Goal: Task Accomplishment & Management: Manage account settings

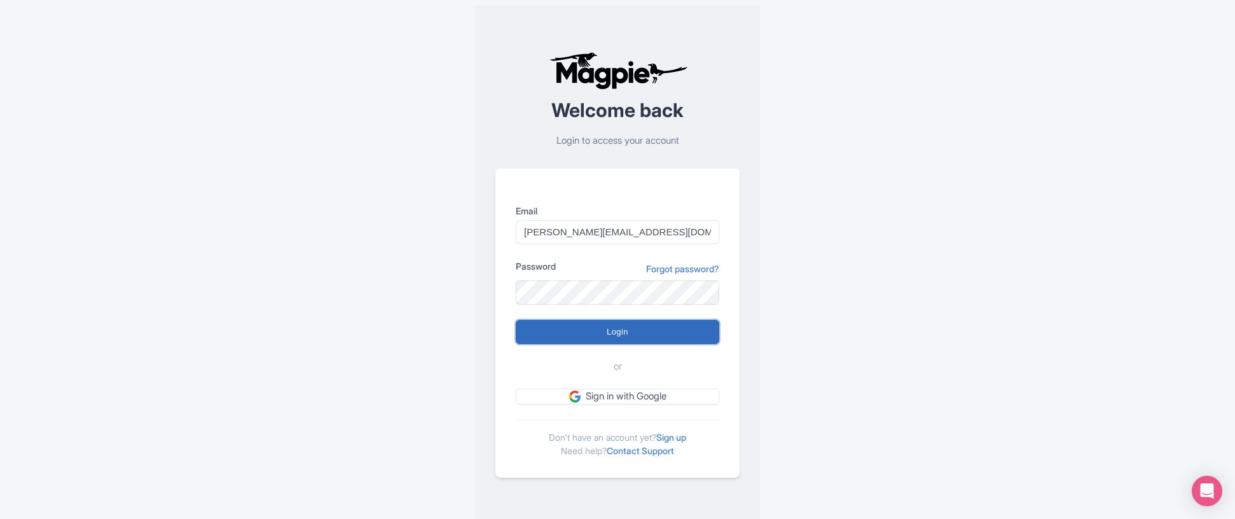
click at [620, 329] on input "Login" at bounding box center [618, 332] width 204 height 24
type input "Logging in..."
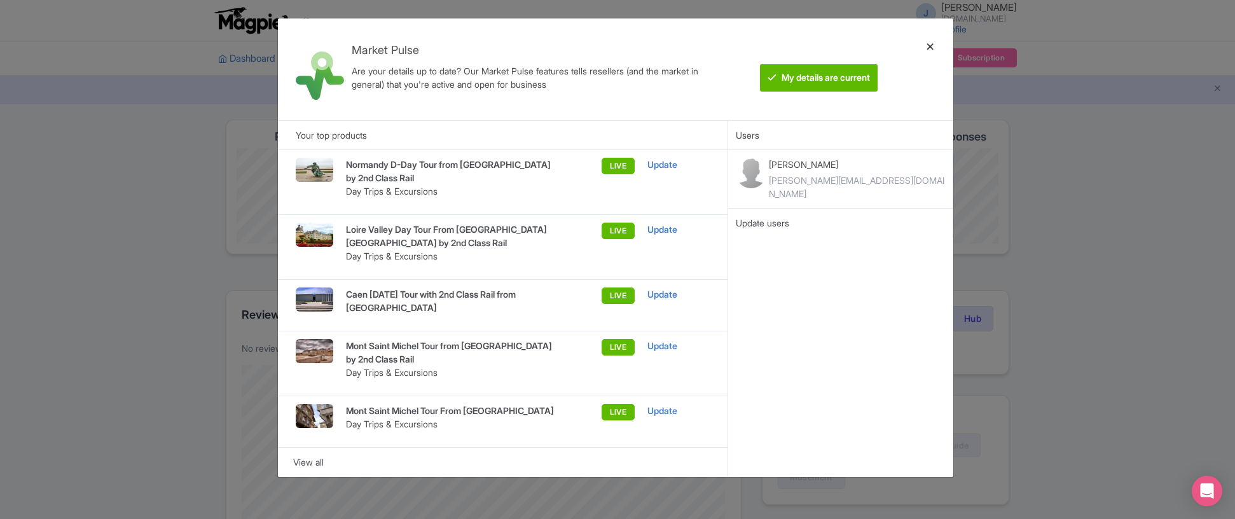
click at [929, 53] on div at bounding box center [930, 69] width 31 height 81
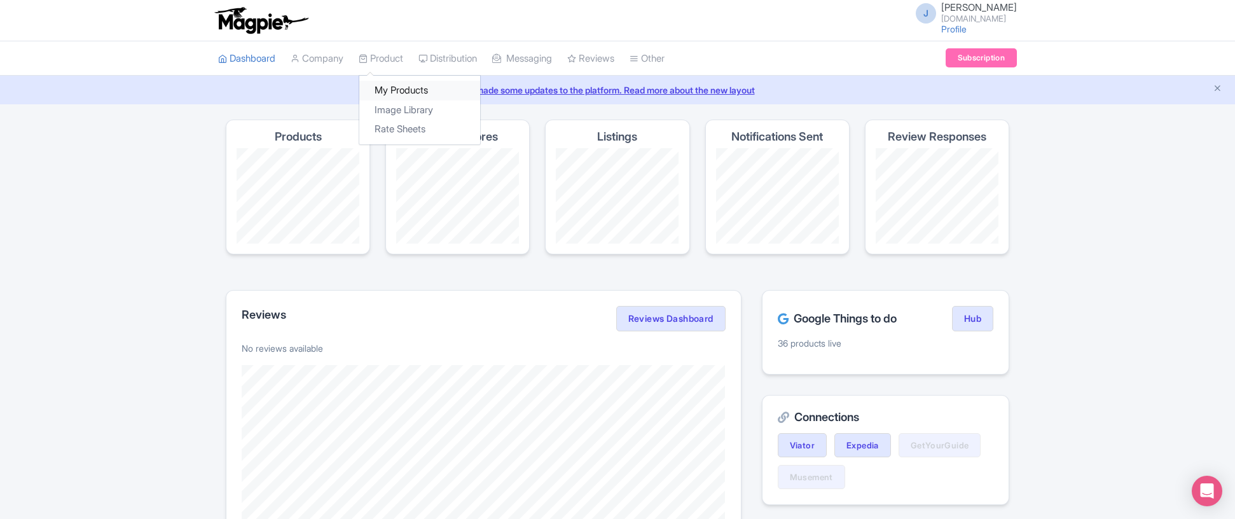
click at [403, 92] on link "My Products" at bounding box center [419, 91] width 121 height 20
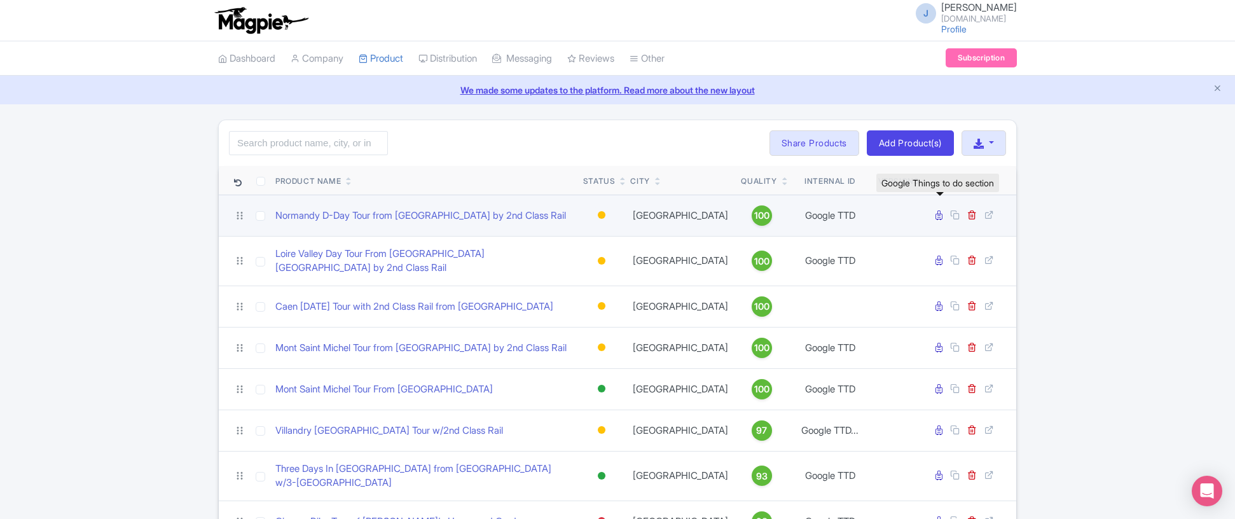
click at [941, 215] on icon at bounding box center [939, 216] width 7 height 10
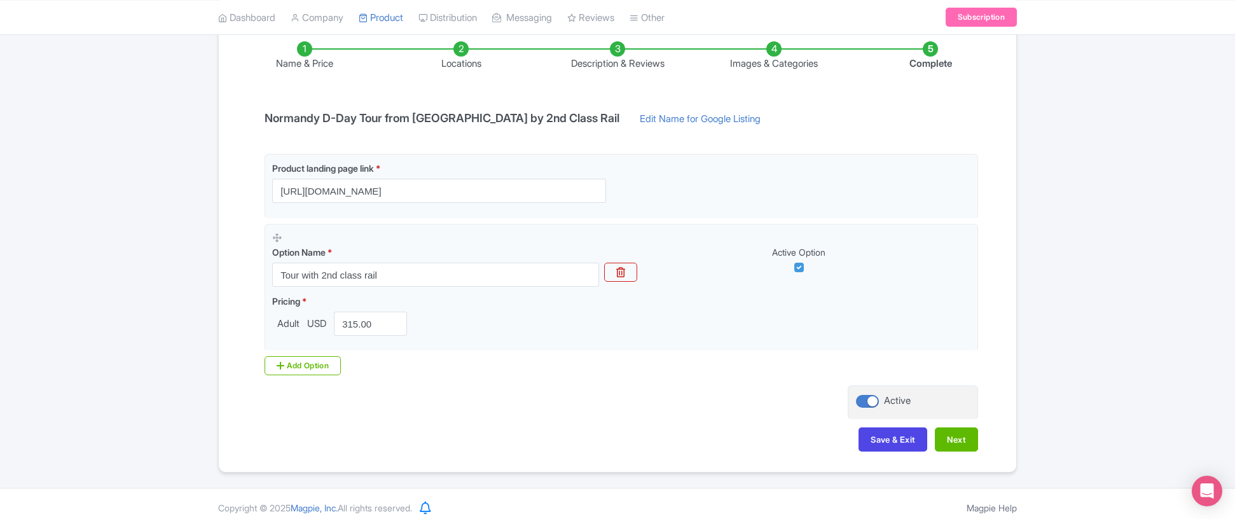
scroll to position [221, 0]
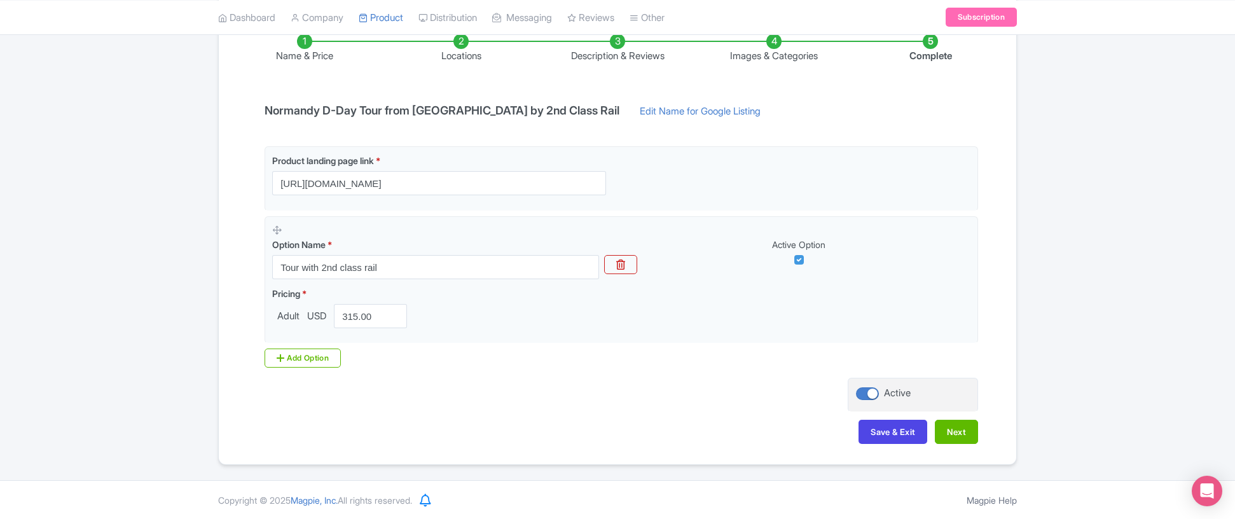
click at [289, 59] on li "Name & Price" at bounding box center [304, 49] width 156 height 30
click at [455, 46] on li "Locations" at bounding box center [461, 49] width 156 height 30
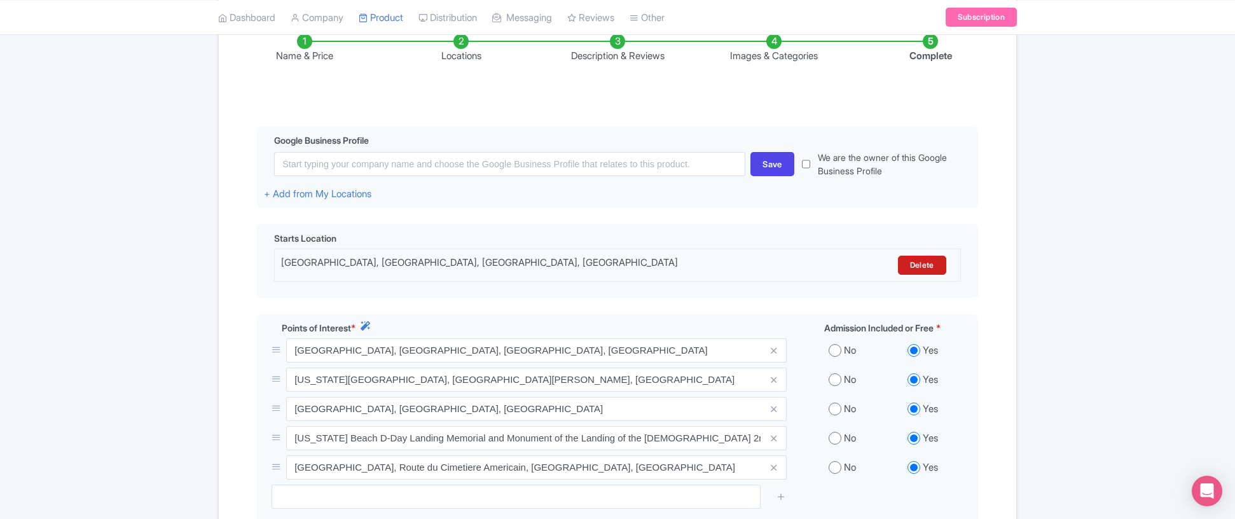
click at [611, 46] on li "Description & Reviews" at bounding box center [617, 49] width 156 height 30
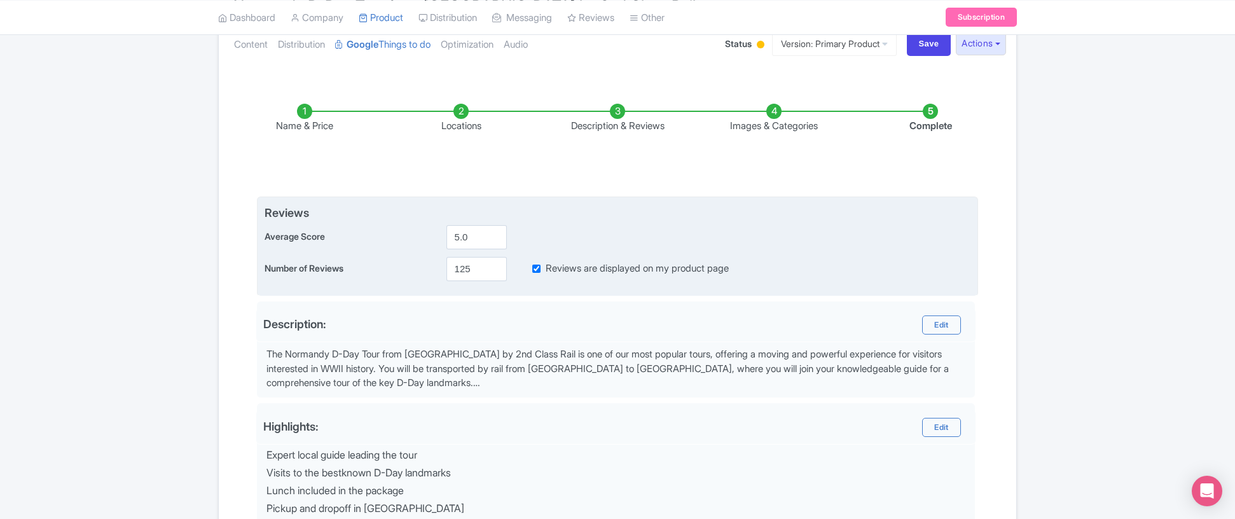
scroll to position [0, 0]
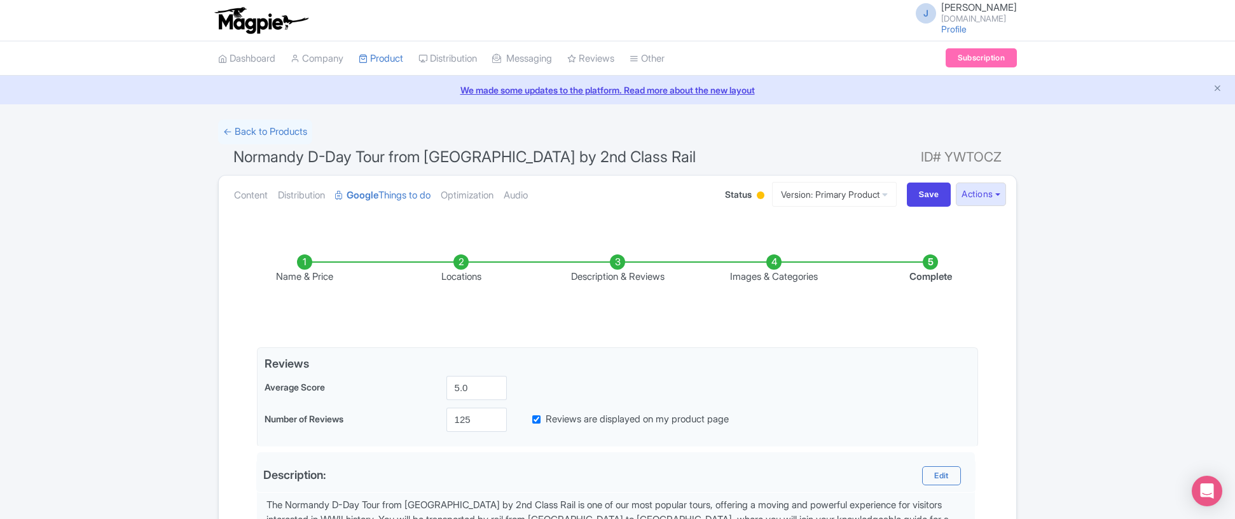
click at [772, 261] on li "Images & Categories" at bounding box center [774, 269] width 156 height 30
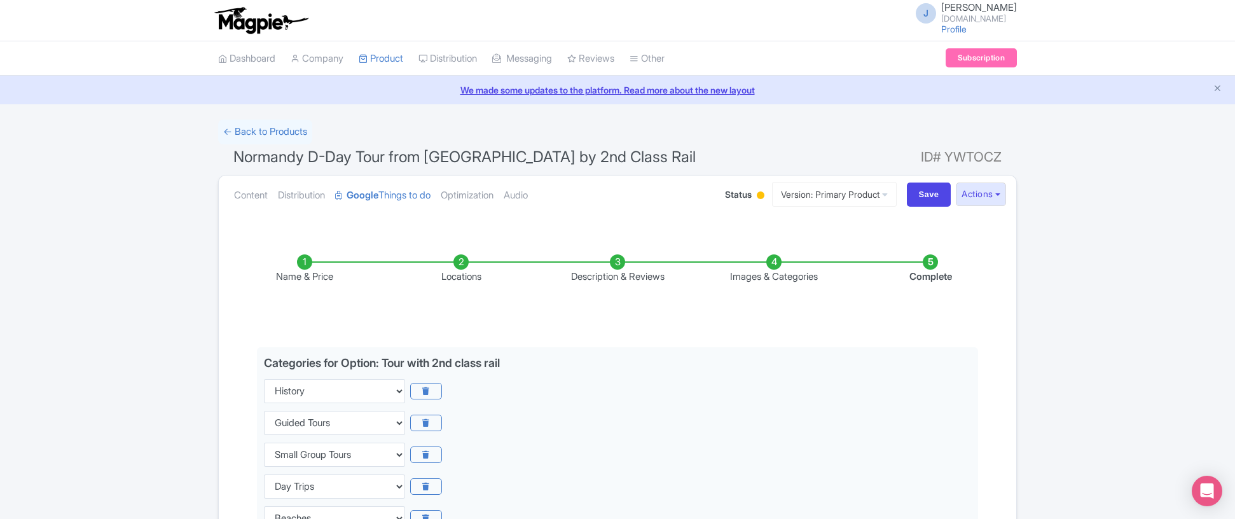
click at [314, 264] on li "Name & Price" at bounding box center [304, 269] width 156 height 30
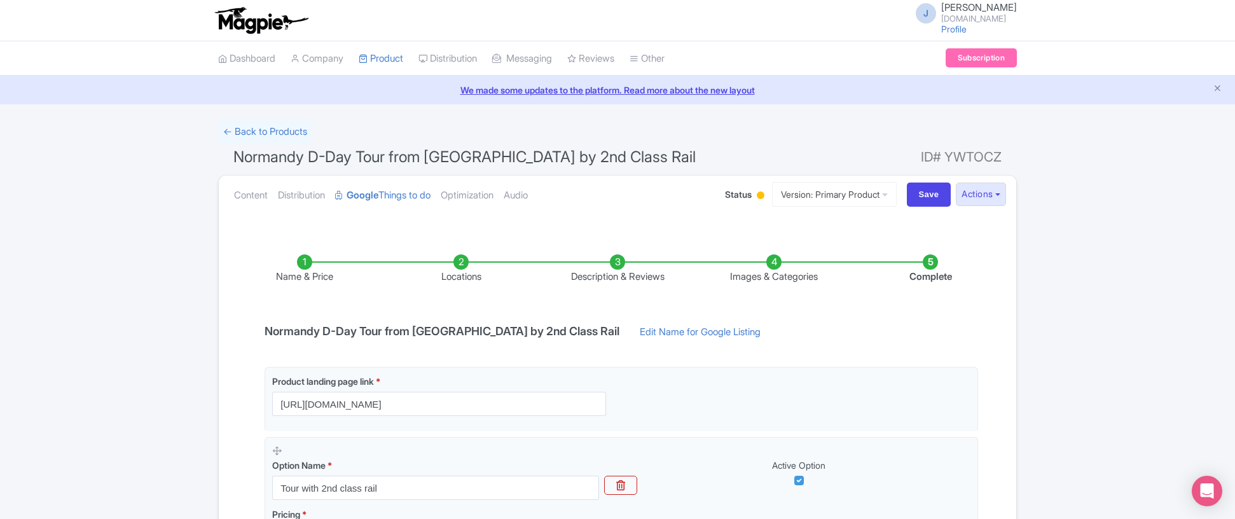
scroll to position [201, 0]
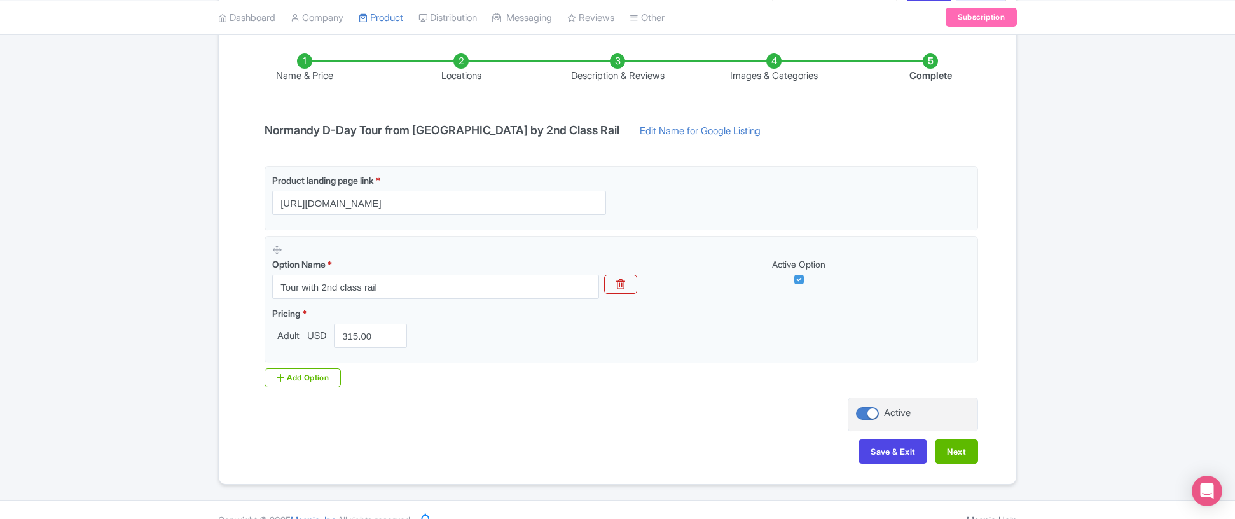
click at [429, 447] on div "Save & Exit Next" at bounding box center [617, 458] width 721 height 37
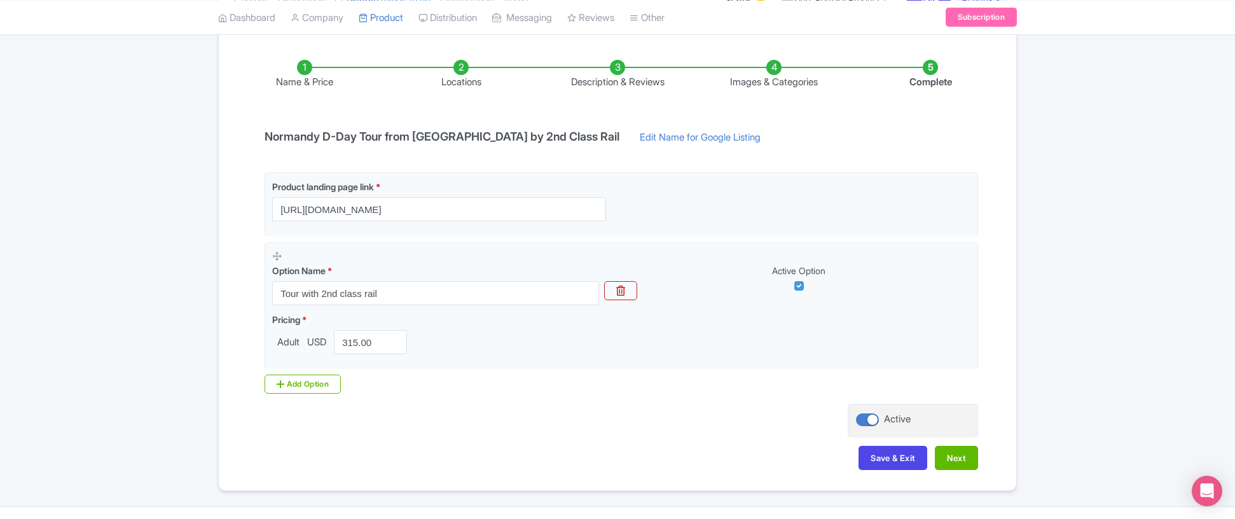
scroll to position [195, 0]
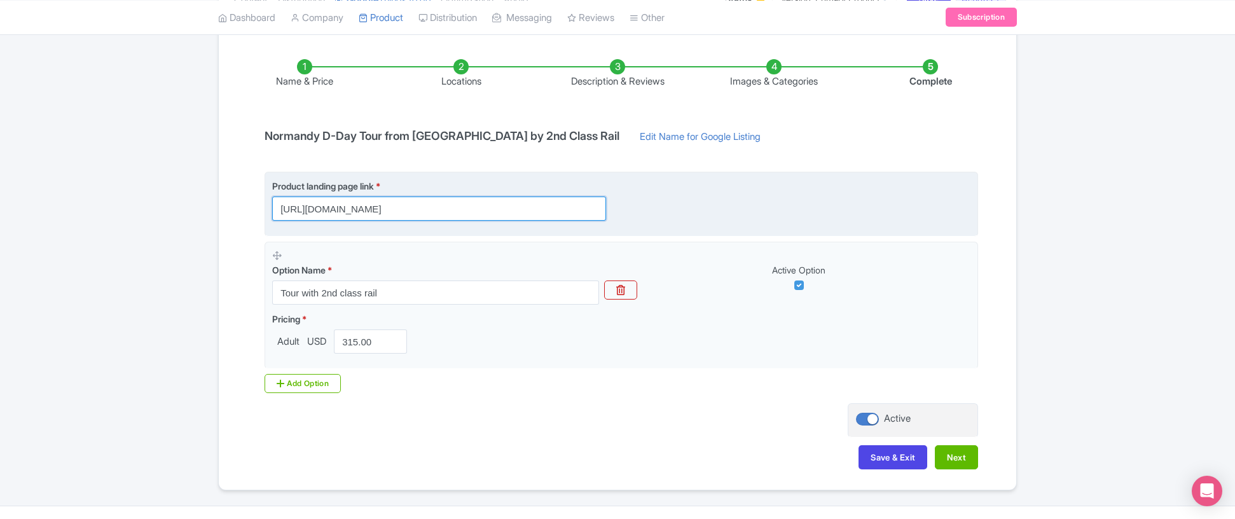
click at [505, 208] on input "https://linkparis.com/normandy-d-day-tour/" at bounding box center [439, 209] width 334 height 24
paste input "?utm_source=GoogleAds&utm_medium=cpc&utm_campaign=things_to_do&utm_content=norm…"
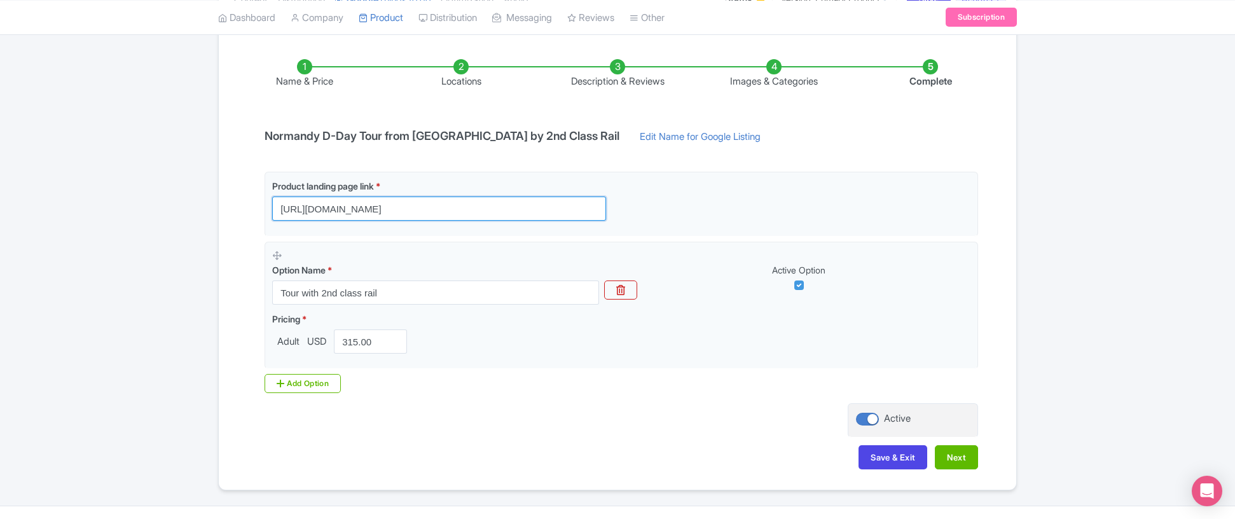
scroll to position [0, 0]
click at [380, 135] on h4 "Normandy D-Day Tour from Paris by 2nd Class Rail" at bounding box center [442, 136] width 370 height 13
drag, startPoint x: 264, startPoint y: 137, endPoint x: 542, endPoint y: 137, distance: 278.0
click at [542, 137] on h4 "Normandy D-Day Tour from Paris by 2nd Class Rail" at bounding box center [442, 136] width 370 height 13
copy h4 "Normandy D-Day Tour from Paris by 2nd Class Rail"
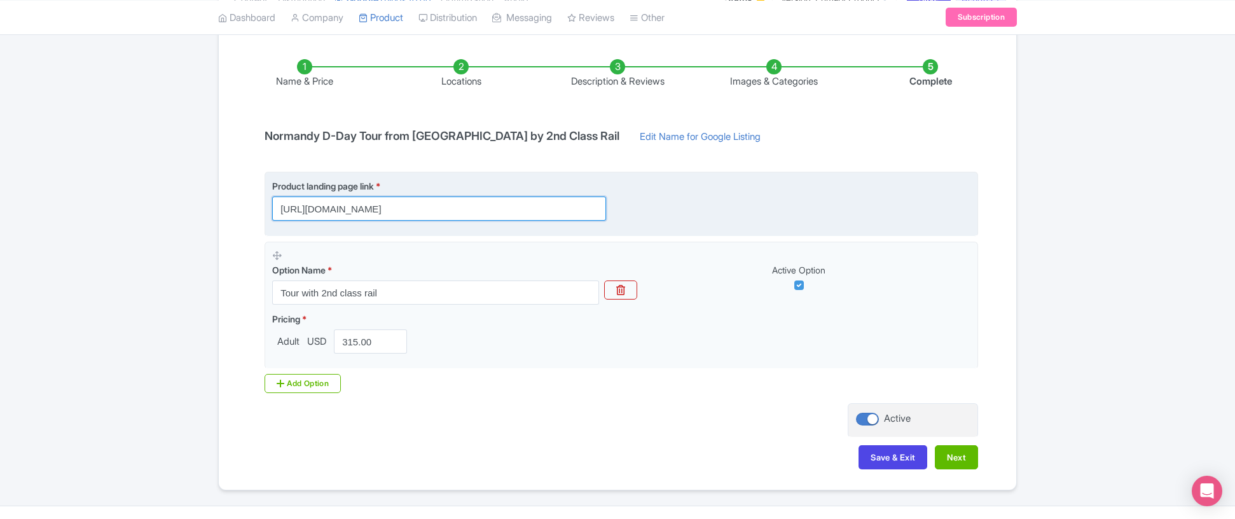
click at [515, 211] on input "https://linkparis.com/normandy-d-day-tour/" at bounding box center [439, 209] width 334 height 24
paste input "?utm_source=GoogleAds&utm_medium=cpc&utm_campaign=things_to_do&utm_content=norm…"
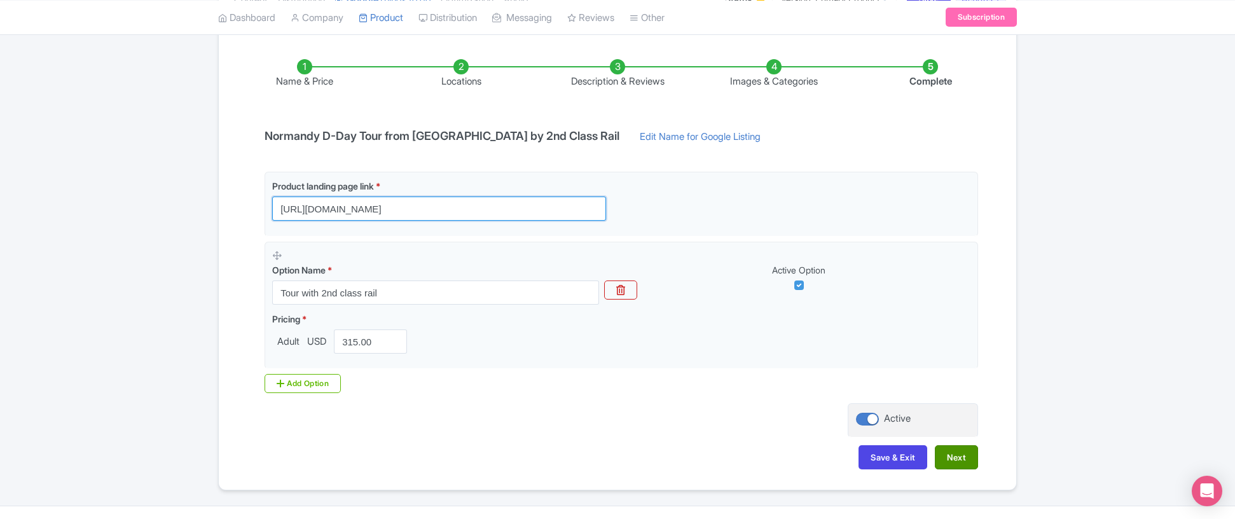
type input "https://linkparis.com/normandy-d-day-tour/?utm_source=GoogleAds&utm_medium=cpc&…"
click at [961, 459] on button "Next" at bounding box center [956, 457] width 43 height 24
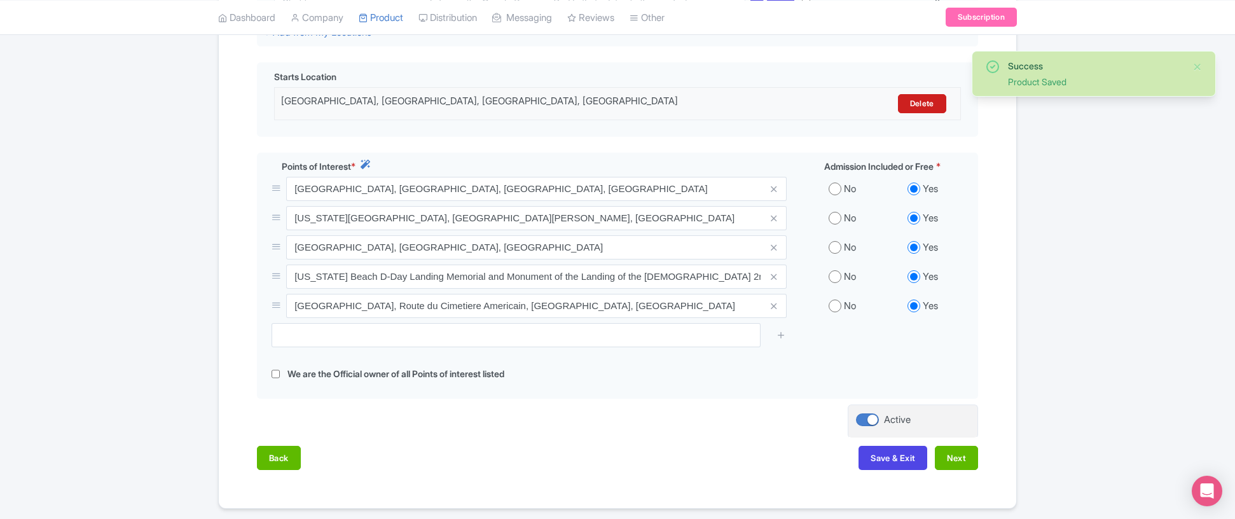
scroll to position [429, 0]
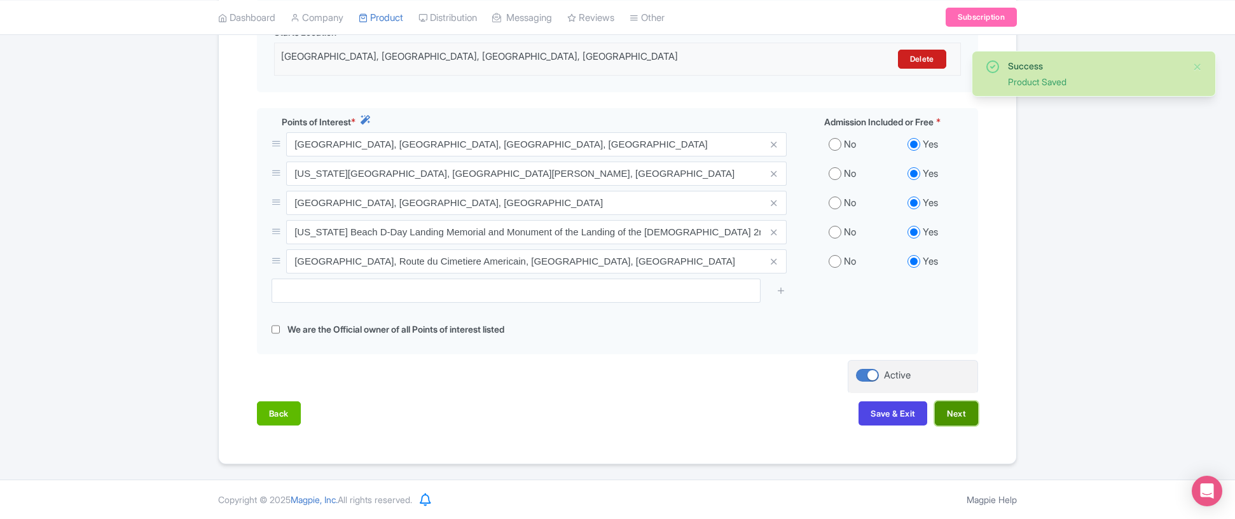
click at [957, 416] on button "Next" at bounding box center [956, 413] width 43 height 24
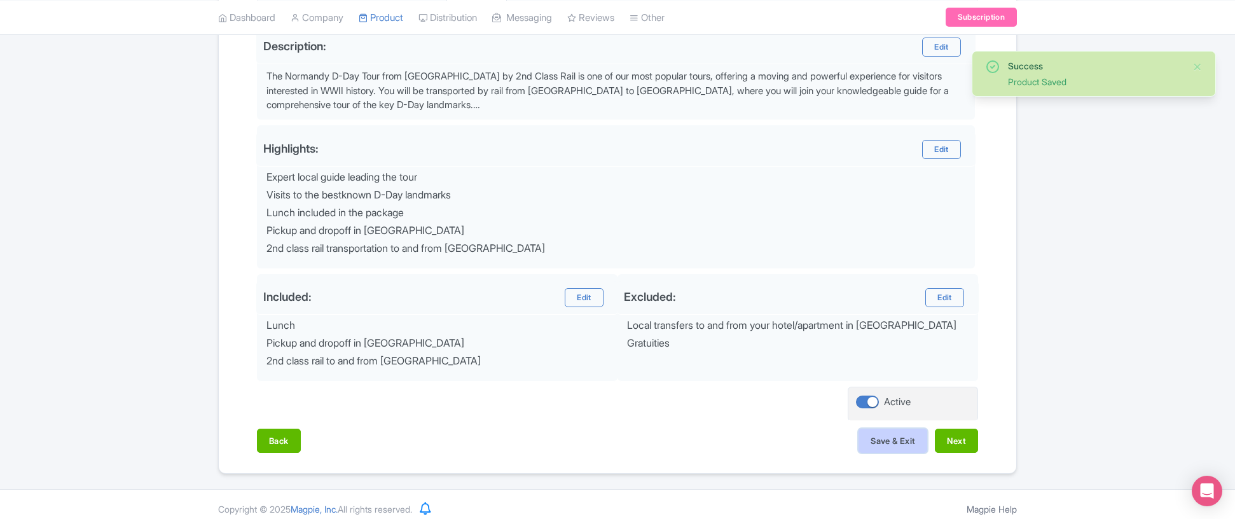
click at [897, 442] on button "Save & Exit" at bounding box center [893, 441] width 69 height 24
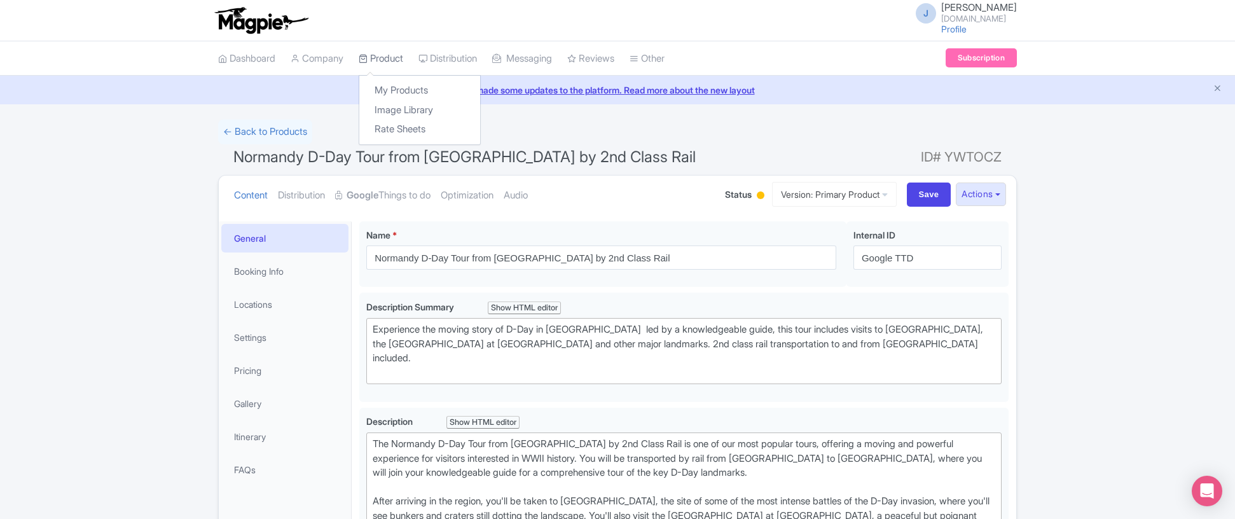
click at [383, 58] on link "Product" at bounding box center [381, 58] width 45 height 35
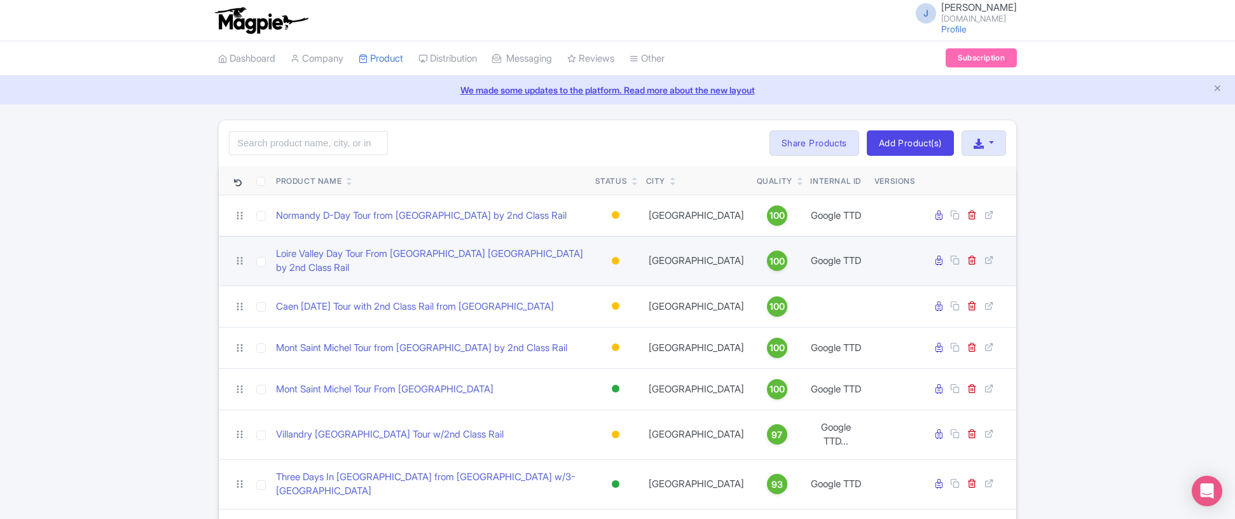
drag, startPoint x: 574, startPoint y: 256, endPoint x: 278, endPoint y: 266, distance: 296.6
click at [278, 266] on td "Loire Valley Day Tour From [GEOGRAPHIC_DATA] [GEOGRAPHIC_DATA] by 2nd Class Rail" at bounding box center [430, 261] width 319 height 50
click at [339, 256] on link "Loire Valley Day Tour From Paris Chambord by 2nd Class Rail" at bounding box center [430, 261] width 309 height 29
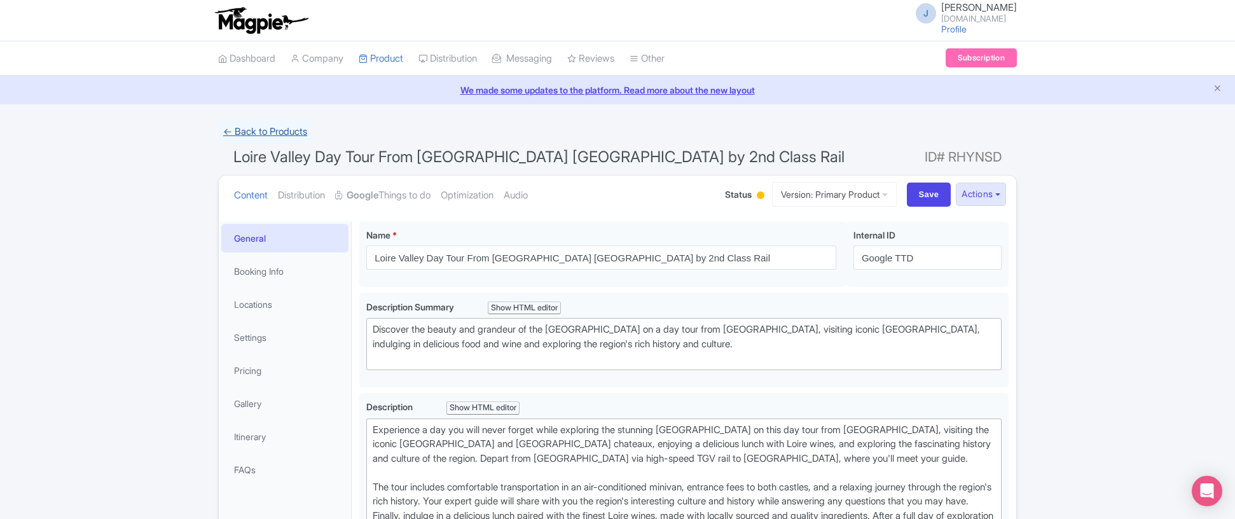
click at [270, 128] on link "← Back to Products" at bounding box center [265, 132] width 94 height 25
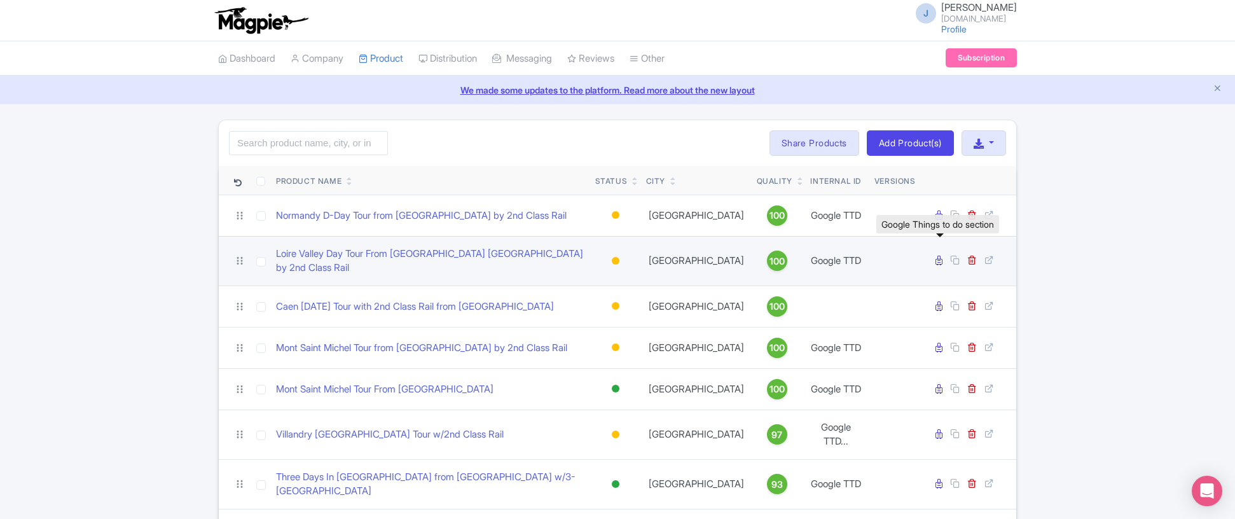
click at [941, 260] on icon at bounding box center [939, 261] width 7 height 10
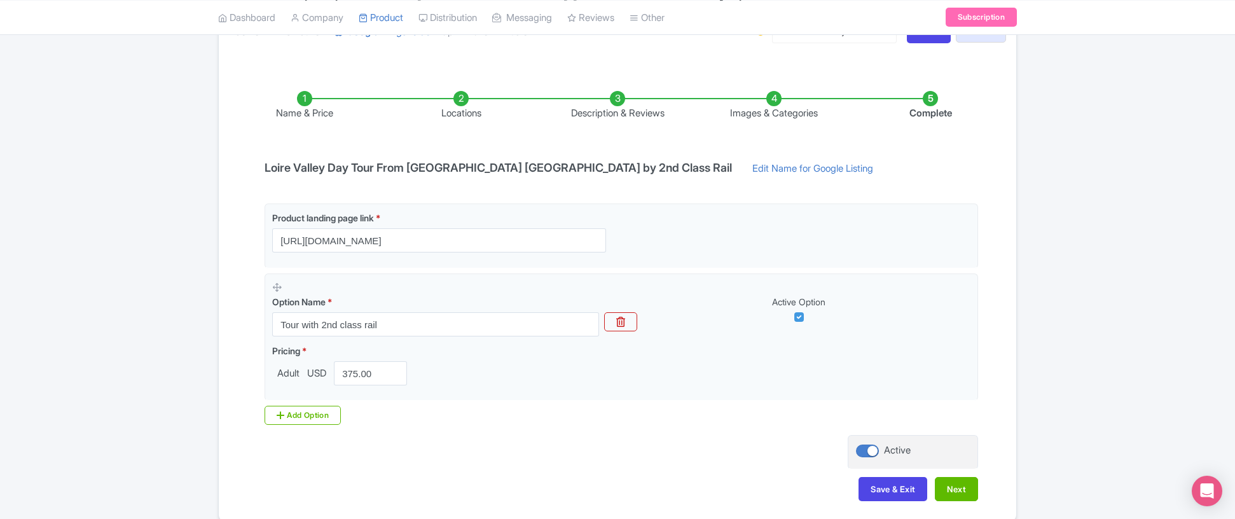
scroll to position [167, 0]
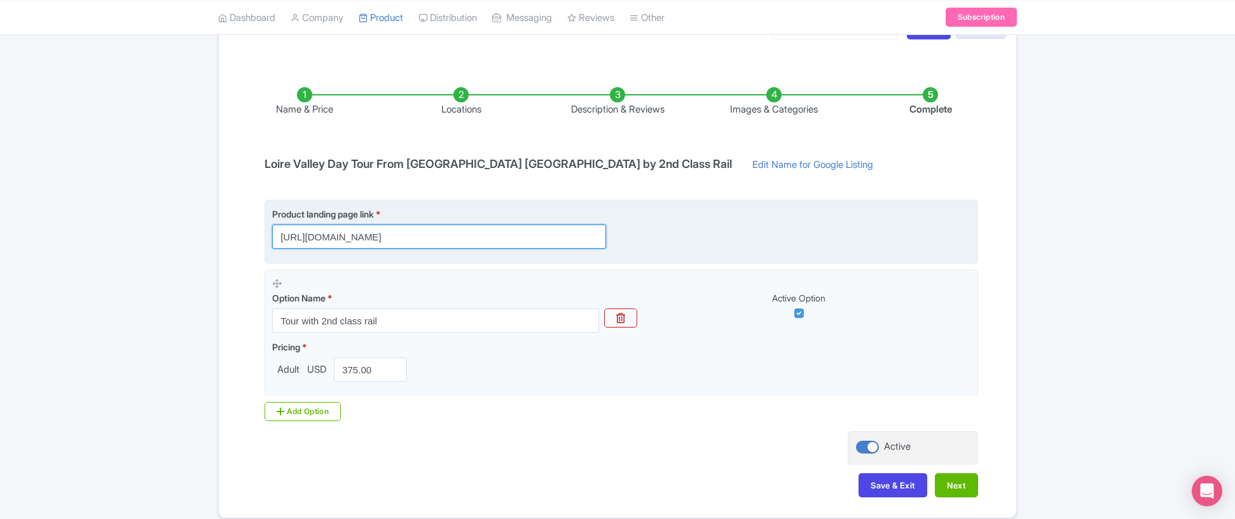
click at [476, 228] on input "https://linkparis.com/loire-valley-tour-chambord-and-more/" at bounding box center [439, 237] width 334 height 24
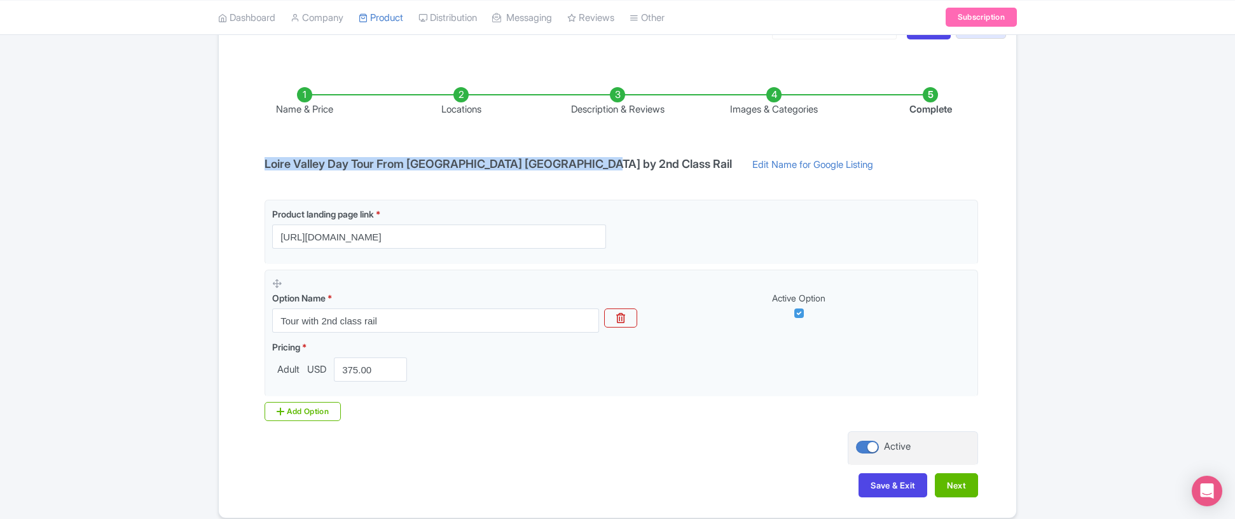
drag, startPoint x: 599, startPoint y: 164, endPoint x: 249, endPoint y: 169, distance: 349.9
click at [249, 169] on div "Name & Price Locations Description & Reviews Images & Categories Complete Loire…" at bounding box center [617, 286] width 782 height 448
copy h4 "Loire Valley Day Tour From Paris Chambord by 2nd Class Rail"
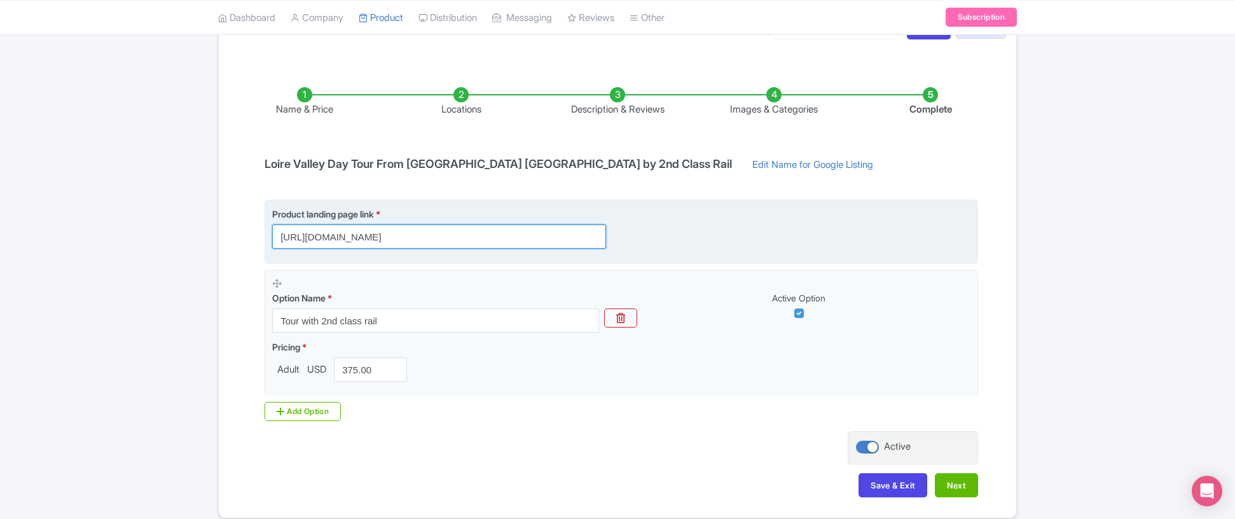
click at [499, 233] on input "https://linkparis.com/loire-valley-tour-chambord-and-more/" at bounding box center [439, 237] width 334 height 24
paste input "?utm_source=GoogleAds&utm_medium=cpc&utm_campaign=things_to_do&utm_content=loir…"
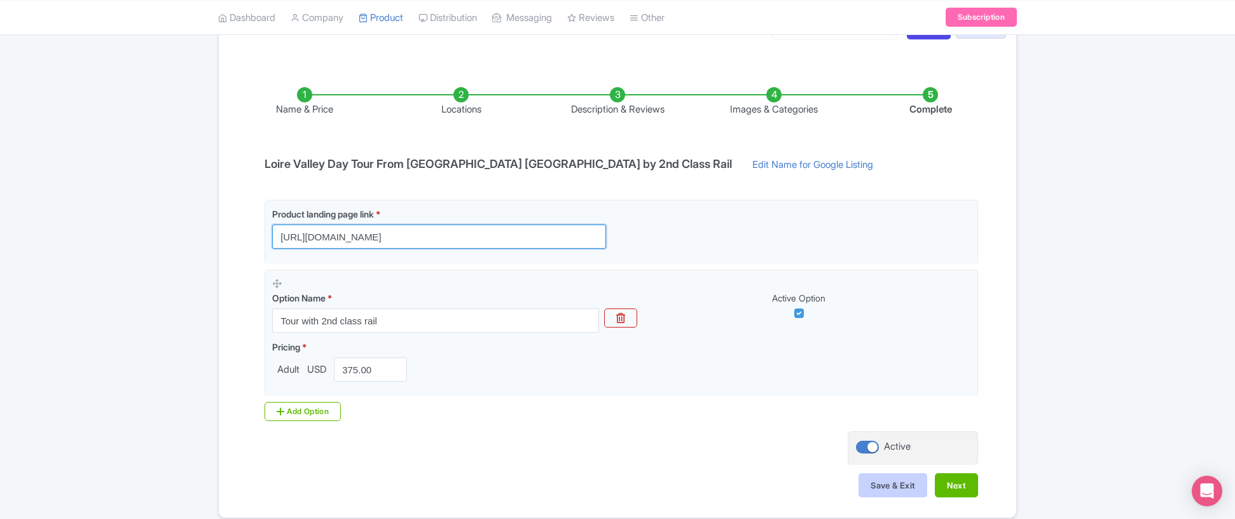
type input "https://linkparis.com/loire-valley-tour-chambord-and-more/?utm_source=GoogleAds…"
click at [890, 489] on button "Save & Exit" at bounding box center [893, 485] width 69 height 24
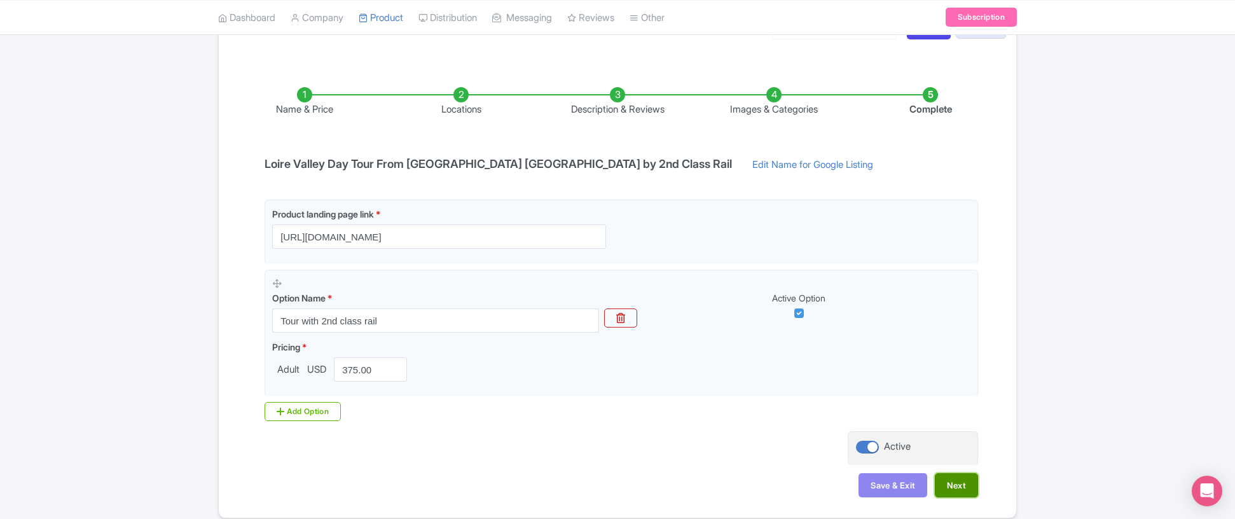
click at [947, 486] on button "Next" at bounding box center [956, 485] width 43 height 24
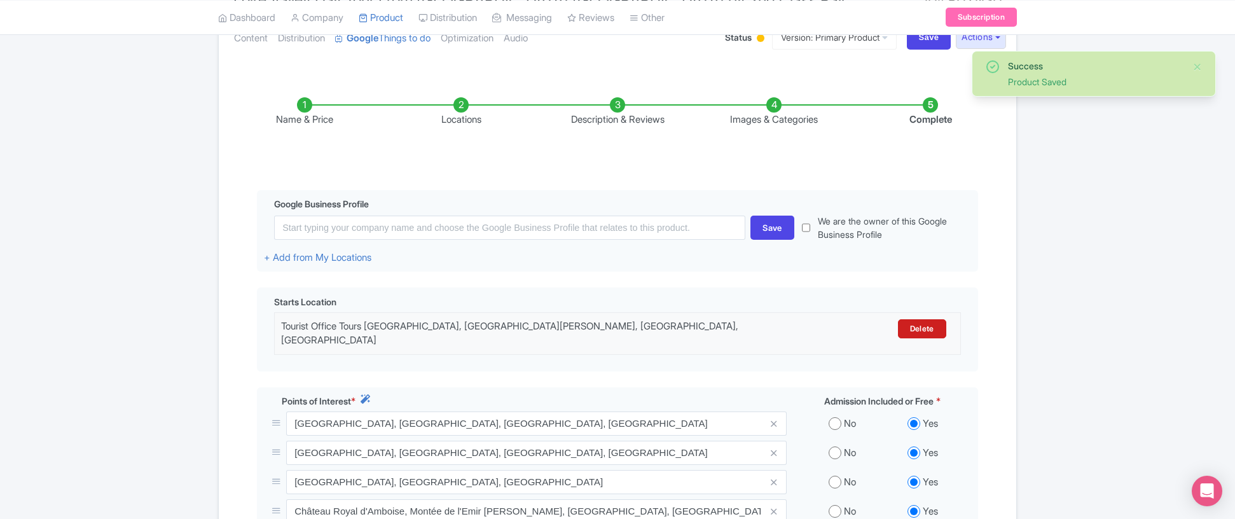
scroll to position [158, 0]
click at [307, 106] on li "Name & Price" at bounding box center [304, 112] width 156 height 30
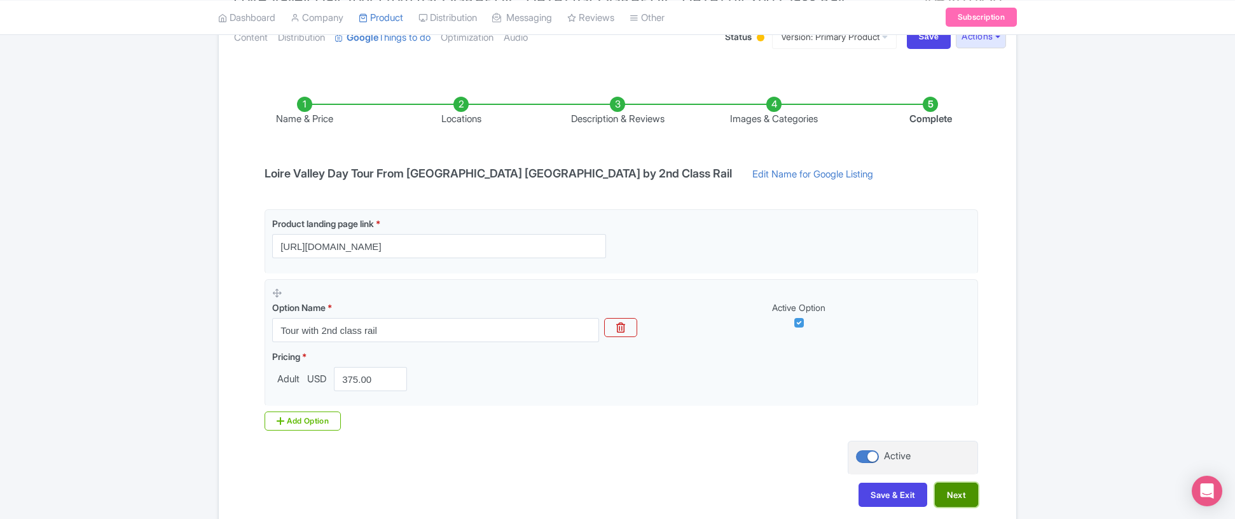
click at [962, 495] on button "Next" at bounding box center [956, 495] width 43 height 24
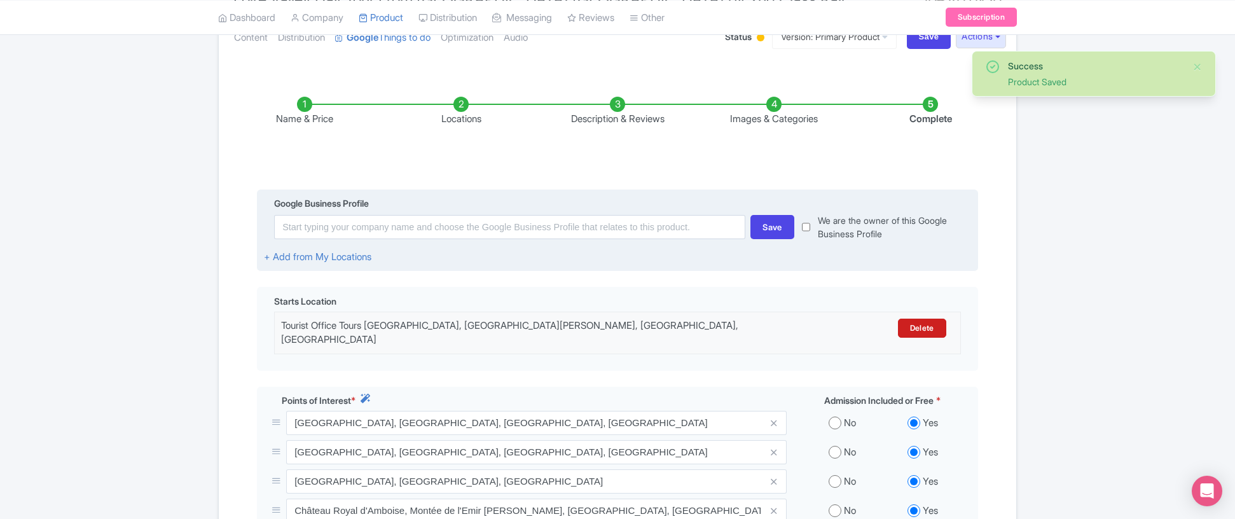
click at [809, 221] on input "checkbox" at bounding box center [806, 227] width 8 height 27
checkbox input "true"
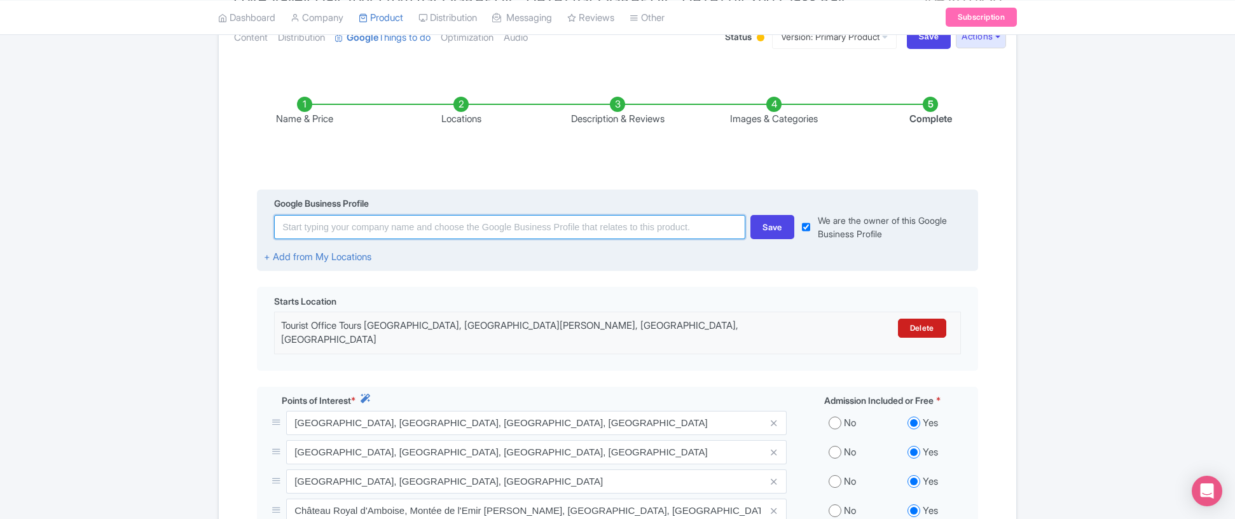
click at [397, 232] on input at bounding box center [509, 227] width 471 height 24
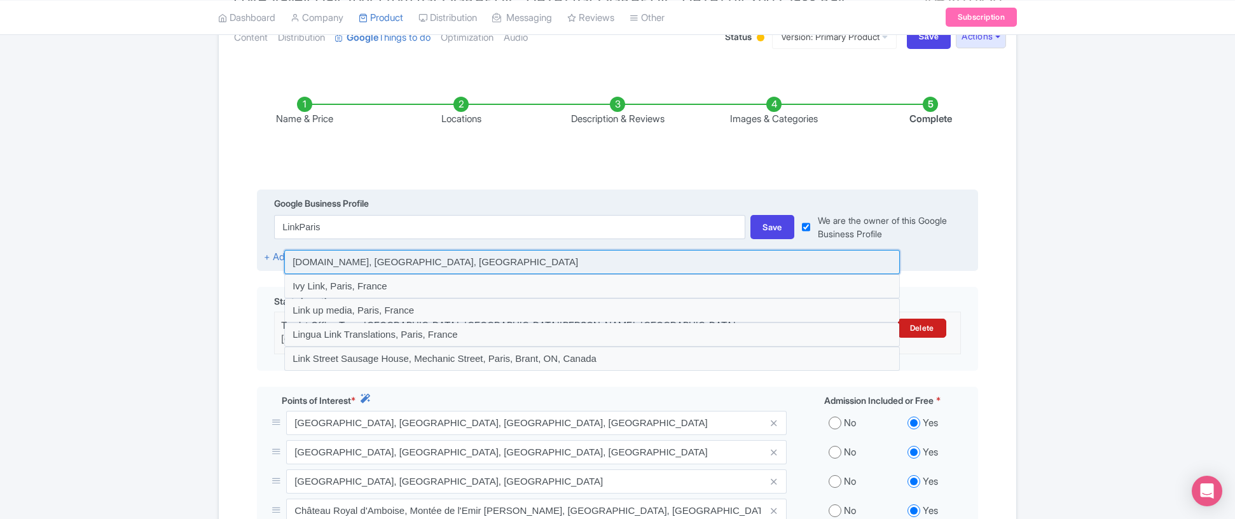
click at [375, 264] on input at bounding box center [592, 262] width 616 height 24
type input "[DOMAIN_NAME], [GEOGRAPHIC_DATA], [GEOGRAPHIC_DATA]"
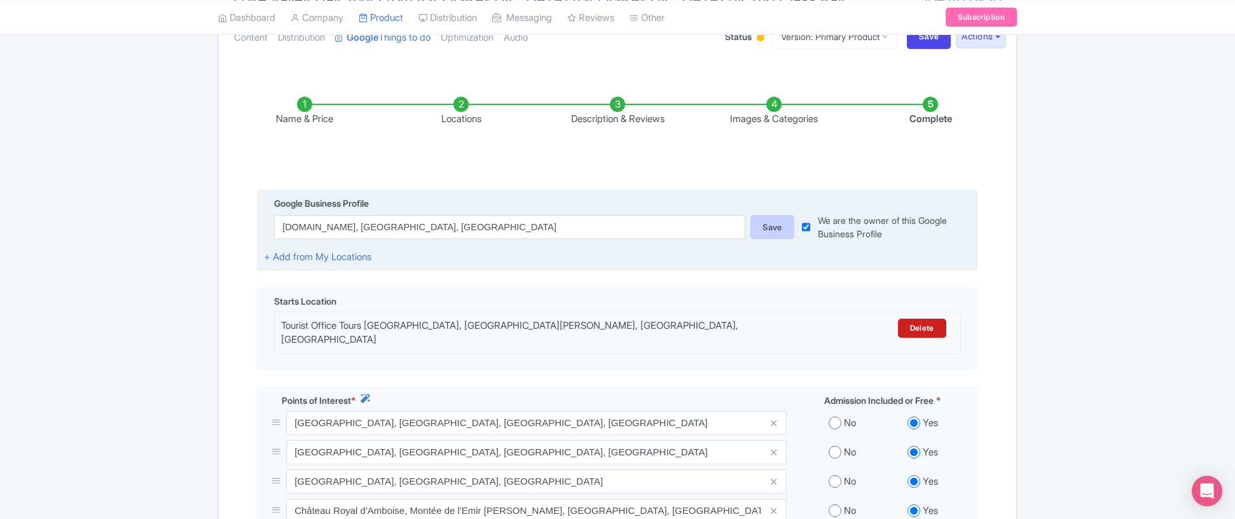
click at [768, 225] on div "Save" at bounding box center [773, 227] width 44 height 24
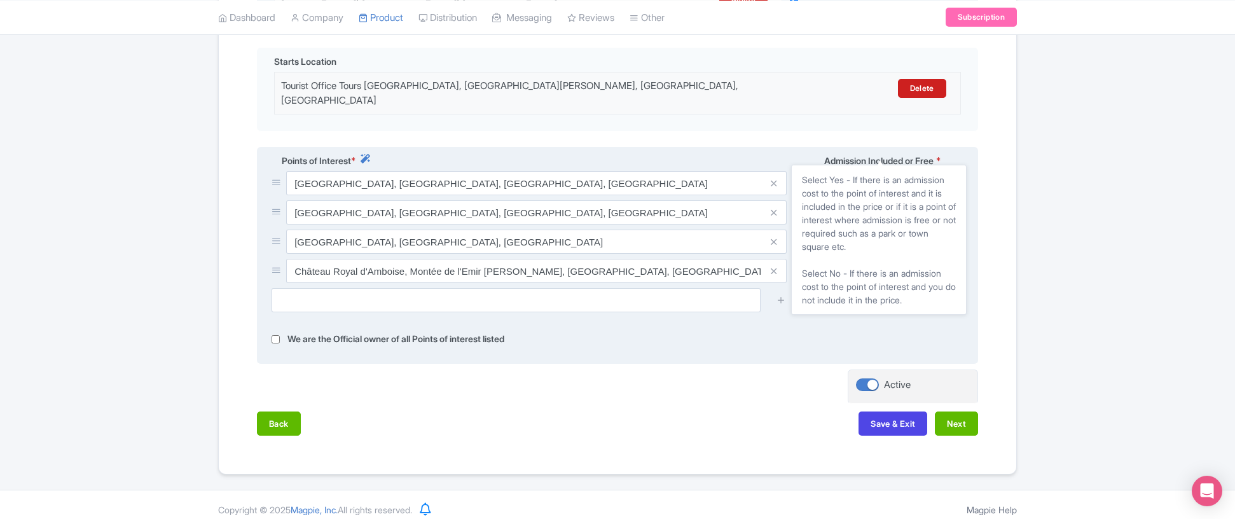
scroll to position [391, 0]
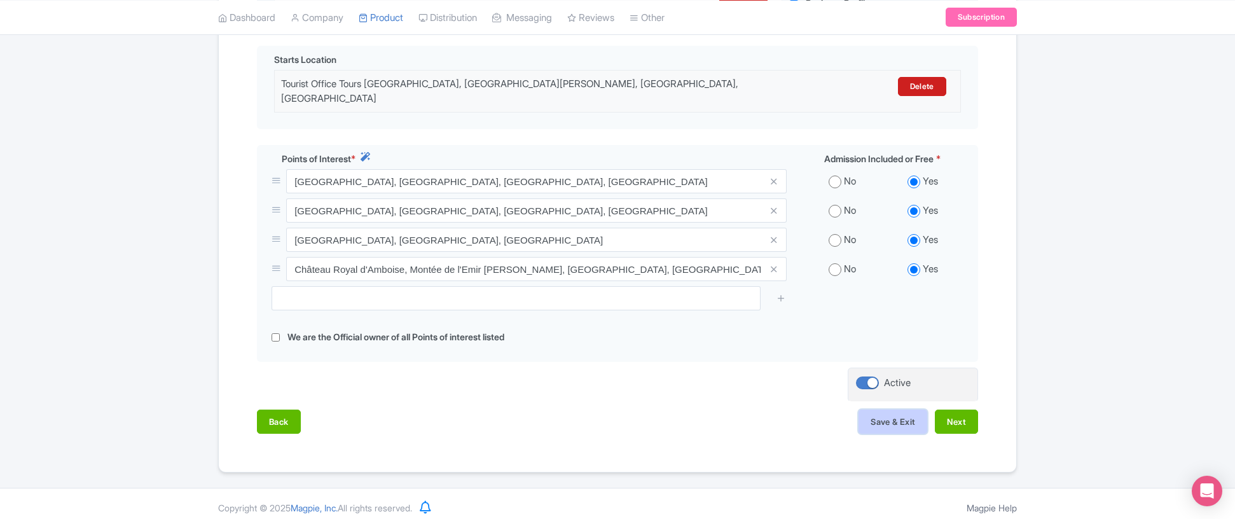
click at [878, 417] on button "Save & Exit" at bounding box center [893, 422] width 69 height 24
click at [940, 417] on button "Next" at bounding box center [956, 422] width 43 height 24
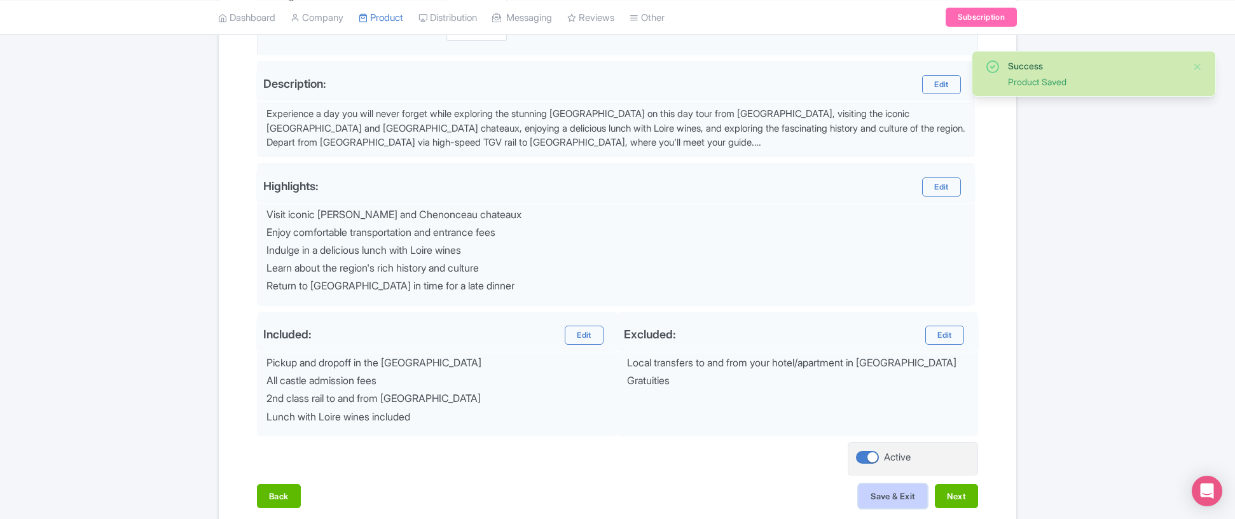
click at [894, 499] on button "Save & Exit" at bounding box center [893, 496] width 69 height 24
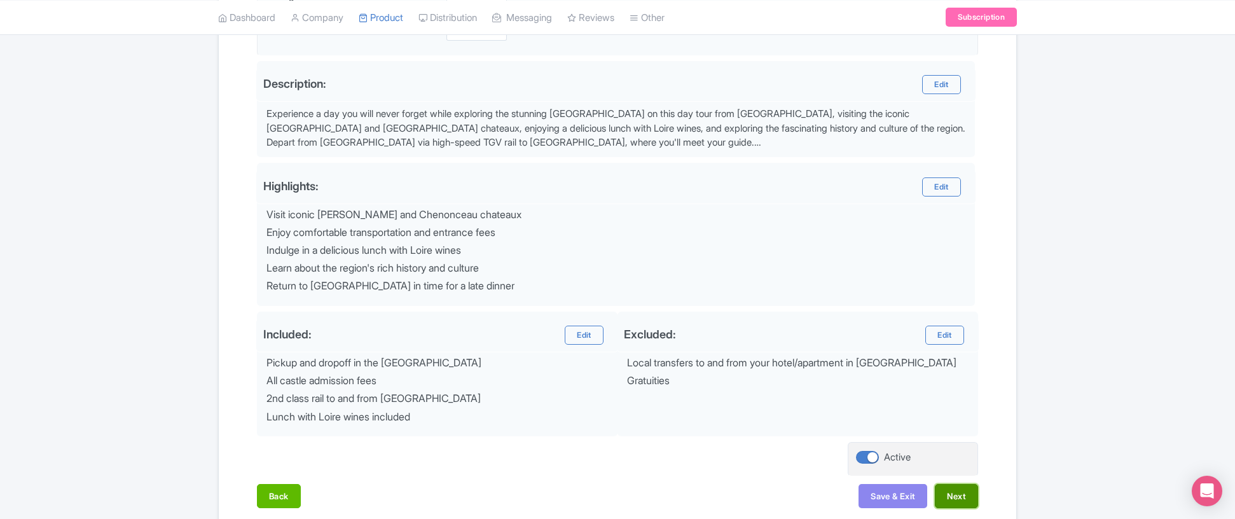
click at [950, 490] on button "Next" at bounding box center [956, 496] width 43 height 24
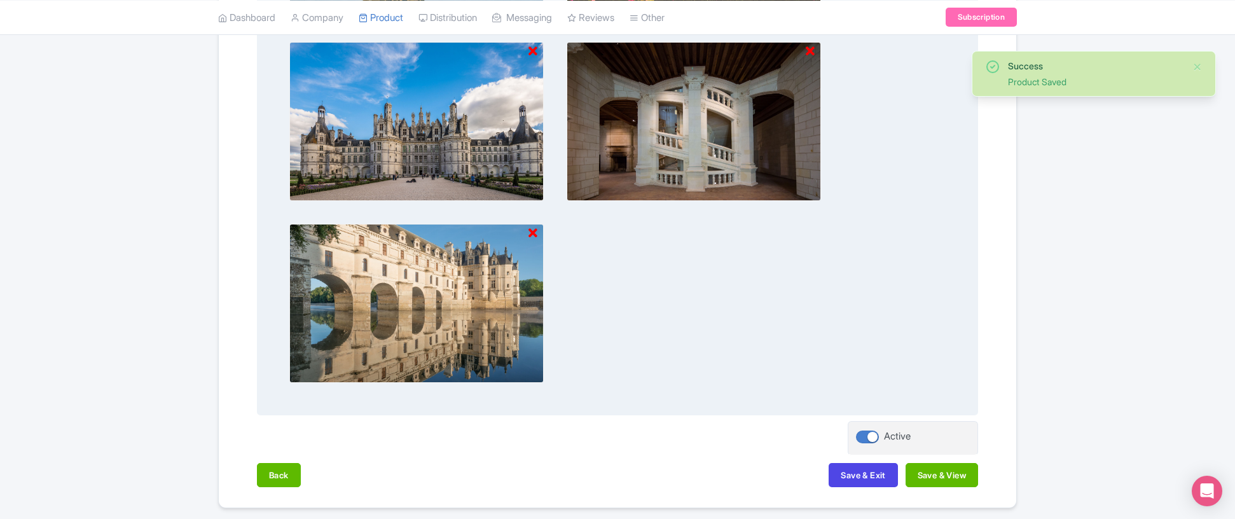
scroll to position [775, 0]
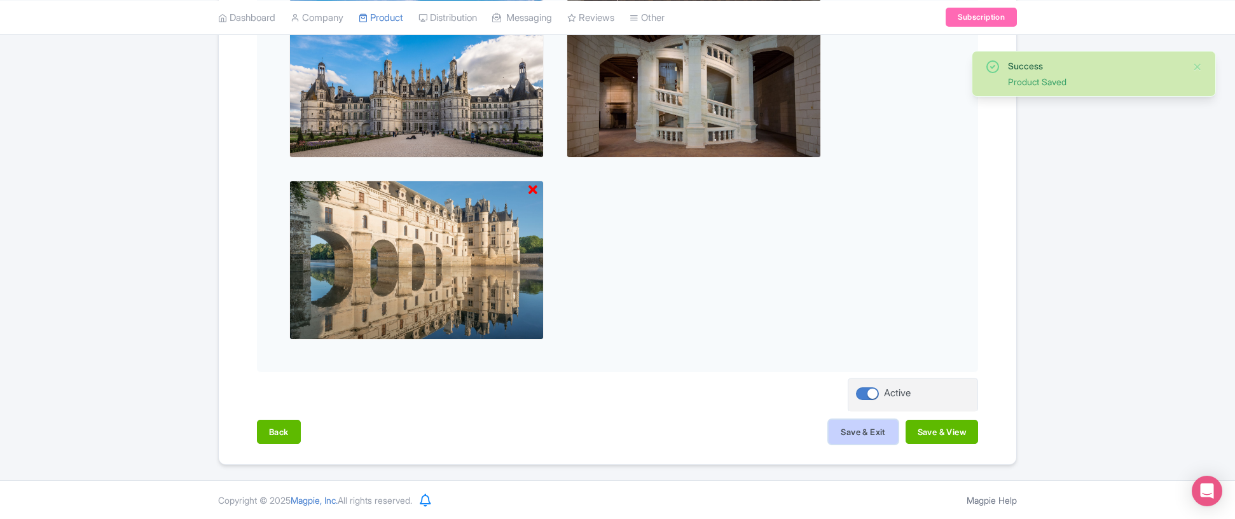
click at [875, 427] on button "Save & Exit" at bounding box center [863, 432] width 69 height 24
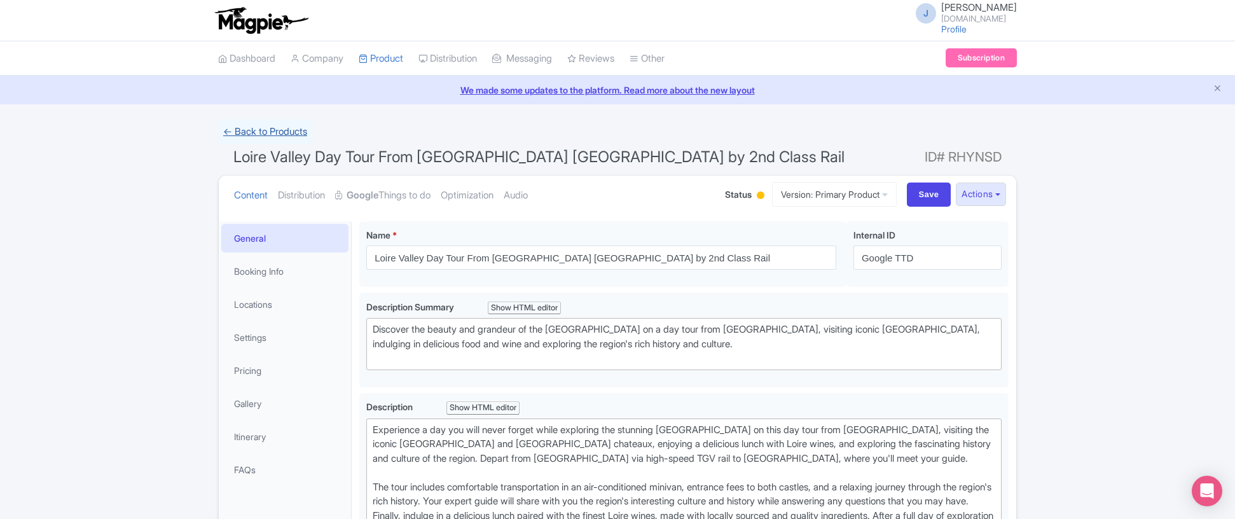
click at [291, 132] on link "← Back to Products" at bounding box center [265, 132] width 94 height 25
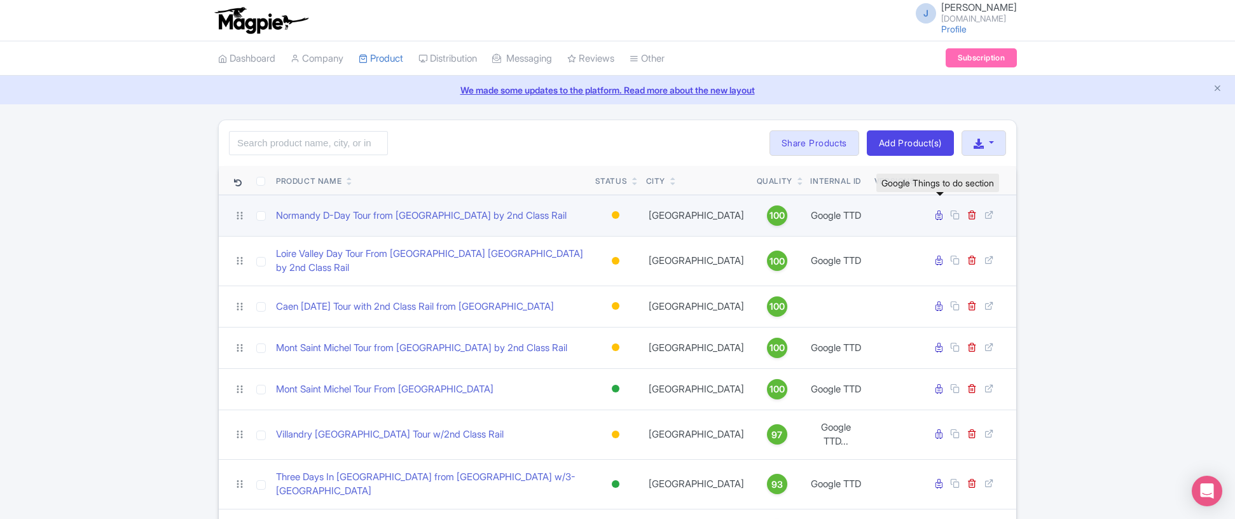
click at [940, 217] on icon at bounding box center [939, 216] width 7 height 10
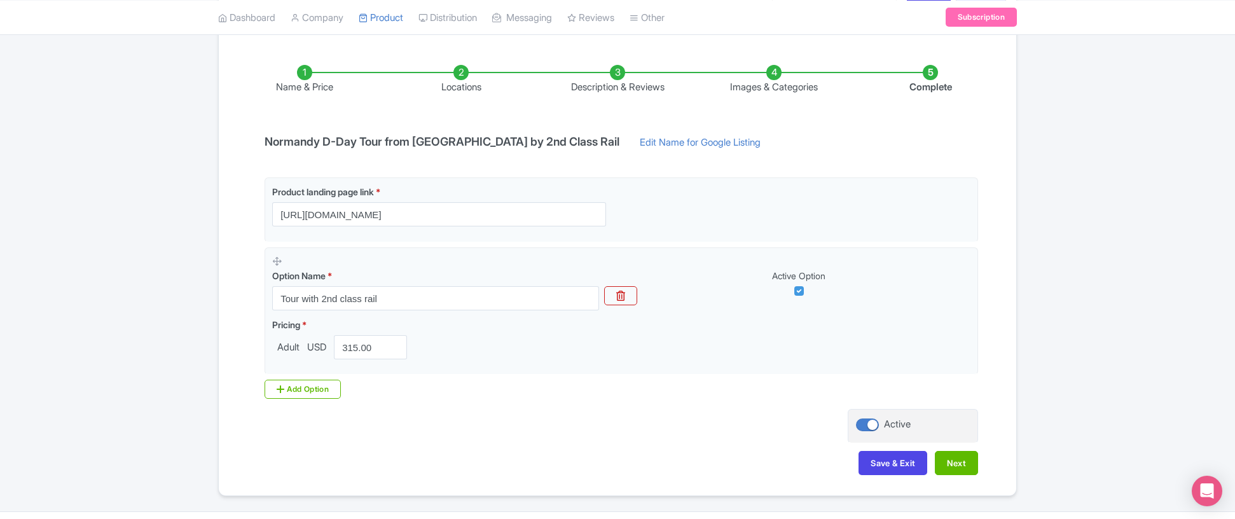
scroll to position [194, 0]
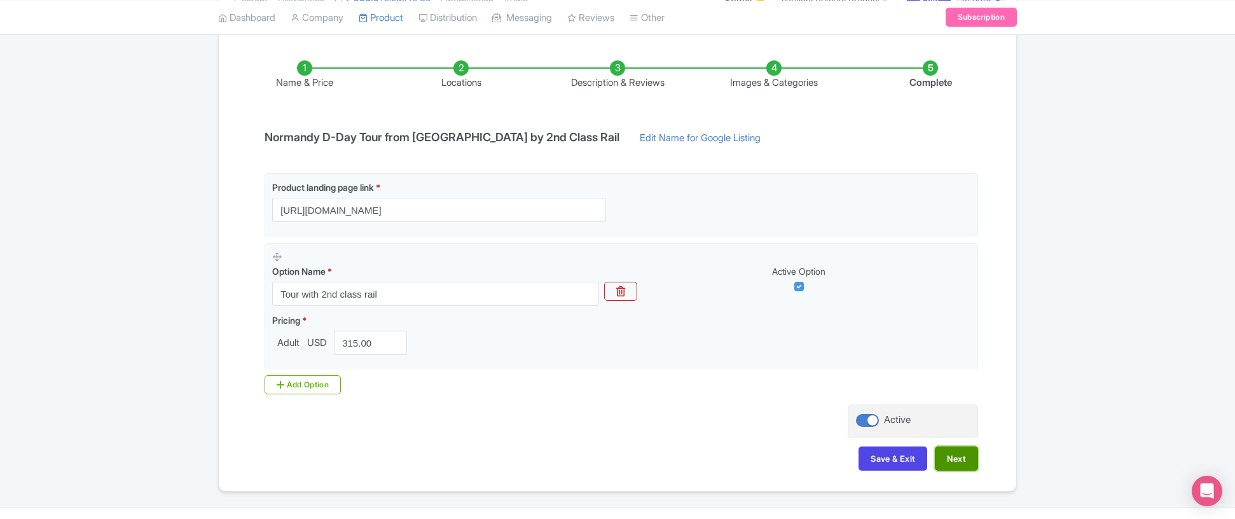
click at [963, 462] on button "Next" at bounding box center [956, 459] width 43 height 24
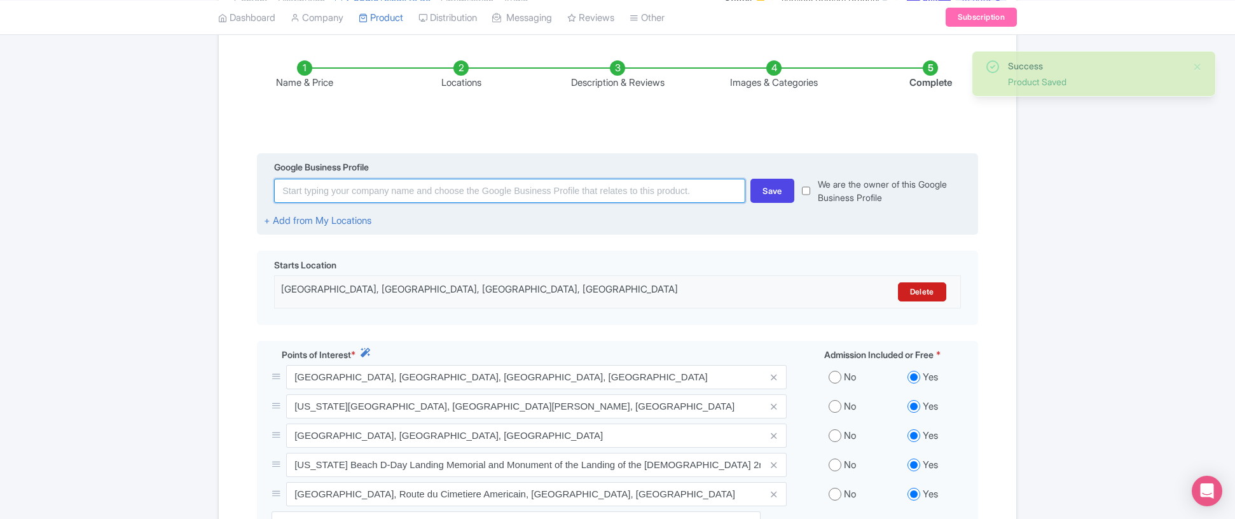
click at [475, 190] on input at bounding box center [509, 191] width 471 height 24
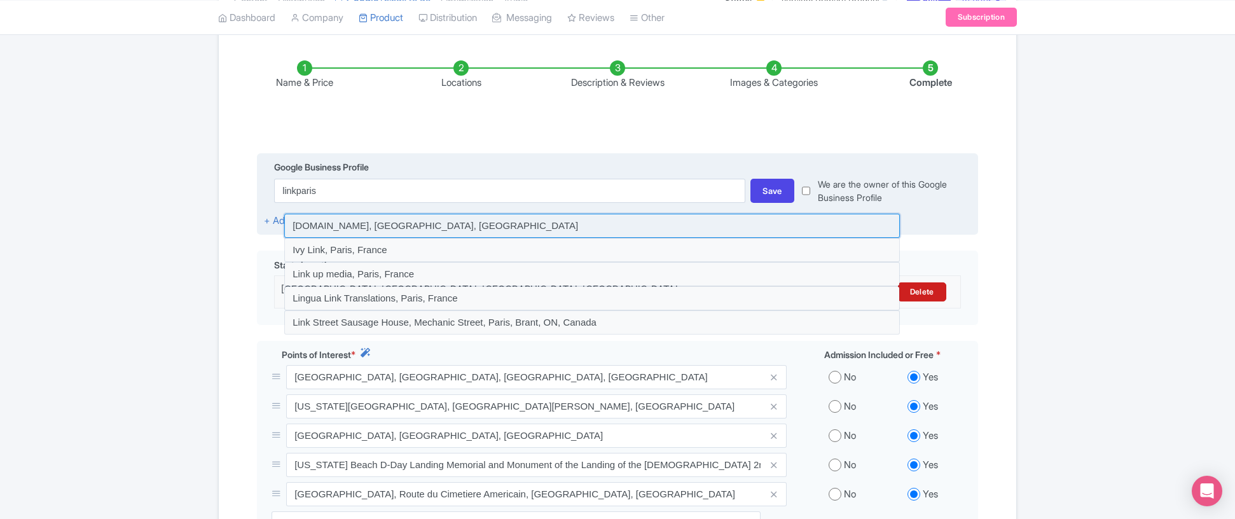
click at [436, 222] on input at bounding box center [592, 226] width 616 height 24
type input "[DOMAIN_NAME], [GEOGRAPHIC_DATA], [GEOGRAPHIC_DATA]"
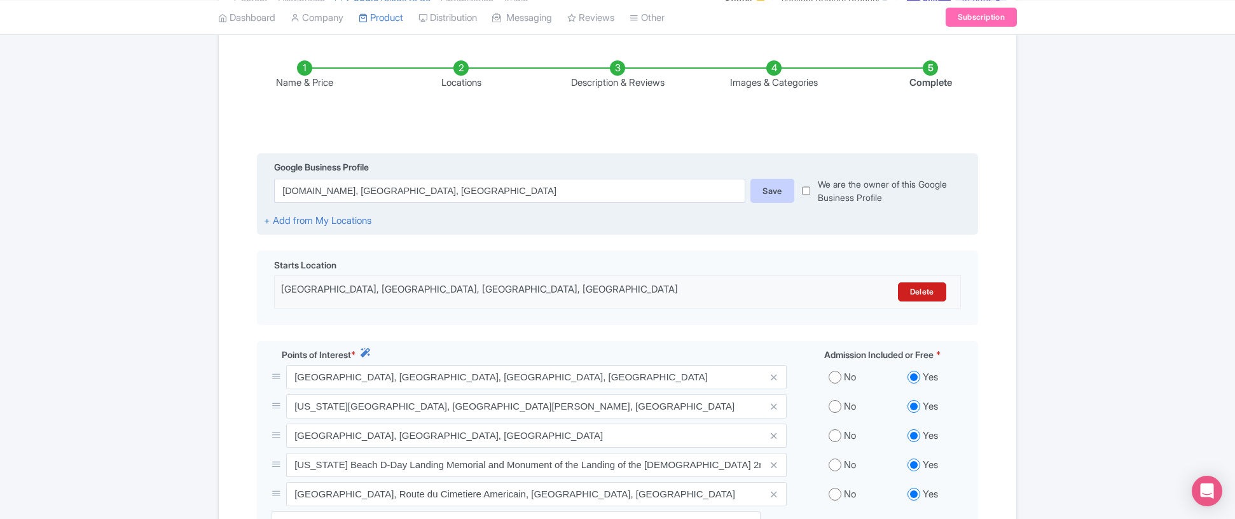
click at [766, 193] on div "Save" at bounding box center [773, 191] width 44 height 24
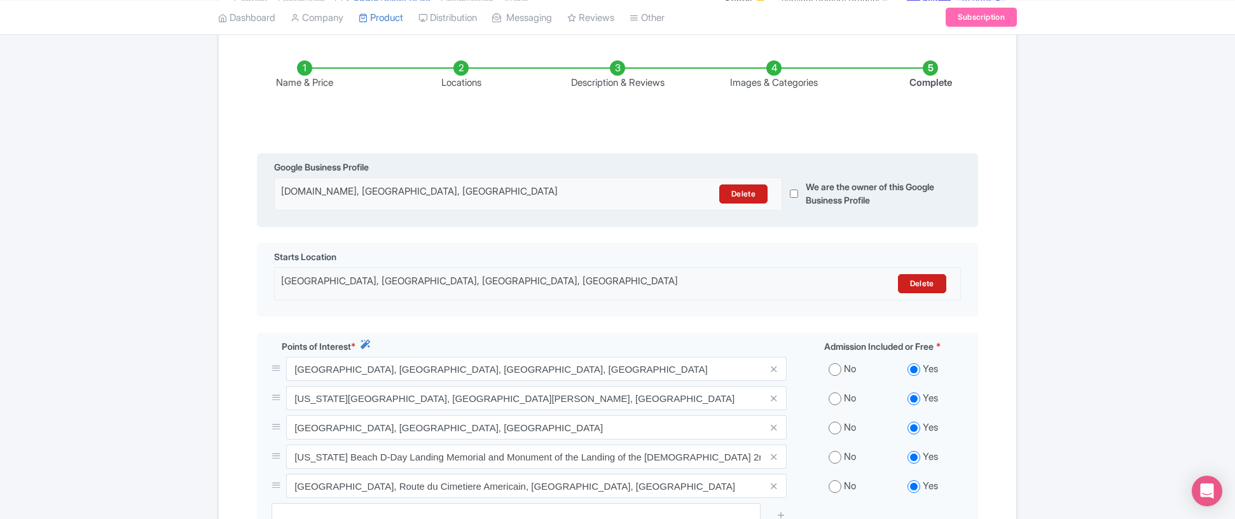
click at [791, 193] on input "checkbox" at bounding box center [794, 193] width 8 height 32
checkbox input "true"
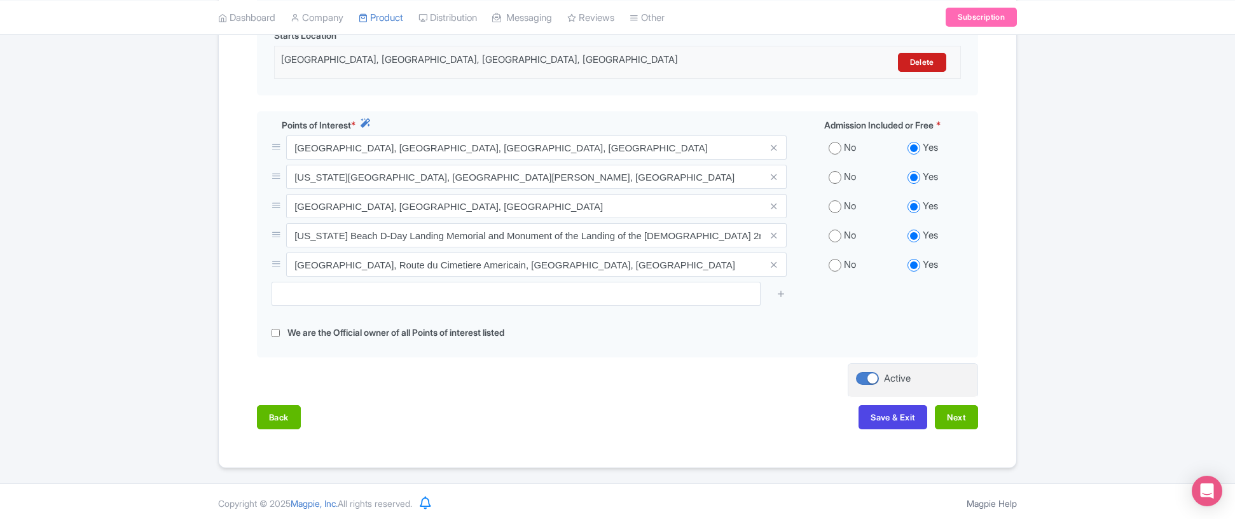
scroll to position [420, 0]
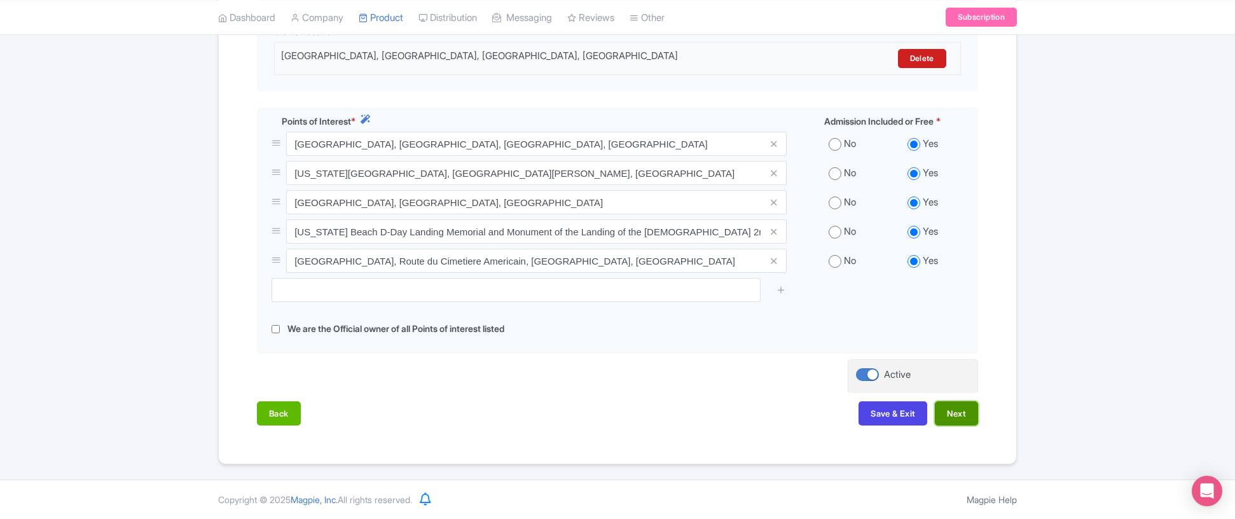
click at [948, 415] on button "Next" at bounding box center [956, 413] width 43 height 24
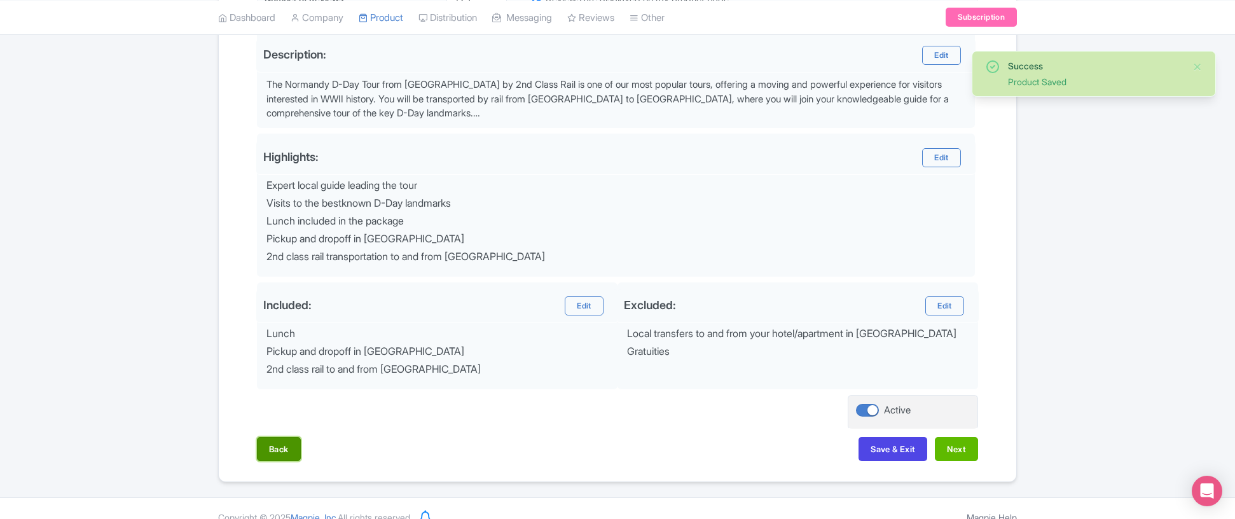
click at [275, 441] on button "Back" at bounding box center [279, 449] width 44 height 24
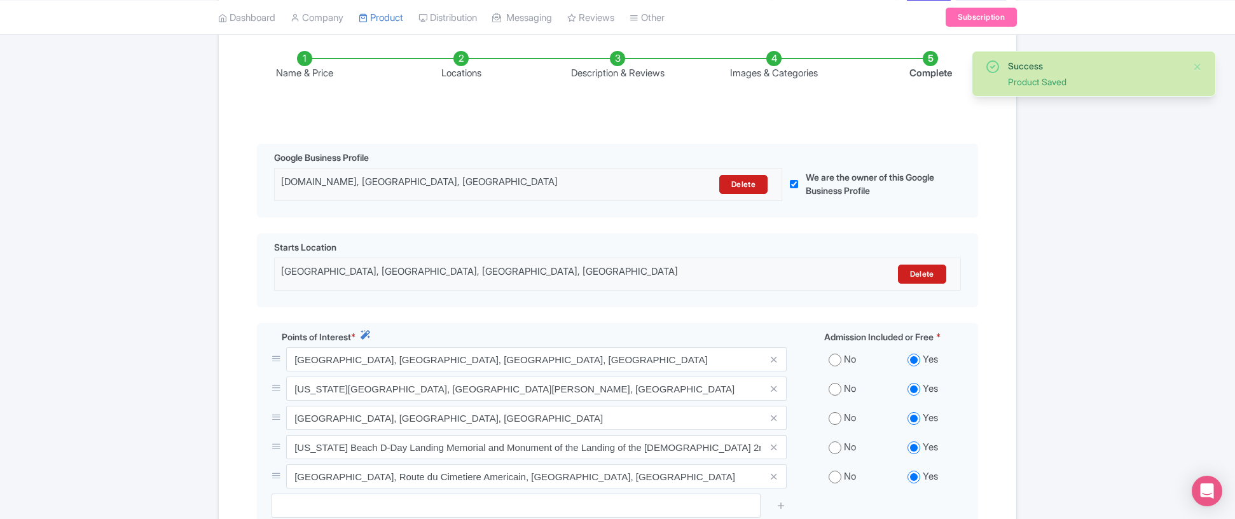
scroll to position [0, 0]
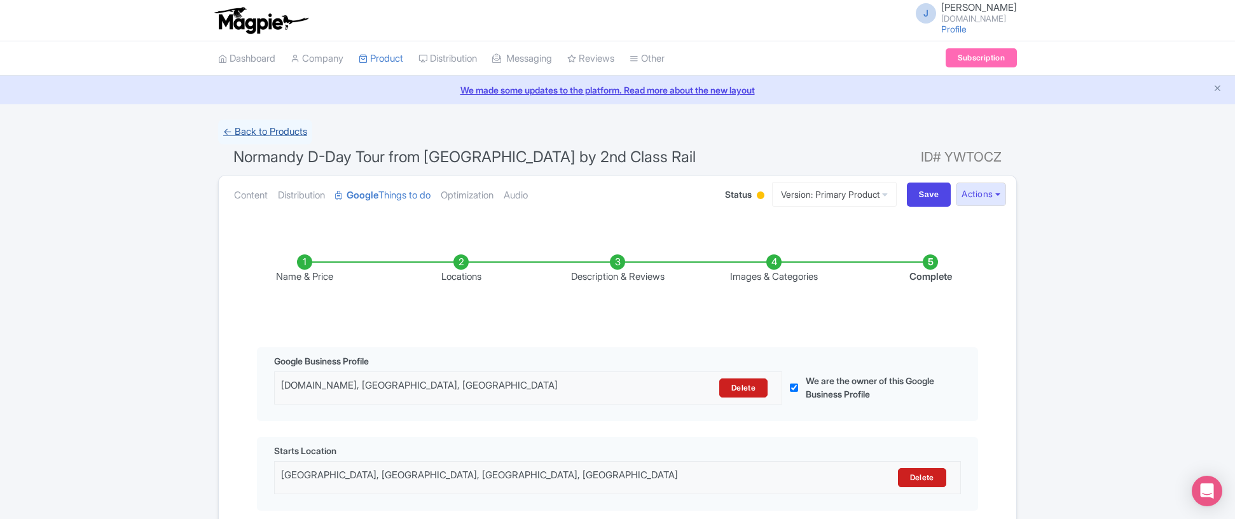
click at [289, 132] on link "← Back to Products" at bounding box center [265, 132] width 94 height 25
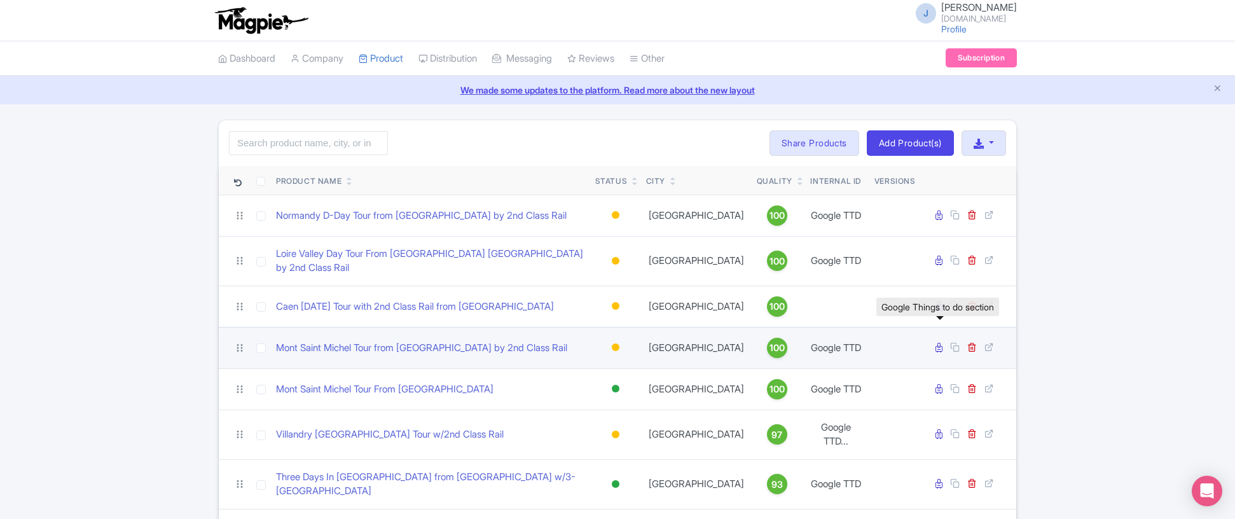
click at [940, 343] on icon at bounding box center [939, 348] width 7 height 10
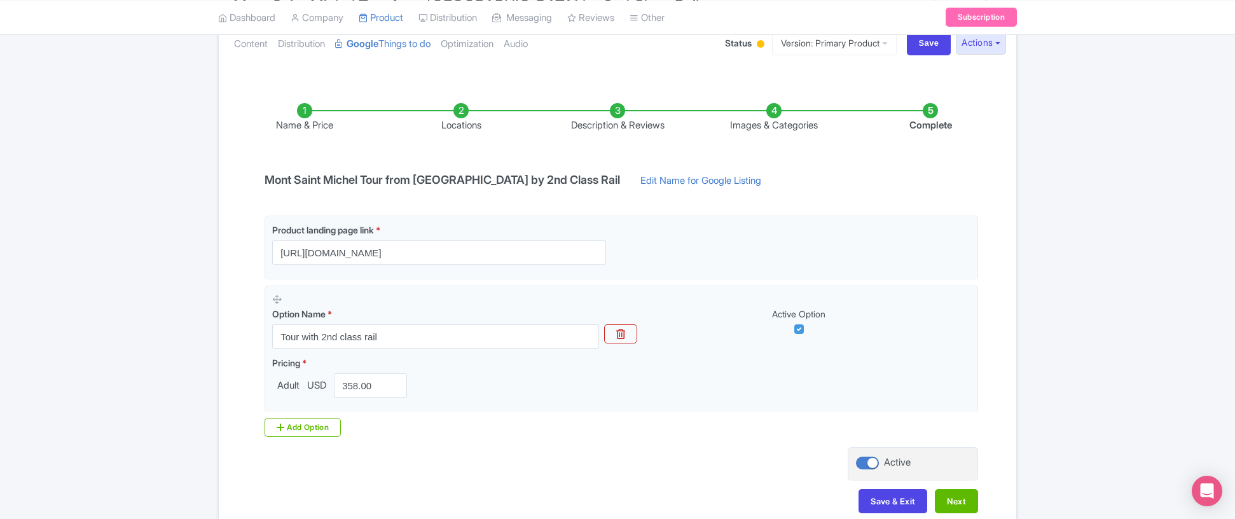
scroll to position [153, 0]
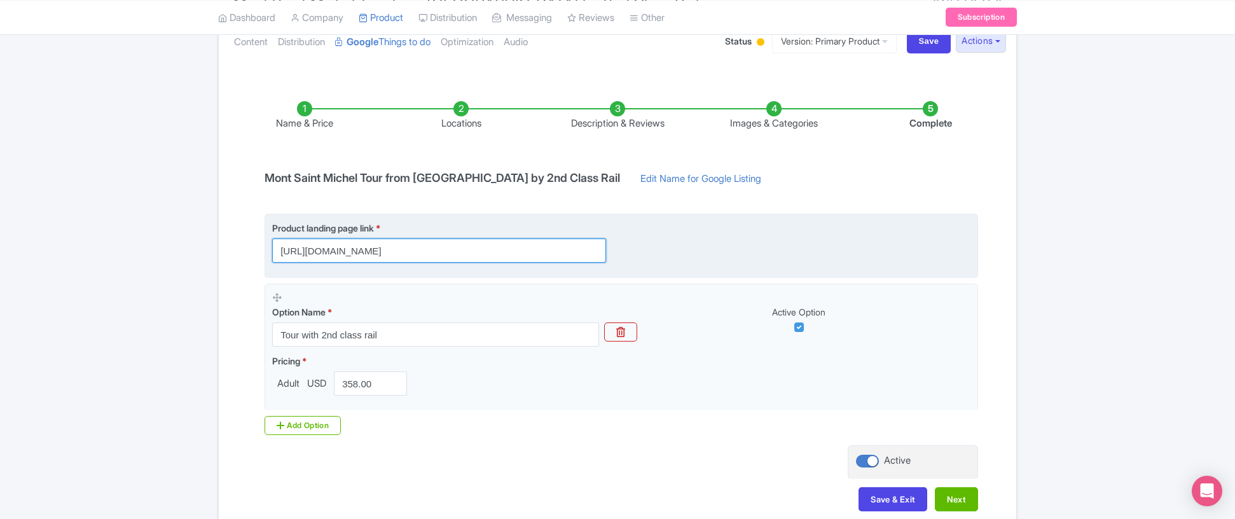
click at [505, 256] on input "[URL][DOMAIN_NAME]" at bounding box center [439, 251] width 334 height 24
click at [505, 256] on input "https://linkparis.com/mont-saint-michel-day-tour/" at bounding box center [439, 251] width 334 height 24
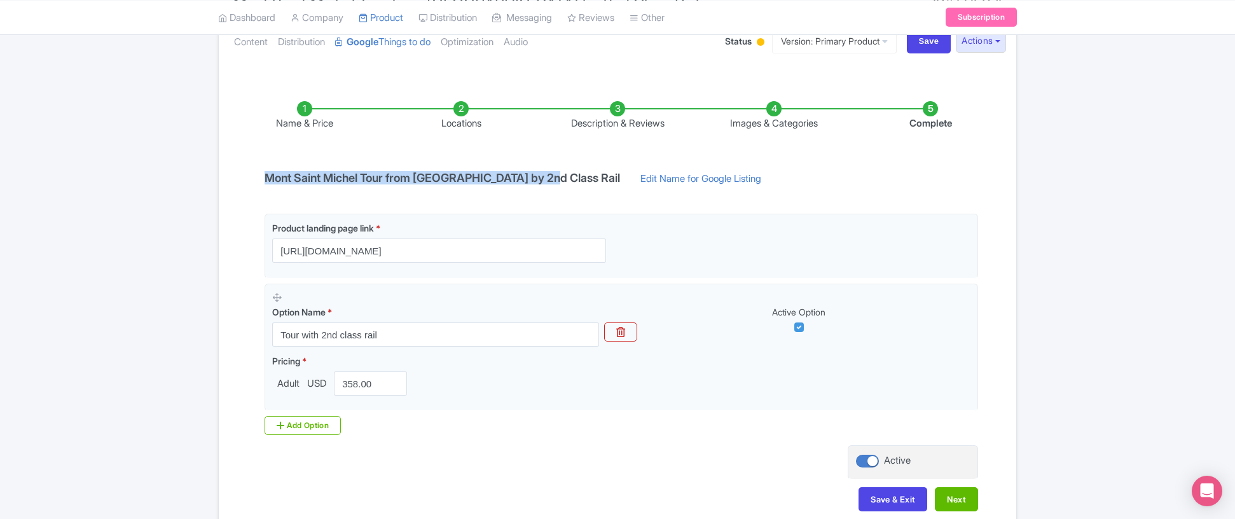
drag, startPoint x: 548, startPoint y: 178, endPoint x: 232, endPoint y: 177, distance: 316.8
click at [232, 177] on div "Name & Price Locations Description & Reviews Images & Categories Complete Mont …" at bounding box center [617, 300] width 782 height 448
copy h4 "Mont Saint Michel Tour from [GEOGRAPHIC_DATA] by 2nd Class Rail"
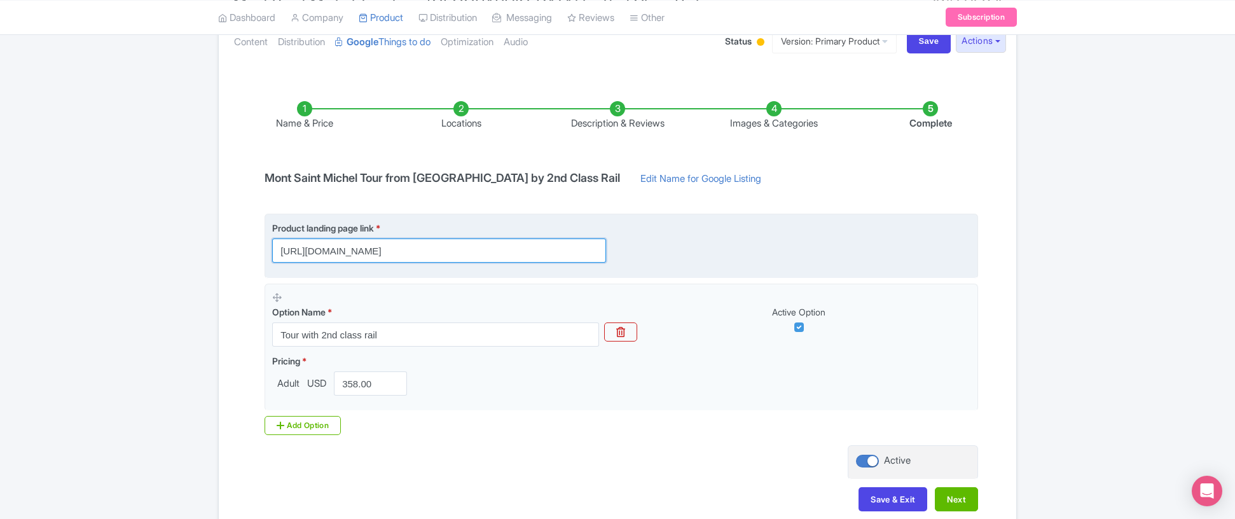
click at [414, 253] on input "[URL][DOMAIN_NAME]" at bounding box center [439, 251] width 334 height 24
paste input "?utm_source=GoogleAds&utm_medium=cpc&utm_campaign=things_to_do&utm_content=mont…"
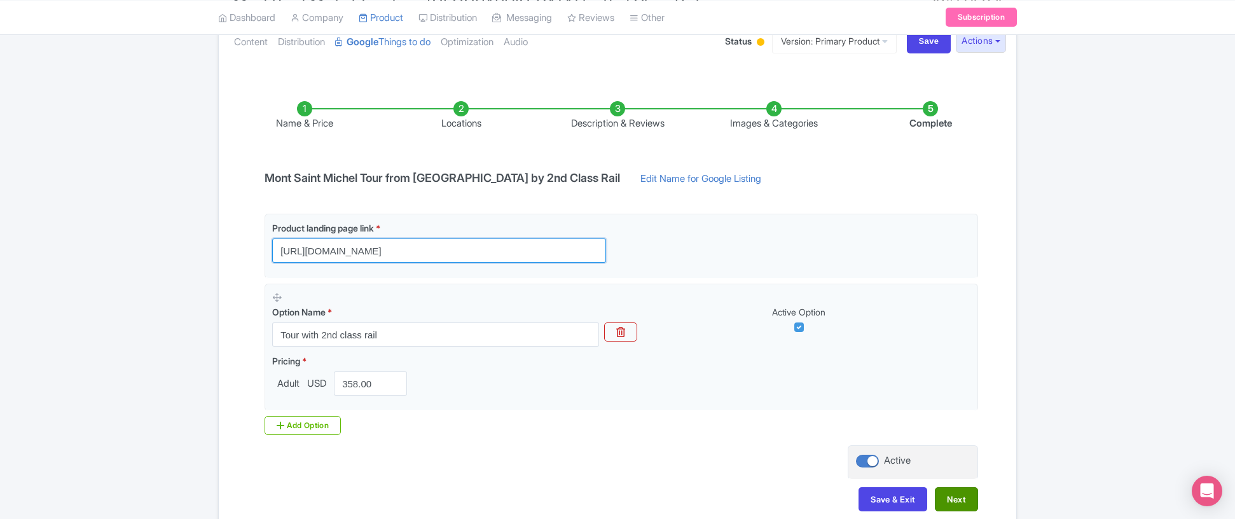
type input "https://linkparis.com/mont-saint-michel-day-tour/?utm_source=GoogleAds&utm_medi…"
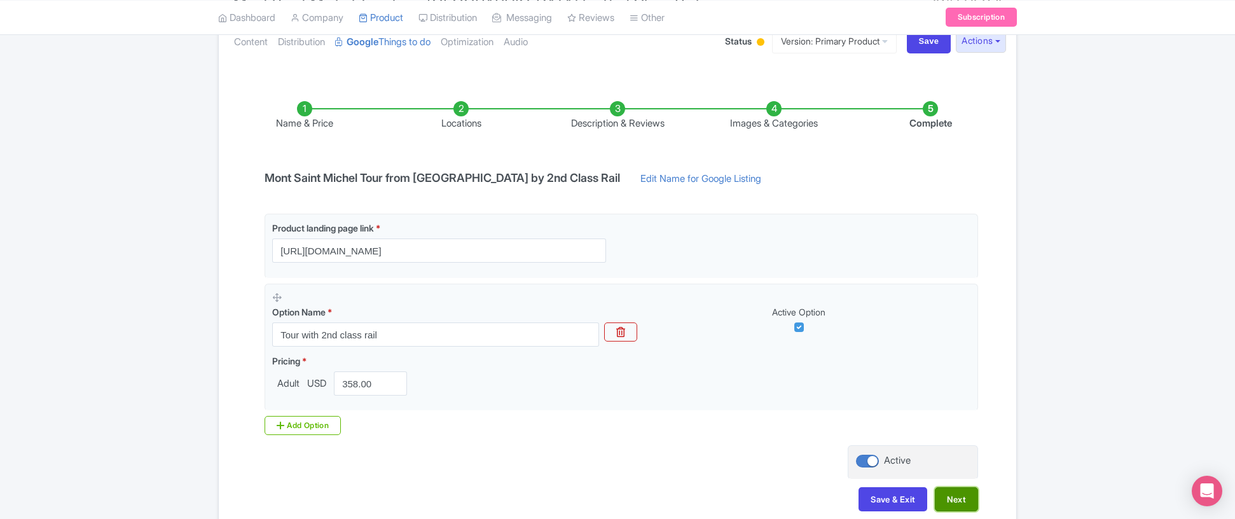
scroll to position [0, 0]
click at [954, 497] on button "Next" at bounding box center [956, 499] width 43 height 24
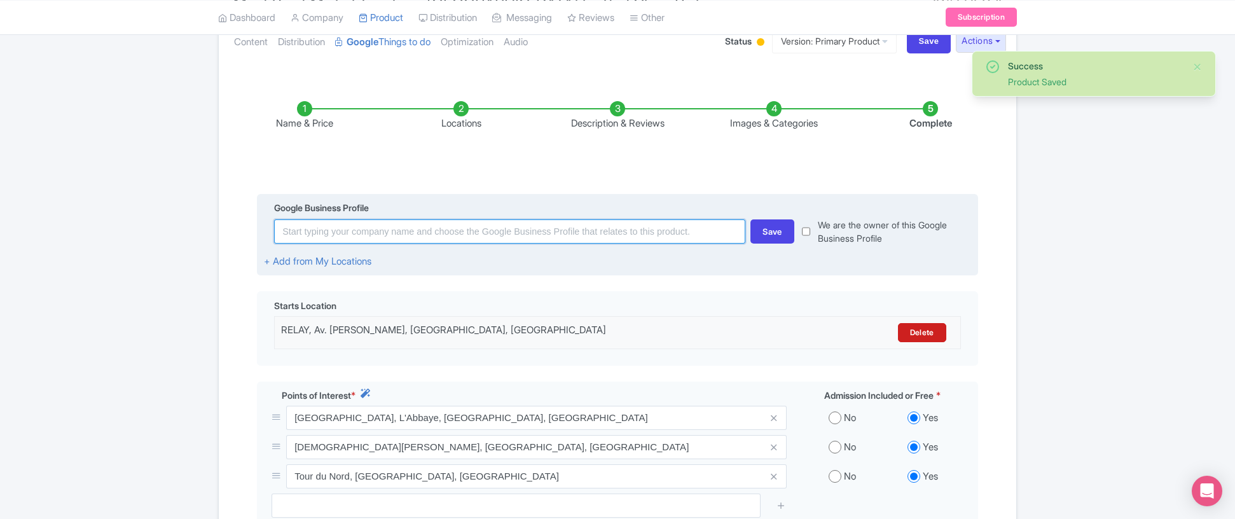
click at [654, 226] on input at bounding box center [509, 231] width 471 height 24
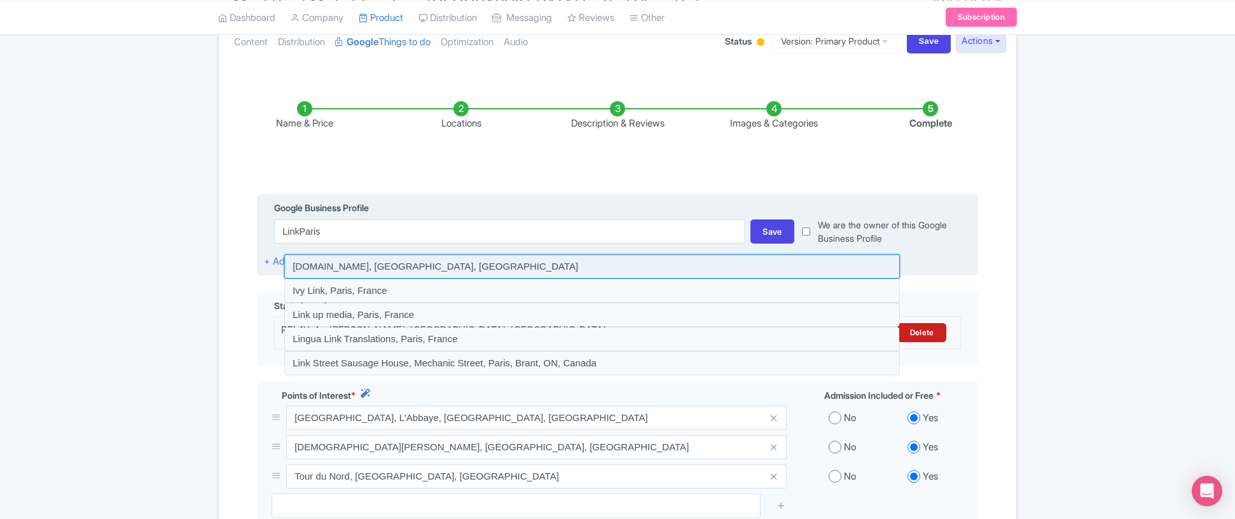
click at [495, 265] on input at bounding box center [592, 266] width 616 height 24
type input "[DOMAIN_NAME], [GEOGRAPHIC_DATA], [GEOGRAPHIC_DATA]"
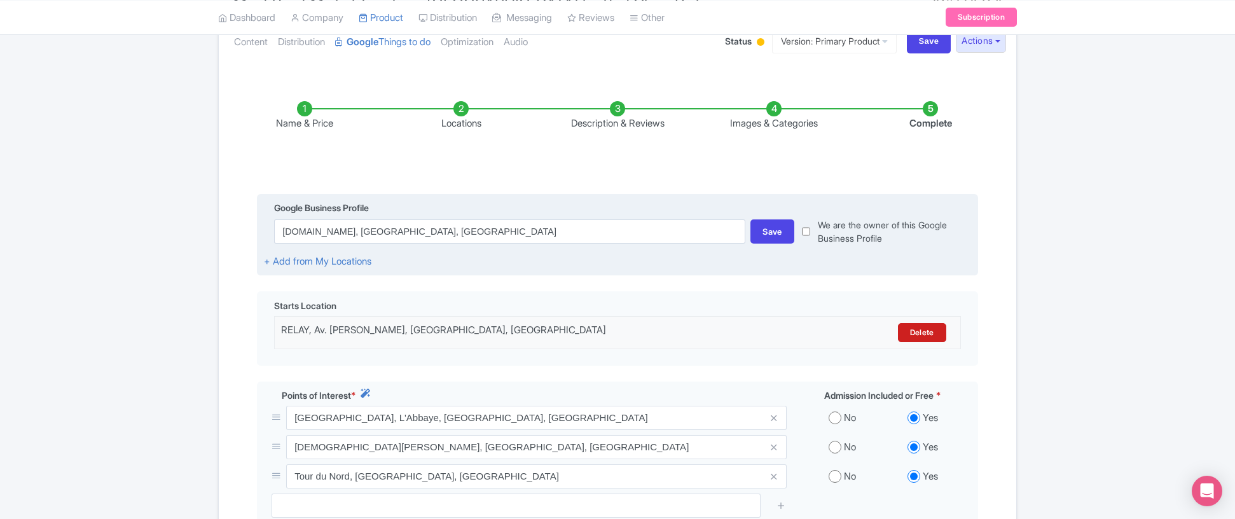
click at [810, 233] on input "checkbox" at bounding box center [806, 231] width 8 height 27
checkbox input "true"
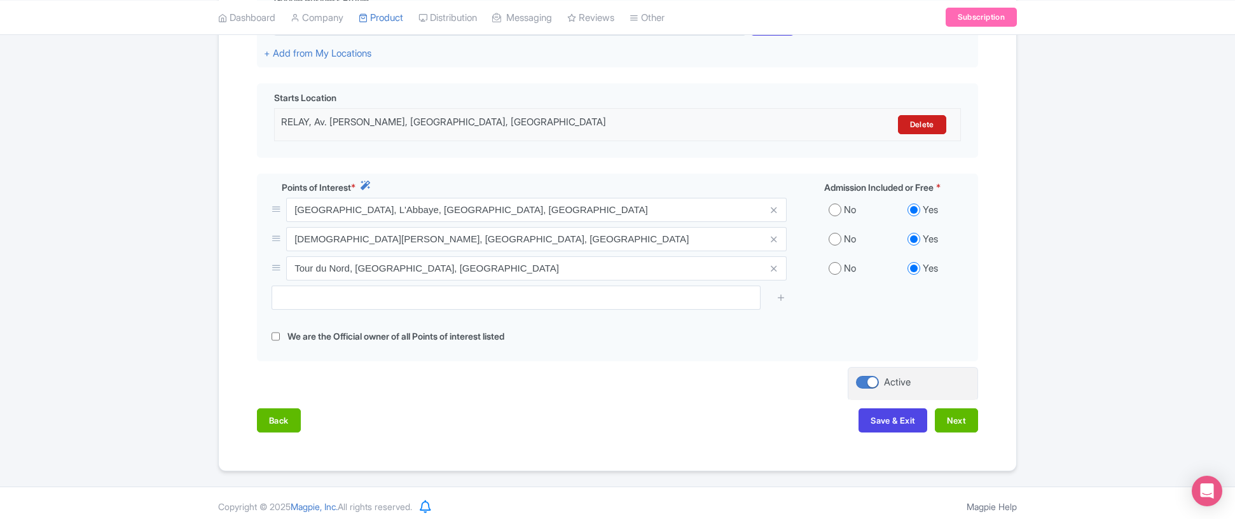
scroll to position [370, 0]
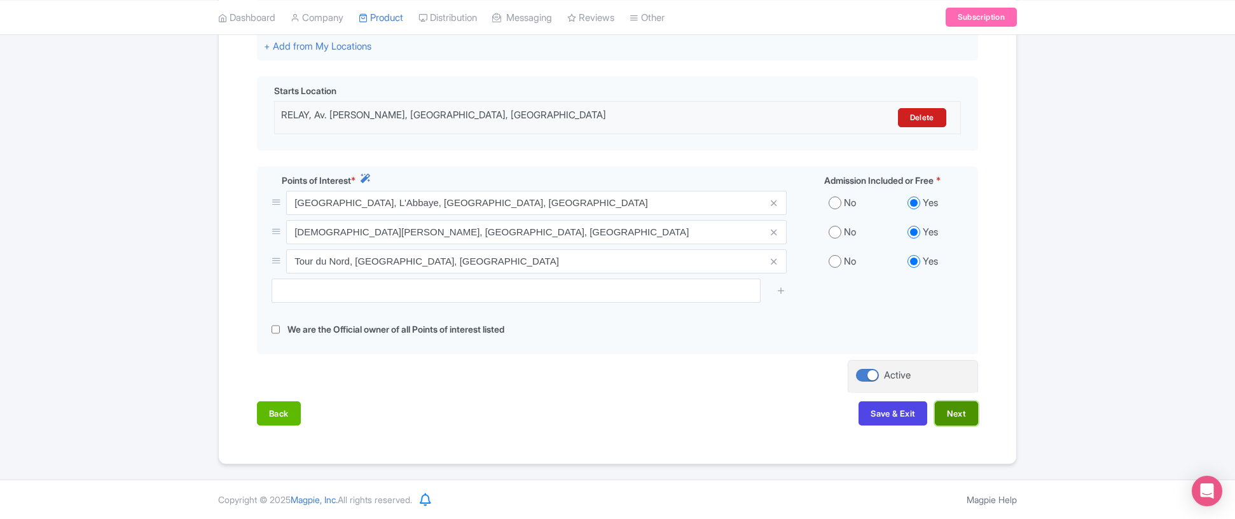
click at [957, 417] on button "Next" at bounding box center [956, 413] width 43 height 24
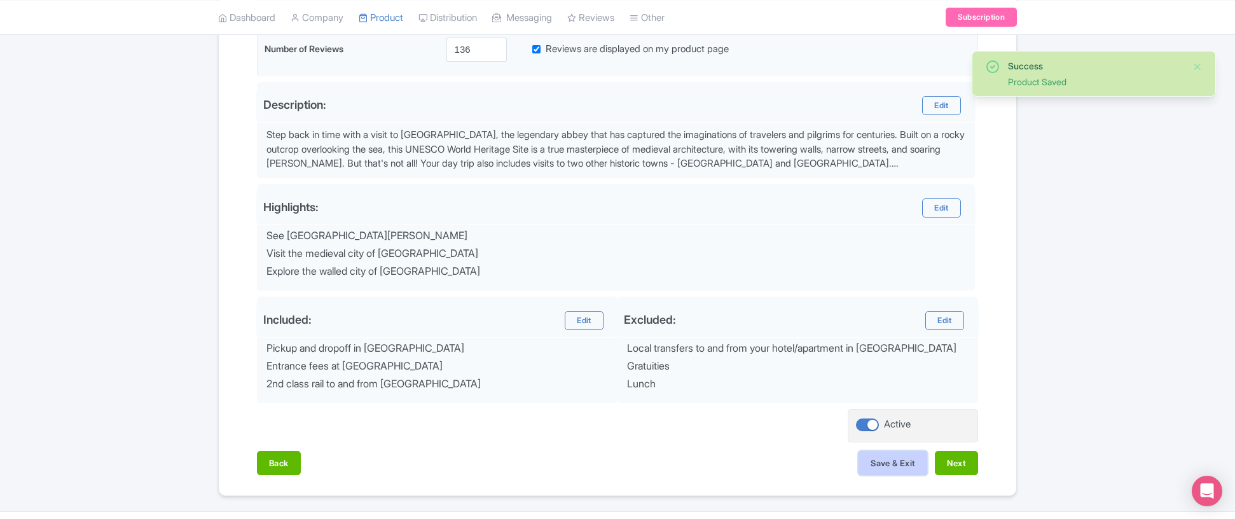
click at [890, 462] on button "Save & Exit" at bounding box center [893, 463] width 69 height 24
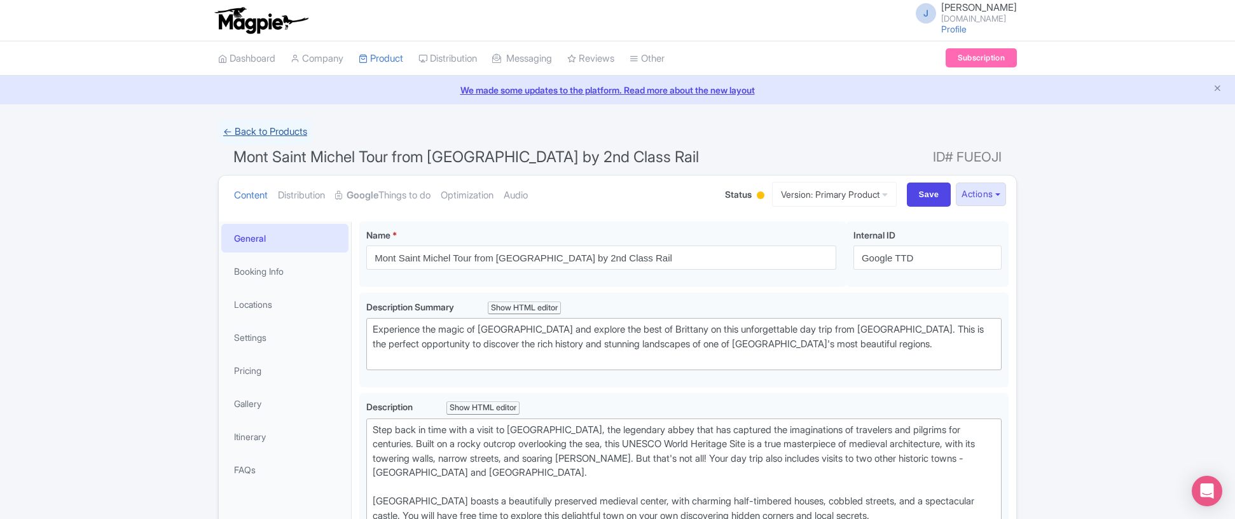
click at [278, 132] on link "← Back to Products" at bounding box center [265, 132] width 94 height 25
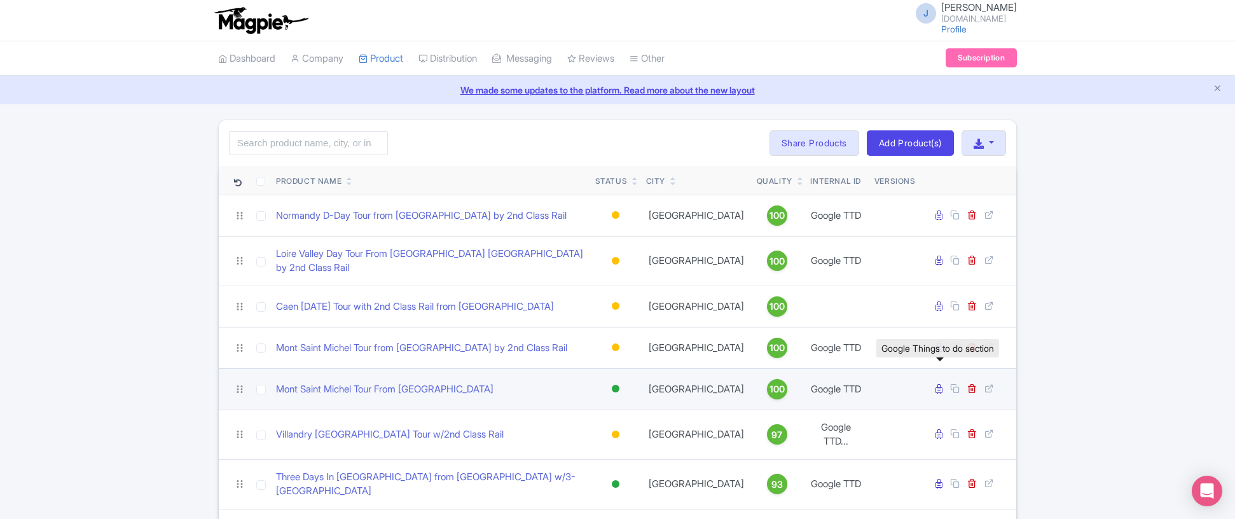
click at [938, 384] on icon at bounding box center [939, 389] width 7 height 10
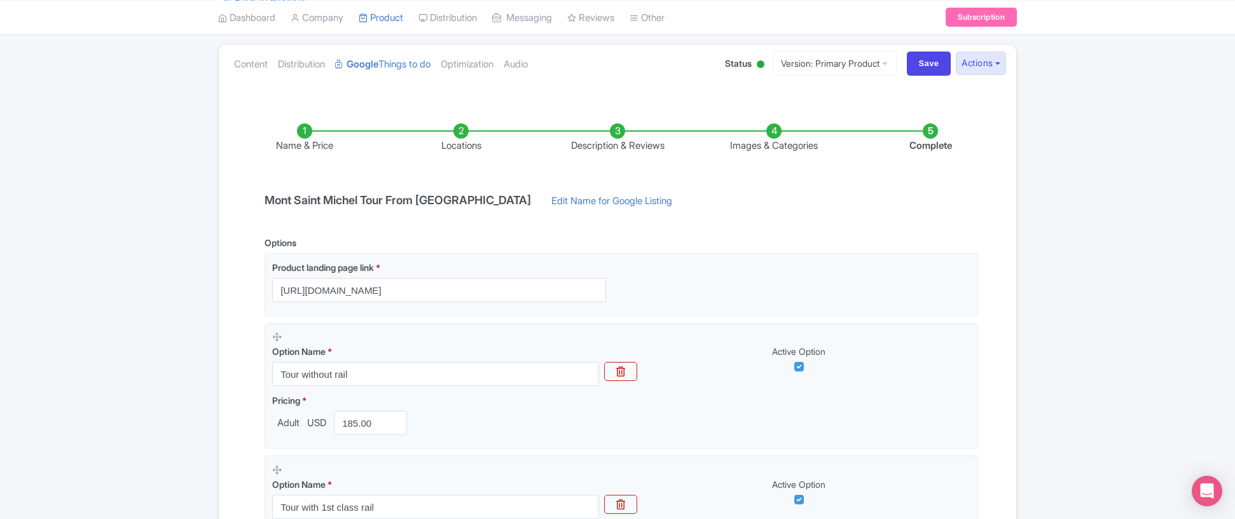
scroll to position [132, 0]
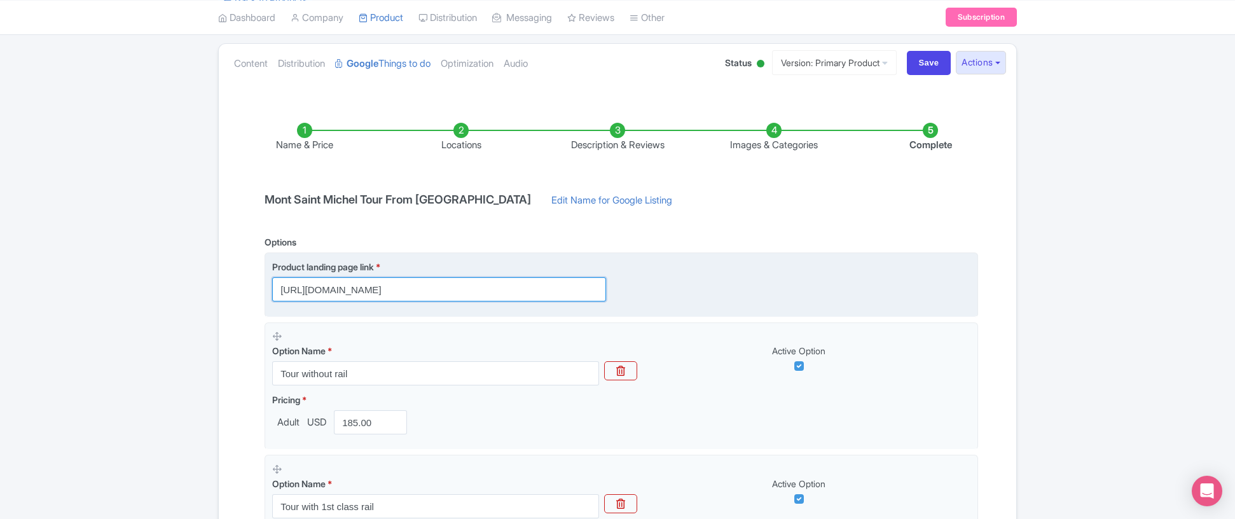
click at [503, 293] on input "[URL][DOMAIN_NAME]" at bounding box center [439, 289] width 334 height 24
click at [503, 293] on input "https://linkparis.com/mont-saint-michel-day-tour/" at bounding box center [439, 289] width 334 height 24
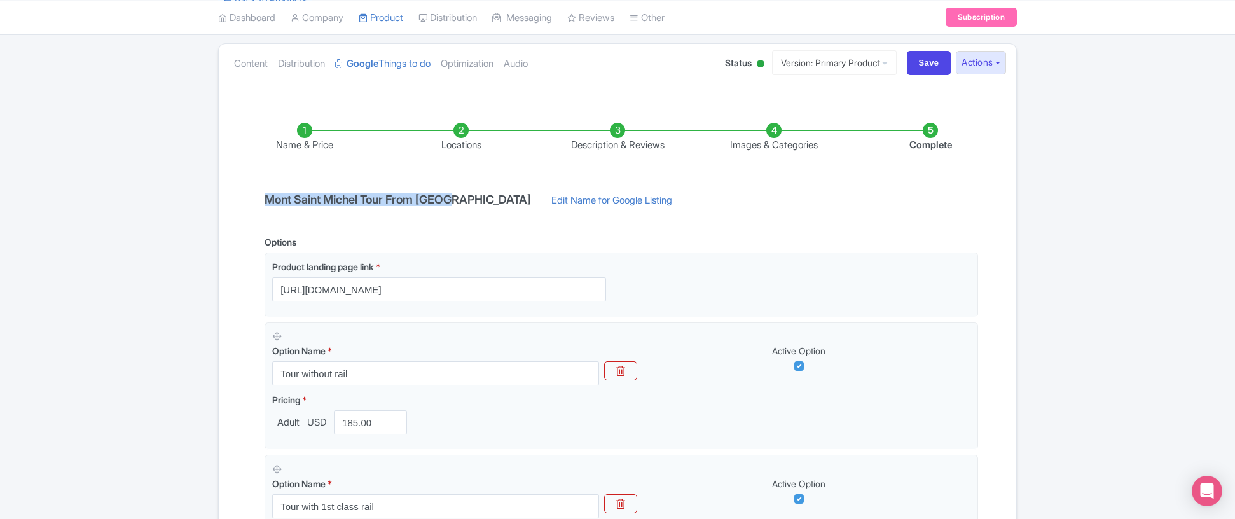
drag, startPoint x: 454, startPoint y: 202, endPoint x: 233, endPoint y: 199, distance: 220.7
click at [233, 199] on div "Name & Price Locations Description & Reviews Images & Categories Complete Mont …" at bounding box center [617, 462] width 782 height 731
copy h4 "Mont Saint Michel Tour From Paris"
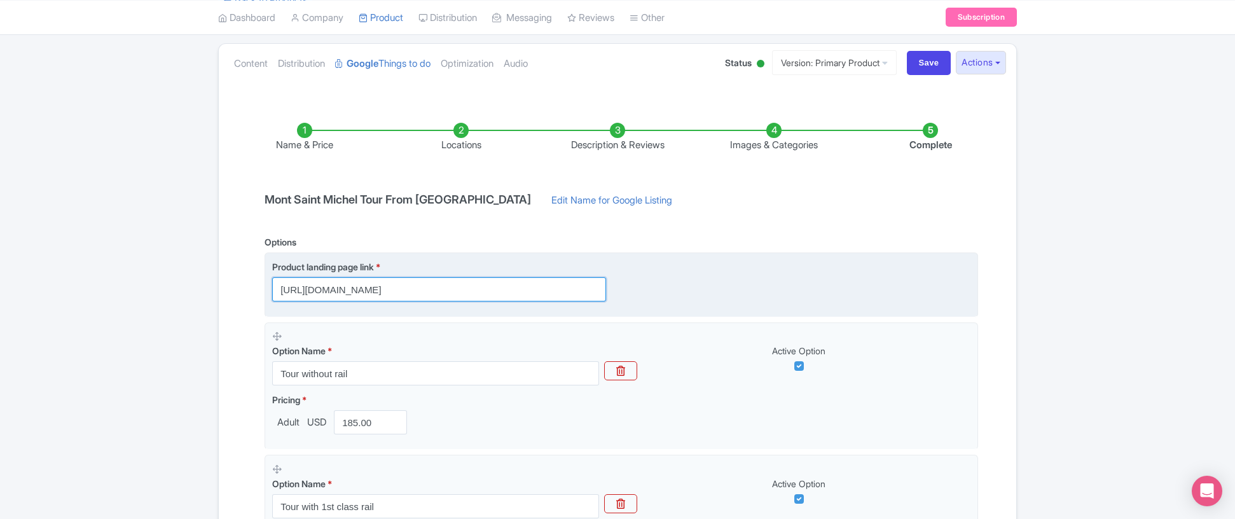
click at [459, 286] on input "https://linkparis.com/mont-saint-michel-day-tour/" at bounding box center [439, 289] width 334 height 24
paste input "?utm_source=GoogleAds&utm_medium=cpc&utm_campaign=things_to_do&utm_content=mont…"
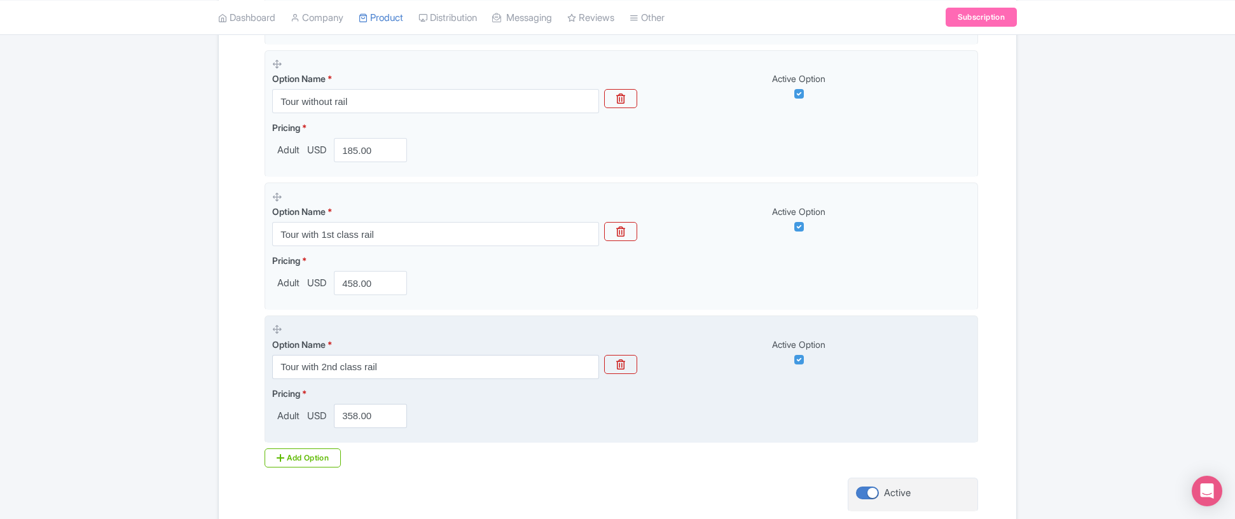
scroll to position [448, 0]
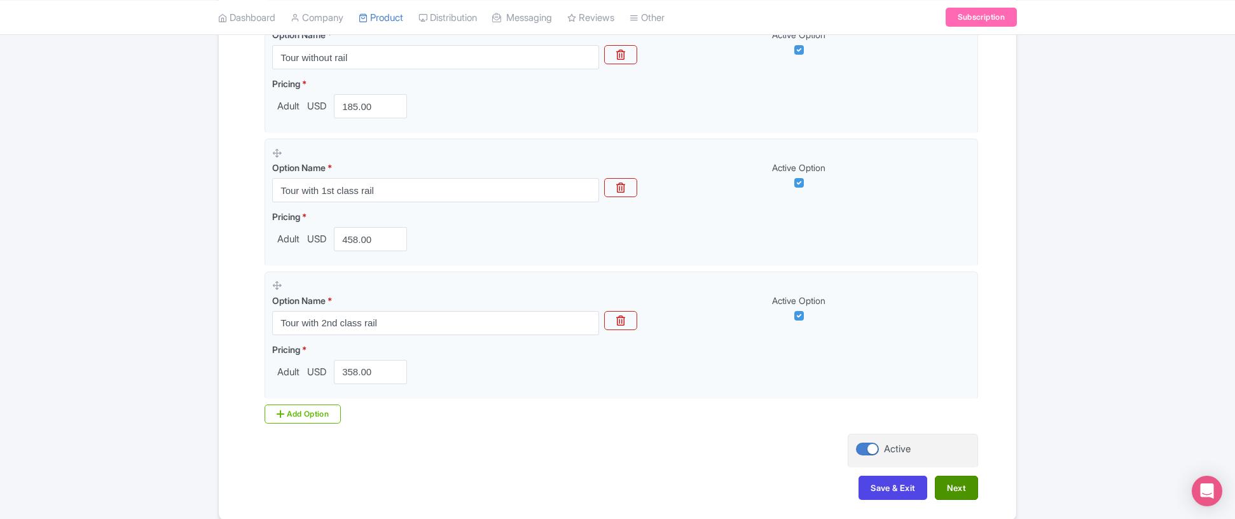
type input "https://linkparis.com/mont-saint-michel-day-tour/?utm_source=GoogleAds&utm_medi…"
click at [954, 485] on button "Next" at bounding box center [956, 488] width 43 height 24
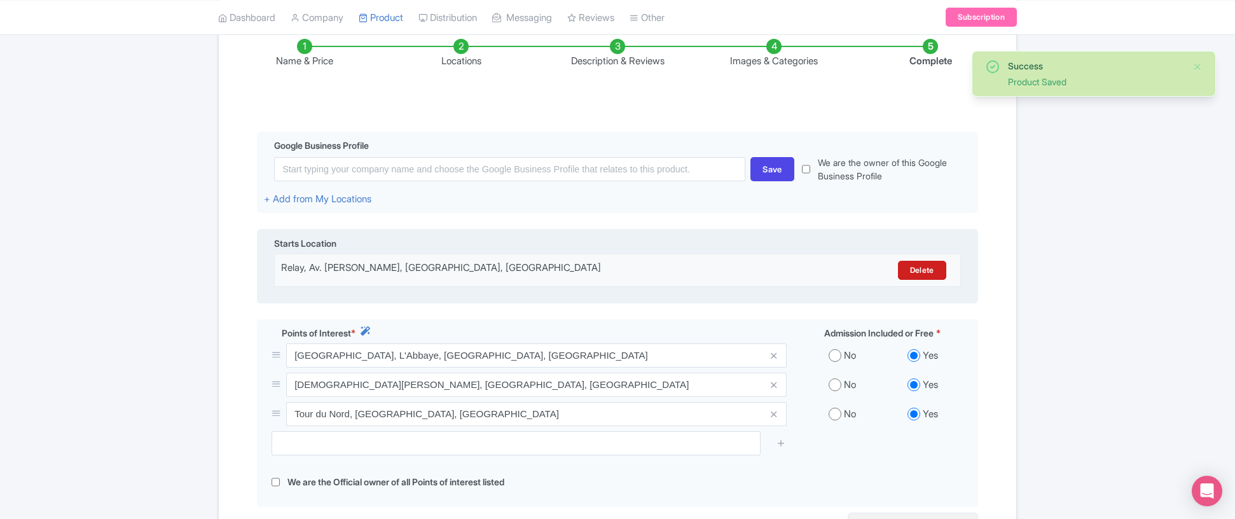
scroll to position [215, 0]
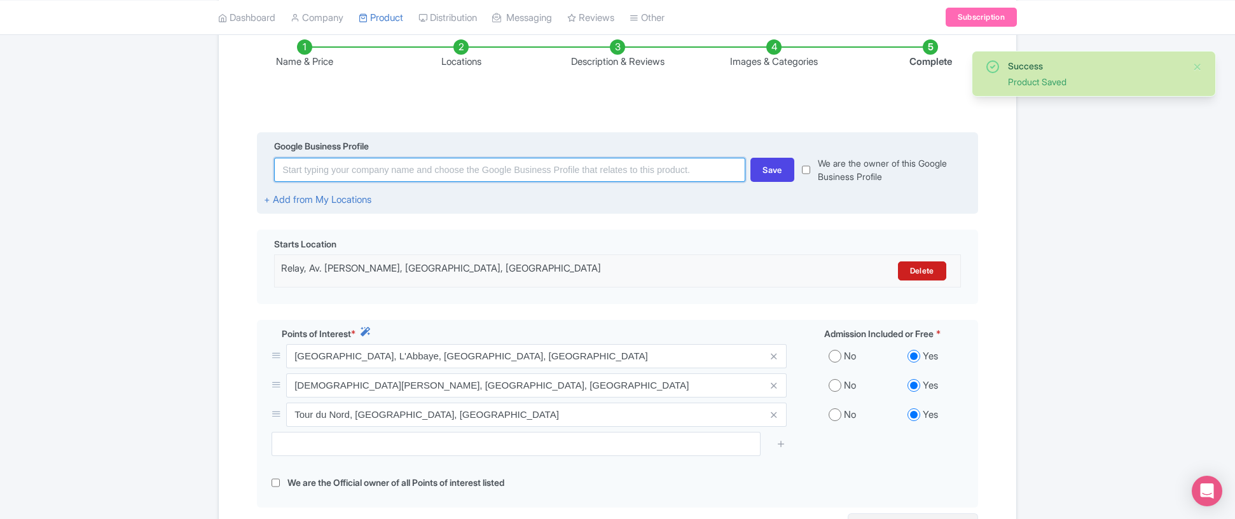
click at [494, 179] on input at bounding box center [509, 170] width 471 height 24
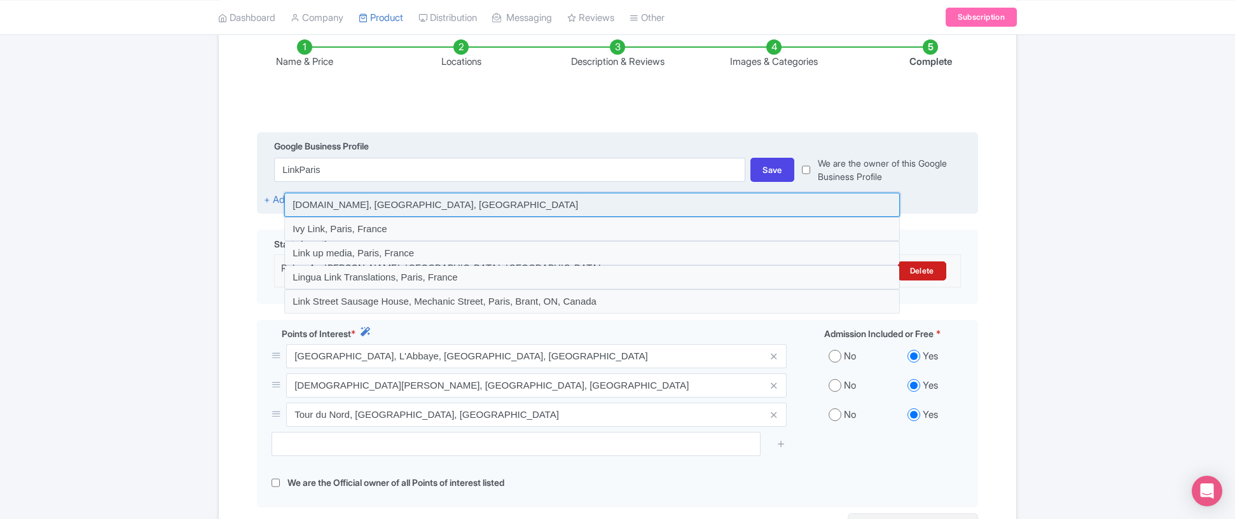
click at [488, 208] on input at bounding box center [592, 205] width 616 height 24
type input "LinkParis.com, Paris, France"
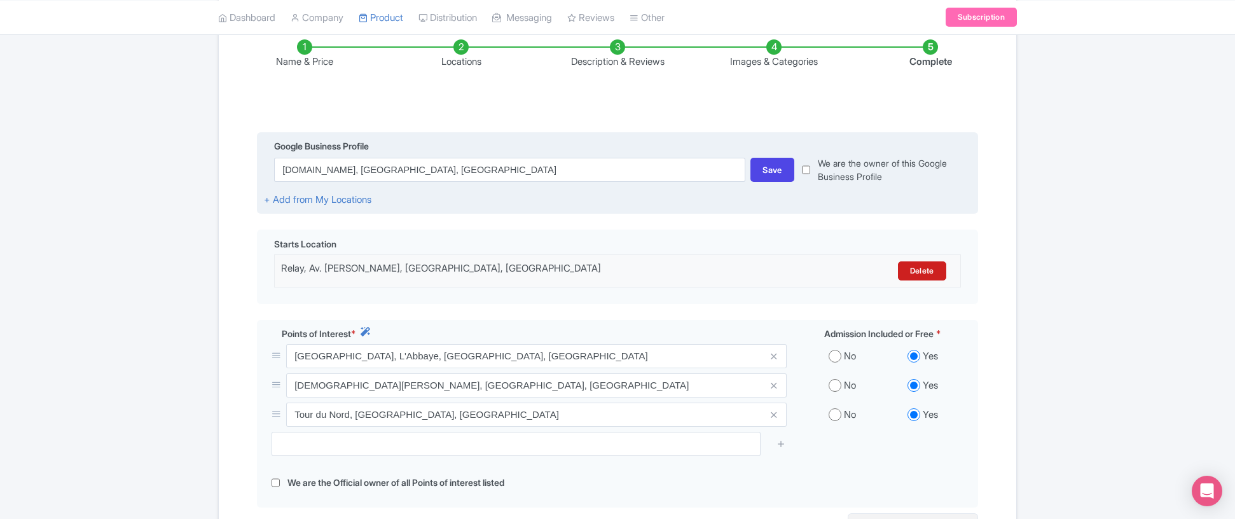
click at [806, 171] on input "checkbox" at bounding box center [806, 169] width 8 height 27
checkbox input "true"
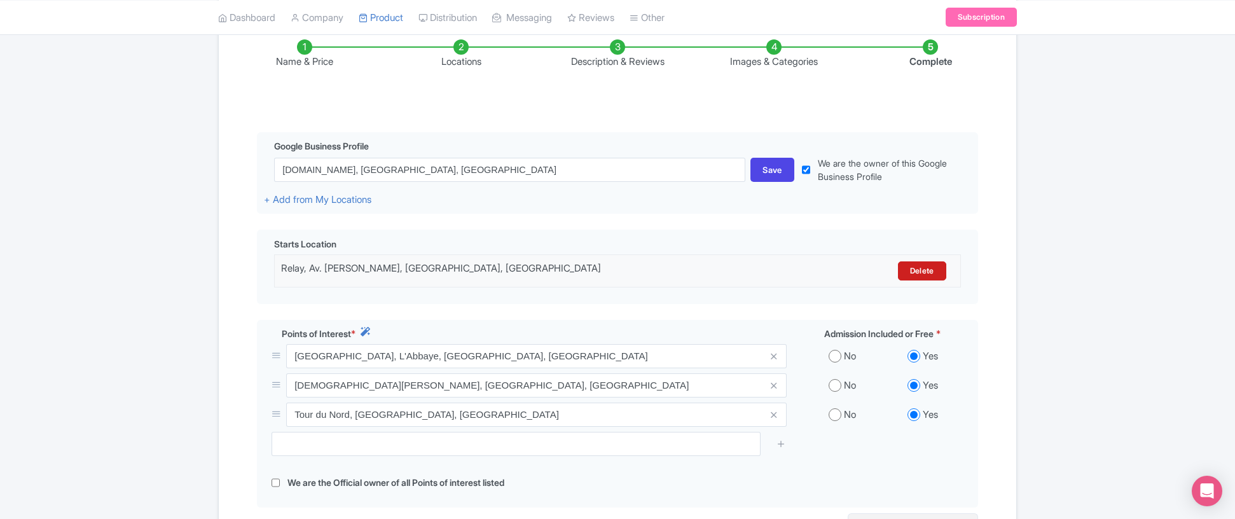
scroll to position [370, 0]
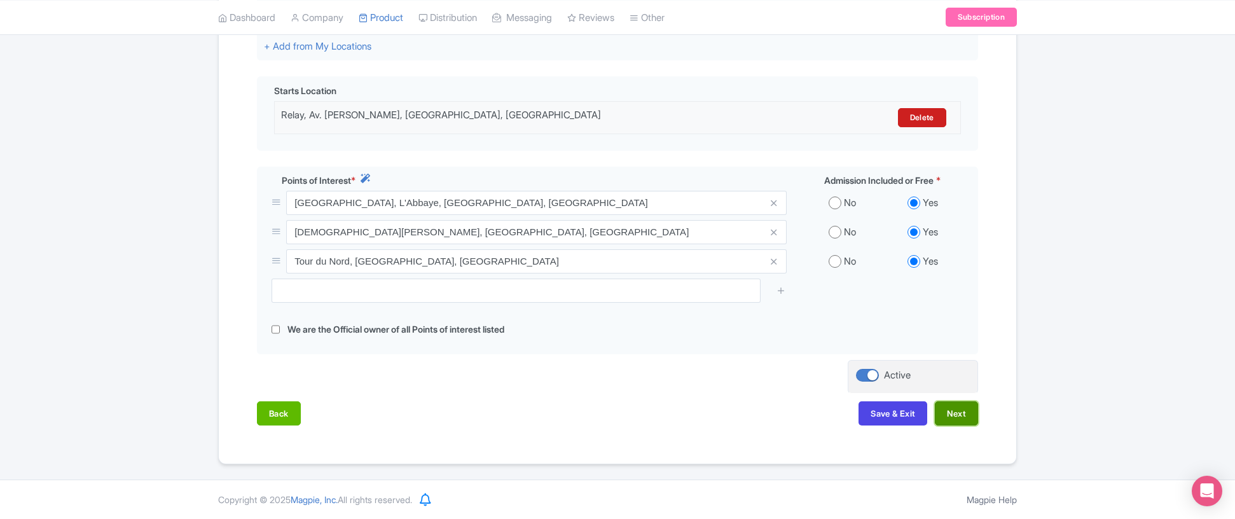
click at [959, 415] on button "Next" at bounding box center [956, 413] width 43 height 24
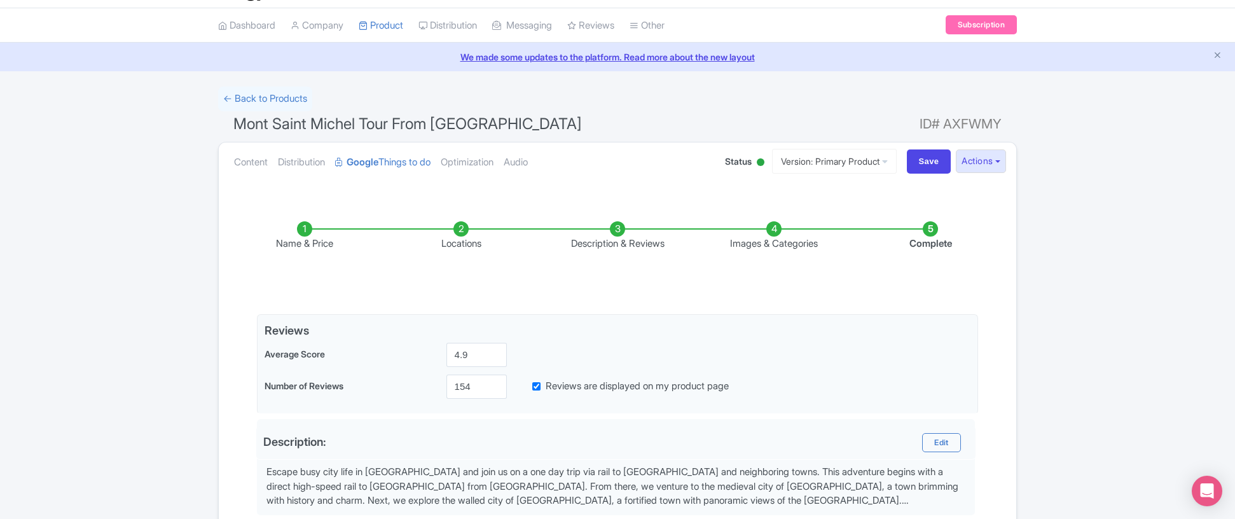
scroll to position [0, 0]
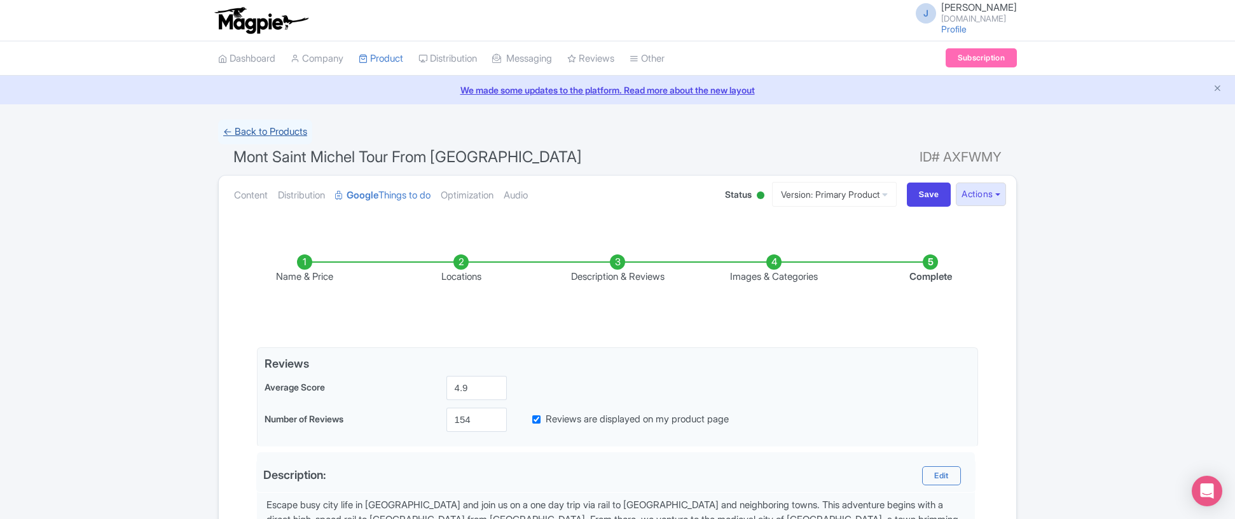
click at [284, 130] on link "← Back to Products" at bounding box center [265, 132] width 94 height 25
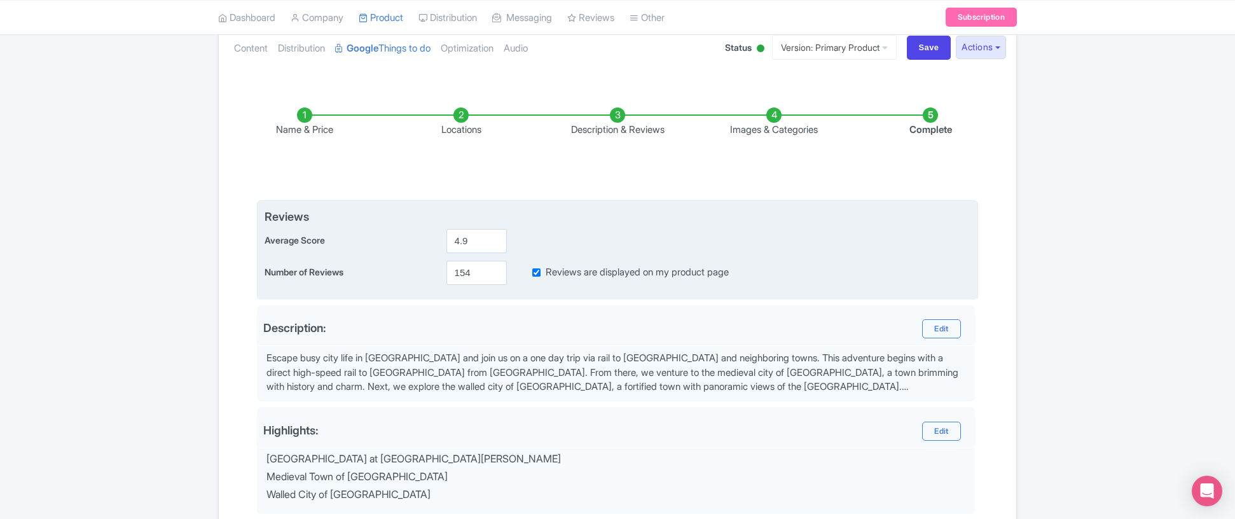
scroll to position [149, 0]
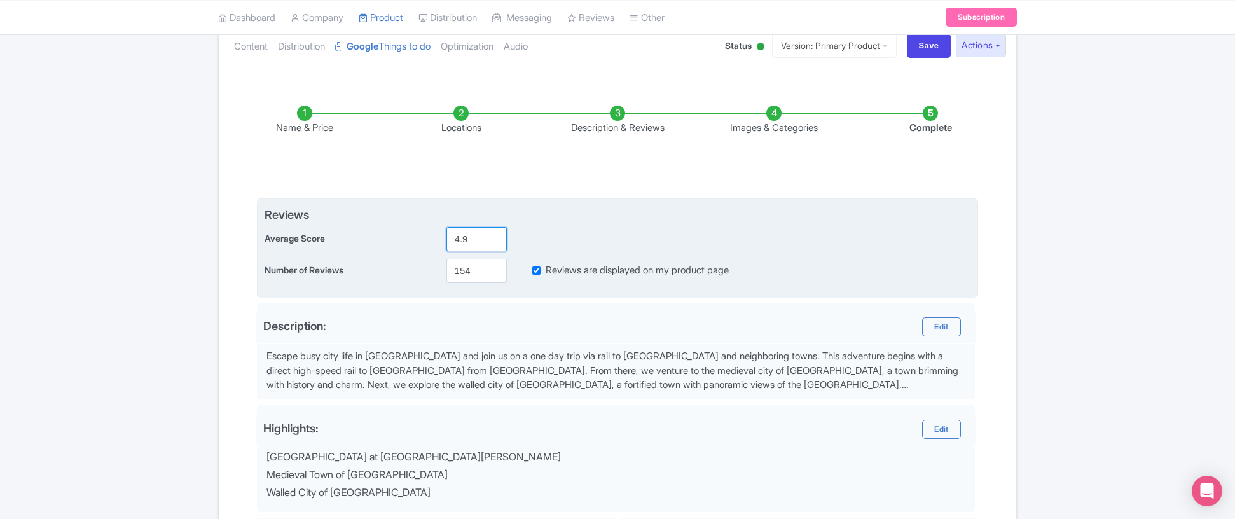
drag, startPoint x: 463, startPoint y: 240, endPoint x: 475, endPoint y: 240, distance: 11.4
click at [475, 240] on input "4.9" at bounding box center [477, 239] width 60 height 24
type input "4.8"
drag, startPoint x: 479, startPoint y: 274, endPoint x: 395, endPoint y: 268, distance: 84.2
click at [395, 268] on div "Number of Reviews 154 Reviews are displayed on my product page" at bounding box center [618, 271] width 706 height 24
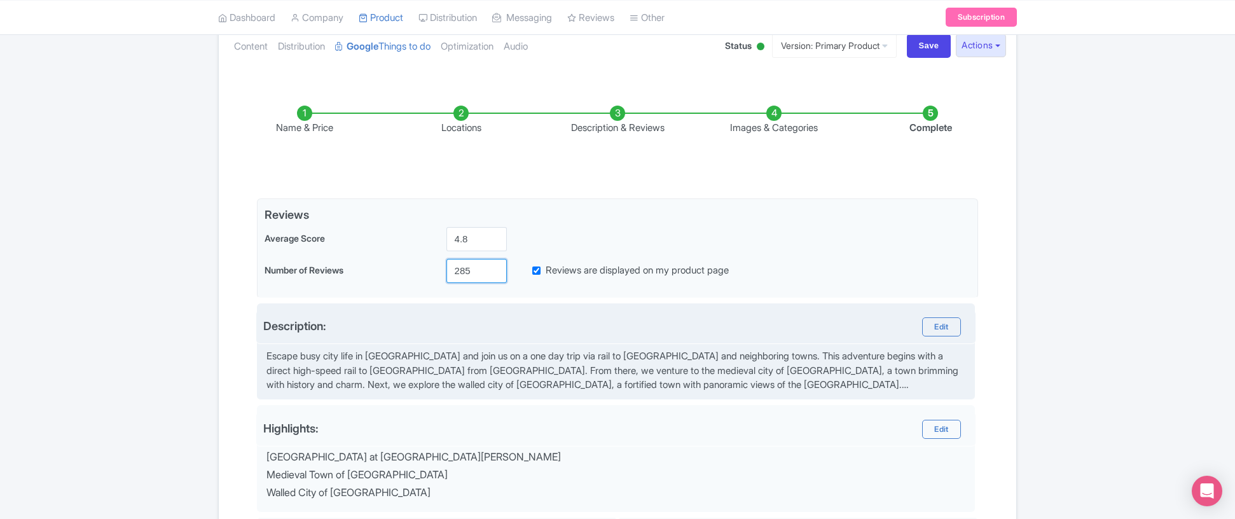
type input "285"
click at [693, 328] on div "Edit" at bounding box center [792, 326] width 352 height 19
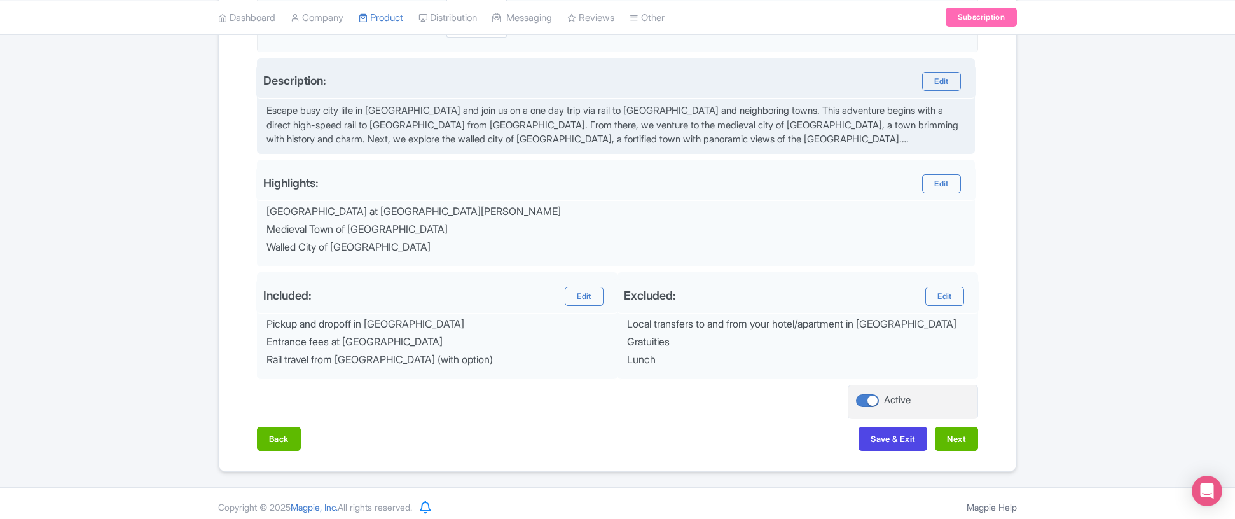
scroll to position [402, 0]
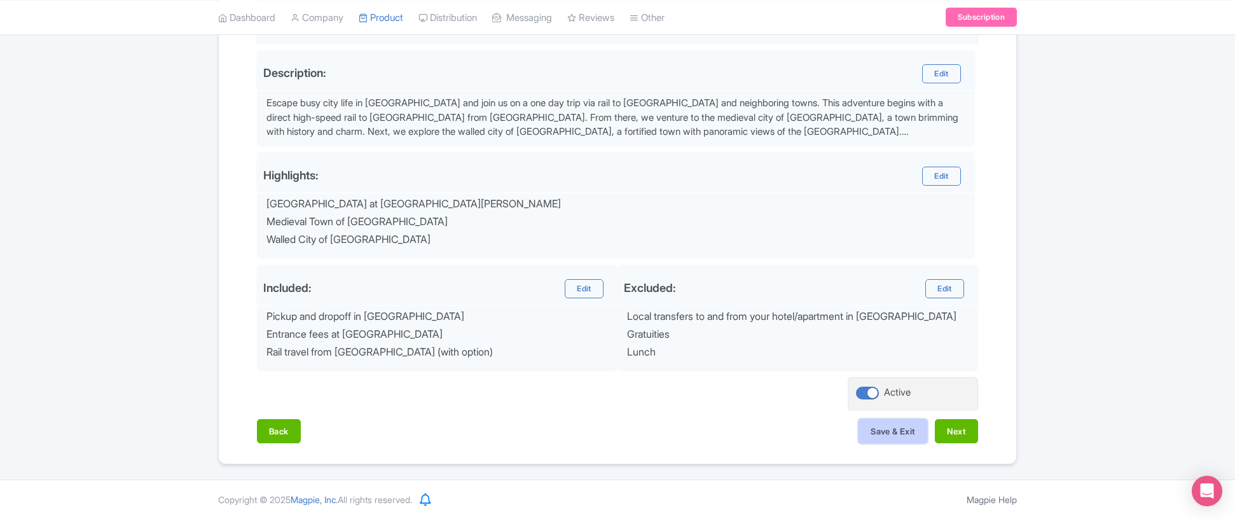
click at [901, 435] on button "Save & Exit" at bounding box center [893, 431] width 69 height 24
click at [960, 444] on div "Back Save & Exit Next" at bounding box center [617, 437] width 721 height 37
click at [960, 430] on button "Next" at bounding box center [956, 431] width 43 height 24
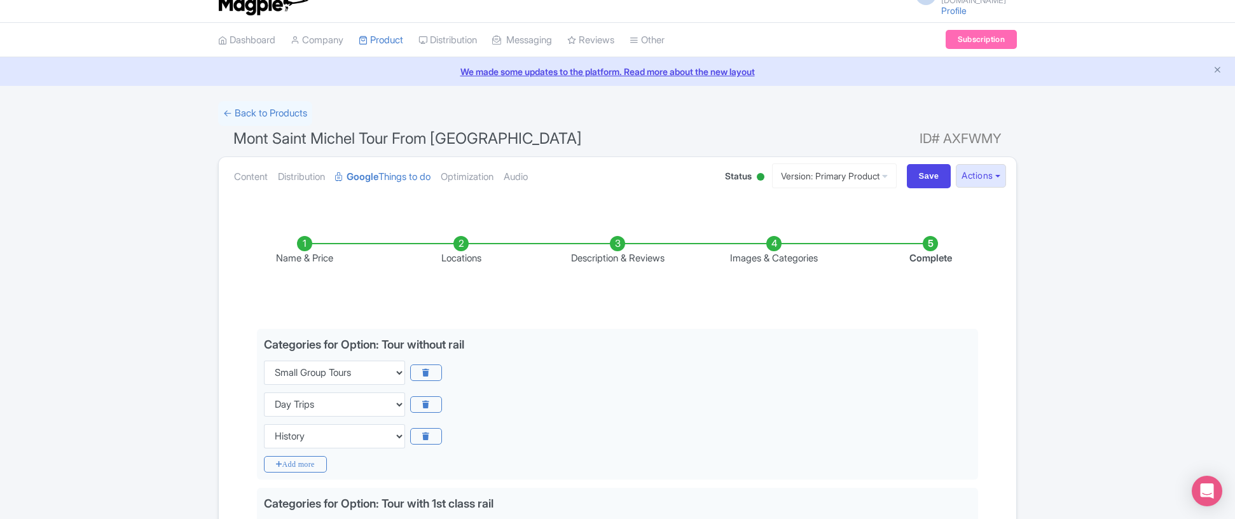
scroll to position [0, 0]
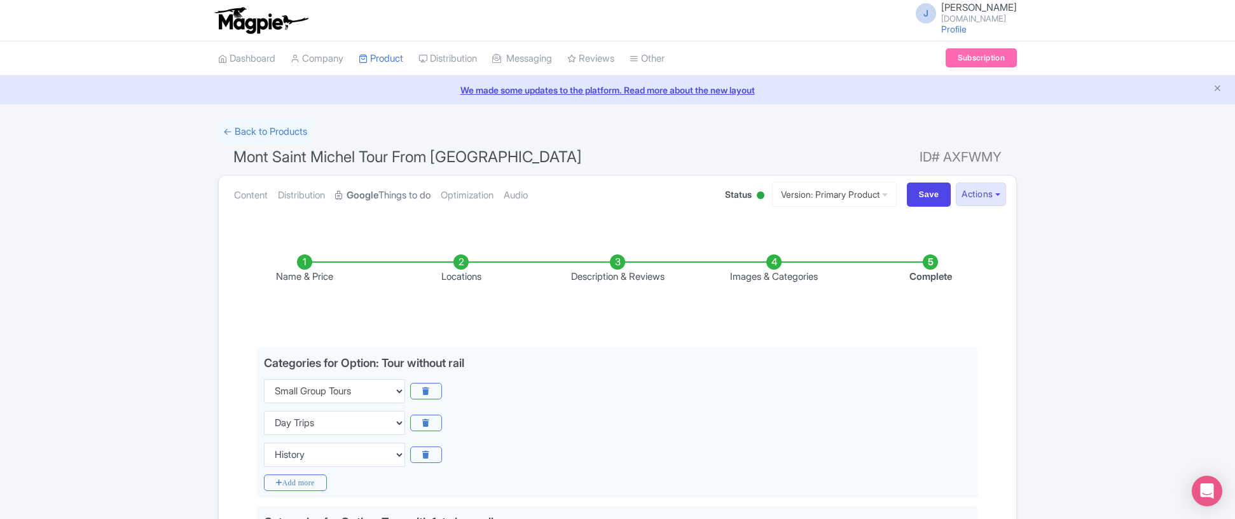
click at [391, 193] on link "Google Things to do" at bounding box center [382, 196] width 95 height 40
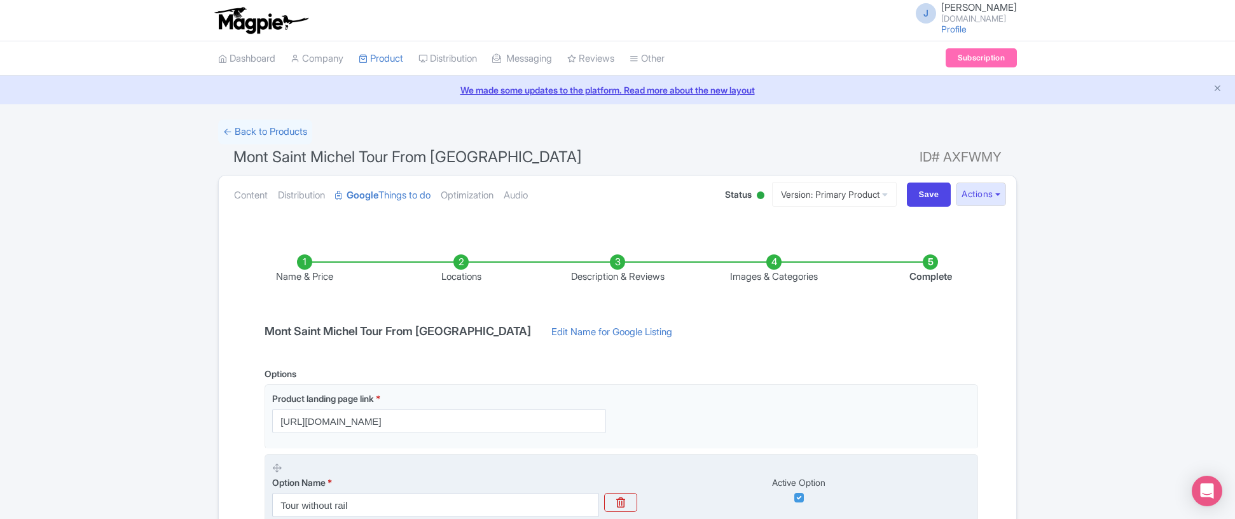
scroll to position [1, 0]
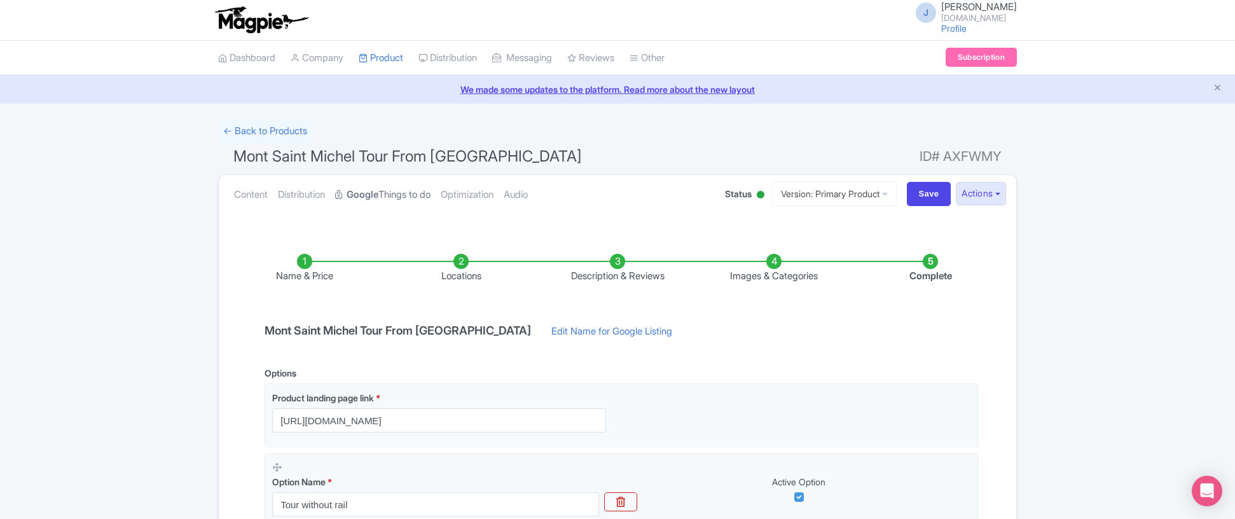
click at [388, 198] on link "Google Things to do" at bounding box center [382, 195] width 95 height 40
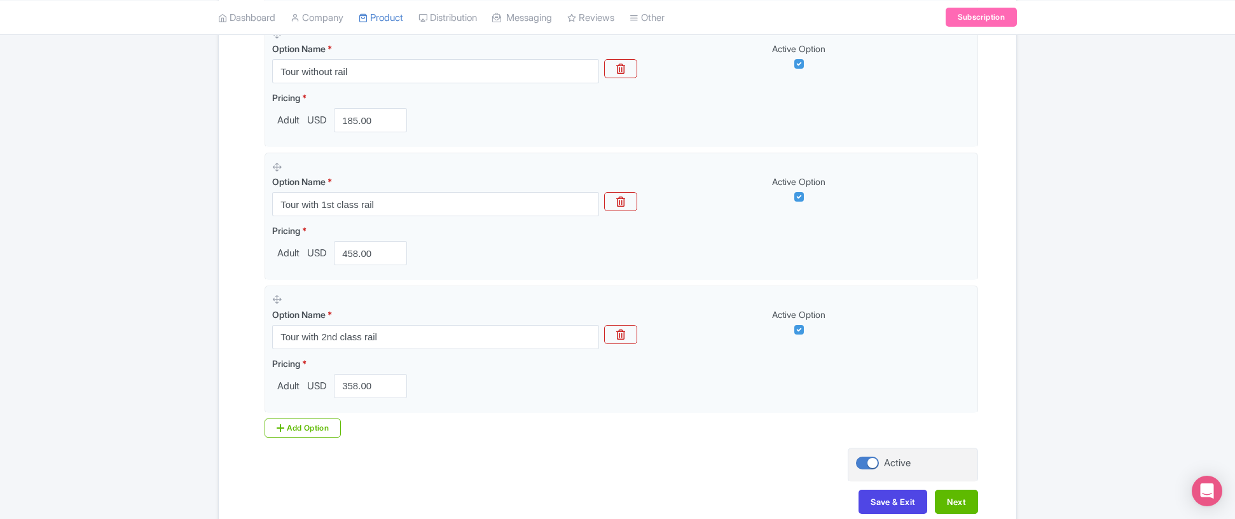
scroll to position [504, 0]
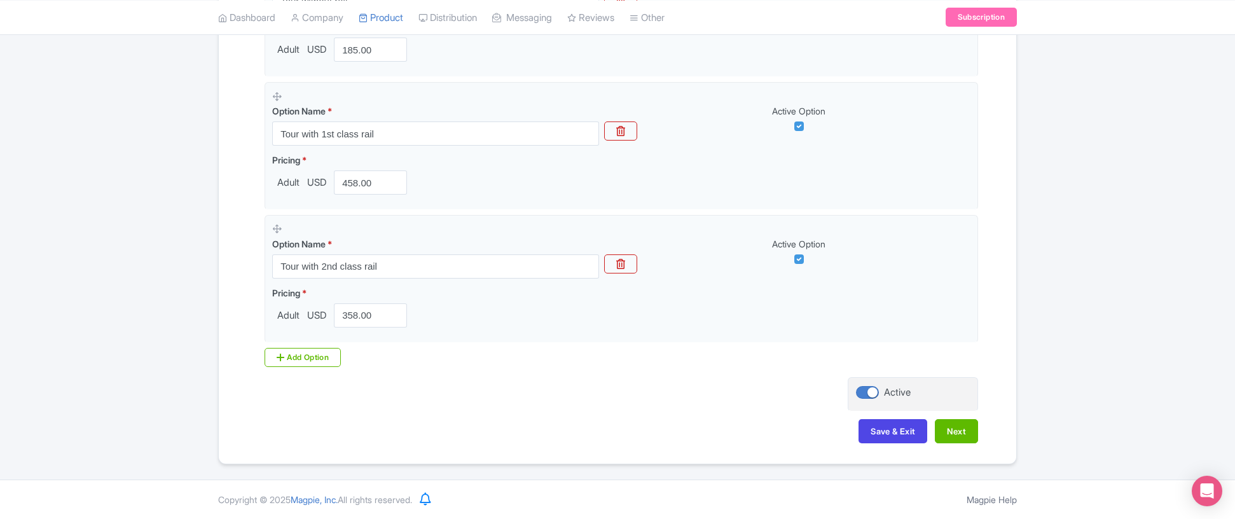
click at [934, 431] on div "Save & Exit Next" at bounding box center [617, 437] width 721 height 37
click at [945, 430] on button "Next" at bounding box center [956, 431] width 43 height 24
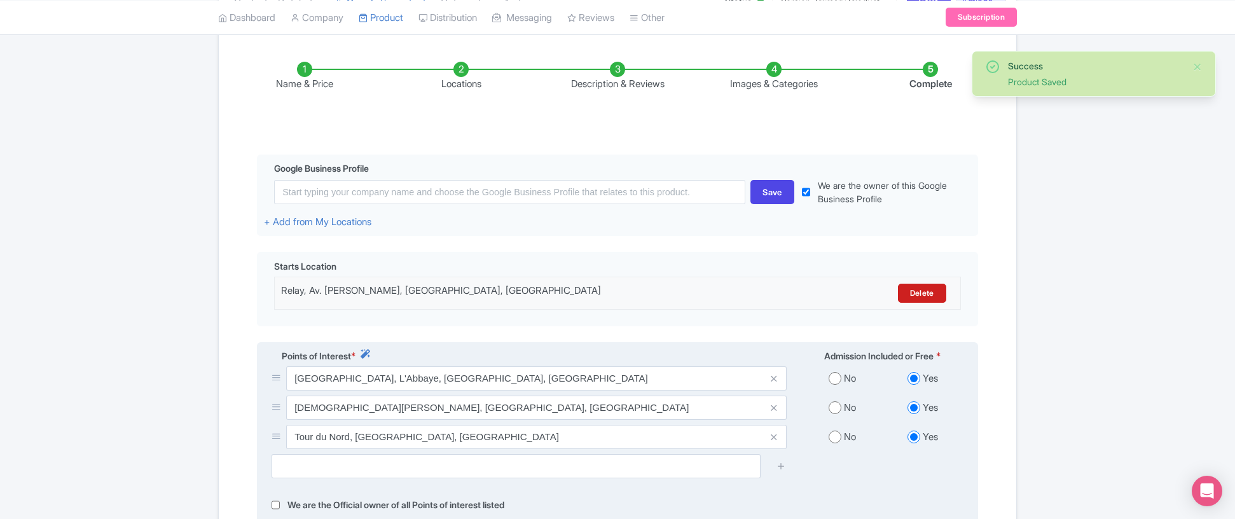
scroll to position [190, 0]
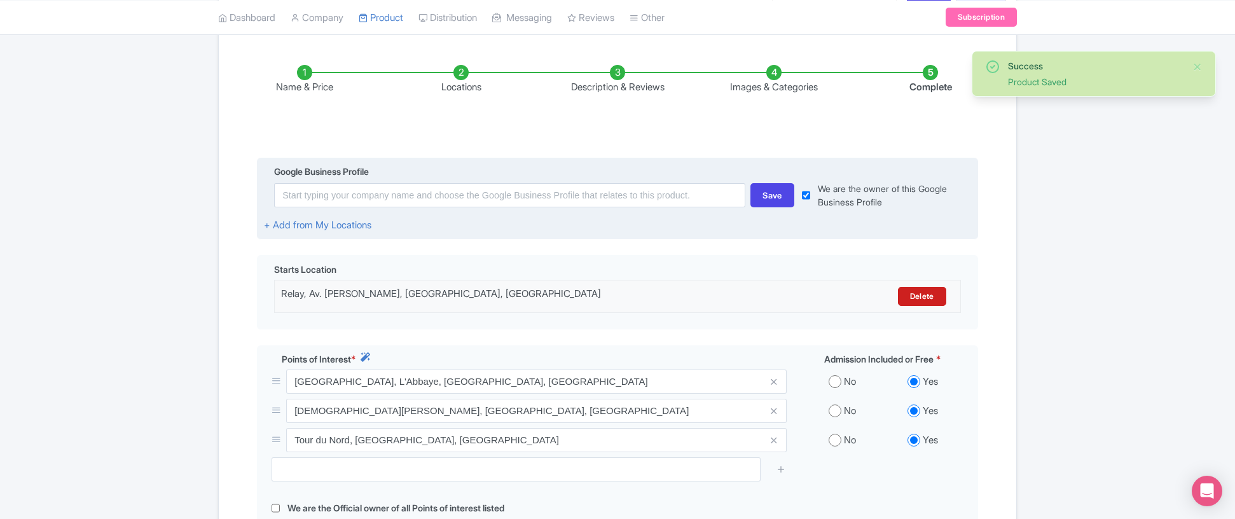
click at [442, 178] on div "Google Business Profile" at bounding box center [617, 173] width 707 height 17
click at [400, 201] on input at bounding box center [509, 195] width 471 height 24
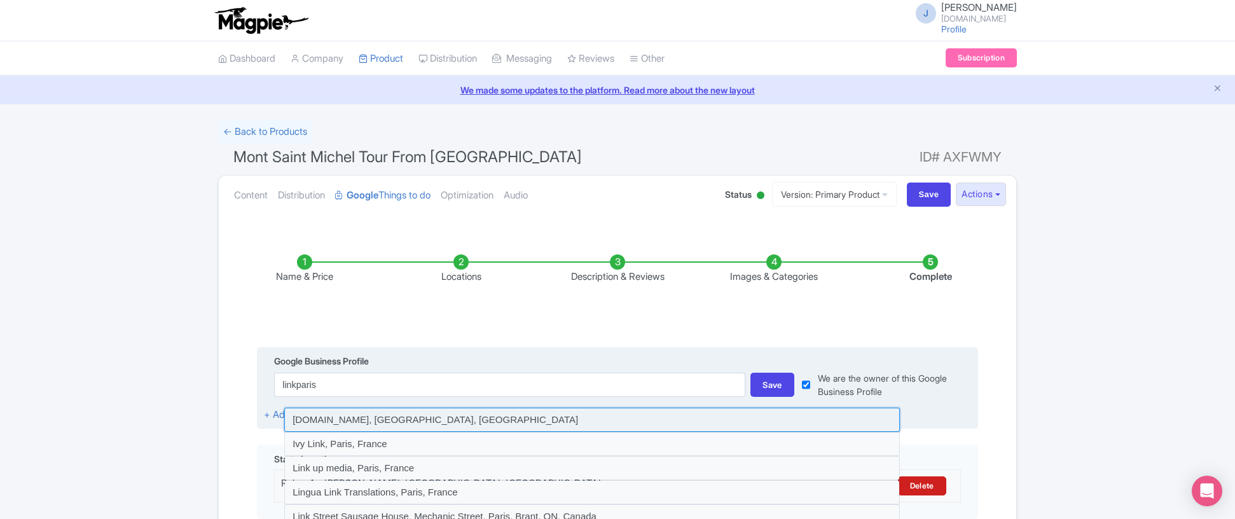
click at [410, 423] on input at bounding box center [592, 420] width 616 height 24
type input "[DOMAIN_NAME], [GEOGRAPHIC_DATA], [GEOGRAPHIC_DATA]"
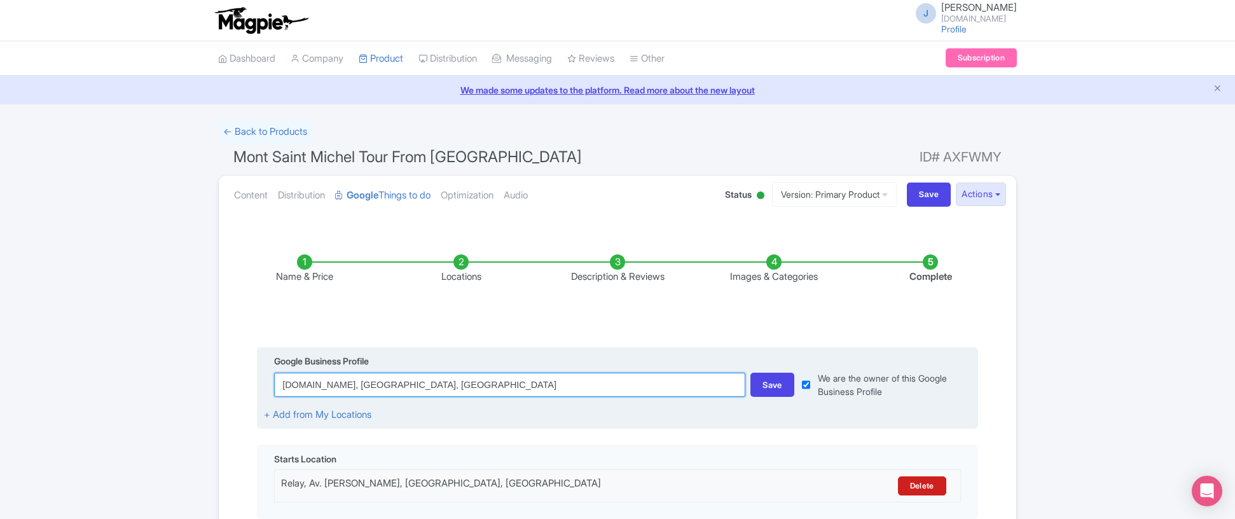
click at [435, 380] on input "[DOMAIN_NAME], [GEOGRAPHIC_DATA], [GEOGRAPHIC_DATA]" at bounding box center [509, 385] width 471 height 24
click at [435, 380] on input "LinkParis.com, Paris, France" at bounding box center [509, 385] width 471 height 24
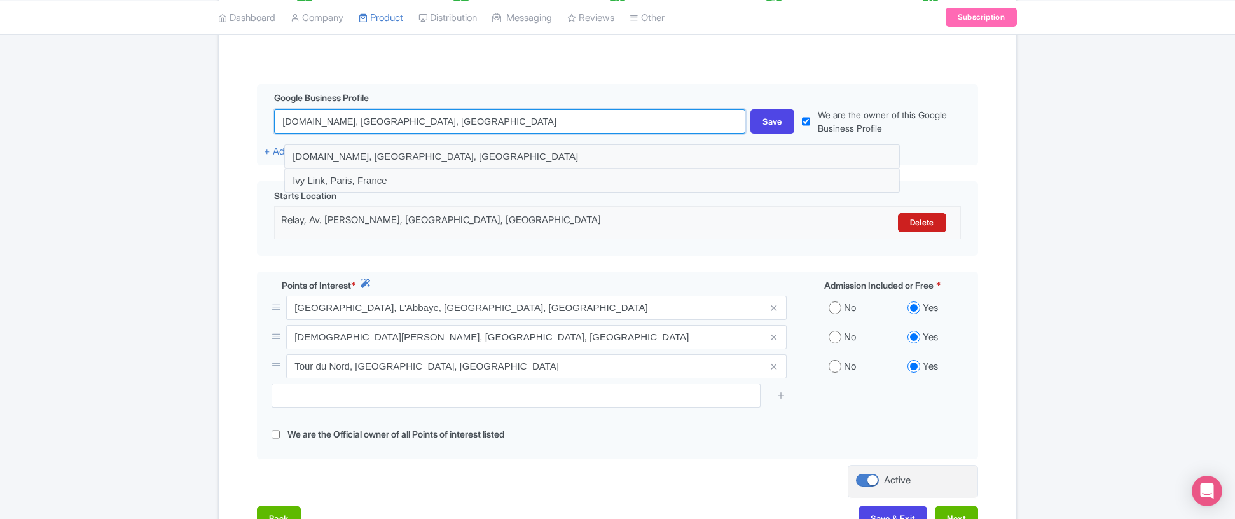
scroll to position [370, 0]
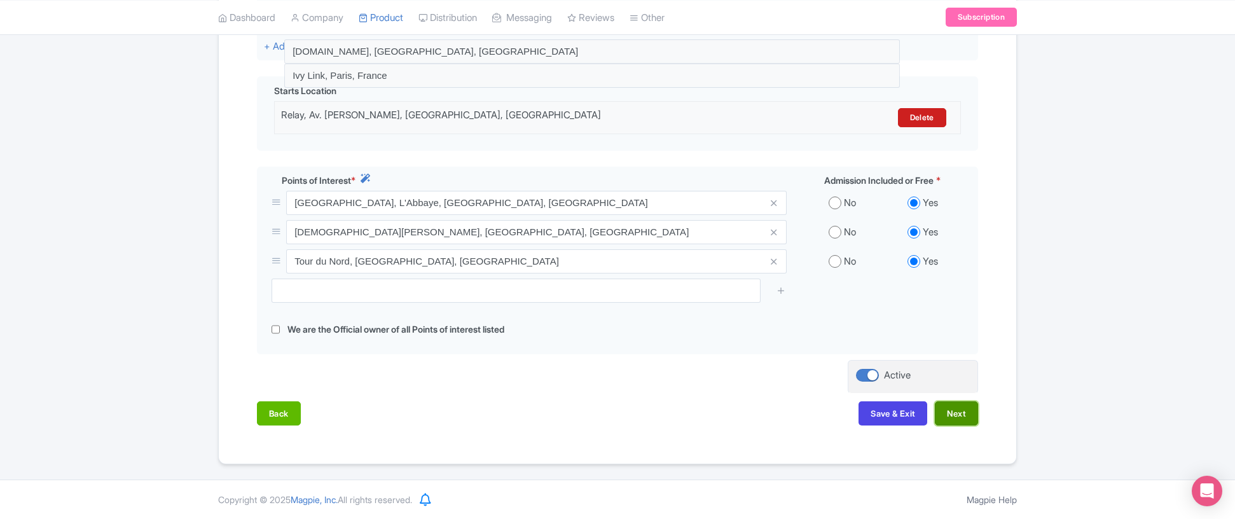
click at [948, 413] on button "Next" at bounding box center [956, 413] width 43 height 24
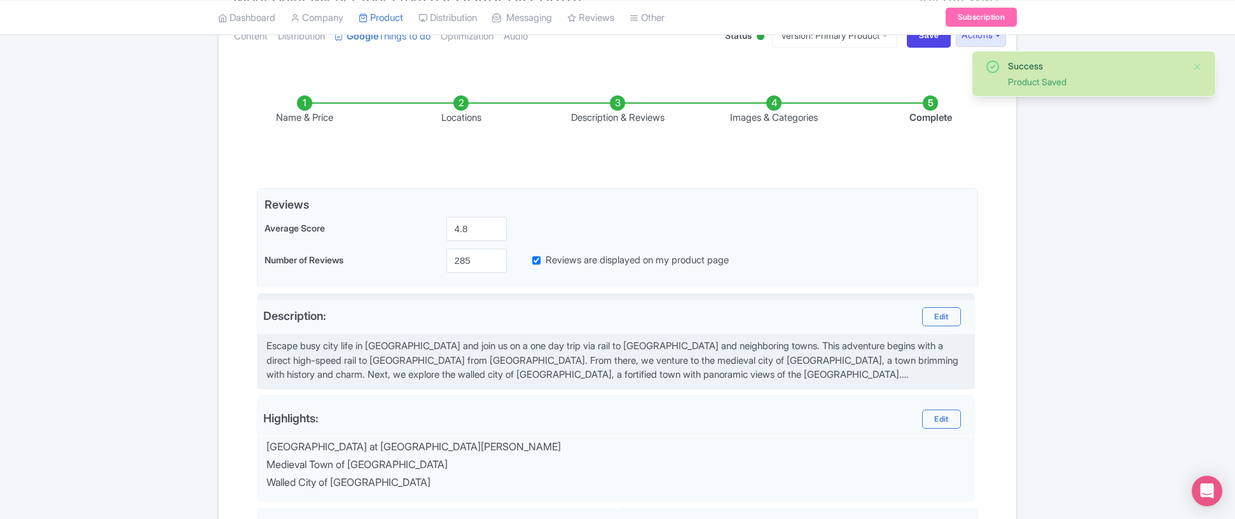
scroll to position [174, 0]
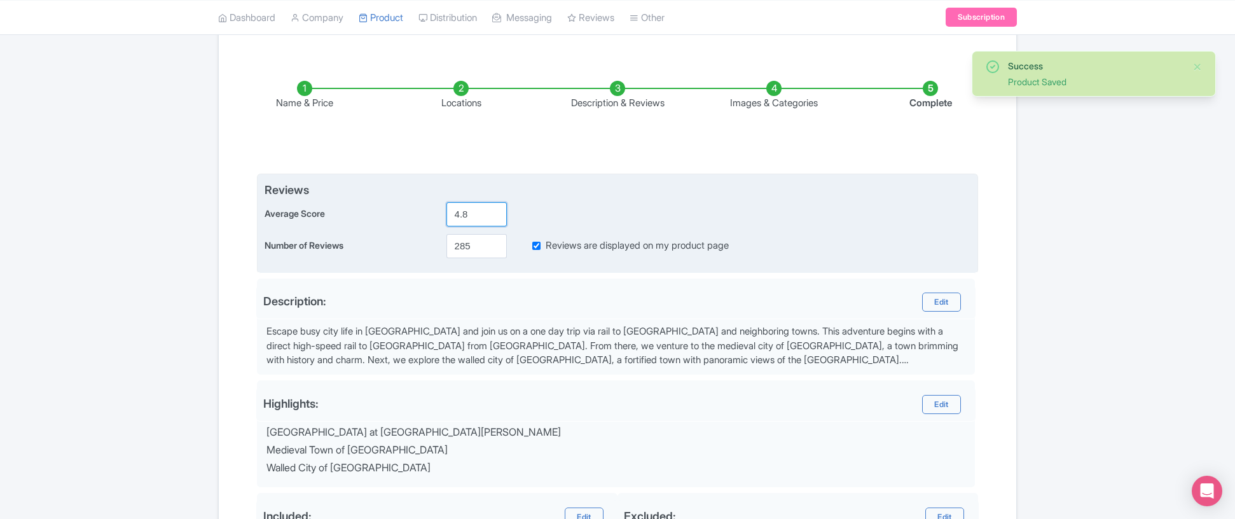
drag, startPoint x: 462, startPoint y: 214, endPoint x: 488, endPoint y: 214, distance: 26.1
click at [486, 214] on input "4.8" at bounding box center [477, 214] width 60 height 24
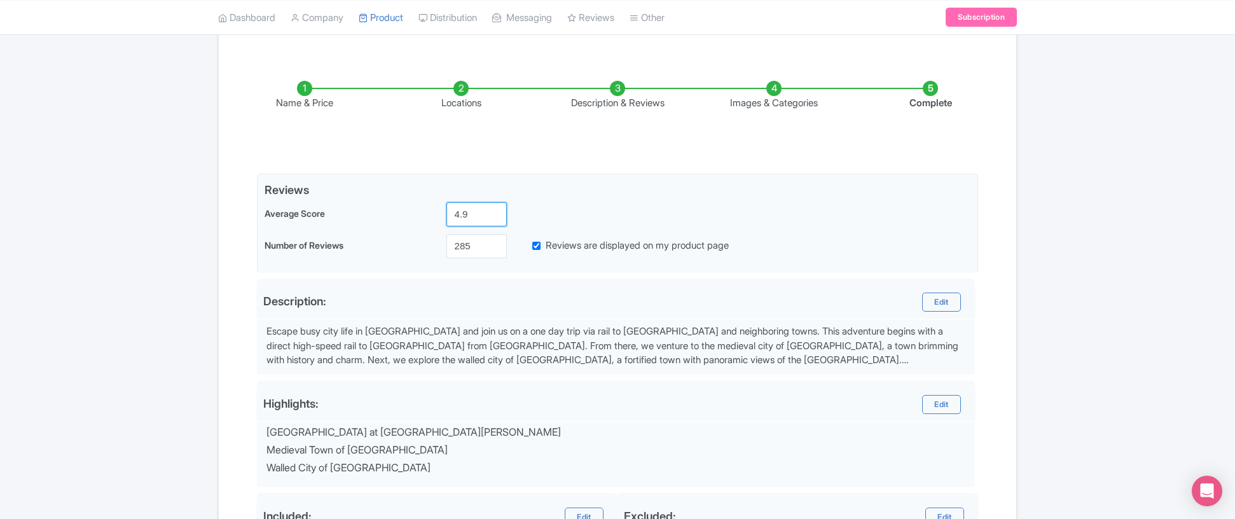
type input "4.9"
click at [981, 269] on div "Name & Price Locations Description & Reviews Images & Categories Complete Edit …" at bounding box center [617, 369] width 782 height 629
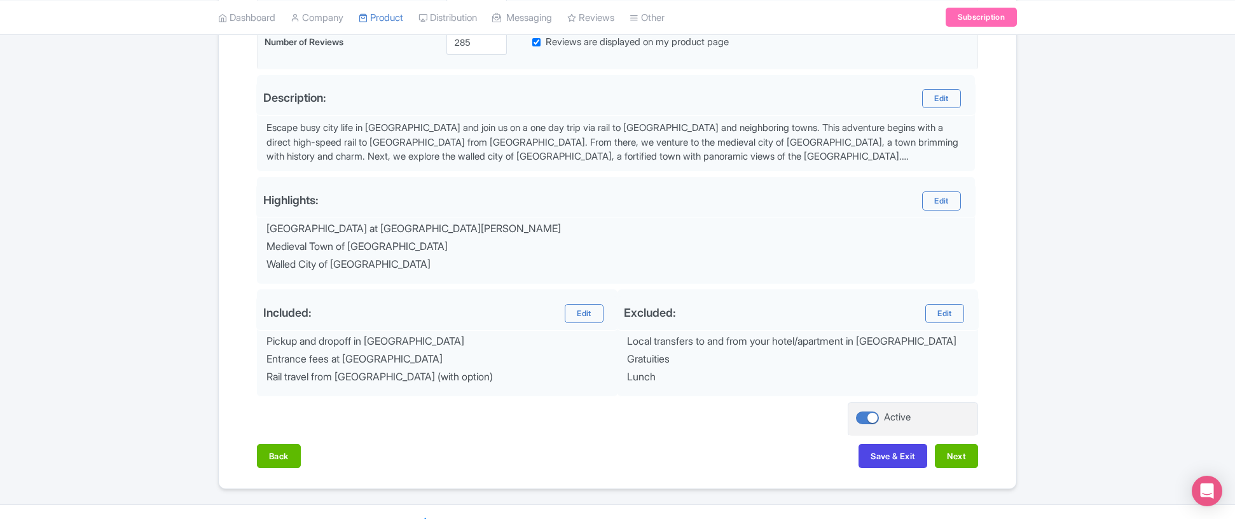
scroll to position [402, 0]
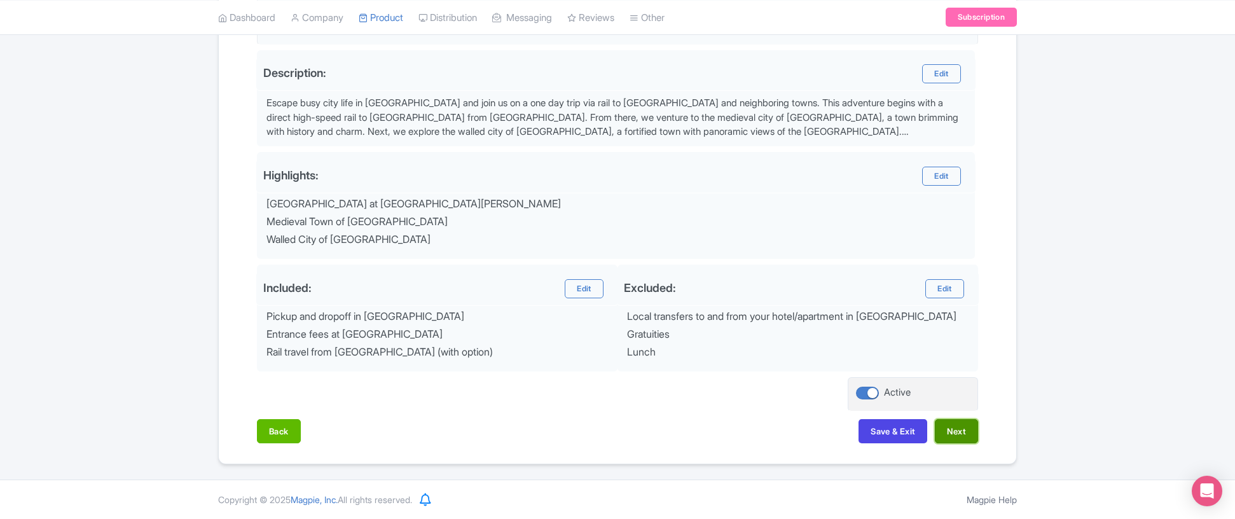
click at [953, 429] on button "Next" at bounding box center [956, 431] width 43 height 24
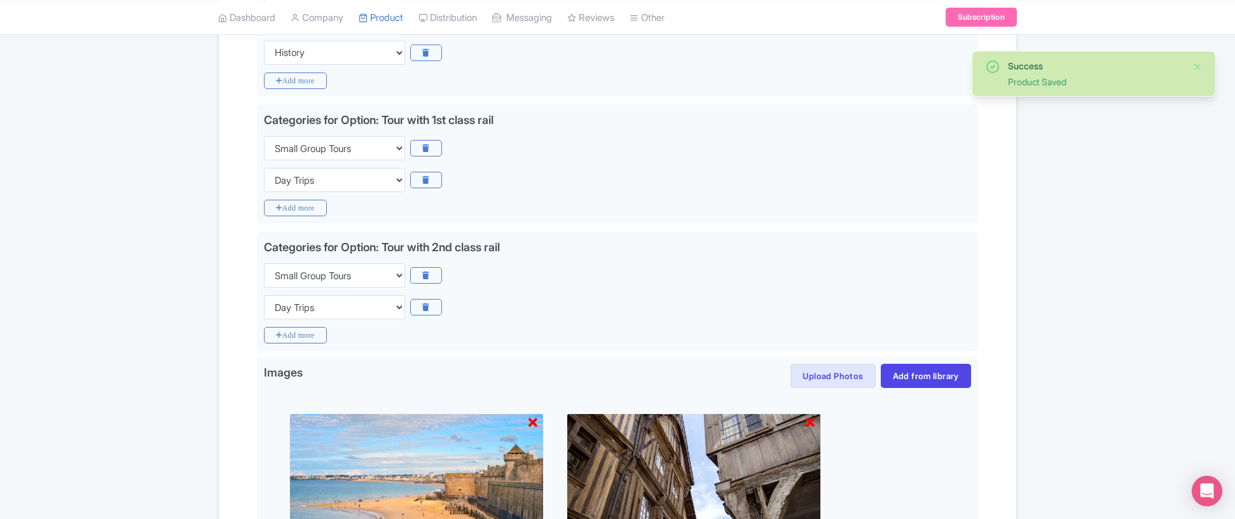
scroll to position [817, 0]
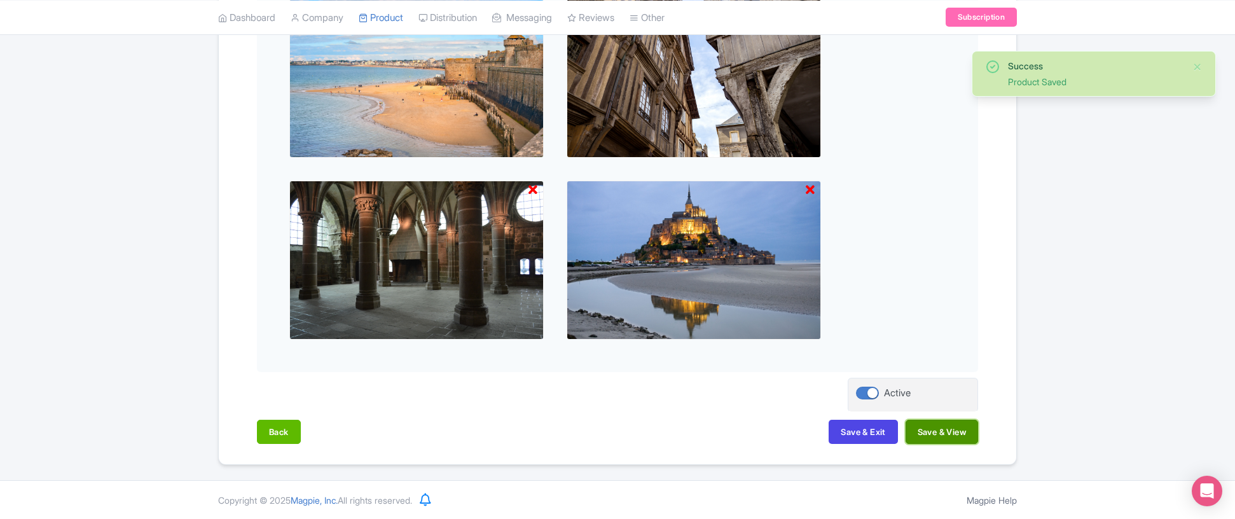
click at [945, 433] on button "Save & View" at bounding box center [942, 432] width 73 height 24
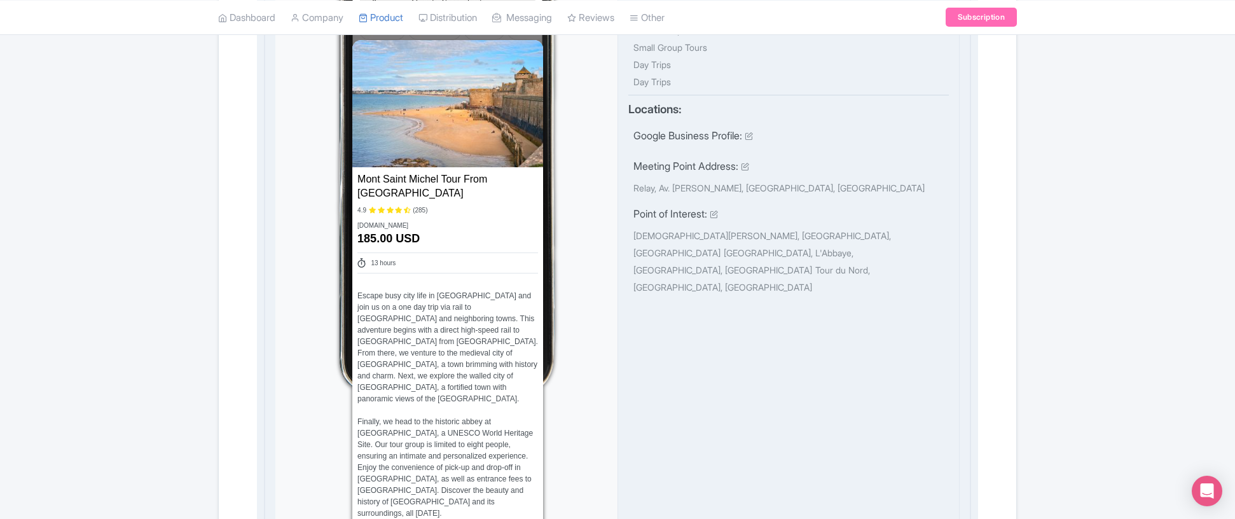
scroll to position [599, 0]
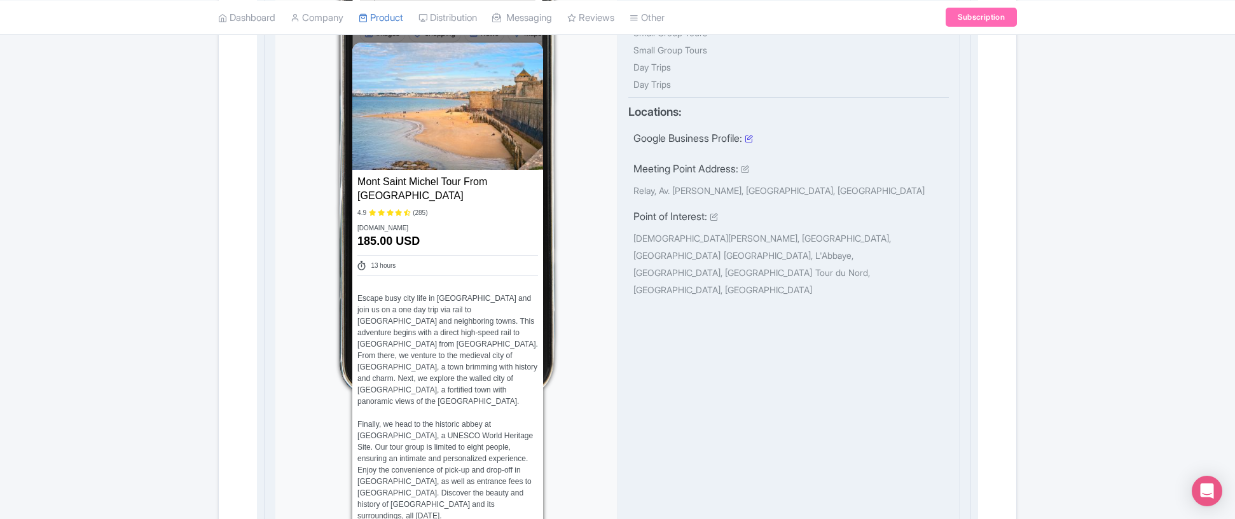
click at [753, 141] on icon at bounding box center [749, 138] width 8 height 8
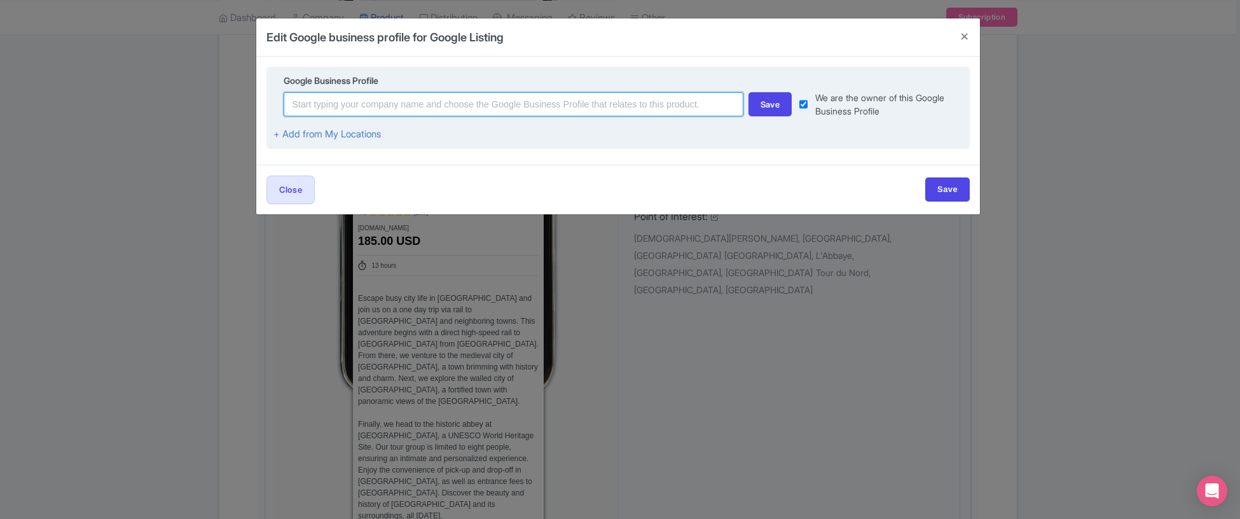
click at [529, 111] on input at bounding box center [513, 104] width 459 height 24
paste input "[DOMAIN_NAME], [GEOGRAPHIC_DATA], [GEOGRAPHIC_DATA]"
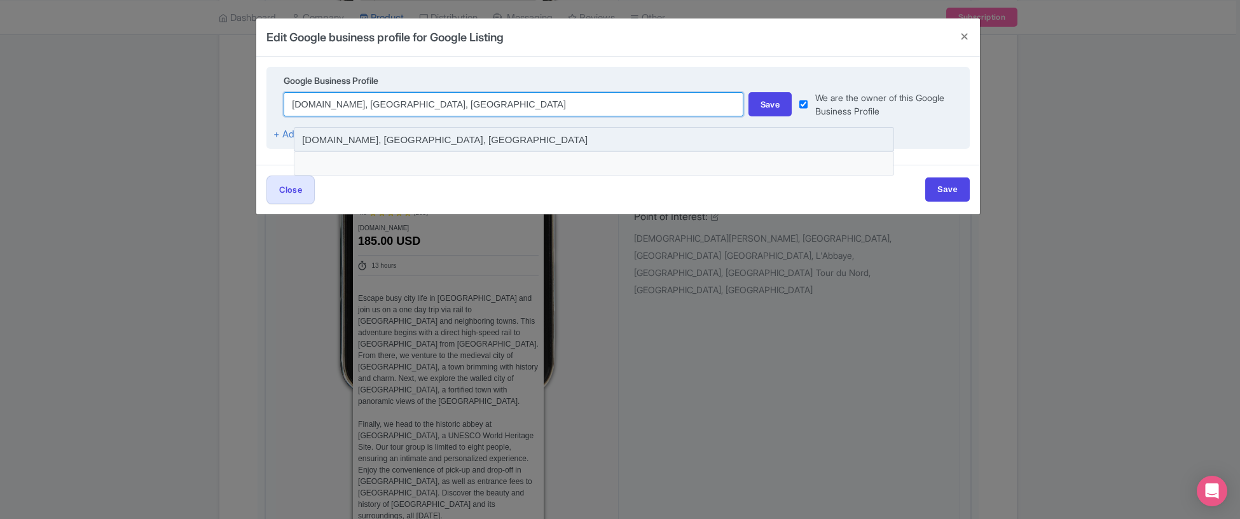
type input "[DOMAIN_NAME], [GEOGRAPHIC_DATA], [GEOGRAPHIC_DATA]"
click at [491, 144] on input at bounding box center [594, 139] width 600 height 24
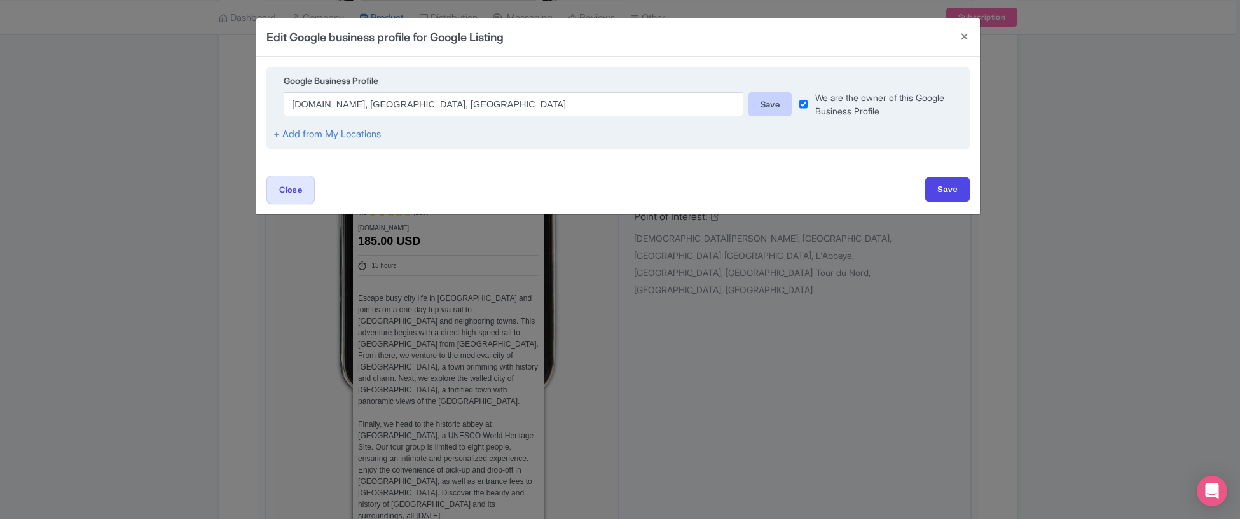
click at [772, 110] on div "Save" at bounding box center [771, 104] width 44 height 24
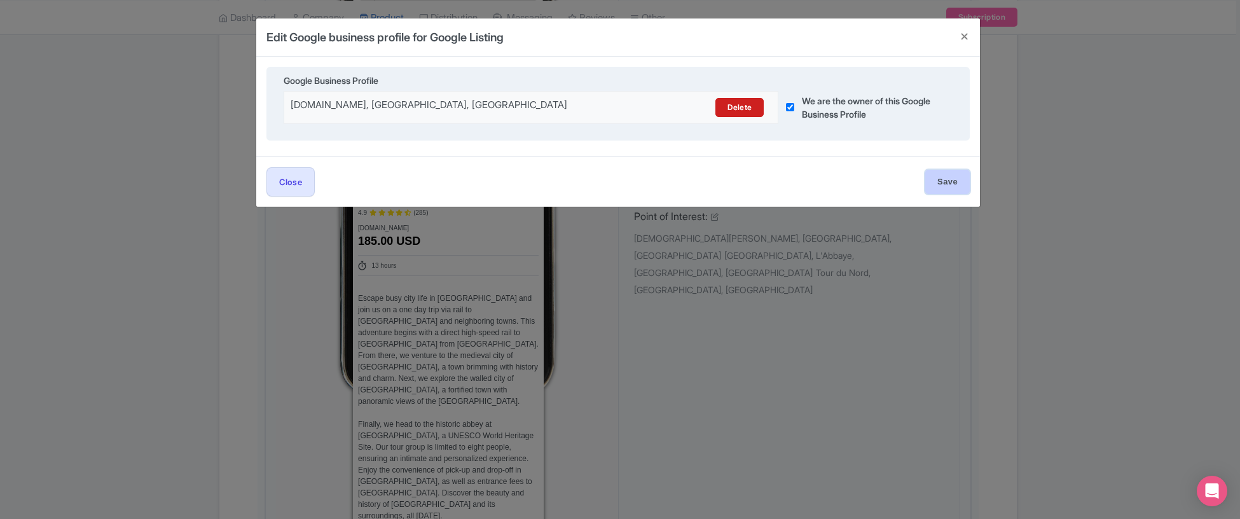
click at [957, 181] on input "Save" at bounding box center [947, 182] width 45 height 24
type input "Saving..."
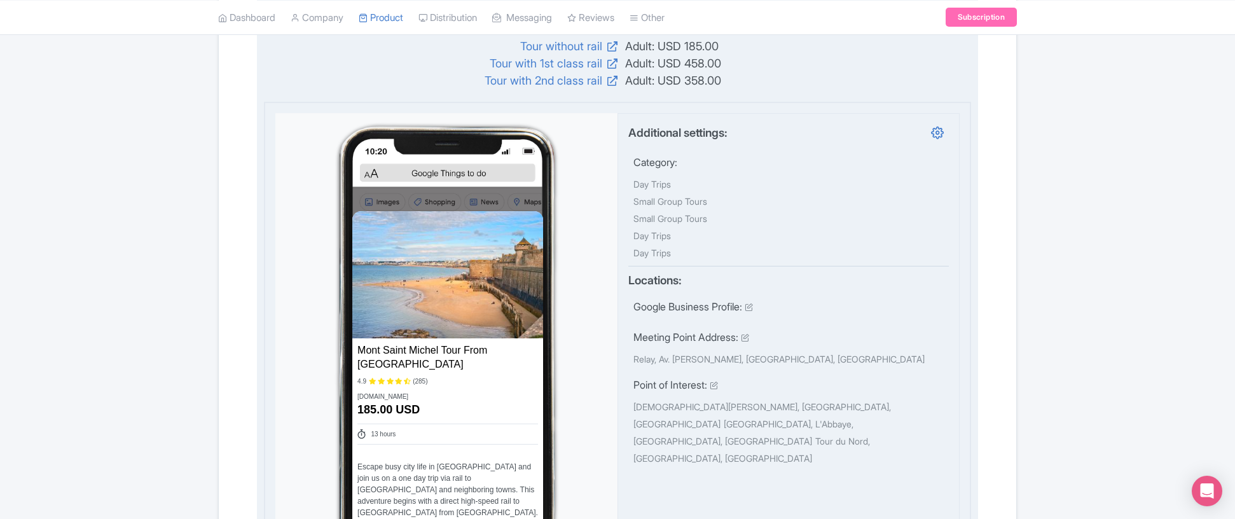
scroll to position [0, 0]
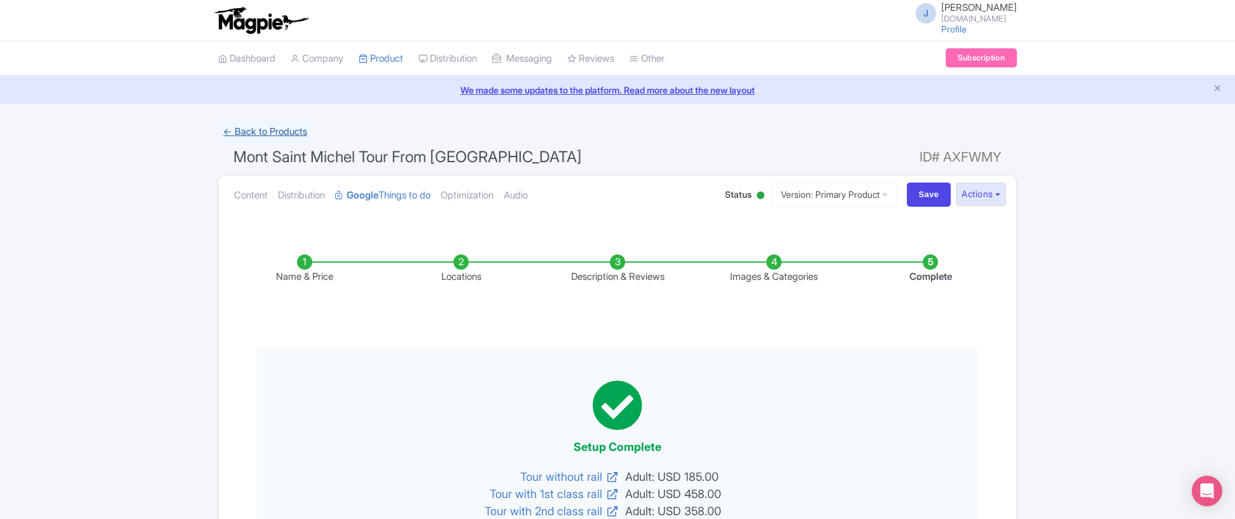
click at [282, 135] on link "← Back to Products" at bounding box center [265, 132] width 94 height 25
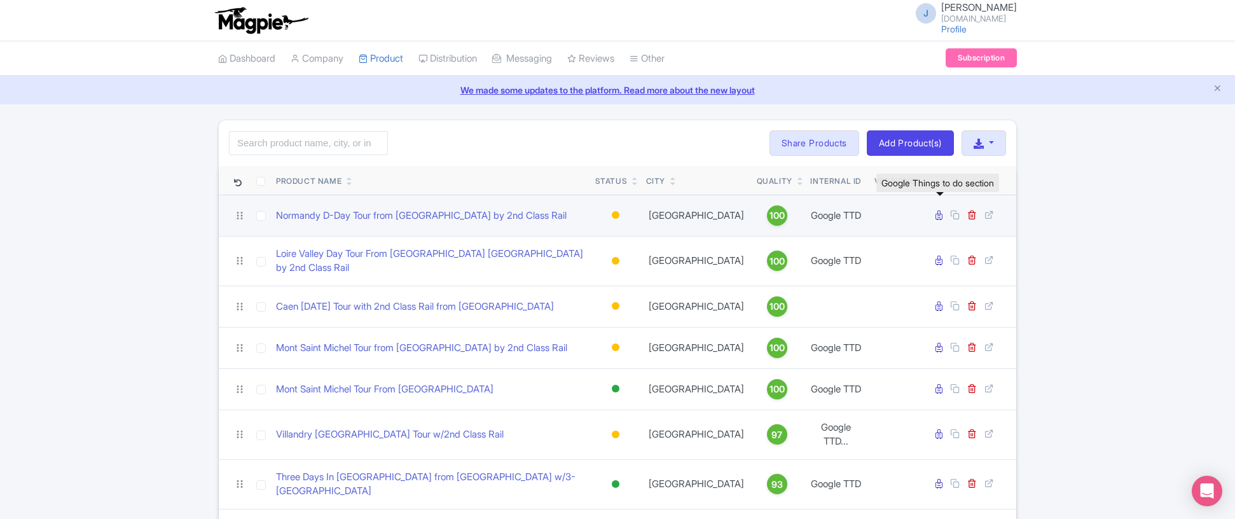
click at [941, 216] on icon at bounding box center [939, 216] width 7 height 10
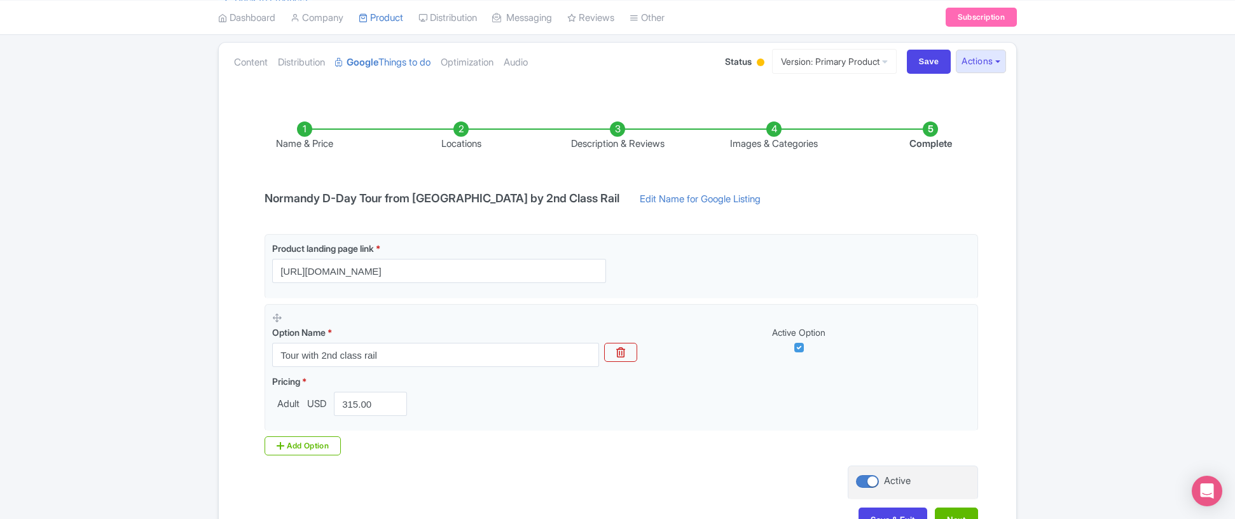
scroll to position [221, 0]
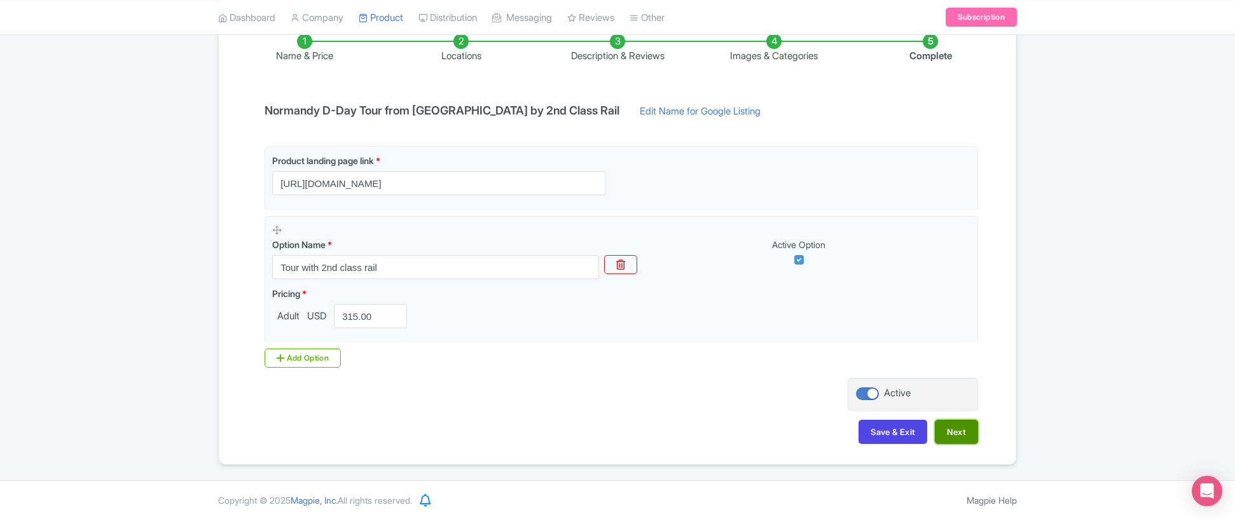
click at [966, 431] on button "Next" at bounding box center [956, 432] width 43 height 24
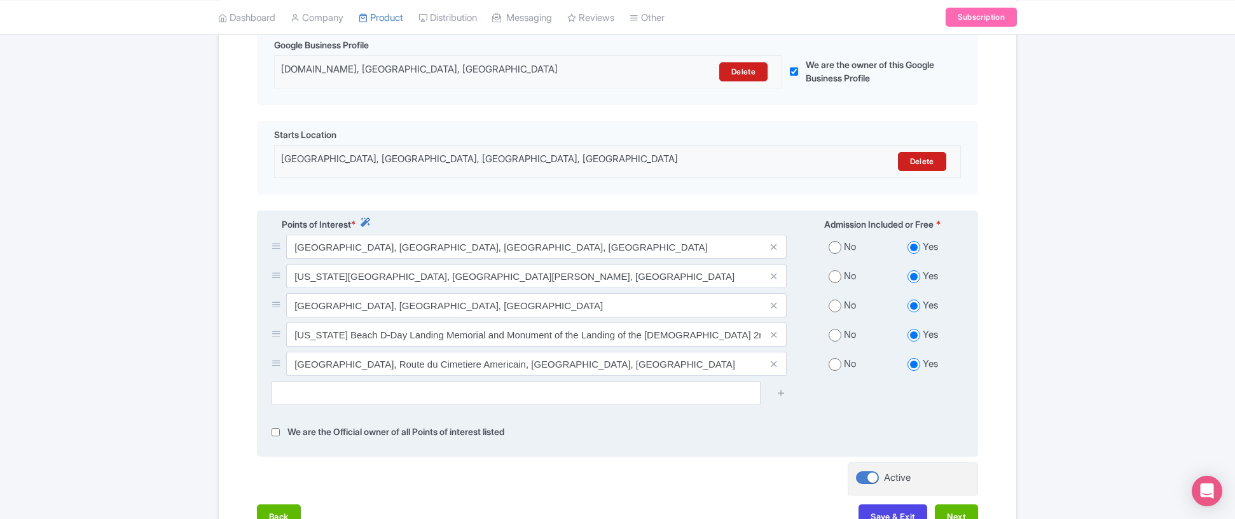
scroll to position [420, 0]
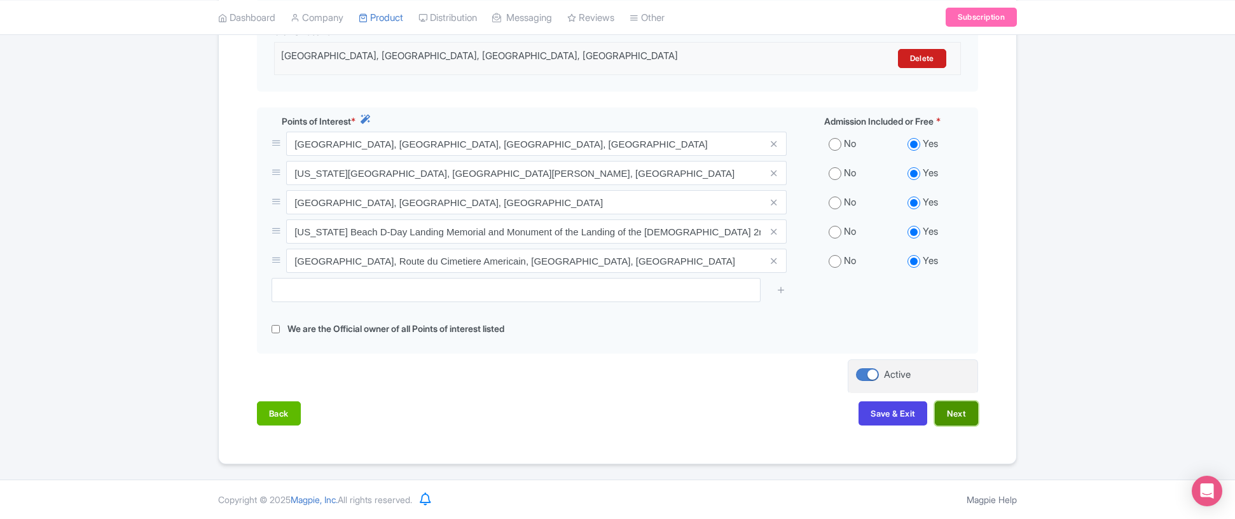
click at [962, 422] on button "Next" at bounding box center [956, 413] width 43 height 24
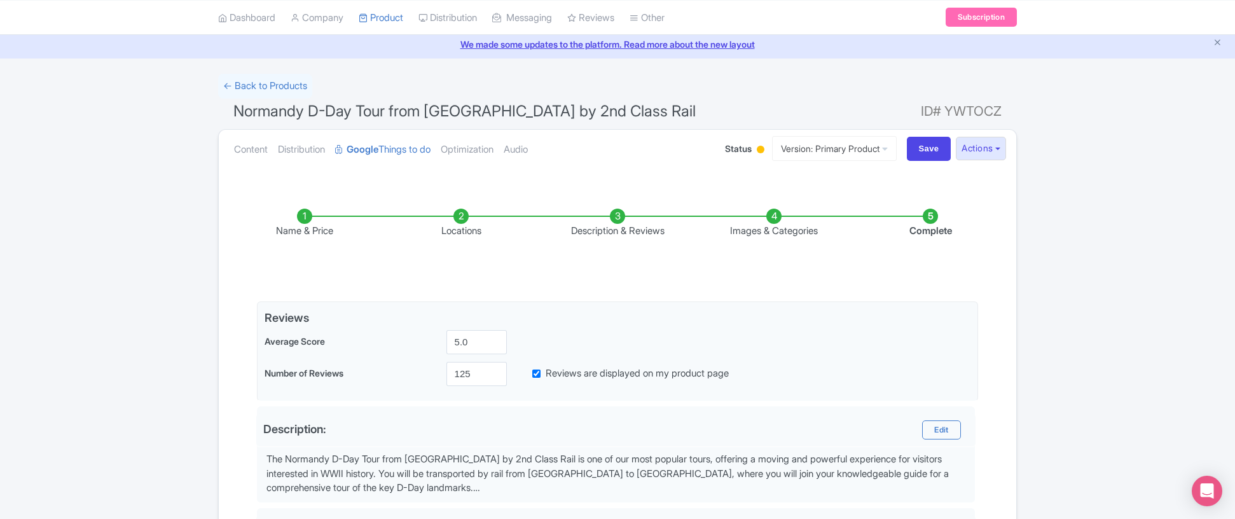
scroll to position [62, 0]
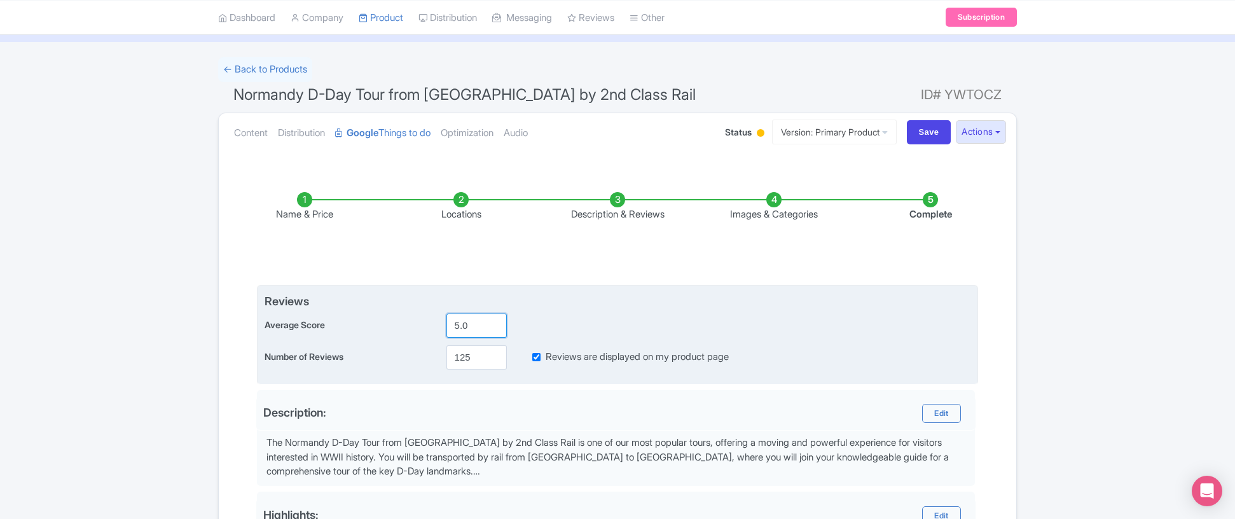
click at [483, 328] on input "5.0" at bounding box center [477, 326] width 60 height 24
type input "4.9"
click at [476, 357] on input "125" at bounding box center [477, 357] width 60 height 24
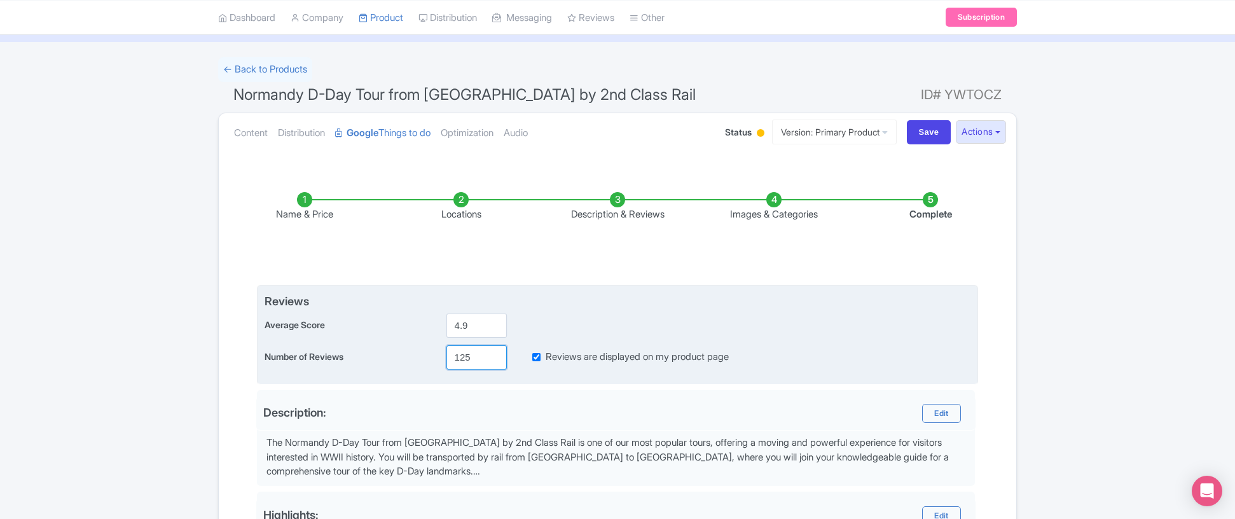
click at [476, 357] on input "125" at bounding box center [477, 357] width 60 height 24
click at [476, 360] on input "125" at bounding box center [477, 357] width 60 height 24
drag, startPoint x: 476, startPoint y: 360, endPoint x: 389, endPoint y: 354, distance: 86.7
click at [391, 354] on div "Number of Reviews 125 Reviews are displayed on my product page" at bounding box center [618, 357] width 706 height 24
type input "285"
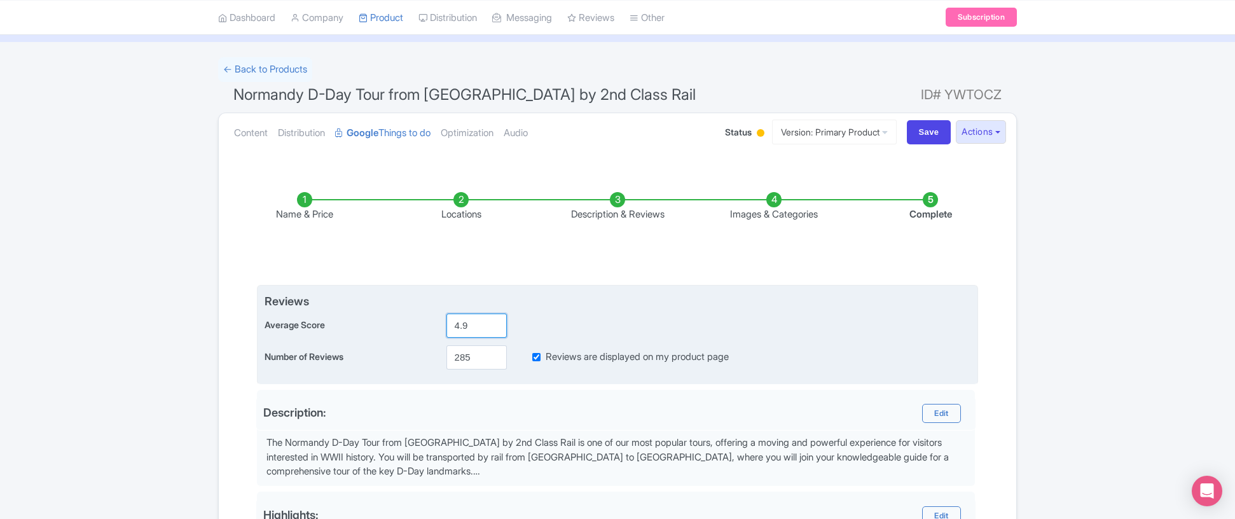
click at [766, 327] on div "Average Score 4.9" at bounding box center [618, 326] width 706 height 24
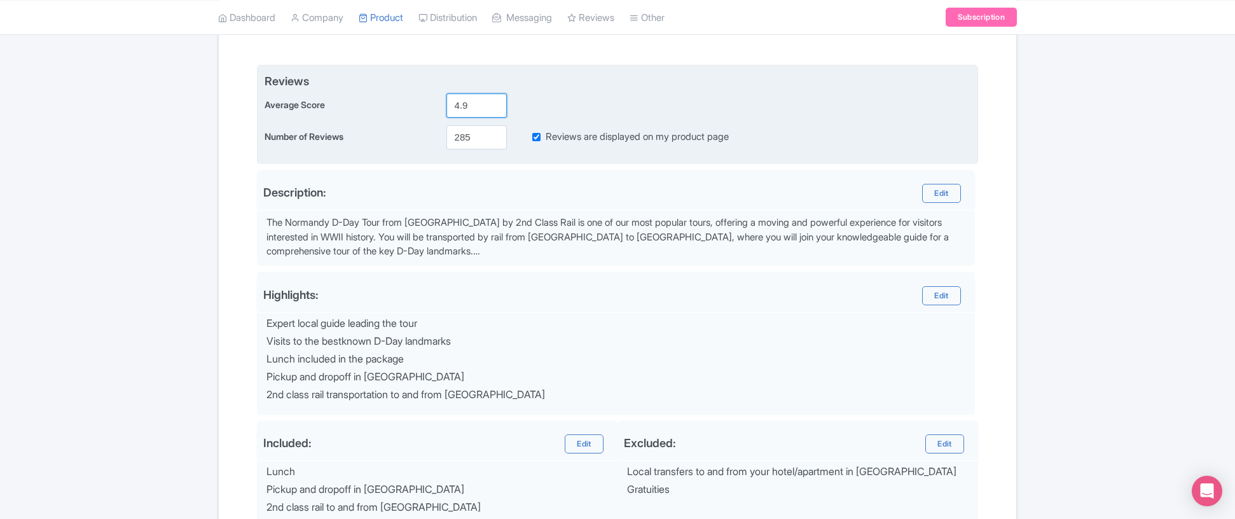
scroll to position [438, 0]
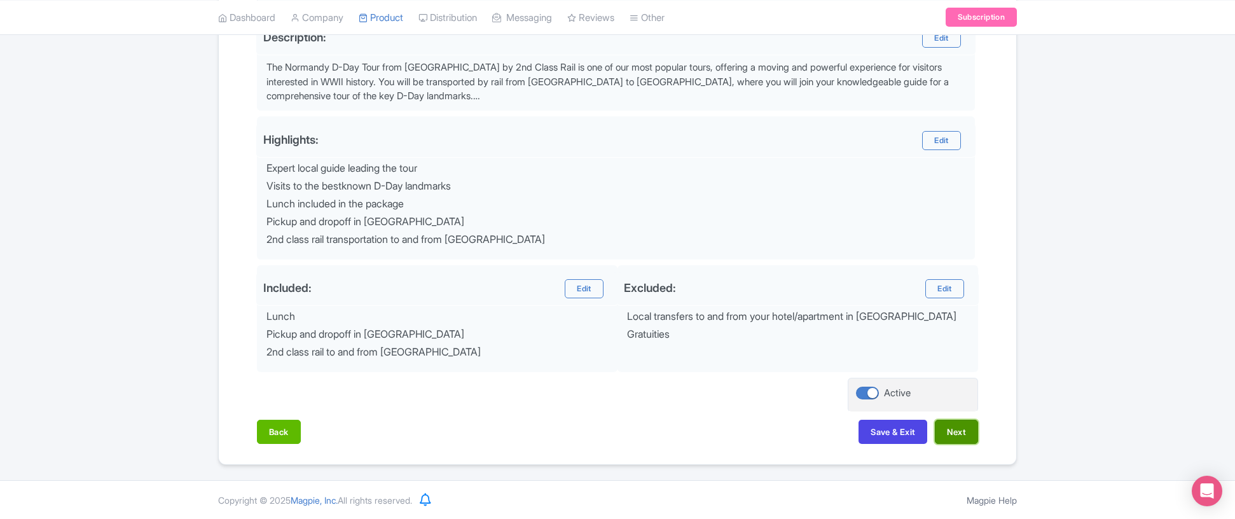
click at [959, 431] on button "Next" at bounding box center [956, 432] width 43 height 24
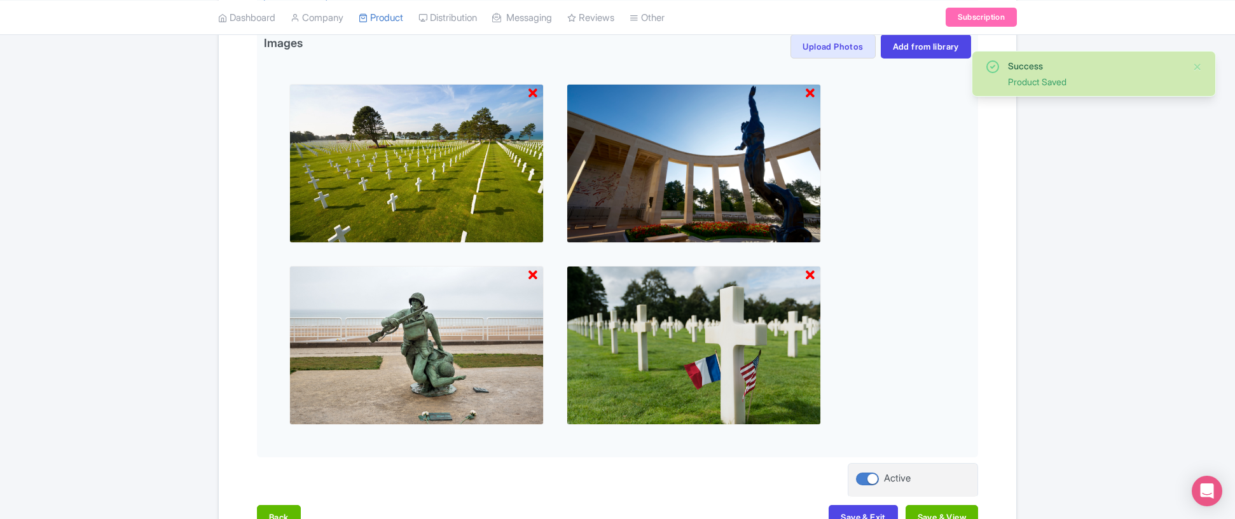
scroll to position [625, 0]
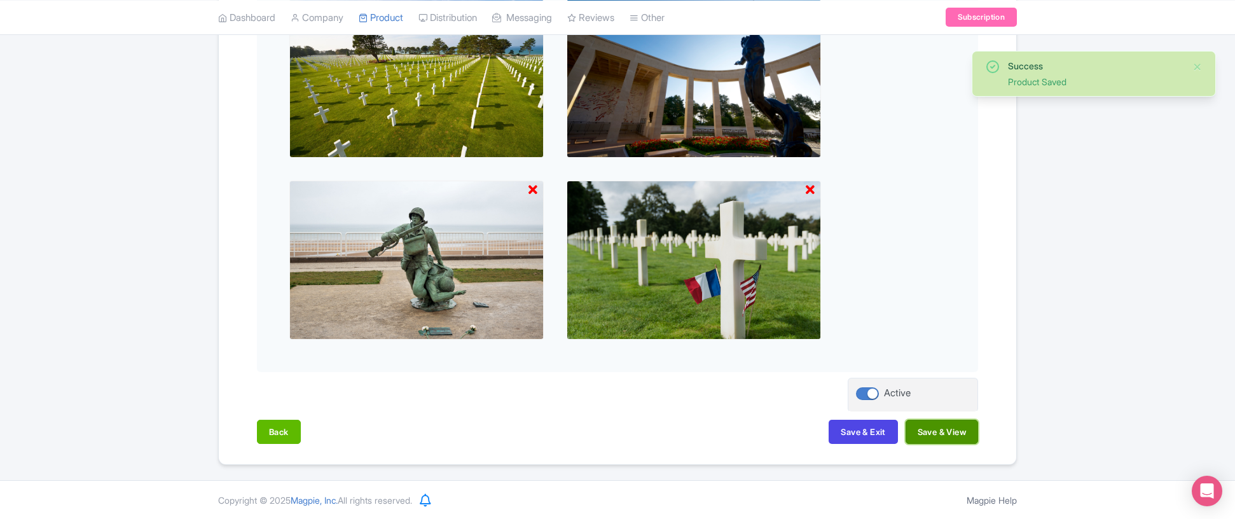
click at [955, 435] on button "Save & View" at bounding box center [942, 432] width 73 height 24
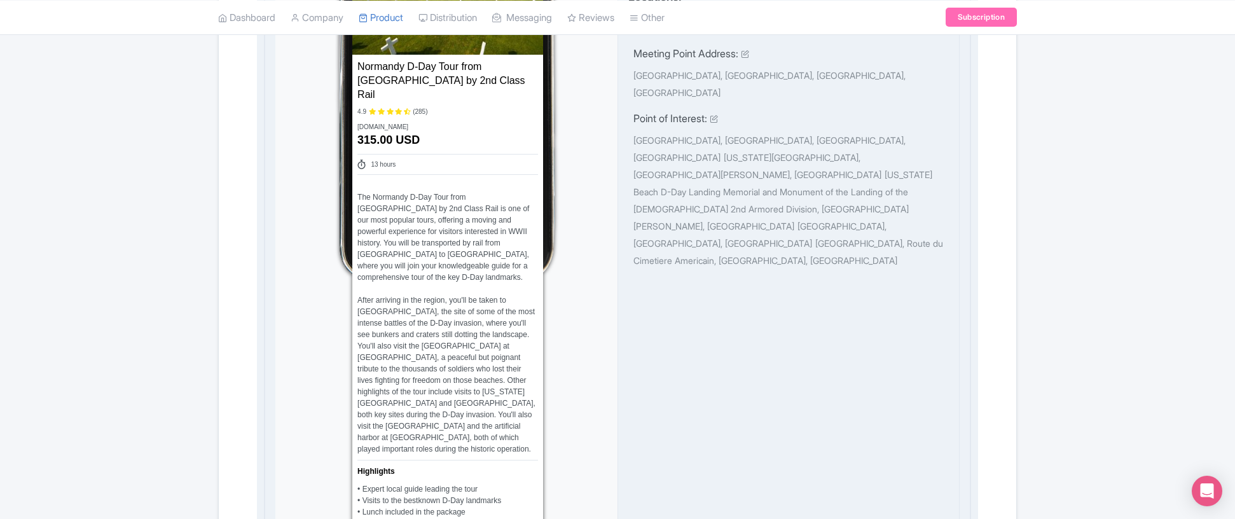
scroll to position [0, 0]
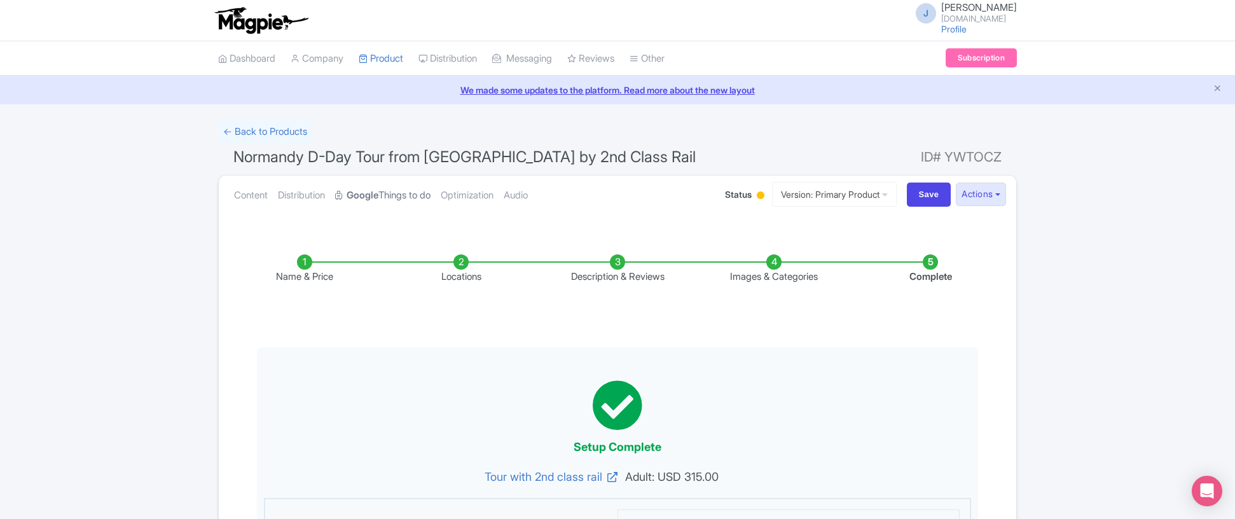
click at [374, 196] on strong "Google" at bounding box center [363, 195] width 32 height 15
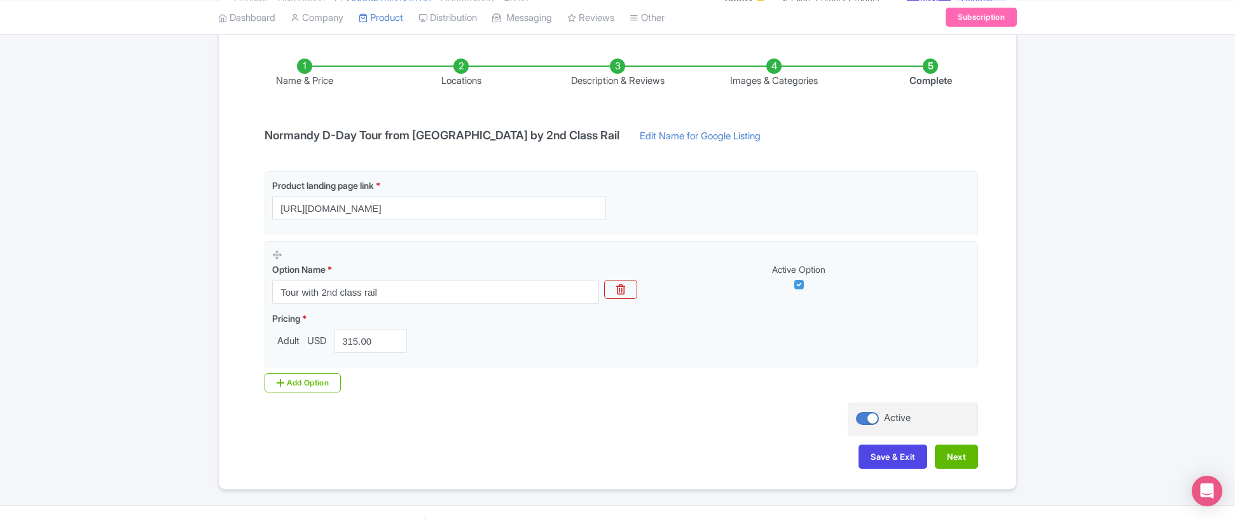
scroll to position [198, 0]
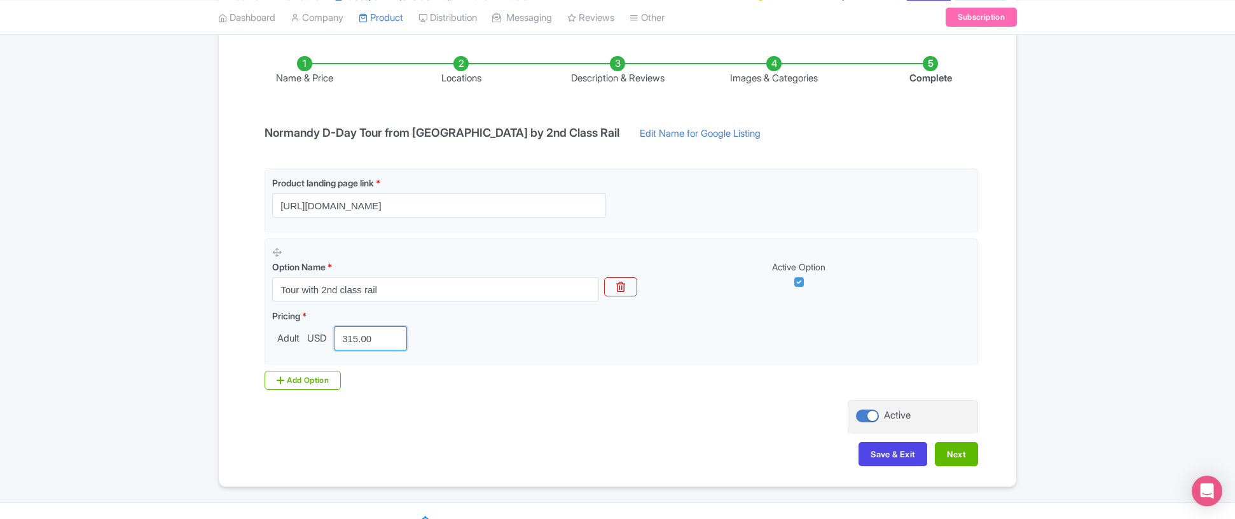
drag, startPoint x: 378, startPoint y: 338, endPoint x: 263, endPoint y: 333, distance: 115.2
click at [263, 333] on div "Product landing page link * https://linkparis.com/normandy-d-day-tour/?utm_sour…" at bounding box center [617, 279] width 721 height 221
type input "347"
click at [967, 452] on button "Next" at bounding box center [956, 454] width 43 height 24
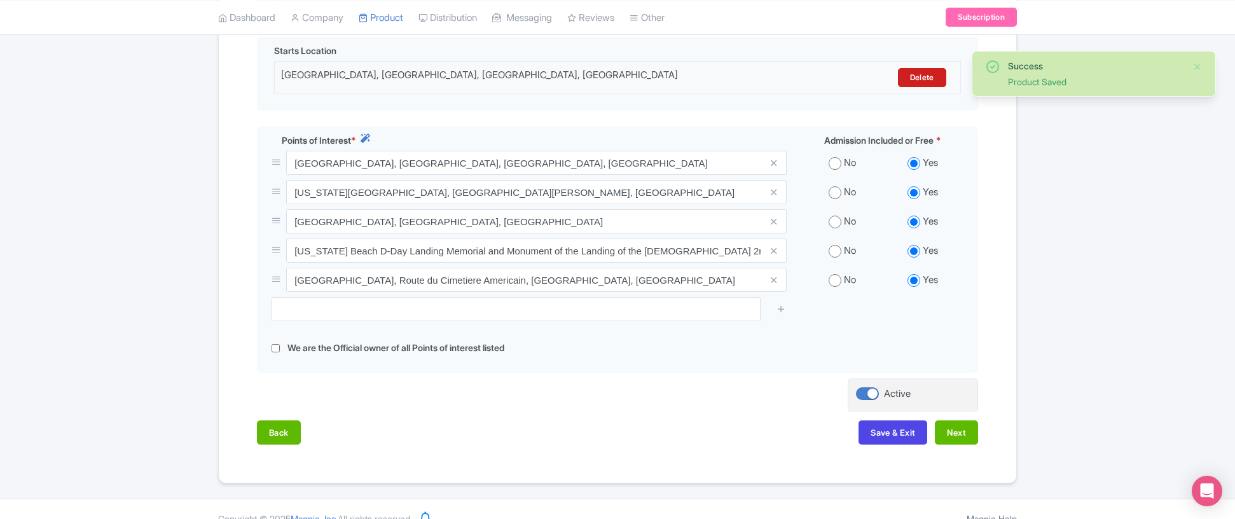
scroll to position [420, 0]
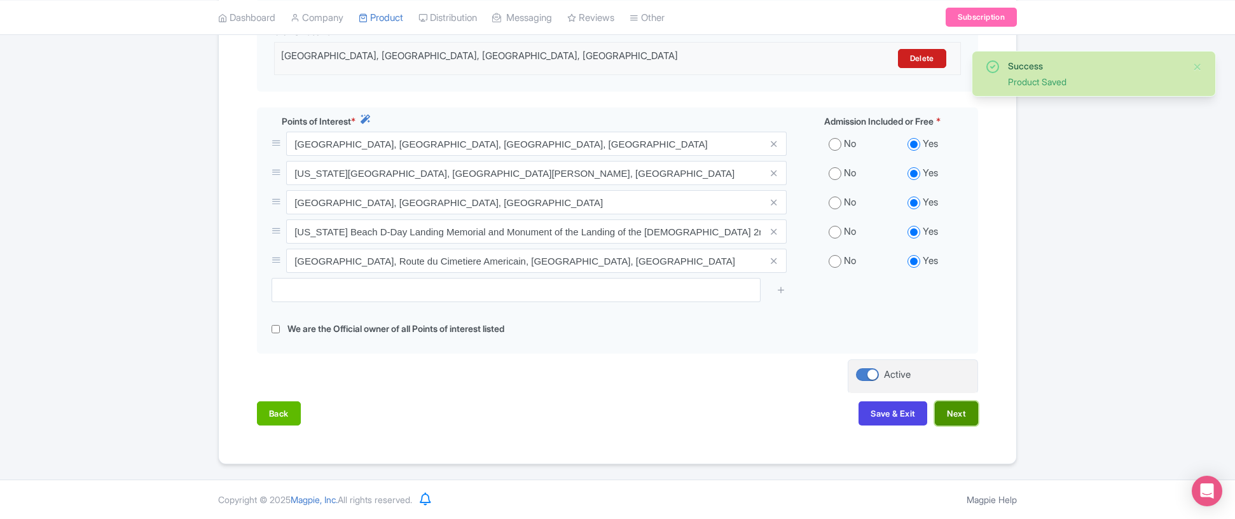
click at [963, 412] on button "Next" at bounding box center [956, 413] width 43 height 24
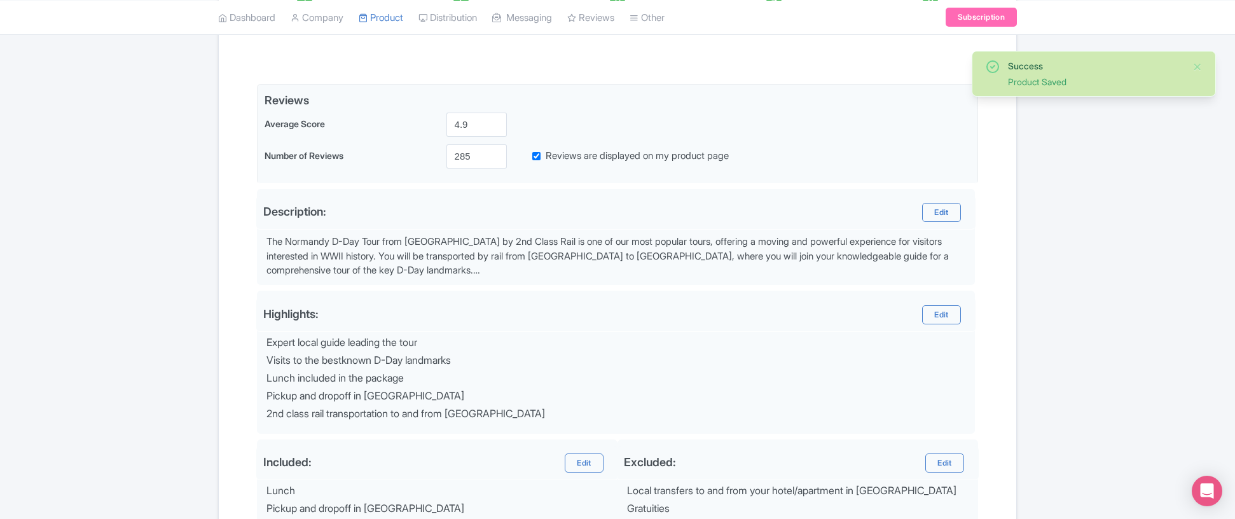
scroll to position [438, 0]
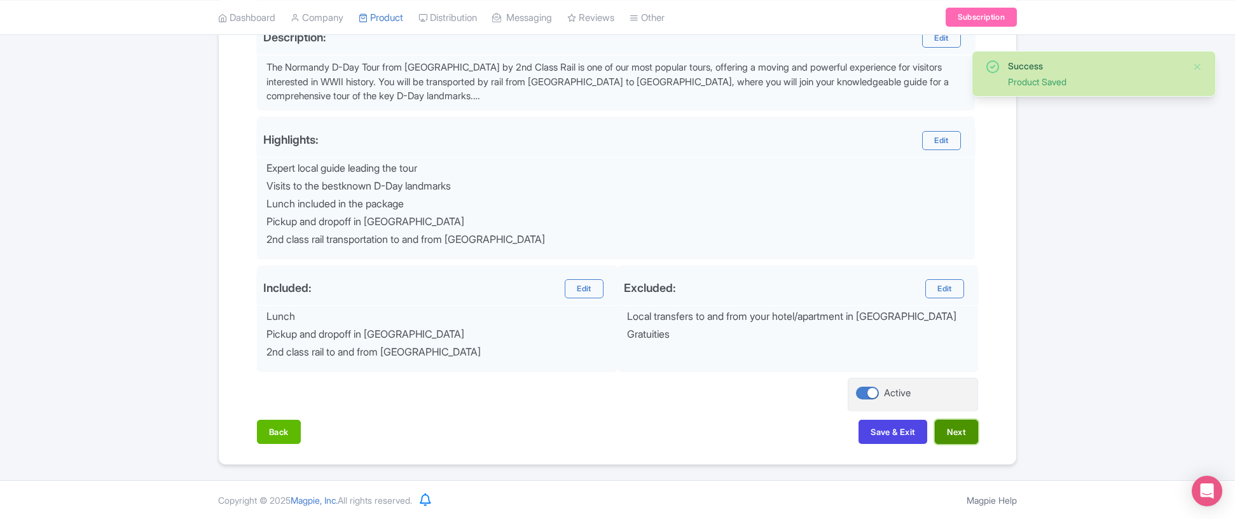
click at [948, 433] on button "Next" at bounding box center [956, 432] width 43 height 24
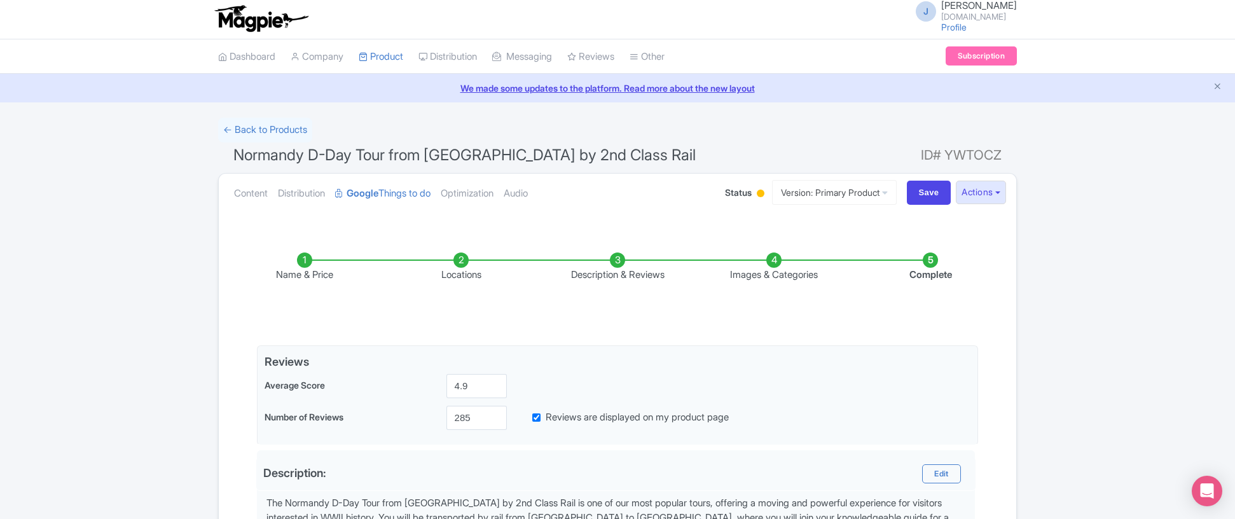
scroll to position [5, 0]
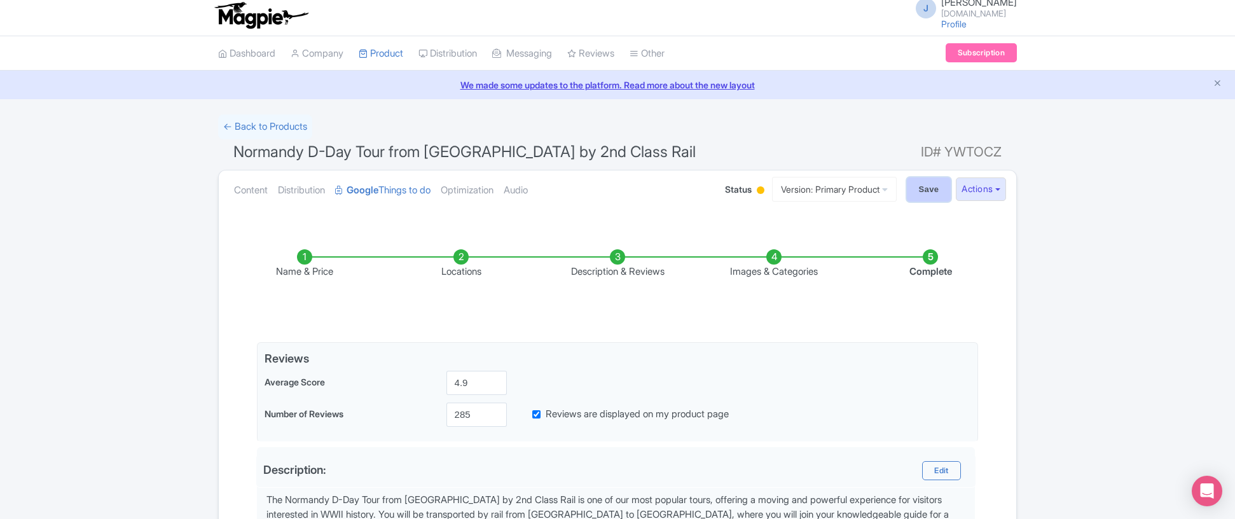
click at [931, 185] on input "Save" at bounding box center [929, 189] width 45 height 24
type input "Saving..."
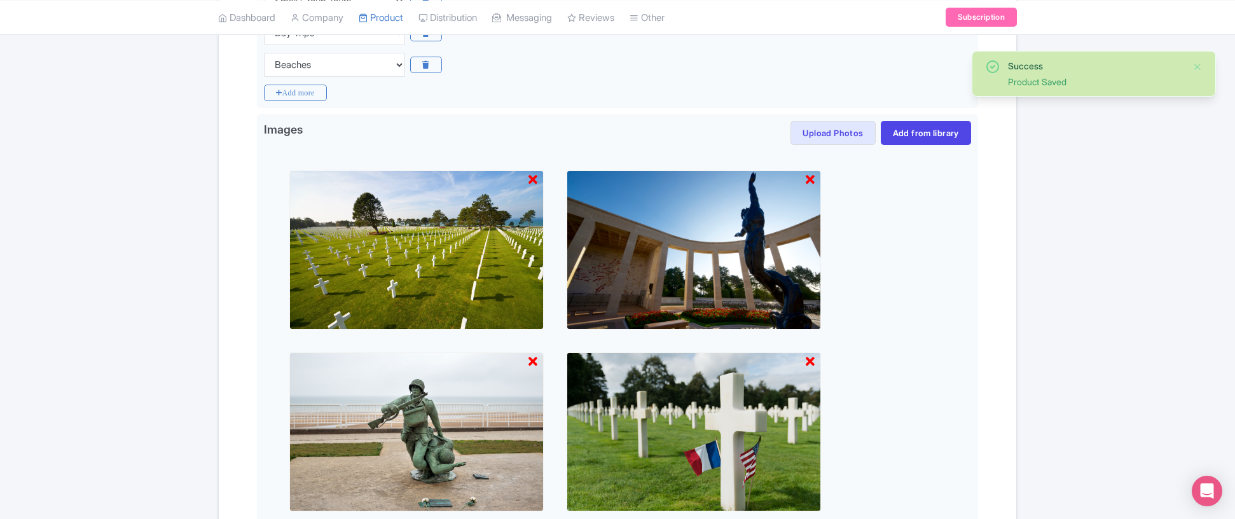
scroll to position [625, 0]
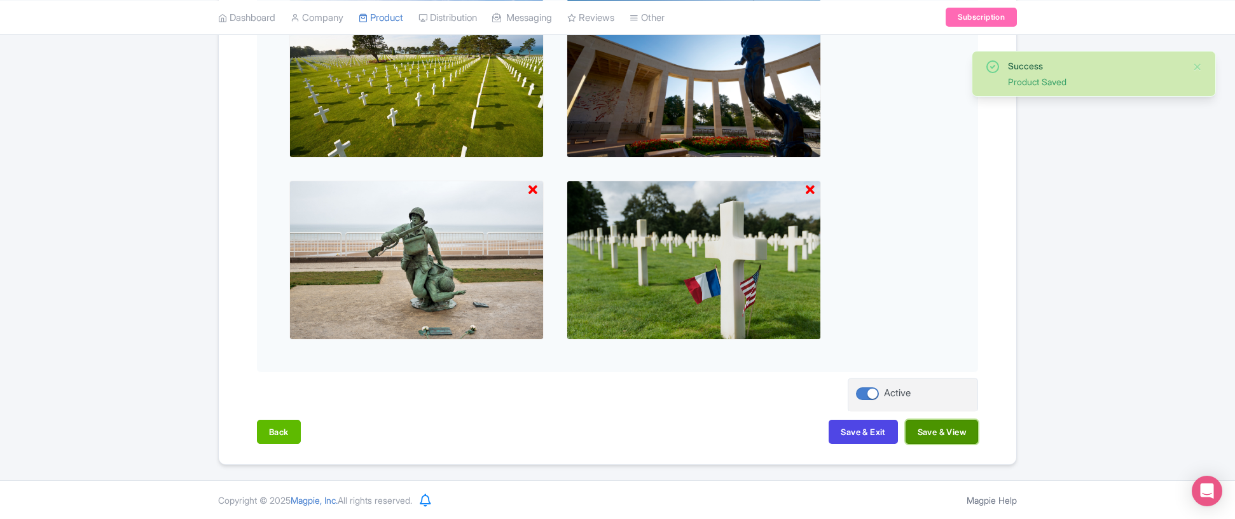
click at [941, 433] on button "Save & View" at bounding box center [942, 432] width 73 height 24
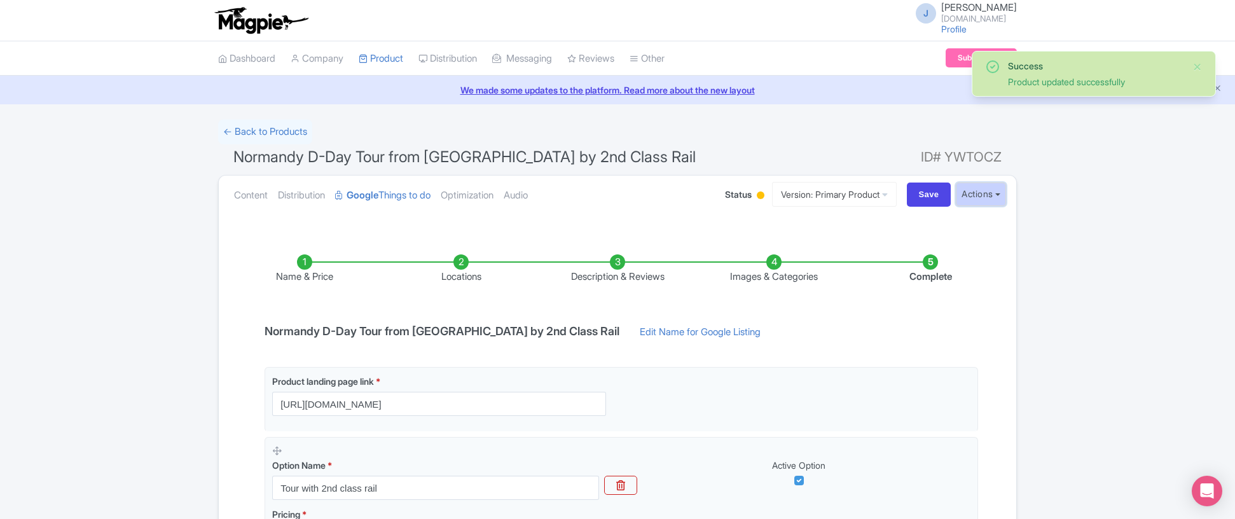
click at [995, 191] on button "Actions" at bounding box center [981, 195] width 50 height 24
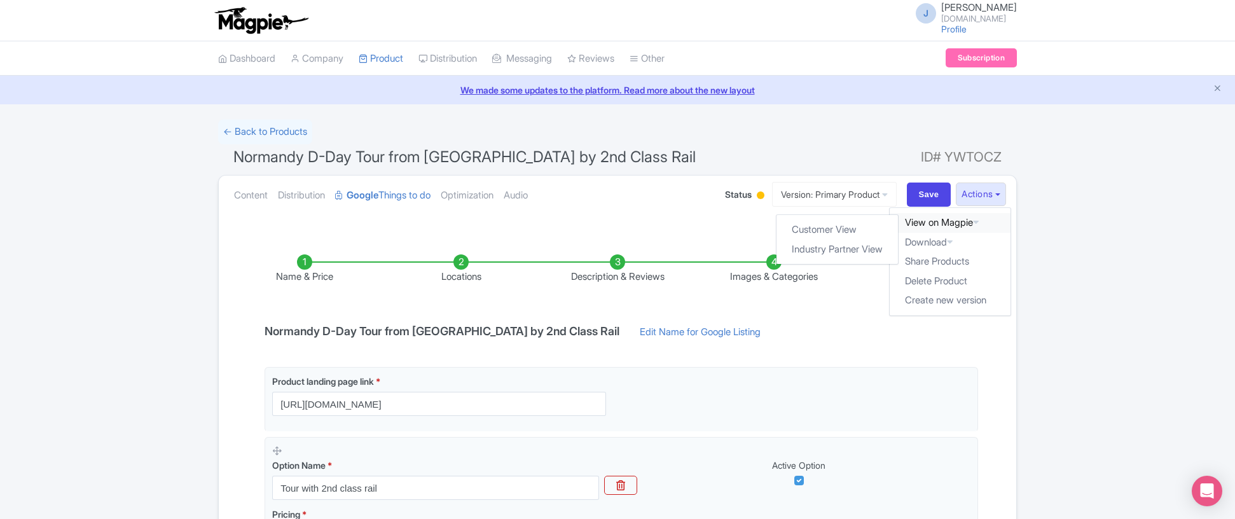
click at [965, 223] on link "View on Magpie" at bounding box center [950, 223] width 121 height 20
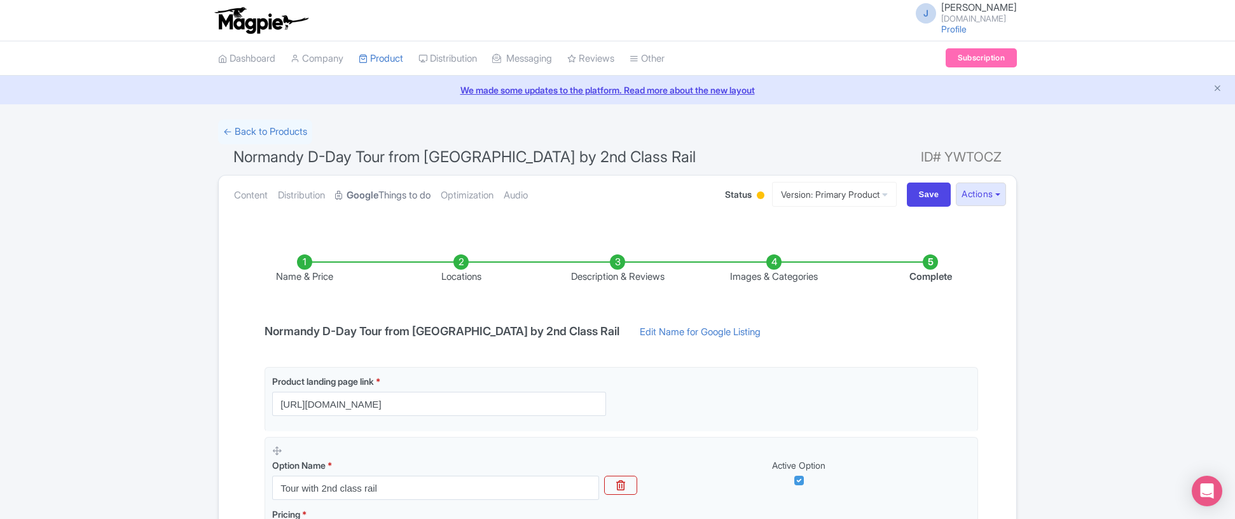
click at [394, 197] on link "Google Things to do" at bounding box center [382, 196] width 95 height 40
click at [263, 127] on link "← Back to Products" at bounding box center [265, 132] width 94 height 25
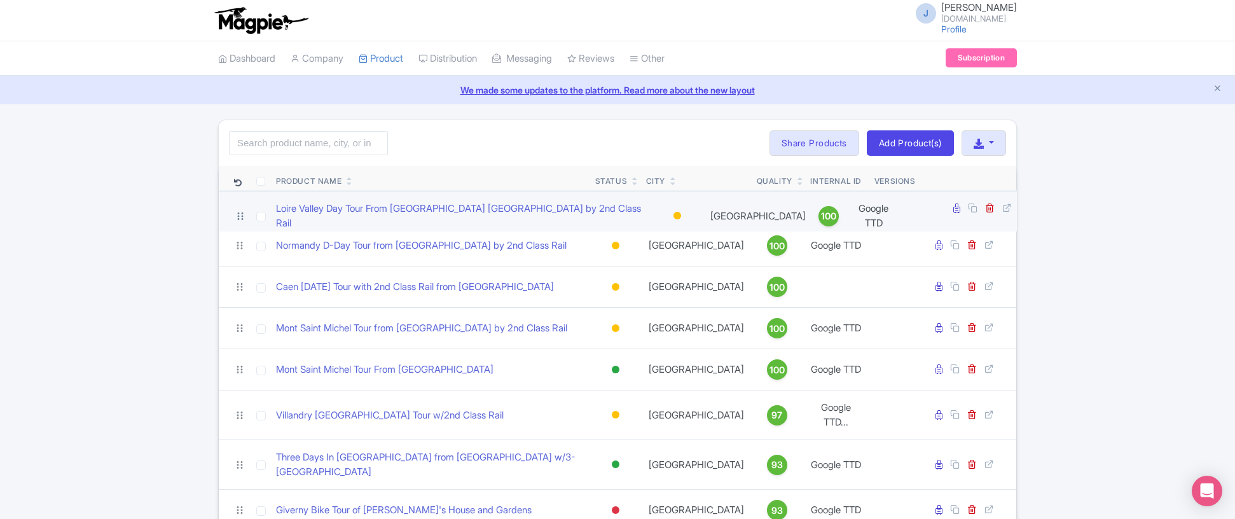
drag, startPoint x: 239, startPoint y: 259, endPoint x: 239, endPoint y: 213, distance: 45.8
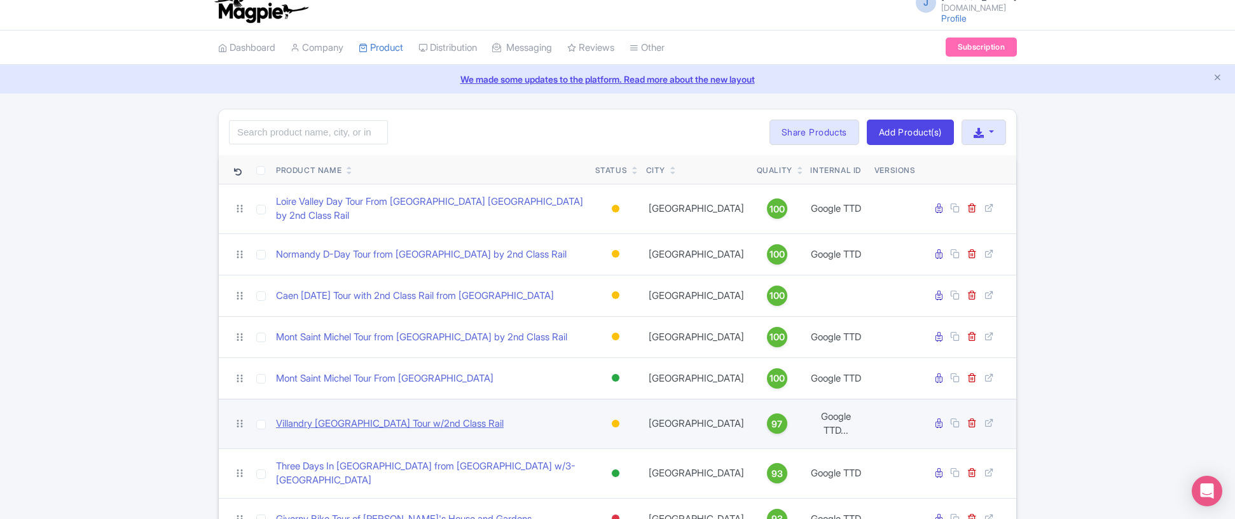
scroll to position [15, 0]
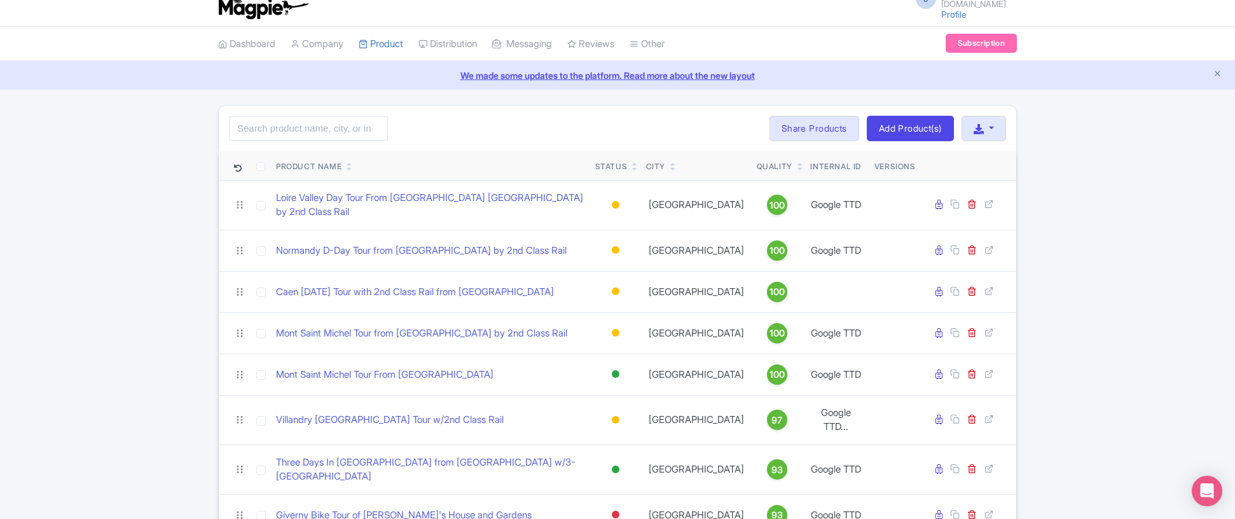
click at [348, 169] on icon at bounding box center [350, 169] width 6 height 8
click at [352, 163] on link at bounding box center [350, 168] width 6 height 10
click at [350, 170] on icon at bounding box center [350, 169] width 6 height 8
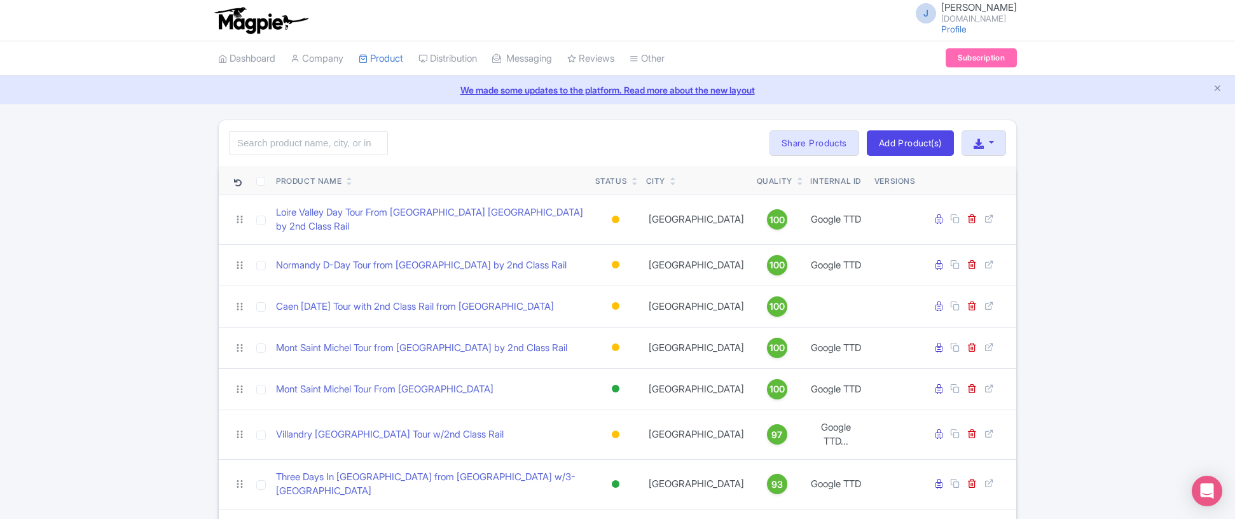
click at [302, 179] on div "Product Name" at bounding box center [309, 181] width 66 height 11
click at [635, 186] on icon at bounding box center [635, 184] width 6 height 8
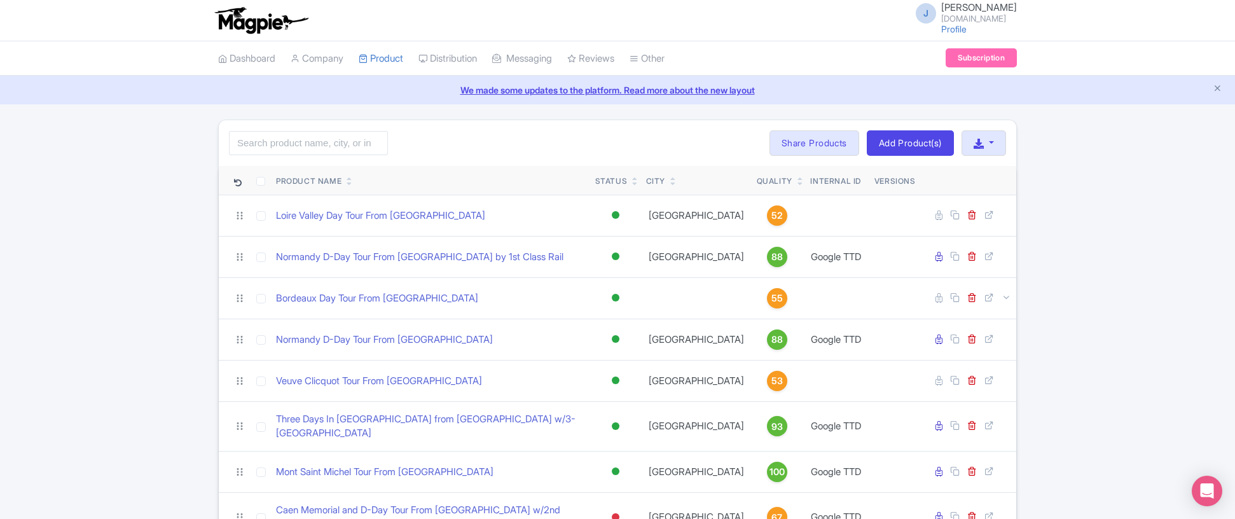
click at [350, 184] on icon at bounding box center [350, 184] width 6 height 8
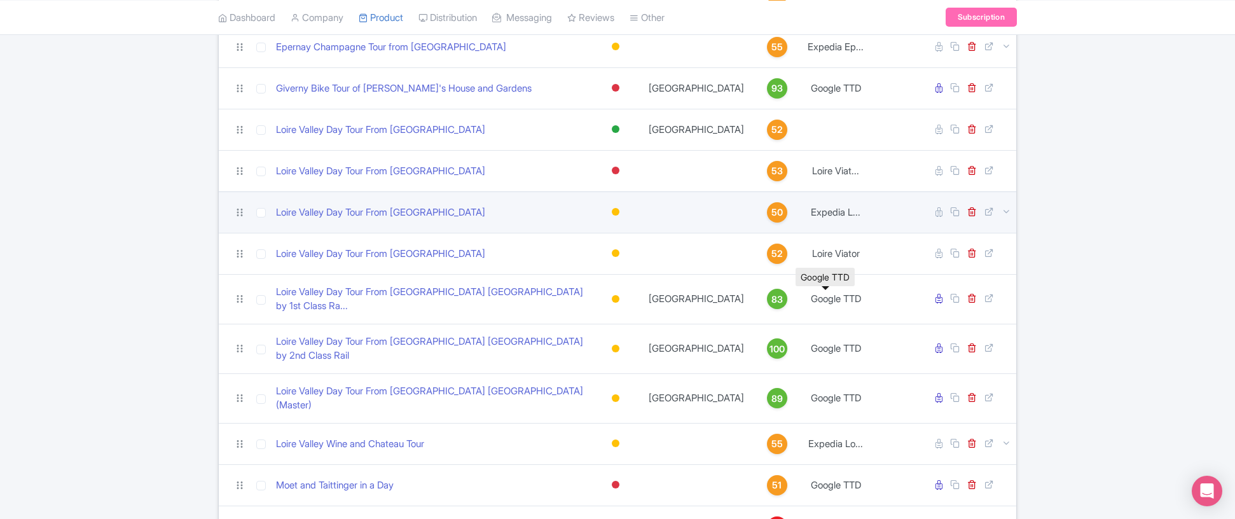
scroll to position [898, 0]
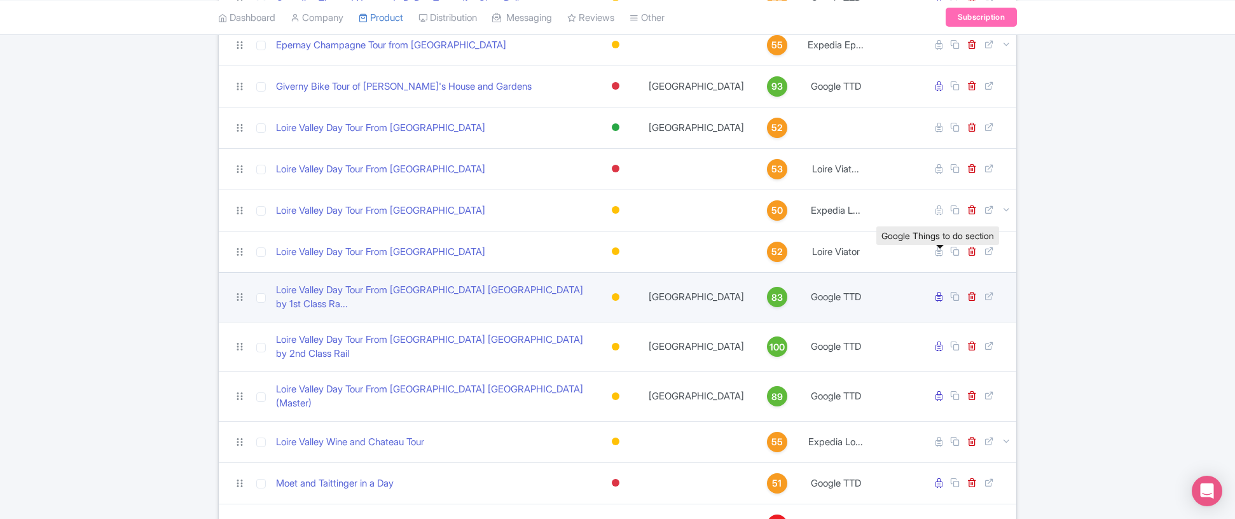
click at [941, 292] on icon at bounding box center [939, 297] width 7 height 10
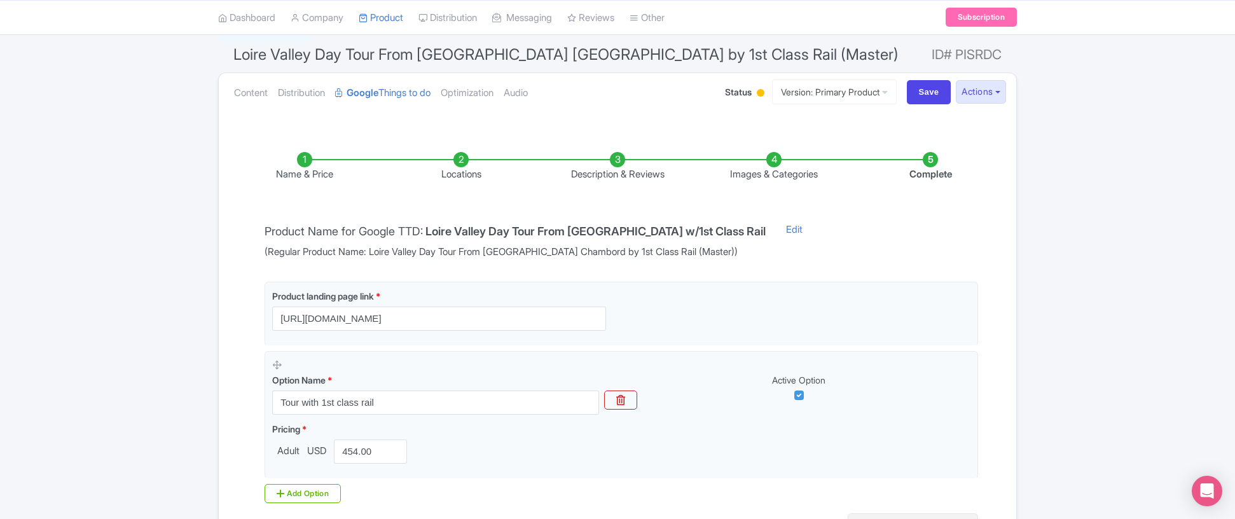
scroll to position [110, 0]
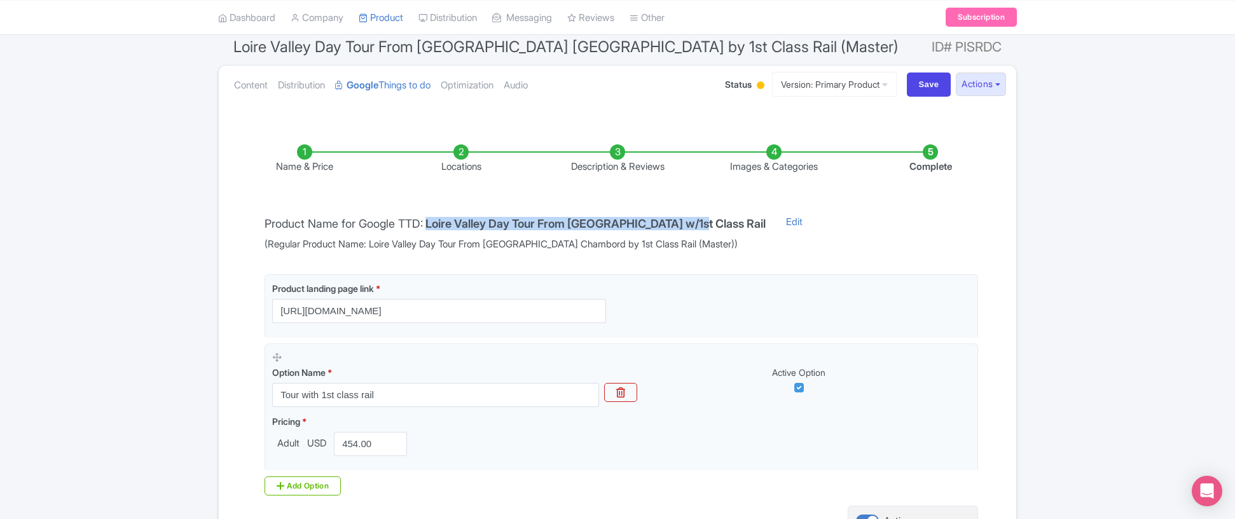
drag, startPoint x: 693, startPoint y: 223, endPoint x: 431, endPoint y: 230, distance: 262.8
click at [431, 230] on div "Product Name for Google TTD: Loire Valley Day Tour From [GEOGRAPHIC_DATA] w/1st…" at bounding box center [515, 233] width 516 height 37
copy h4 "Loire Valley Day Tour From [GEOGRAPHIC_DATA] w/1st Class Rail"
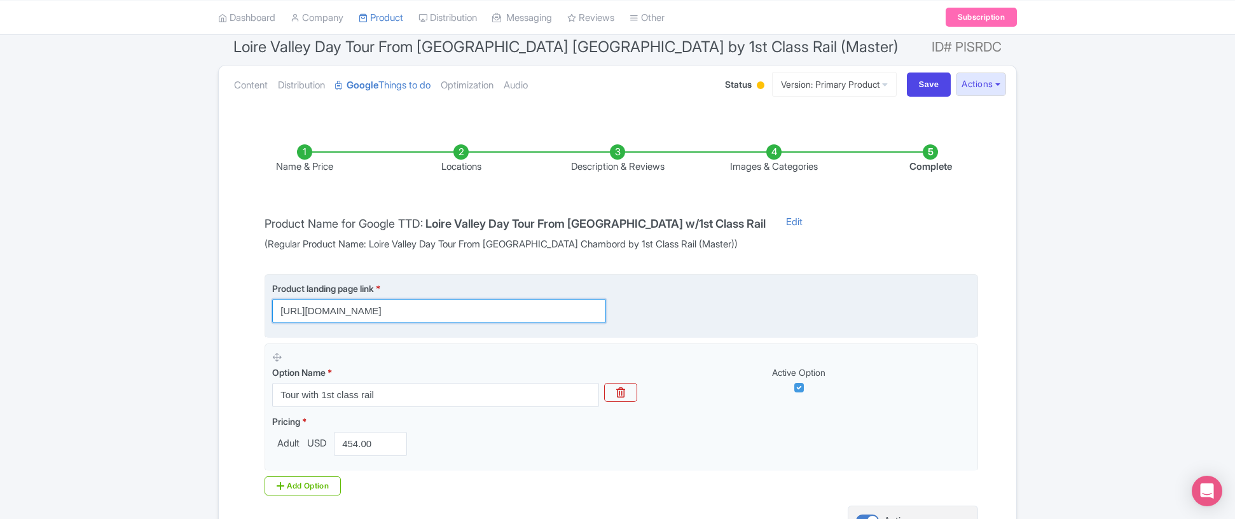
click at [559, 315] on input "[URL][DOMAIN_NAME]" at bounding box center [439, 311] width 334 height 24
paste input "?utm_source=GoogleAds&utm_medium=cpc&utm_campaign=things_to_do&utm_content=loir…"
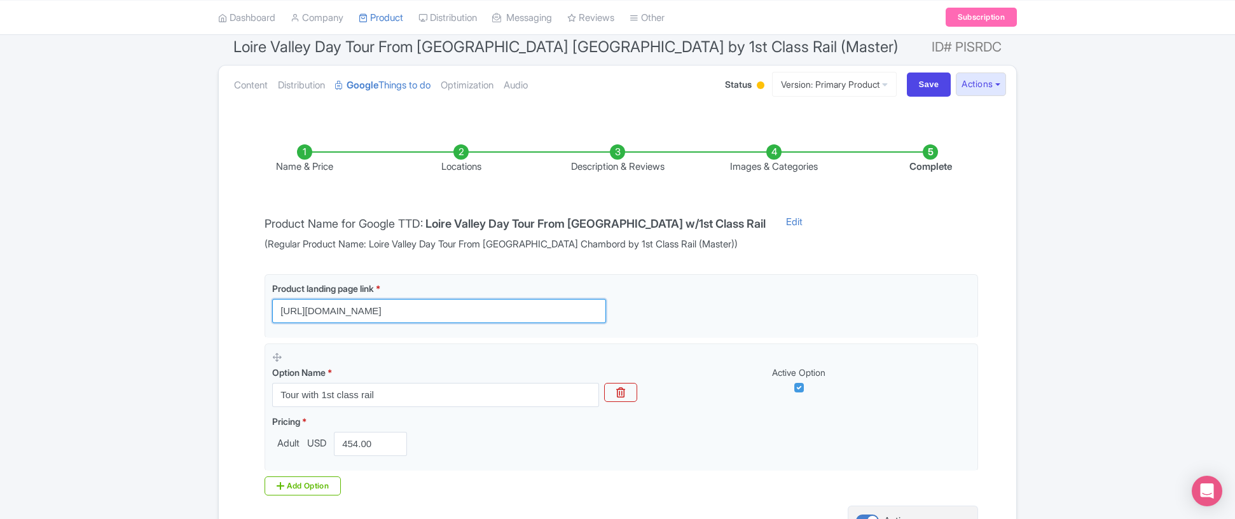
scroll to position [0, 0]
drag, startPoint x: 430, startPoint y: 314, endPoint x: 202, endPoint y: 311, distance: 227.7
click at [202, 311] on div "← Back to Products Loire Valley Day Tour From Paris Chambord by 1st Class Rail …" at bounding box center [617, 301] width 1235 height 583
type input "https://linkparis.com/loire-valley-tour-chambord-and-more/?utm_source=GoogleAds…"
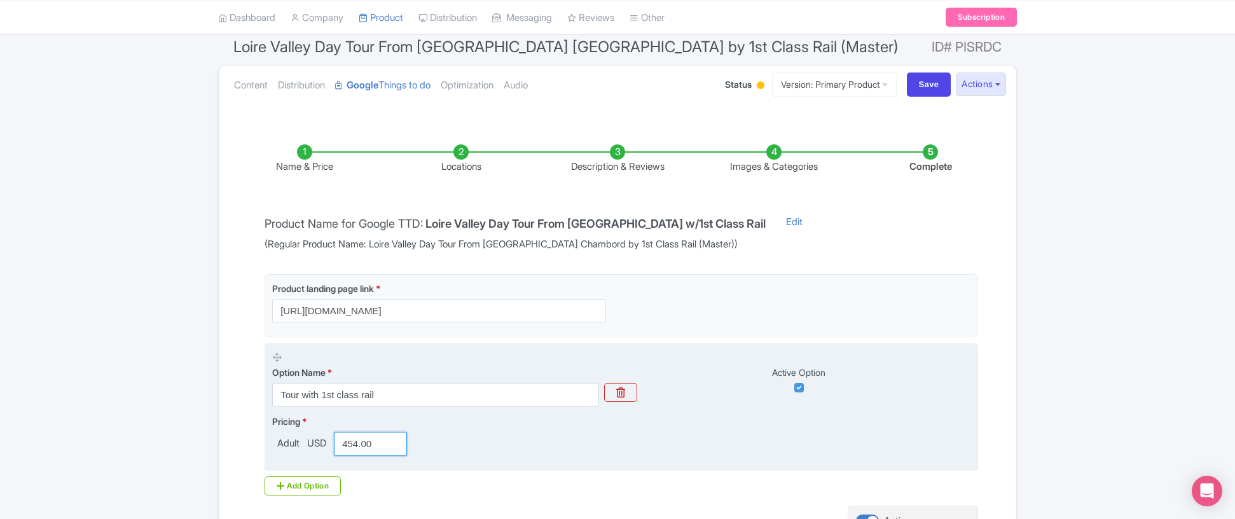
click at [379, 443] on input "454.00" at bounding box center [370, 444] width 73 height 24
type input "565"
click at [857, 430] on div "Pricing * Adult USD 565" at bounding box center [621, 435] width 698 height 41
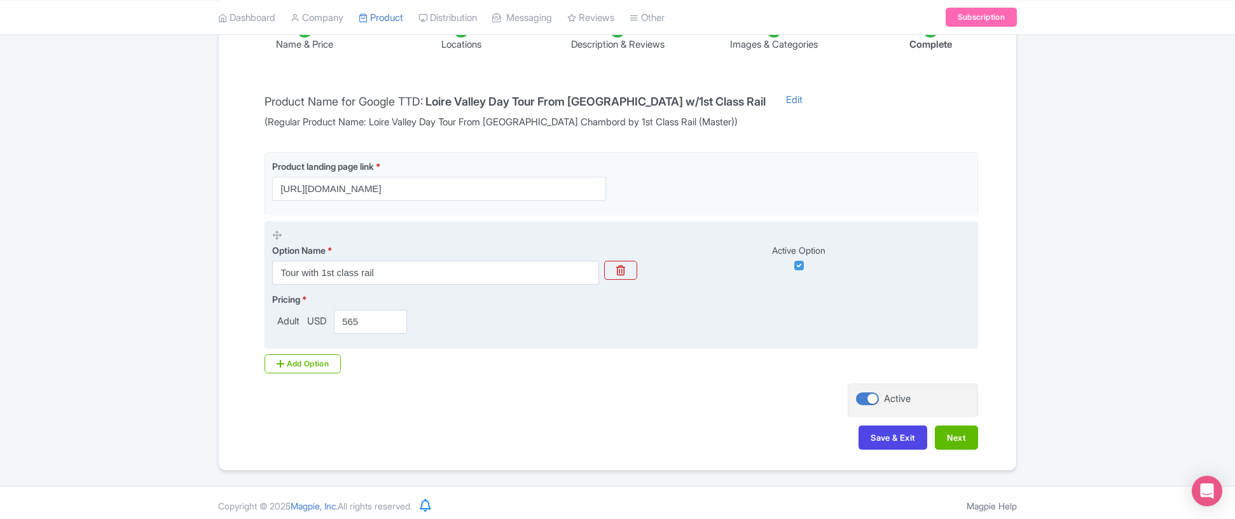
scroll to position [238, 0]
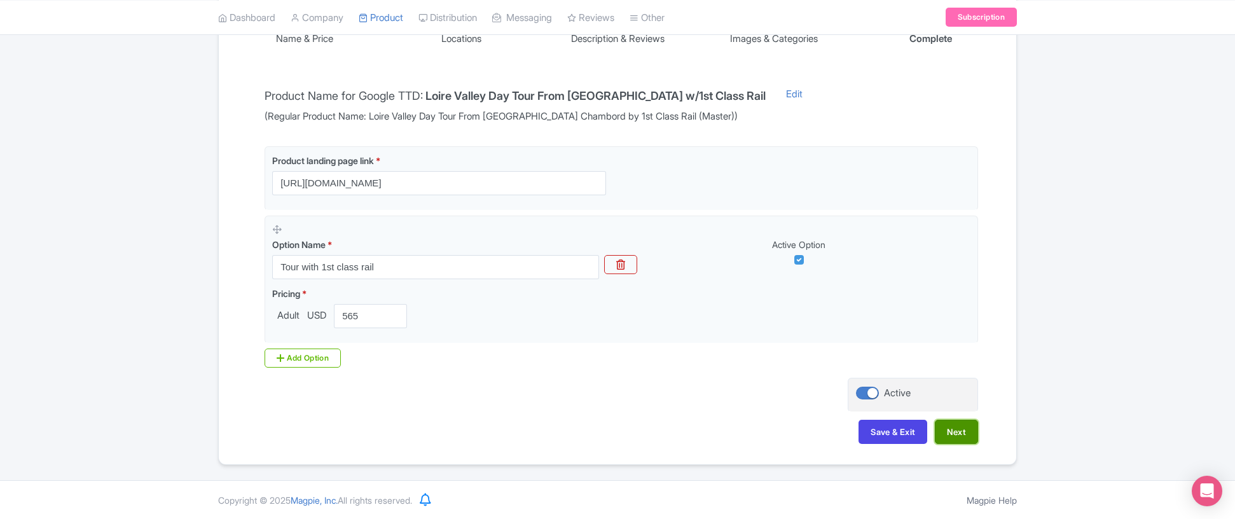
click at [959, 433] on button "Next" at bounding box center [956, 432] width 43 height 24
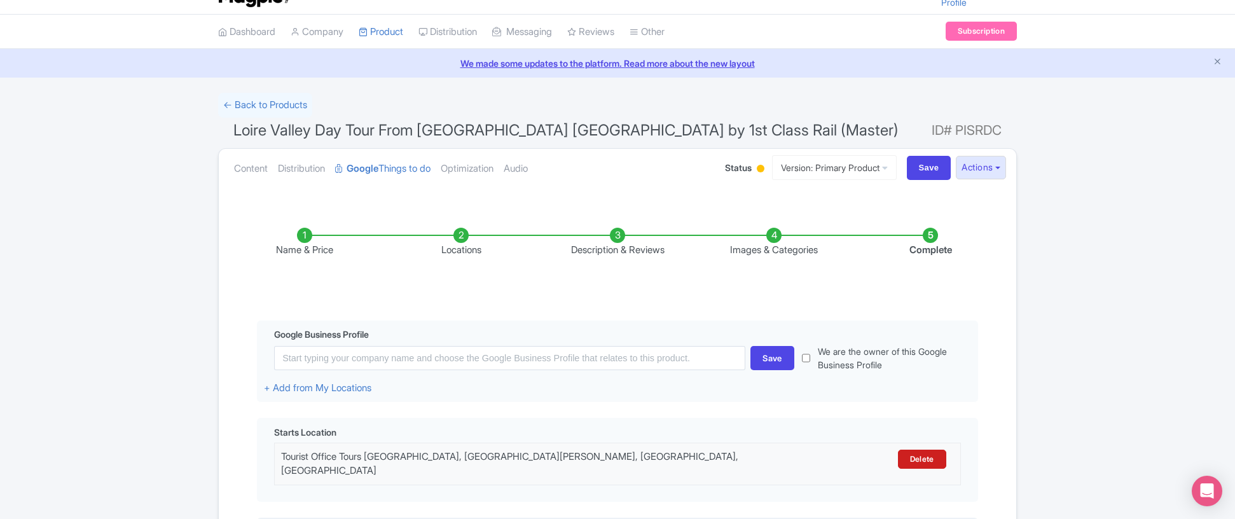
scroll to position [27, 0]
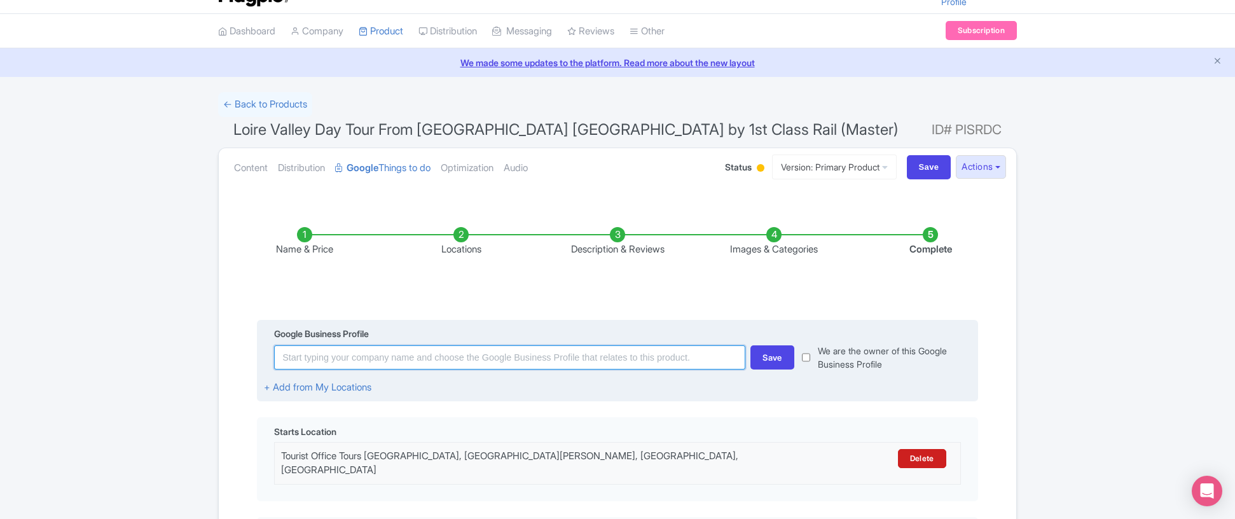
click at [548, 360] on input at bounding box center [509, 357] width 471 height 24
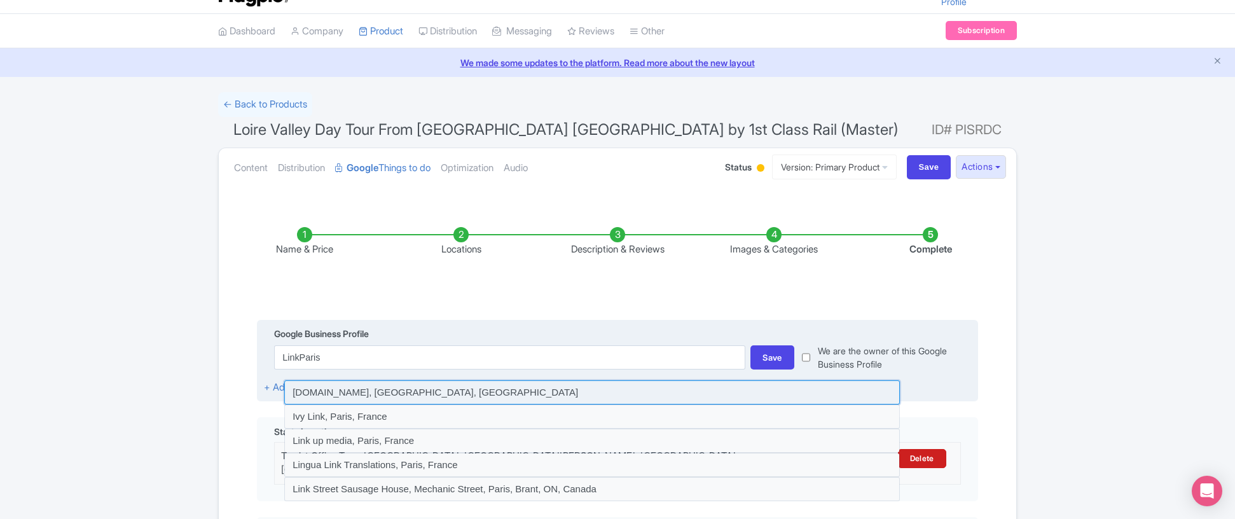
click at [500, 396] on input at bounding box center [592, 392] width 616 height 24
type input "[DOMAIN_NAME], [GEOGRAPHIC_DATA], [GEOGRAPHIC_DATA]"
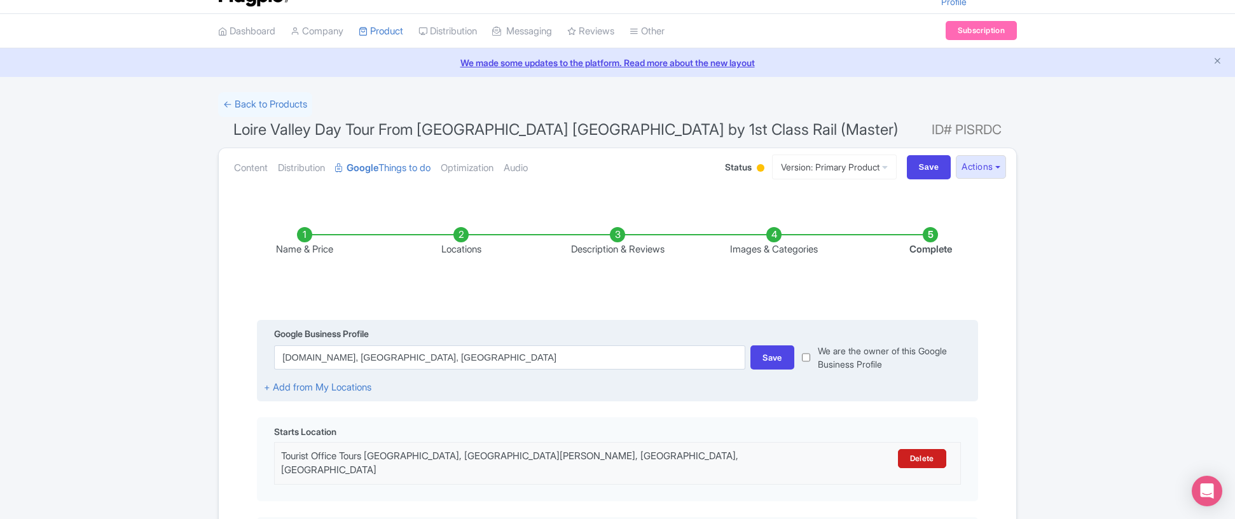
click at [808, 357] on input "checkbox" at bounding box center [806, 357] width 8 height 27
checkbox input "true"
click at [780, 359] on div "Save" at bounding box center [773, 357] width 44 height 24
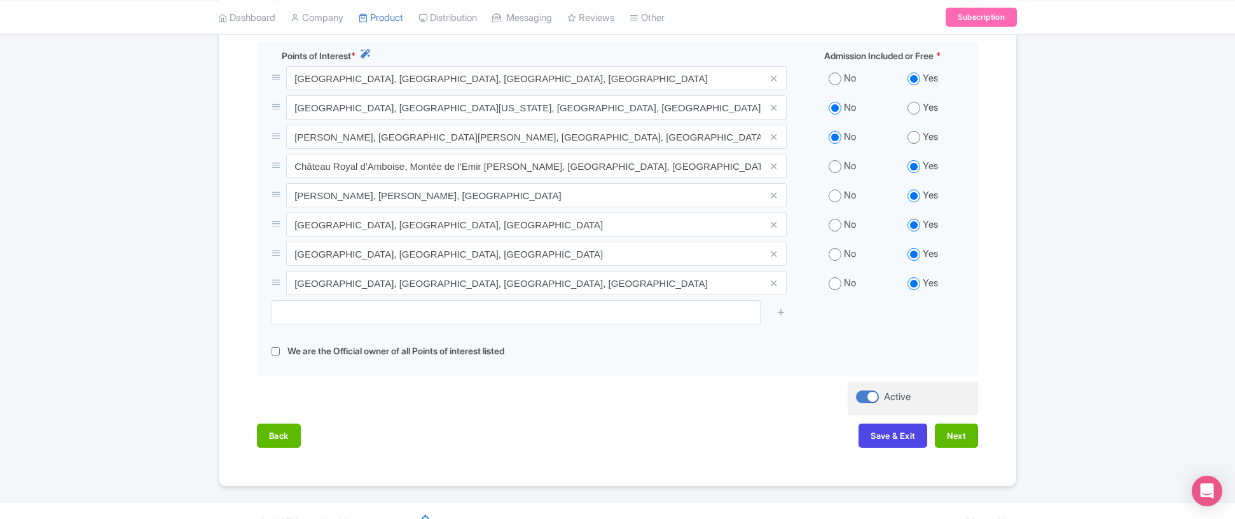
scroll to position [508, 0]
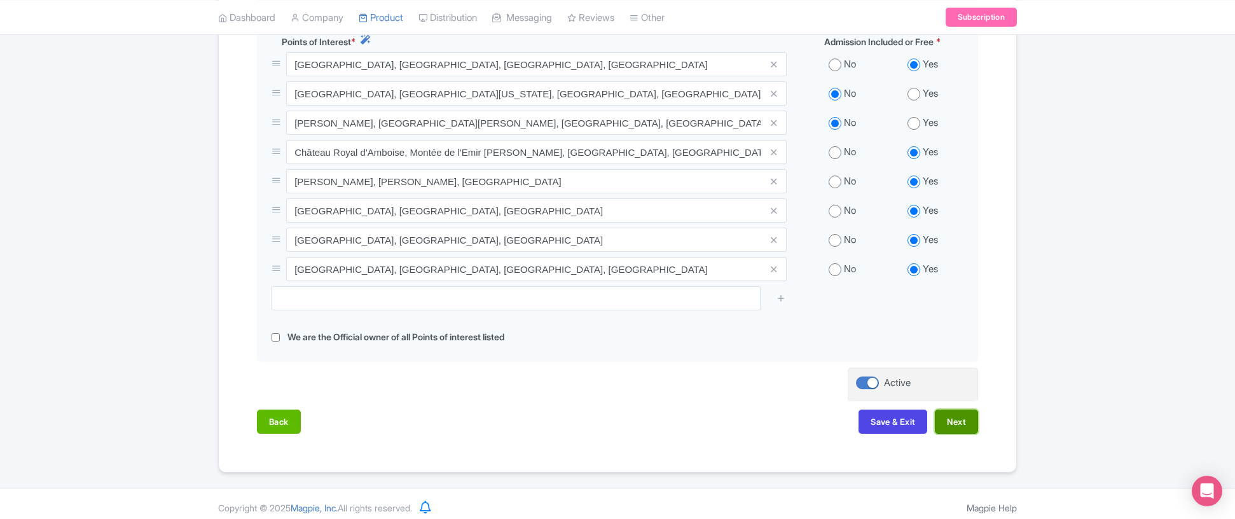
click at [955, 414] on button "Next" at bounding box center [956, 422] width 43 height 24
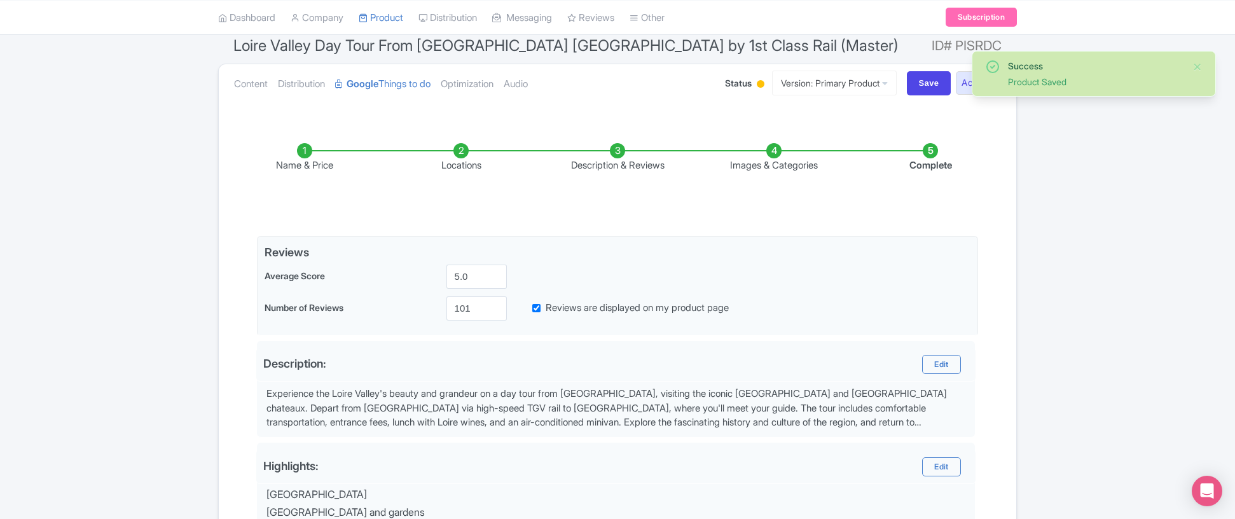
scroll to position [0, 0]
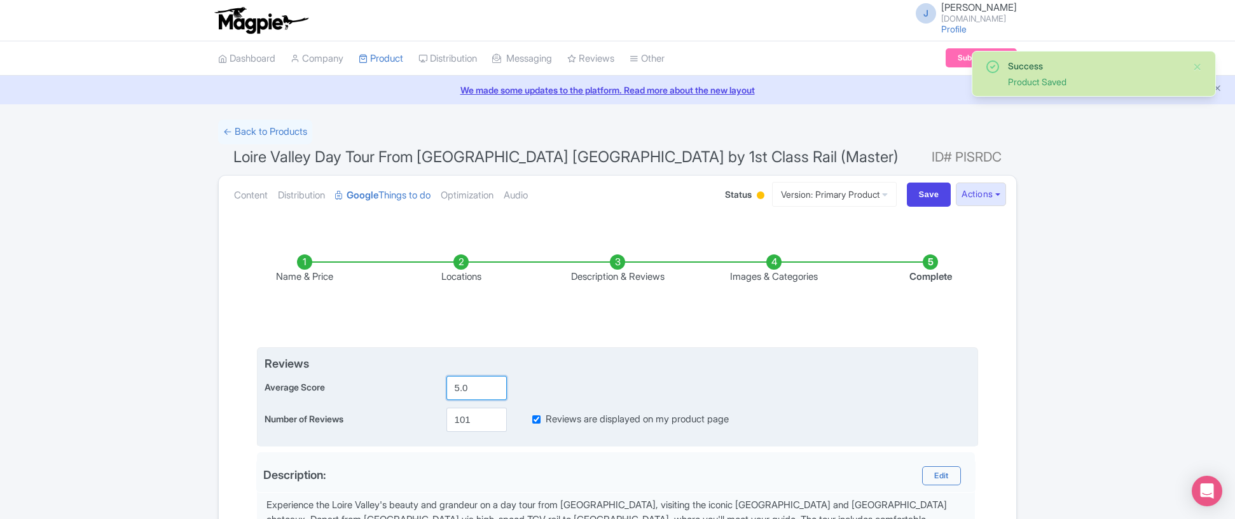
click at [473, 389] on input "5.0" at bounding box center [477, 388] width 60 height 24
type input "4.9"
click at [473, 422] on input "101" at bounding box center [477, 420] width 60 height 24
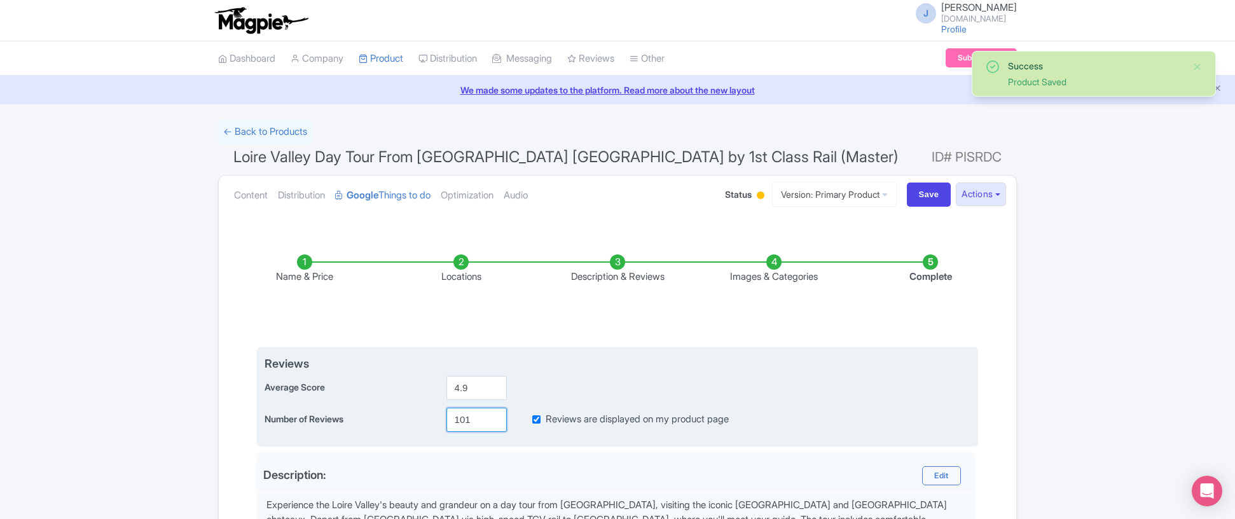
click at [473, 422] on input "101" at bounding box center [477, 420] width 60 height 24
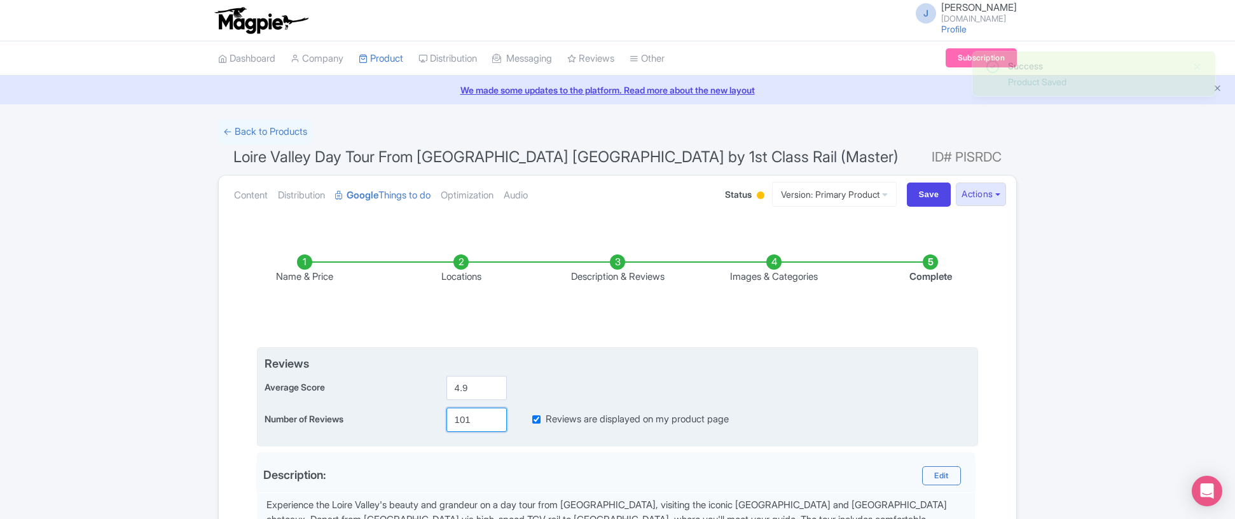
click at [473, 422] on input "101" at bounding box center [477, 420] width 60 height 24
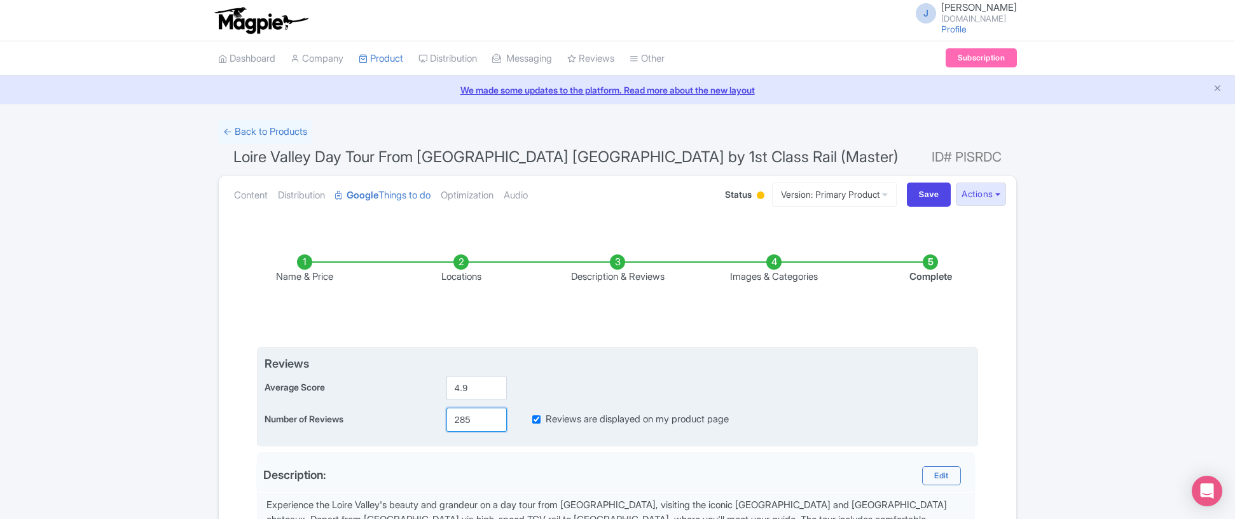
type input "285"
click at [820, 382] on div "Average Score 4.9" at bounding box center [618, 388] width 706 height 24
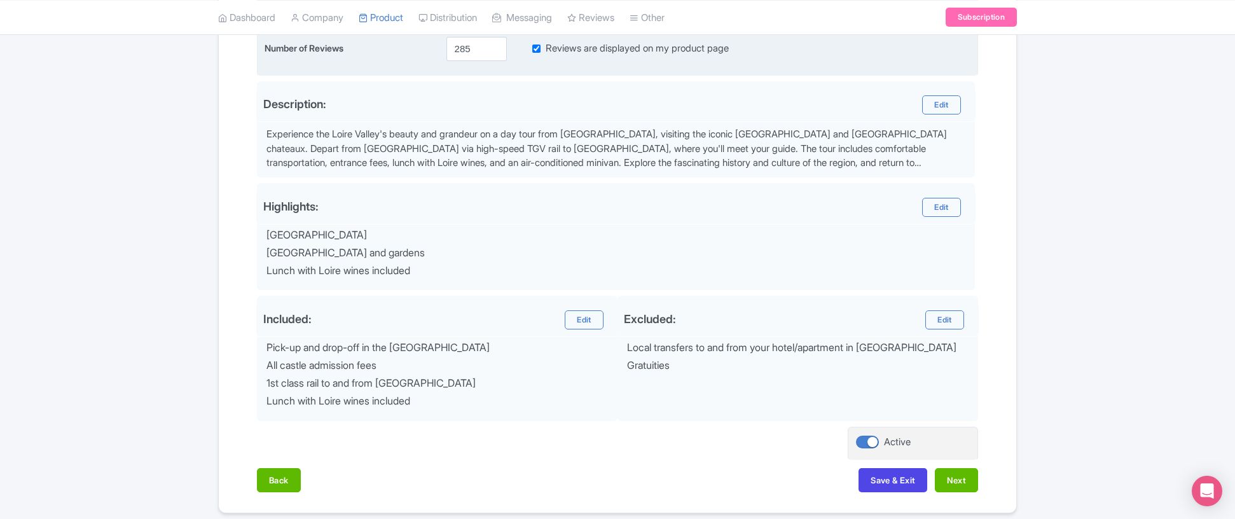
scroll to position [420, 0]
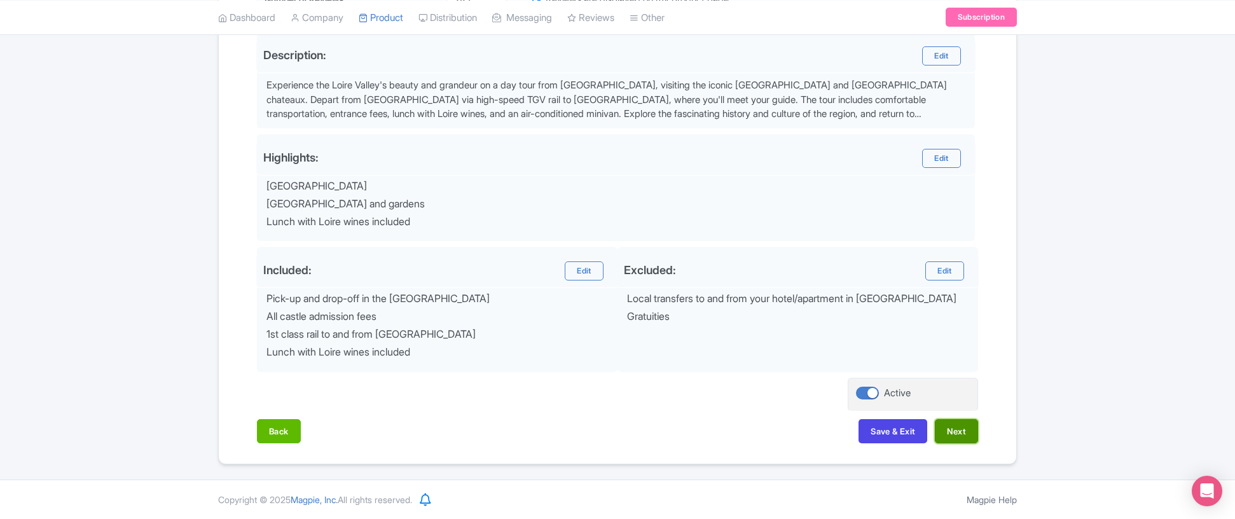
click at [956, 434] on button "Next" at bounding box center [956, 431] width 43 height 24
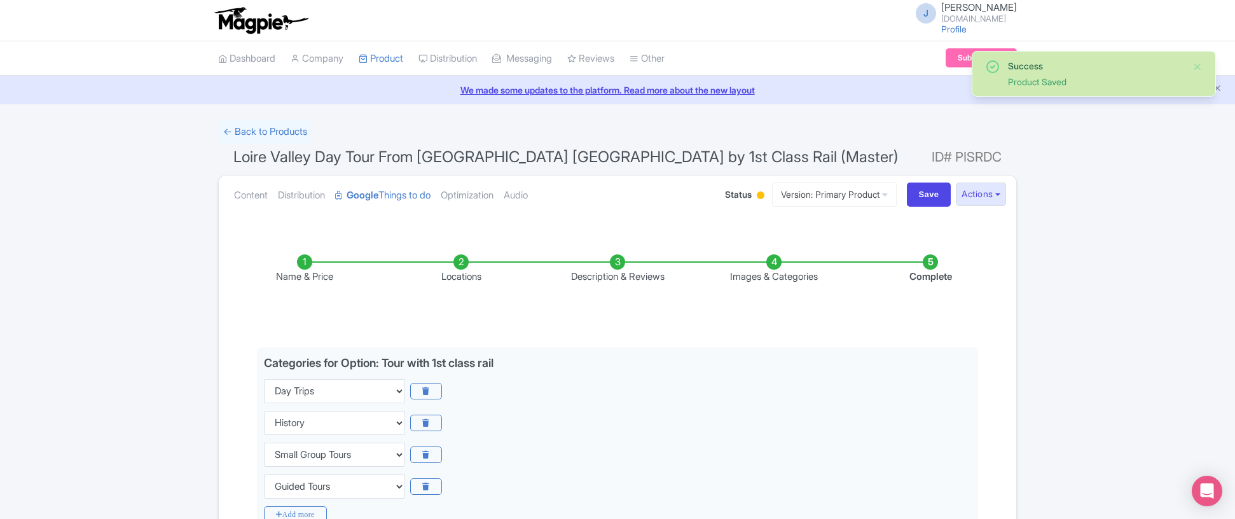
scroll to position [775, 0]
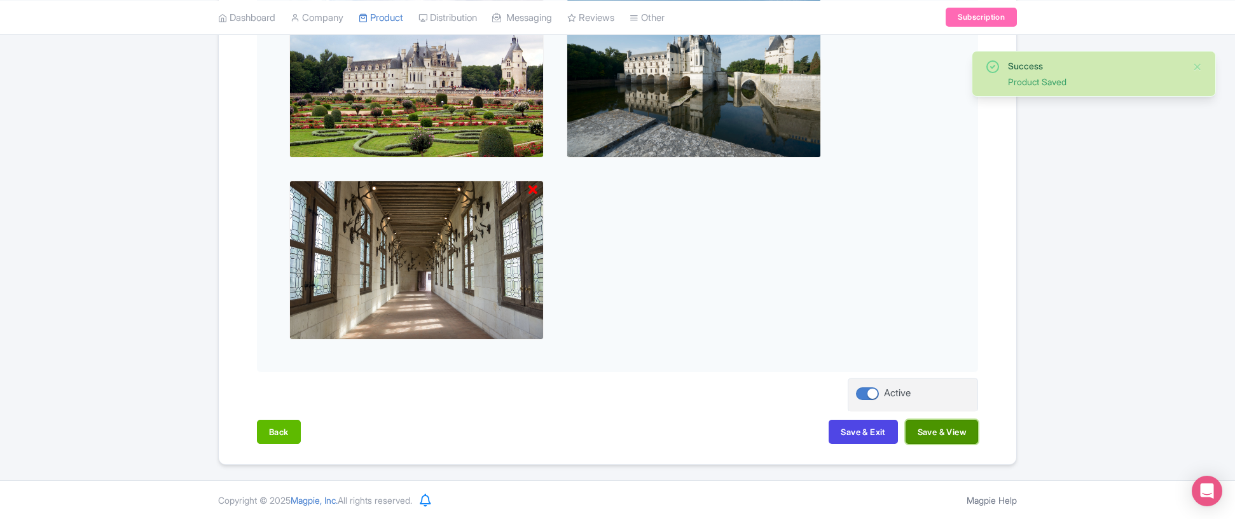
click at [946, 434] on button "Save & View" at bounding box center [942, 432] width 73 height 24
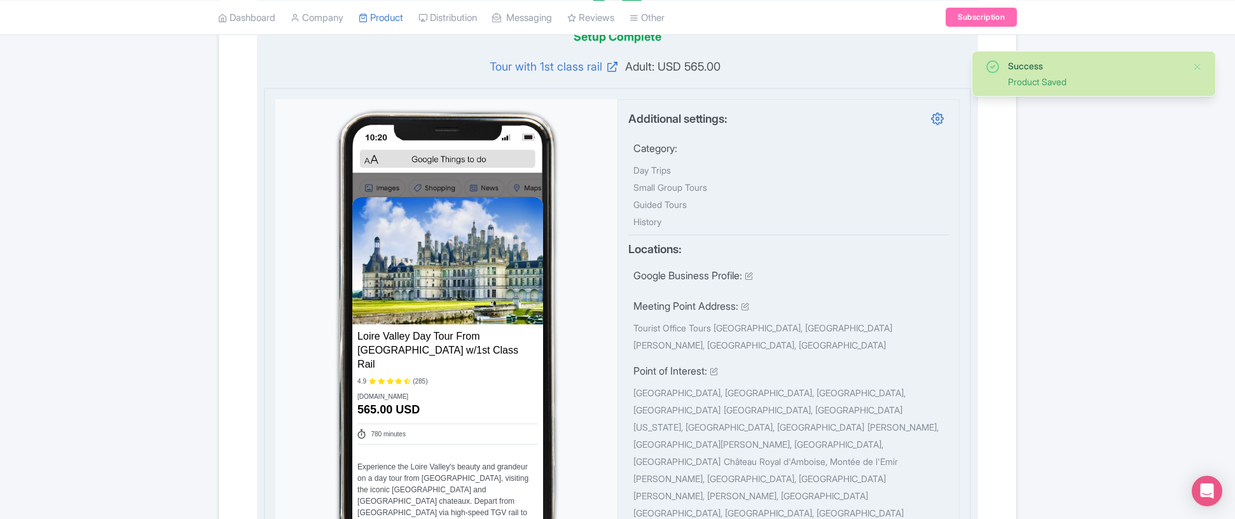
scroll to position [369, 0]
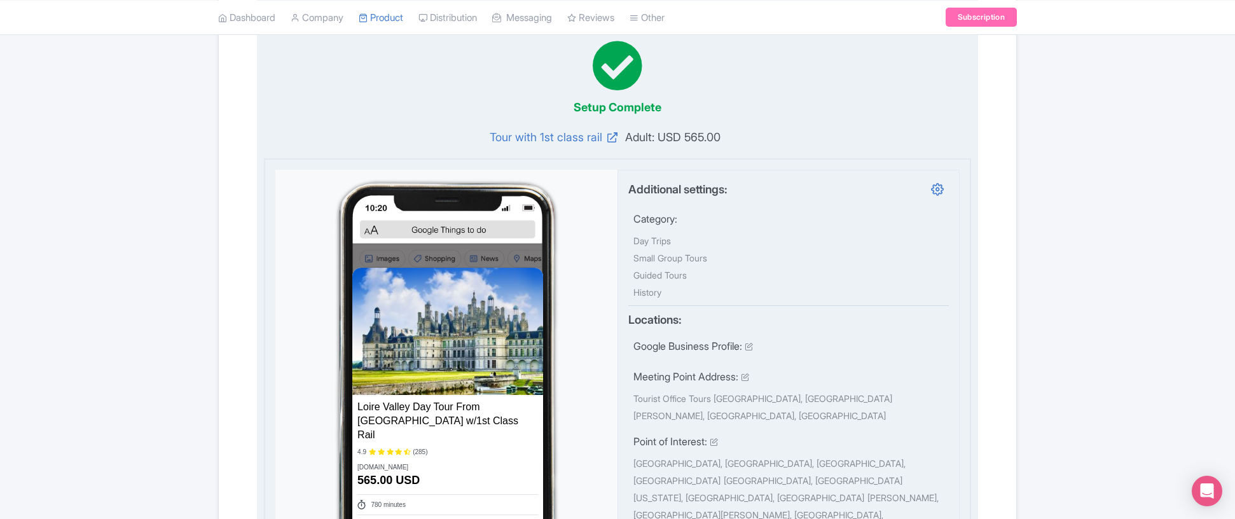
click at [808, 346] on div "Google Business Profile:" at bounding box center [789, 348] width 310 height 20
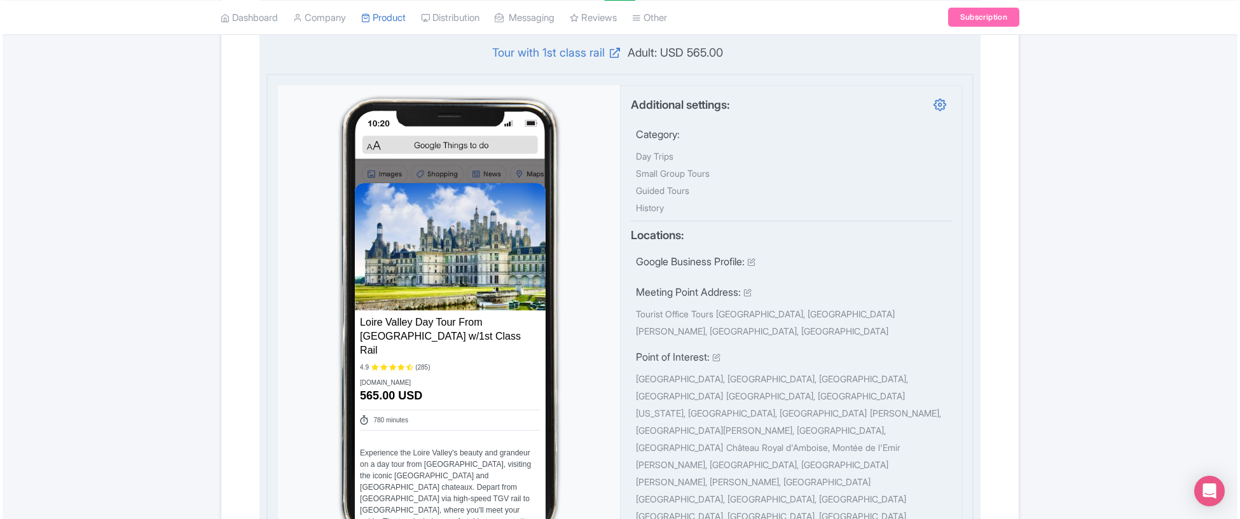
scroll to position [457, 0]
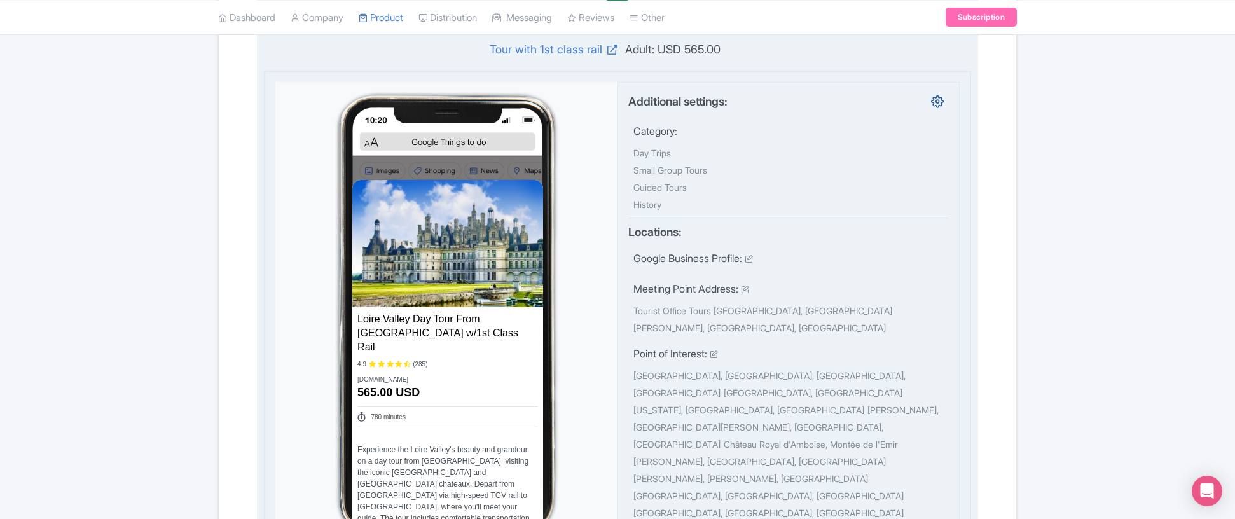
click at [943, 102] on icon at bounding box center [937, 101] width 13 height 13
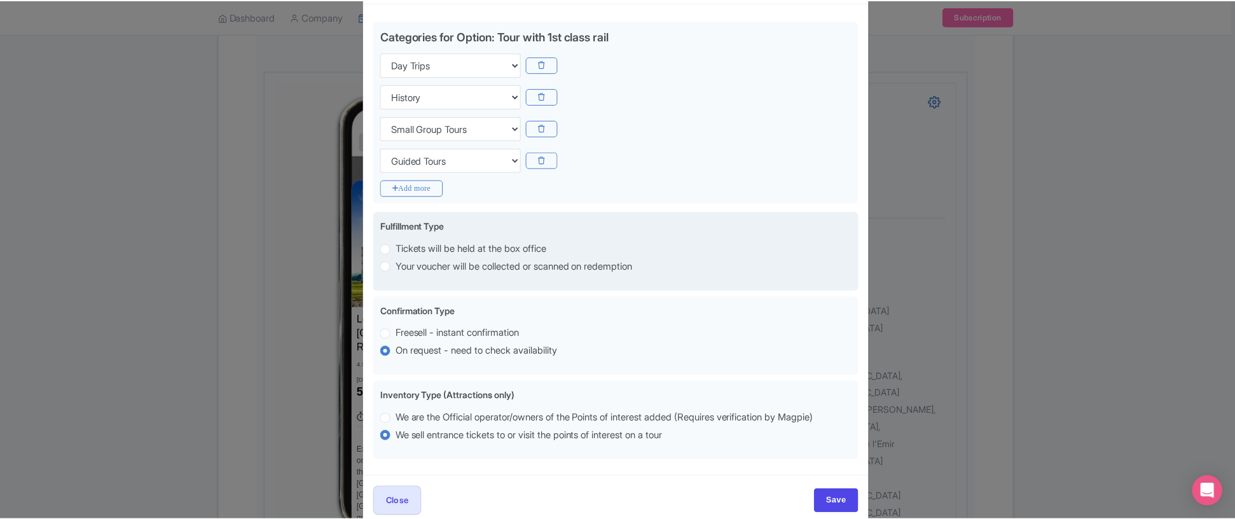
scroll to position [80, 0]
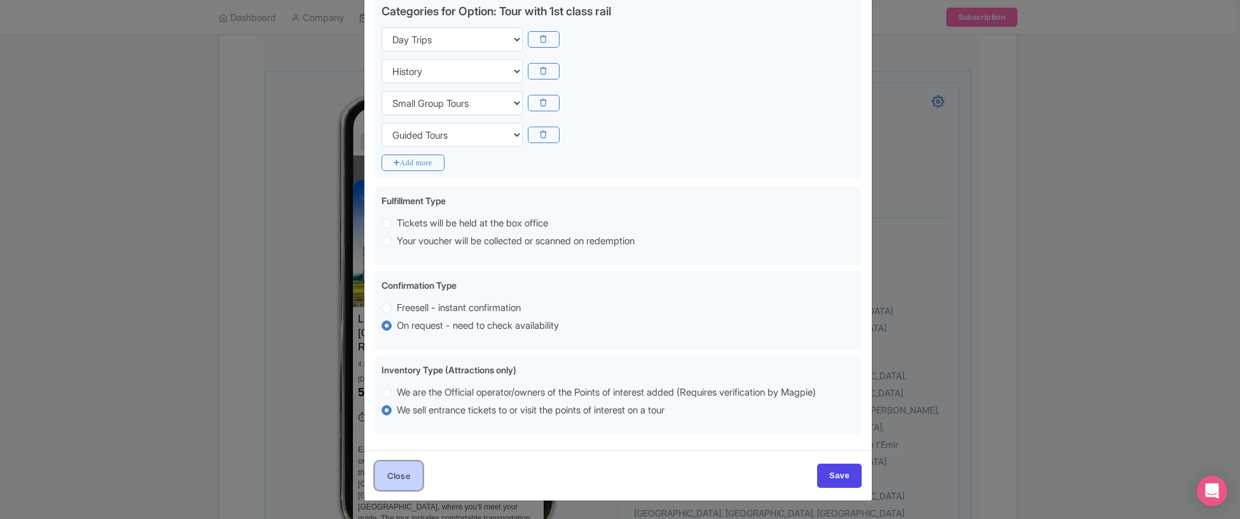
click at [408, 473] on button "Close" at bounding box center [399, 475] width 48 height 29
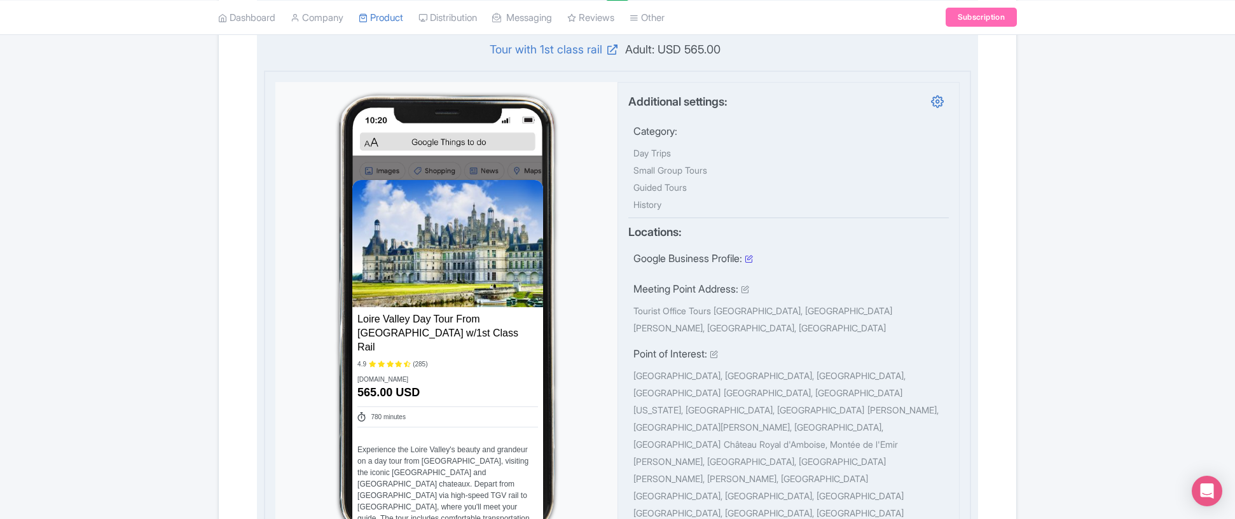
click at [753, 260] on icon at bounding box center [749, 258] width 8 height 8
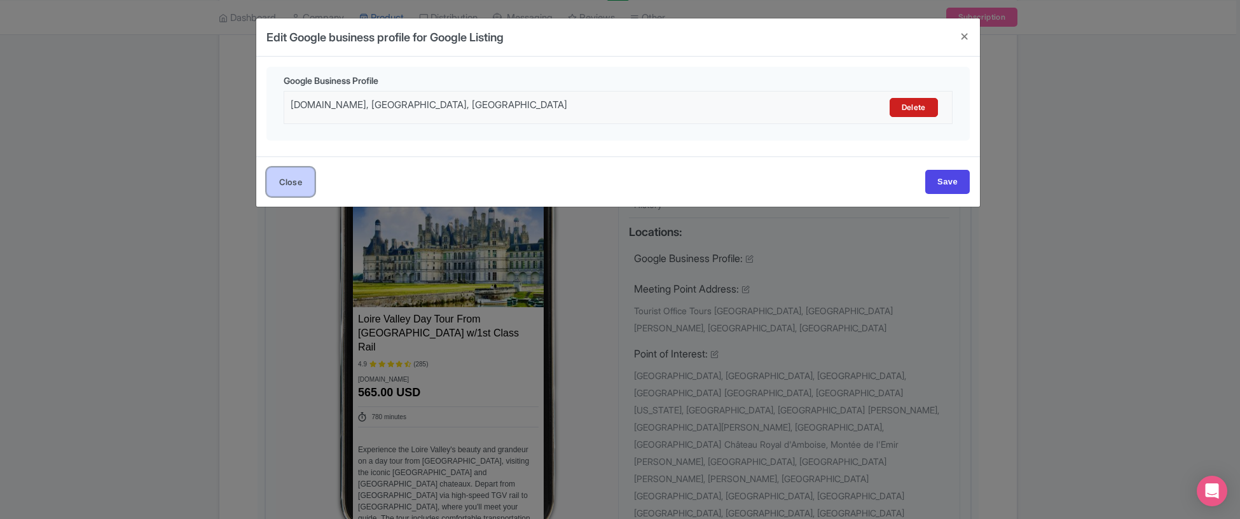
click at [297, 181] on button "Close" at bounding box center [291, 181] width 48 height 29
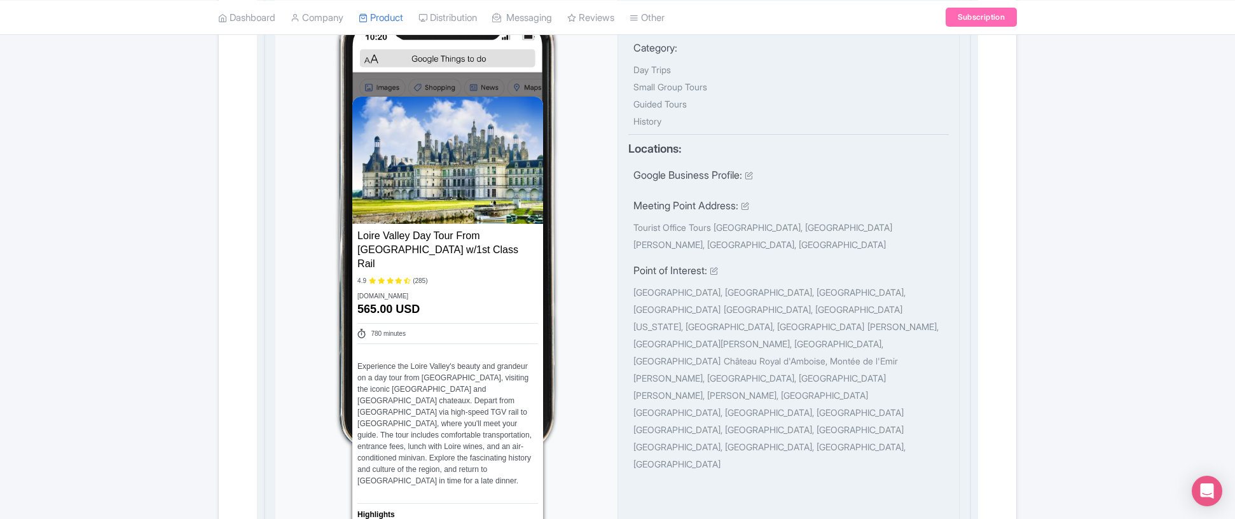
scroll to position [0, 0]
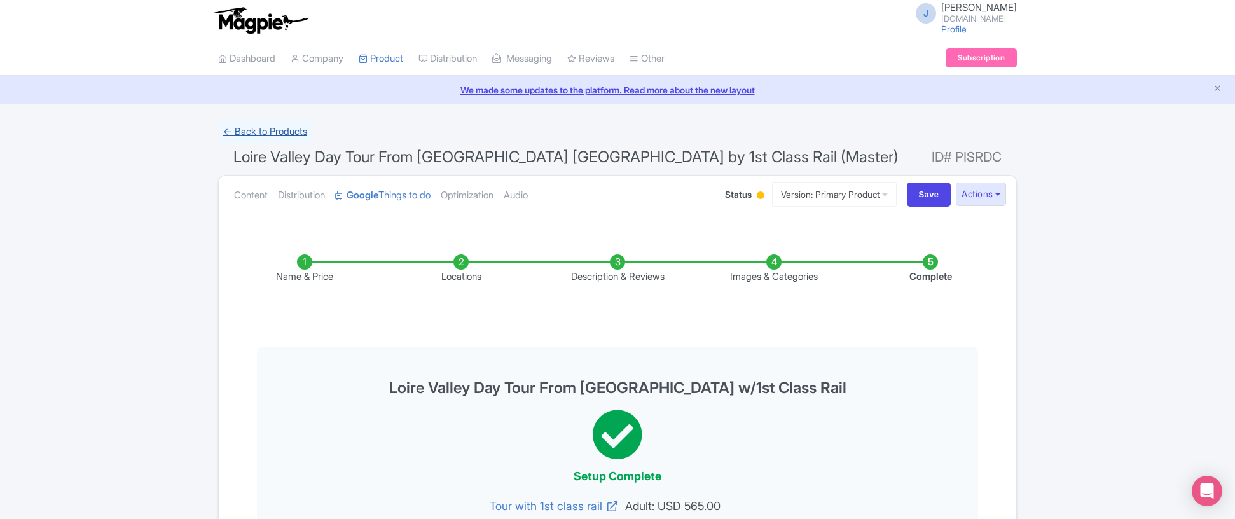
click at [295, 132] on link "← Back to Products" at bounding box center [265, 132] width 94 height 25
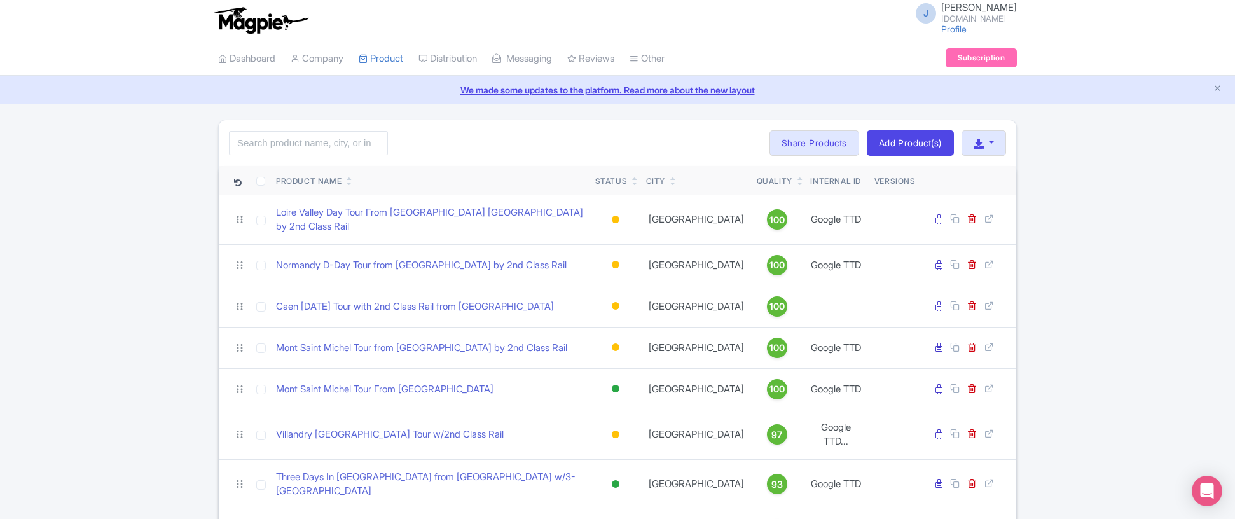
click at [350, 185] on icon at bounding box center [350, 184] width 6 height 8
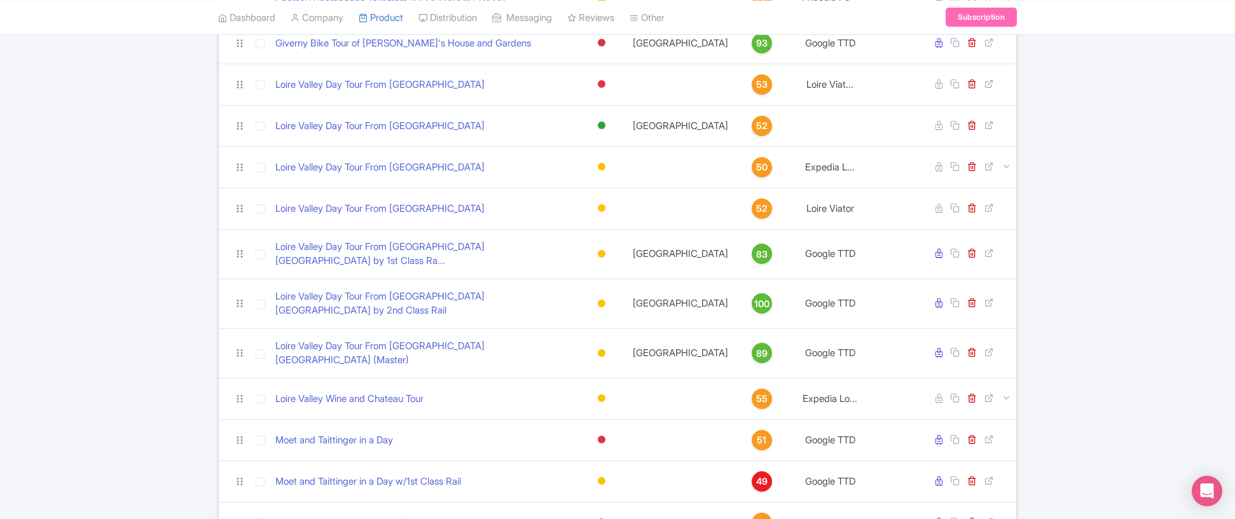
scroll to position [932, 0]
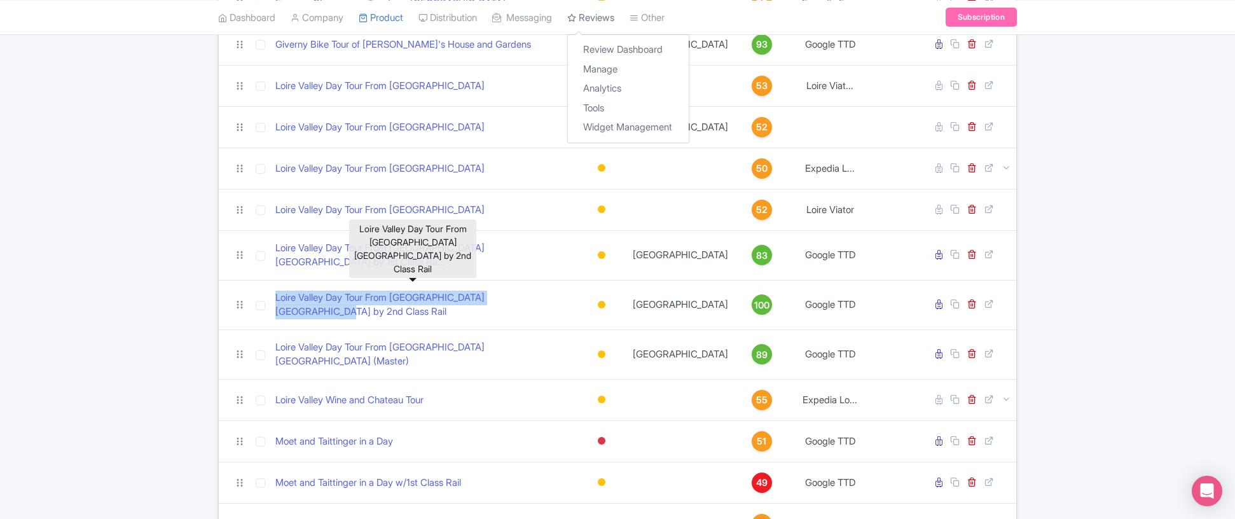
drag, startPoint x: 384, startPoint y: 278, endPoint x: 588, endPoint y: 6, distance: 339.4
click at [0, 0] on div "J [PERSON_NAME] [DOMAIN_NAME] Profile Users Settings Sign out Dashboard Company…" at bounding box center [617, 293] width 1235 height 2451
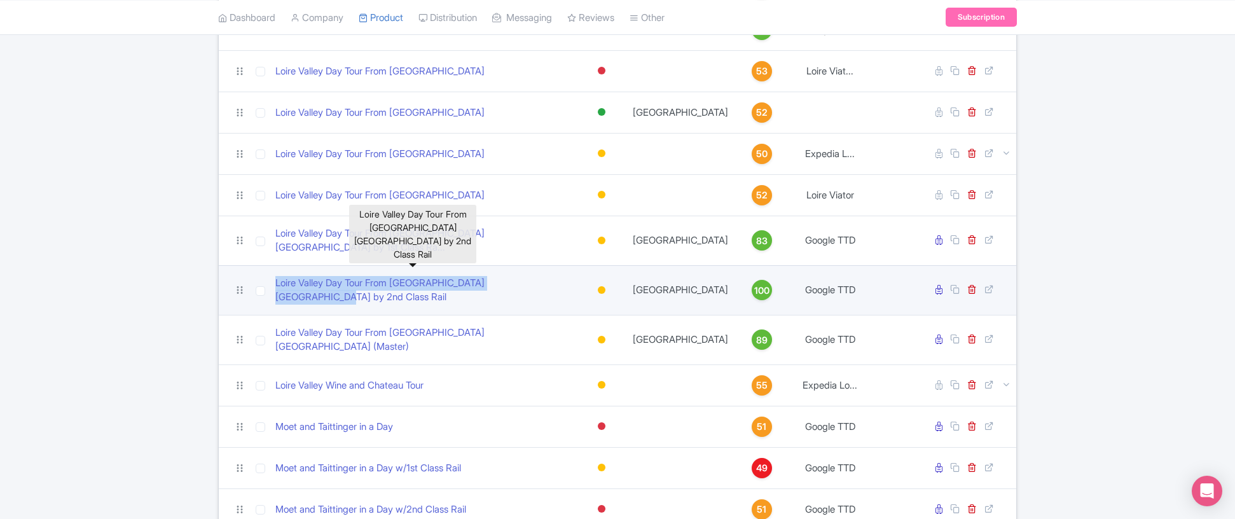
scroll to position [948, 0]
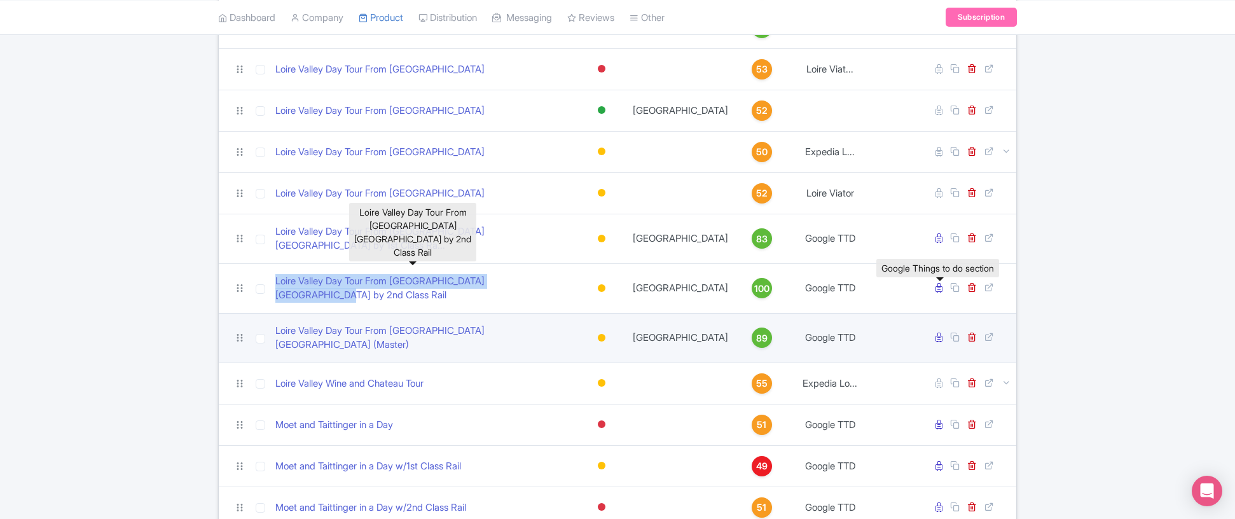
click at [939, 333] on icon at bounding box center [939, 338] width 7 height 10
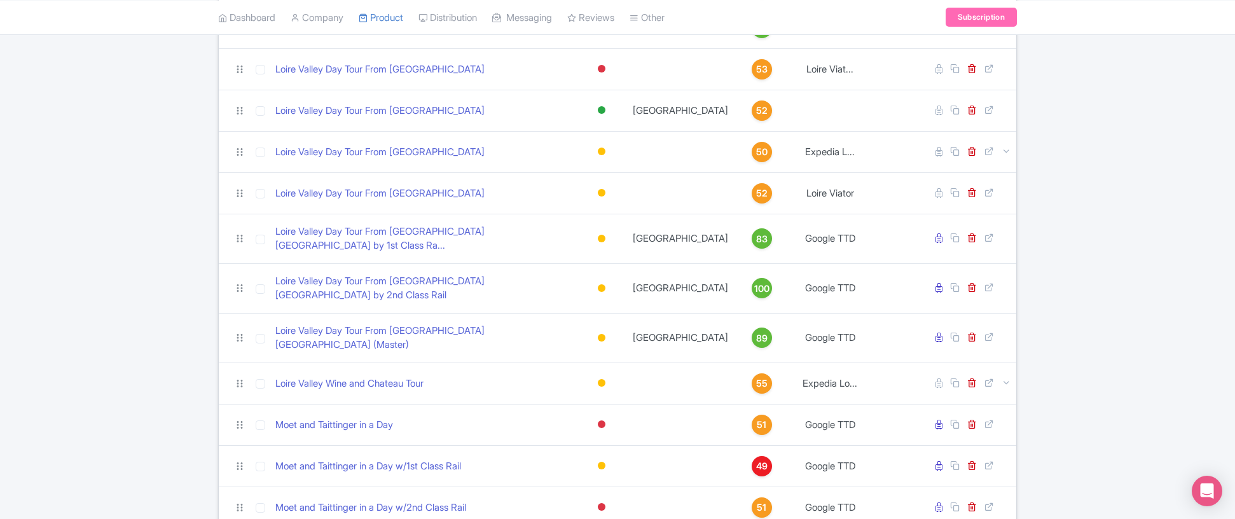
click at [1150, 359] on div "Search Bulk Actions [GEOGRAPHIC_DATA] Add to Collection Share Products Add to C…" at bounding box center [617, 329] width 1235 height 2317
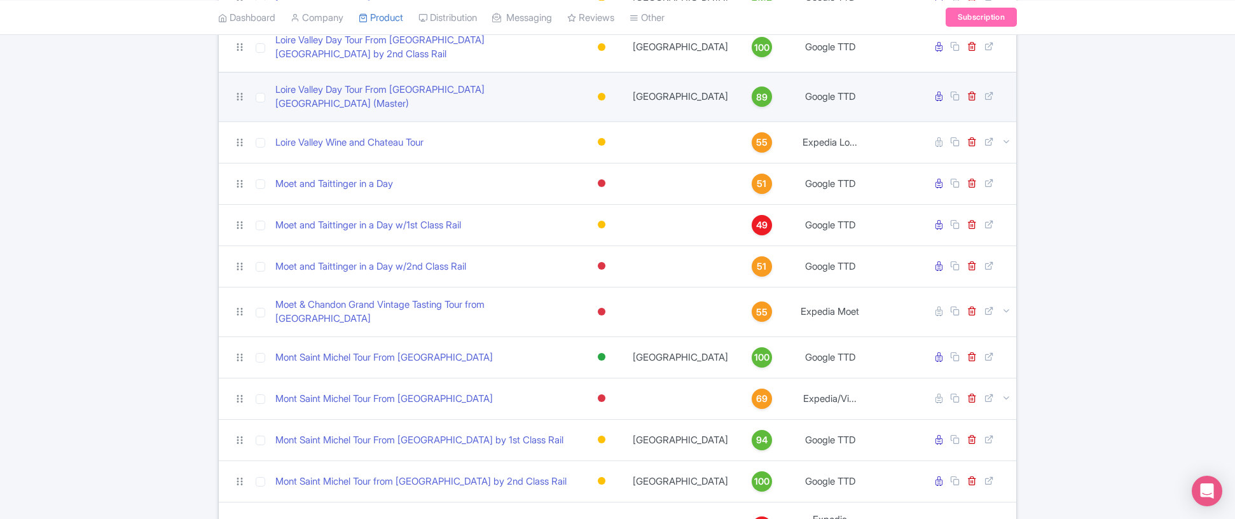
scroll to position [1193, 0]
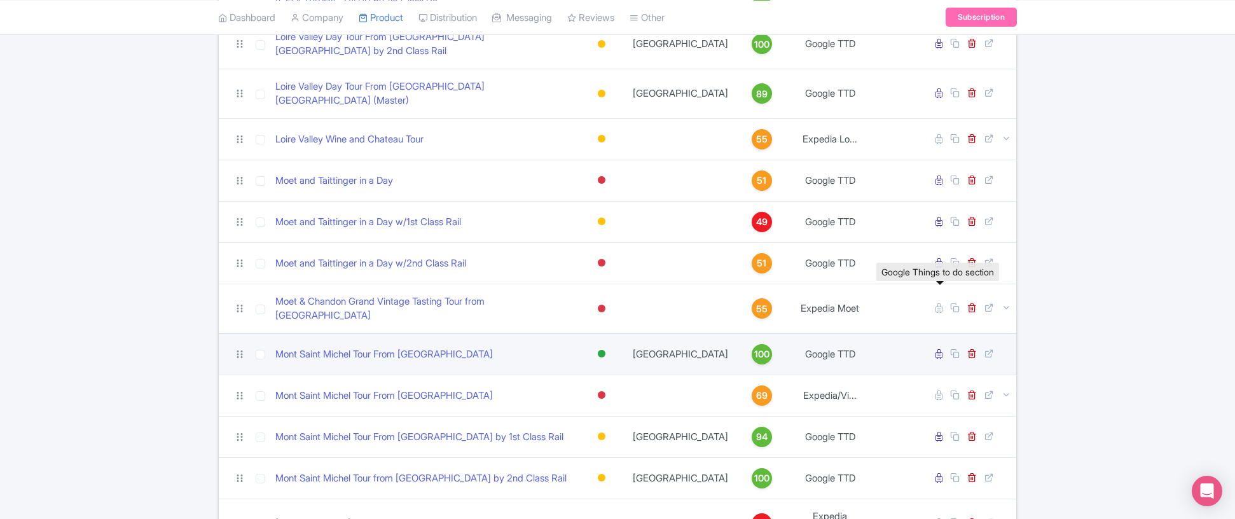
click at [939, 349] on icon at bounding box center [939, 354] width 7 height 10
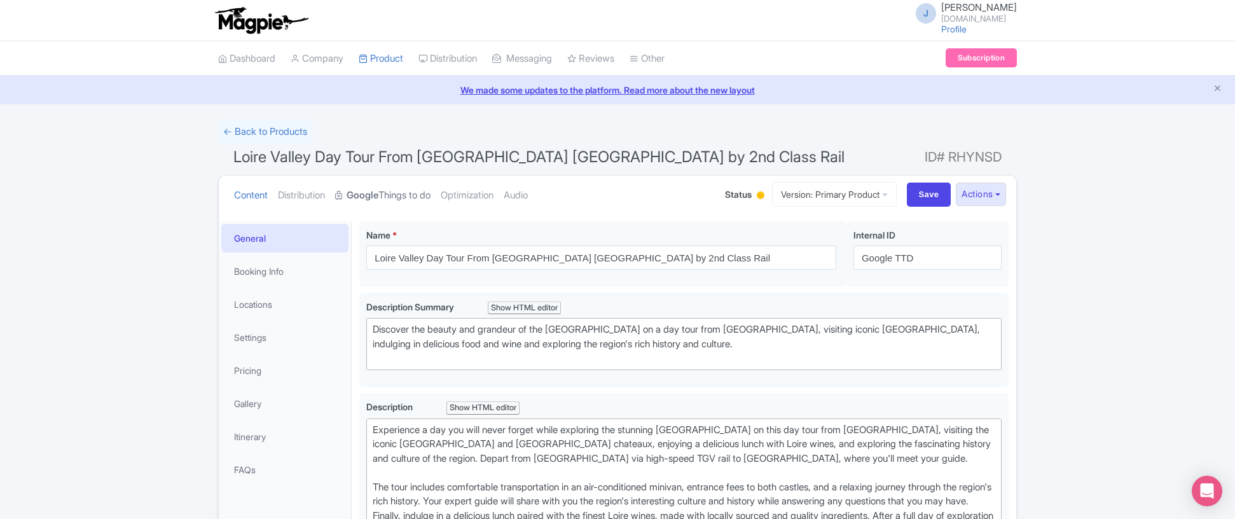
click at [414, 197] on link "Google Things to do" at bounding box center [382, 196] width 95 height 40
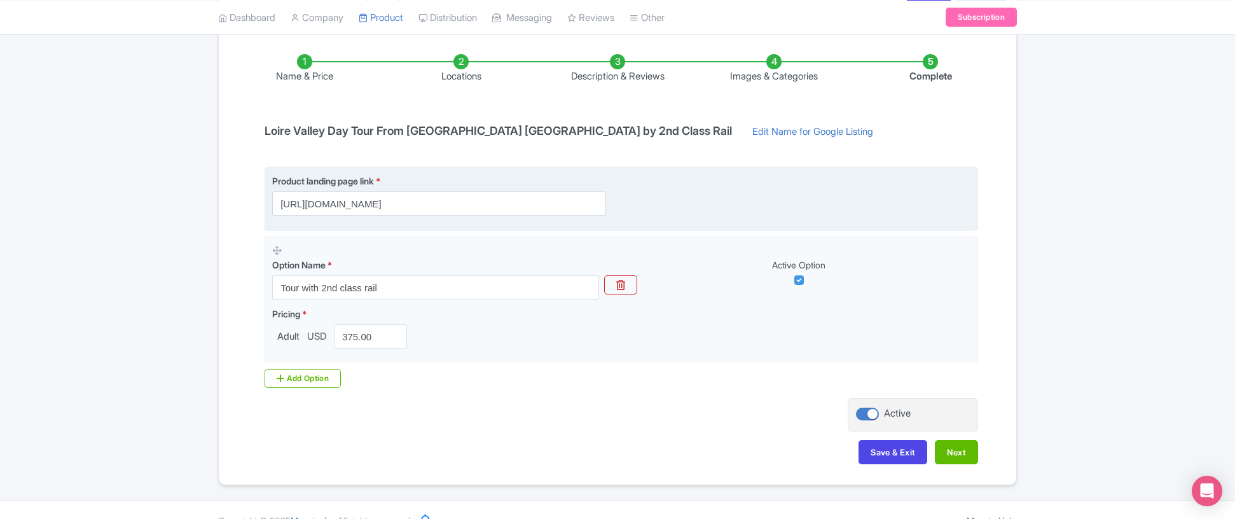
scroll to position [202, 0]
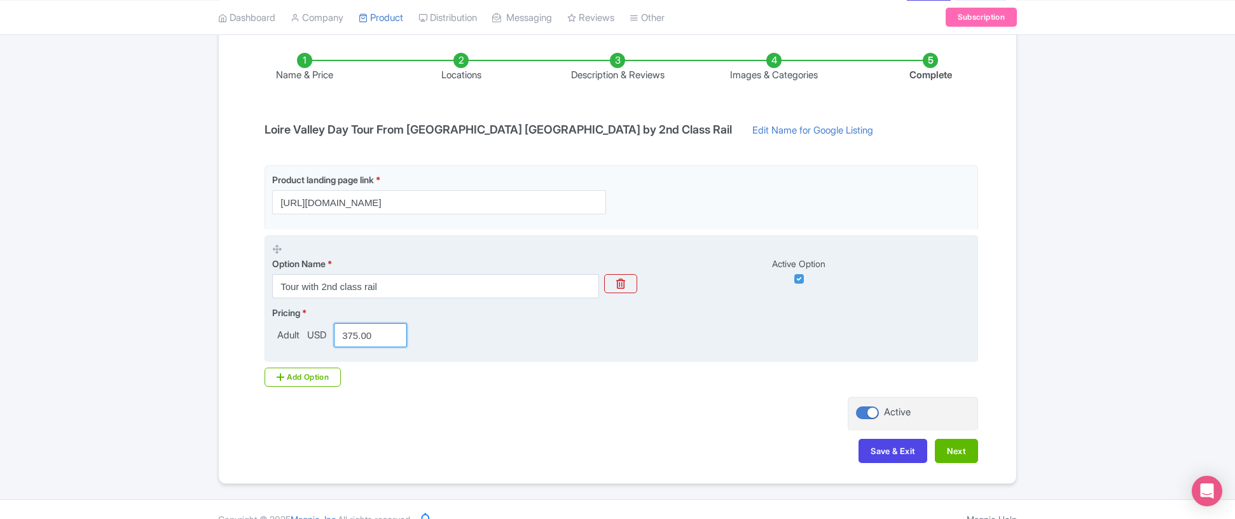
click at [375, 333] on input "375.00" at bounding box center [370, 335] width 73 height 24
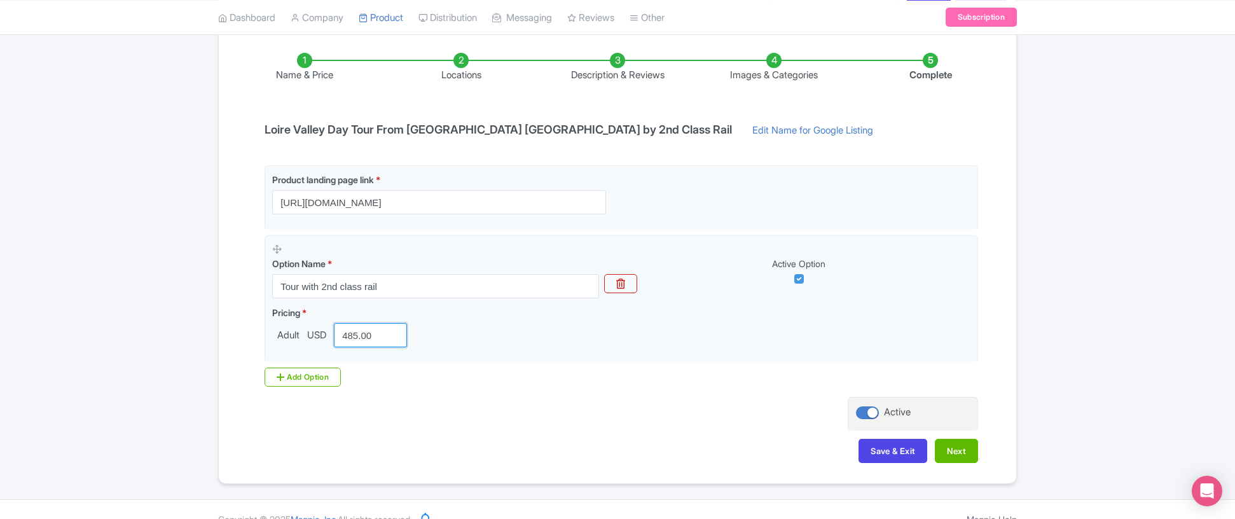
type input "485.00"
click at [670, 404] on div "Name & Price Locations Description & Reviews Images & Categories Complete Loire…" at bounding box center [617, 251] width 782 height 448
click at [964, 454] on button "Next" at bounding box center [956, 451] width 43 height 24
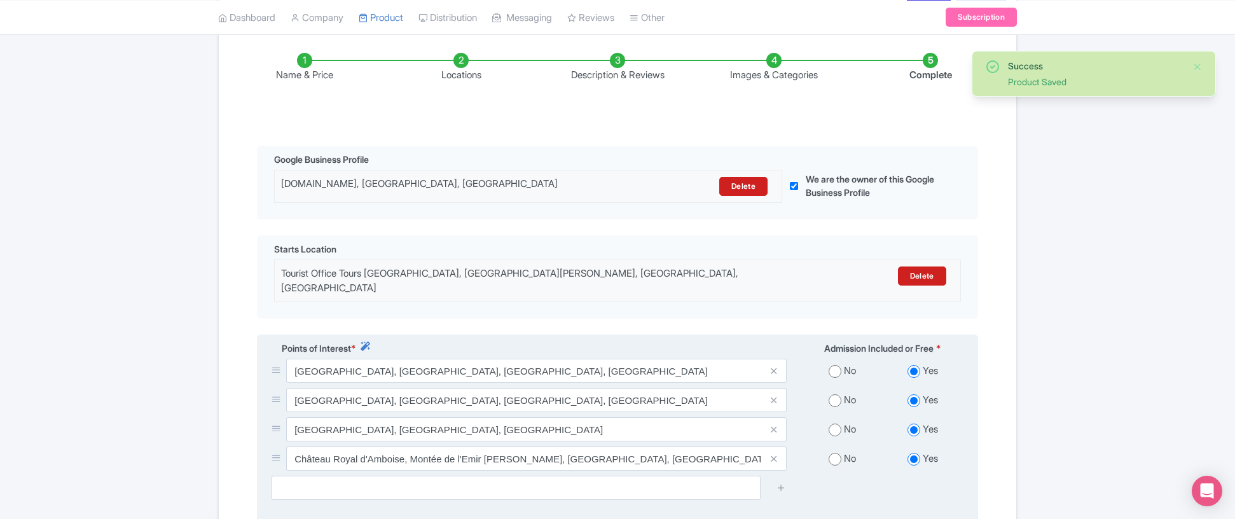
scroll to position [391, 0]
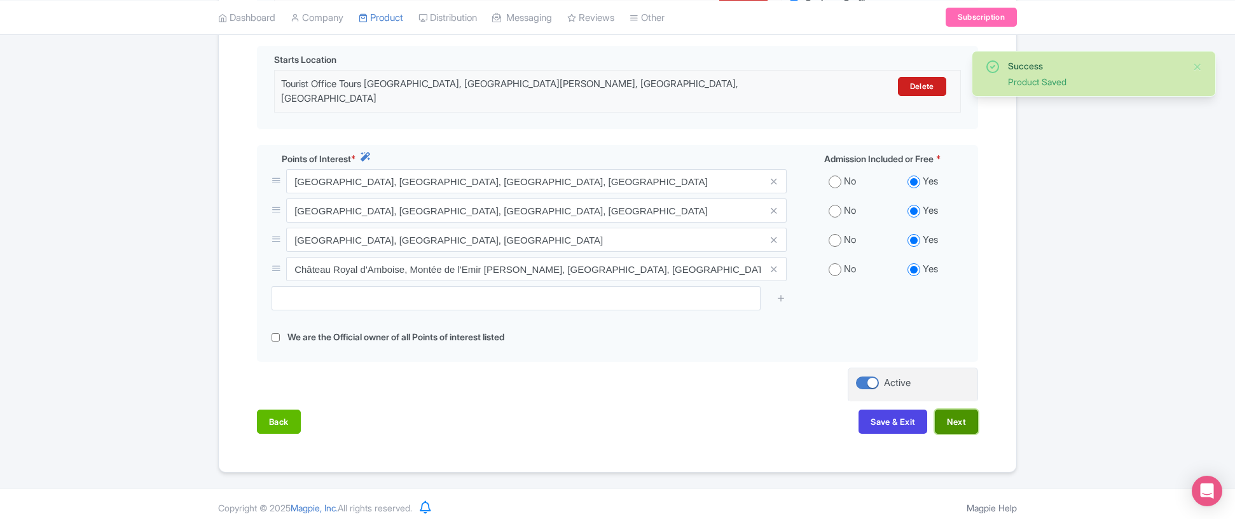
click at [965, 420] on button "Next" at bounding box center [956, 422] width 43 height 24
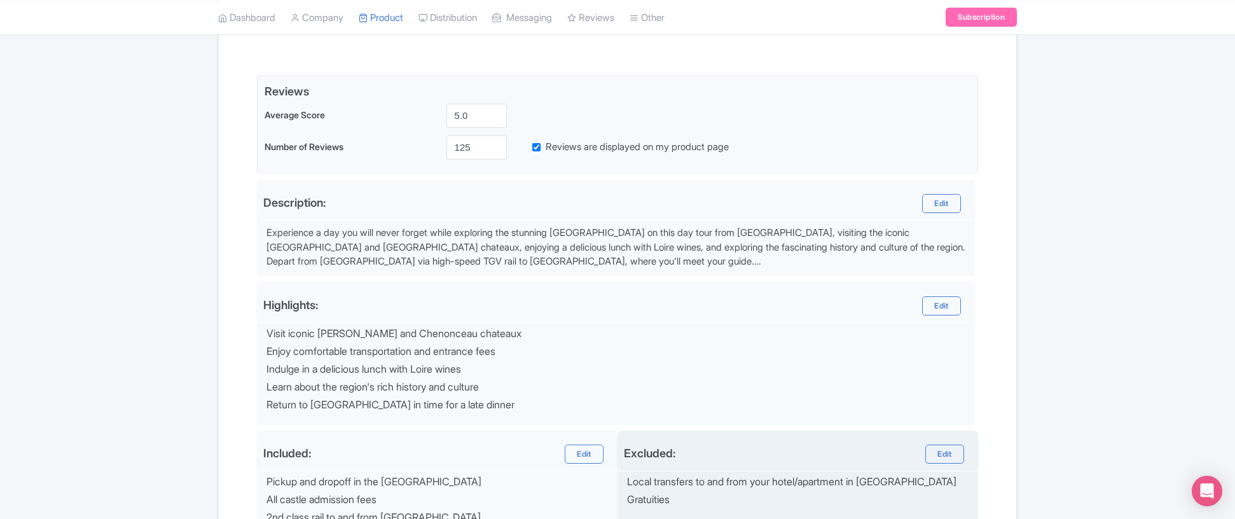
scroll to position [0, 0]
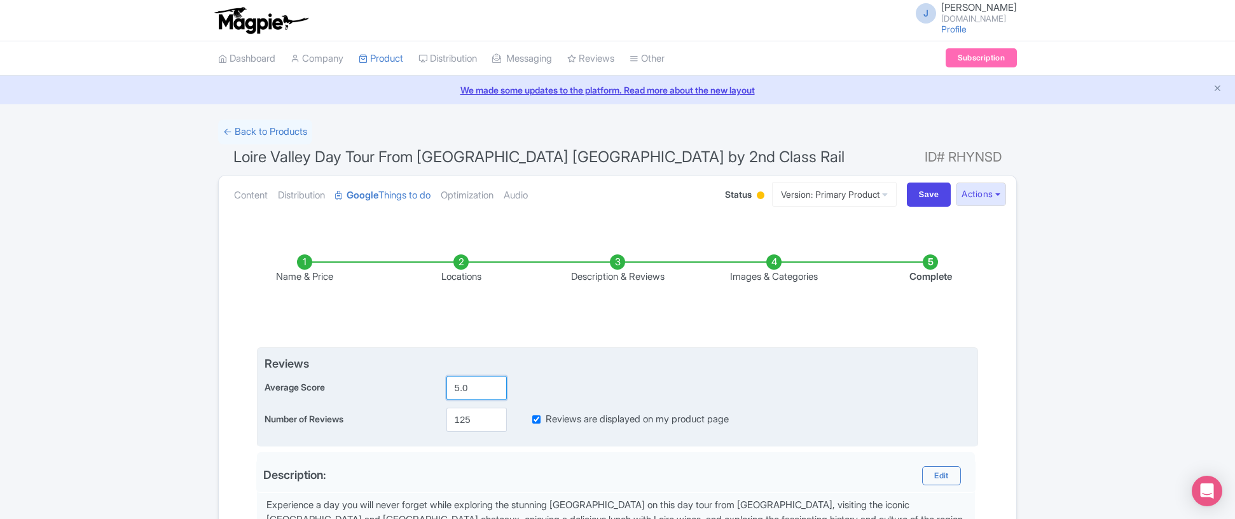
click at [470, 392] on input "5.0" at bounding box center [477, 388] width 60 height 24
type input "4.9"
click at [474, 420] on input "125" at bounding box center [477, 420] width 60 height 24
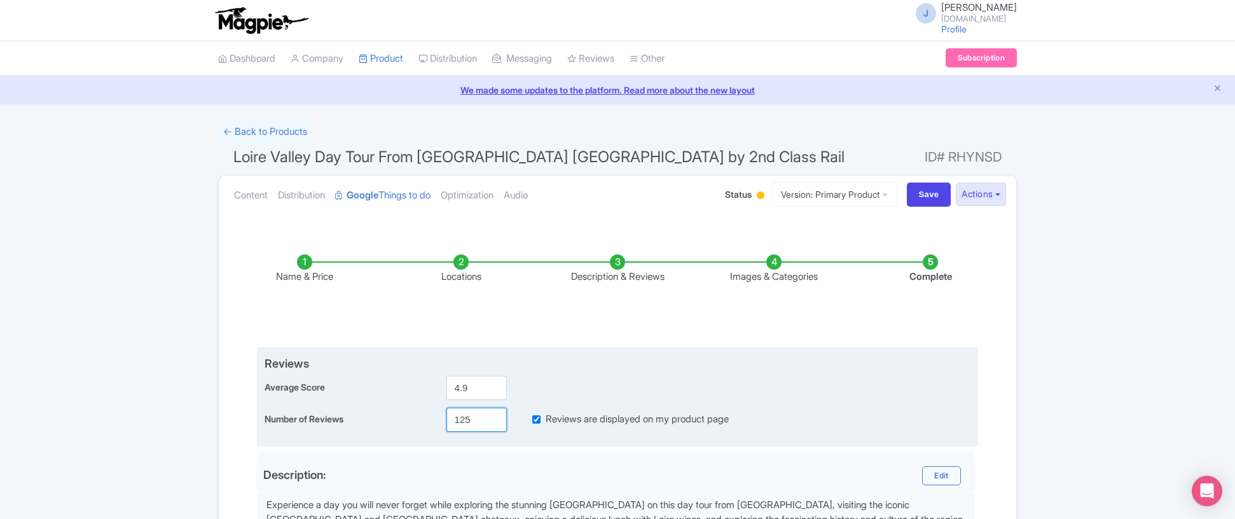
click at [474, 420] on input "125" at bounding box center [477, 420] width 60 height 24
type input "285"
click at [807, 392] on div "Average Score 4.9" at bounding box center [618, 388] width 706 height 24
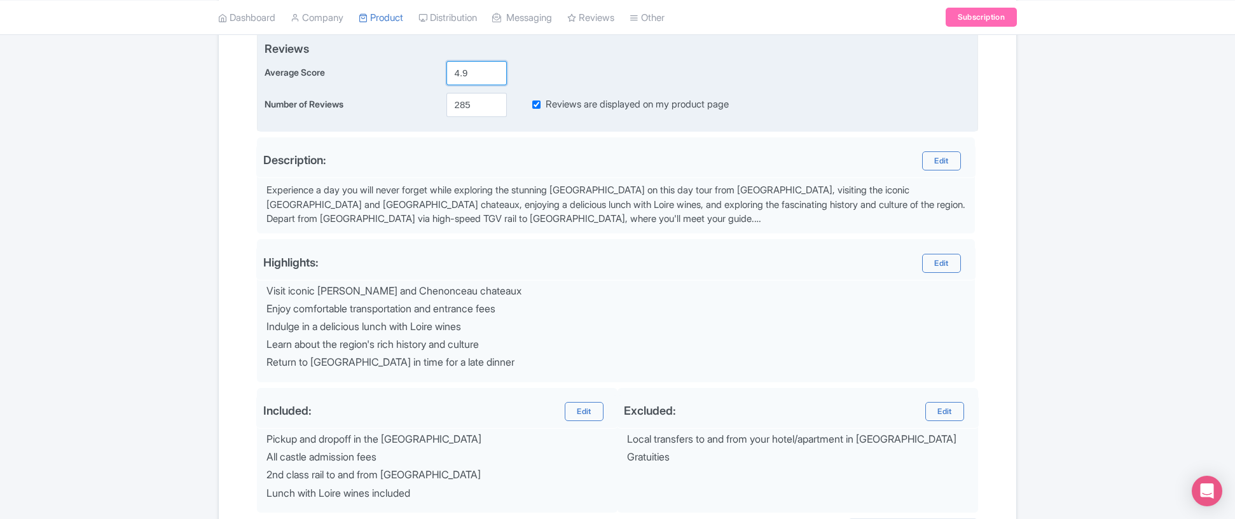
scroll to position [455, 0]
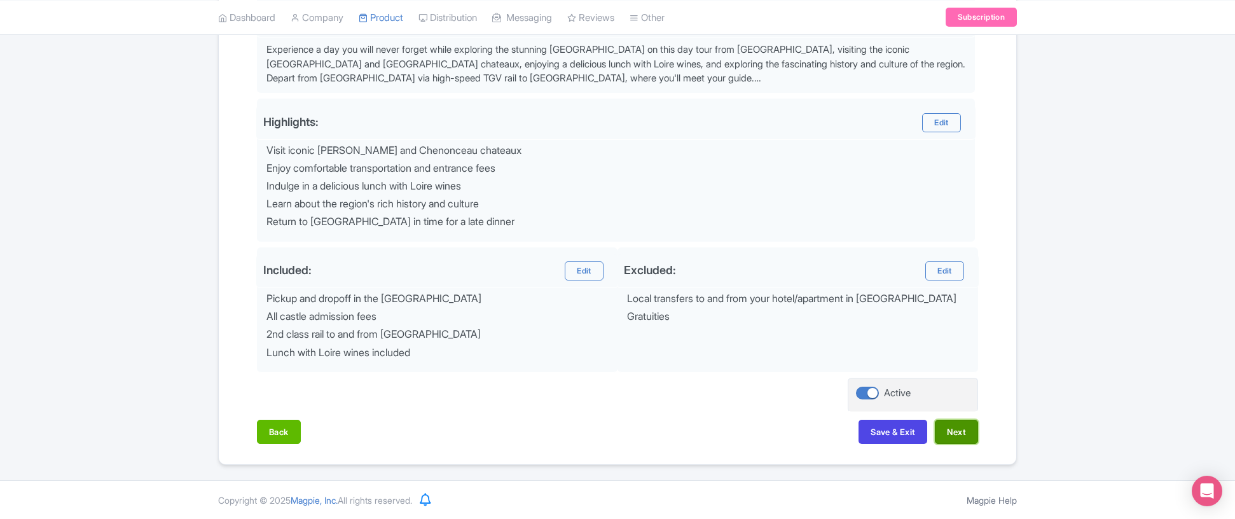
click at [959, 431] on button "Next" at bounding box center [956, 432] width 43 height 24
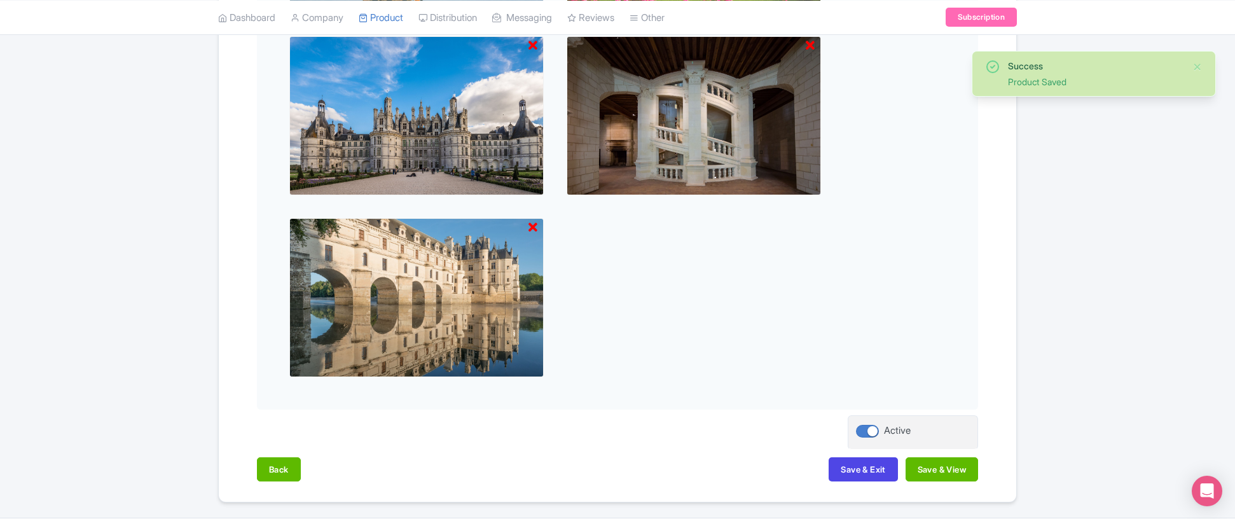
scroll to position [775, 0]
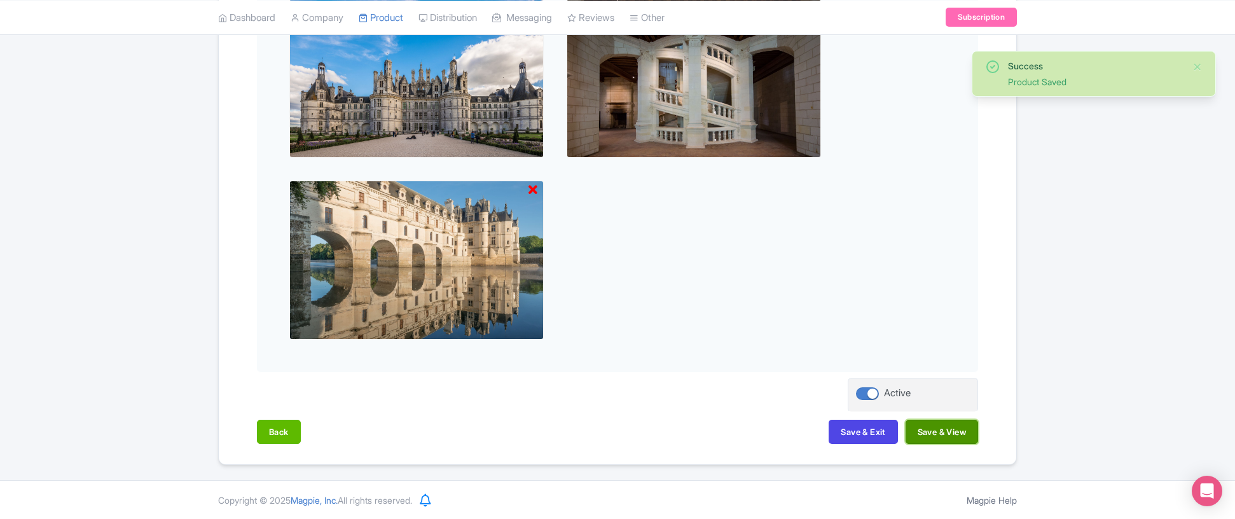
click at [958, 436] on button "Save & View" at bounding box center [942, 432] width 73 height 24
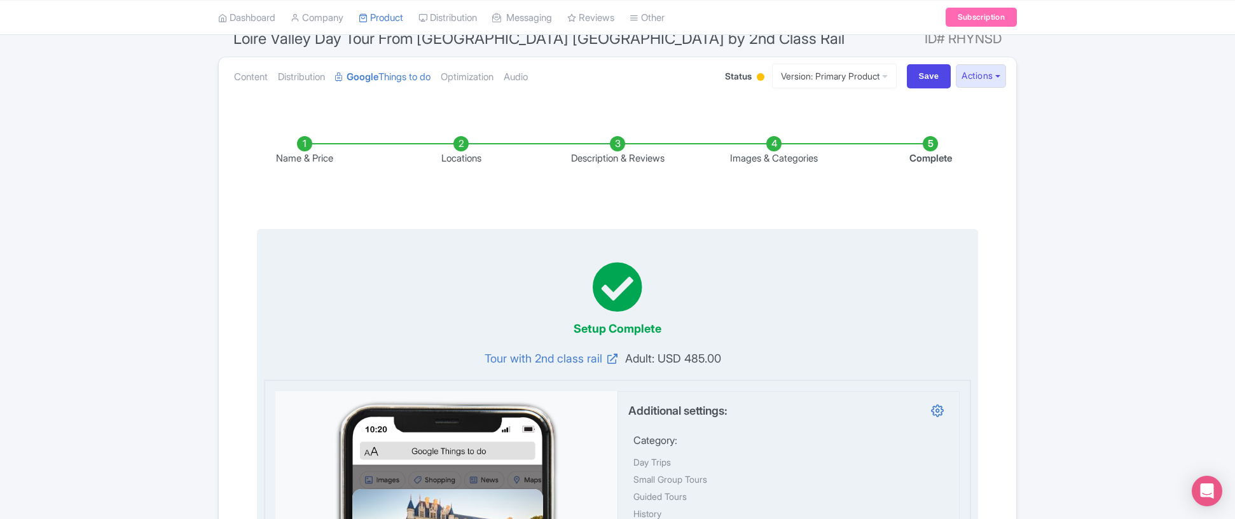
scroll to position [118, 0]
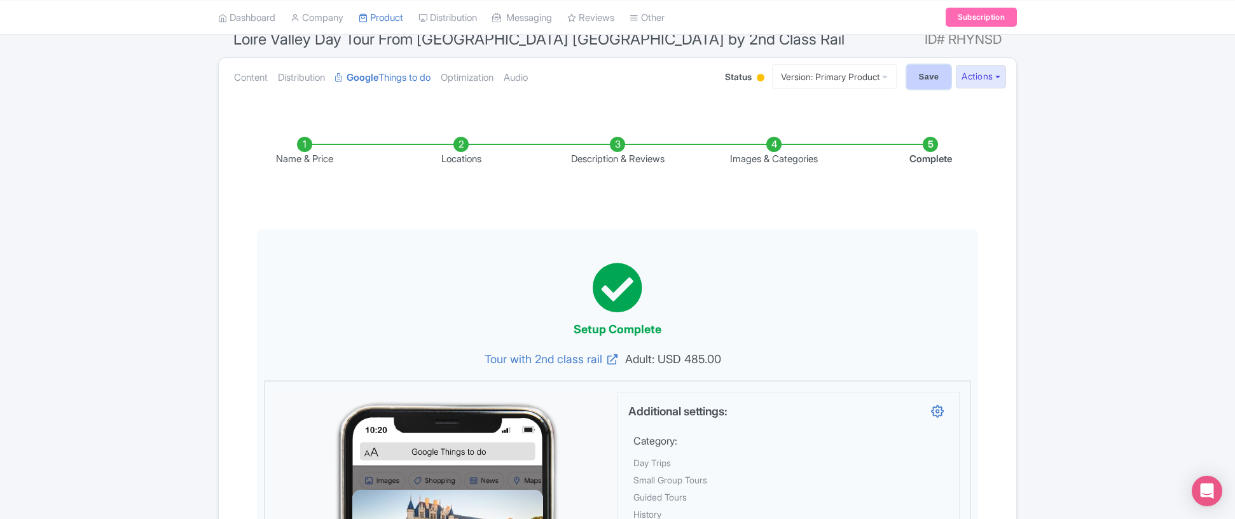
click at [922, 76] on input "Save" at bounding box center [929, 77] width 45 height 24
type input "Saving..."
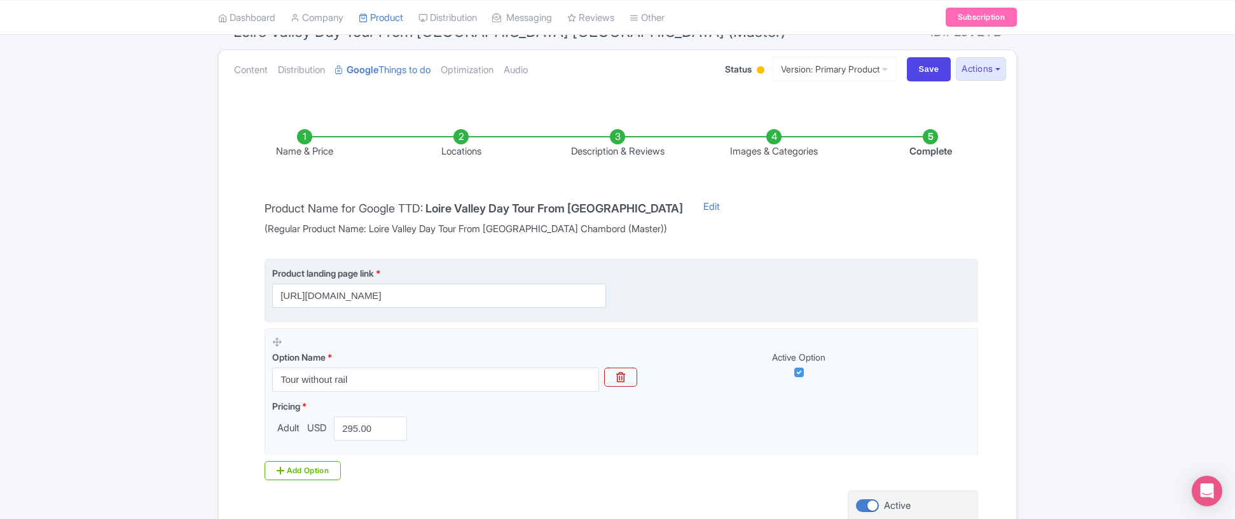
scroll to position [125, 0]
click at [546, 301] on input "https://linkparis.com/loire-valley-tour-chambord-and-more/" at bounding box center [439, 296] width 334 height 24
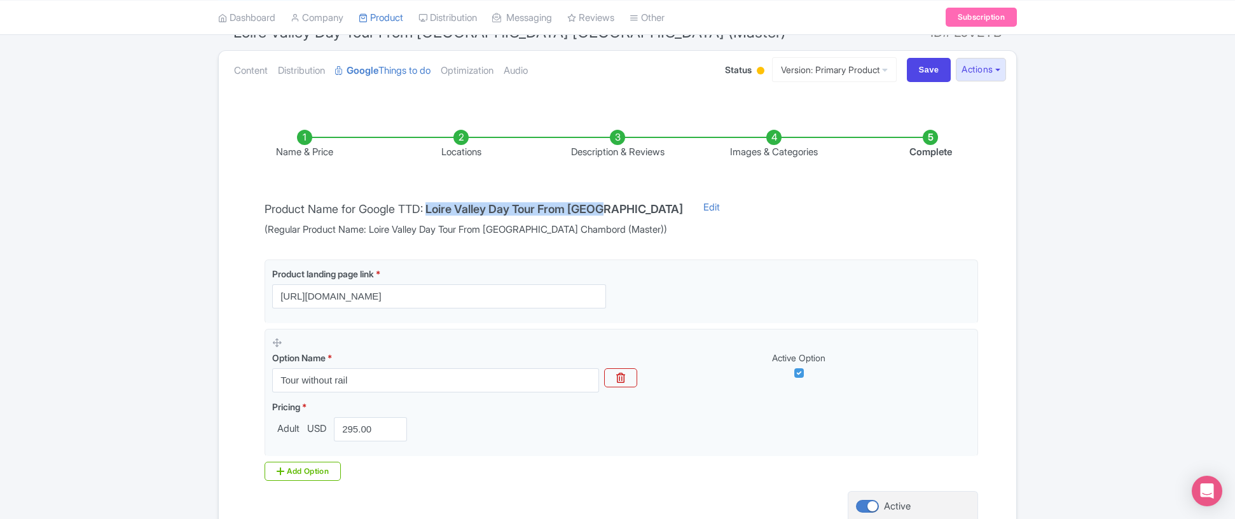
drag, startPoint x: 431, startPoint y: 210, endPoint x: 613, endPoint y: 209, distance: 182.6
click at [613, 209] on div "Product Name for Google TTD: Loire Valley Day Tour From Paris (Regular Product …" at bounding box center [474, 218] width 434 height 37
copy h4 "Loire Valley Day Tour From Paris"
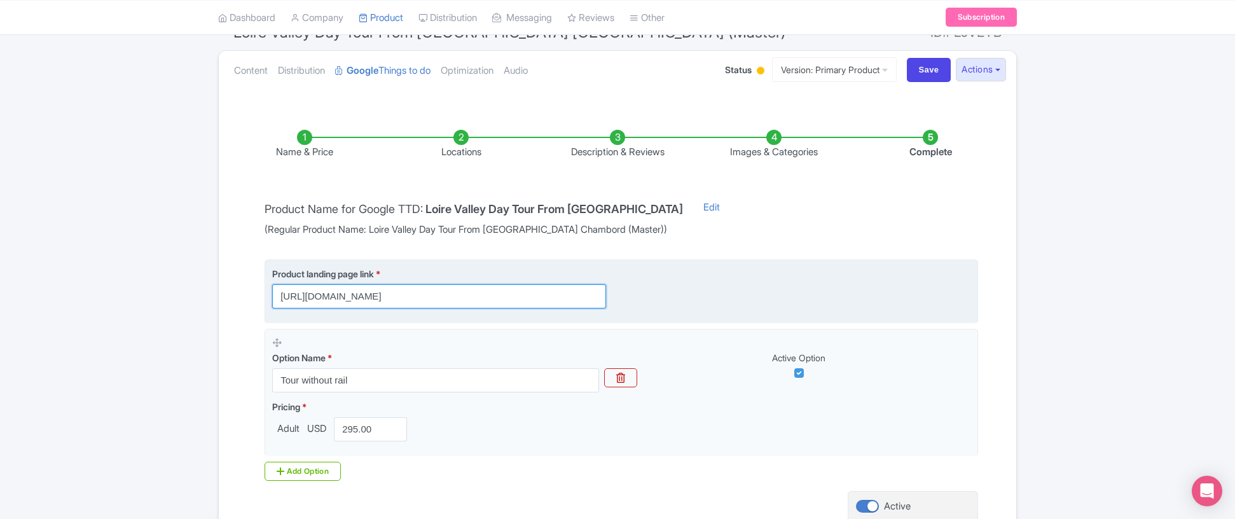
click at [538, 305] on input "https://linkparis.com/loire-valley-tour-chambord-and-more/" at bounding box center [439, 296] width 334 height 24
paste input "?utm_source=GoogleAds&utm_medium=cpc&utm_campaign=things_to_do&utm_content=loir…"
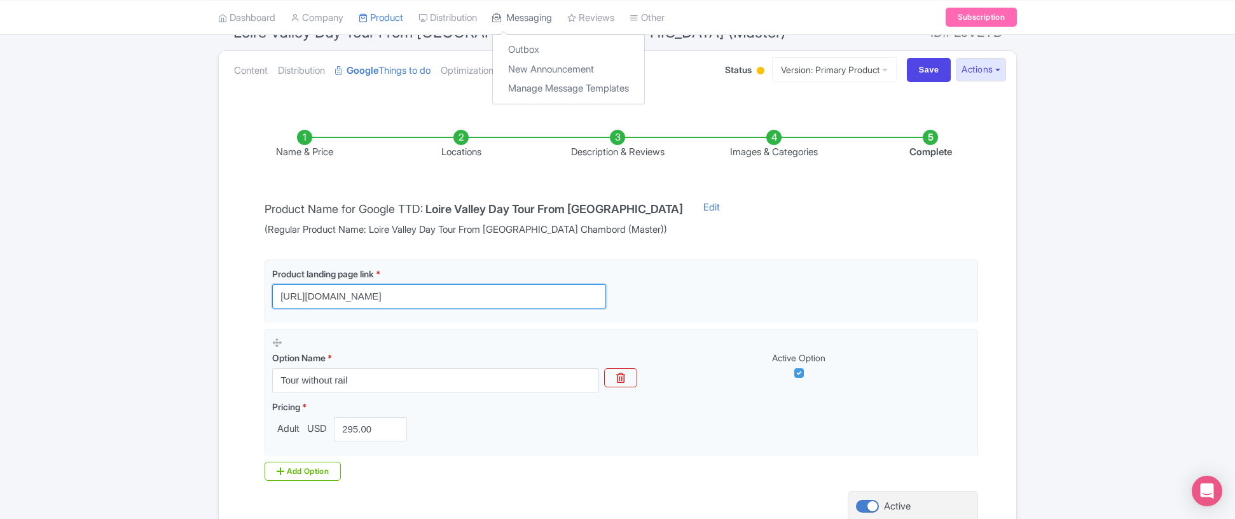
type input "https://linkparis.com/loire-valley-tour-chambord-and-more/?utm_source=GoogleAds…"
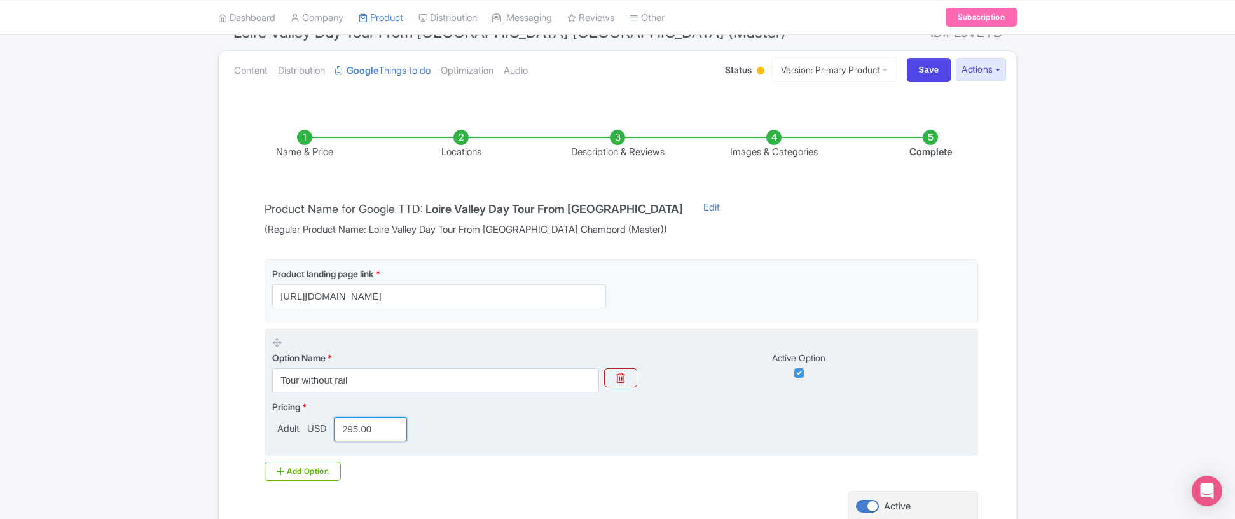
click at [375, 430] on input "295.00" at bounding box center [370, 429] width 73 height 24
type input "325.00"
click at [903, 396] on fieldset "Option Name * Tour without rail Active Option Pricing * Adult USD 325.00" at bounding box center [622, 393] width 714 height 128
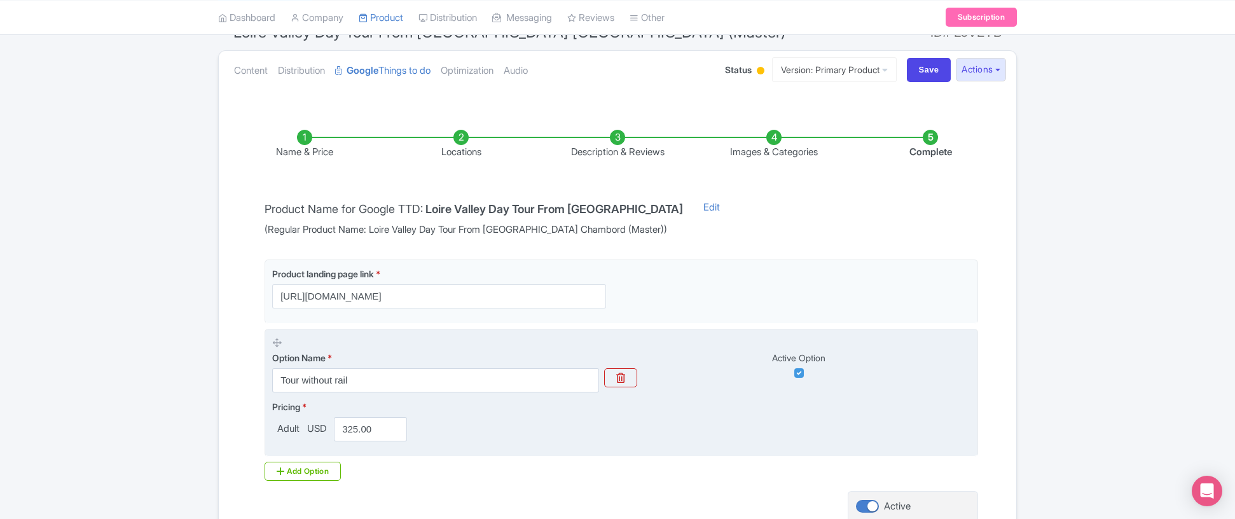
scroll to position [238, 0]
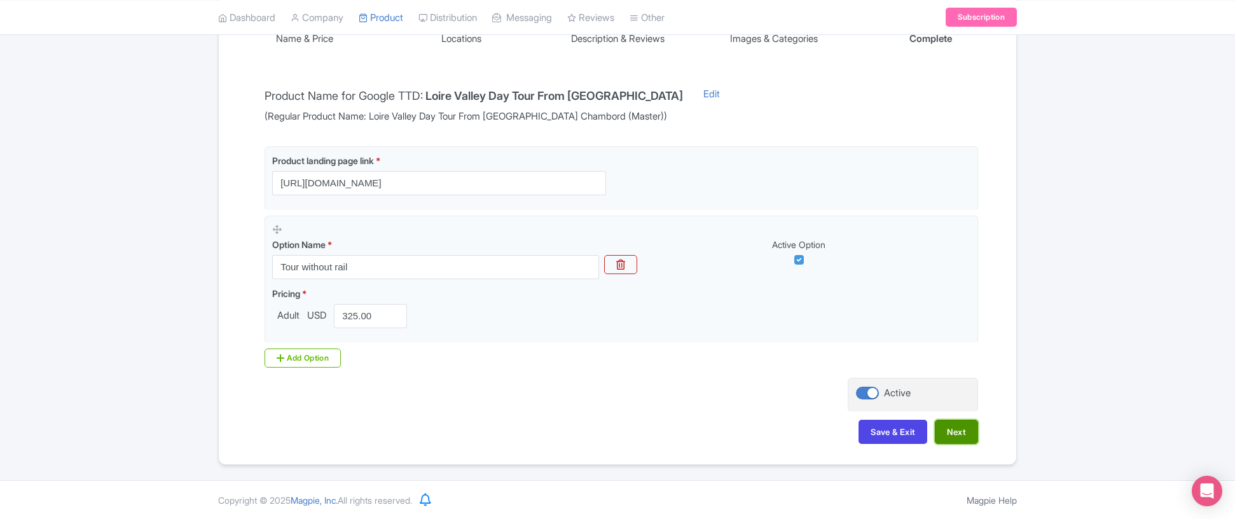
click at [955, 437] on button "Next" at bounding box center [956, 432] width 43 height 24
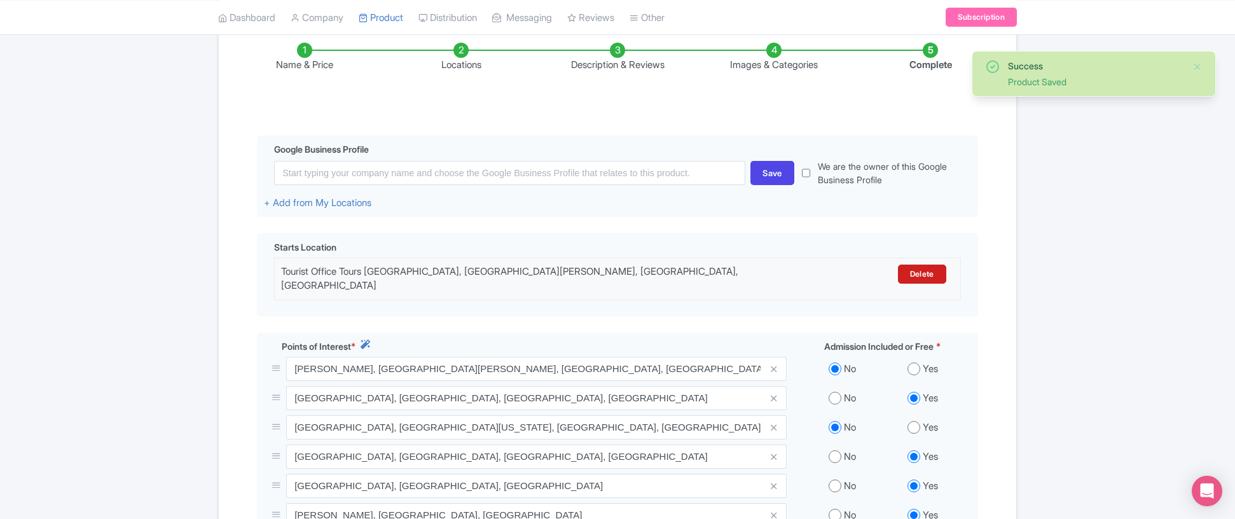
scroll to position [205, 0]
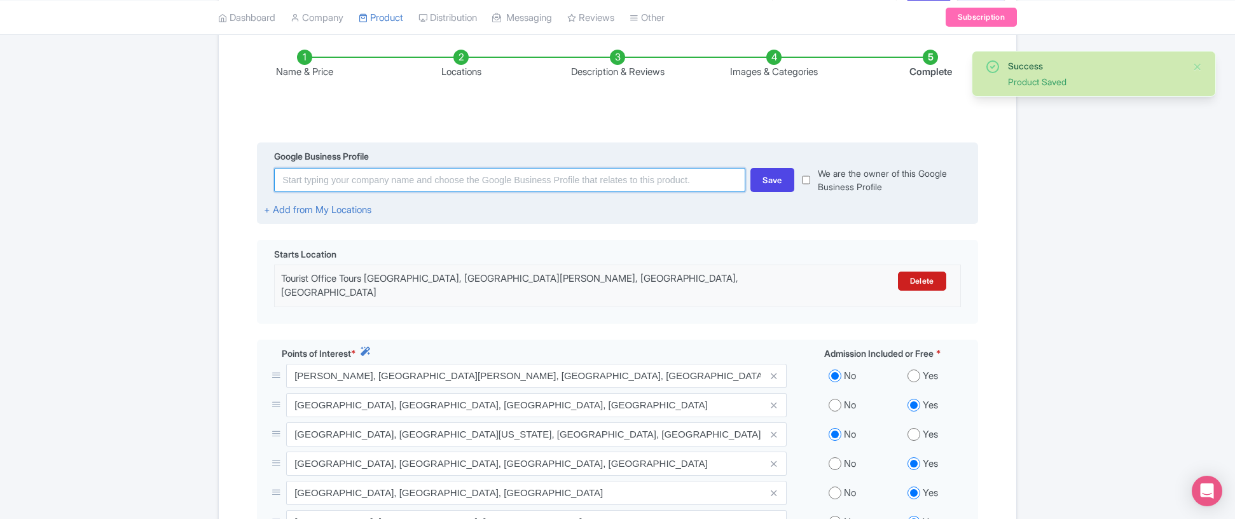
click at [579, 185] on input at bounding box center [509, 180] width 471 height 24
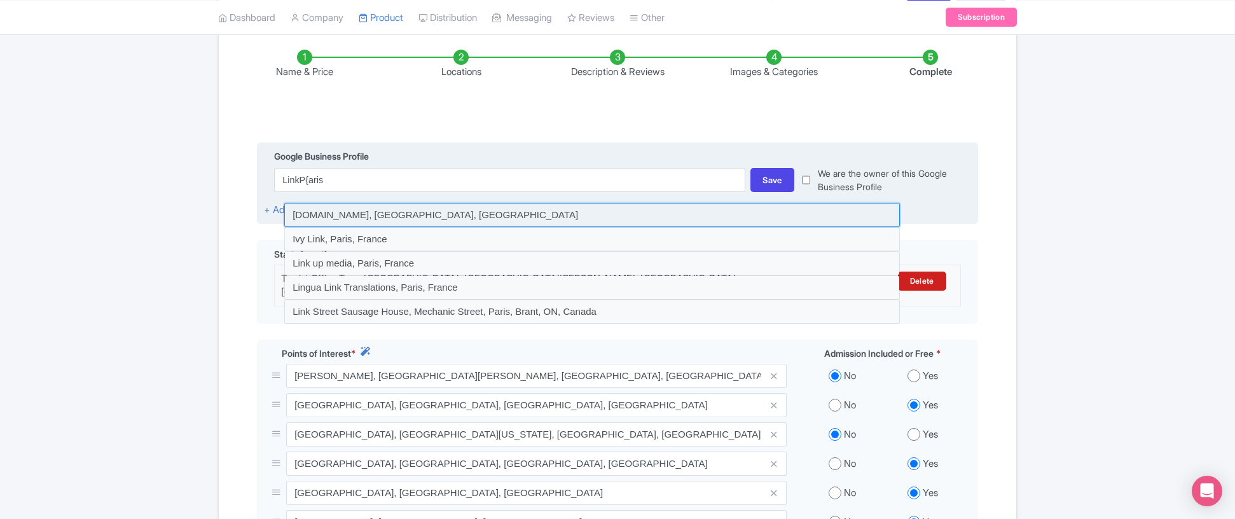
click at [430, 218] on input at bounding box center [592, 215] width 616 height 24
type input "[DOMAIN_NAME], [GEOGRAPHIC_DATA], [GEOGRAPHIC_DATA]"
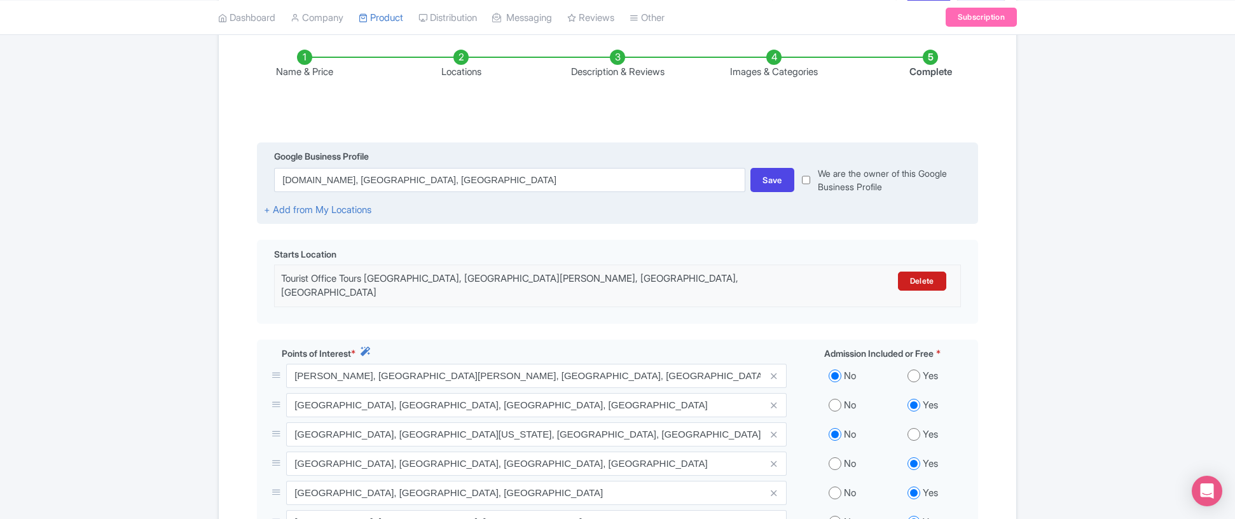
click at [809, 181] on input "checkbox" at bounding box center [806, 180] width 8 height 27
checkbox input "true"
click at [768, 183] on div "Save" at bounding box center [773, 180] width 44 height 24
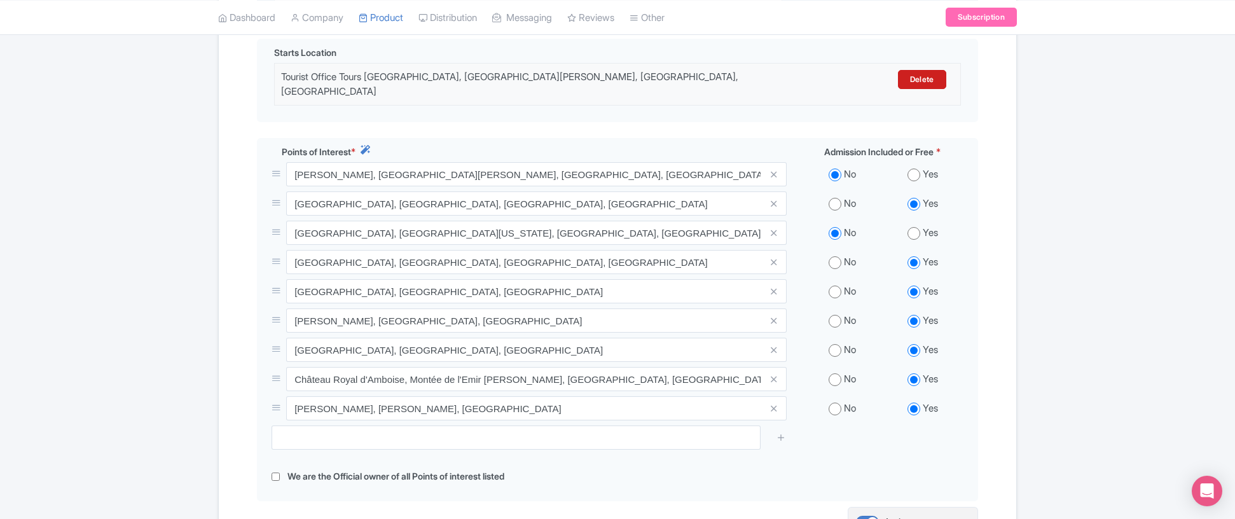
scroll to position [537, 0]
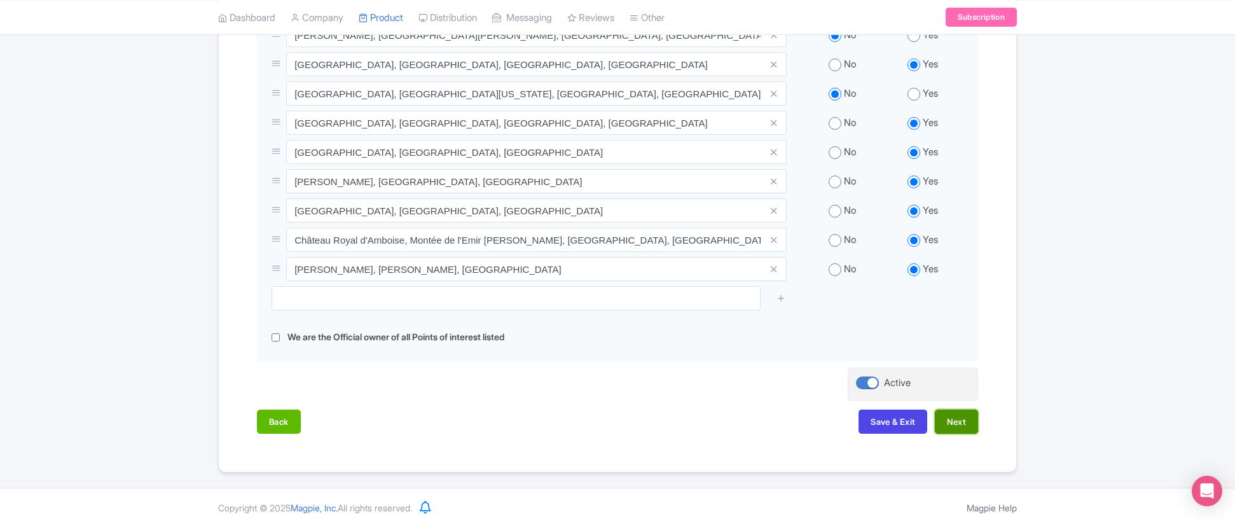
click at [962, 420] on button "Next" at bounding box center [956, 422] width 43 height 24
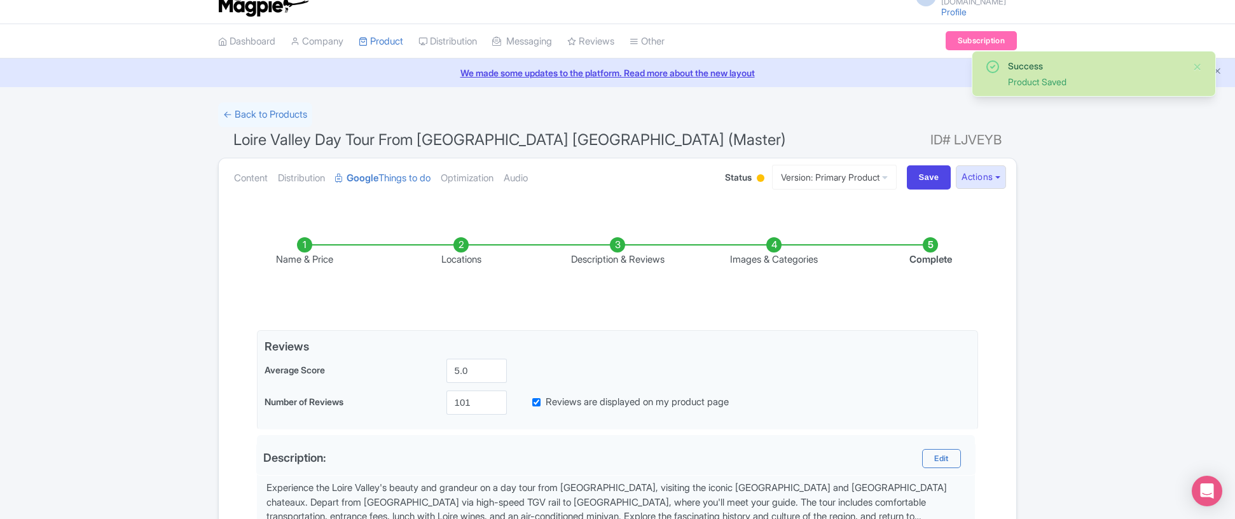
scroll to position [19, 0]
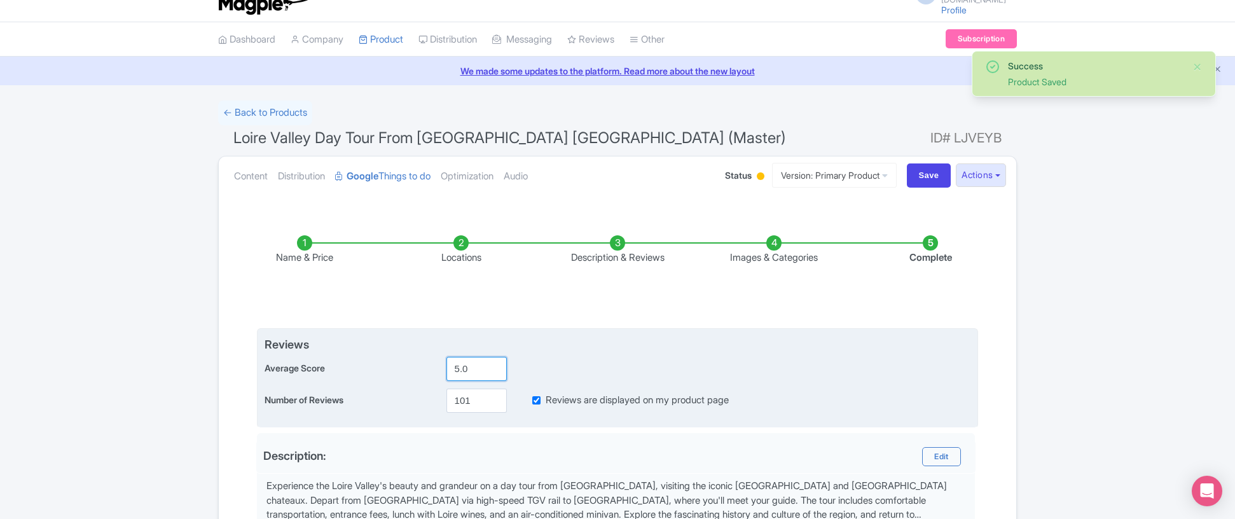
click at [473, 365] on input "5.0" at bounding box center [477, 369] width 60 height 24
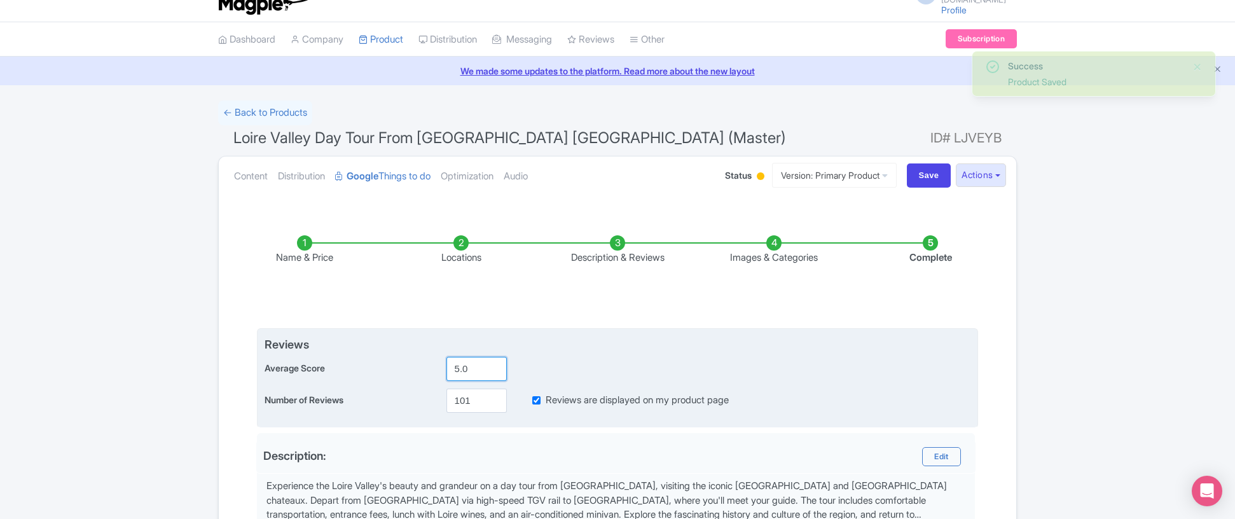
click at [473, 365] on input "5.0" at bounding box center [477, 369] width 60 height 24
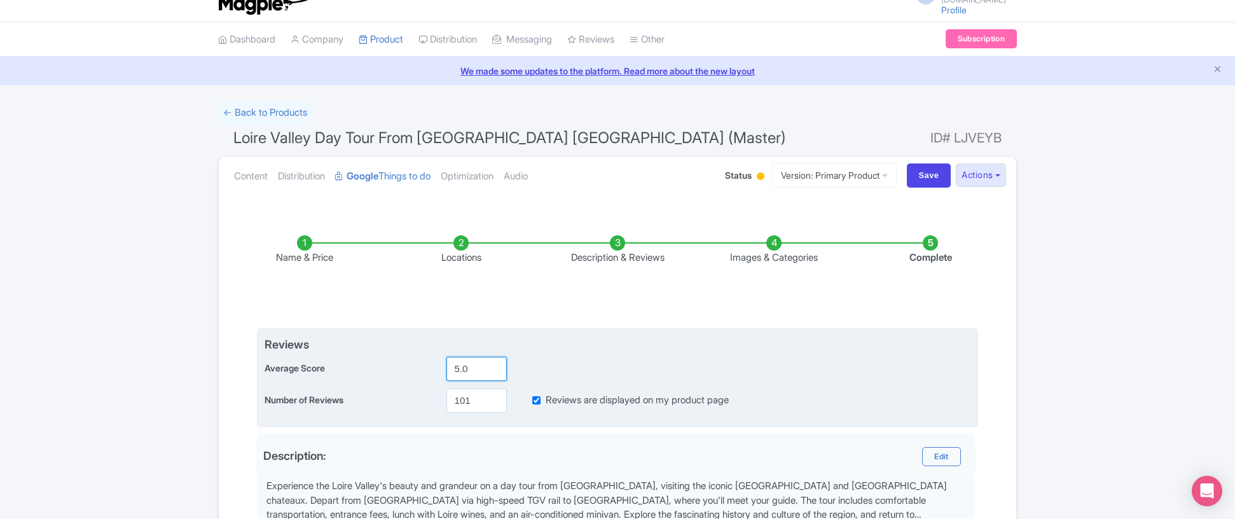
click at [473, 365] on input "5.0" at bounding box center [477, 369] width 60 height 24
type input "4.9"
click at [476, 401] on input "101" at bounding box center [477, 401] width 60 height 24
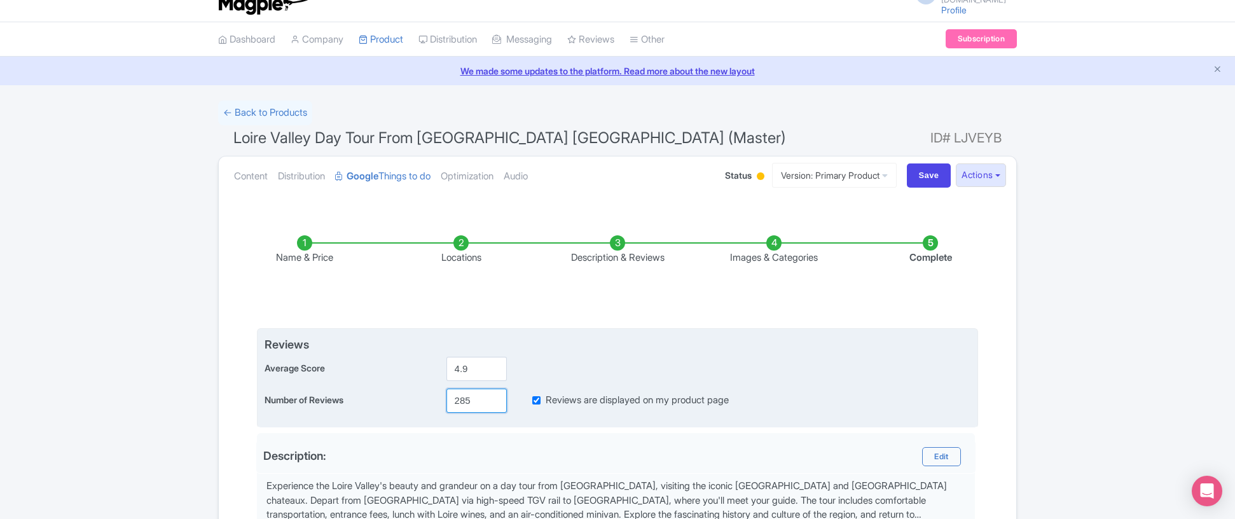
type input "285"
click at [742, 365] on div "Average Score 4.9" at bounding box center [618, 369] width 706 height 24
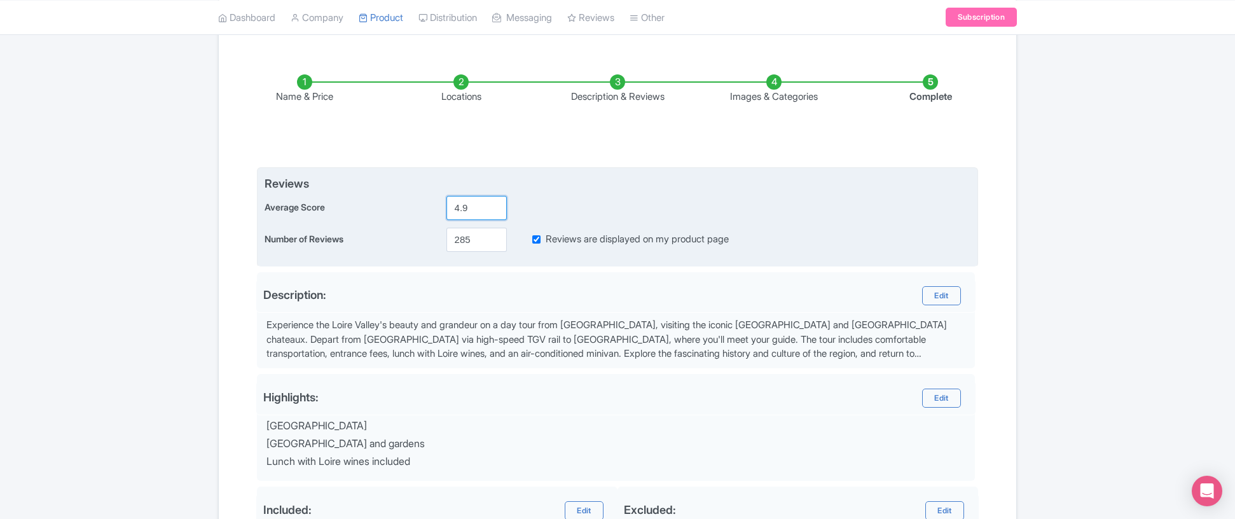
scroll to position [402, 0]
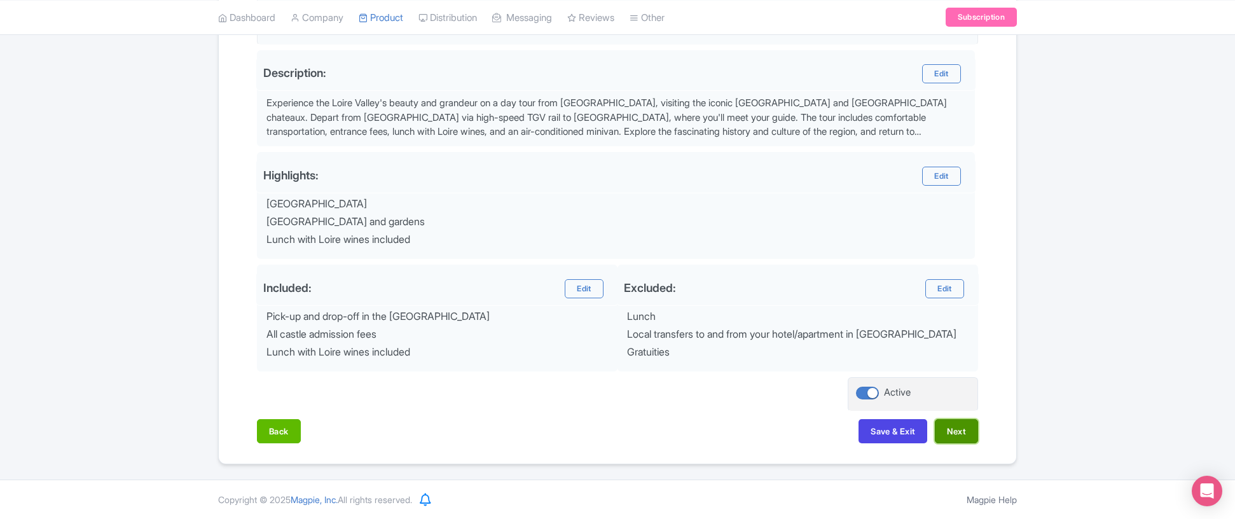
click at [957, 436] on button "Next" at bounding box center [956, 431] width 43 height 24
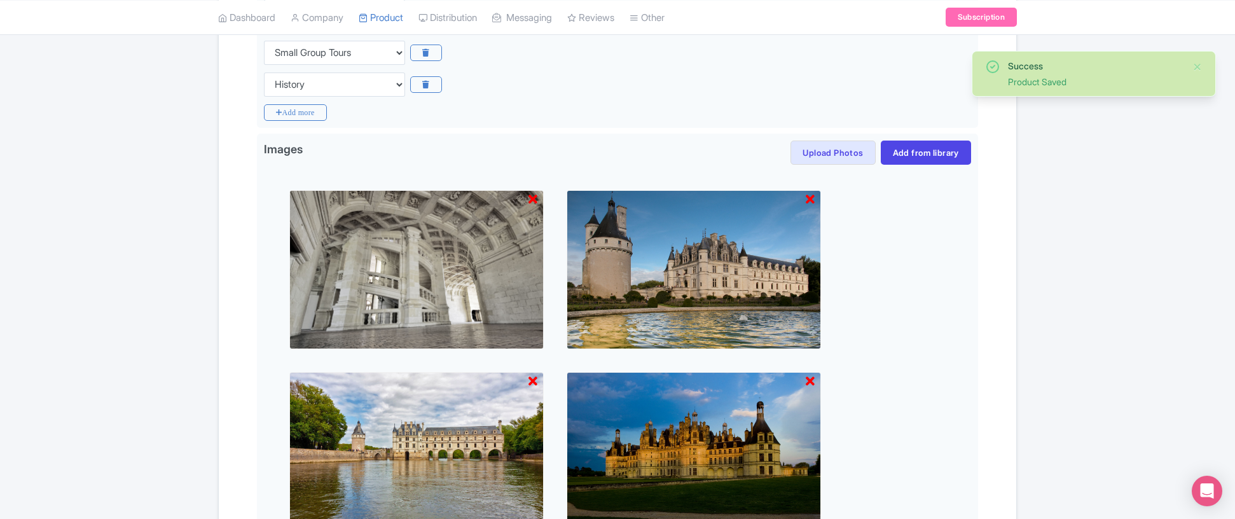
scroll to position [593, 0]
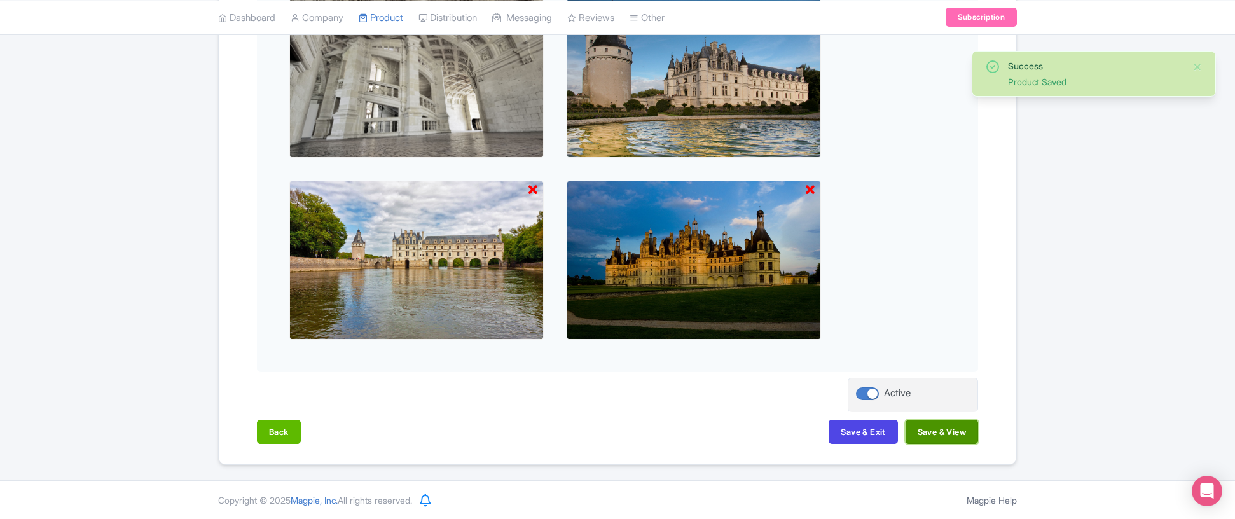
click at [941, 433] on button "Save & View" at bounding box center [942, 432] width 73 height 24
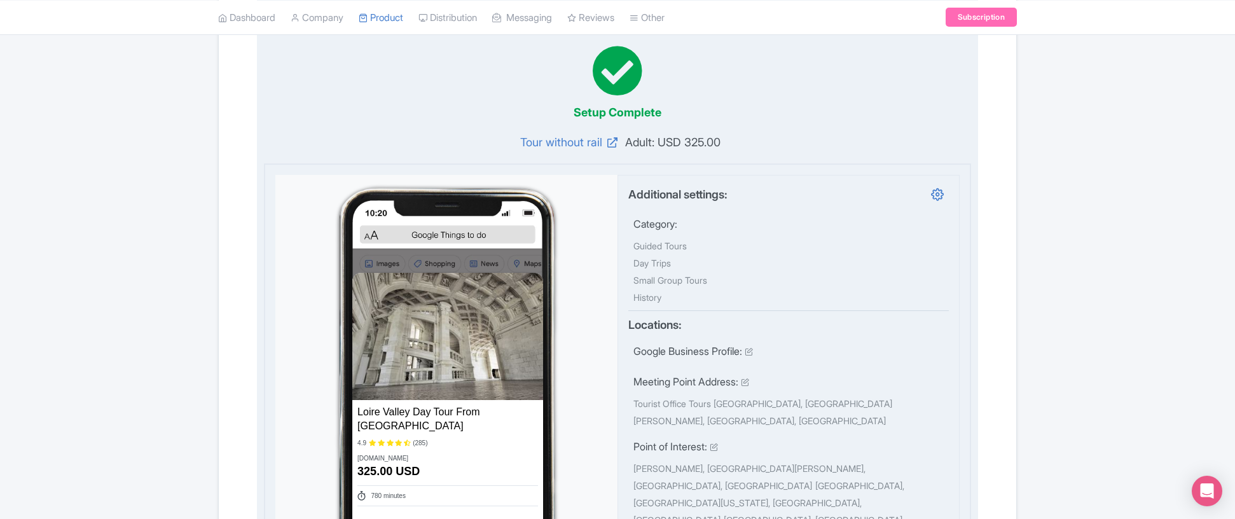
scroll to position [0, 0]
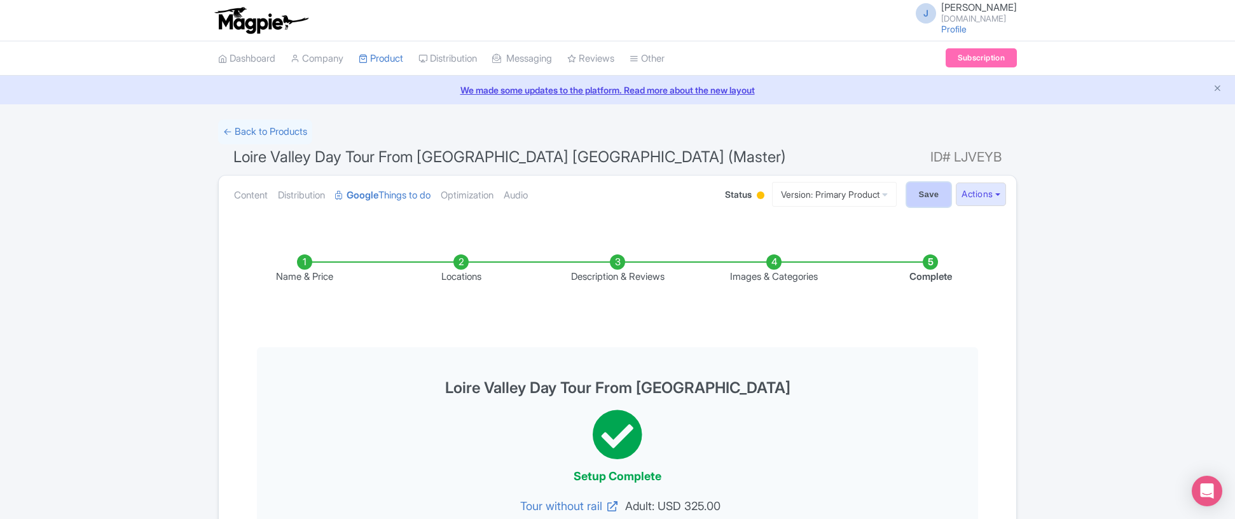
click at [922, 190] on input "Save" at bounding box center [929, 195] width 45 height 24
type input "Saving..."
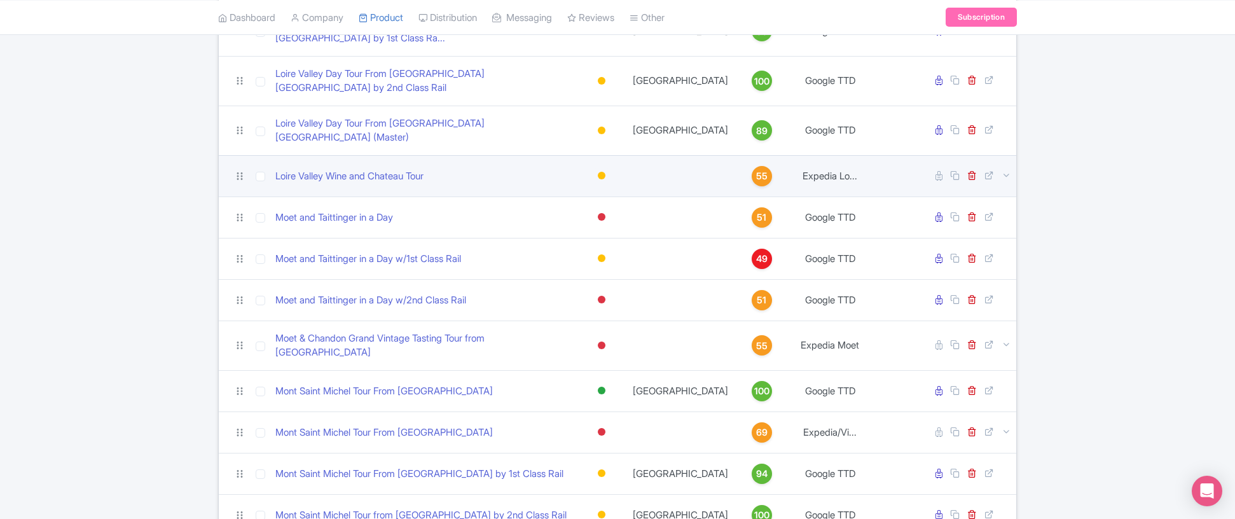
scroll to position [1157, 0]
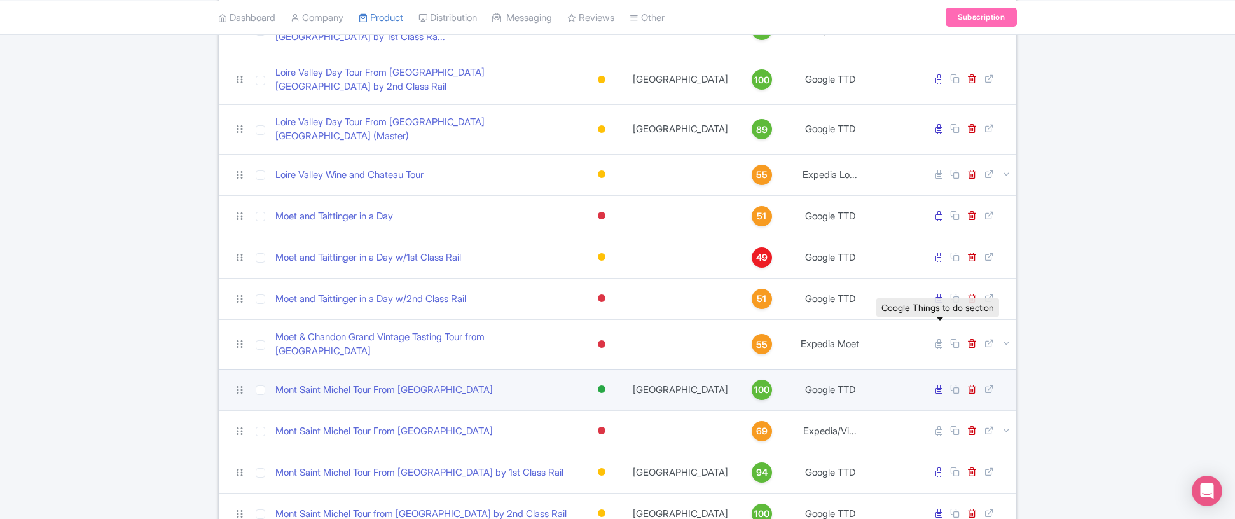
click at [940, 385] on icon at bounding box center [939, 390] width 7 height 10
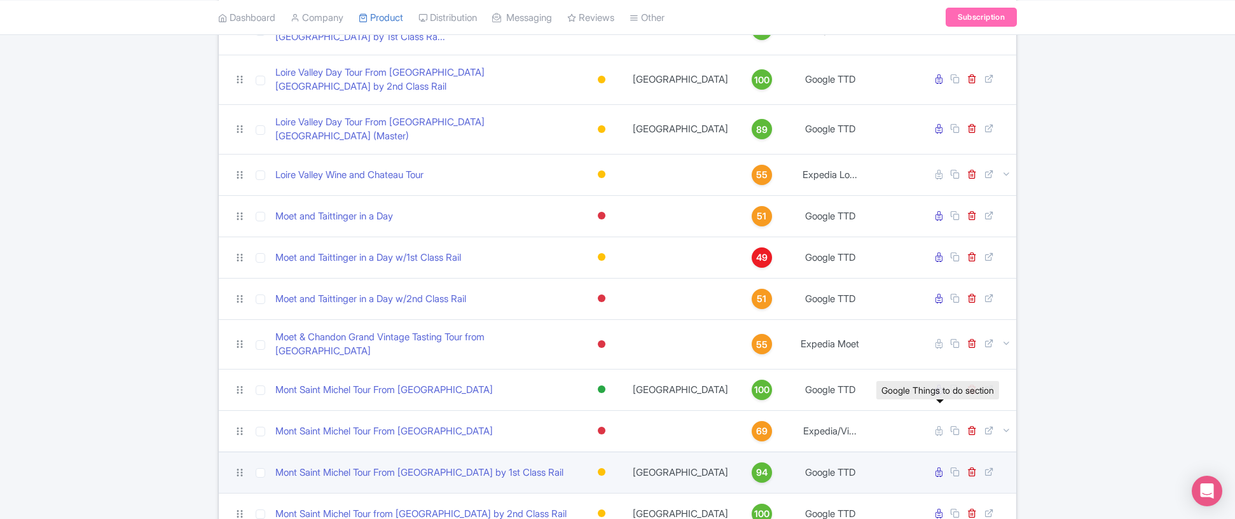
click at [939, 468] on icon at bounding box center [939, 473] width 7 height 10
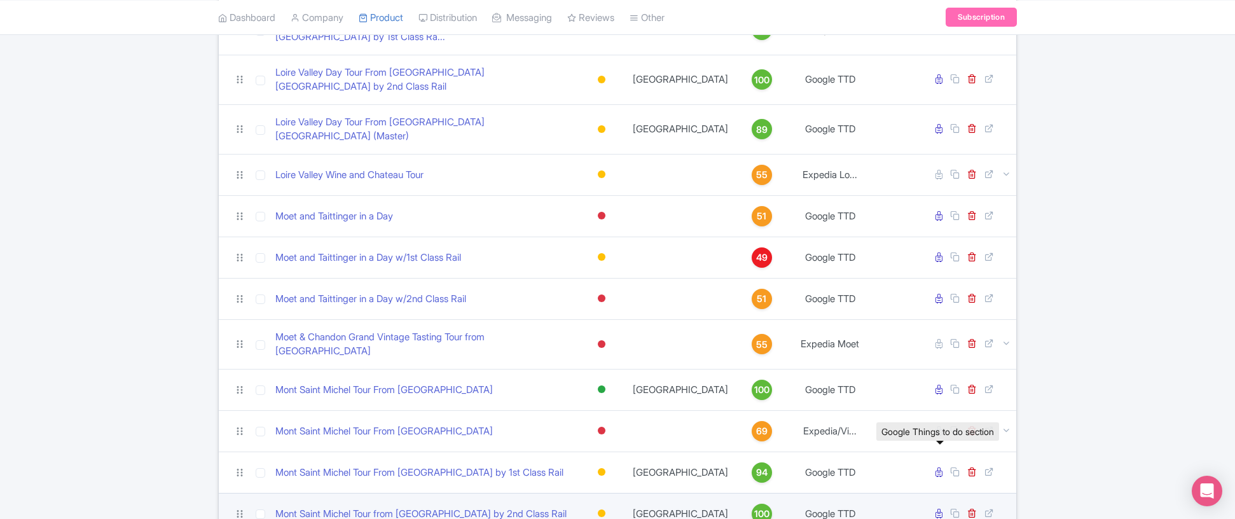
click at [941, 509] on icon at bounding box center [939, 514] width 7 height 10
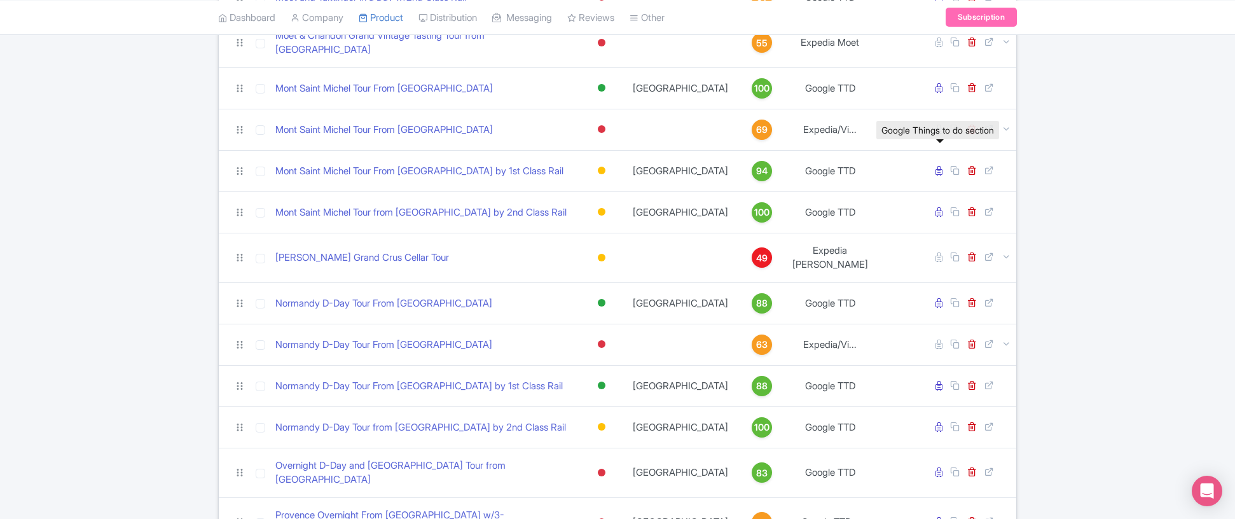
scroll to position [1464, 0]
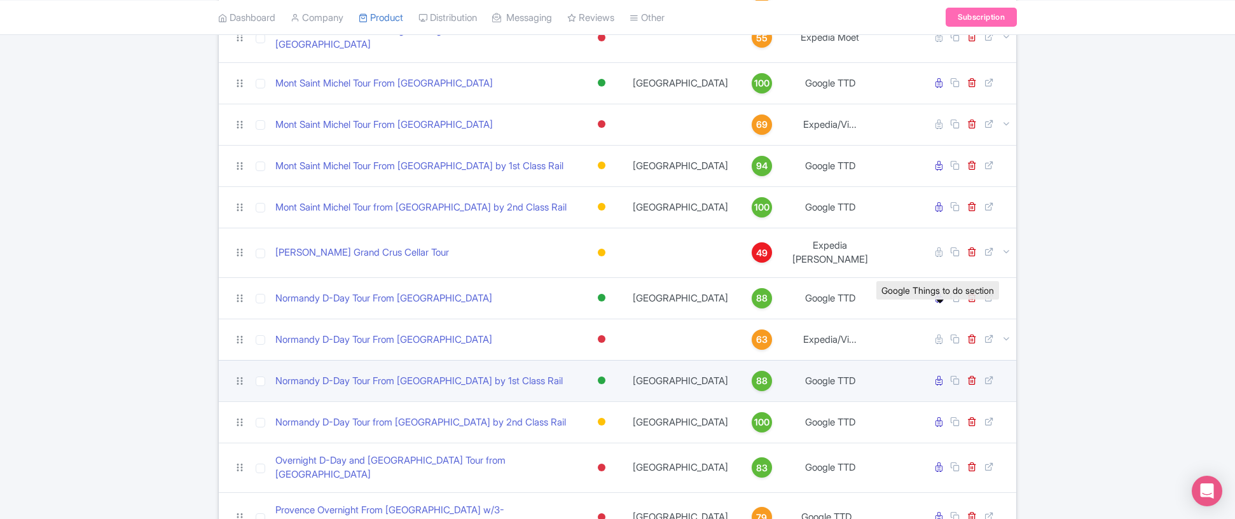
click at [938, 376] on icon at bounding box center [939, 381] width 7 height 10
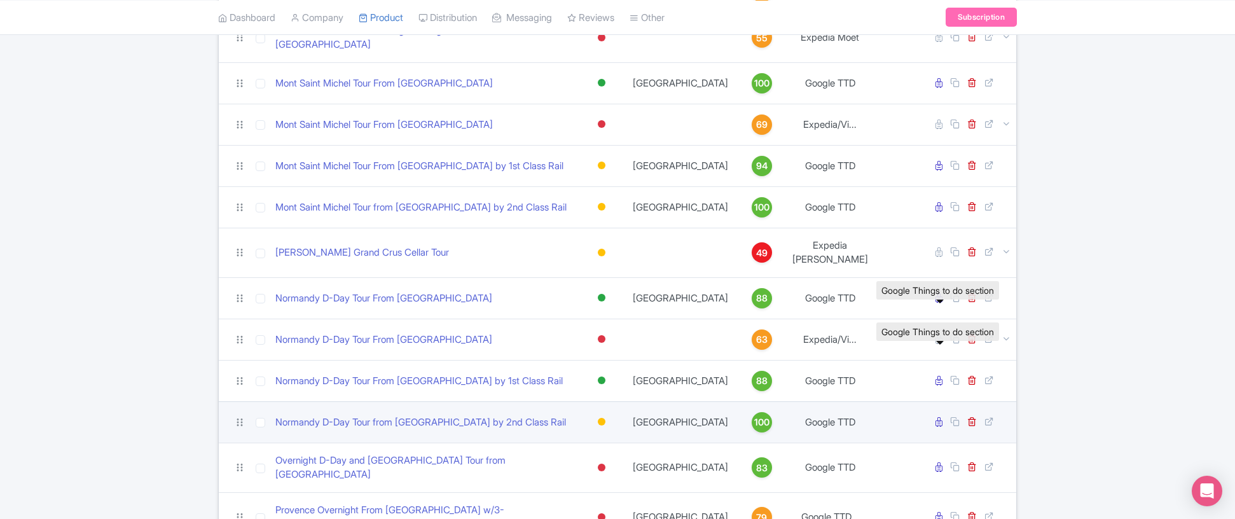
click at [941, 417] on icon at bounding box center [939, 422] width 7 height 10
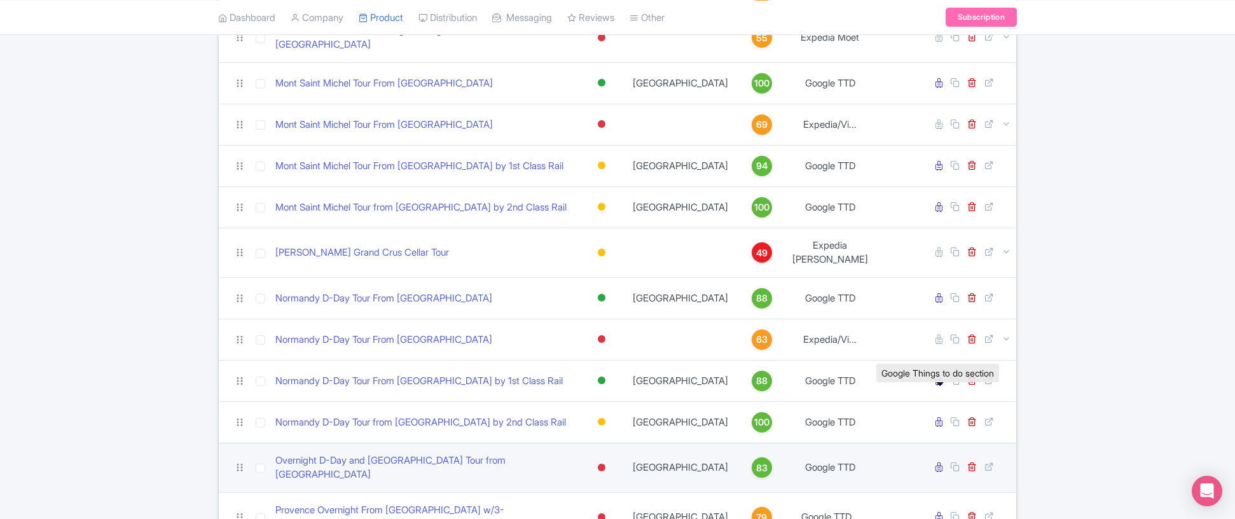
click at [941, 462] on icon at bounding box center [939, 467] width 7 height 10
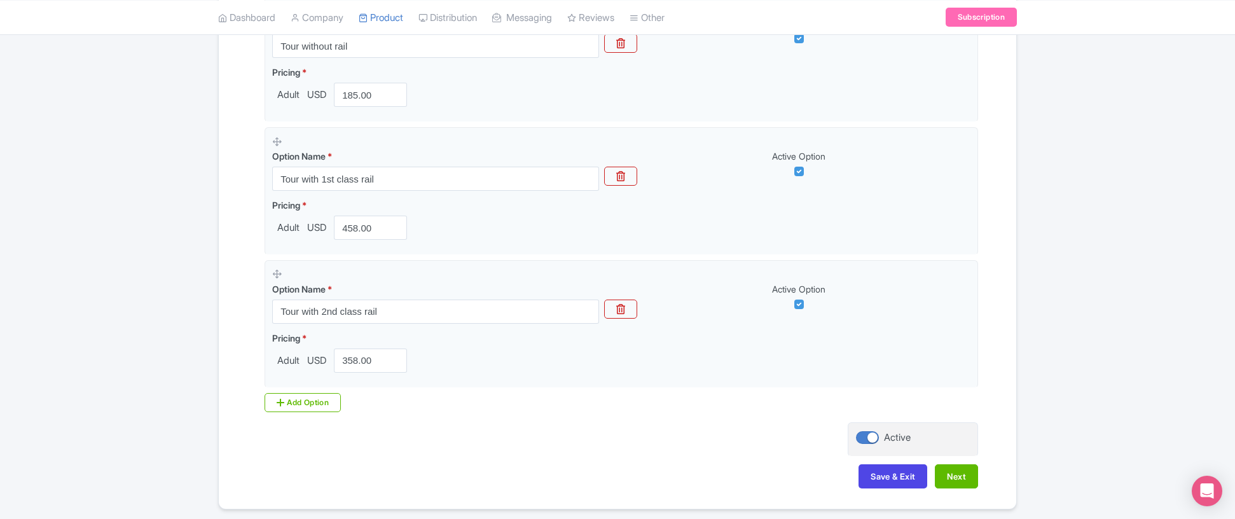
scroll to position [504, 0]
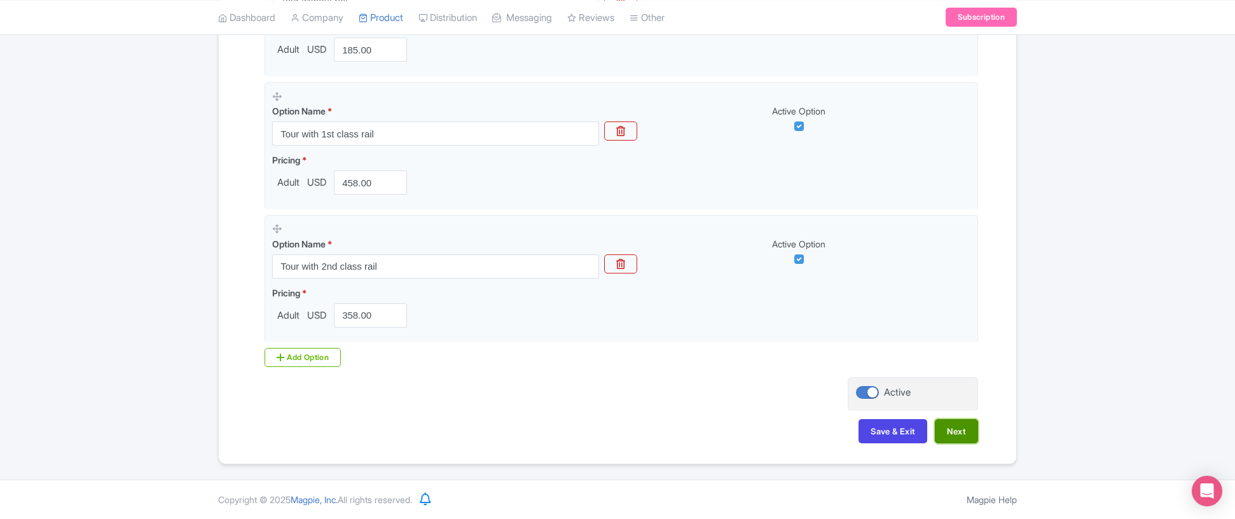
click at [958, 426] on button "Next" at bounding box center [956, 431] width 43 height 24
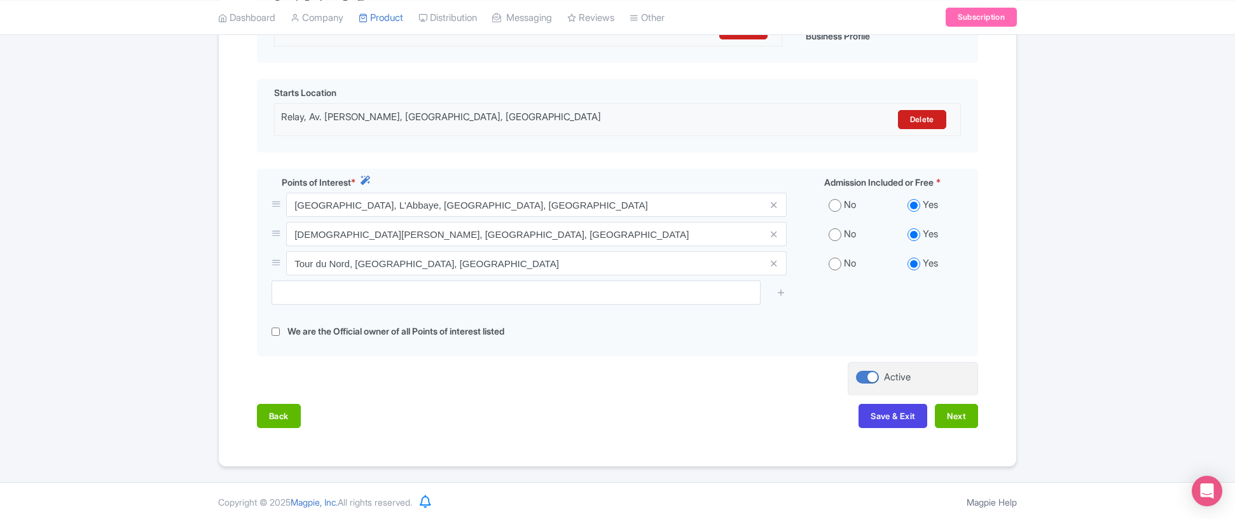
scroll to position [362, 0]
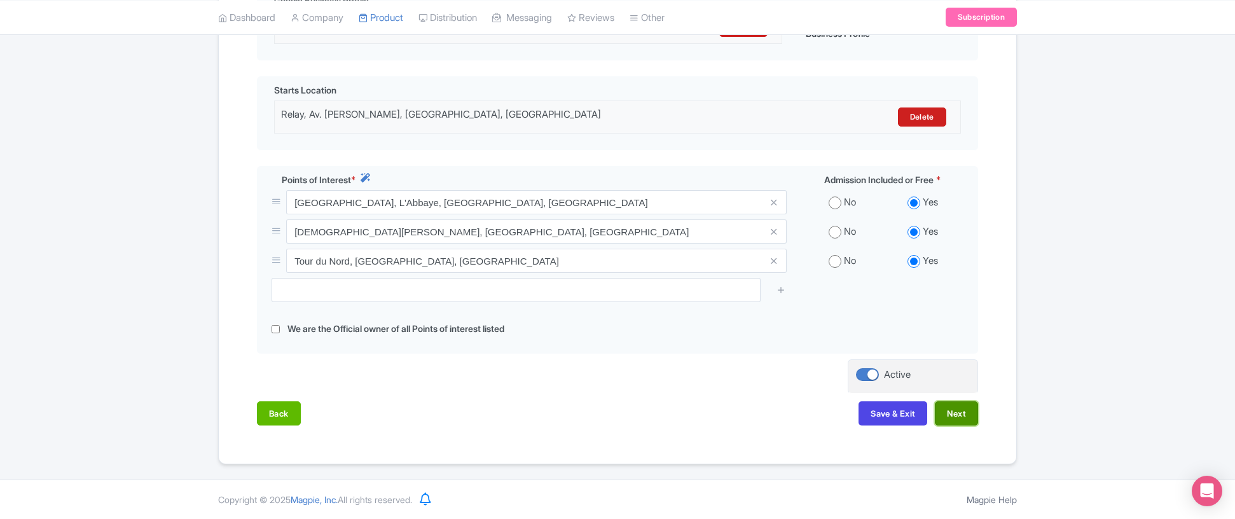
click at [950, 408] on button "Next" at bounding box center [956, 413] width 43 height 24
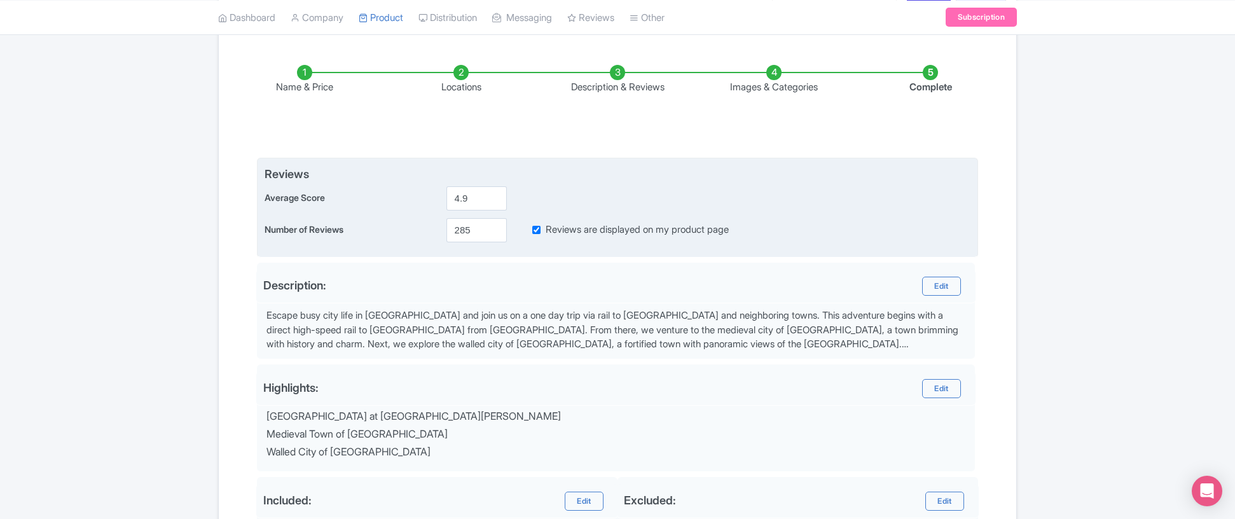
scroll to position [402, 0]
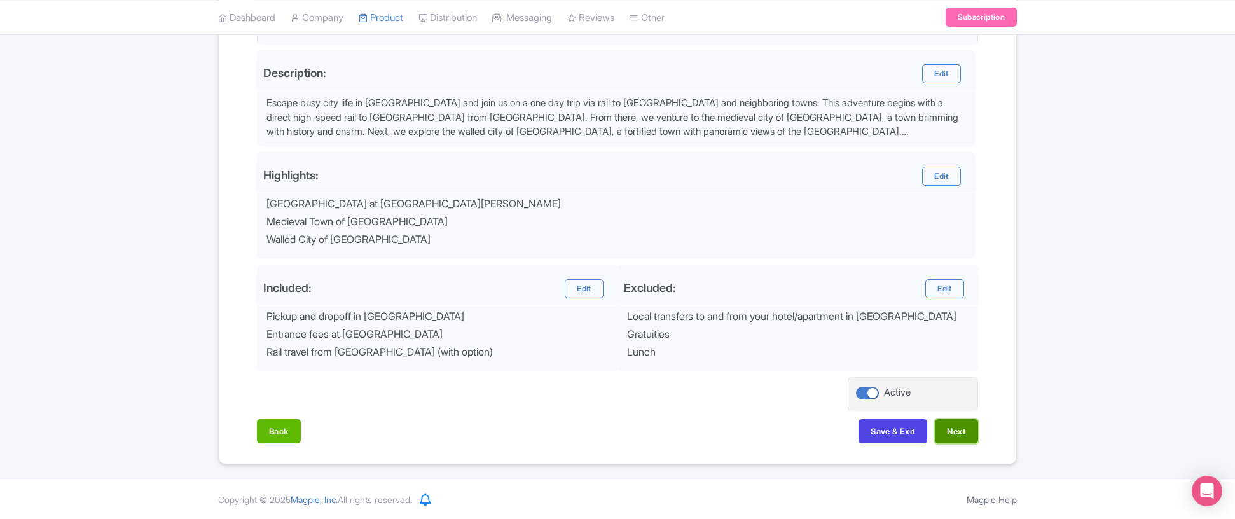
click at [964, 427] on button "Next" at bounding box center [956, 431] width 43 height 24
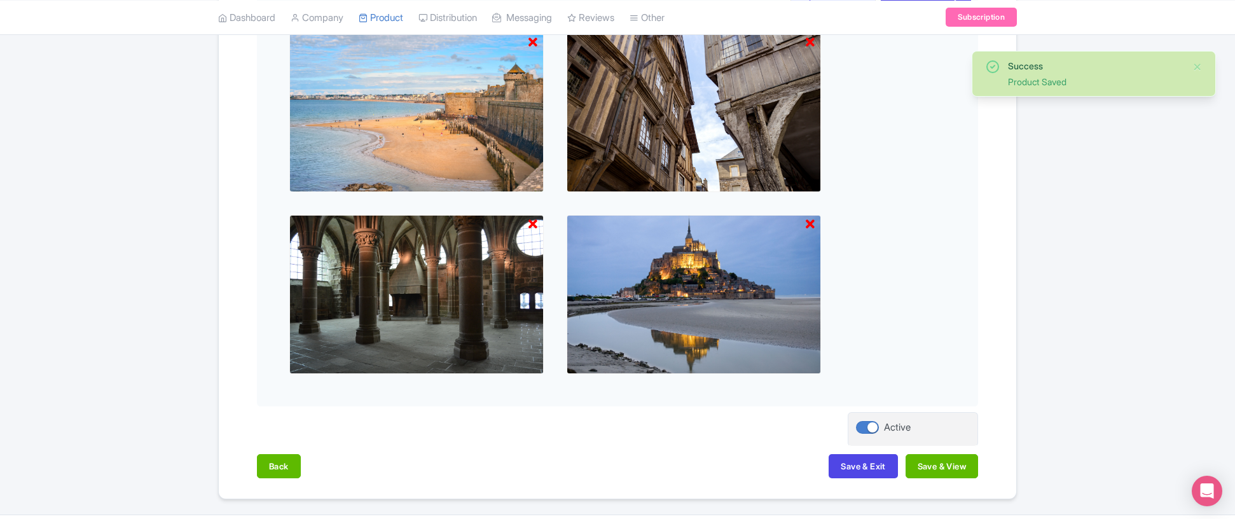
scroll to position [817, 0]
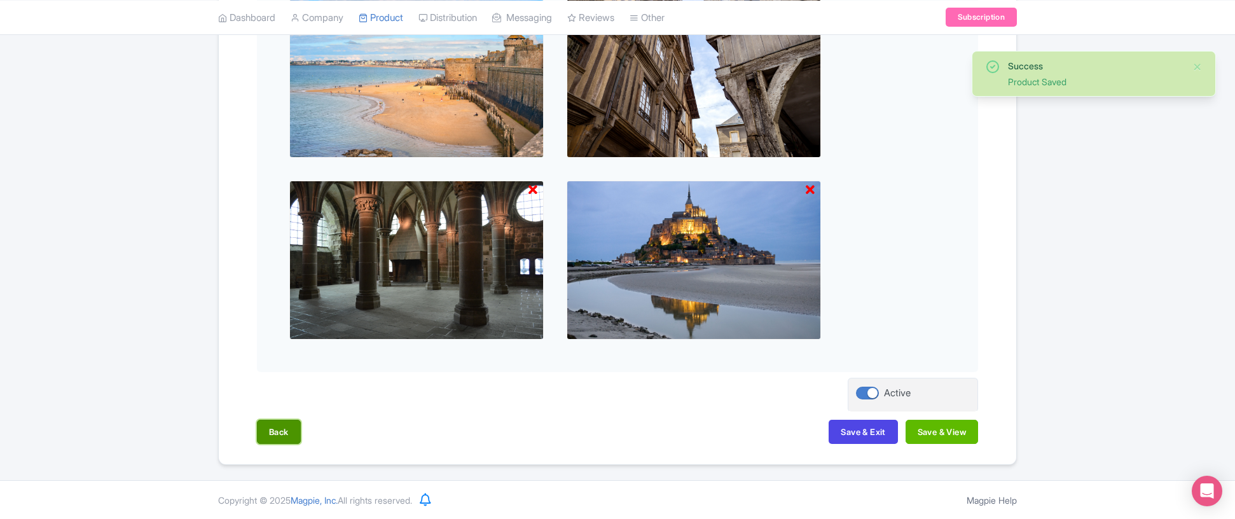
click at [279, 434] on button "Back" at bounding box center [279, 432] width 44 height 24
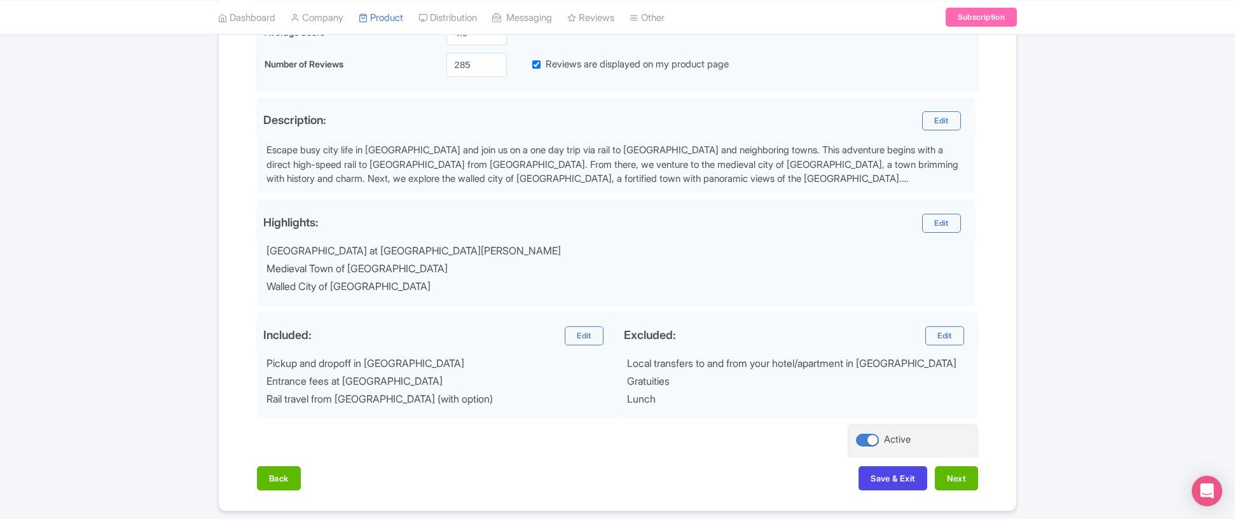
scroll to position [402, 0]
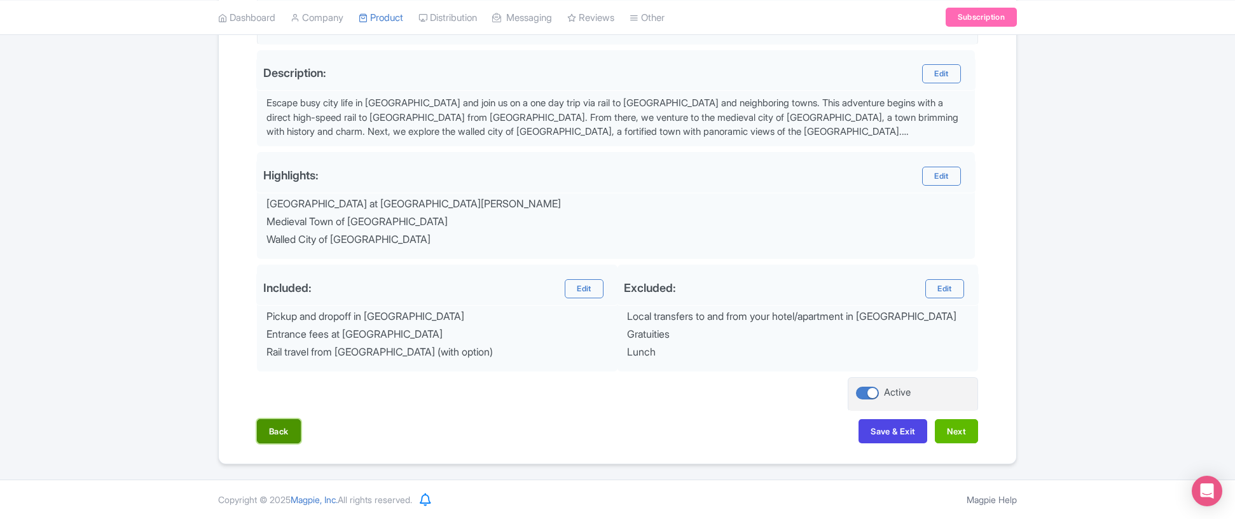
click at [282, 437] on button "Back" at bounding box center [279, 431] width 44 height 24
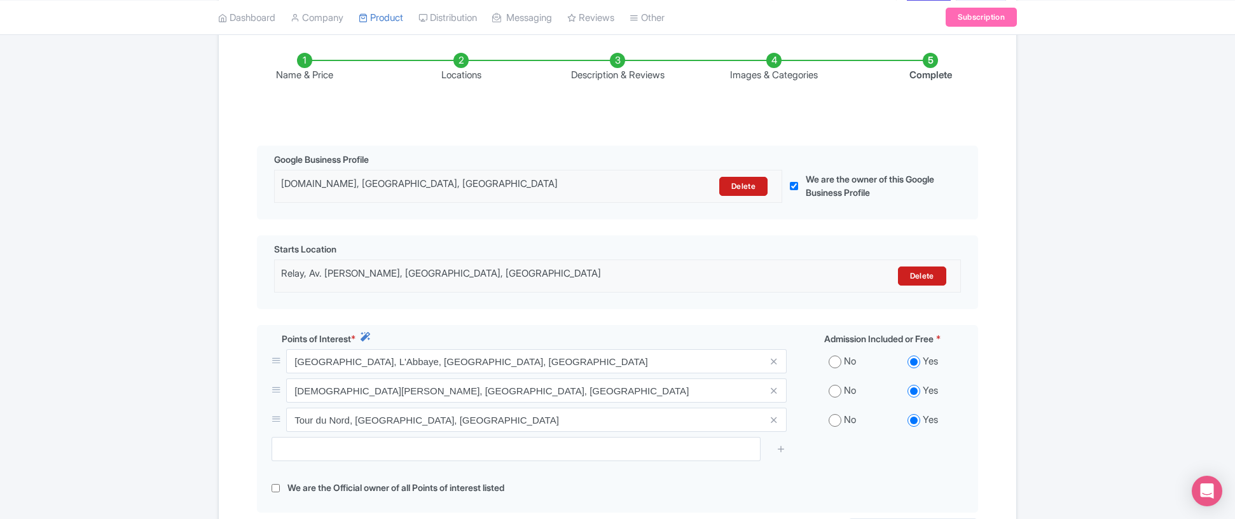
scroll to position [362, 0]
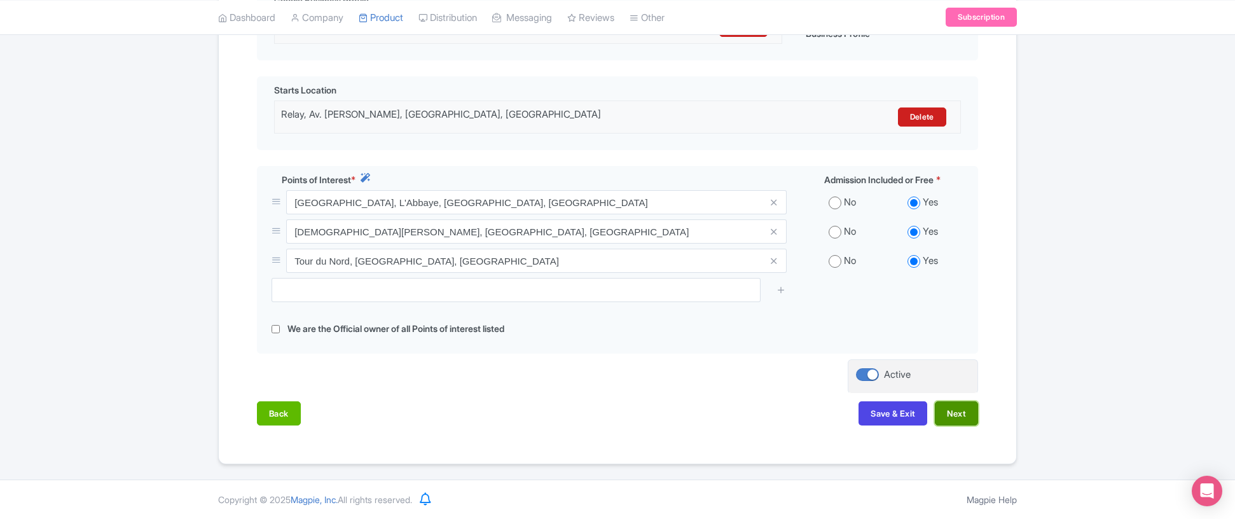
click at [970, 412] on button "Next" at bounding box center [956, 413] width 43 height 24
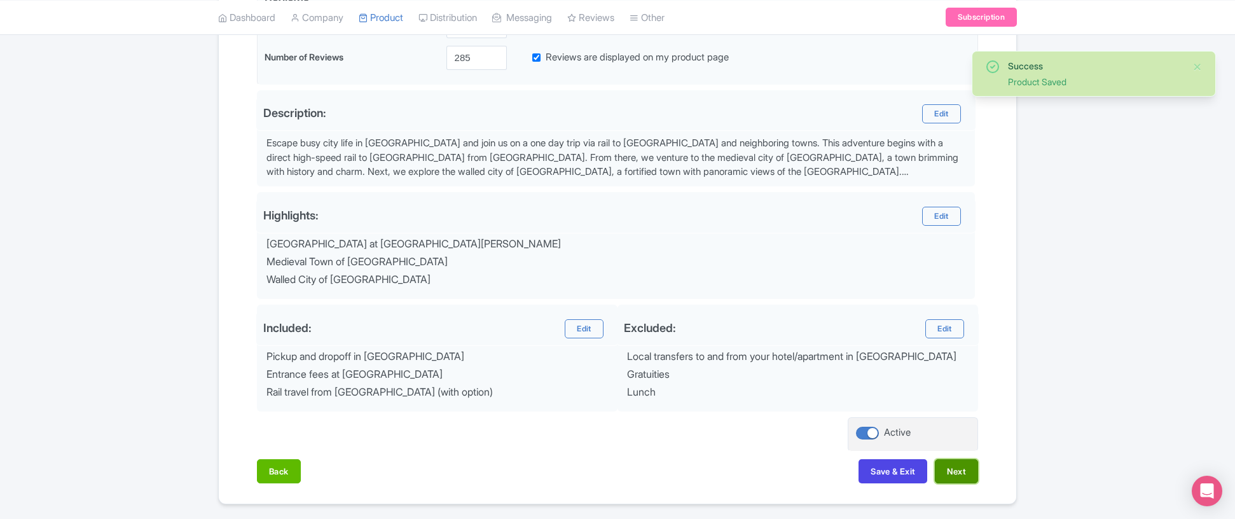
click at [964, 467] on button "Next" at bounding box center [956, 471] width 43 height 24
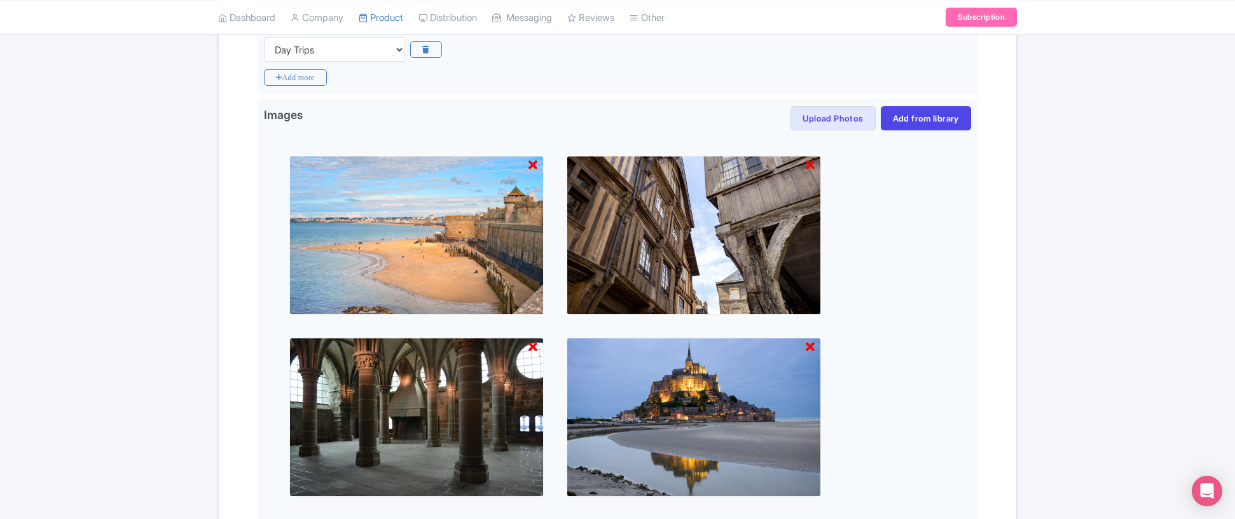
scroll to position [817, 0]
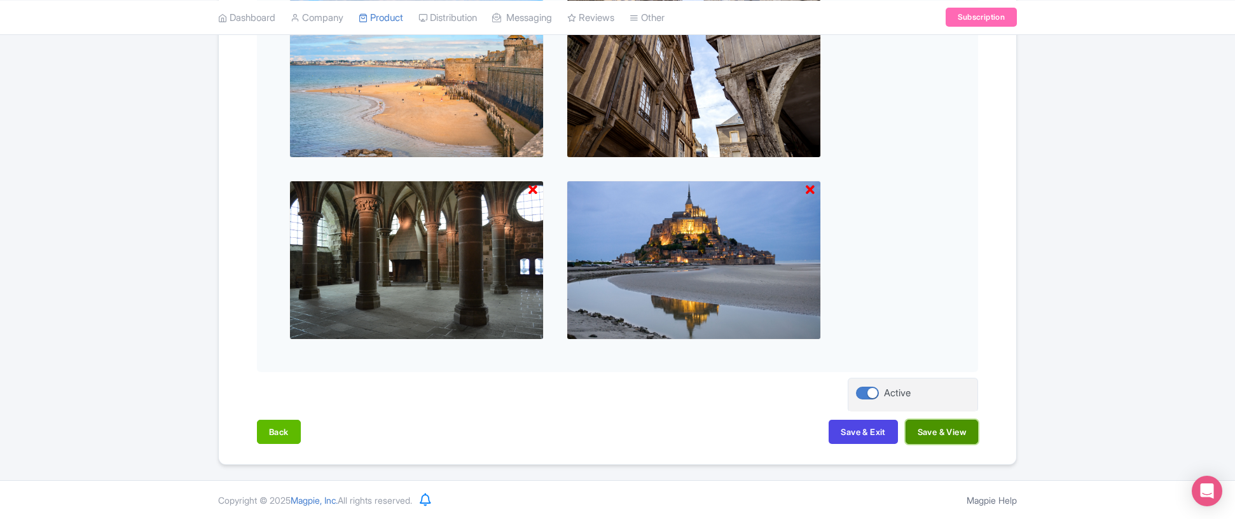
click at [924, 437] on button "Save & View" at bounding box center [942, 432] width 73 height 24
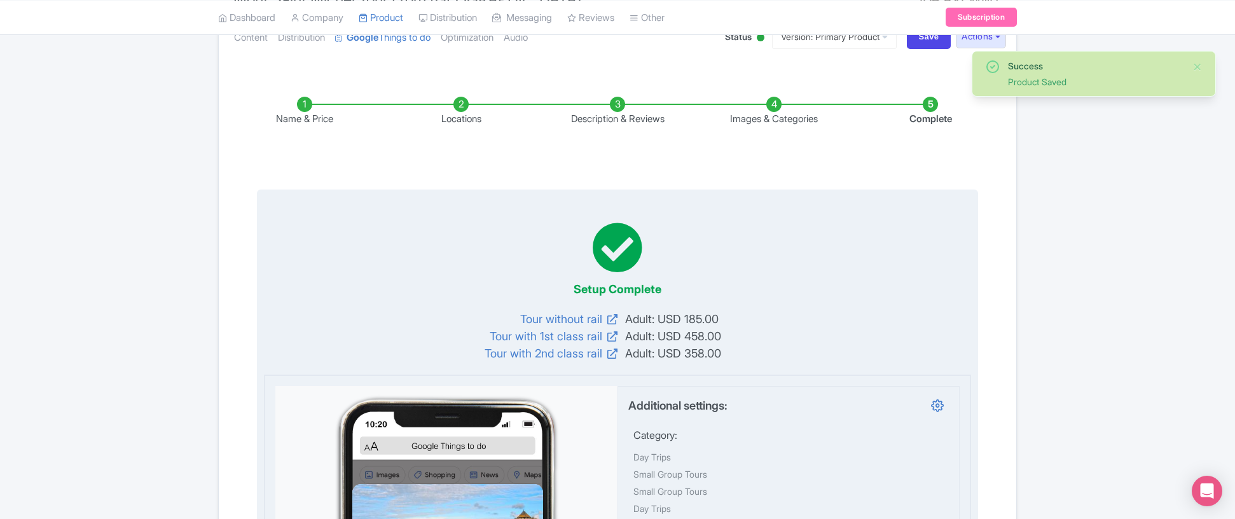
scroll to position [156, 0]
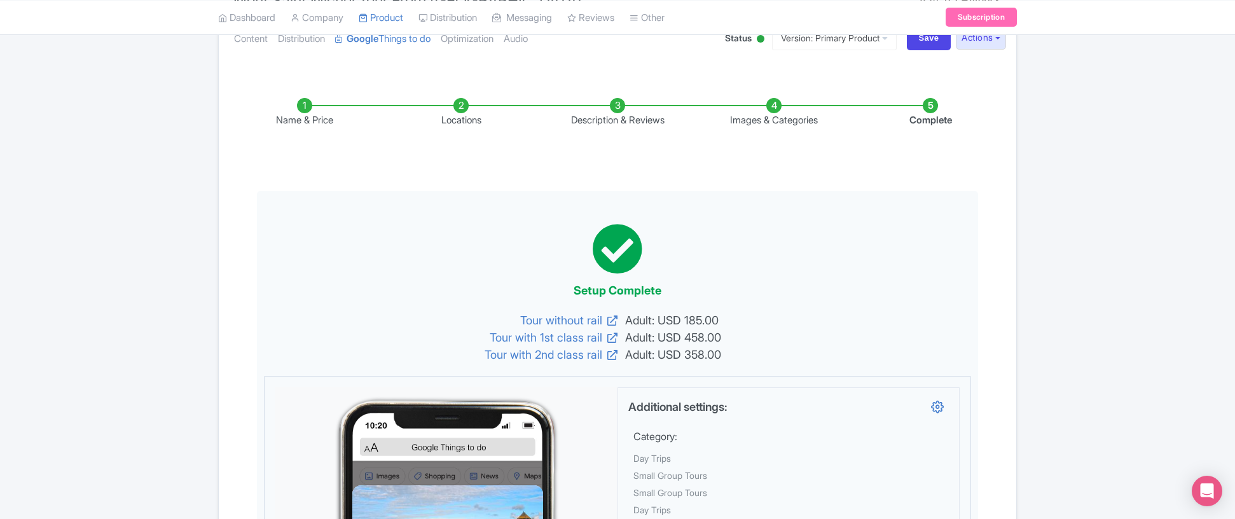
click at [303, 106] on li "Name & Price" at bounding box center [304, 113] width 156 height 30
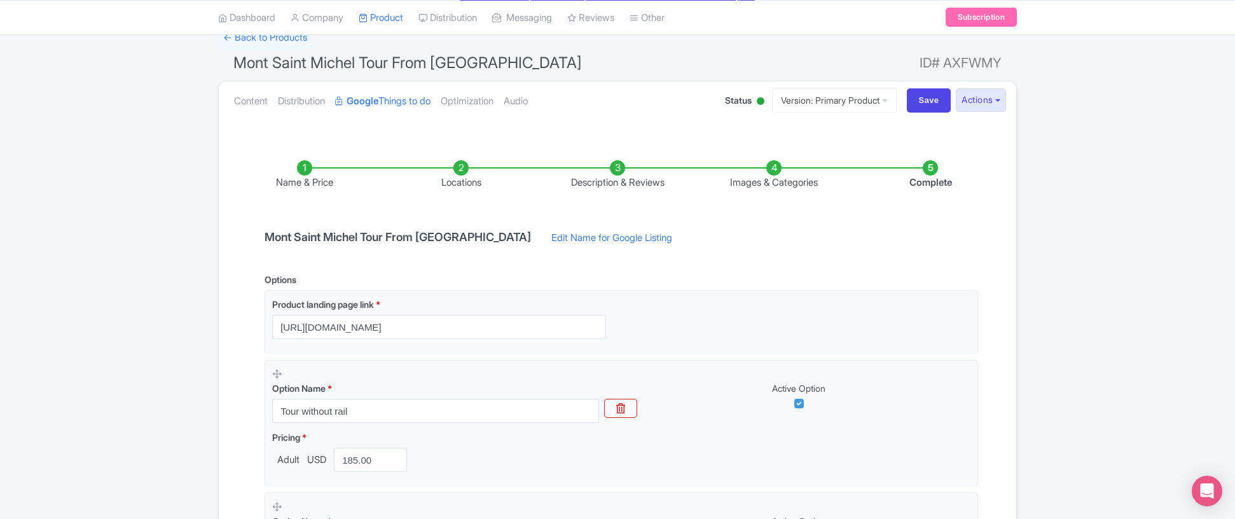
scroll to position [335, 0]
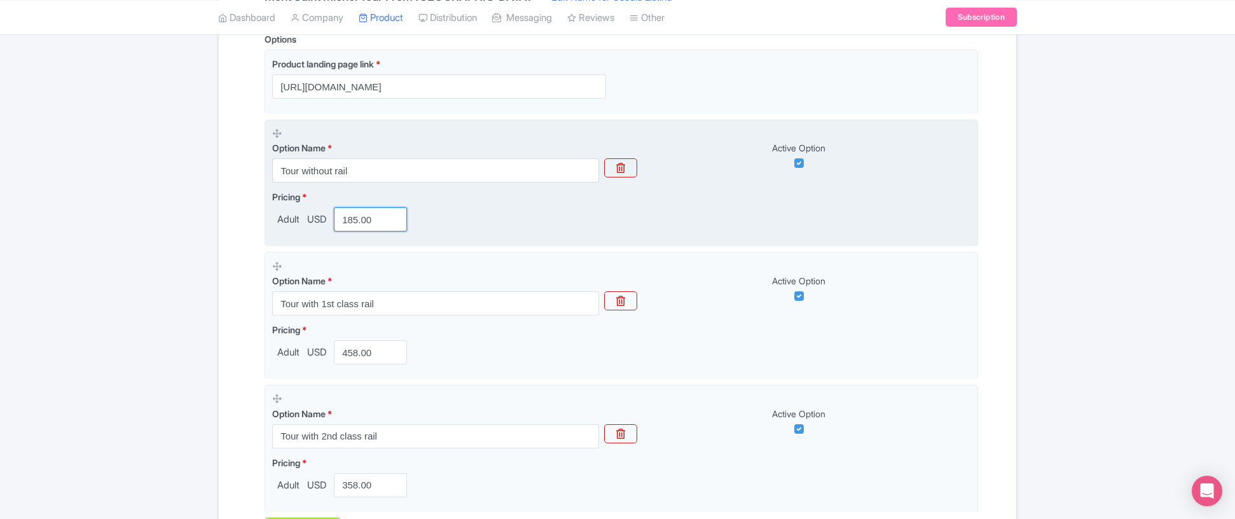
click at [377, 219] on input "185.00" at bounding box center [370, 219] width 73 height 24
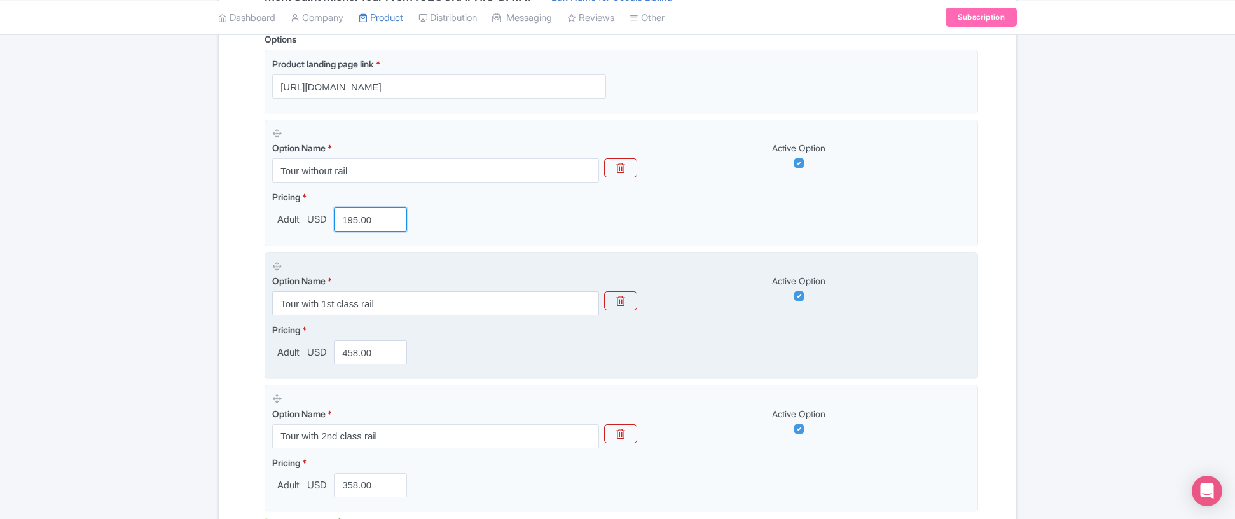
type input "195.00"
click at [449, 363] on div "Pricing * Adult USD 458.00" at bounding box center [621, 343] width 698 height 41
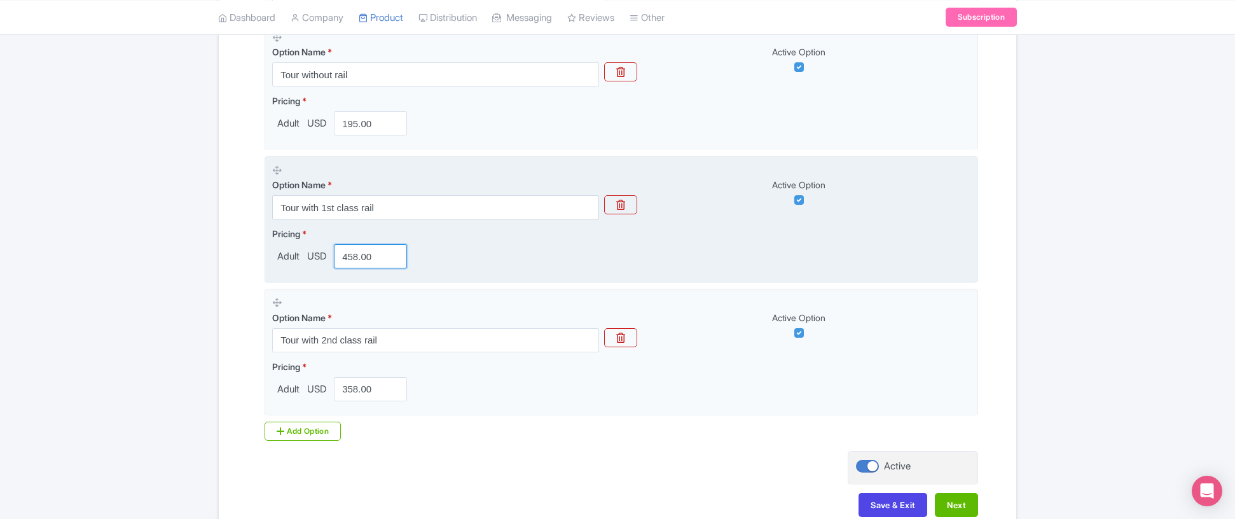
scroll to position [434, 0]
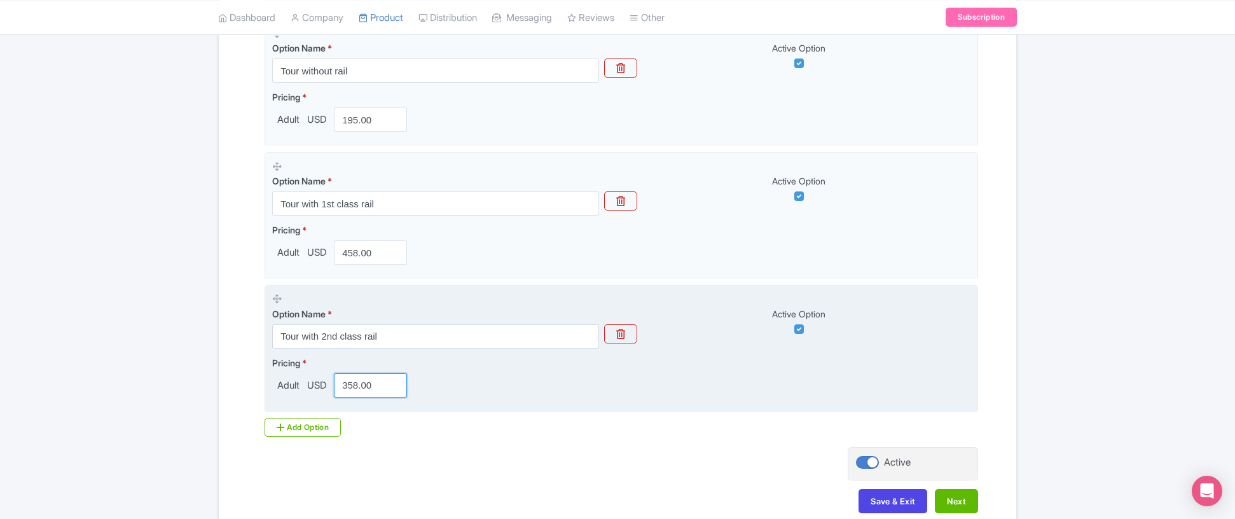
click at [374, 390] on input "358.00" at bounding box center [370, 385] width 73 height 24
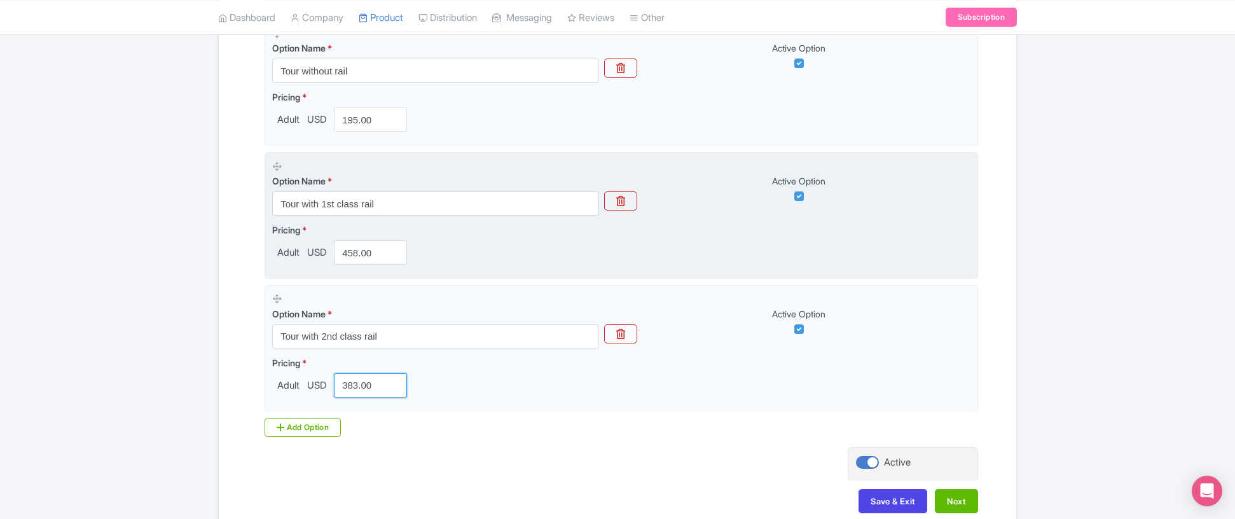
type input "383.00"
click at [530, 254] on div "Pricing * Adult USD 458.00" at bounding box center [621, 243] width 698 height 41
click at [368, 258] on input "458.00" at bounding box center [370, 252] width 73 height 24
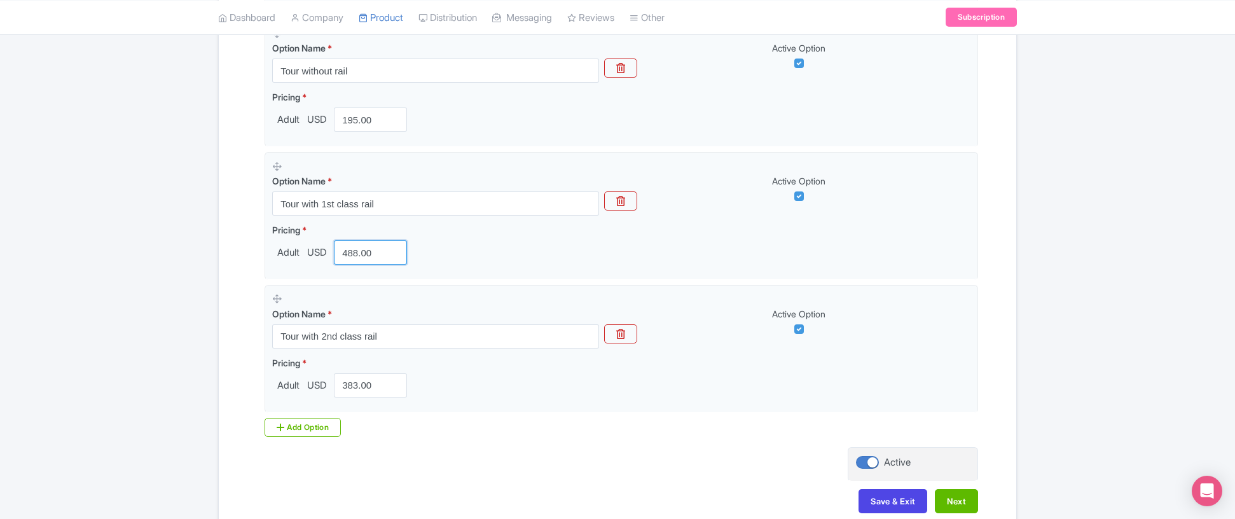
type input "488.00"
click at [1024, 408] on div "Success Product Saved ← Back to Products [GEOGRAPHIC_DATA] Tour From [GEOGRAPHI…" at bounding box center [618, 109] width 814 height 849
click at [955, 512] on button "Next" at bounding box center [956, 501] width 43 height 24
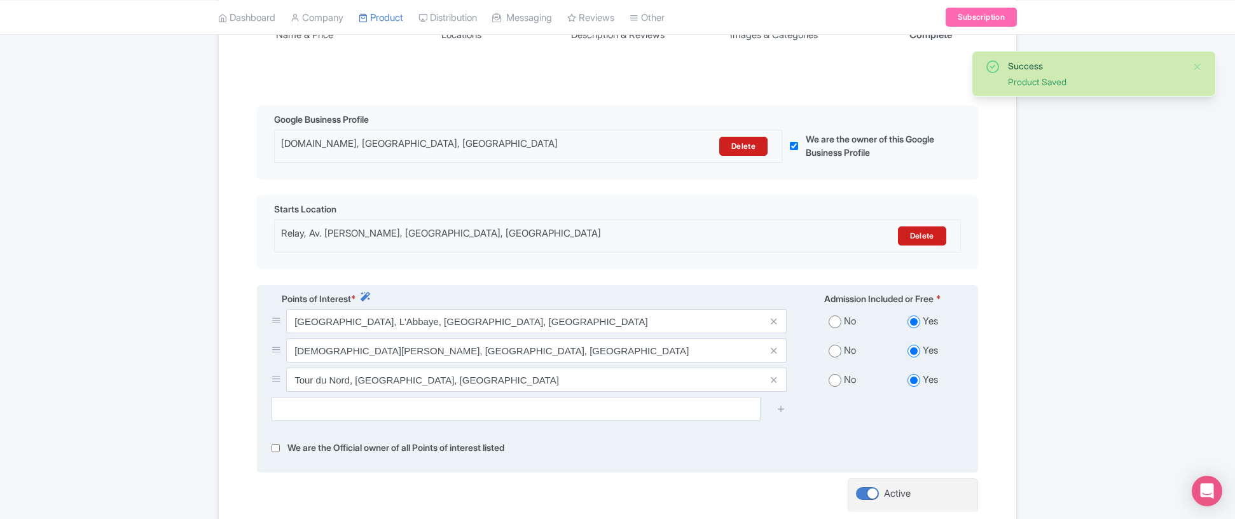
scroll to position [362, 0]
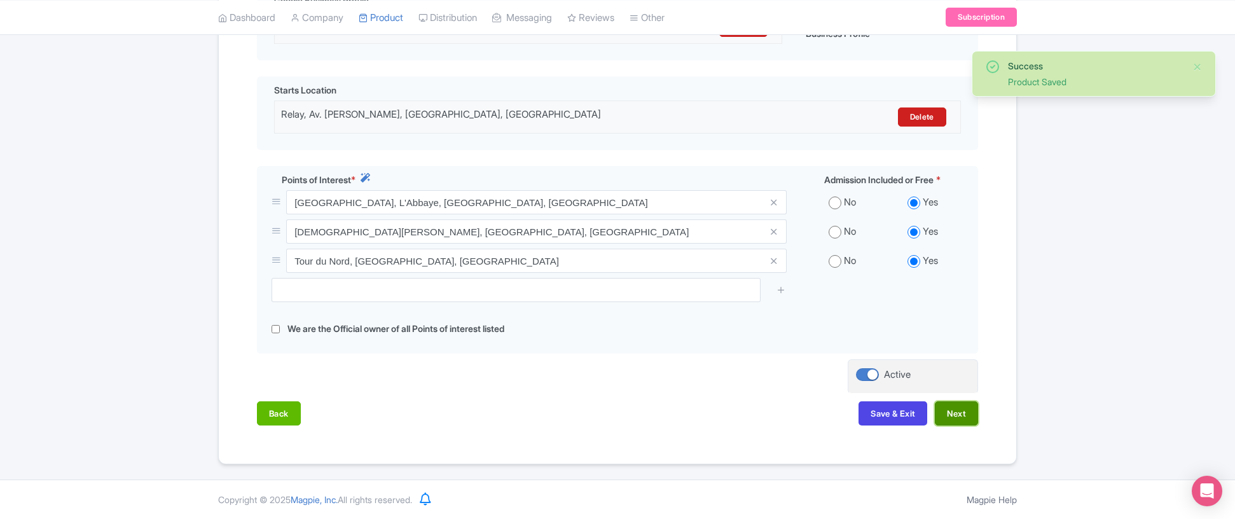
click at [959, 414] on button "Next" at bounding box center [956, 413] width 43 height 24
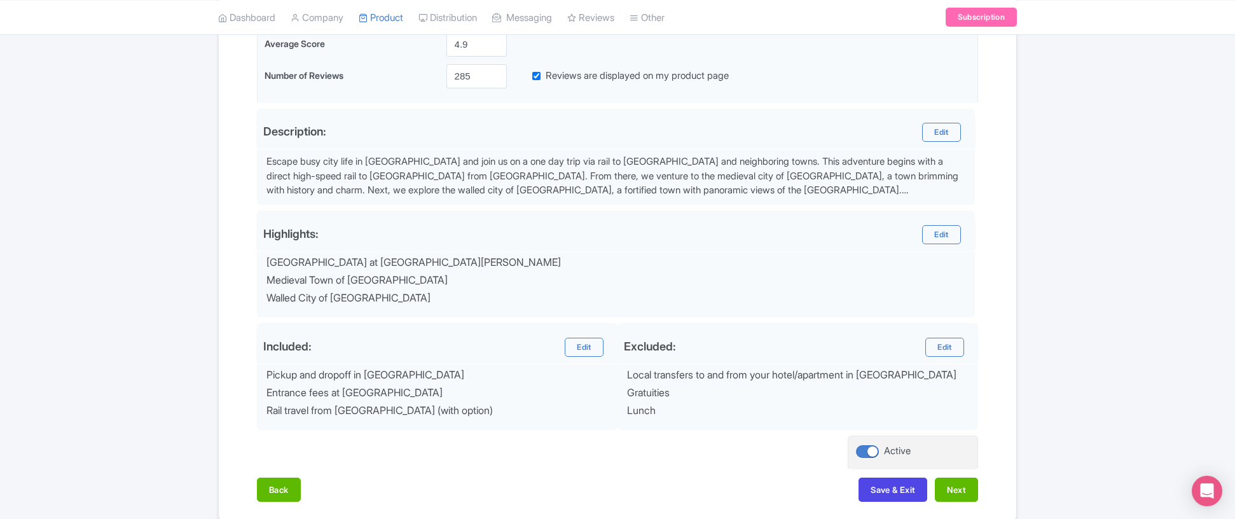
scroll to position [402, 0]
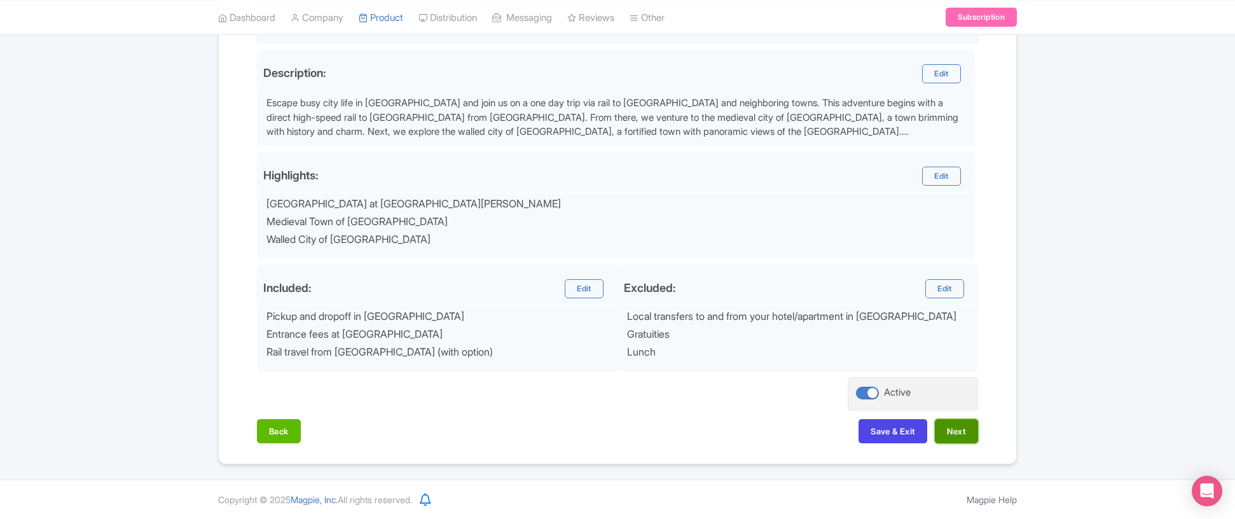
click at [954, 438] on button "Next" at bounding box center [956, 431] width 43 height 24
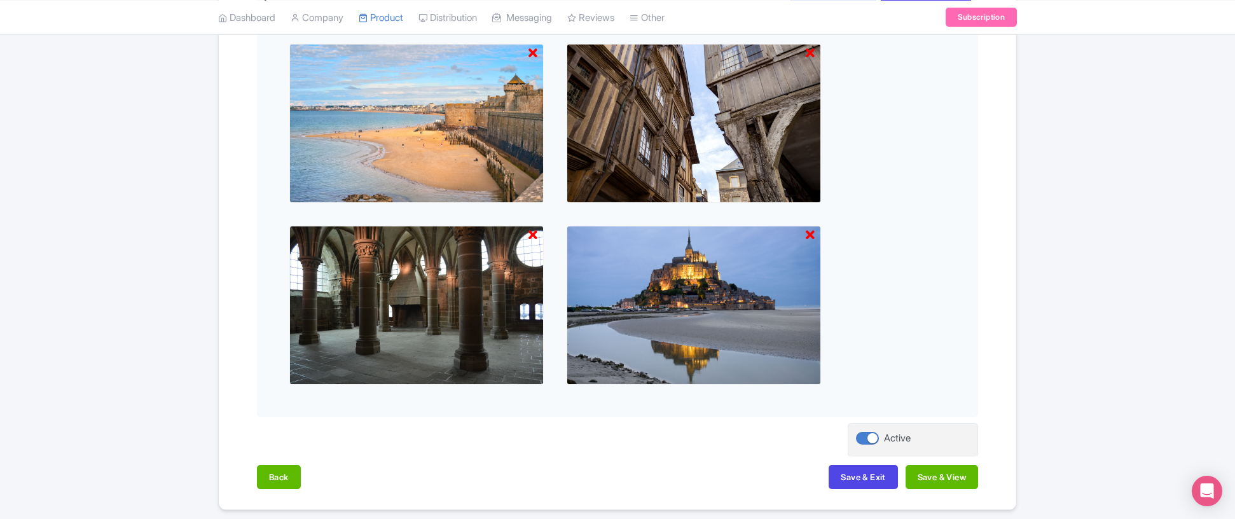
scroll to position [817, 0]
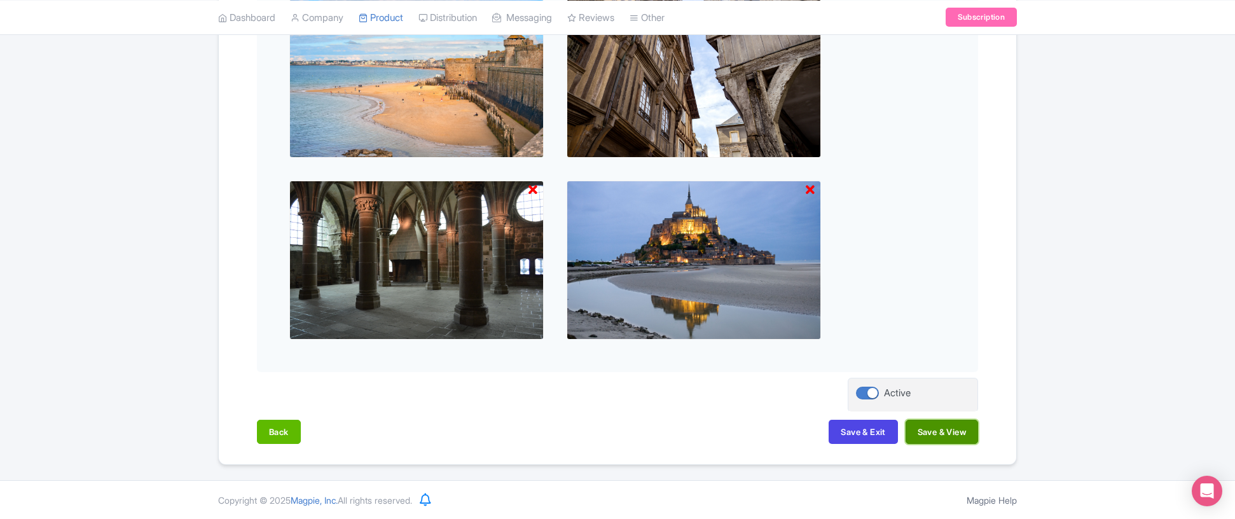
click at [932, 431] on button "Save & View" at bounding box center [942, 432] width 73 height 24
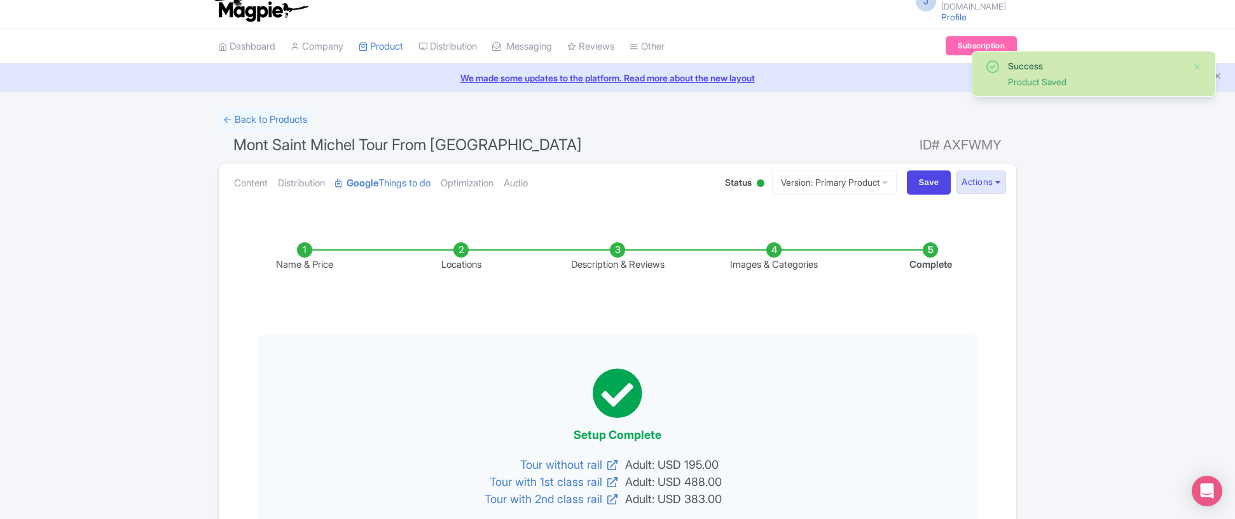
scroll to position [0, 0]
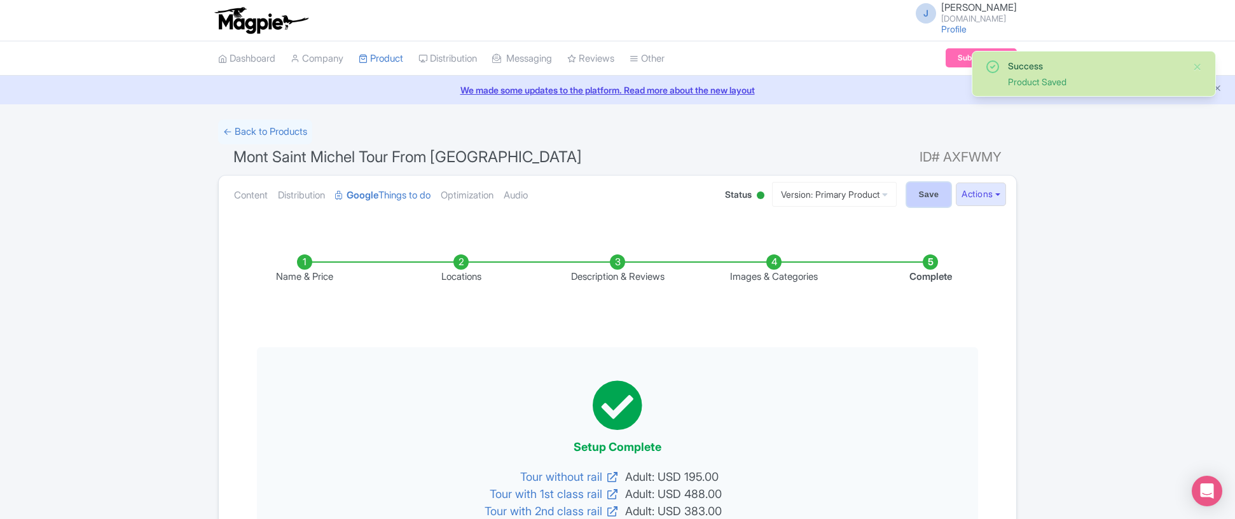
click at [927, 198] on input "Save" at bounding box center [929, 195] width 45 height 24
type input "Saving..."
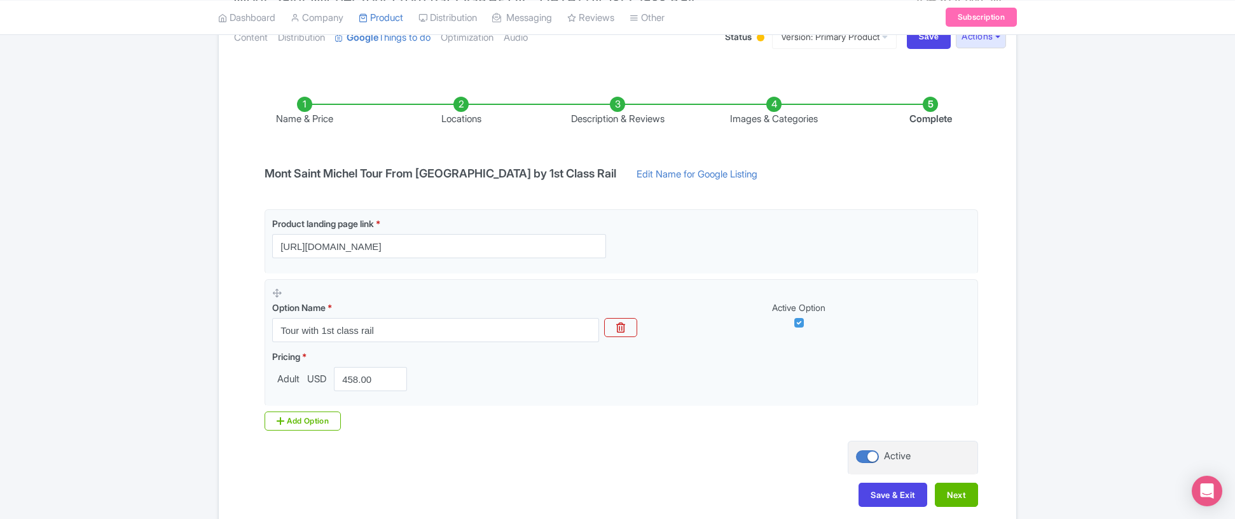
scroll to position [157, 0]
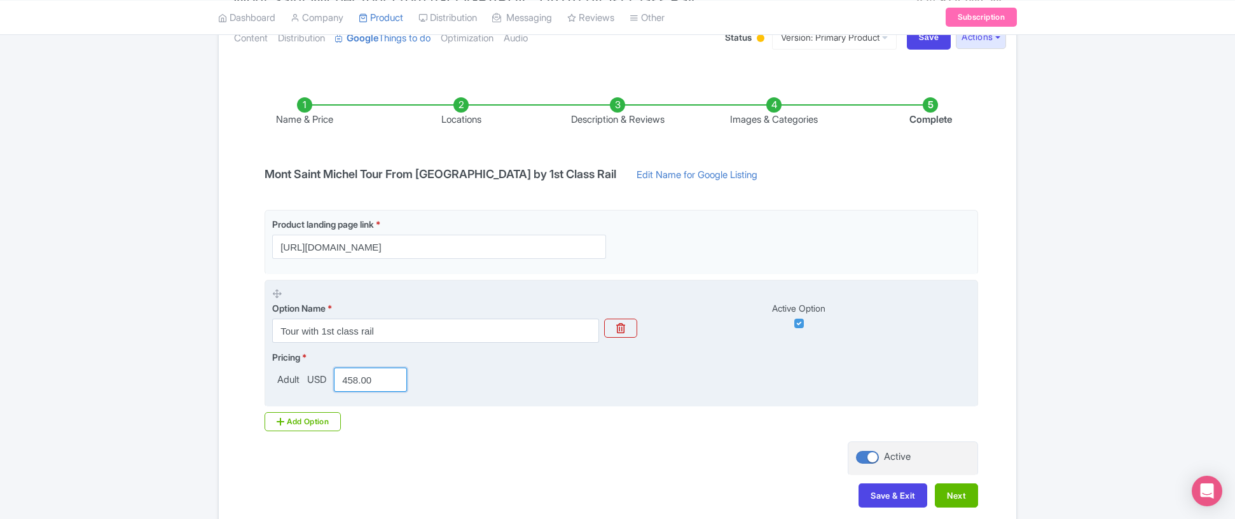
click at [361, 380] on input "458.00" at bounding box center [370, 380] width 73 height 24
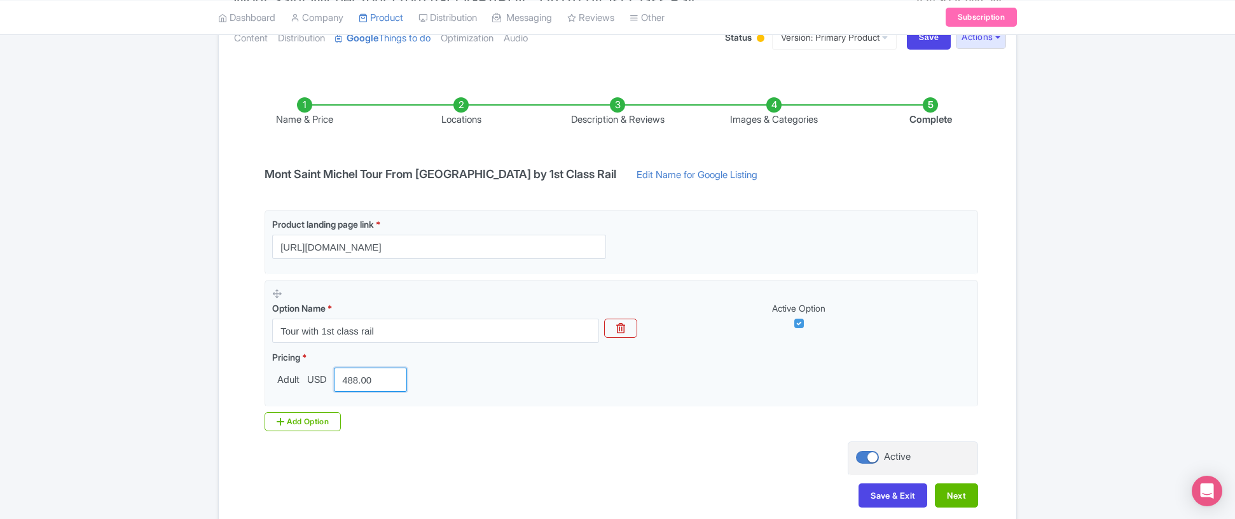
type input "488.00"
click at [537, 420] on div "Product landing page link * https://linkparis.com/mont-saint-michel-day-tour/ O…" at bounding box center [617, 320] width 721 height 221
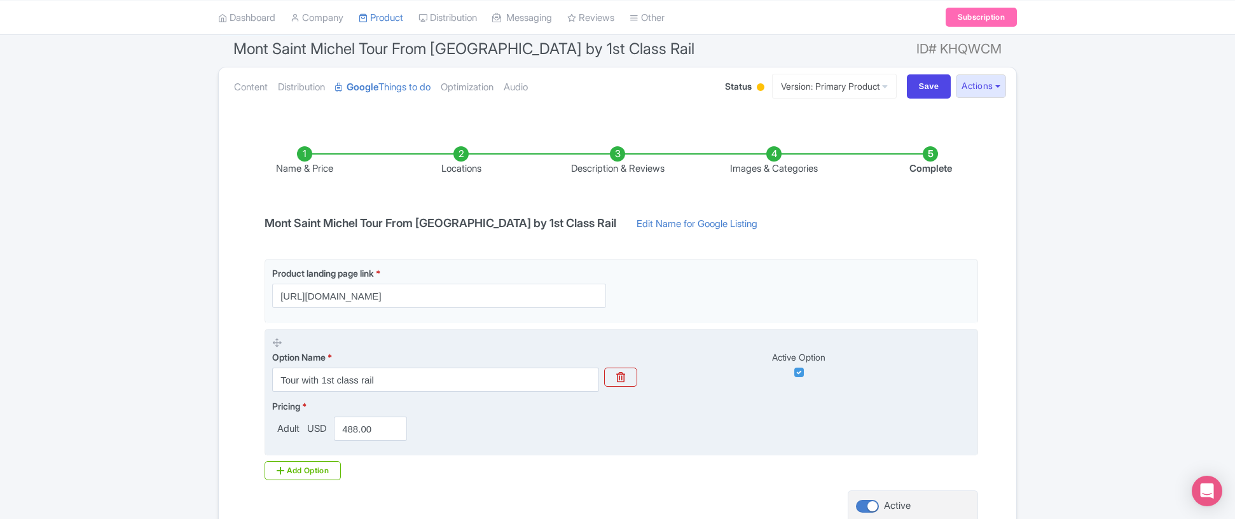
scroll to position [106, 0]
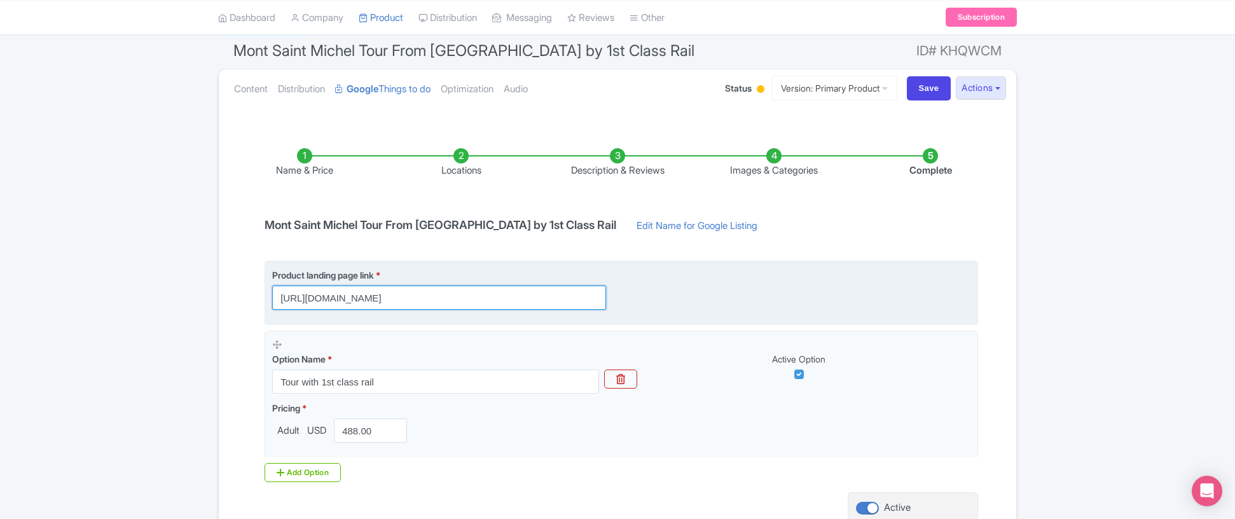
click at [497, 298] on input "https://linkparis.com/mont-saint-michel-day-tour/" at bounding box center [439, 298] width 334 height 24
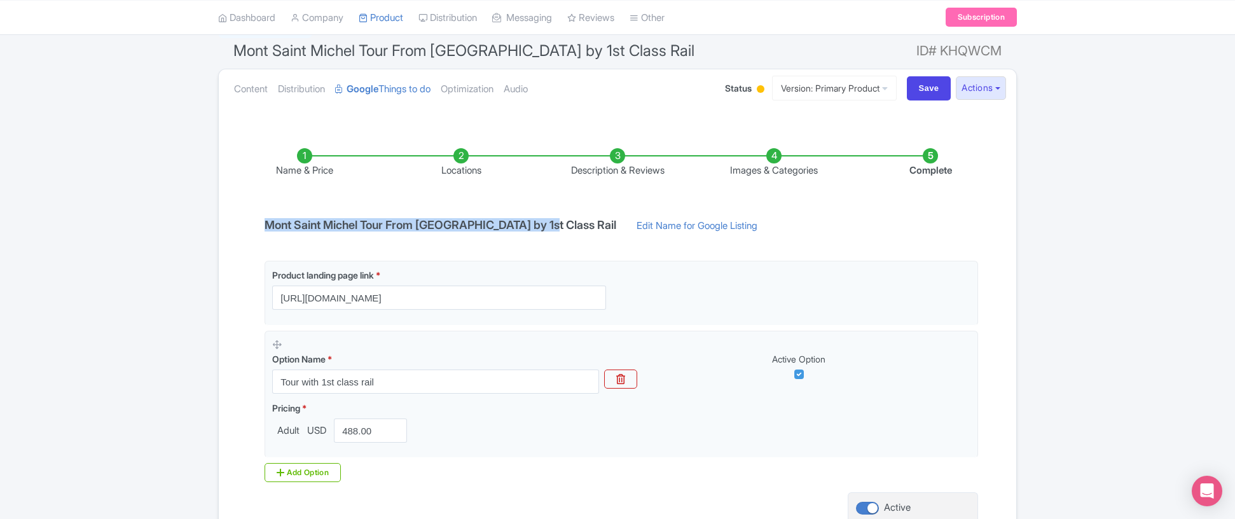
drag, startPoint x: 544, startPoint y: 224, endPoint x: 244, endPoint y: 223, distance: 299.6
click at [244, 223] on div "Name & Price Locations Description & Reviews Images & Categories Complete Mont …" at bounding box center [617, 347] width 782 height 448
copy h4 "Mont Saint Michel Tour From Paris by 1st Class Rail"
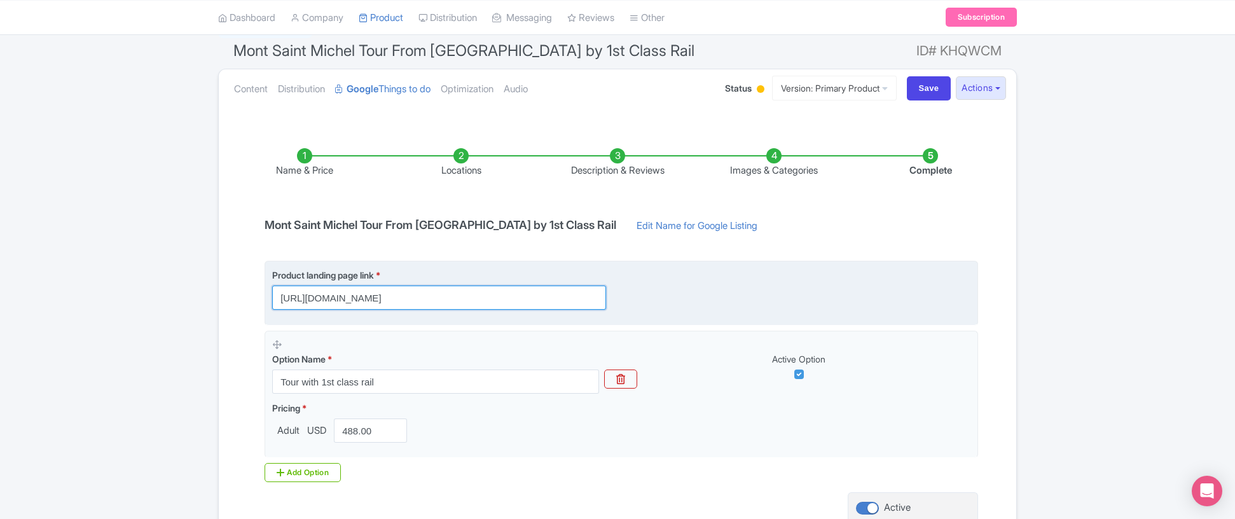
click at [500, 300] on input "https://linkparis.com/mont-saint-michel-day-tour/" at bounding box center [439, 298] width 334 height 24
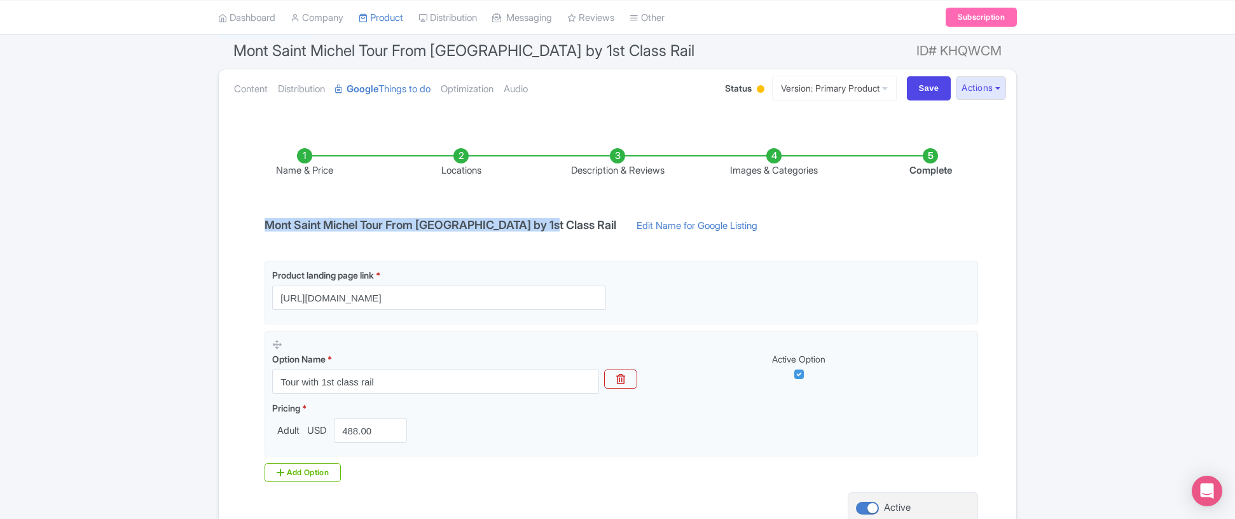
drag, startPoint x: 544, startPoint y: 227, endPoint x: 259, endPoint y: 230, distance: 285.6
click at [259, 230] on h4 "Mont Saint Michel Tour From [GEOGRAPHIC_DATA] by 1st Class Rail" at bounding box center [440, 225] width 367 height 13
copy h4 "Mont Saint Michel Tour From [GEOGRAPHIC_DATA] by 1st Class Rail"
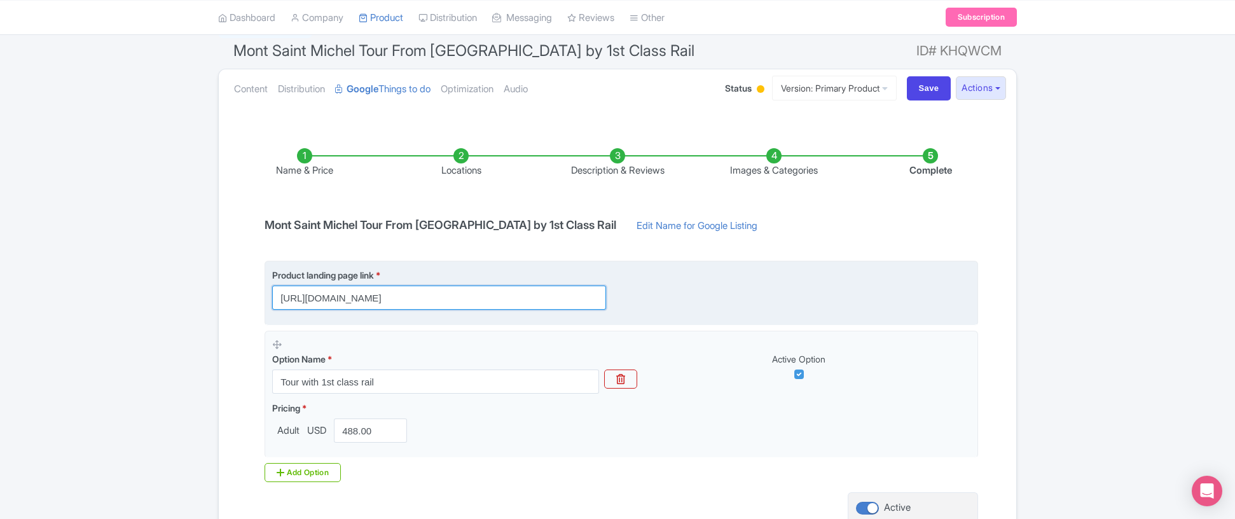
click at [504, 295] on input "https://linkparis.com/mont-saint-michel-day-tour/" at bounding box center [439, 298] width 334 height 24
paste input "?utm_source=GoogleAds&utm_medium=cpc&utm_campaign=things_to_do&utm_content=mont…"
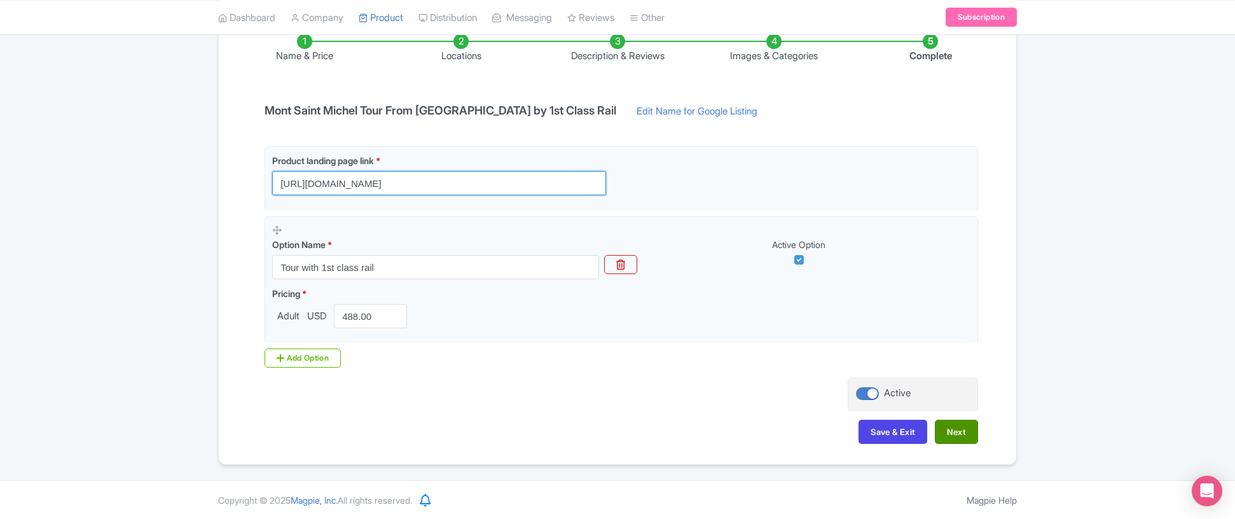
type input "https://linkparis.com/mont-saint-michel-day-tour/?utm_source=GoogleAds&utm_medi…"
click at [946, 431] on button "Next" at bounding box center [956, 432] width 43 height 24
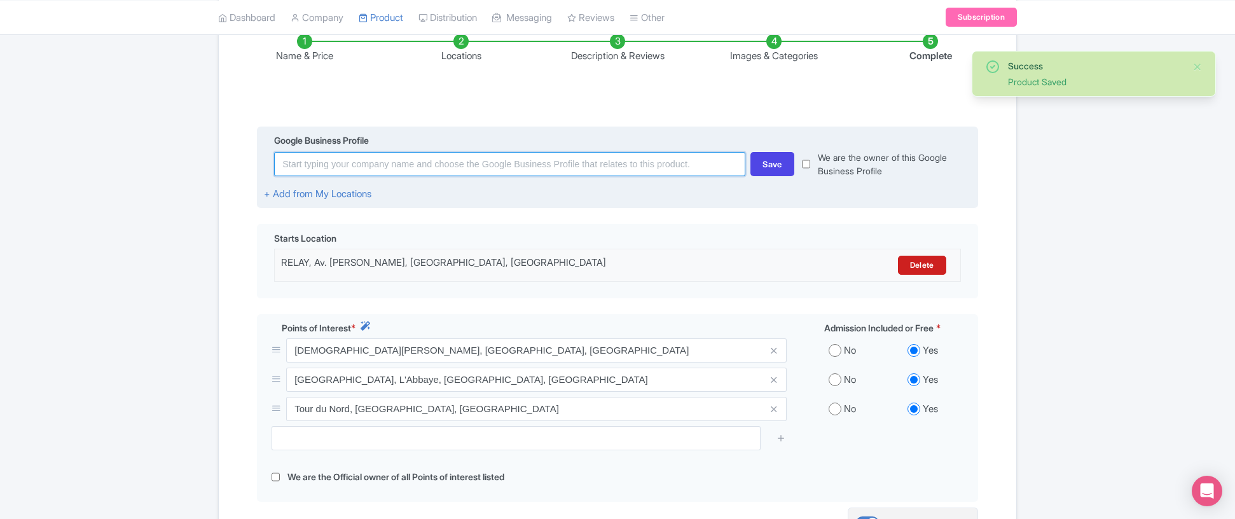
click at [558, 163] on input at bounding box center [509, 164] width 471 height 24
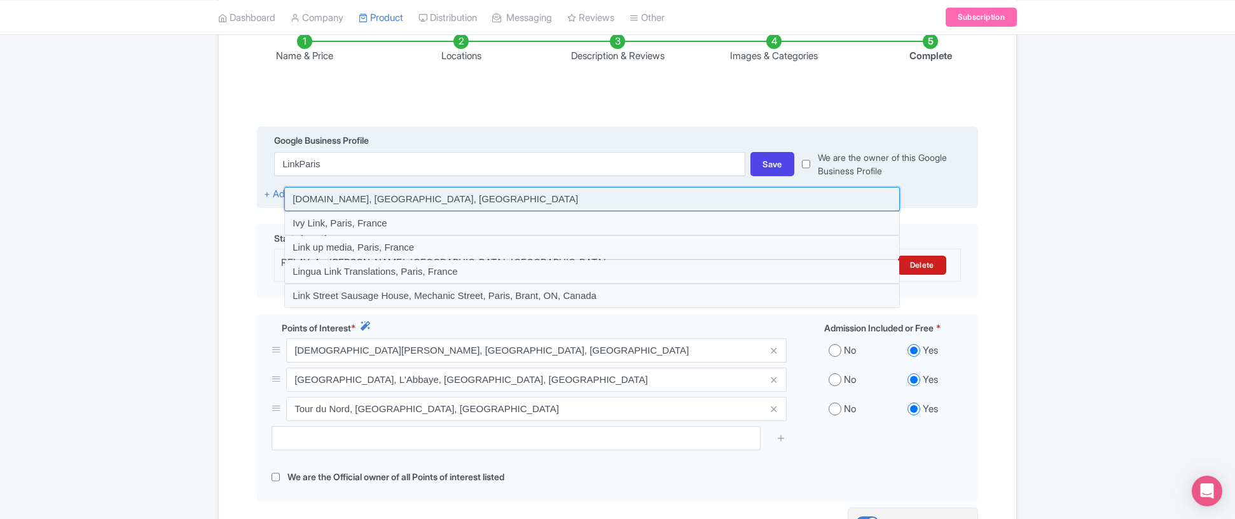
click at [510, 198] on input at bounding box center [592, 199] width 616 height 24
type input "LinkParis.com, Paris, France"
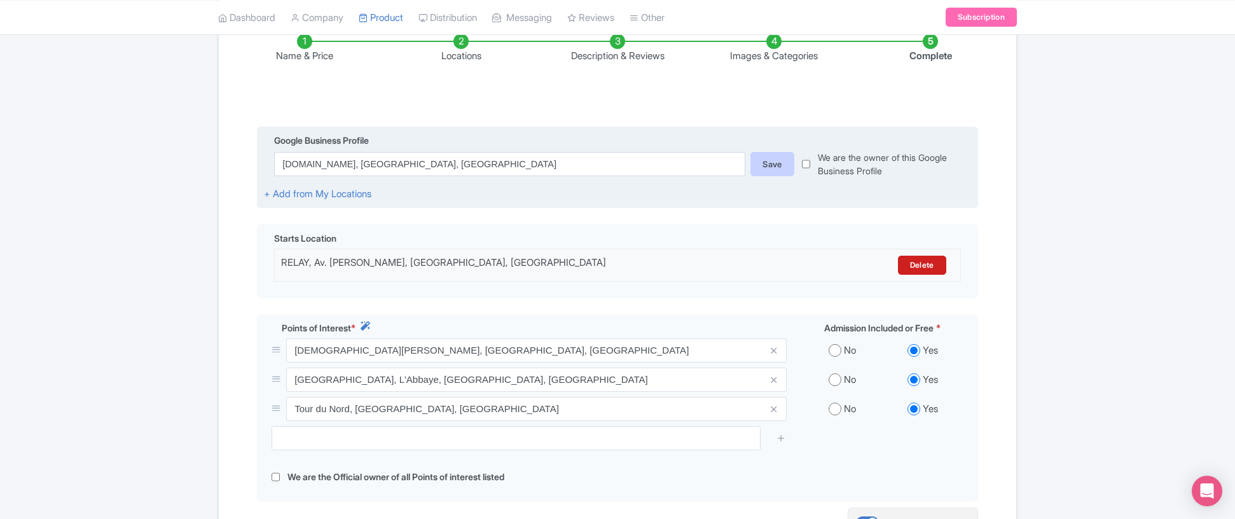
click at [772, 162] on div "Save" at bounding box center [773, 164] width 44 height 24
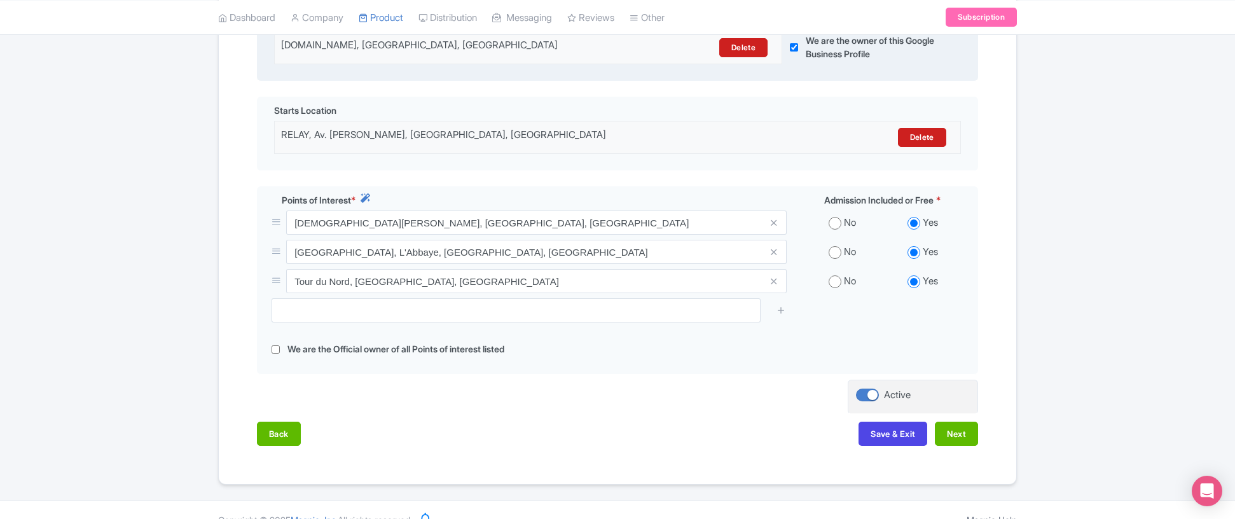
scroll to position [362, 0]
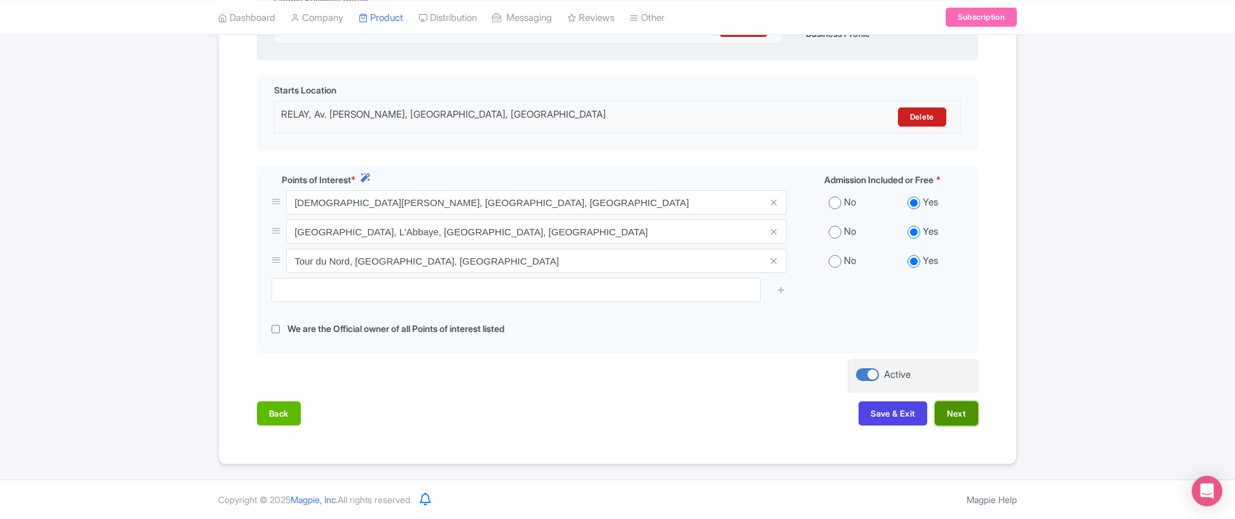
click at [961, 419] on button "Next" at bounding box center [956, 413] width 43 height 24
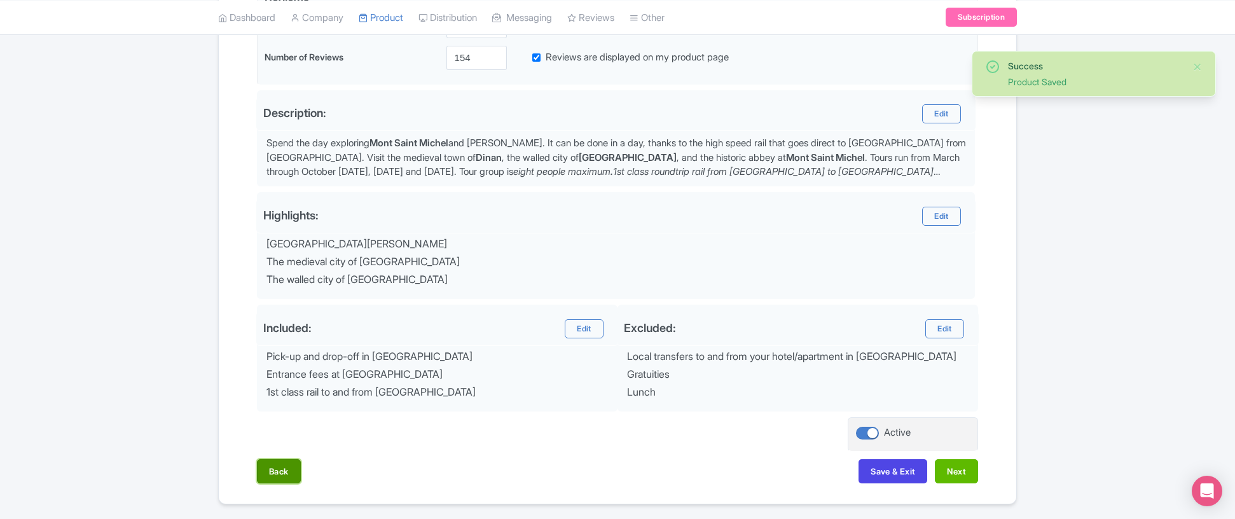
click at [293, 469] on button "Back" at bounding box center [279, 471] width 44 height 24
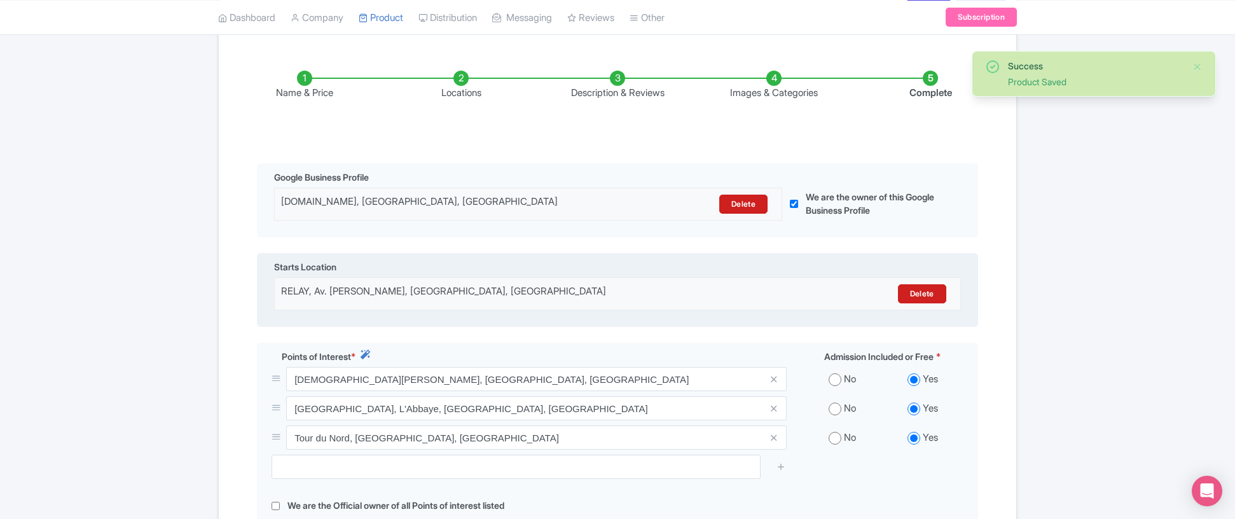
scroll to position [160, 0]
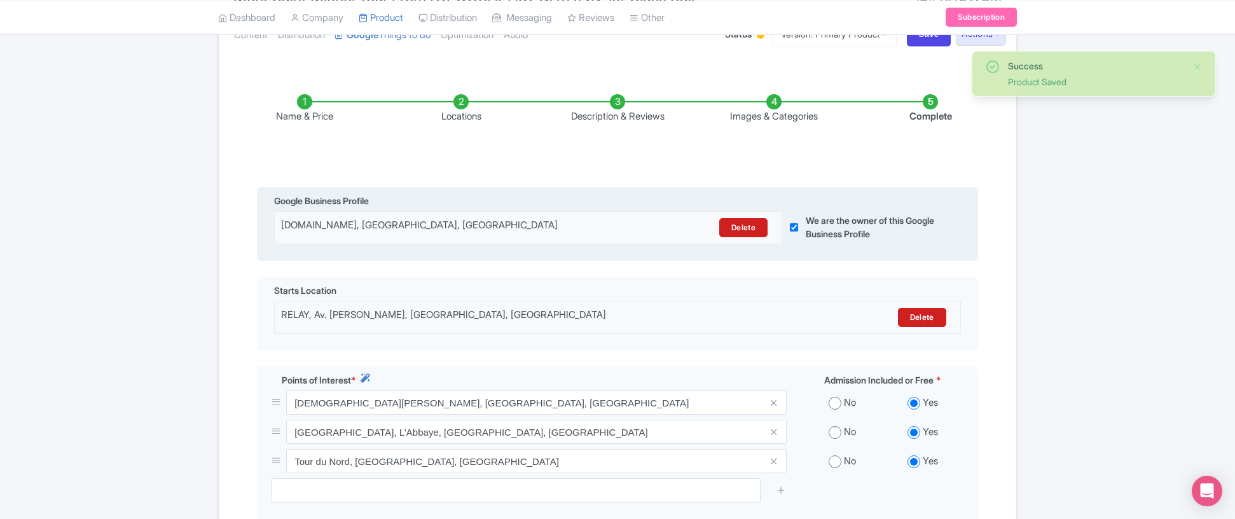
click at [794, 226] on input "checkbox" at bounding box center [794, 227] width 8 height 32
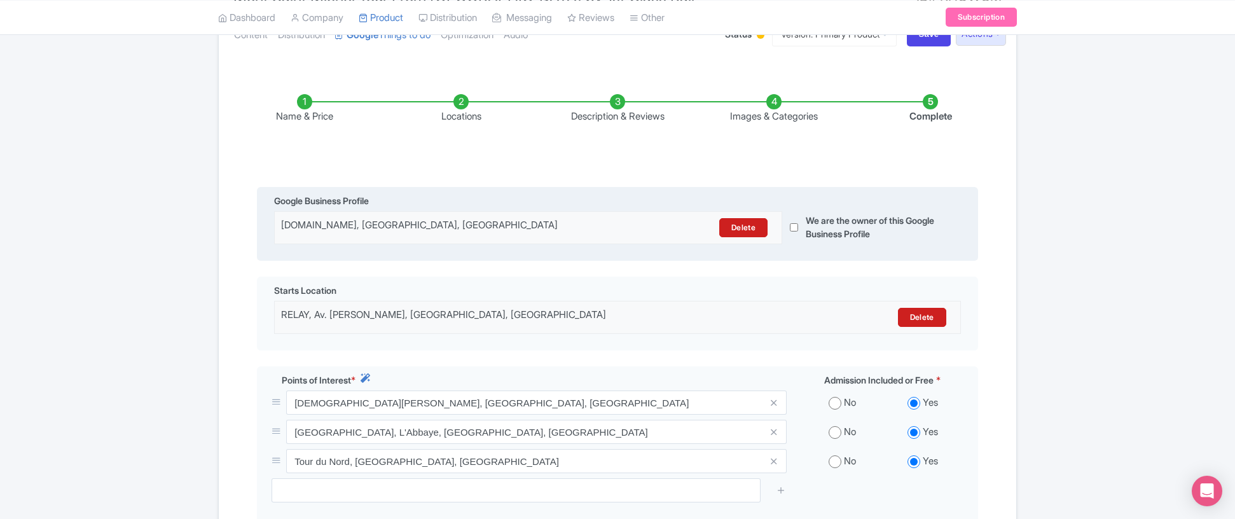
click at [794, 226] on input "checkbox" at bounding box center [794, 227] width 8 height 32
checkbox input "true"
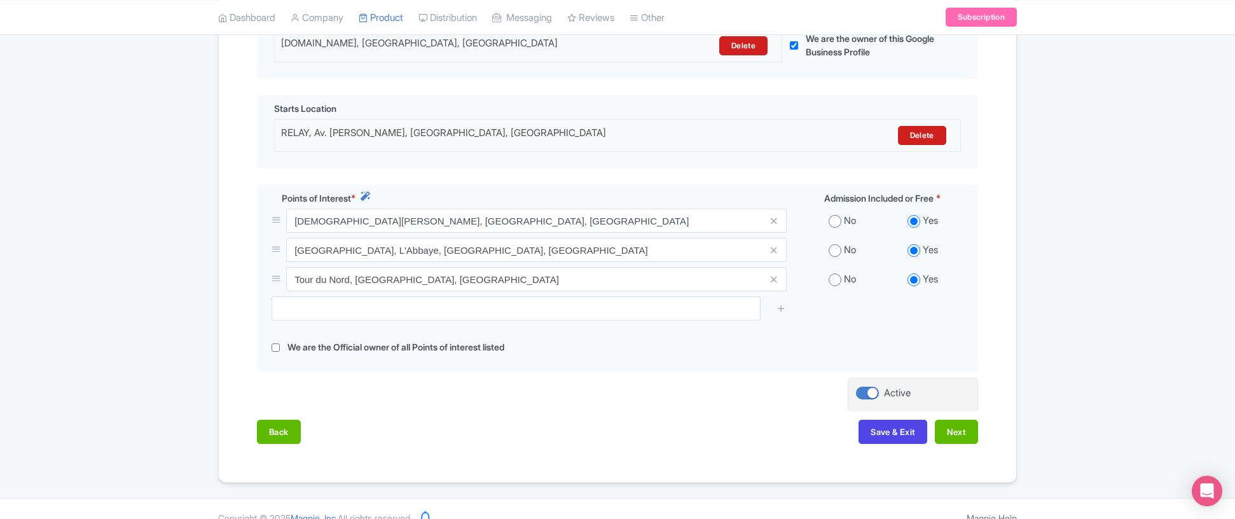
scroll to position [362, 0]
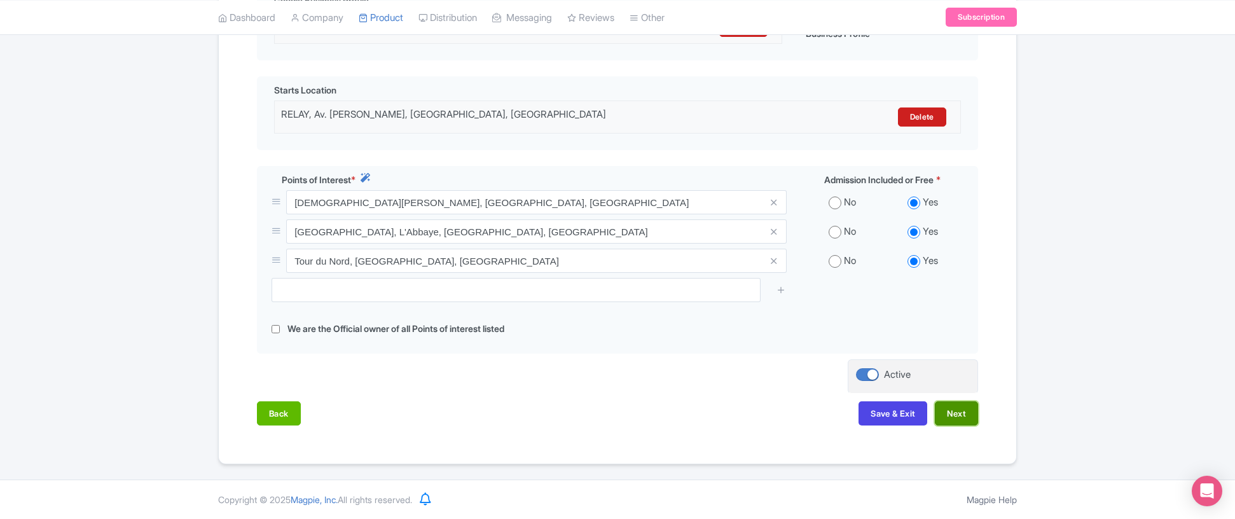
click at [951, 403] on button "Next" at bounding box center [956, 413] width 43 height 24
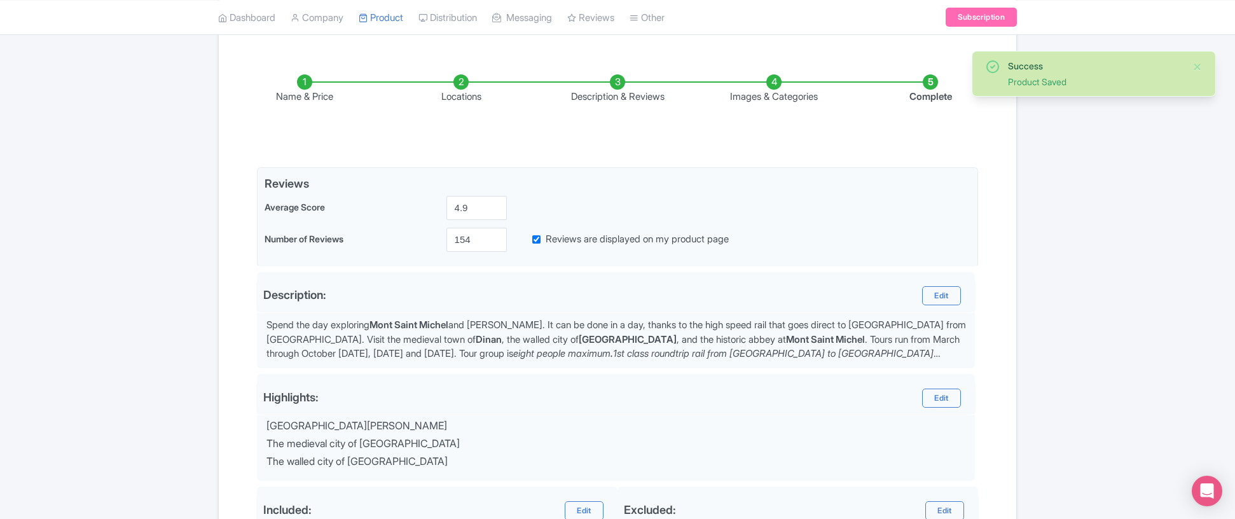
scroll to position [177, 0]
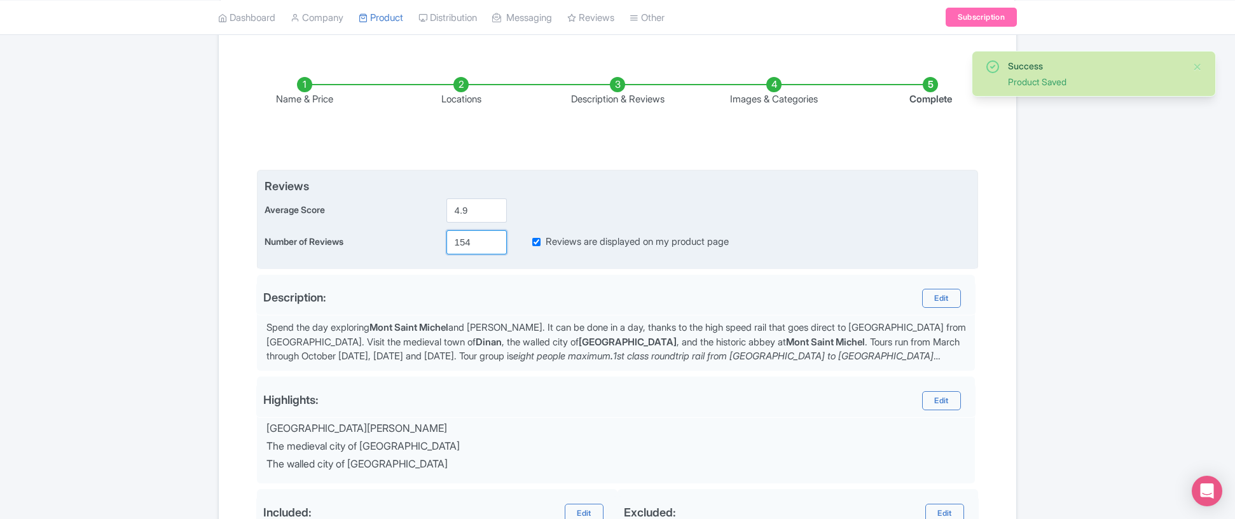
drag, startPoint x: 478, startPoint y: 246, endPoint x: 394, endPoint y: 232, distance: 84.4
click at [394, 232] on div "Number of Reviews 154 Reviews are displayed on my product page" at bounding box center [618, 242] width 706 height 24
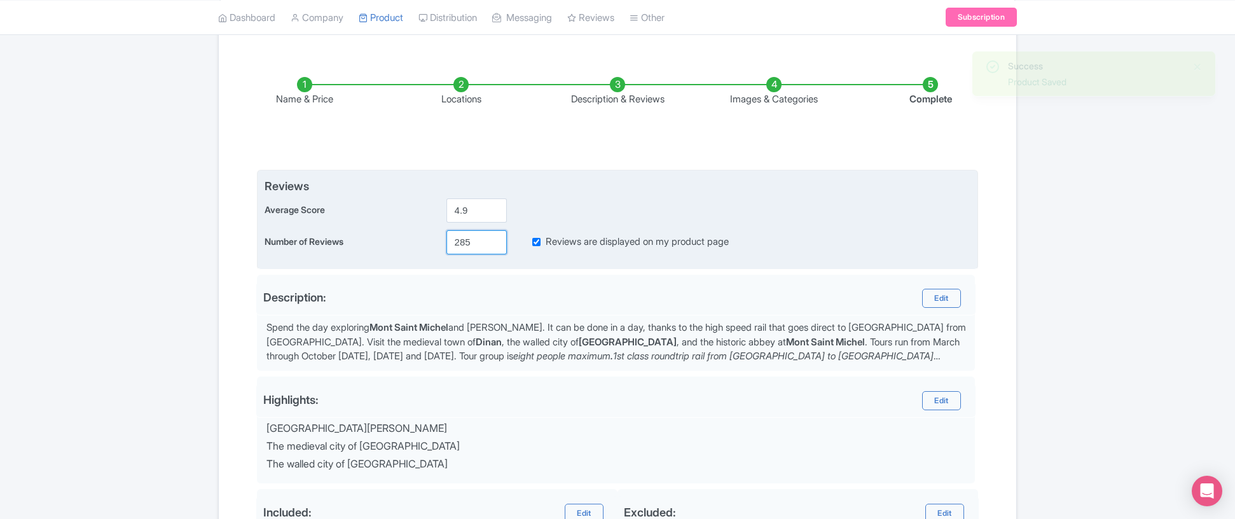
type input "285"
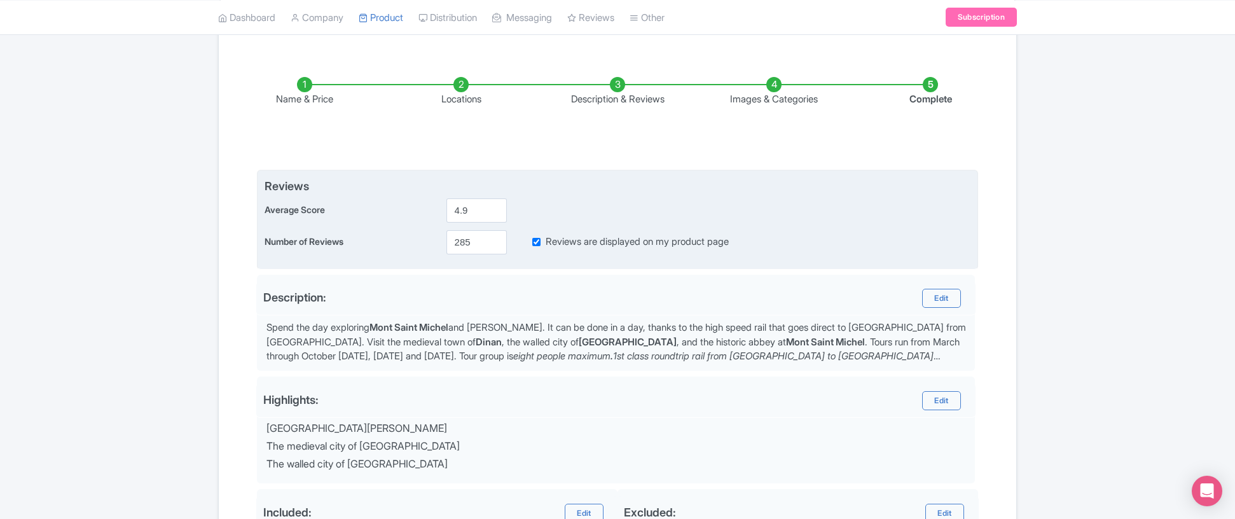
click at [827, 209] on div "Average Score 4.9" at bounding box center [618, 210] width 706 height 24
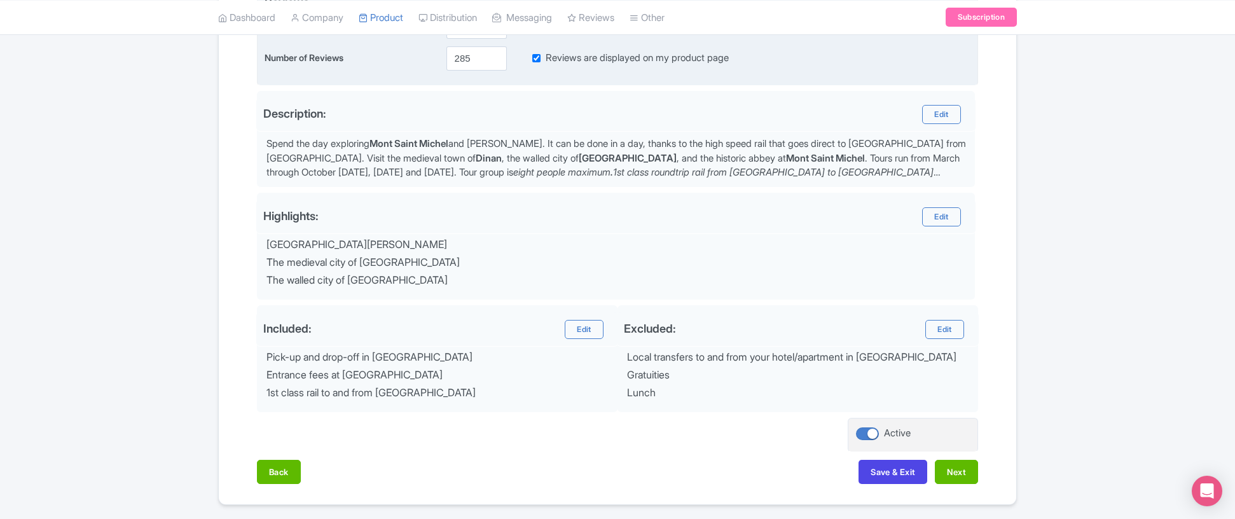
scroll to position [402, 0]
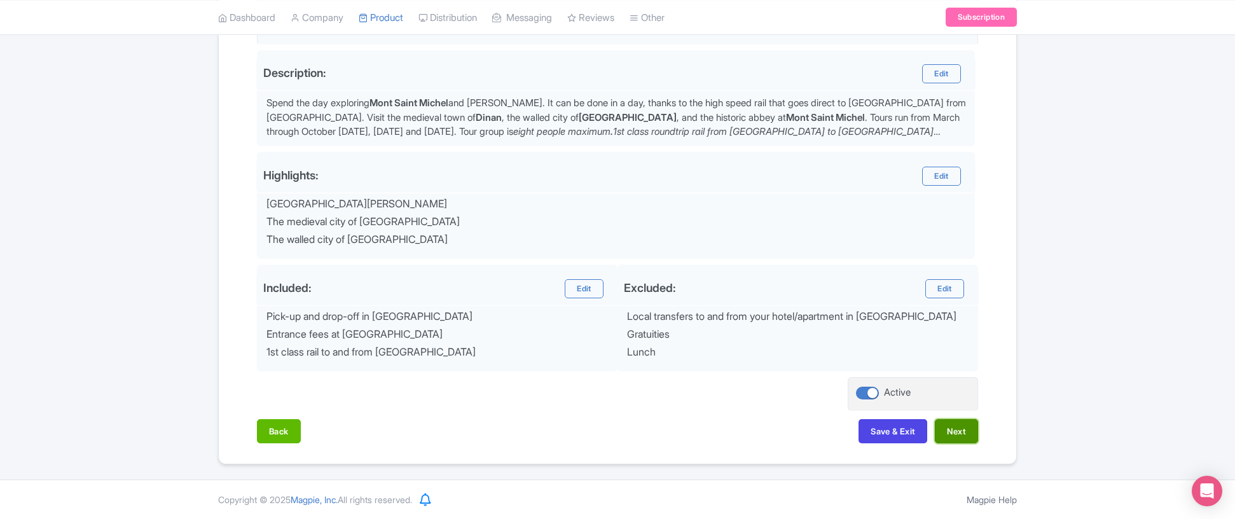
click at [953, 427] on button "Next" at bounding box center [956, 431] width 43 height 24
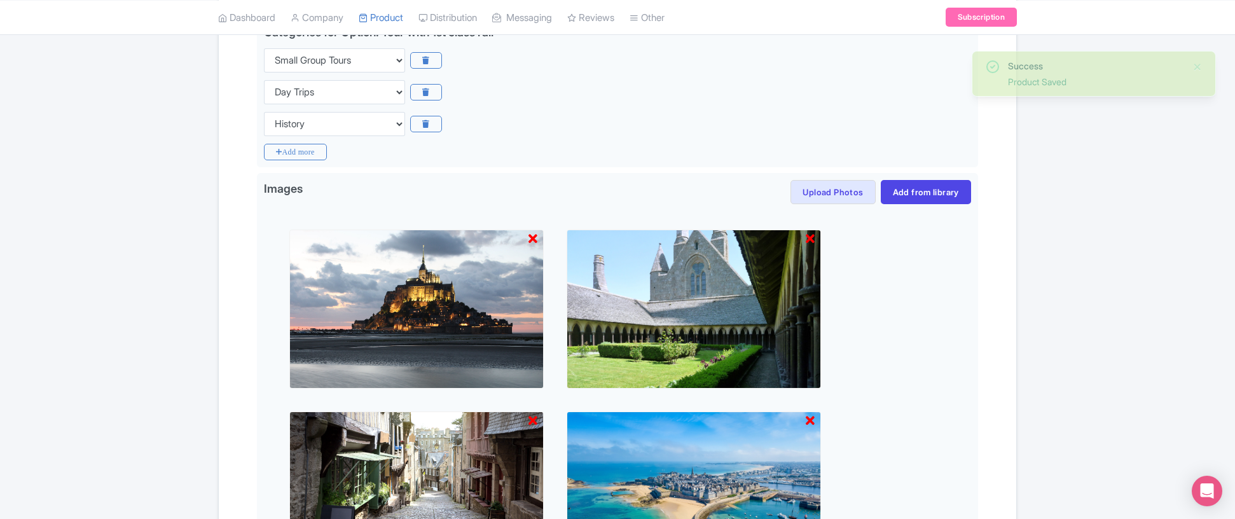
scroll to position [562, 0]
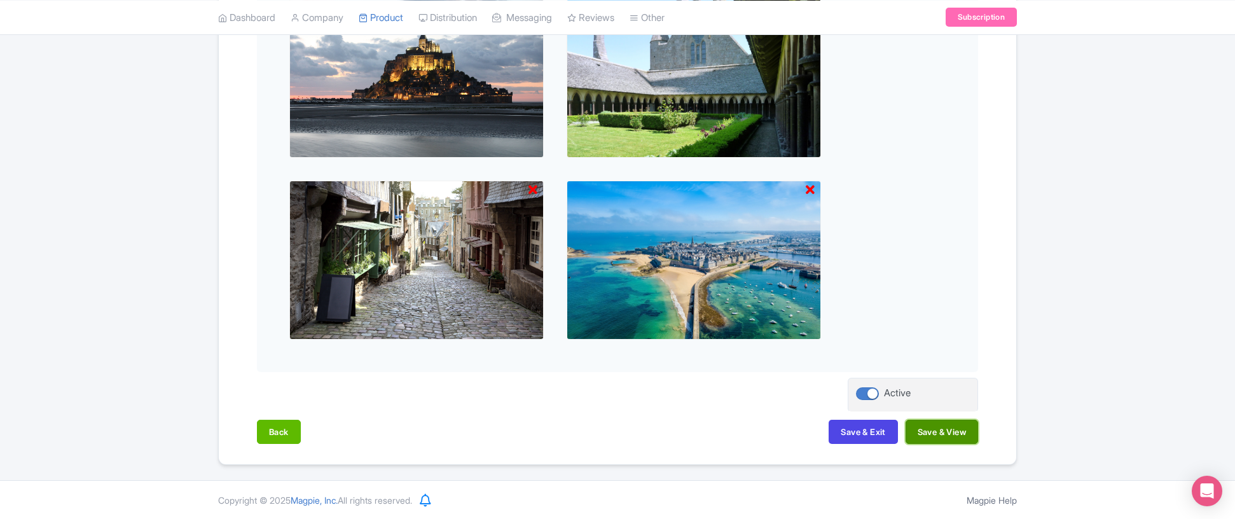
click at [942, 434] on button "Save & View" at bounding box center [942, 432] width 73 height 24
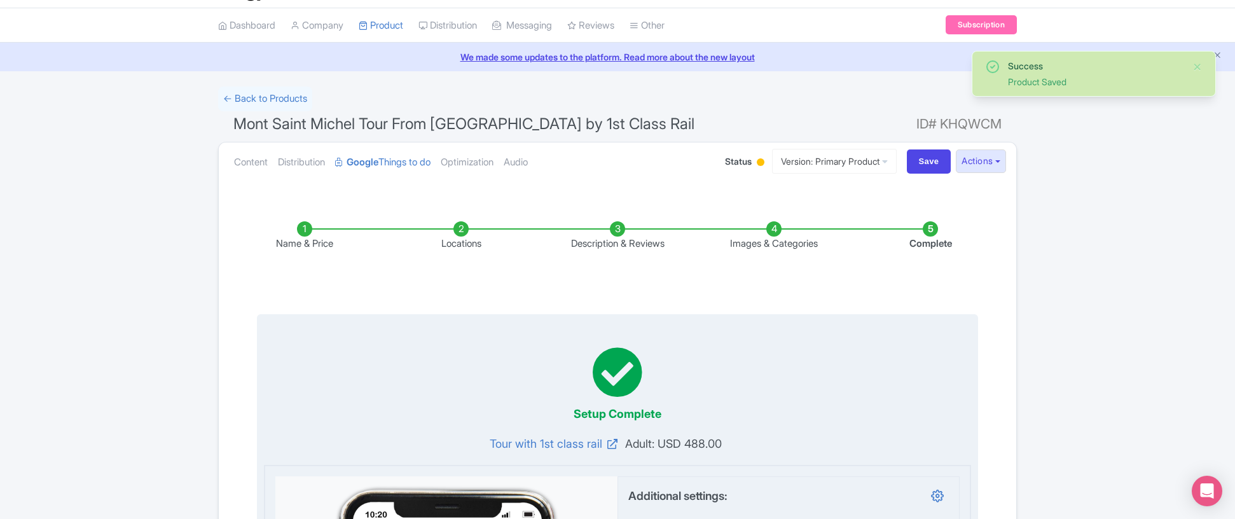
scroll to position [0, 0]
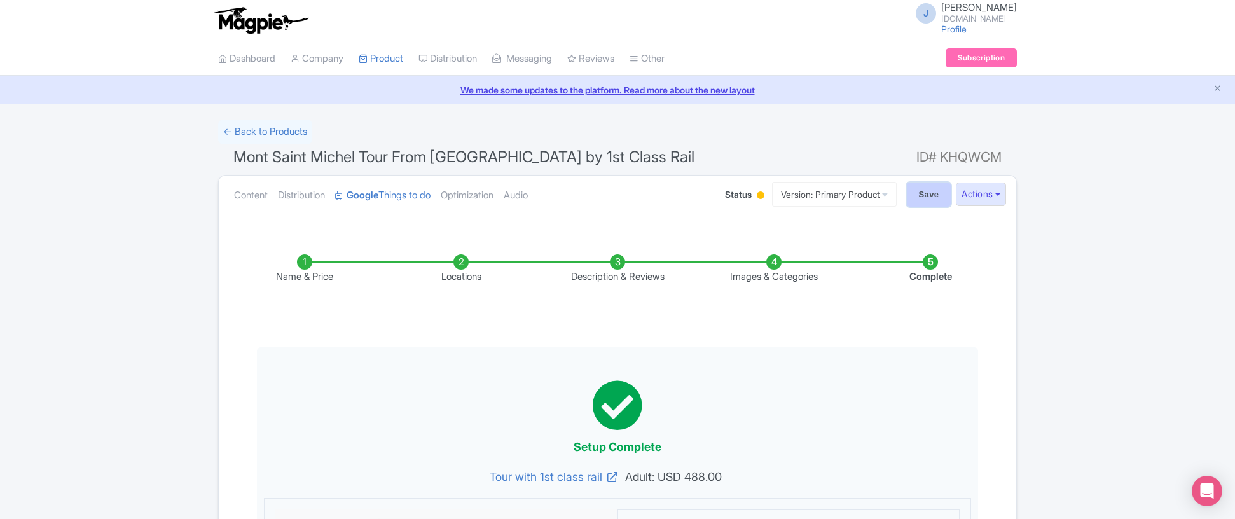
click at [929, 202] on input "Save" at bounding box center [929, 195] width 45 height 24
type input "Saving..."
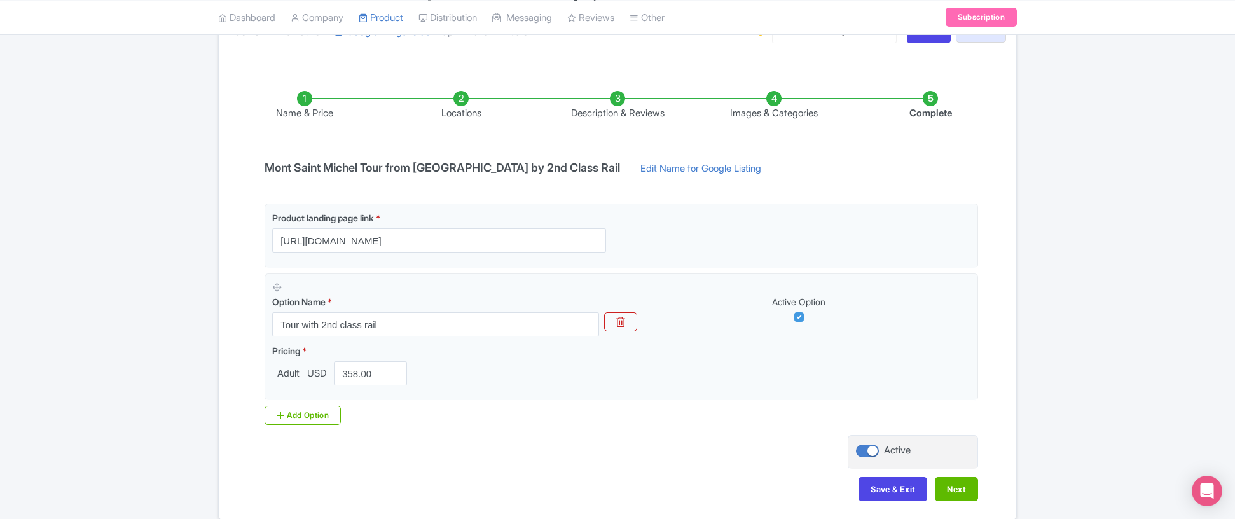
scroll to position [168, 0]
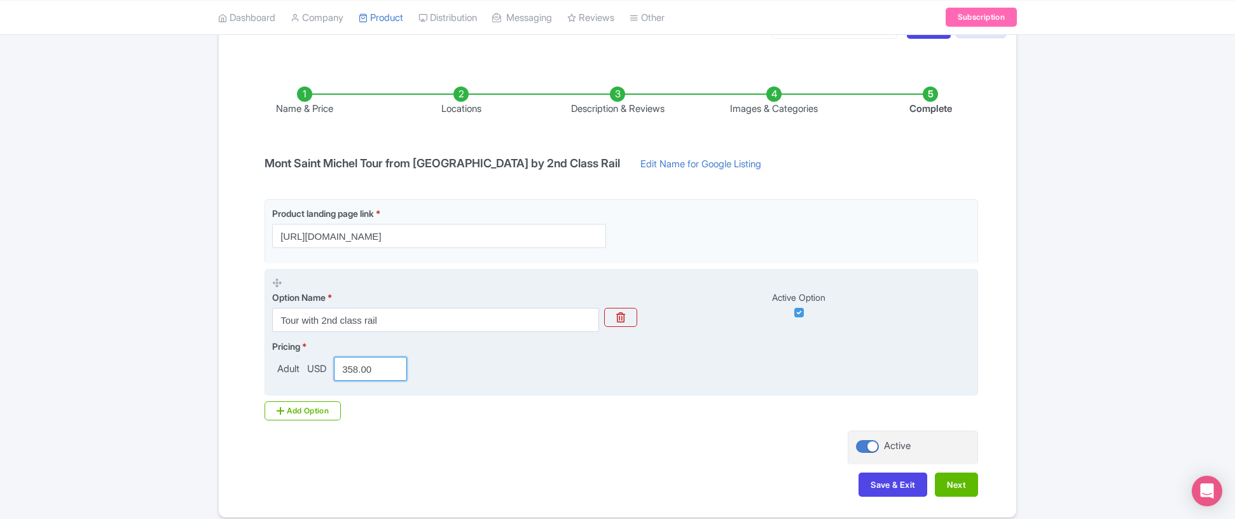
click at [379, 371] on input "358.00" at bounding box center [370, 369] width 73 height 24
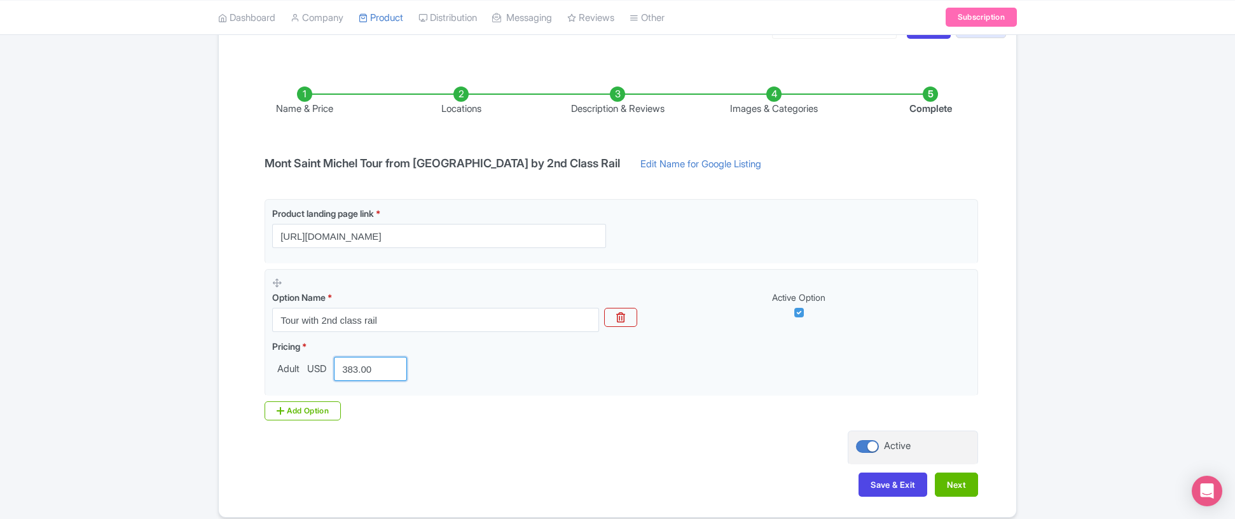
type input "383.00"
click at [780, 181] on div "Name & Price Locations Description & Reviews Images & Categories Complete Mont …" at bounding box center [617, 285] width 782 height 448
click at [944, 481] on button "Next" at bounding box center [956, 485] width 43 height 24
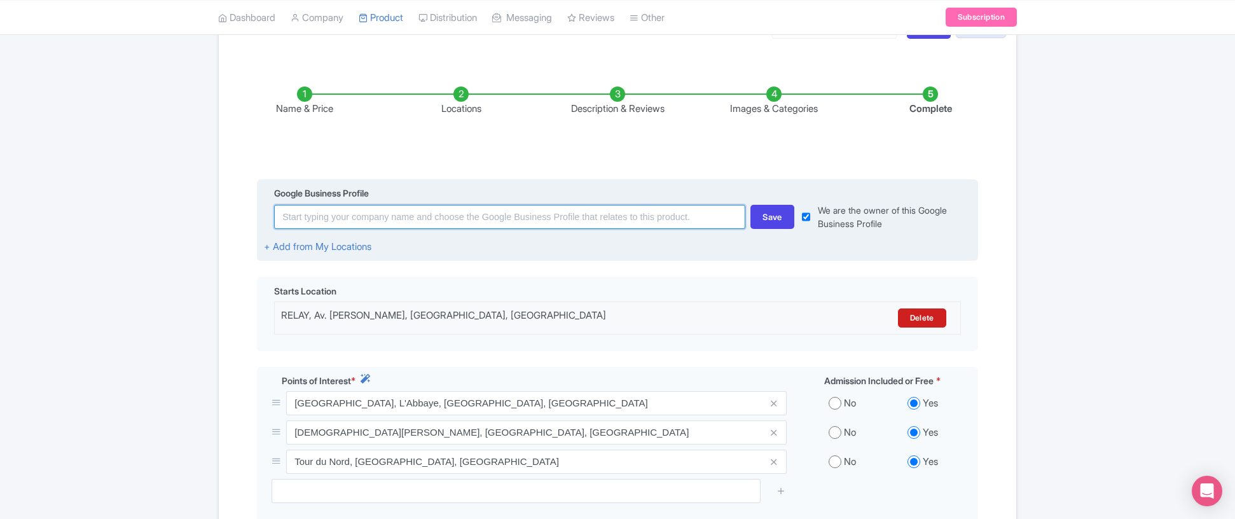
click at [443, 218] on input at bounding box center [509, 217] width 471 height 24
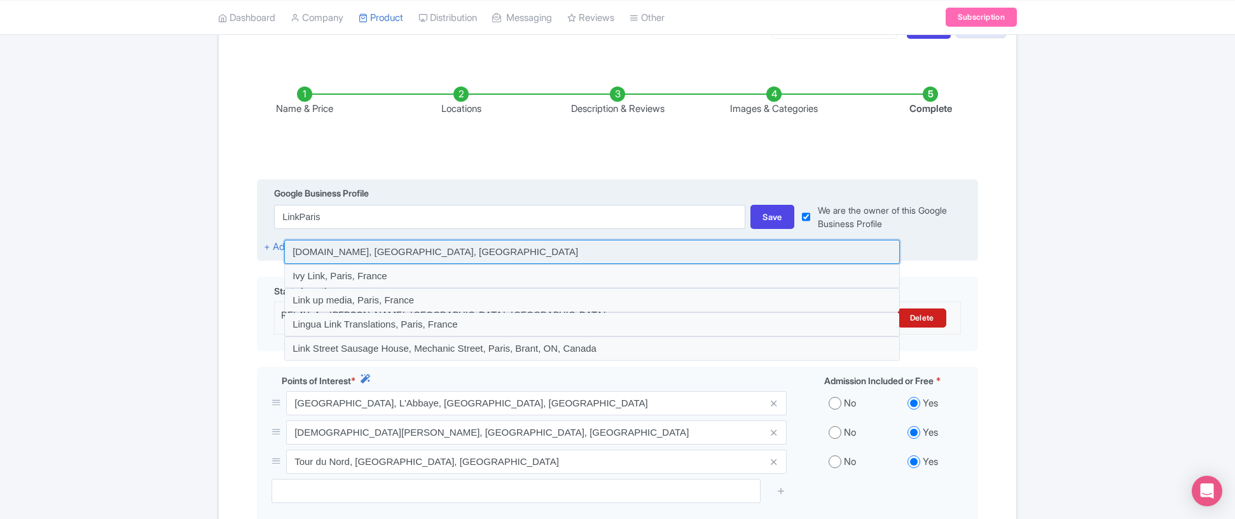
click at [412, 256] on input at bounding box center [592, 252] width 616 height 24
type input "[DOMAIN_NAME], [GEOGRAPHIC_DATA], [GEOGRAPHIC_DATA]"
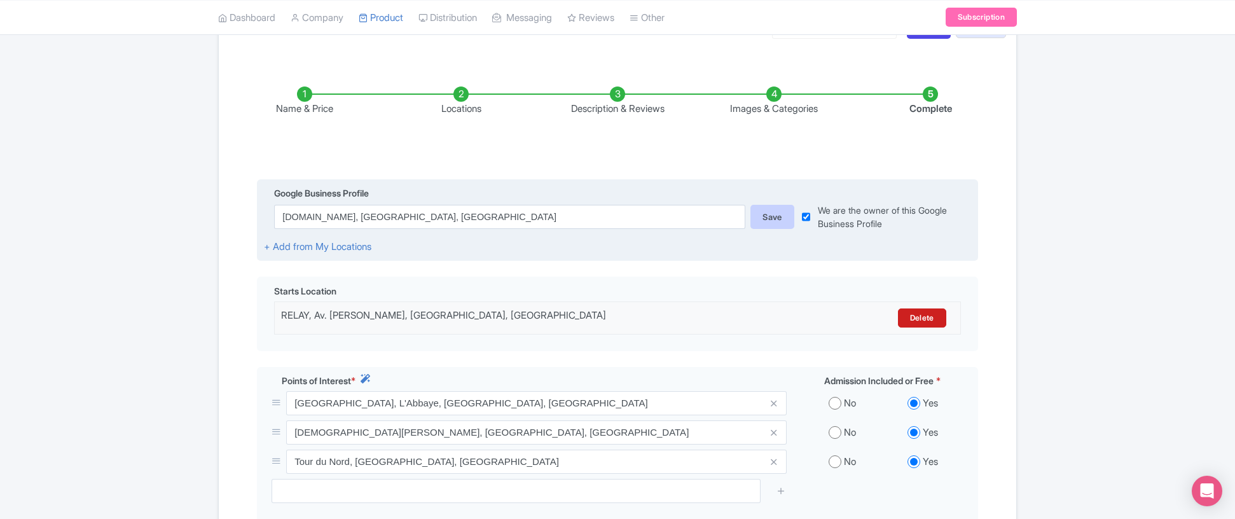
click at [776, 220] on div "Save" at bounding box center [773, 217] width 44 height 24
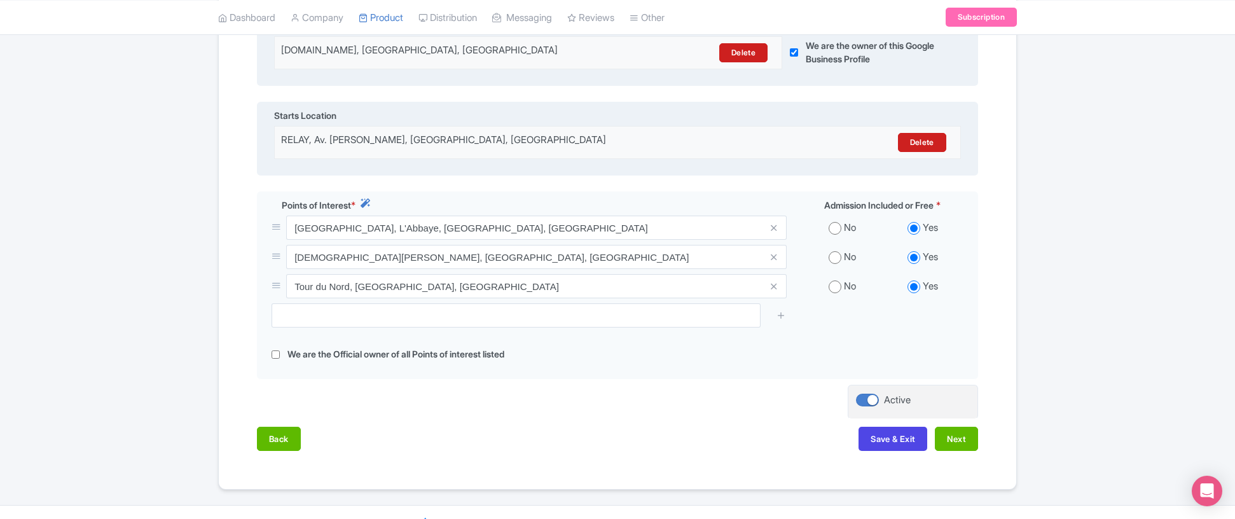
scroll to position [362, 0]
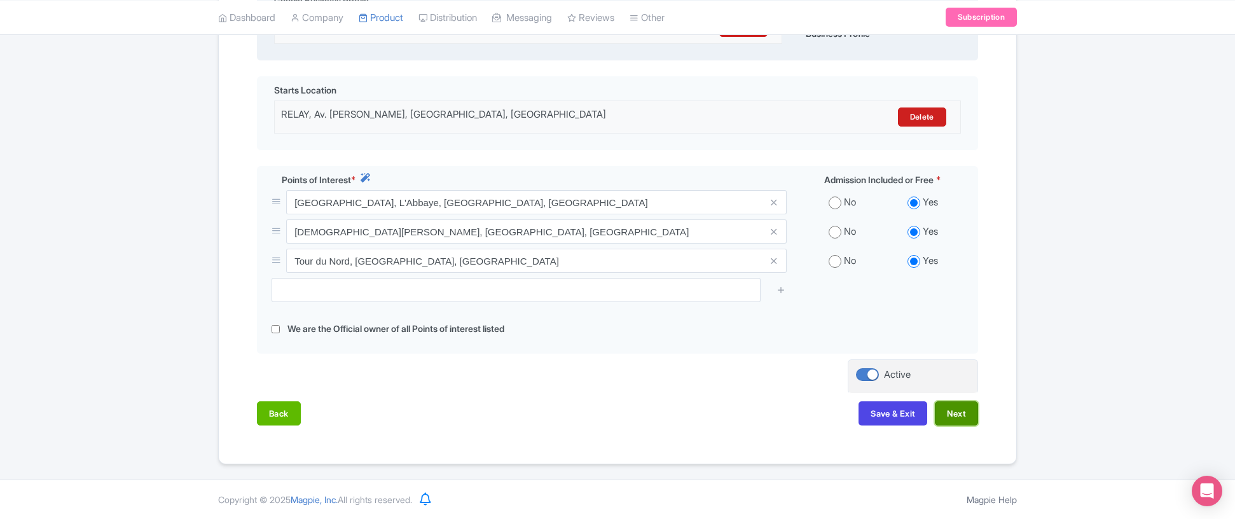
click at [968, 406] on button "Next" at bounding box center [956, 413] width 43 height 24
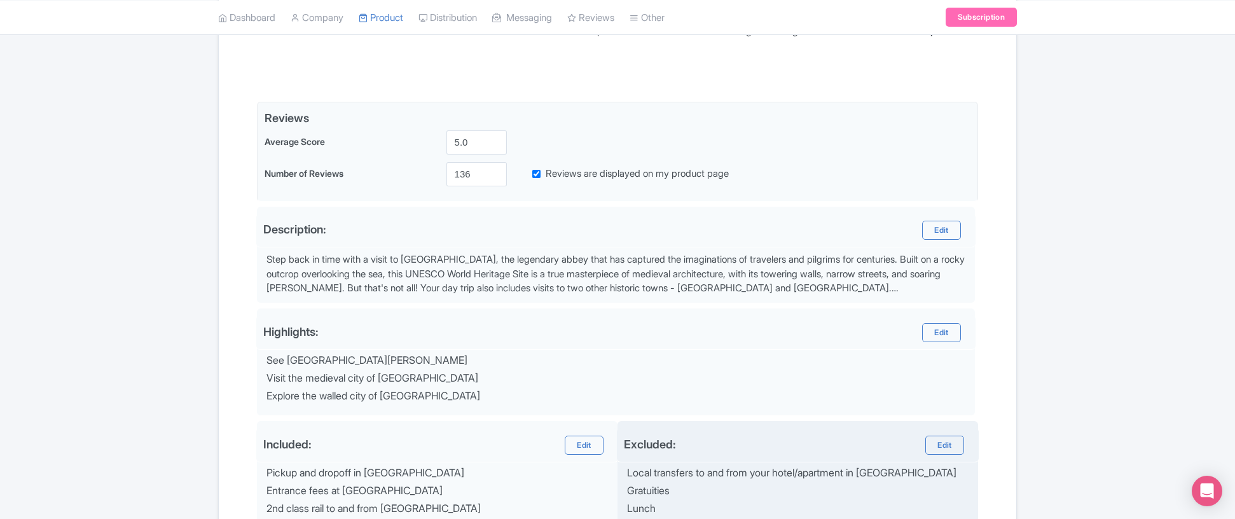
scroll to position [244, 0]
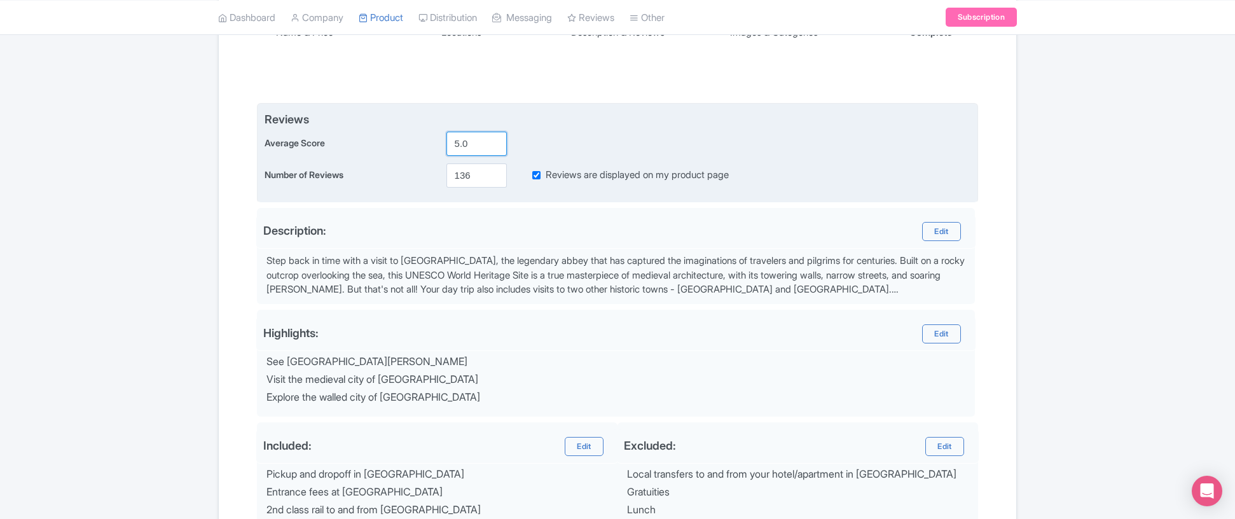
click at [469, 142] on input "5.0" at bounding box center [477, 144] width 60 height 24
type input "4.9"
click at [473, 170] on input "136" at bounding box center [477, 175] width 60 height 24
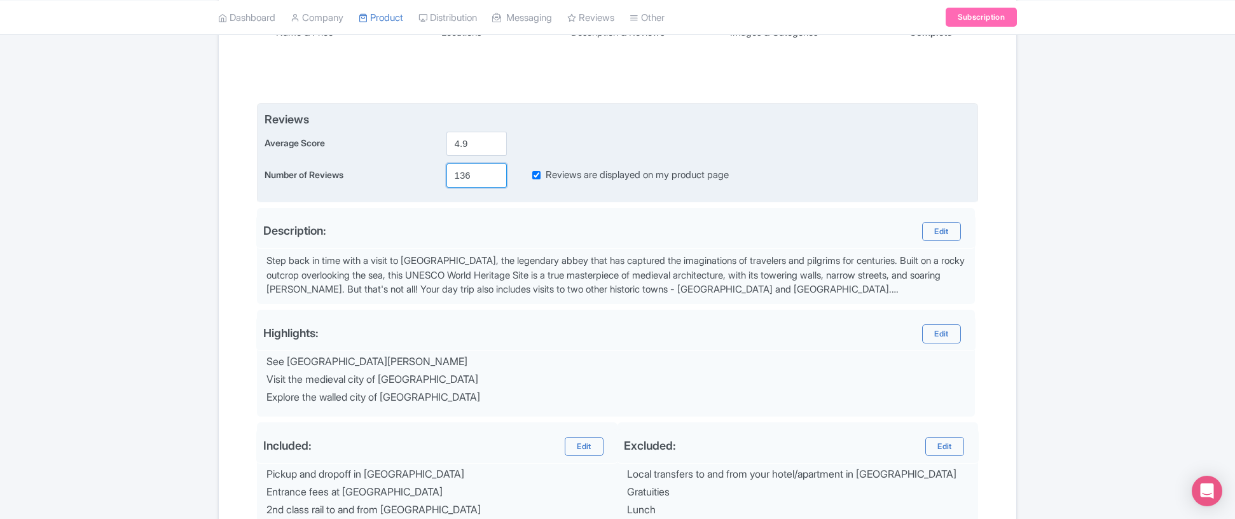
click at [473, 170] on input "136" at bounding box center [477, 175] width 60 height 24
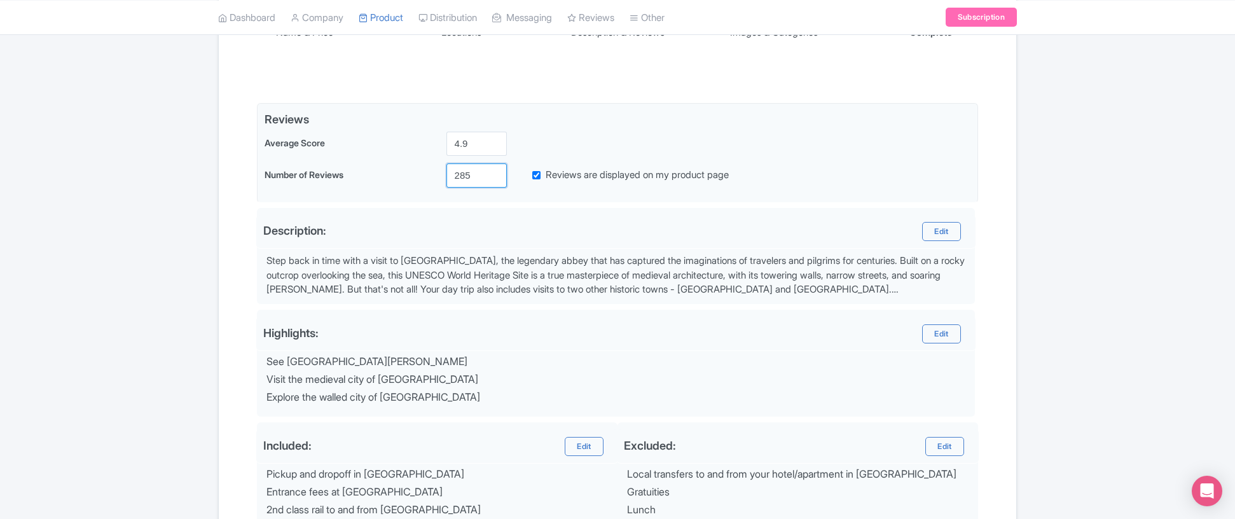
type input "285"
click at [1105, 181] on div "Success Product Saved ← Back to Products Mont Saint Michel Tour from Paris by 2…" at bounding box center [617, 248] width 1235 height 747
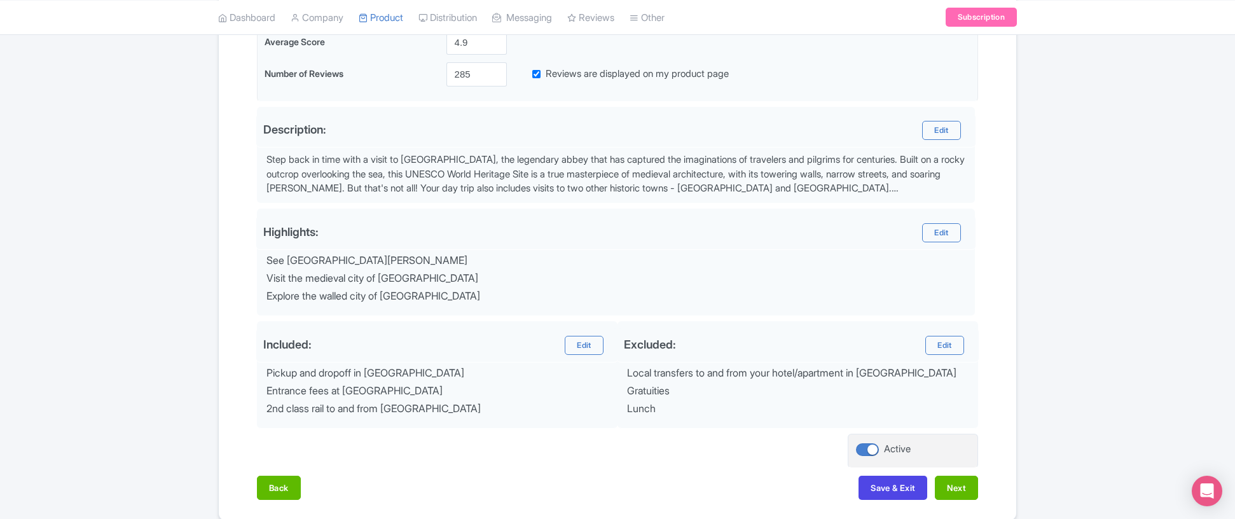
scroll to position [402, 0]
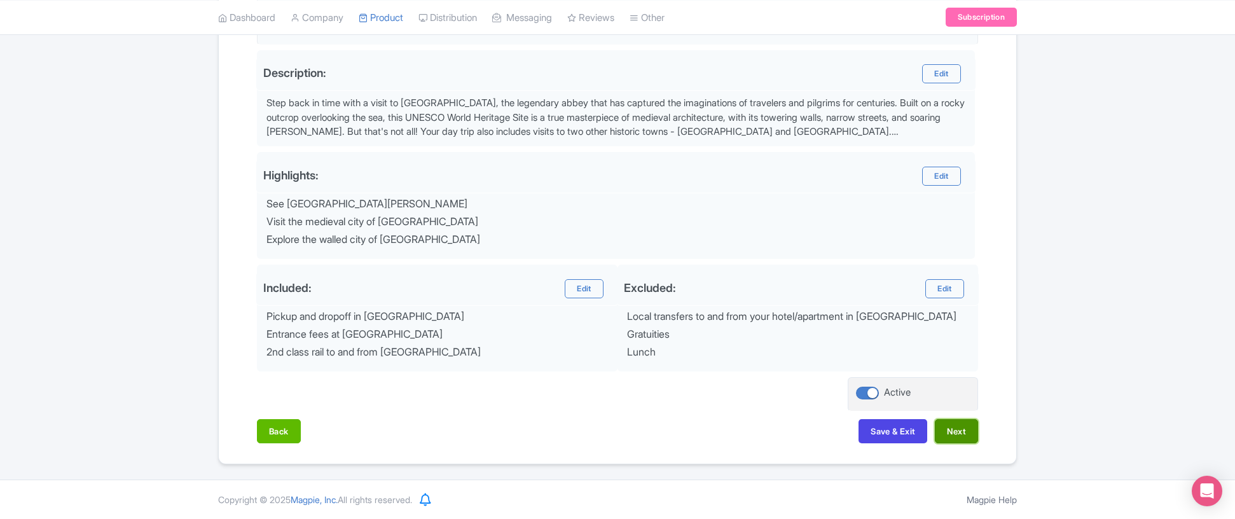
click at [964, 428] on button "Next" at bounding box center [956, 431] width 43 height 24
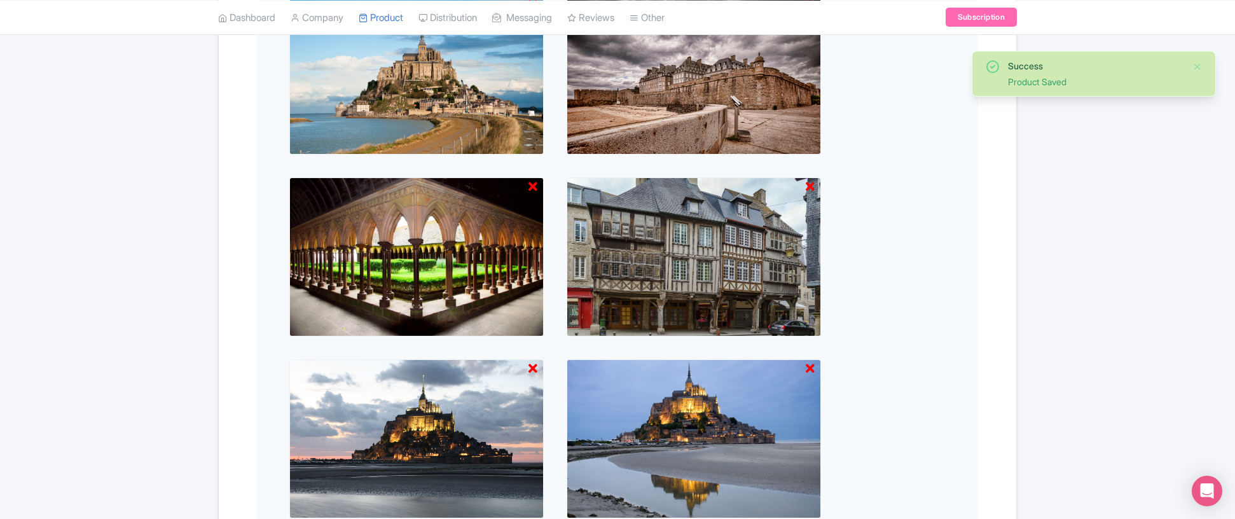
scroll to position [807, 0]
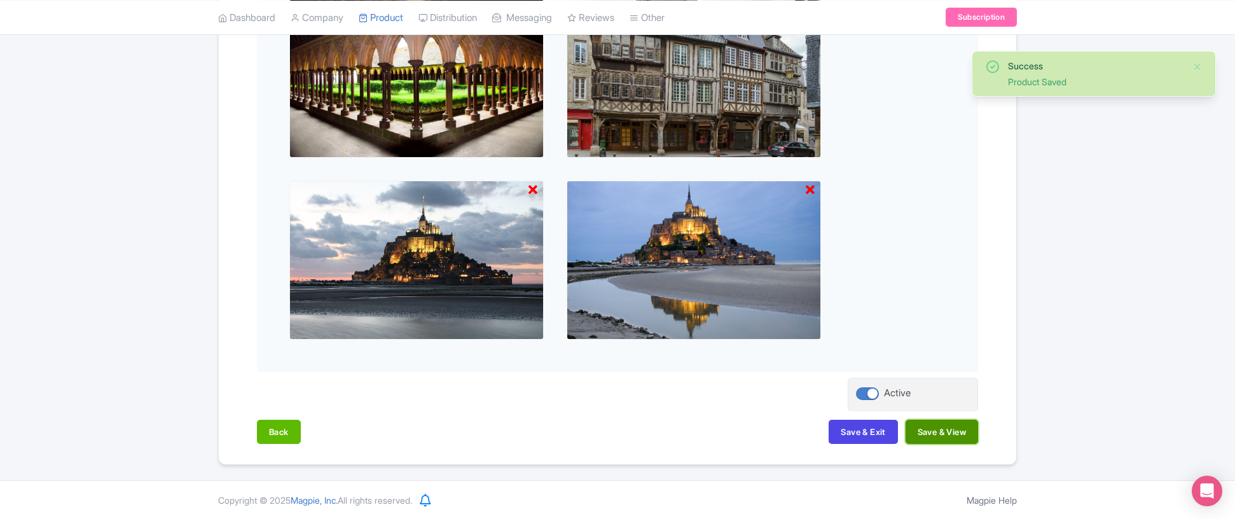
click at [948, 433] on button "Save & View" at bounding box center [942, 432] width 73 height 24
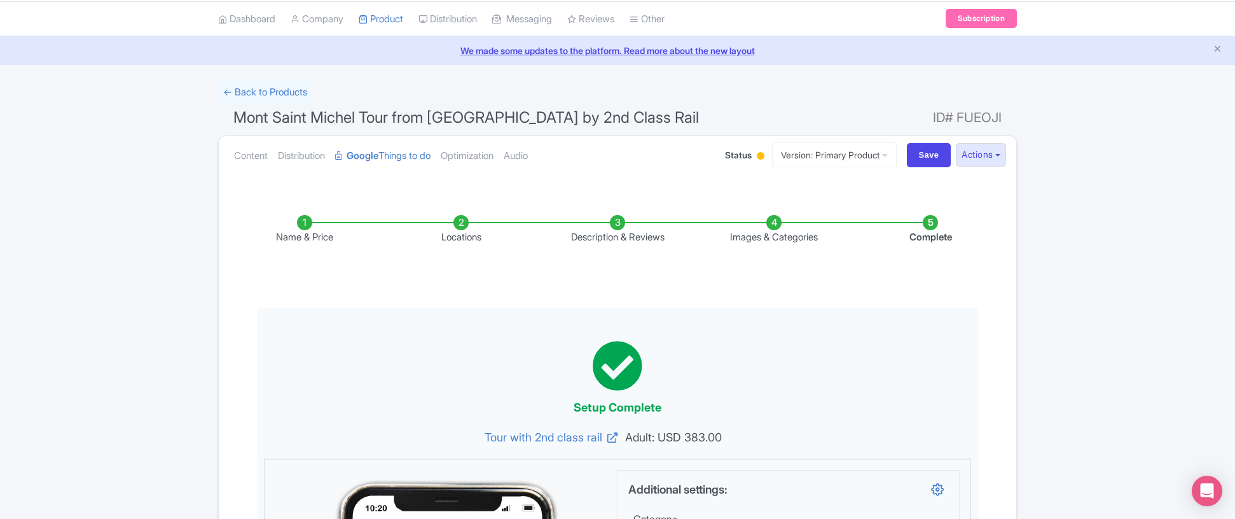
scroll to position [40, 0]
click at [921, 160] on input "Save" at bounding box center [929, 154] width 45 height 24
type input "Saving..."
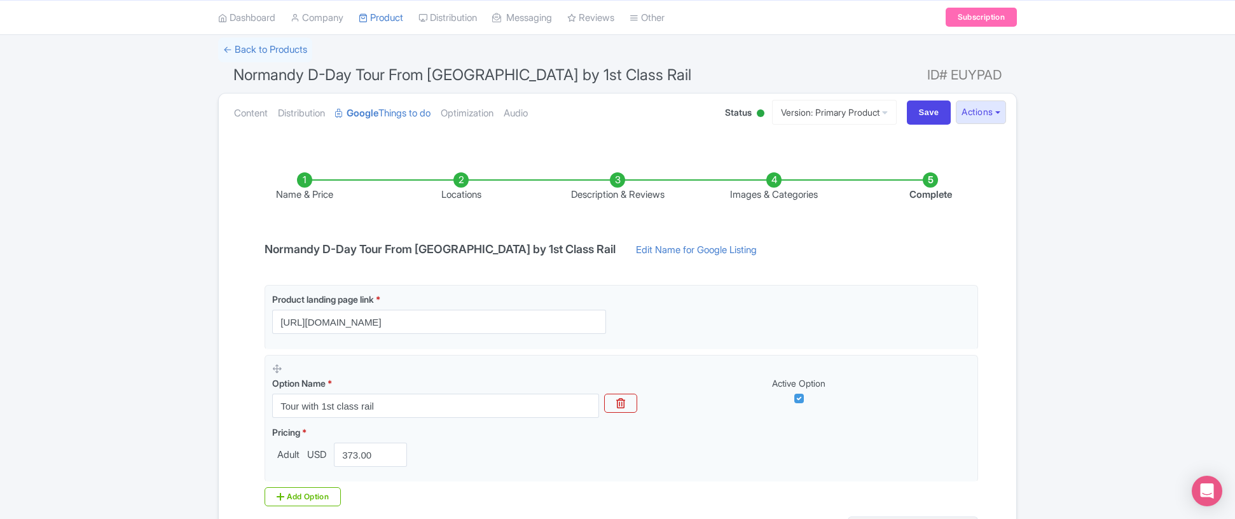
scroll to position [85, 0]
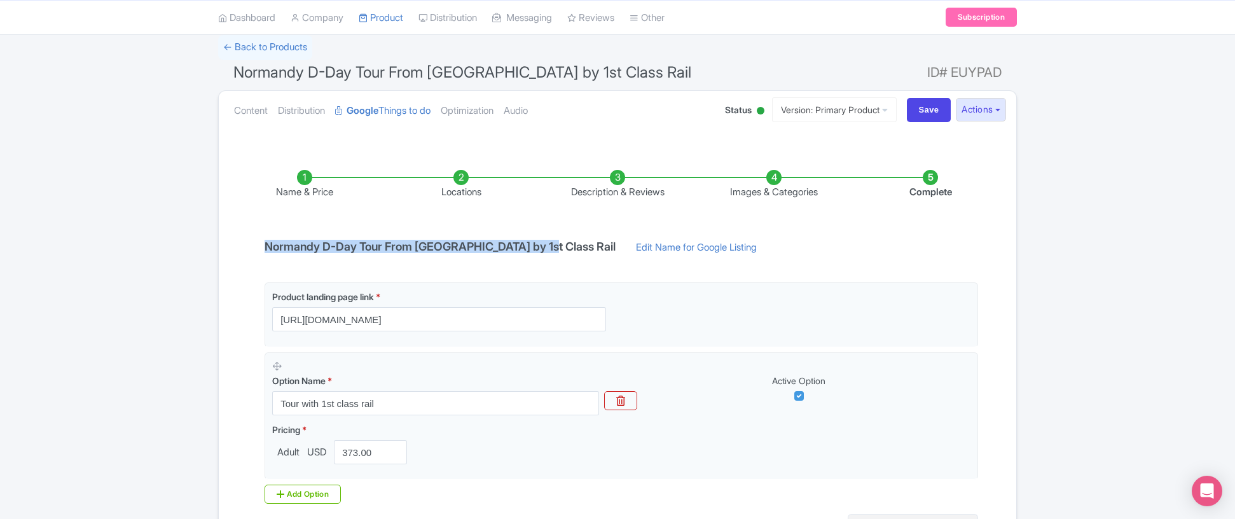
drag, startPoint x: 539, startPoint y: 244, endPoint x: 250, endPoint y: 242, distance: 289.4
click at [250, 242] on div "Name & Price Locations Description & Reviews Images & Categories Complete Norma…" at bounding box center [617, 368] width 782 height 448
copy h4 "Normandy D-Day Tour From [GEOGRAPHIC_DATA] by 1st Class Rail"
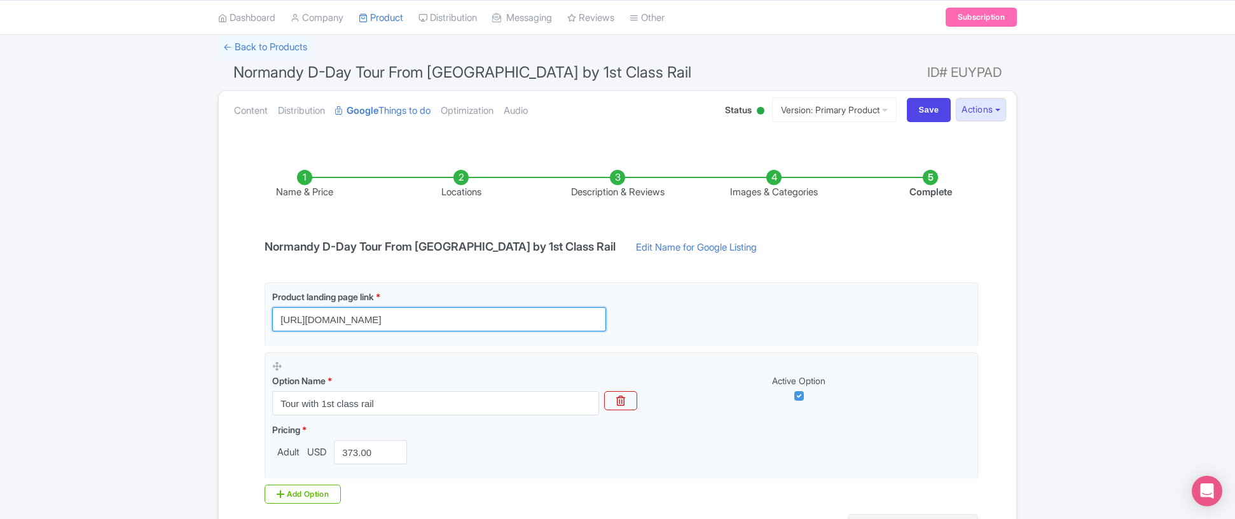
drag, startPoint x: 480, startPoint y: 317, endPoint x: 117, endPoint y: 295, distance: 363.2
click at [117, 295] on div "← Back to Products Normandy D-Day Tour From [GEOGRAPHIC_DATA] by 1st Class Rail…" at bounding box center [617, 318] width 1235 height 566
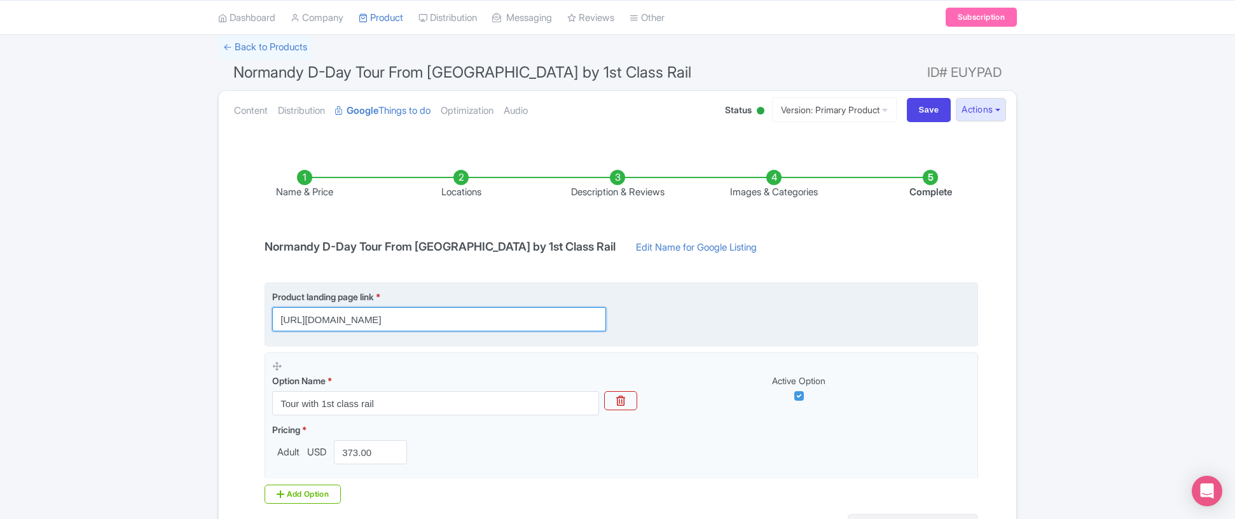
click at [490, 317] on input "[URL][DOMAIN_NAME]" at bounding box center [439, 319] width 334 height 24
paste input "?utm_source=GoogleAds&utm_medium=cpc&utm_campaign=things_to_do&utm_content=norm…"
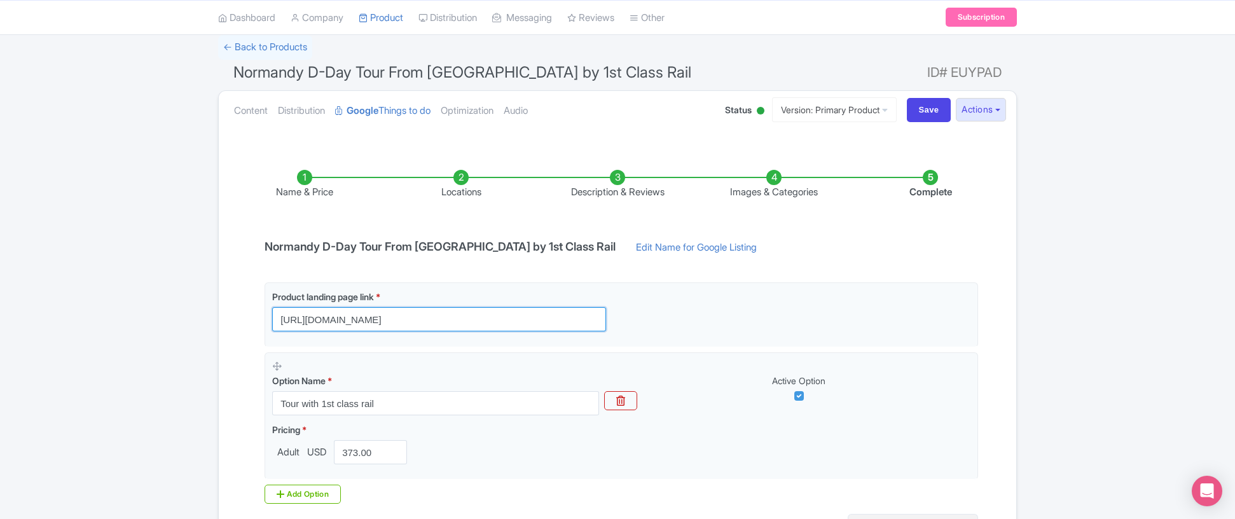
type input "[URL][DOMAIN_NAME]"
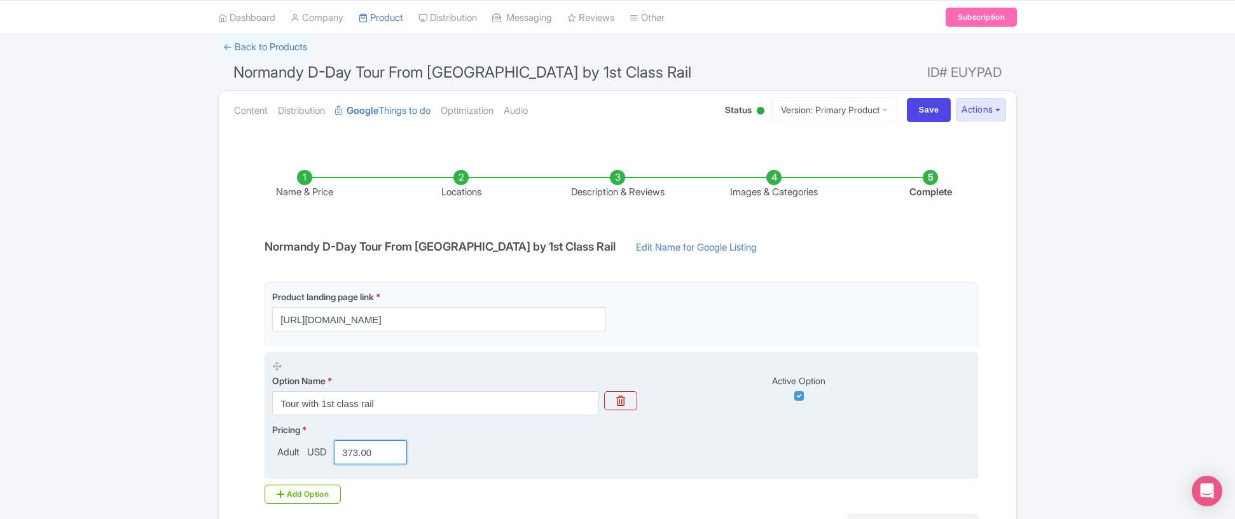
click at [377, 448] on input "373.00" at bounding box center [370, 452] width 73 height 24
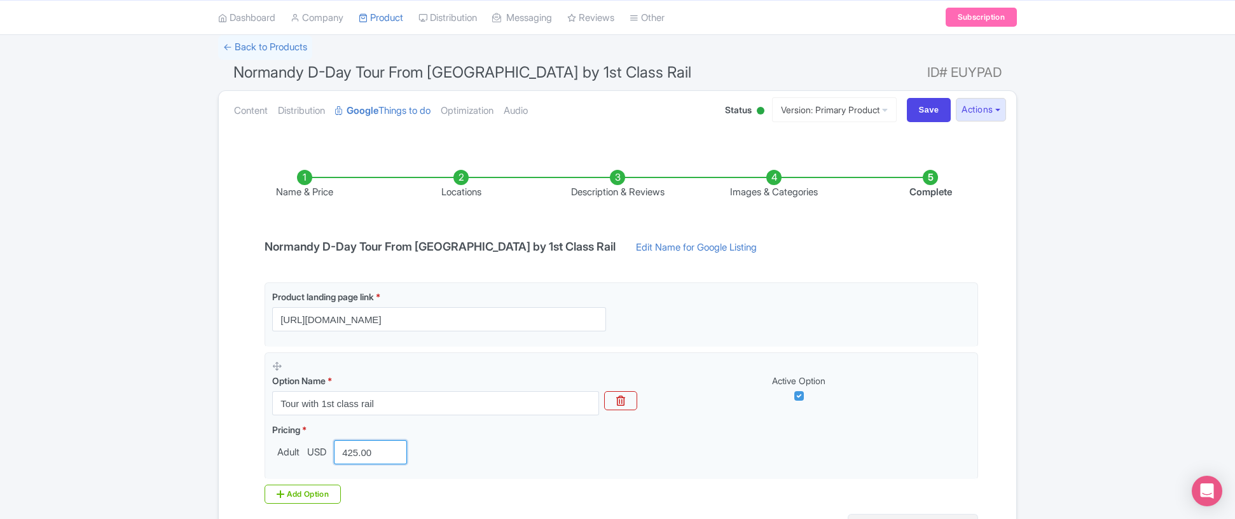
type input "425.00"
click at [942, 261] on div "Name & Price Locations Description & Reviews Images & Categories Complete Norma…" at bounding box center [617, 368] width 782 height 448
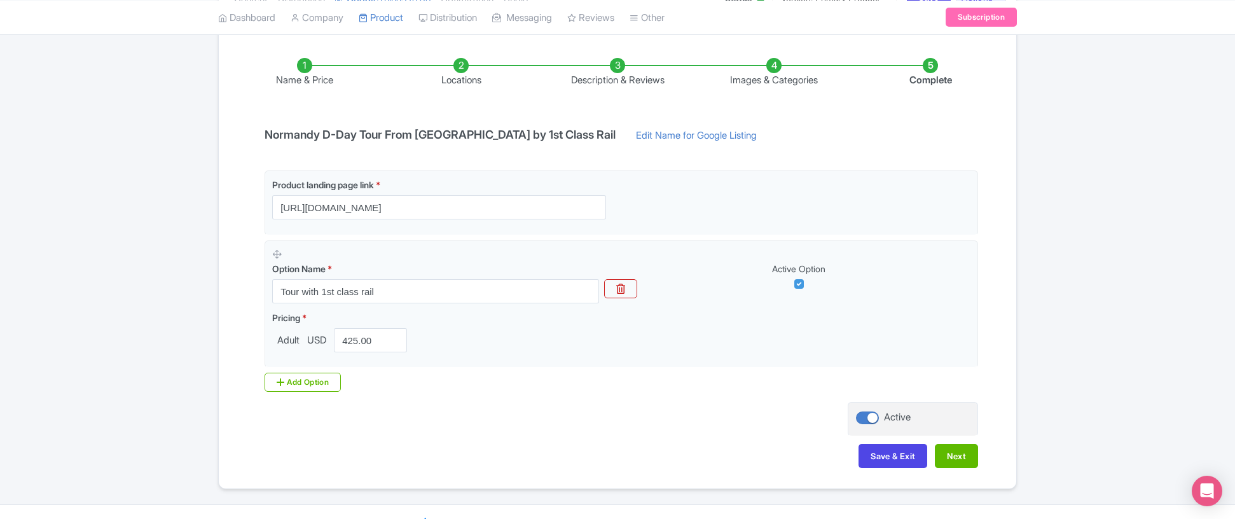
scroll to position [221, 0]
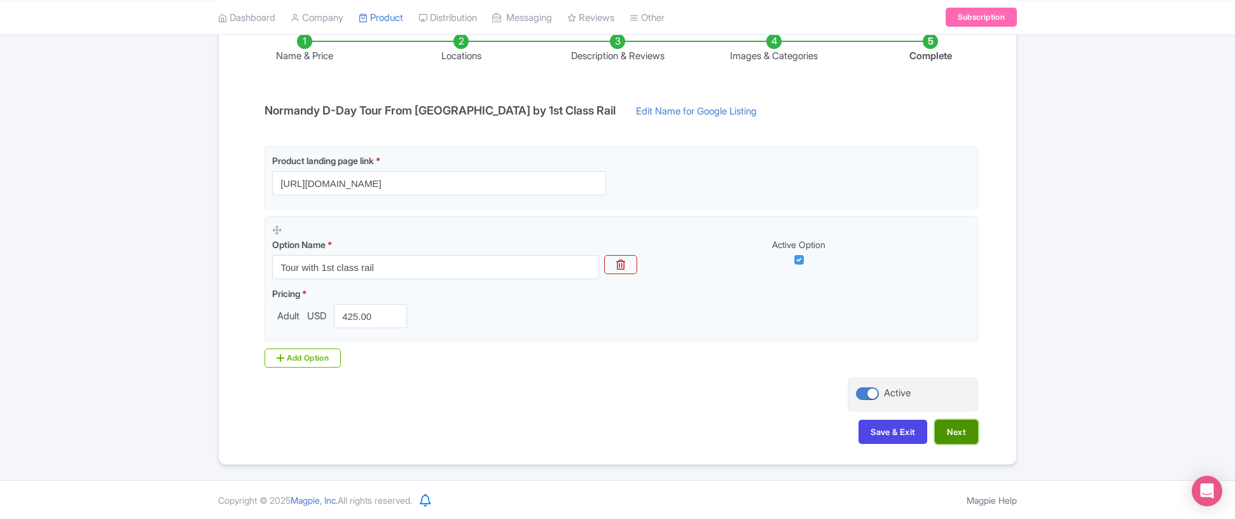
click at [946, 428] on button "Next" at bounding box center [956, 432] width 43 height 24
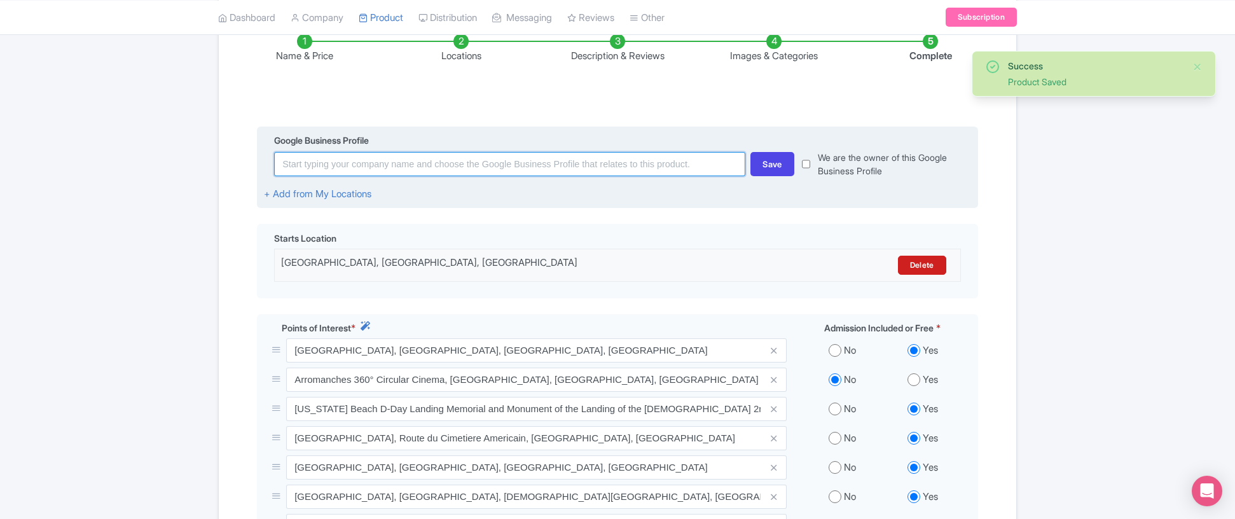
click at [528, 160] on input at bounding box center [509, 164] width 471 height 24
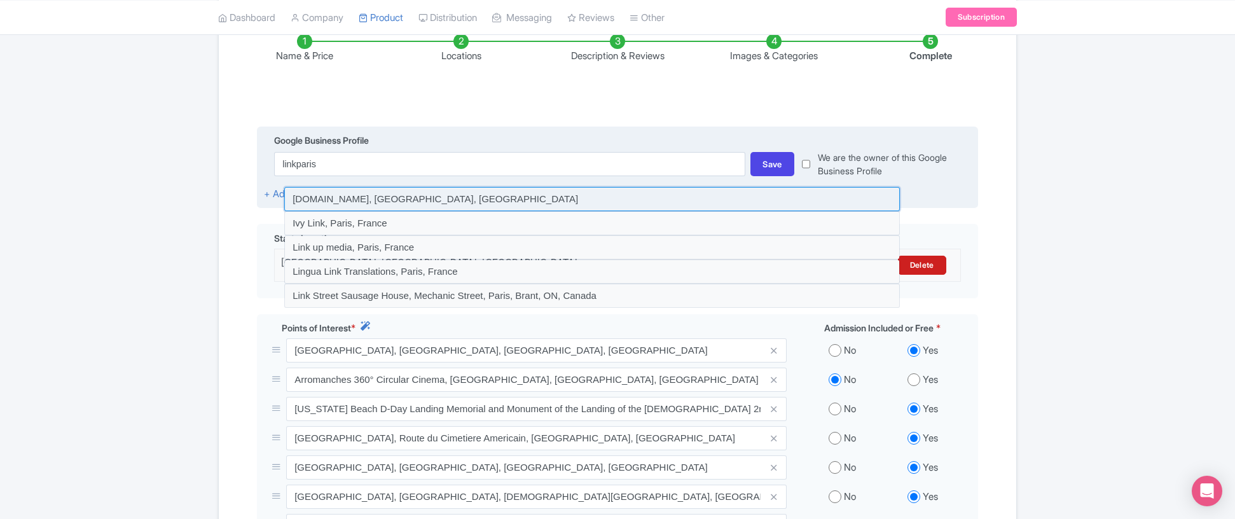
click at [475, 202] on input at bounding box center [592, 199] width 616 height 24
type input "[DOMAIN_NAME], [GEOGRAPHIC_DATA], [GEOGRAPHIC_DATA]"
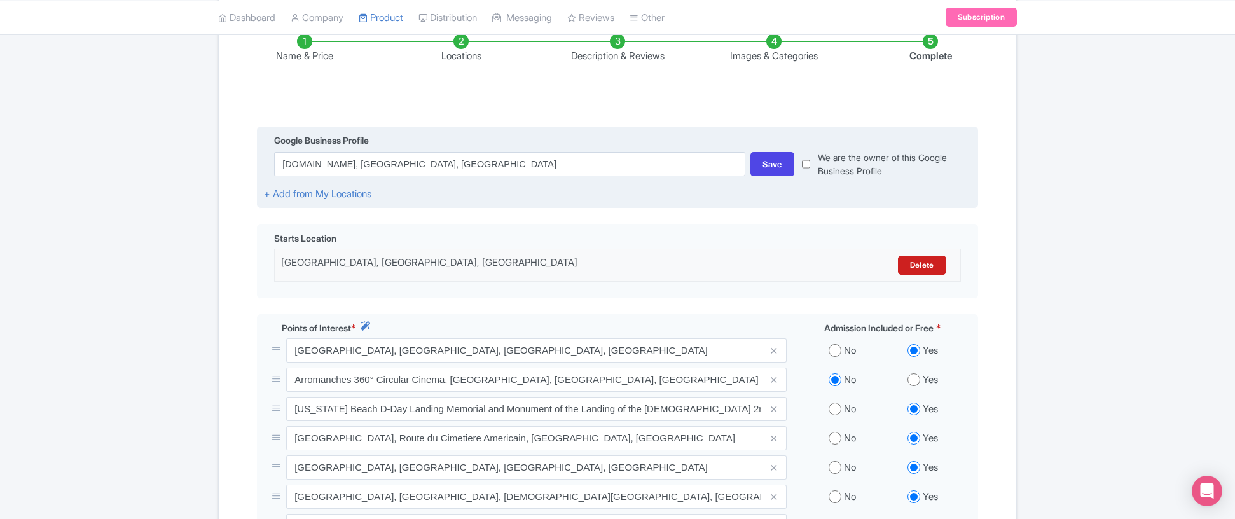
click at [809, 166] on input "checkbox" at bounding box center [806, 164] width 8 height 27
checkbox input "true"
click at [771, 167] on div "Save" at bounding box center [773, 164] width 44 height 24
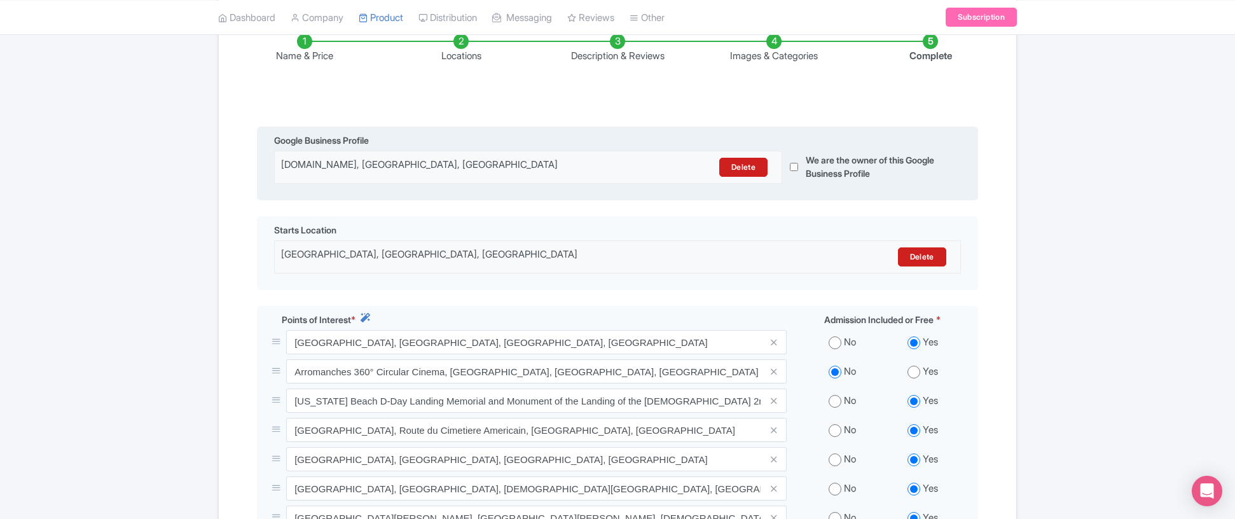
scroll to position [742, 0]
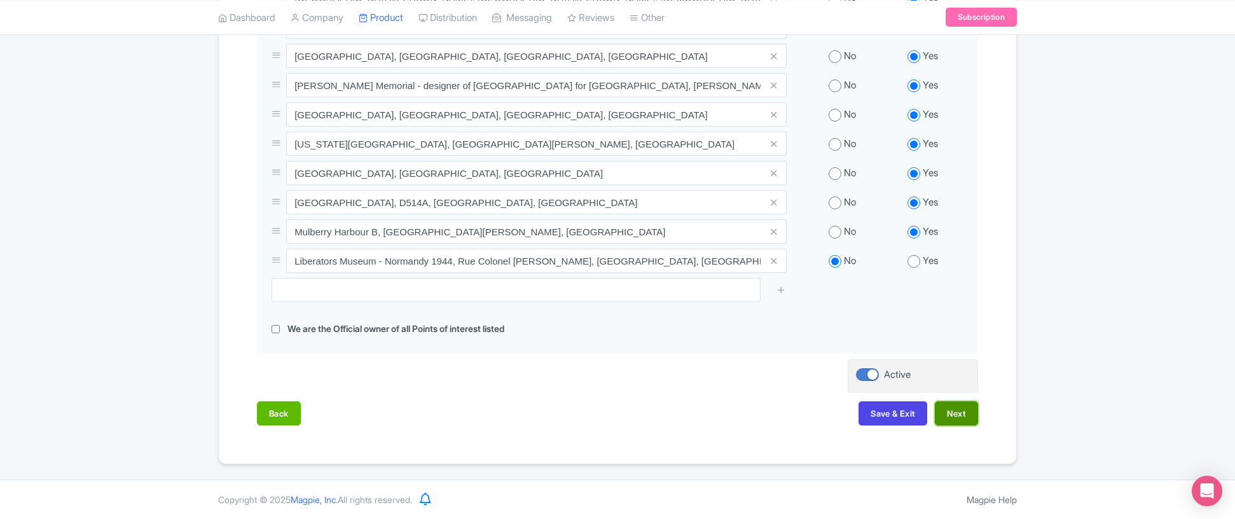
click at [960, 416] on button "Next" at bounding box center [956, 413] width 43 height 24
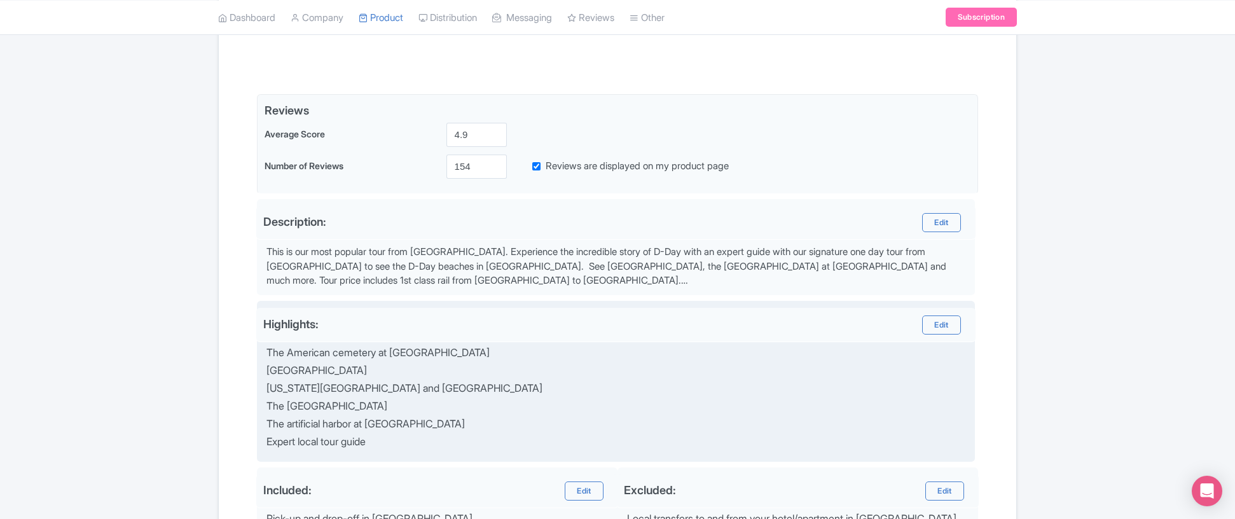
scroll to position [254, 0]
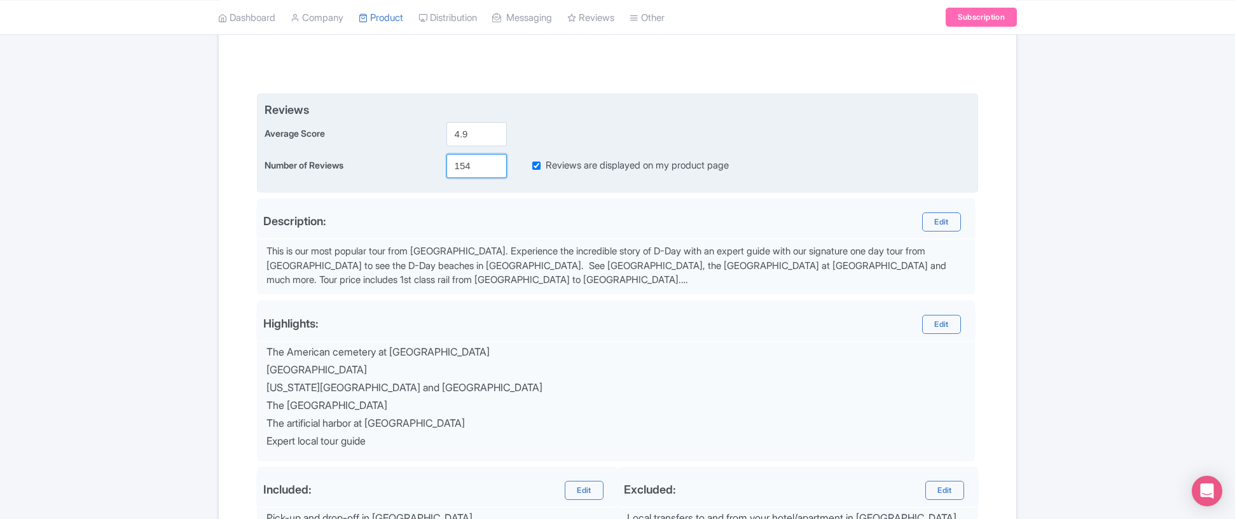
click at [476, 170] on input "154" at bounding box center [477, 166] width 60 height 24
type input "285"
click at [815, 114] on span "Reviews" at bounding box center [618, 109] width 706 height 17
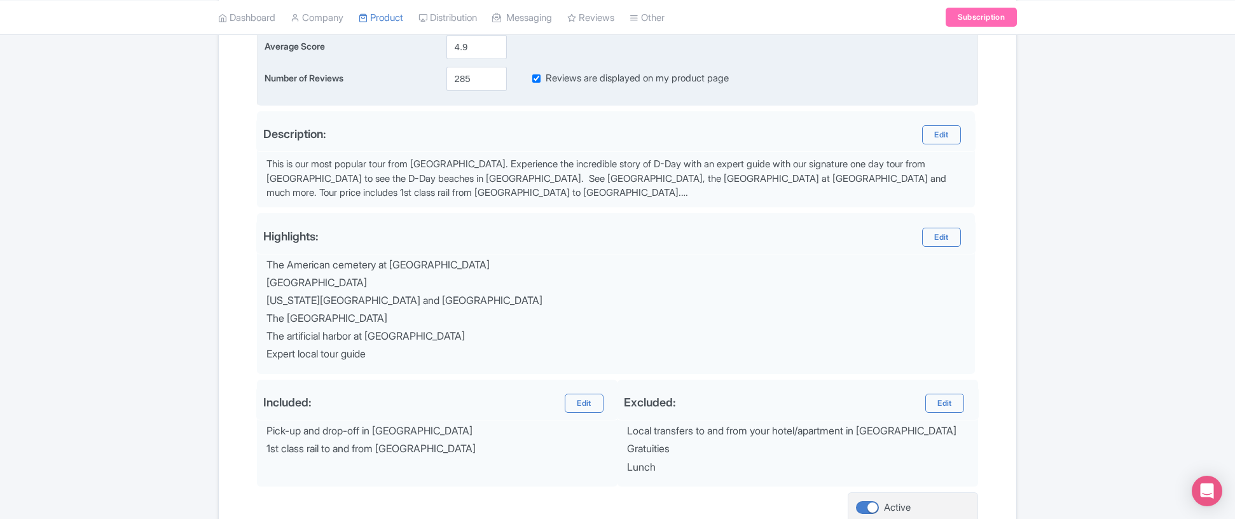
scroll to position [455, 0]
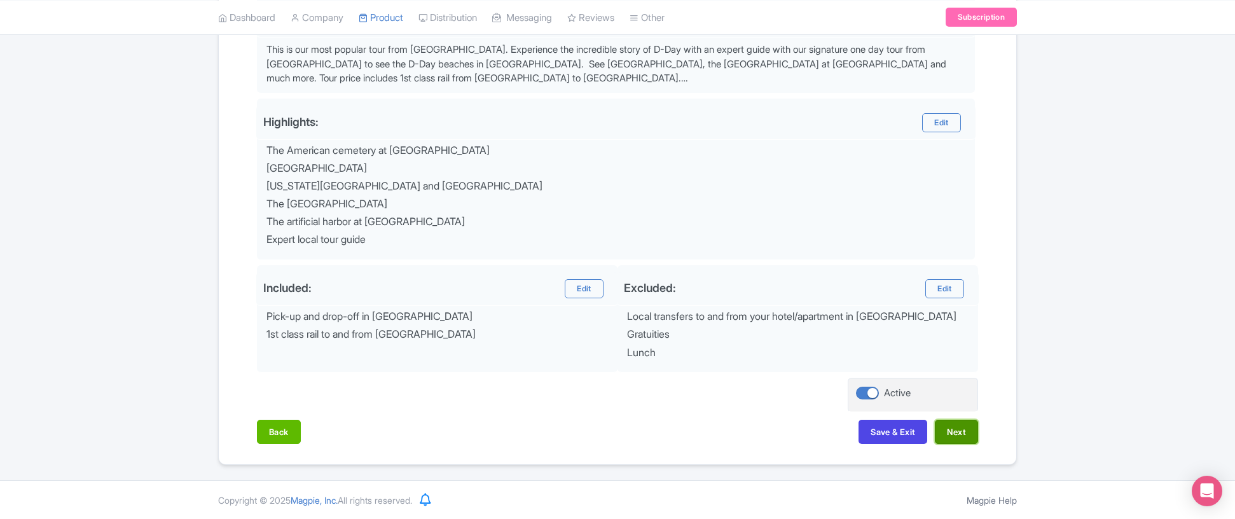
click at [956, 429] on button "Next" at bounding box center [956, 432] width 43 height 24
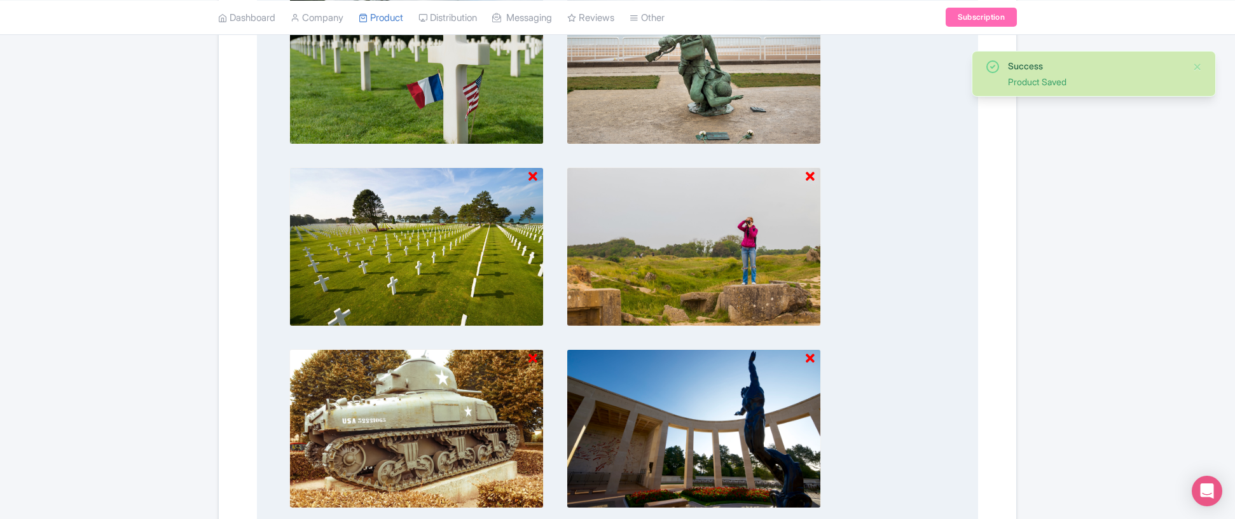
scroll to position [775, 0]
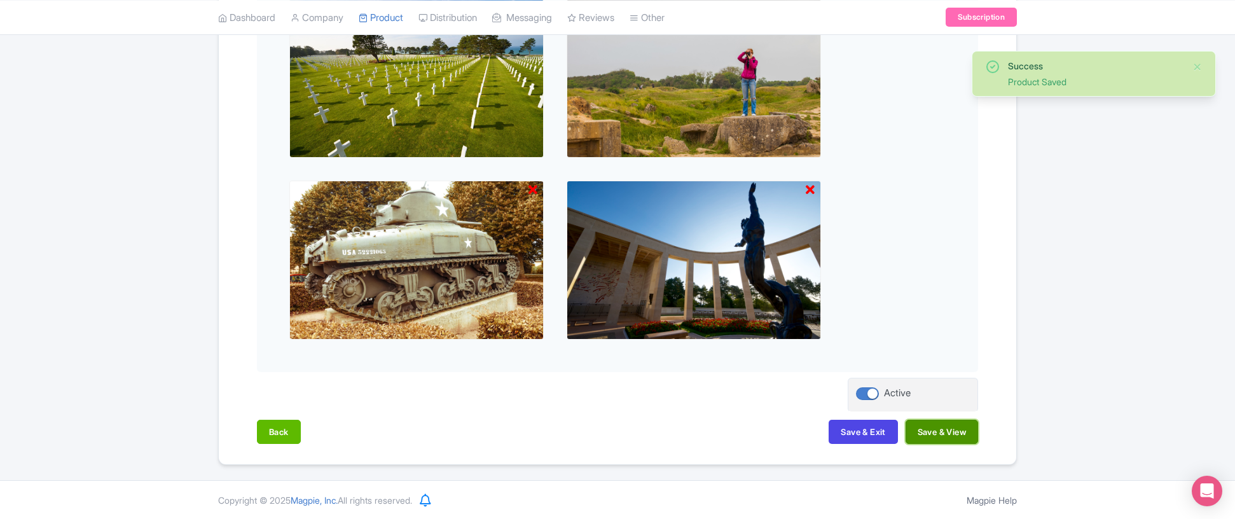
click at [929, 428] on button "Save & View" at bounding box center [942, 432] width 73 height 24
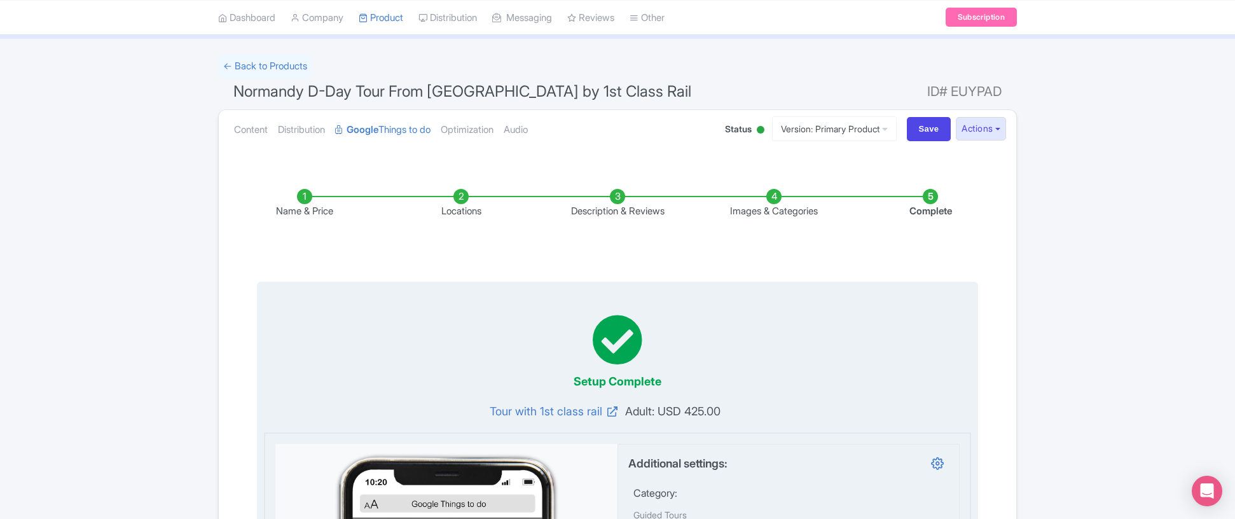
scroll to position [0, 0]
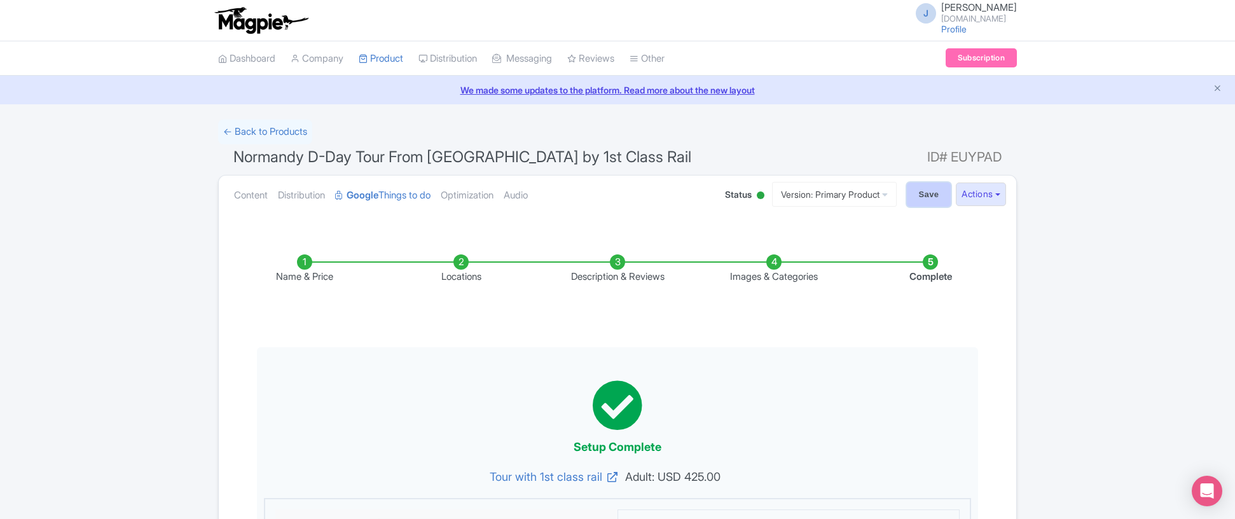
click at [929, 190] on input "Save" at bounding box center [929, 195] width 45 height 24
type input "Saving..."
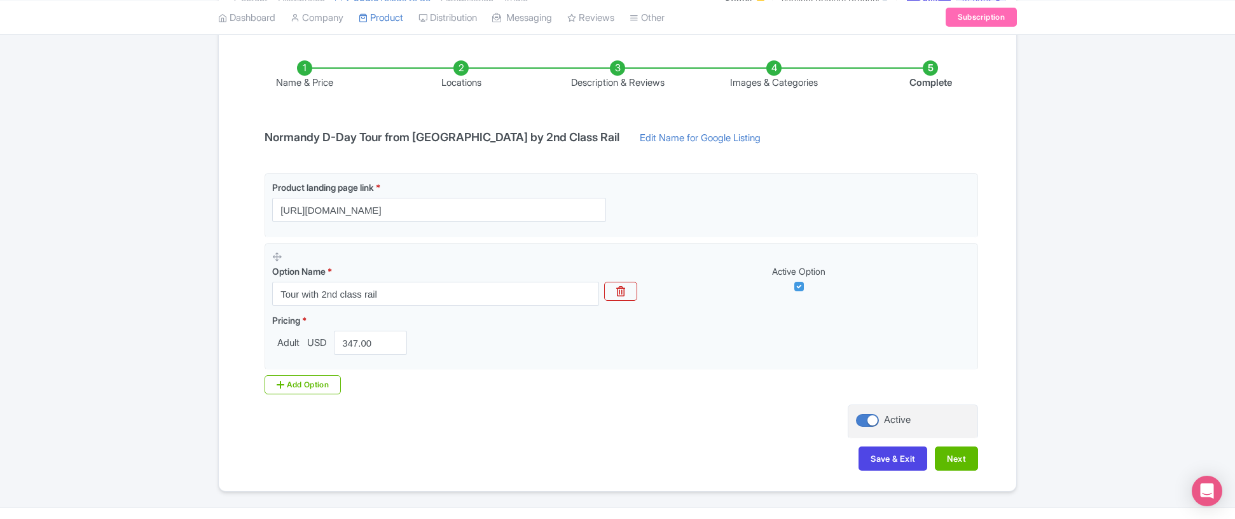
scroll to position [221, 0]
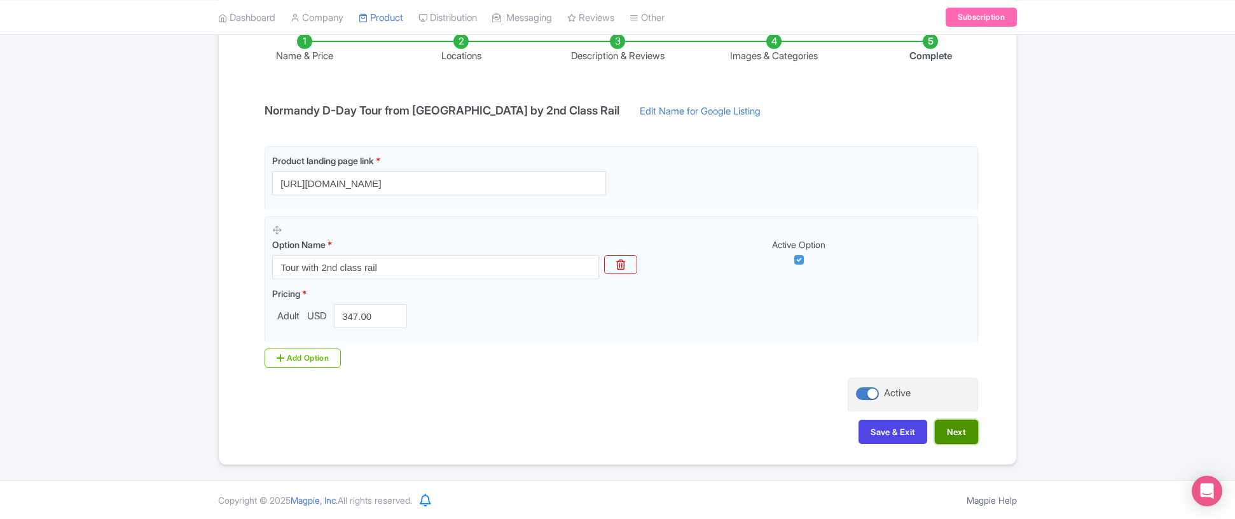
click at [953, 434] on button "Next" at bounding box center [956, 432] width 43 height 24
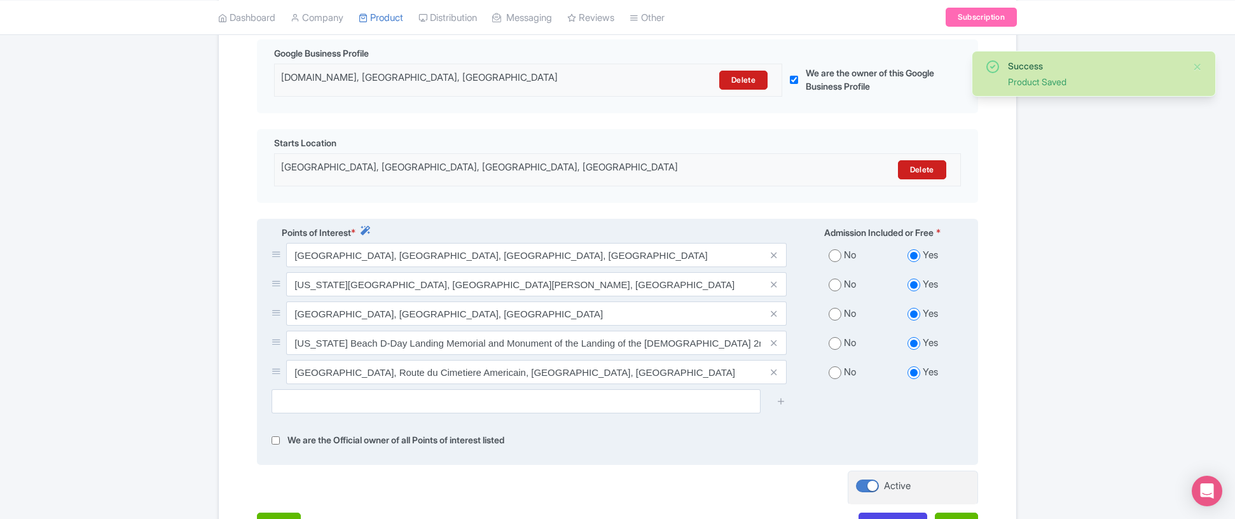
scroll to position [420, 0]
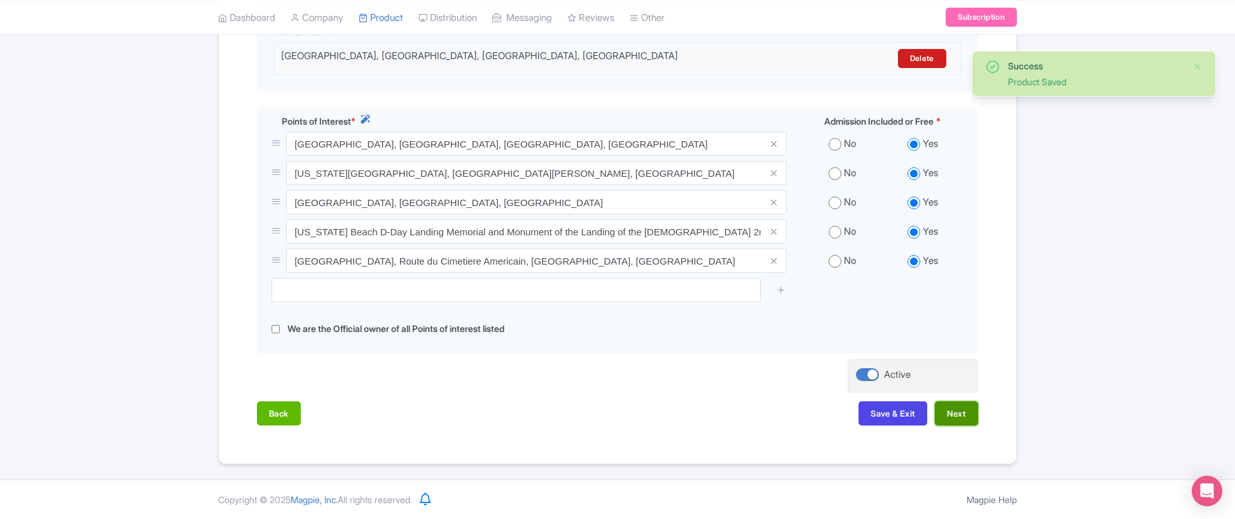
click at [948, 420] on button "Next" at bounding box center [956, 413] width 43 height 24
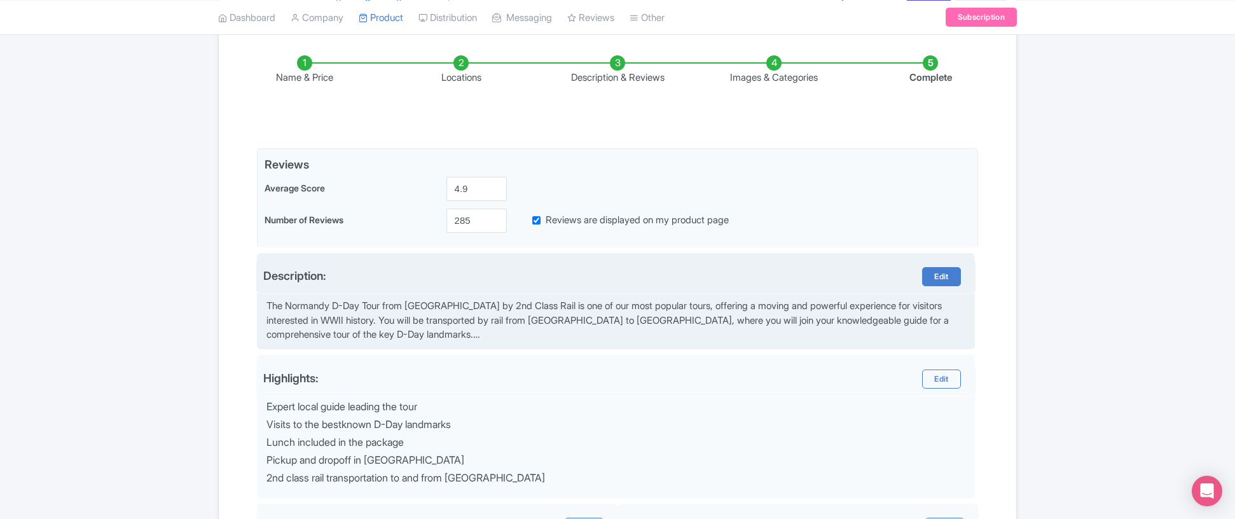
scroll to position [438, 0]
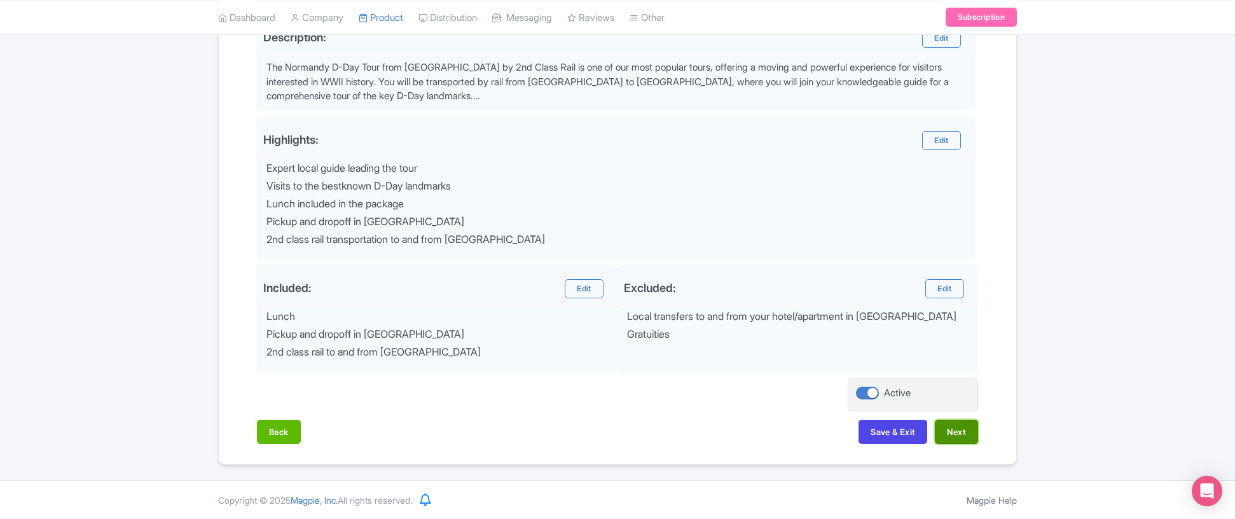
click at [957, 434] on button "Next" at bounding box center [956, 432] width 43 height 24
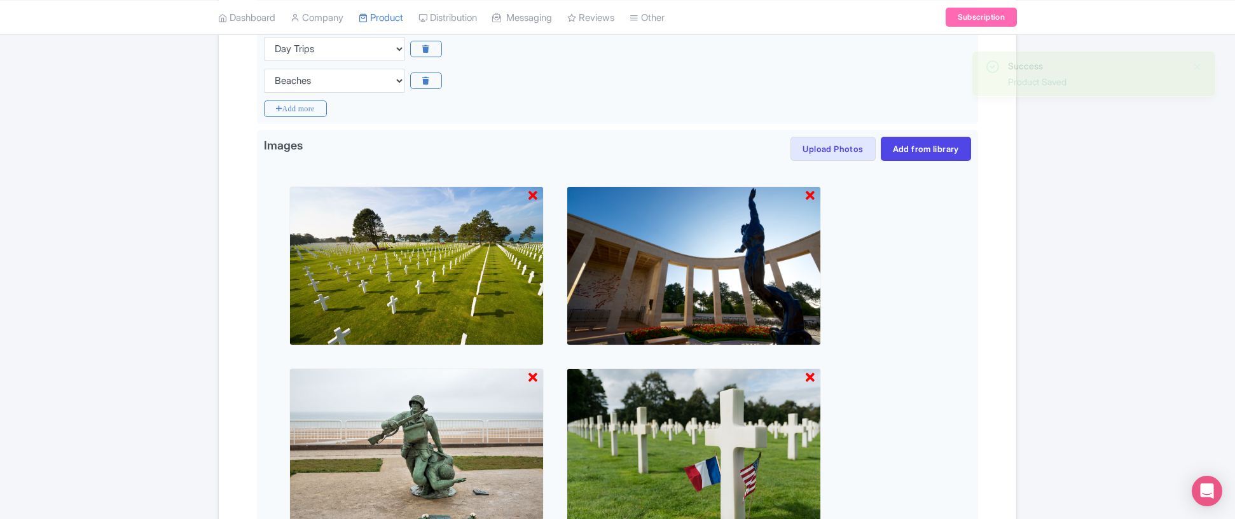
scroll to position [625, 0]
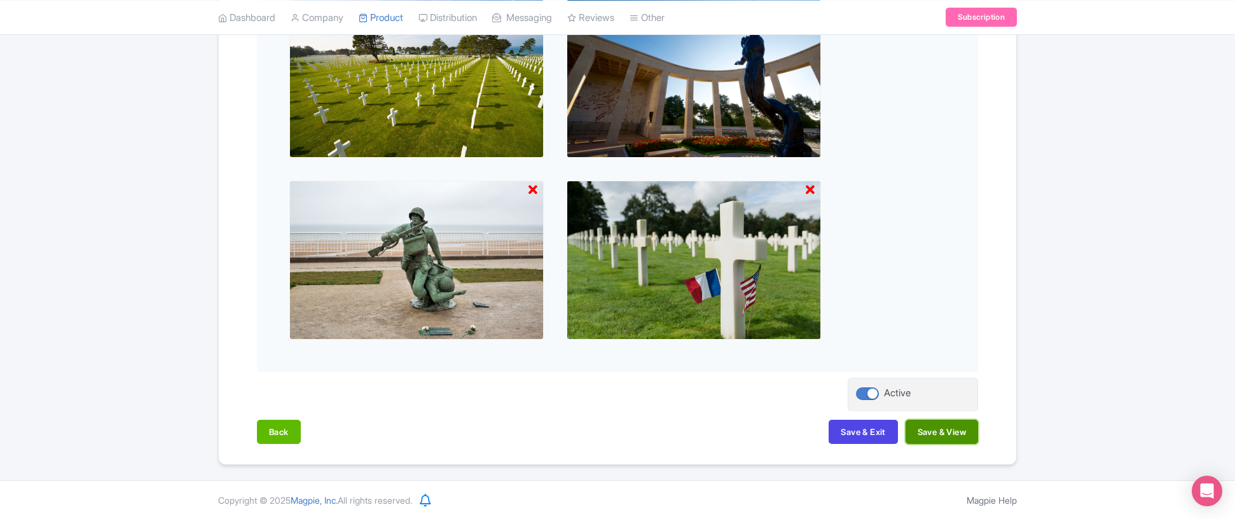
click at [945, 432] on button "Save & View" at bounding box center [942, 432] width 73 height 24
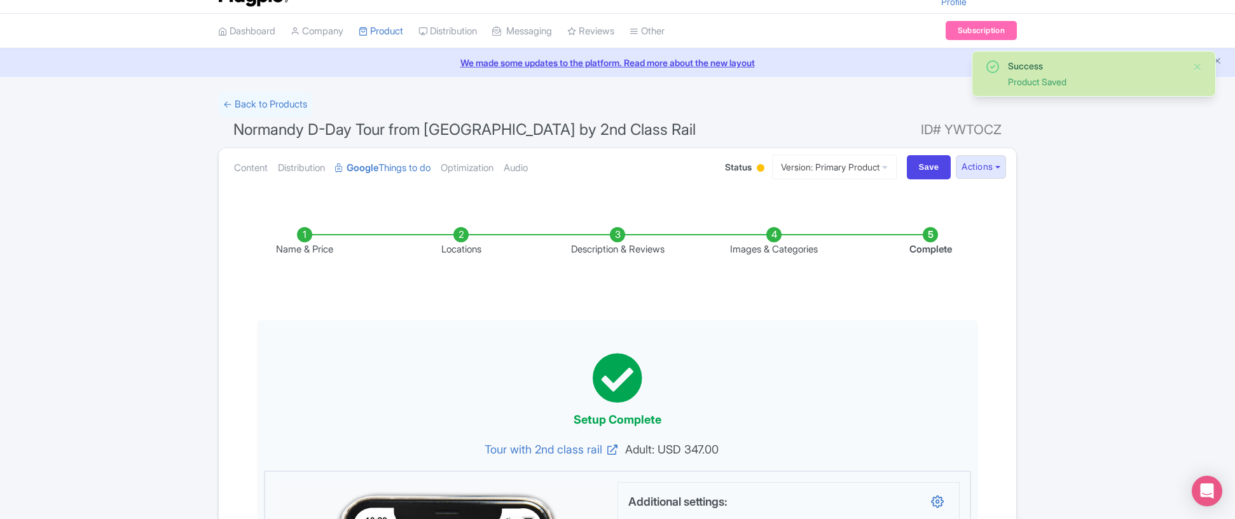
scroll to position [0, 0]
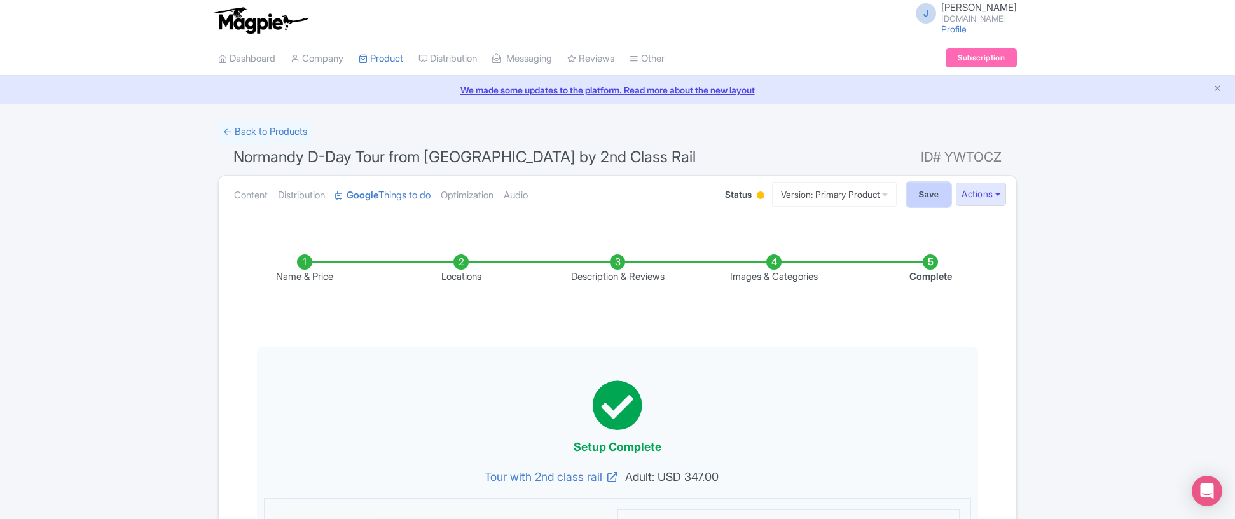
click at [931, 190] on input "Save" at bounding box center [929, 195] width 45 height 24
type input "Saving..."
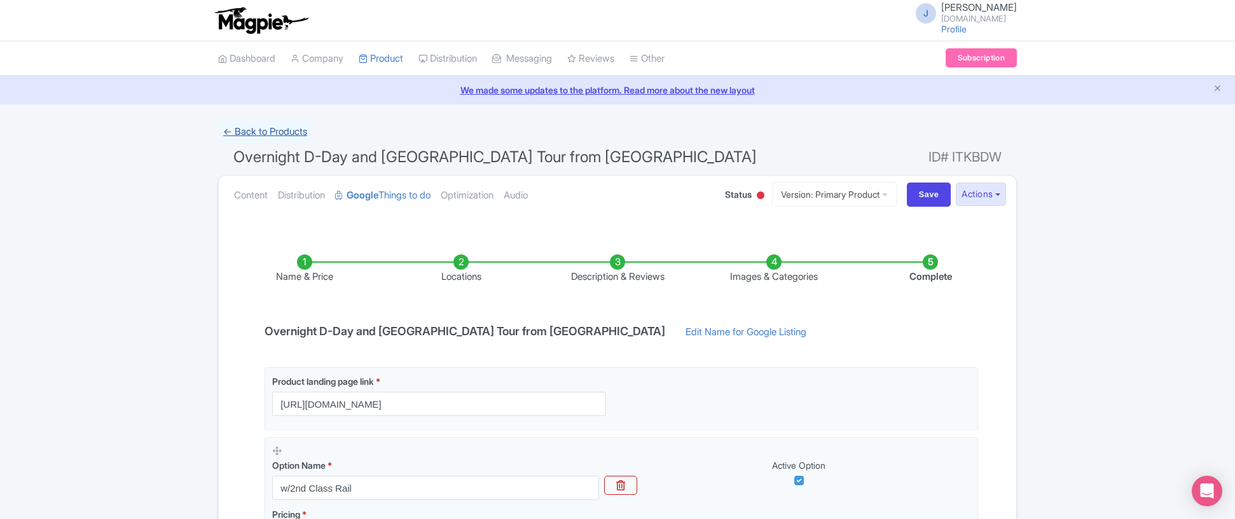
click at [295, 134] on link "← Back to Products" at bounding box center [265, 132] width 94 height 25
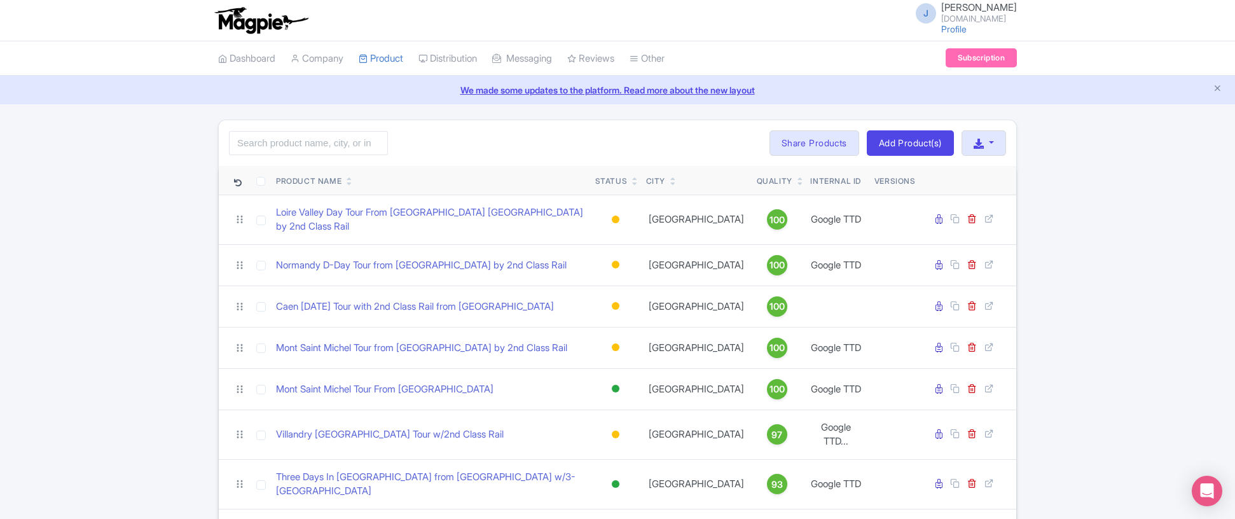
click at [351, 186] on icon at bounding box center [350, 184] width 6 height 8
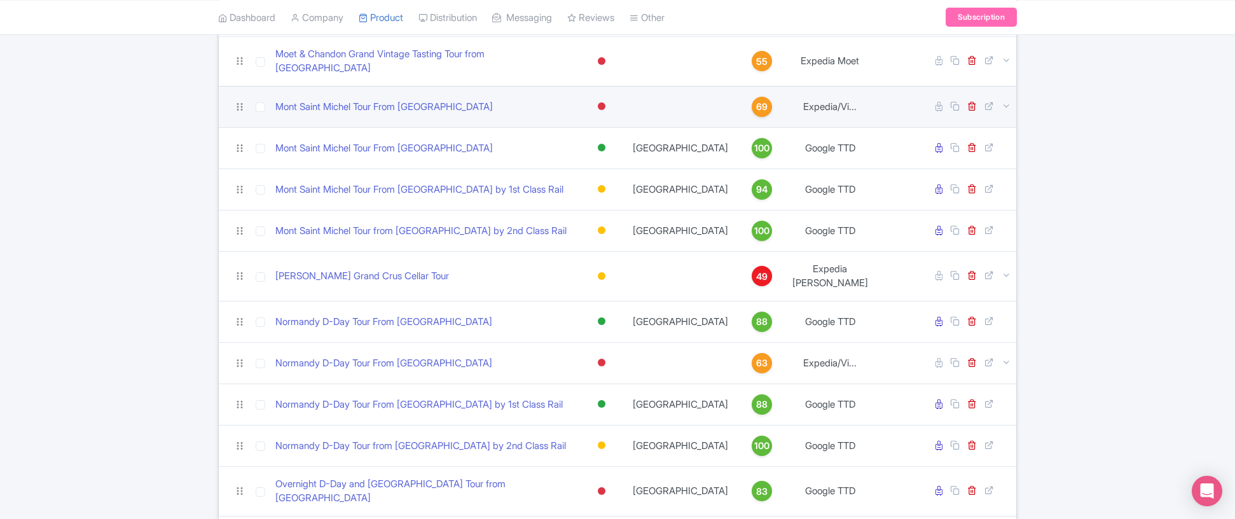
scroll to position [1498, 0]
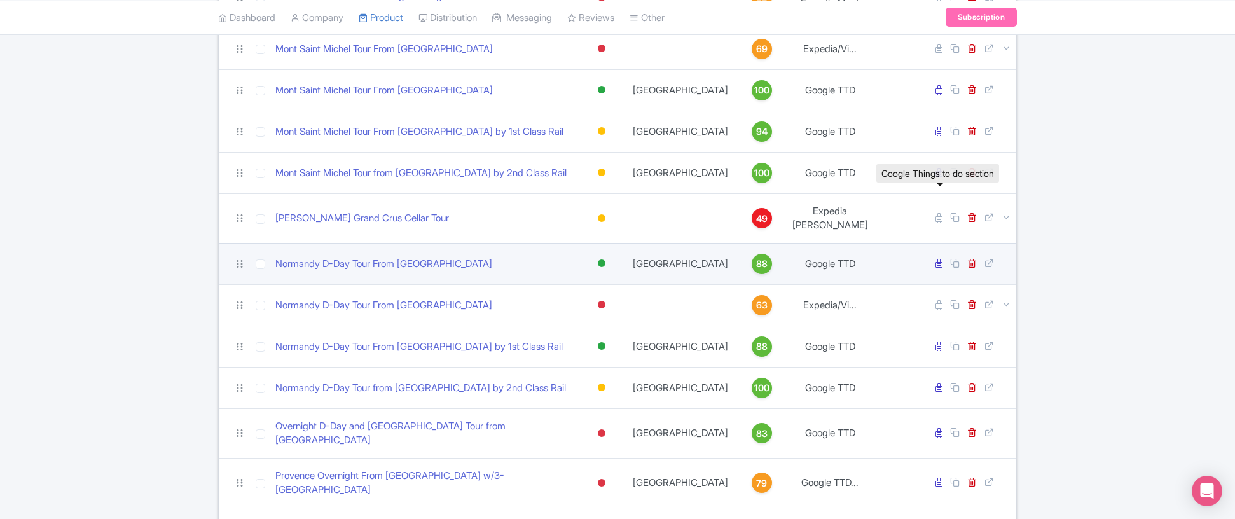
click at [939, 259] on icon at bounding box center [939, 264] width 7 height 10
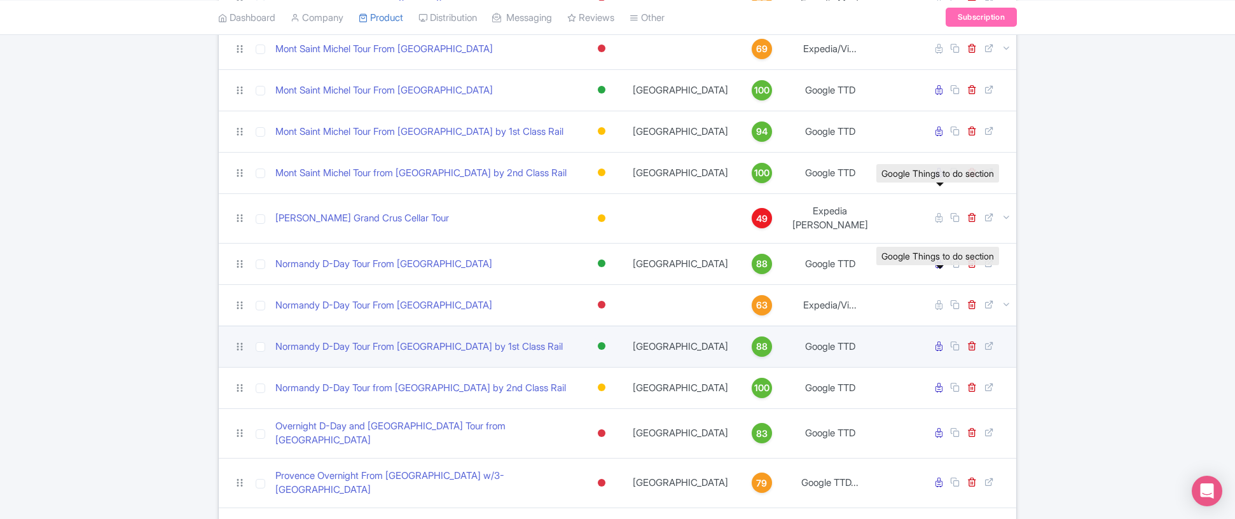
click at [938, 342] on icon at bounding box center [939, 347] width 7 height 10
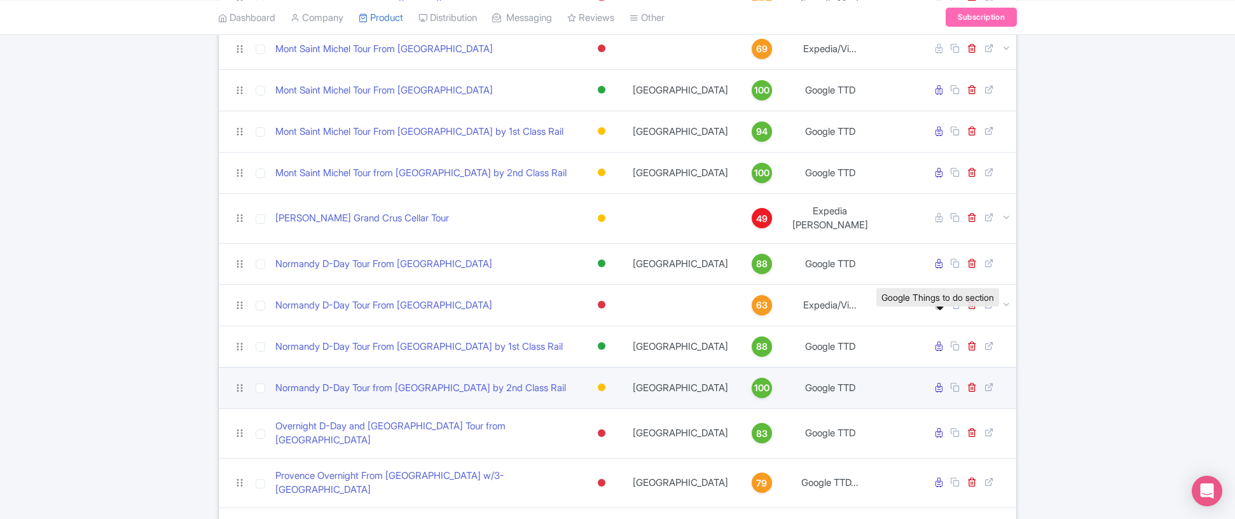
click at [938, 383] on icon at bounding box center [939, 388] width 7 height 10
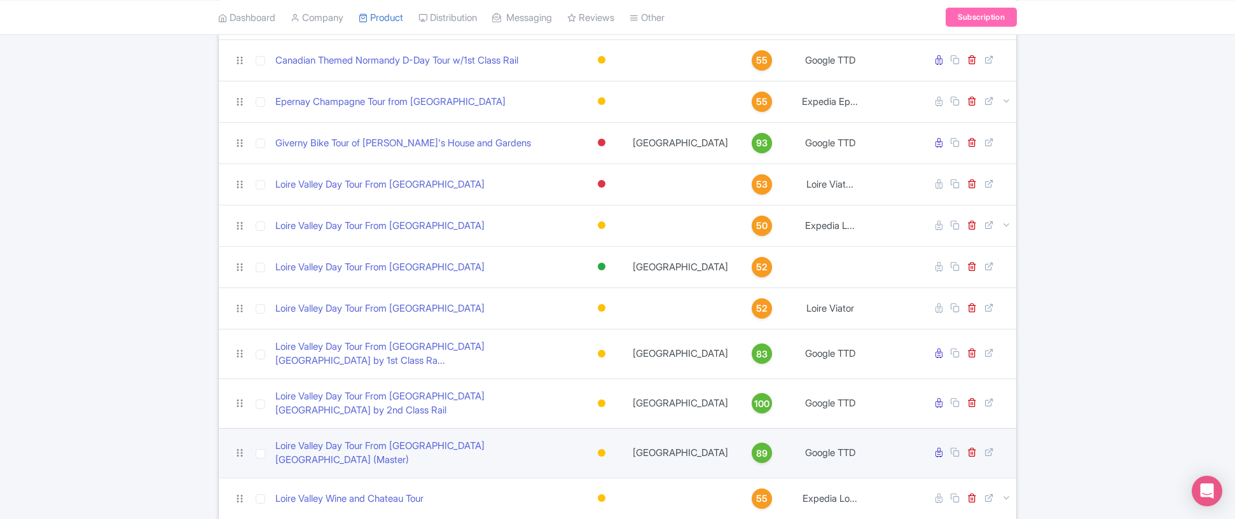
scroll to position [0, 0]
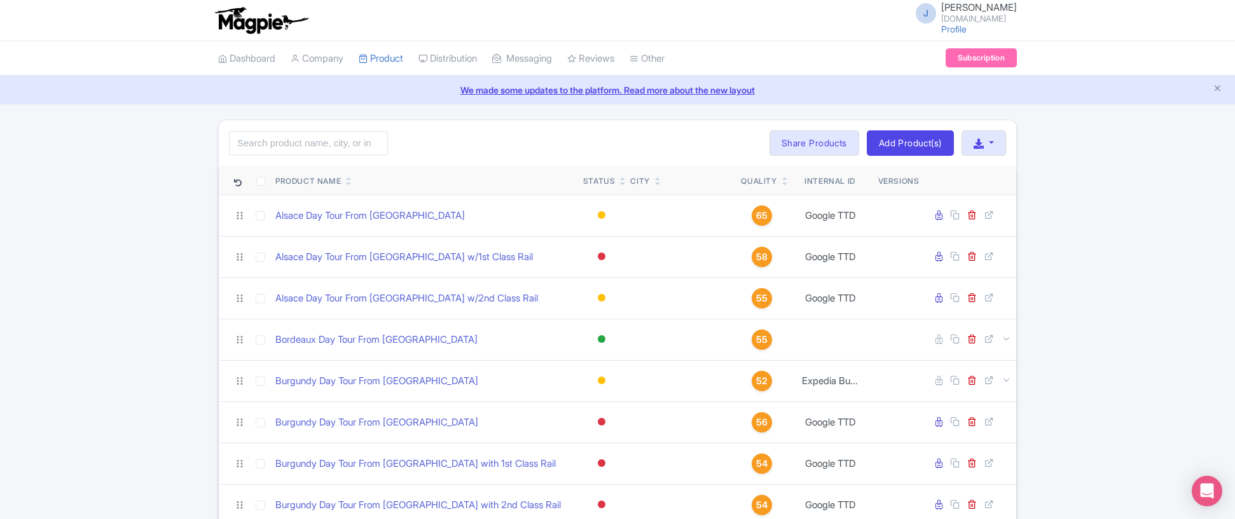
click at [830, 182] on th "Internal ID" at bounding box center [830, 180] width 86 height 29
click at [840, 180] on th "Internal ID" at bounding box center [830, 180] width 86 height 29
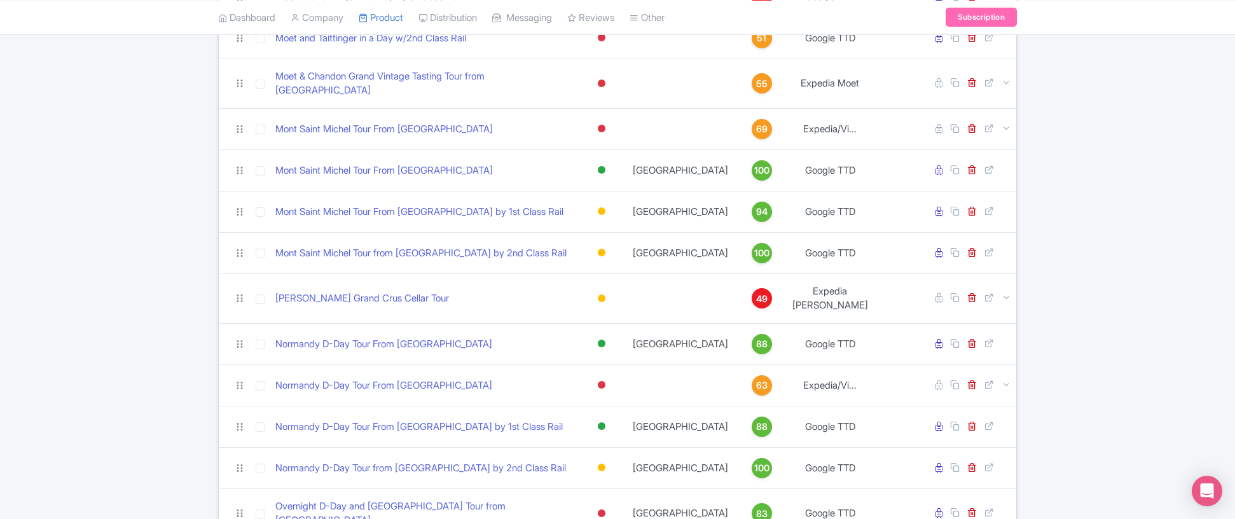
scroll to position [1881, 0]
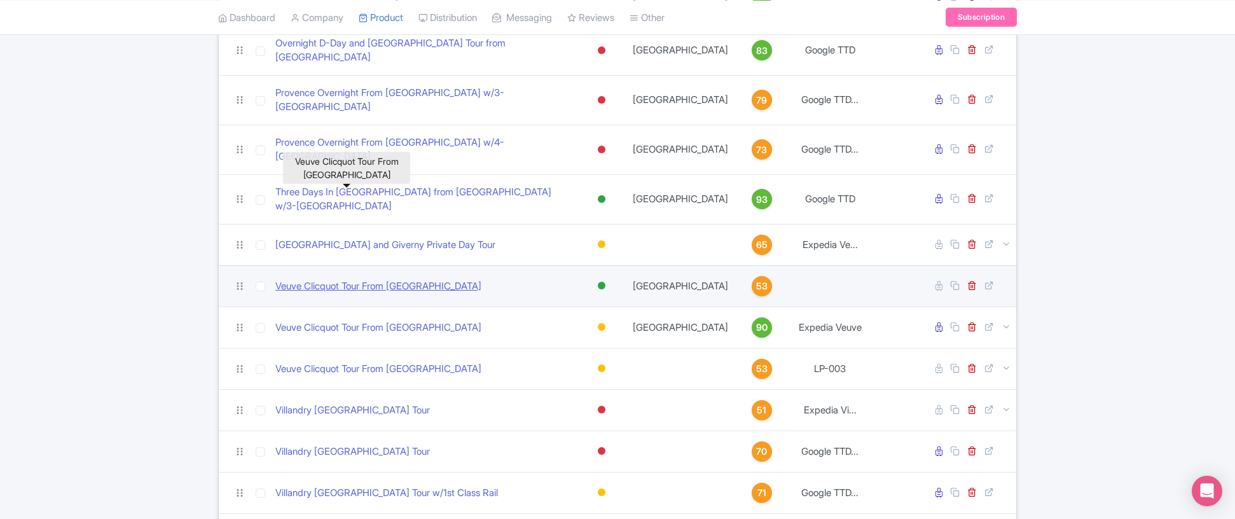
click at [408, 279] on link "Veuve Clicquot Tour From Paris" at bounding box center [378, 286] width 206 height 15
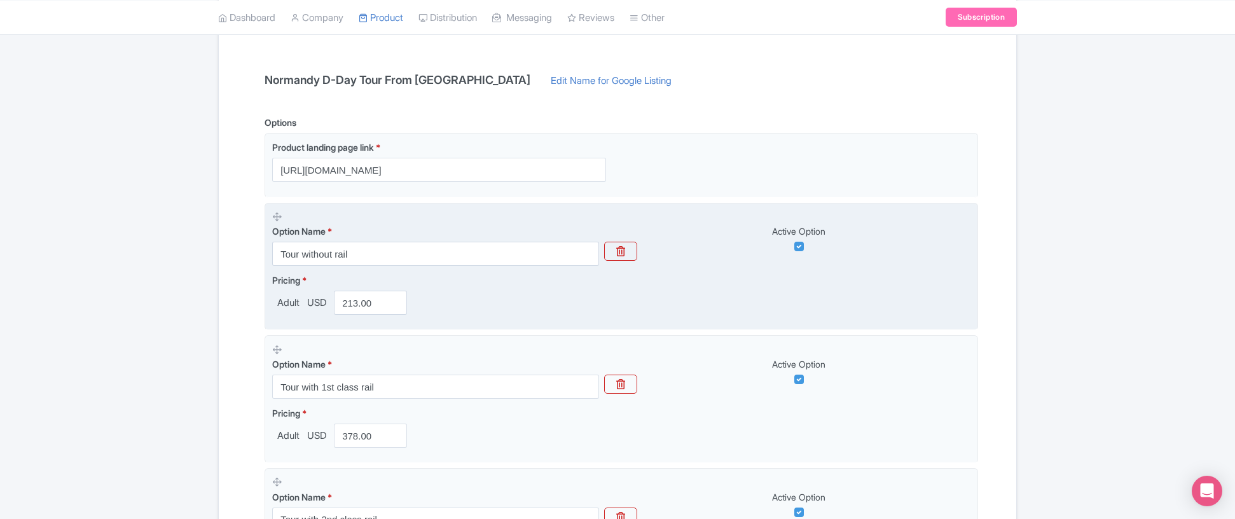
scroll to position [249, 0]
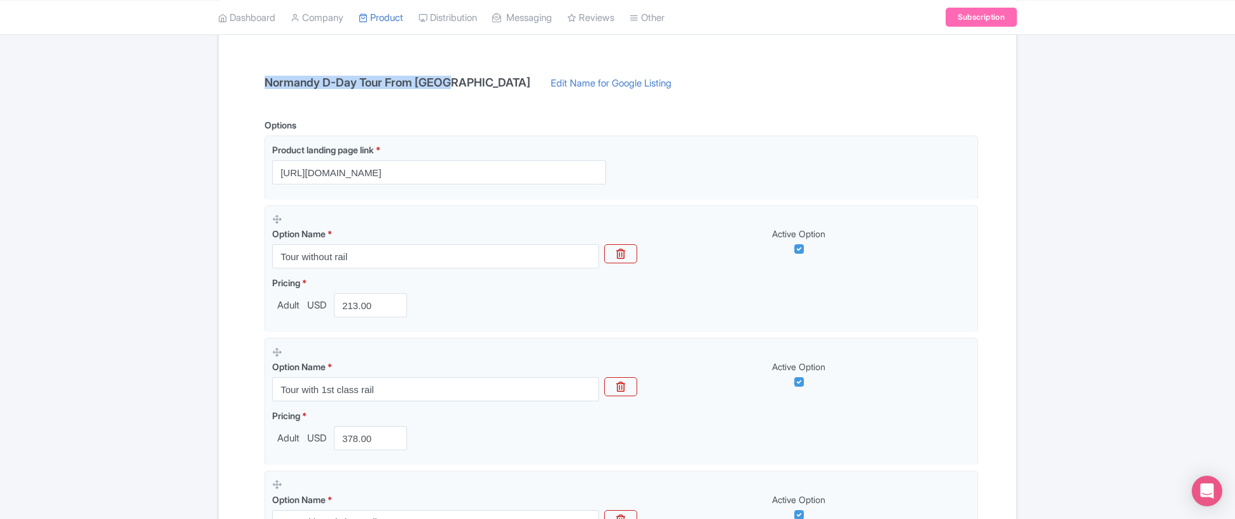
drag, startPoint x: 448, startPoint y: 83, endPoint x: 223, endPoint y: 81, distance: 225.2
click at [223, 81] on div "Name & Price Locations Description & Reviews Images & Categories Complete Norma…" at bounding box center [618, 345] width 798 height 731
copy h4 "Normandy D-Day Tour From [GEOGRAPHIC_DATA]"
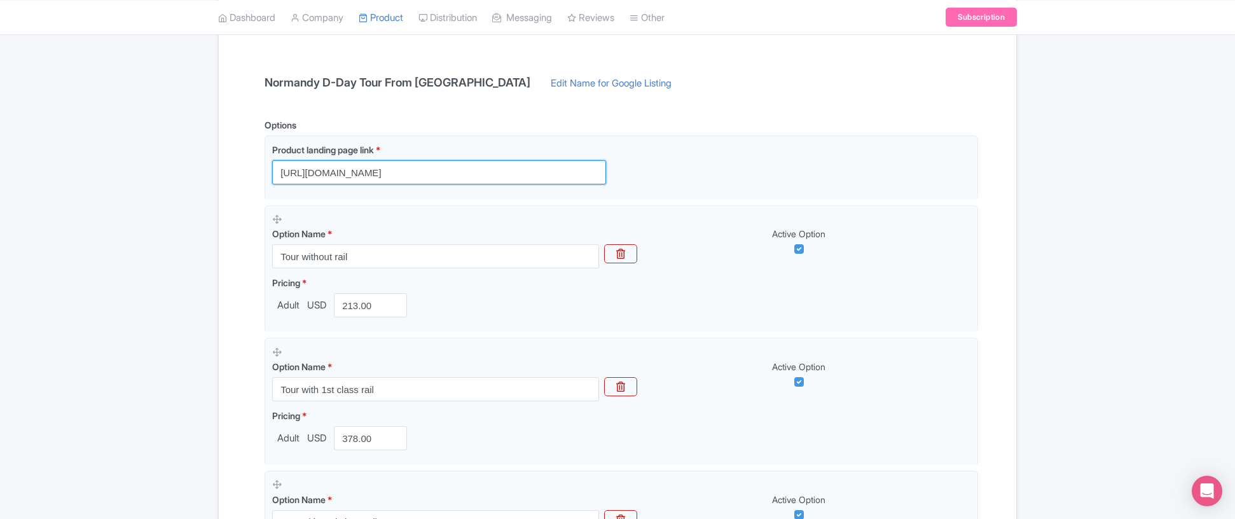
drag, startPoint x: 480, startPoint y: 171, endPoint x: 196, endPoint y: 171, distance: 284.3
click at [196, 171] on div "← Back to Products Normandy D-Day Tour From [GEOGRAPHIC_DATA] ID# [GEOGRAPHIC_D…" at bounding box center [617, 295] width 1235 height 849
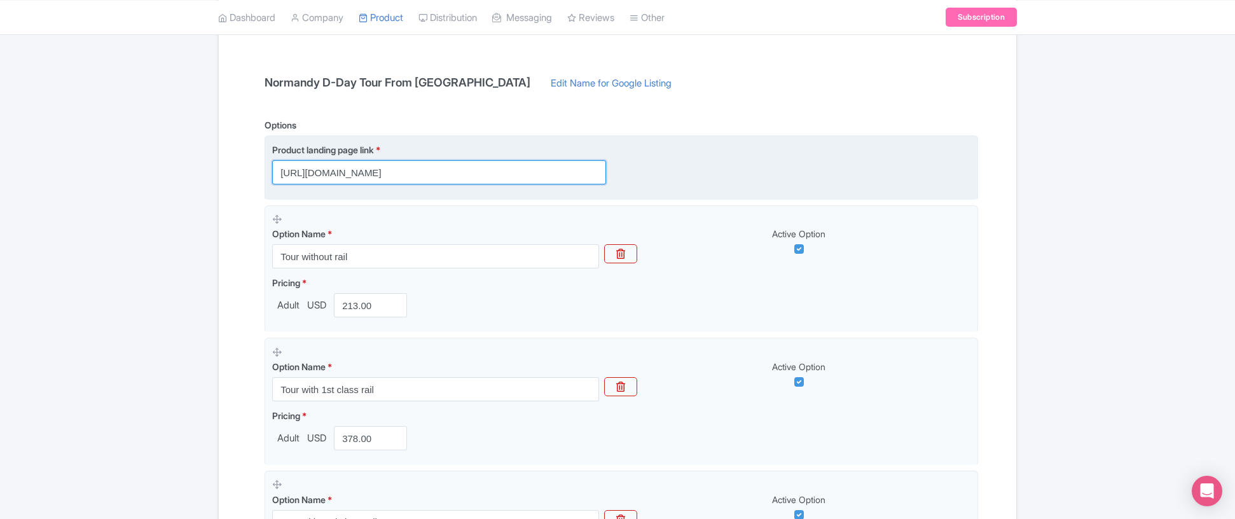
paste input "?utm_source=GoogleAds&utm_medium=cpc&utm_campaign=things_to_do&utm_content=norm…"
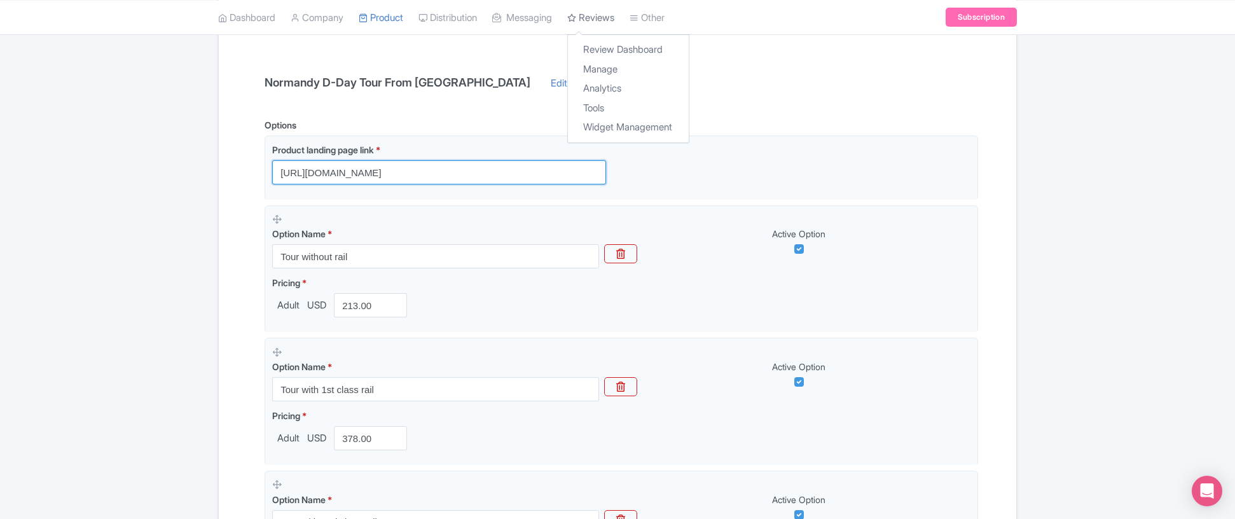
type input "https://linkparis.com/normandy-d-day-tour/?utm_source=GoogleAds&utm_medium=cpc&…"
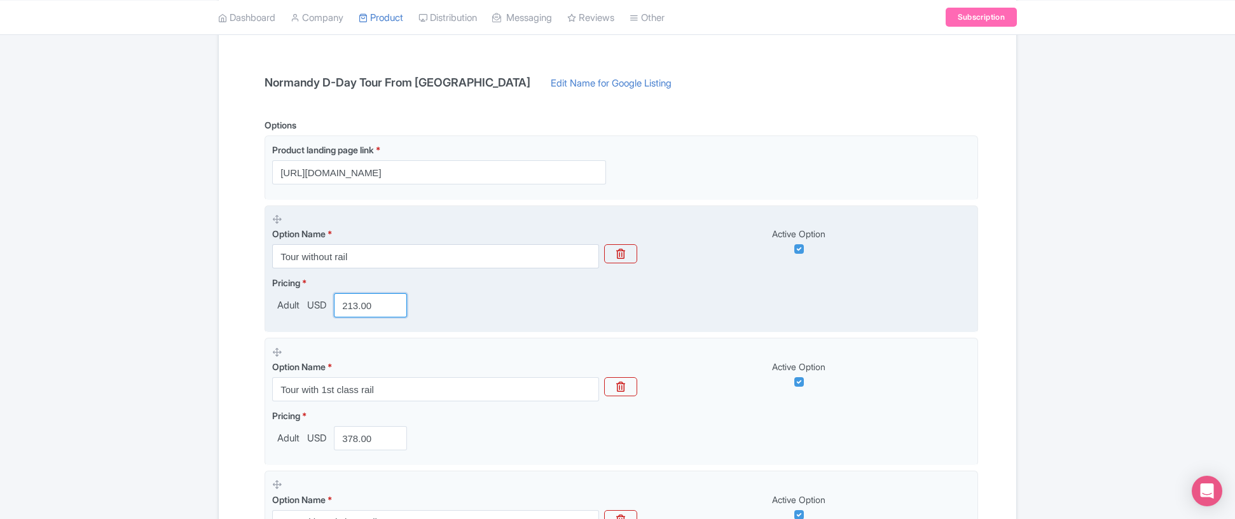
click at [373, 307] on input "213.00" at bounding box center [370, 305] width 73 height 24
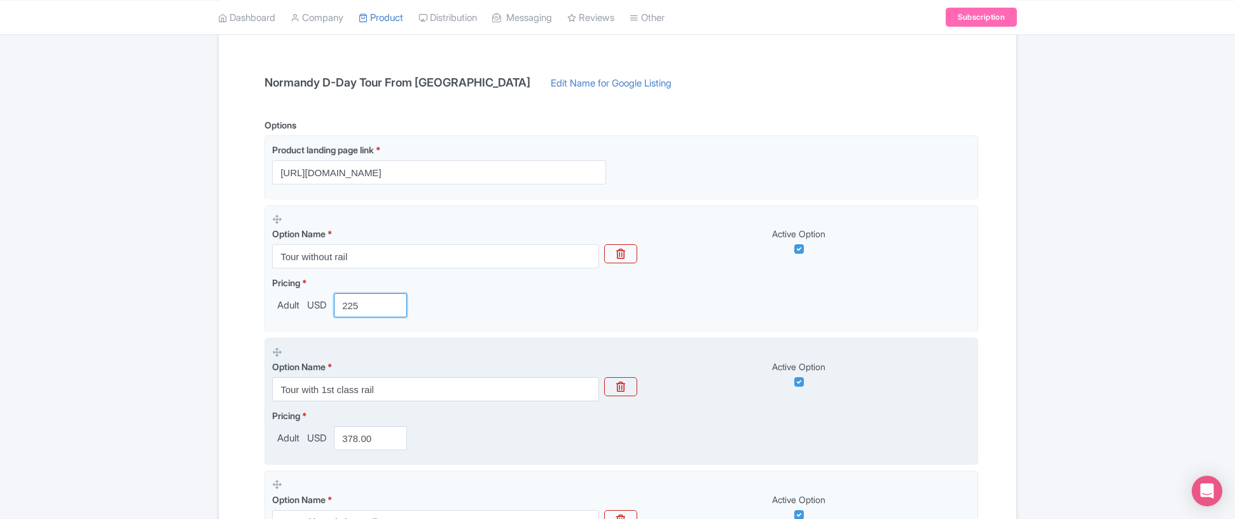
type input "225"
click at [380, 438] on input "378.00" at bounding box center [370, 438] width 73 height 24
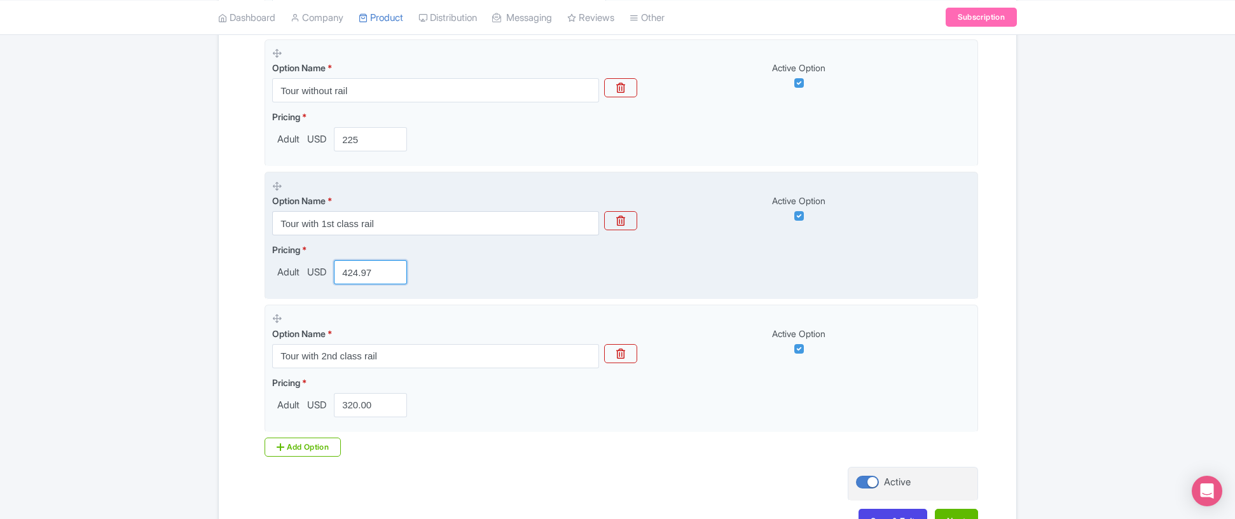
scroll to position [423, 0]
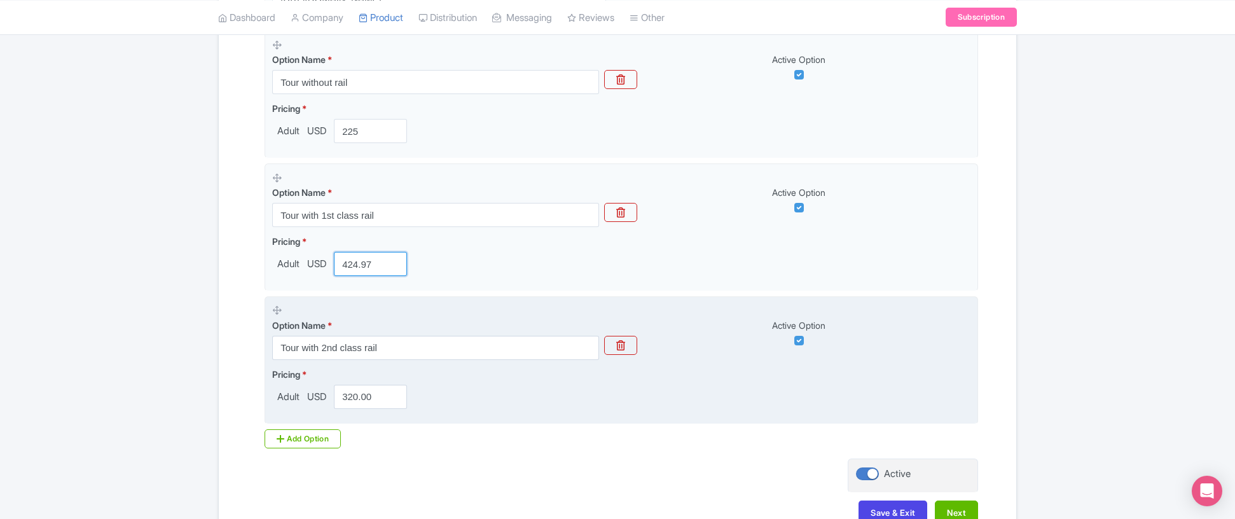
type input "424.97"
click at [382, 401] on input "320.00" at bounding box center [370, 397] width 73 height 24
type input "347"
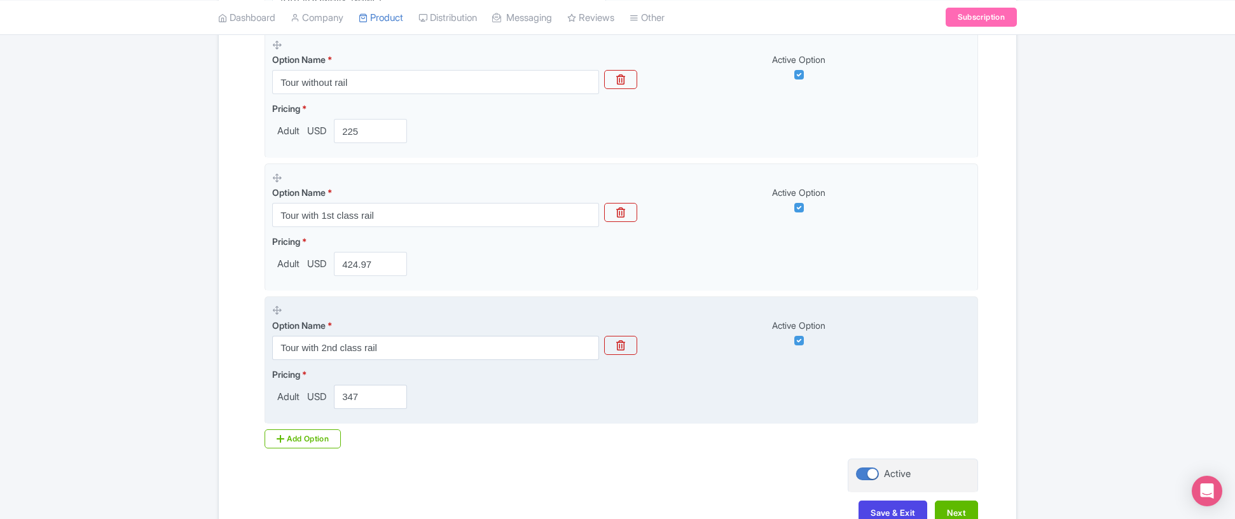
click at [502, 423] on fieldset "Option Name * Tour with 2nd class rail Active Option Pricing * Adult USD 347" at bounding box center [622, 360] width 714 height 128
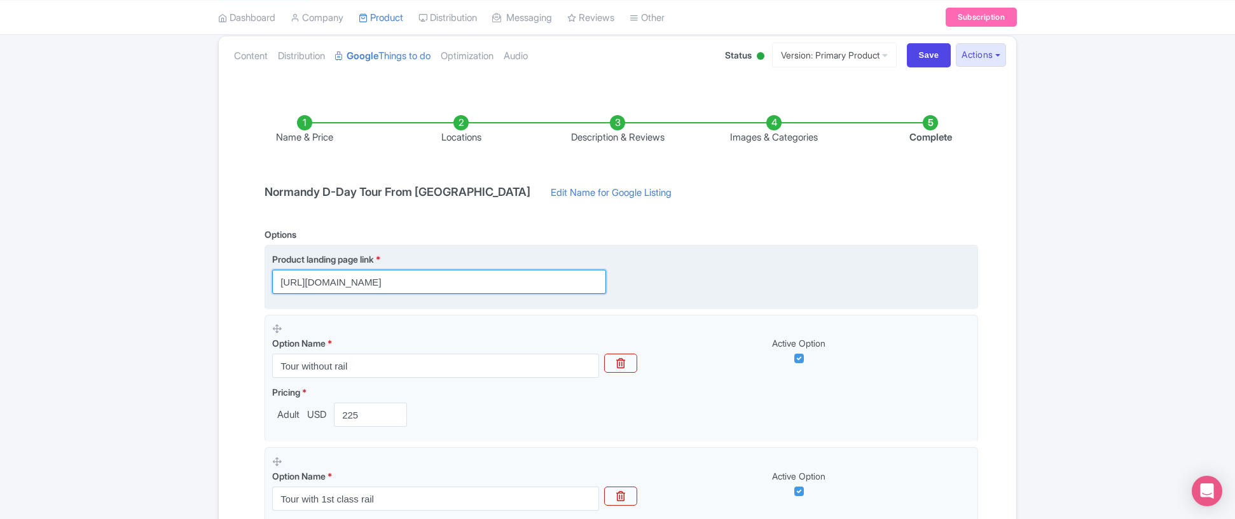
scroll to position [0, 356]
drag, startPoint x: 551, startPoint y: 279, endPoint x: 673, endPoint y: 279, distance: 121.5
click at [673, 279] on div "Product landing page link * https://linkparis.com/normandy-d-day-tour/?utm_sour…" at bounding box center [621, 273] width 698 height 41
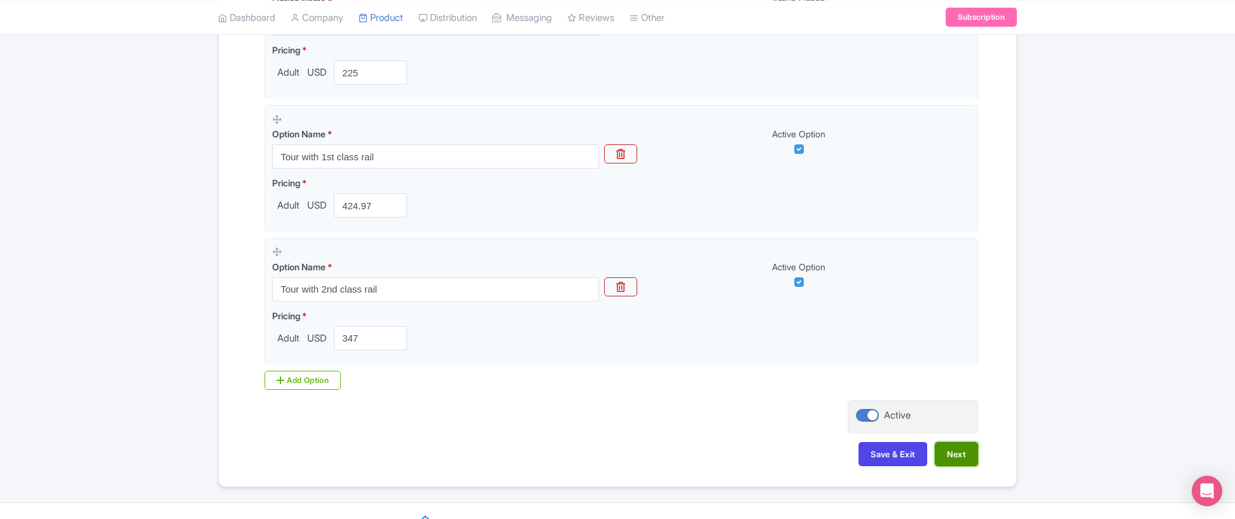
scroll to position [0, 0]
click at [955, 458] on button "Next" at bounding box center [956, 454] width 43 height 24
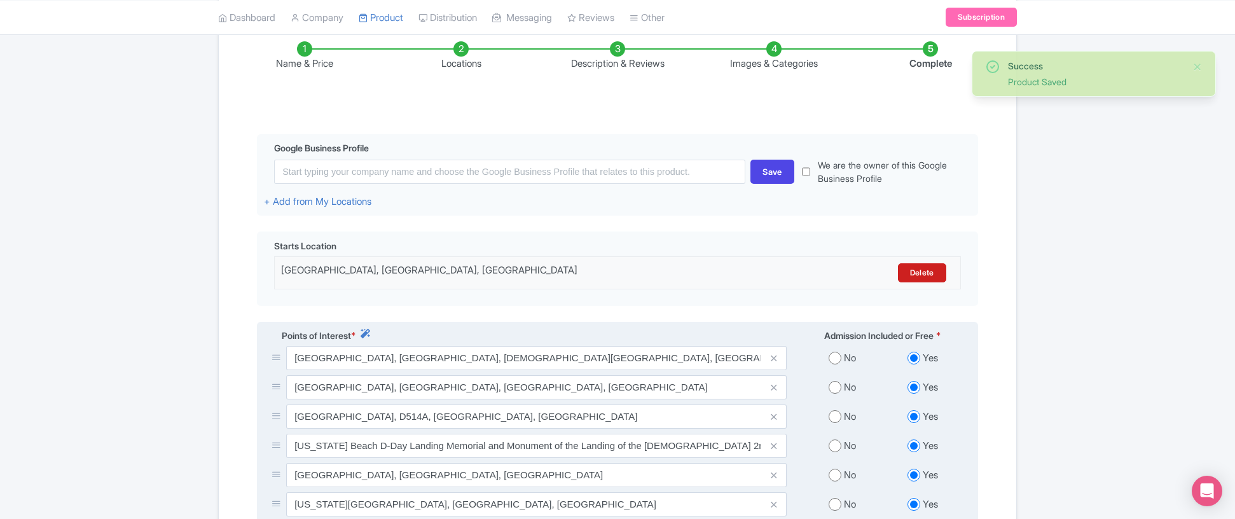
scroll to position [190, 0]
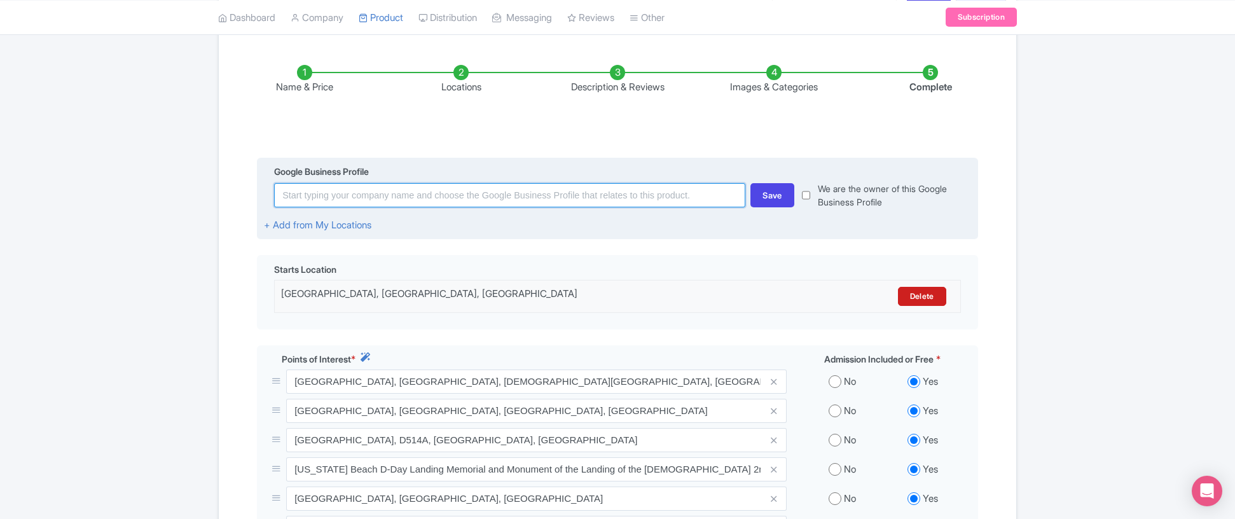
click at [668, 204] on input at bounding box center [509, 195] width 471 height 24
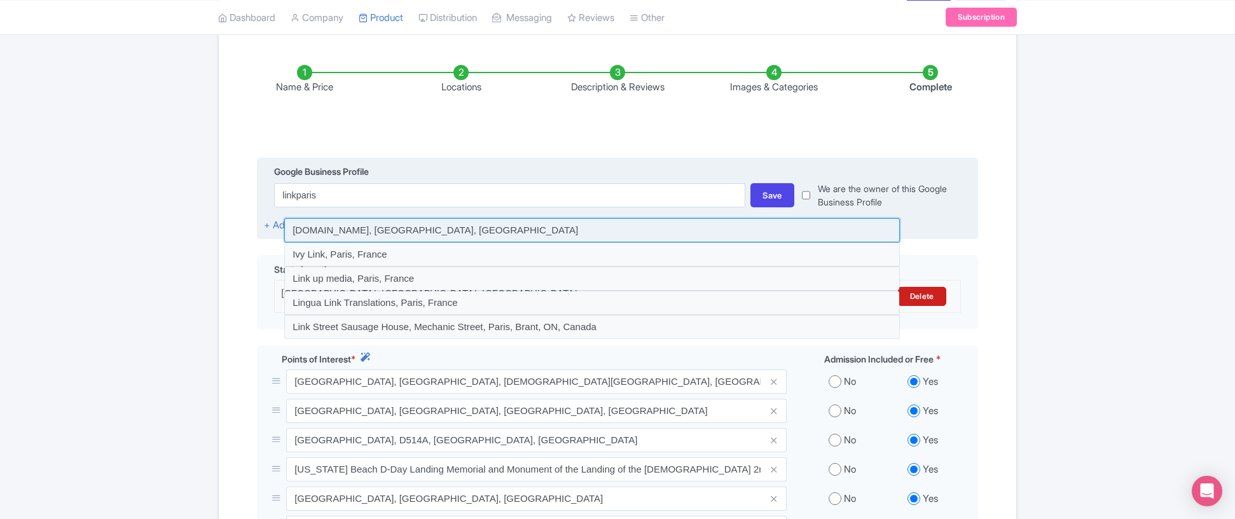
click at [543, 227] on input at bounding box center [592, 230] width 616 height 24
type input "LinkParis.com, Paris, France"
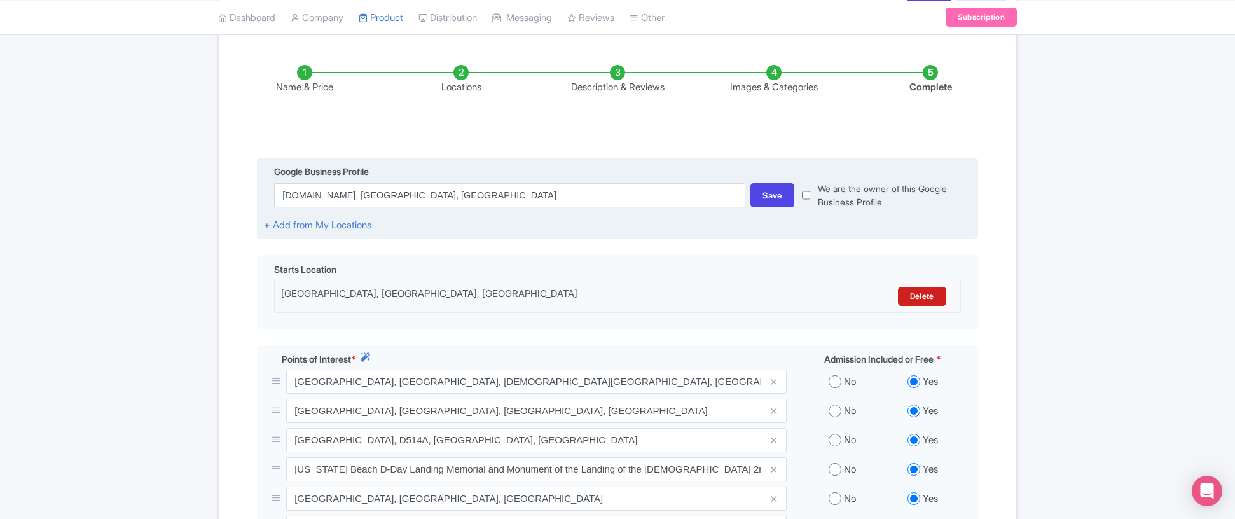
click at [805, 195] on input "checkbox" at bounding box center [806, 195] width 8 height 27
checkbox input "true"
click at [775, 200] on div "Save" at bounding box center [773, 195] width 44 height 24
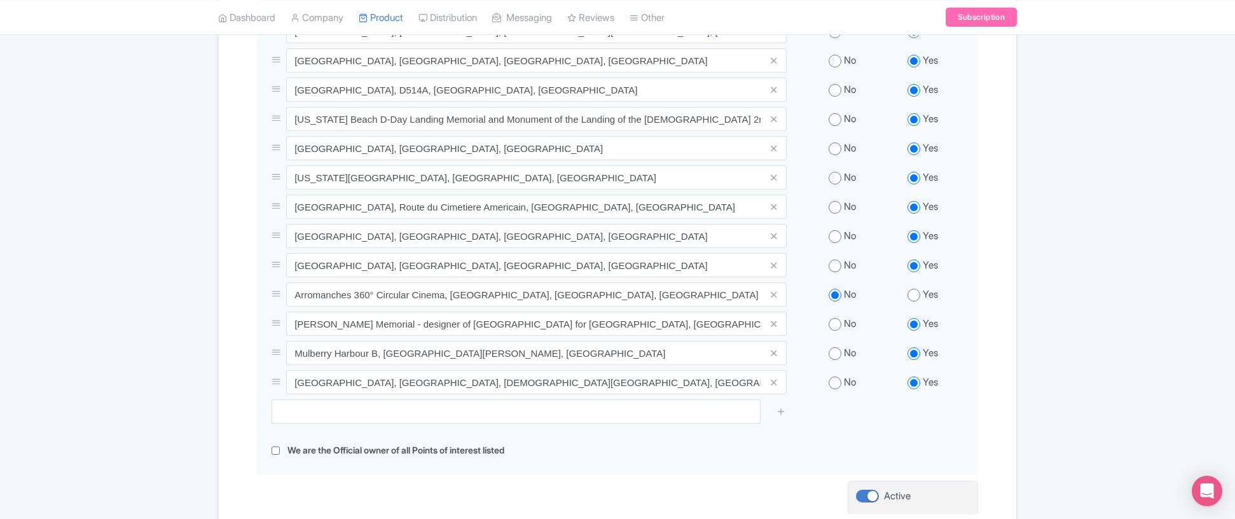
scroll to position [655, 0]
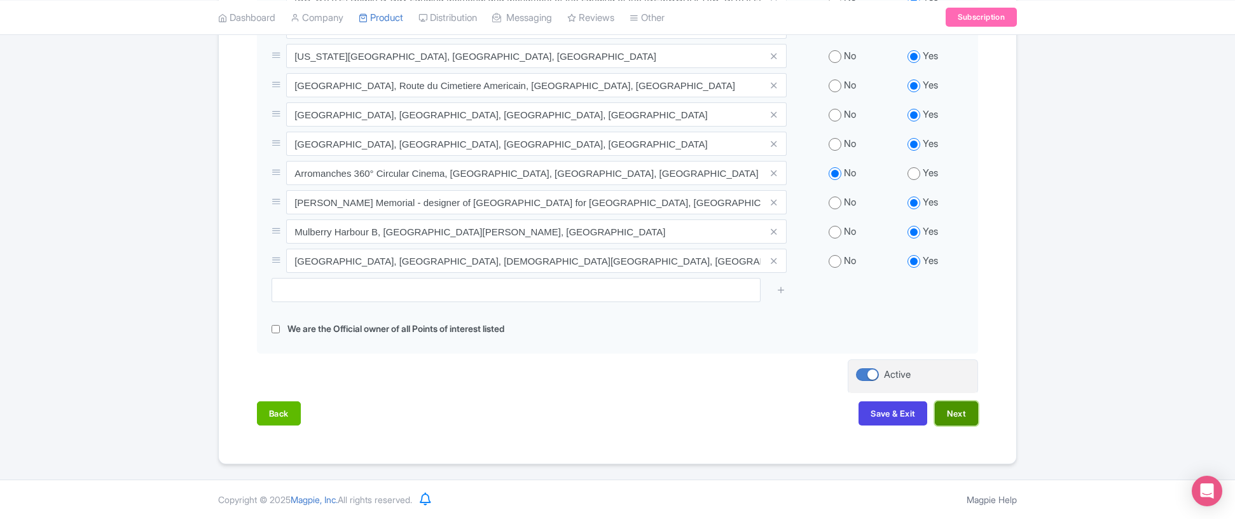
click at [959, 417] on button "Next" at bounding box center [956, 413] width 43 height 24
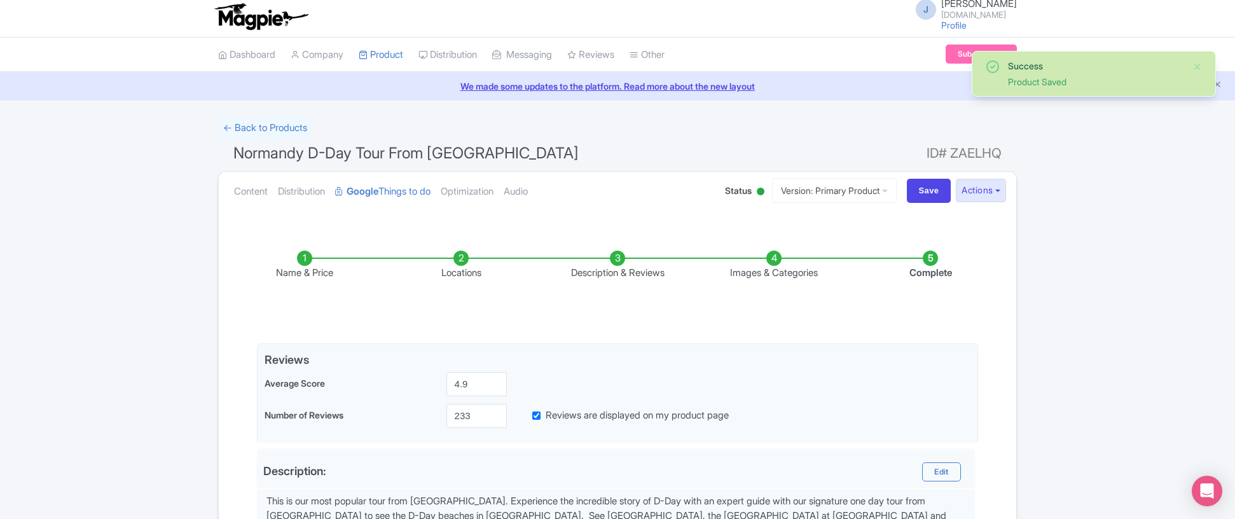
scroll to position [10, 0]
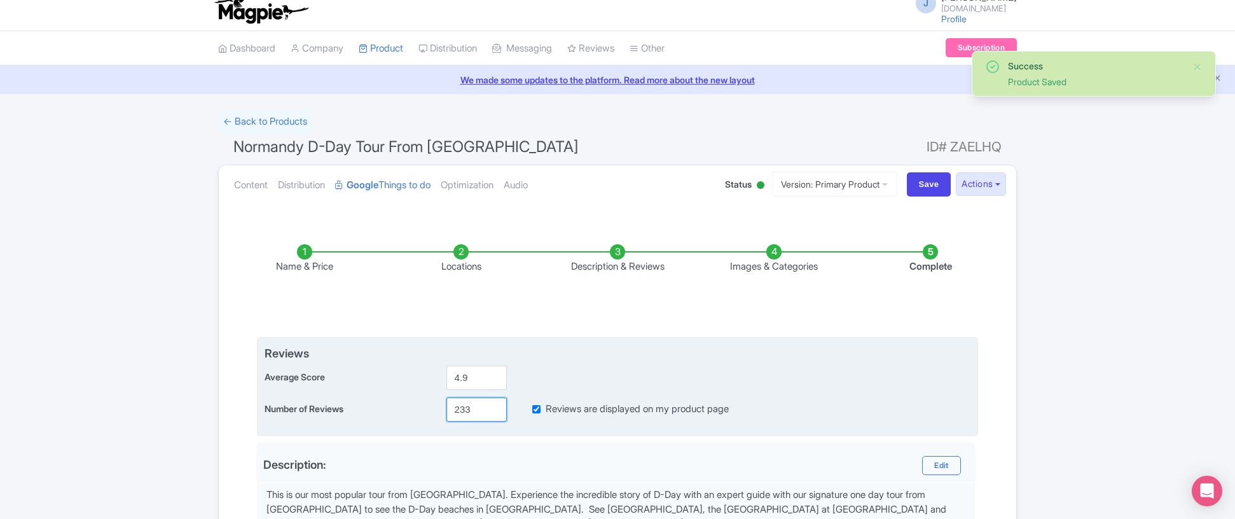
drag, startPoint x: 474, startPoint y: 408, endPoint x: 378, endPoint y: 408, distance: 95.4
click at [378, 408] on div "Number of Reviews 233 Reviews are displayed on my product page" at bounding box center [618, 410] width 706 height 24
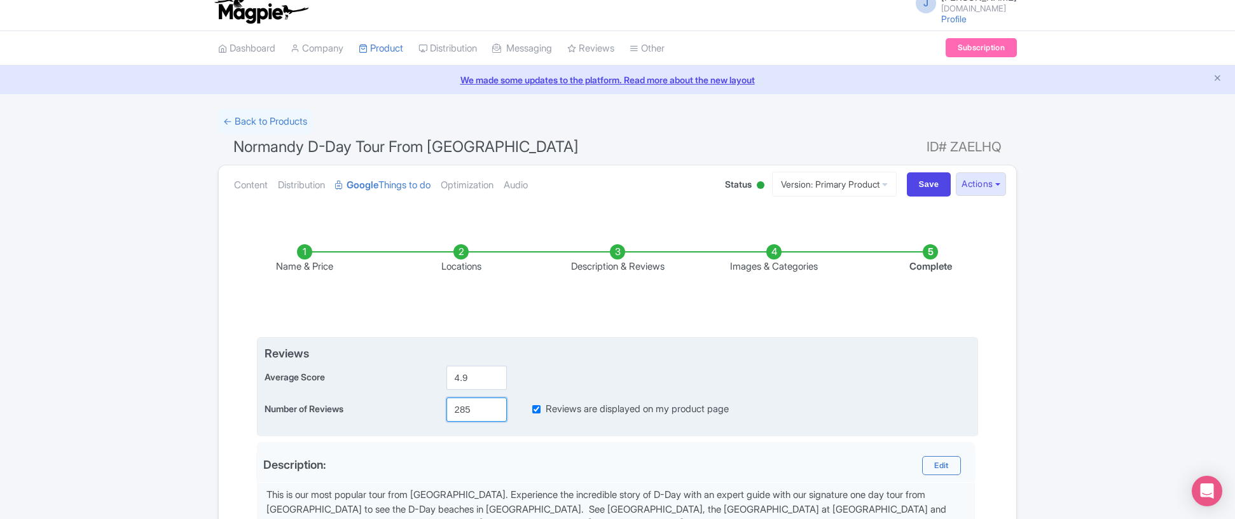
type input "285"
click at [824, 377] on div "Average Score 4.9" at bounding box center [618, 378] width 706 height 24
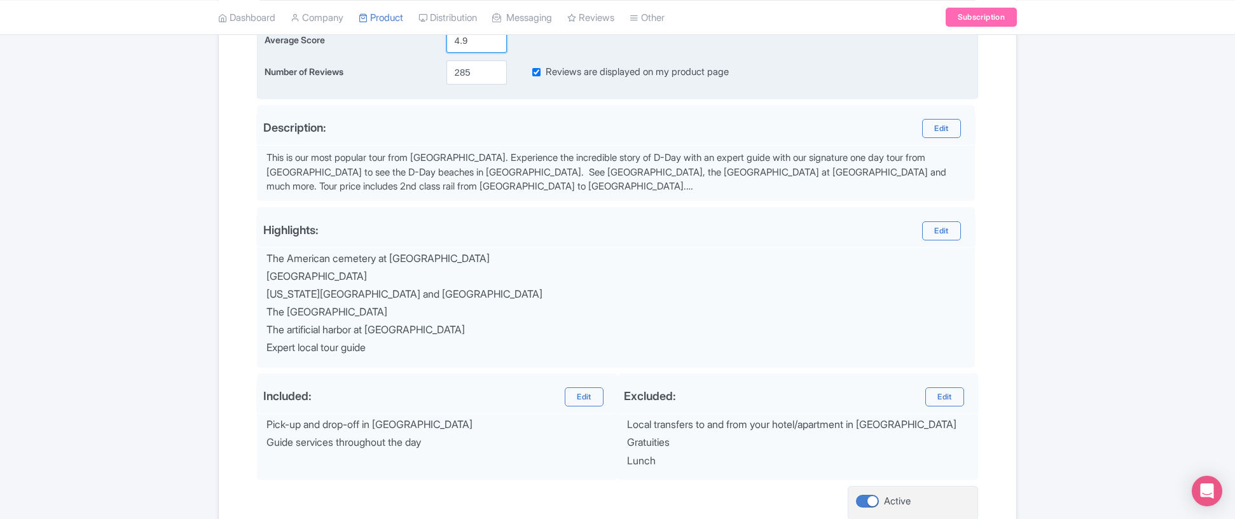
scroll to position [455, 0]
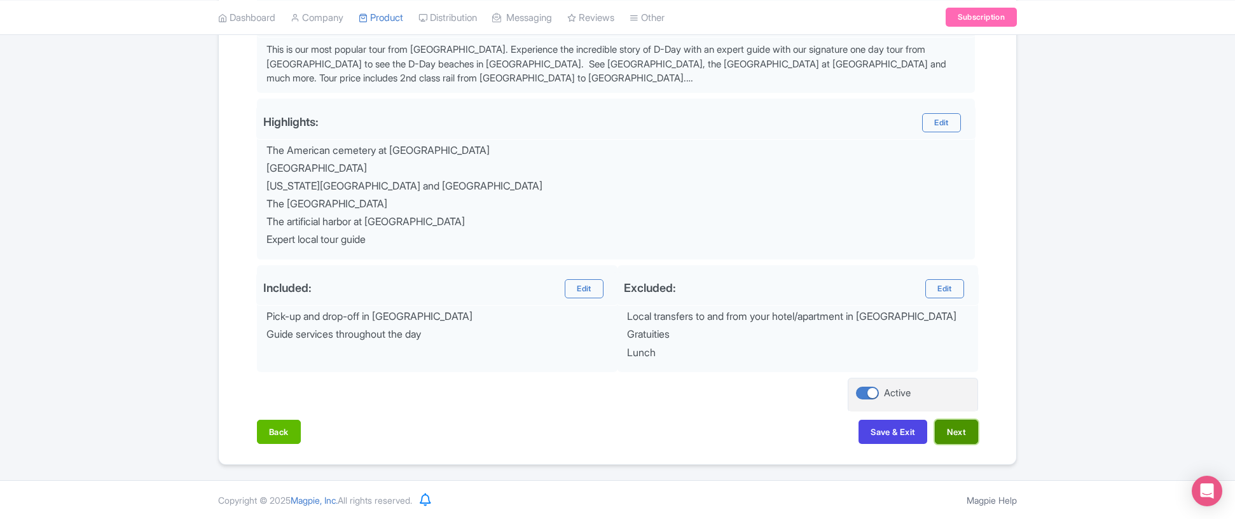
click at [955, 431] on button "Next" at bounding box center [956, 432] width 43 height 24
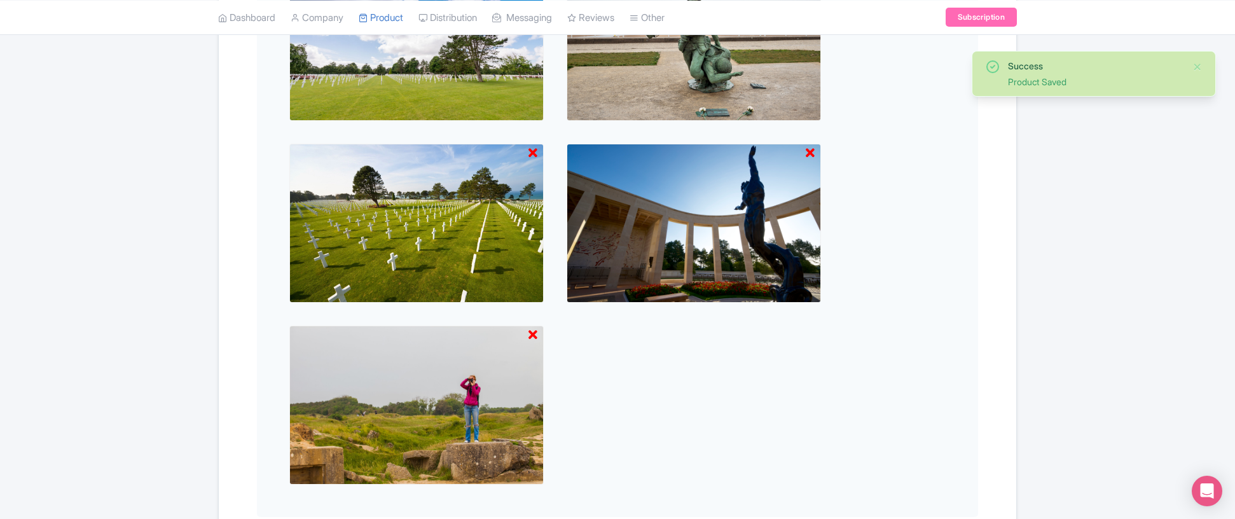
scroll to position [967, 0]
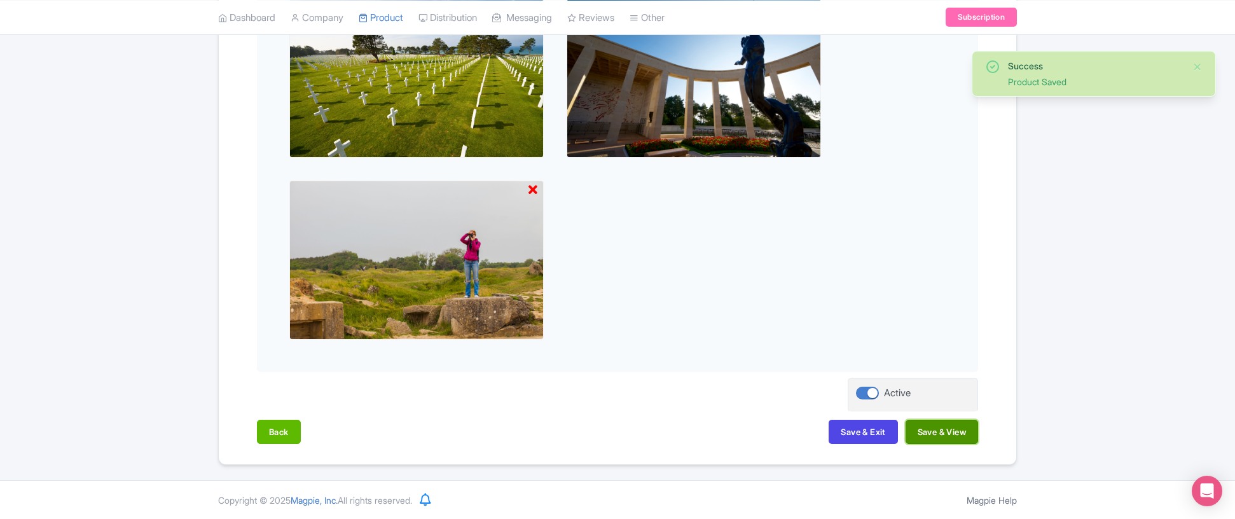
click at [950, 430] on button "Save & View" at bounding box center [942, 432] width 73 height 24
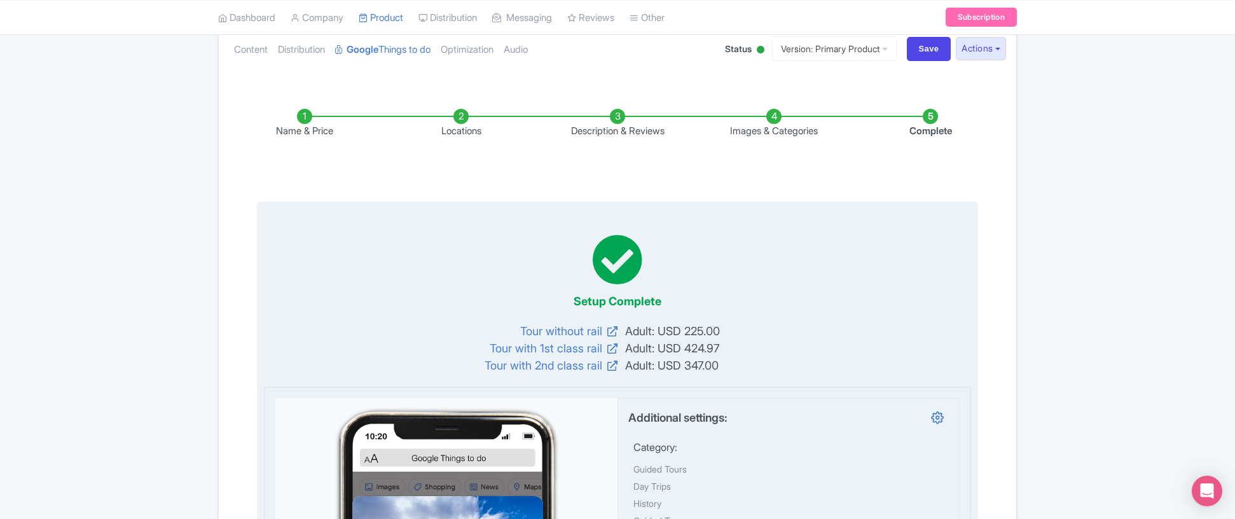
scroll to position [95, 0]
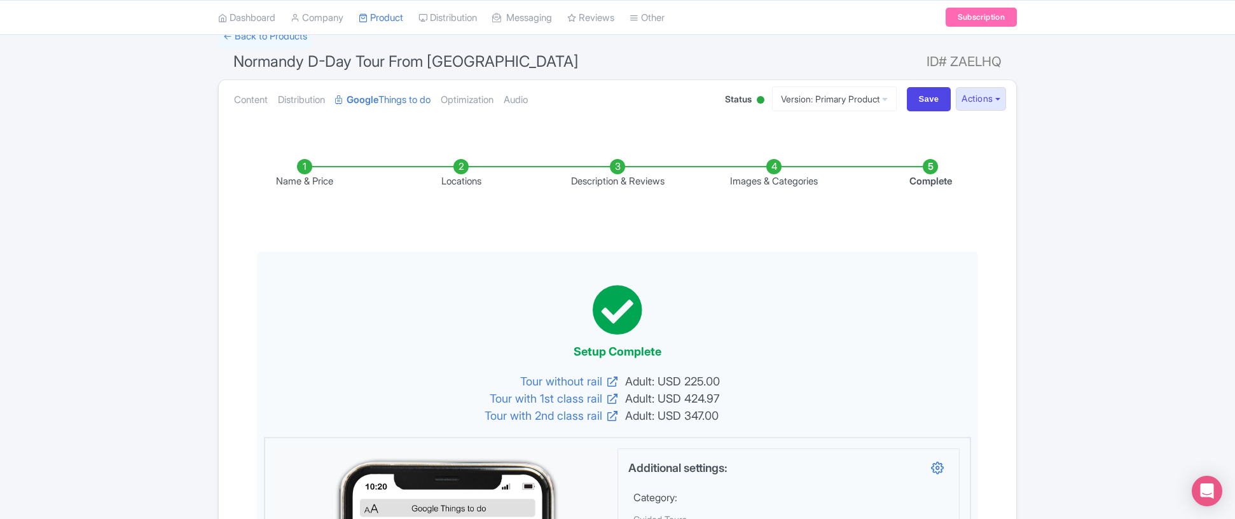
click at [932, 85] on div "Content Distribution Google Things to do Optimization Audio Status Active Inact…" at bounding box center [618, 99] width 798 height 39
click at [929, 95] on input "Save" at bounding box center [929, 99] width 45 height 24
type input "Saving..."
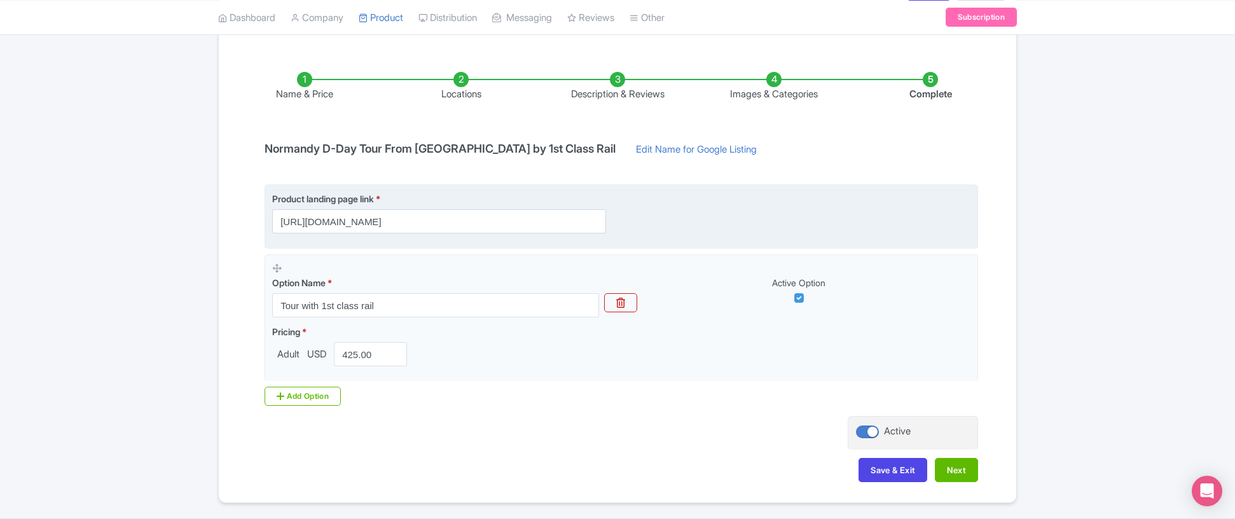
scroll to position [184, 0]
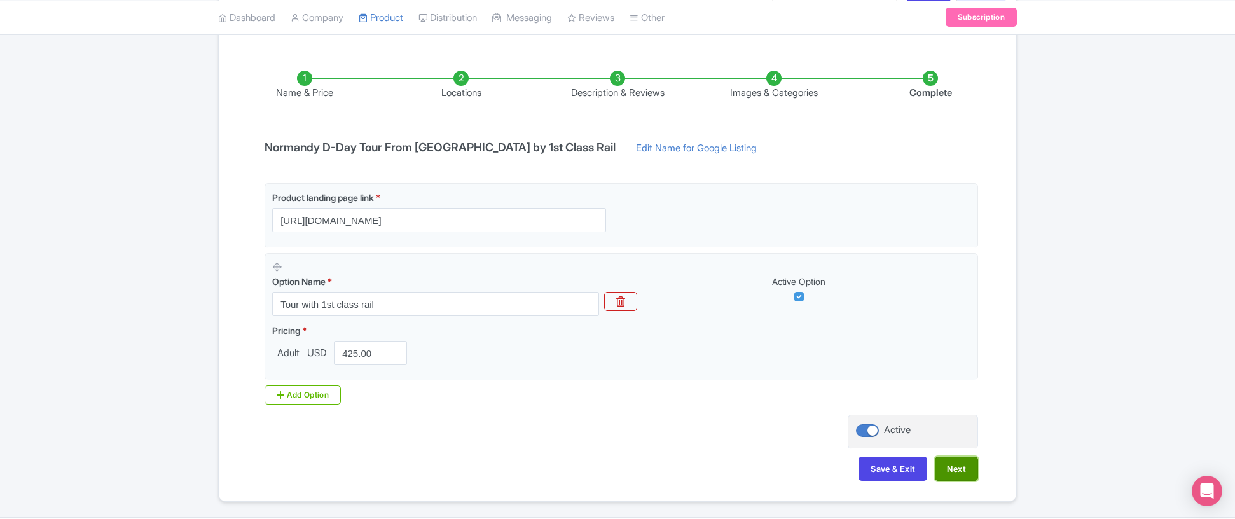
click at [952, 475] on button "Next" at bounding box center [956, 469] width 43 height 24
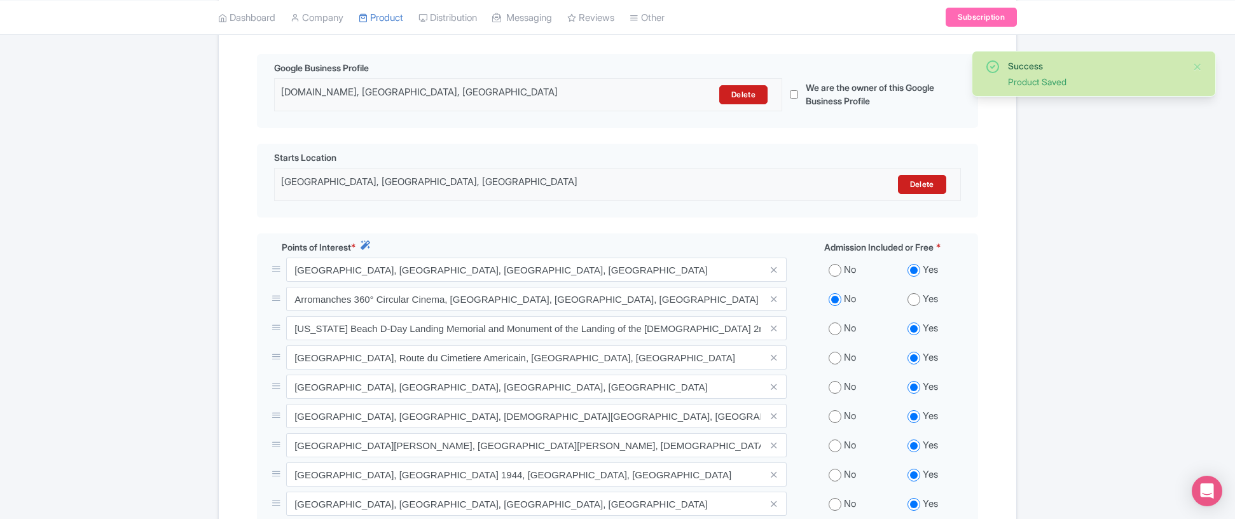
scroll to position [281, 0]
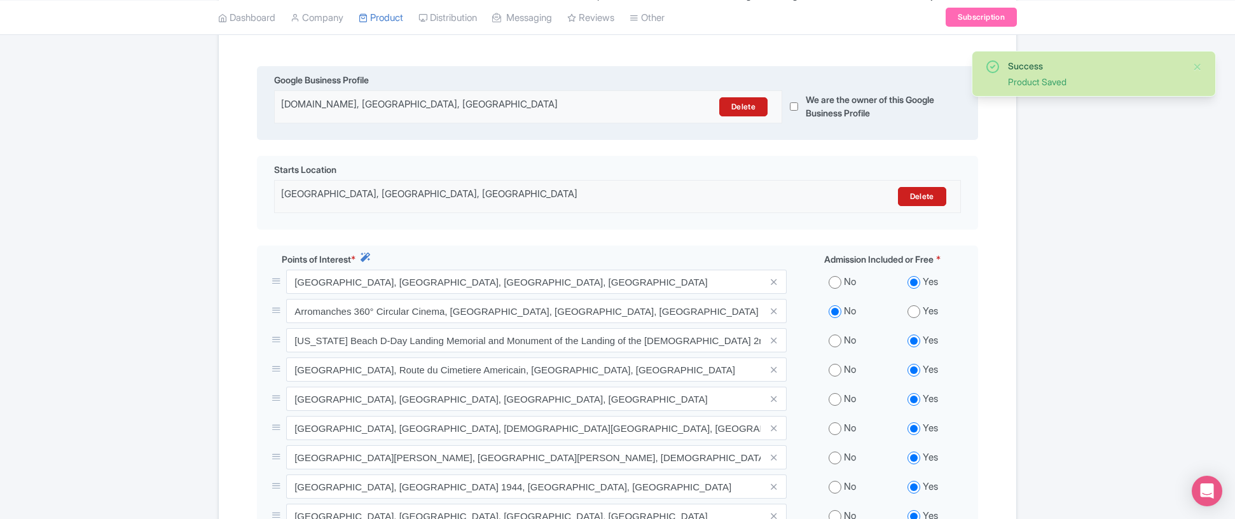
click at [794, 107] on input "checkbox" at bounding box center [794, 106] width 8 height 32
checkbox input "true"
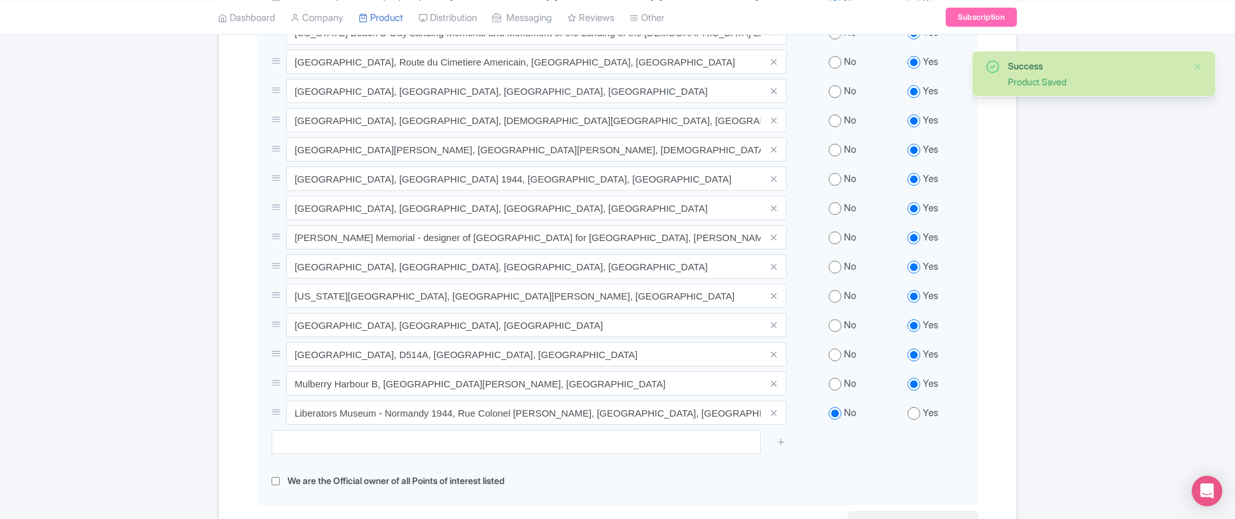
scroll to position [742, 0]
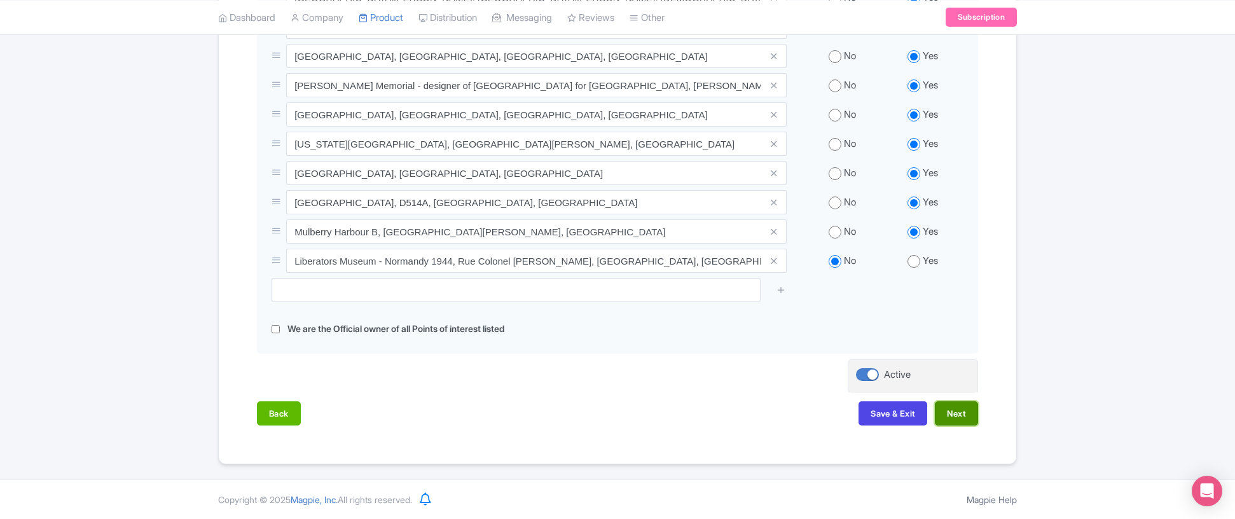
click at [962, 415] on button "Next" at bounding box center [956, 413] width 43 height 24
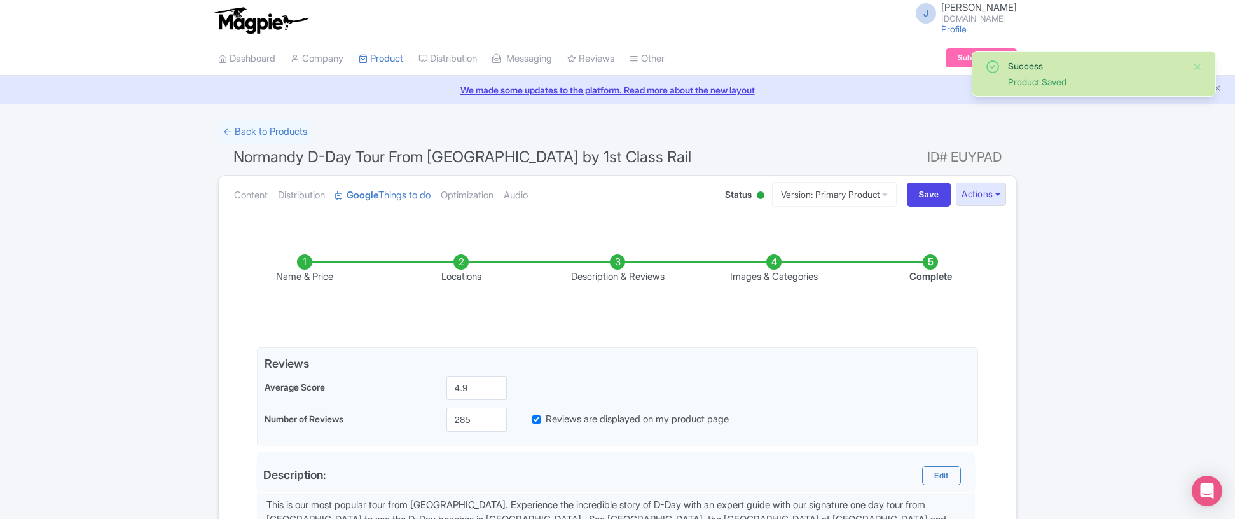
scroll to position [455, 0]
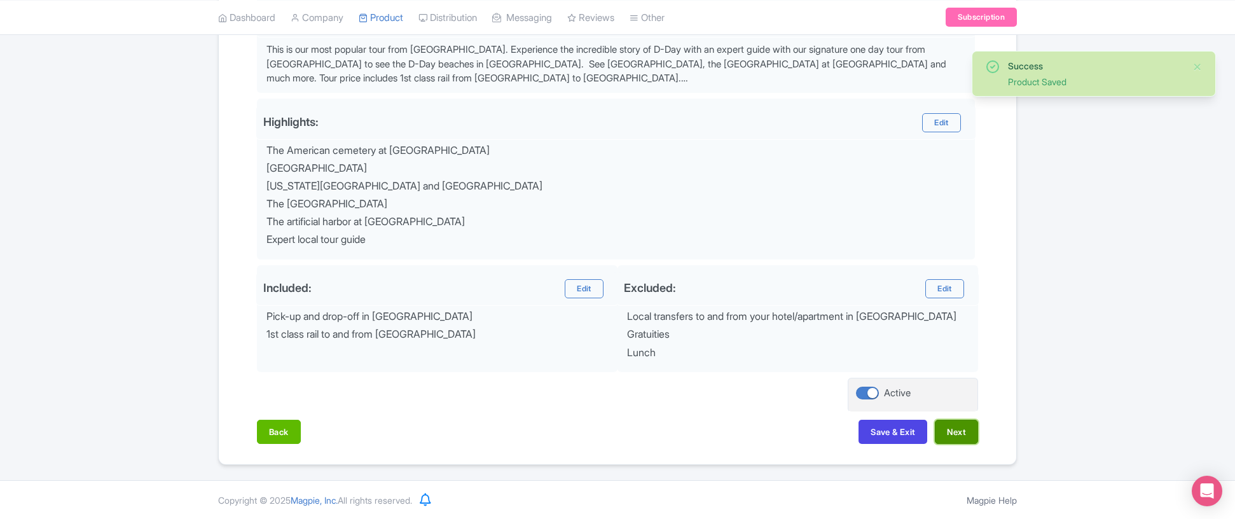
click at [960, 424] on button "Next" at bounding box center [956, 432] width 43 height 24
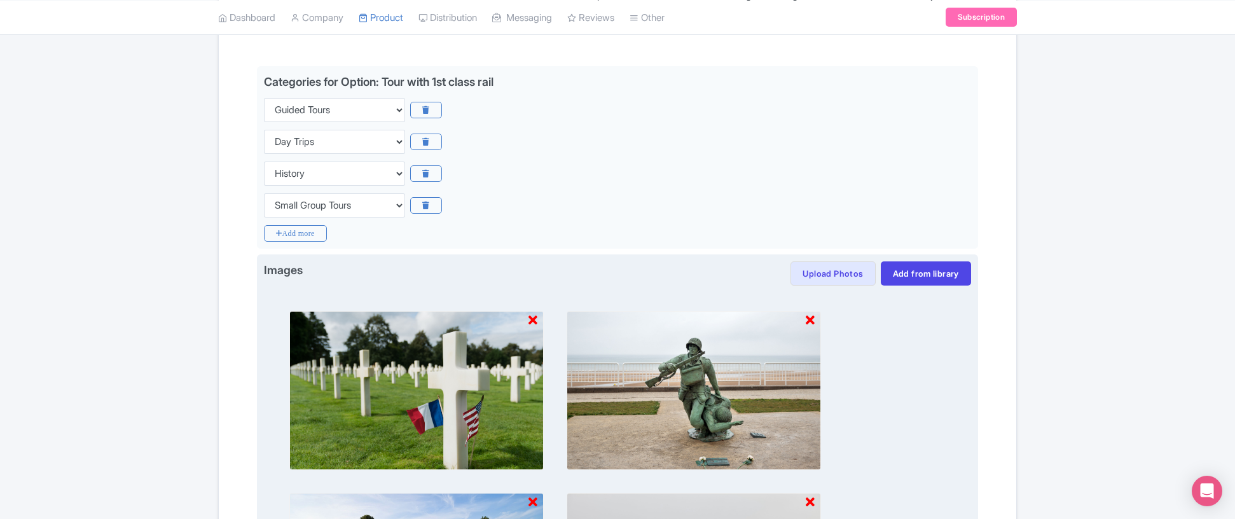
scroll to position [0, 0]
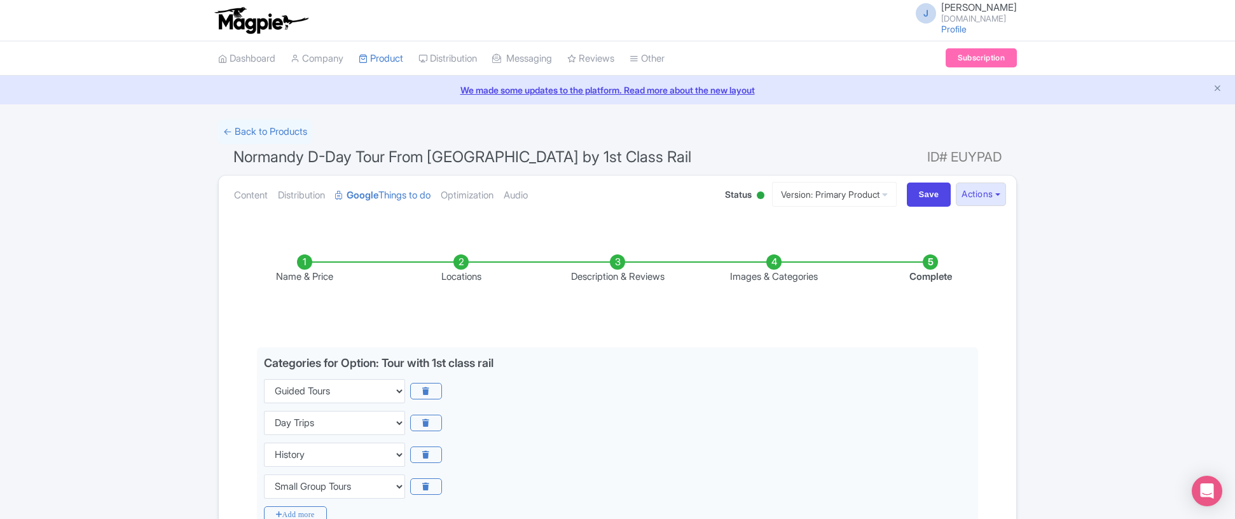
click at [931, 209] on div "Content Distribution Google Things to do Optimization Audio Status Active Inact…" at bounding box center [618, 195] width 798 height 39
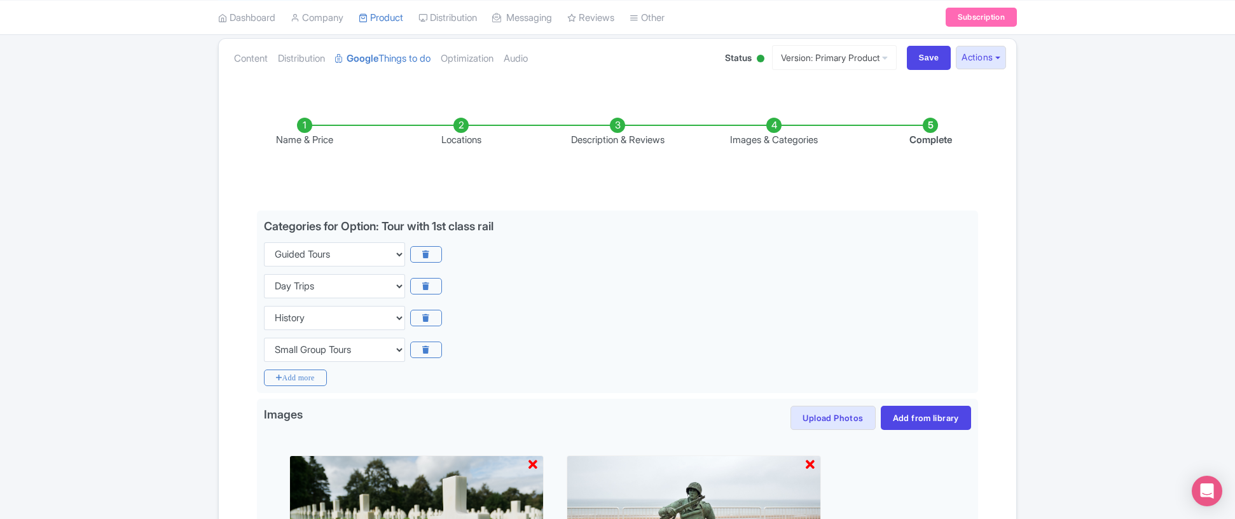
scroll to position [775, 0]
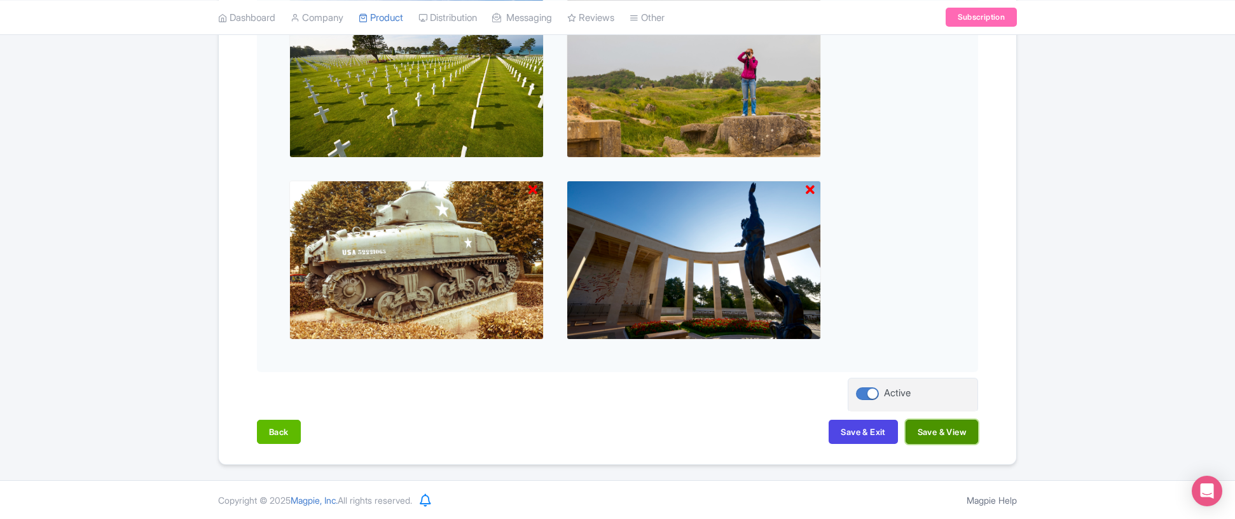
click at [939, 433] on button "Save & View" at bounding box center [942, 432] width 73 height 24
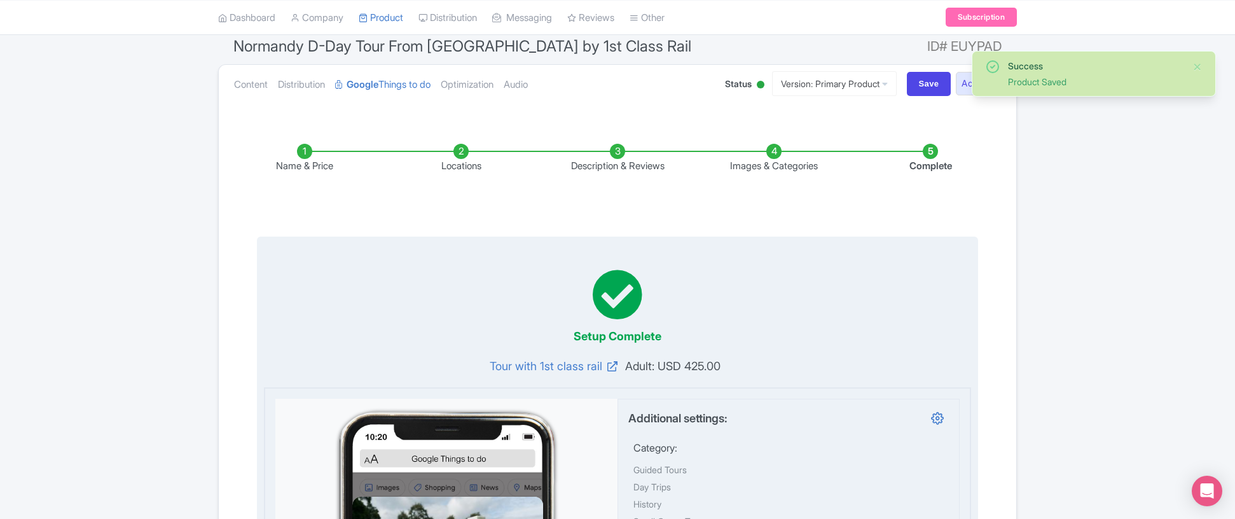
scroll to position [0, 0]
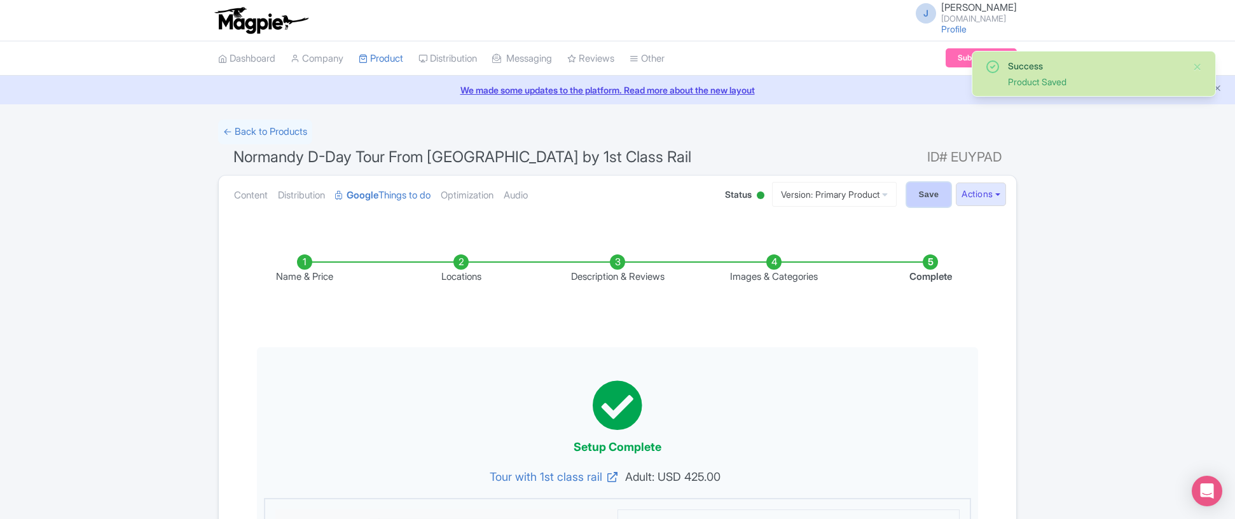
click at [920, 200] on input "Save" at bounding box center [929, 195] width 45 height 24
type input "Saving..."
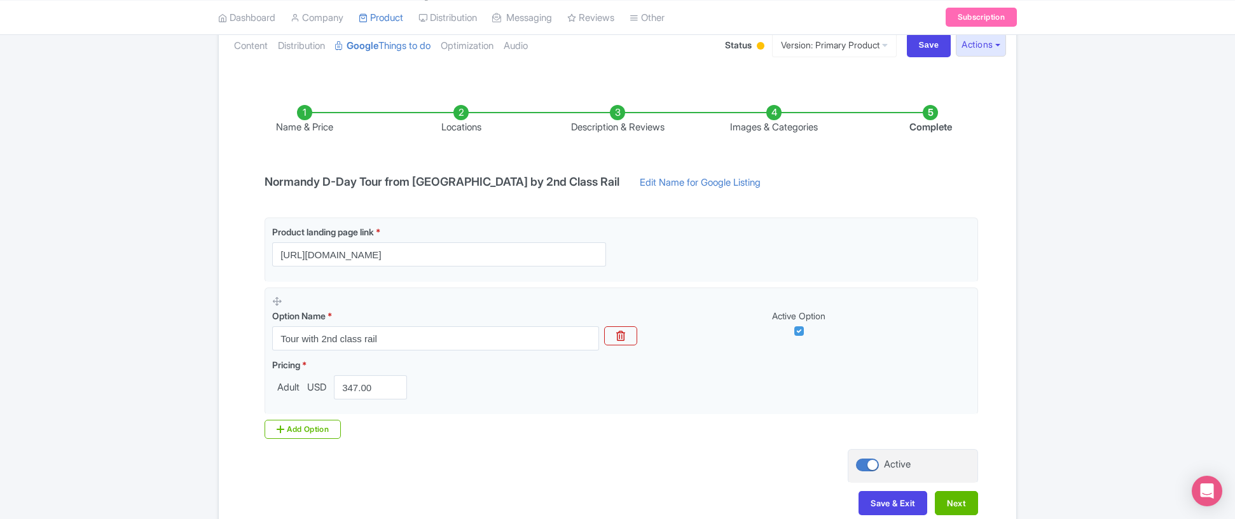
scroll to position [221, 0]
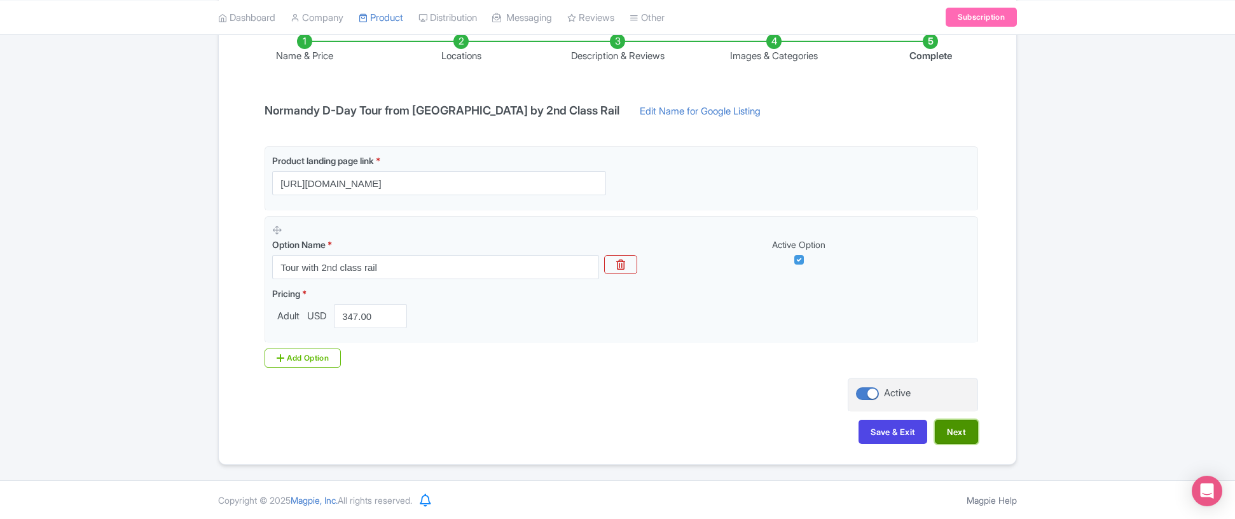
click at [964, 427] on button "Next" at bounding box center [956, 432] width 43 height 24
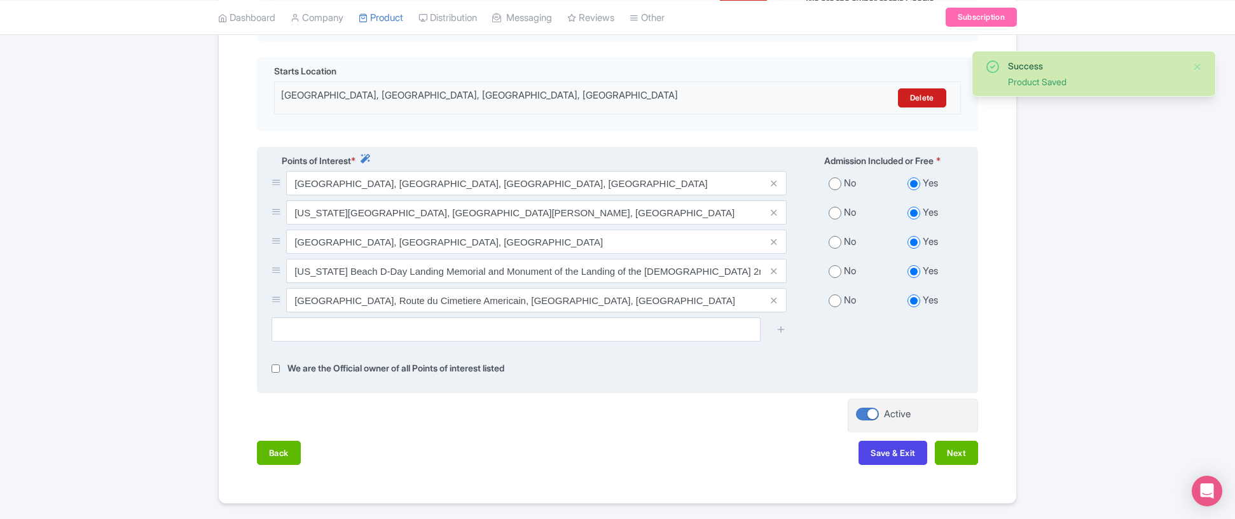
scroll to position [420, 0]
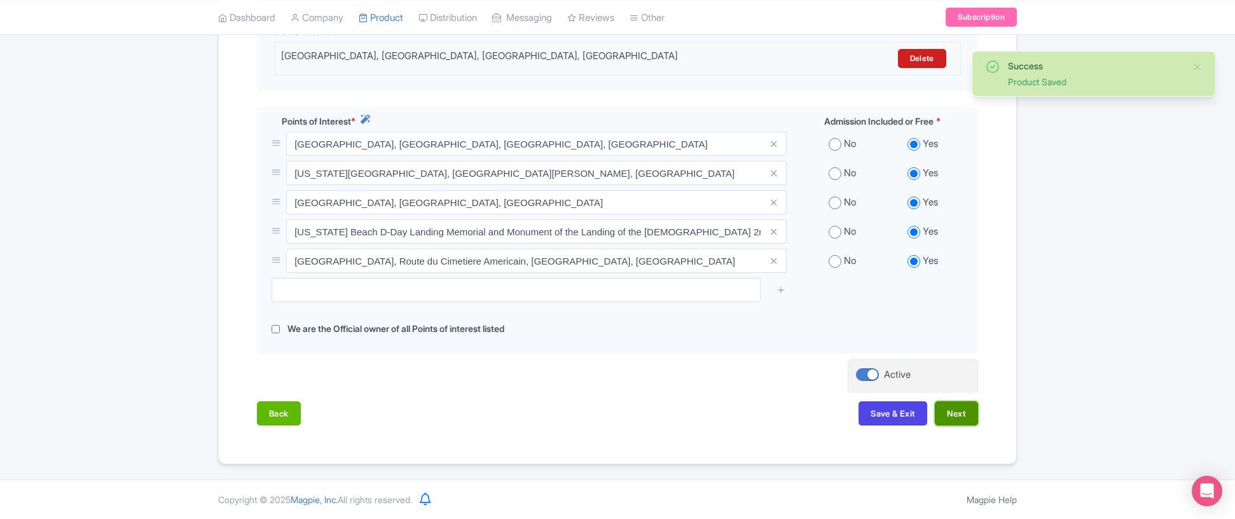
click at [960, 419] on button "Next" at bounding box center [956, 413] width 43 height 24
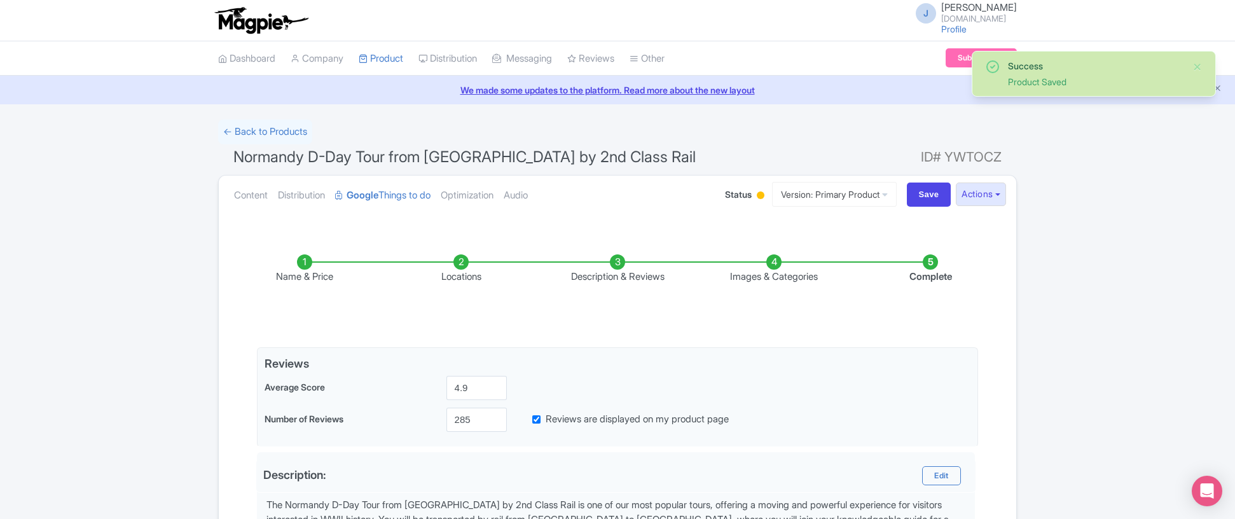
scroll to position [438, 0]
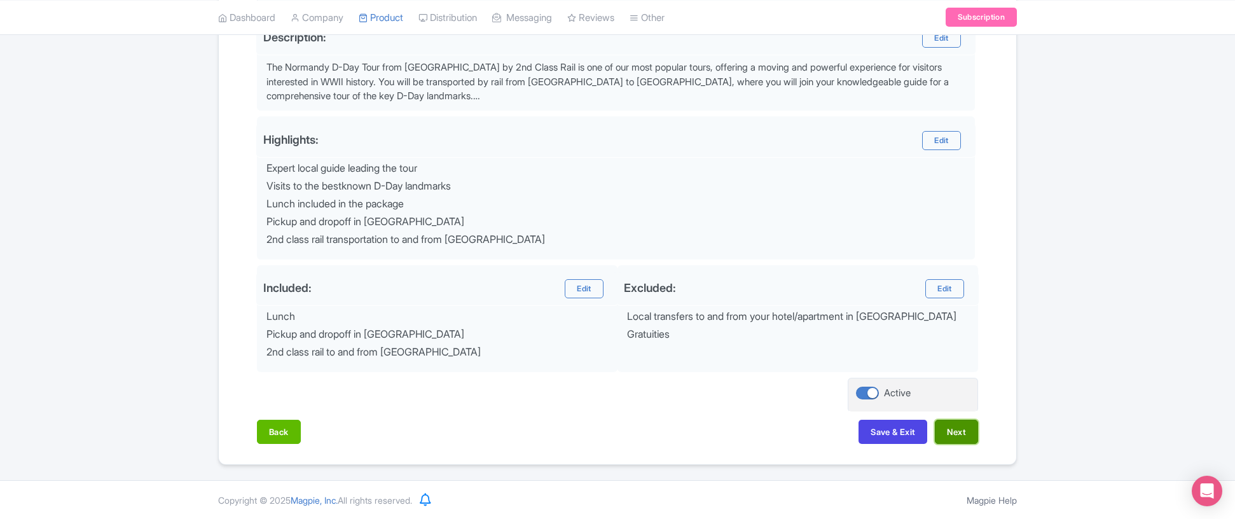
click at [959, 429] on button "Next" at bounding box center [956, 432] width 43 height 24
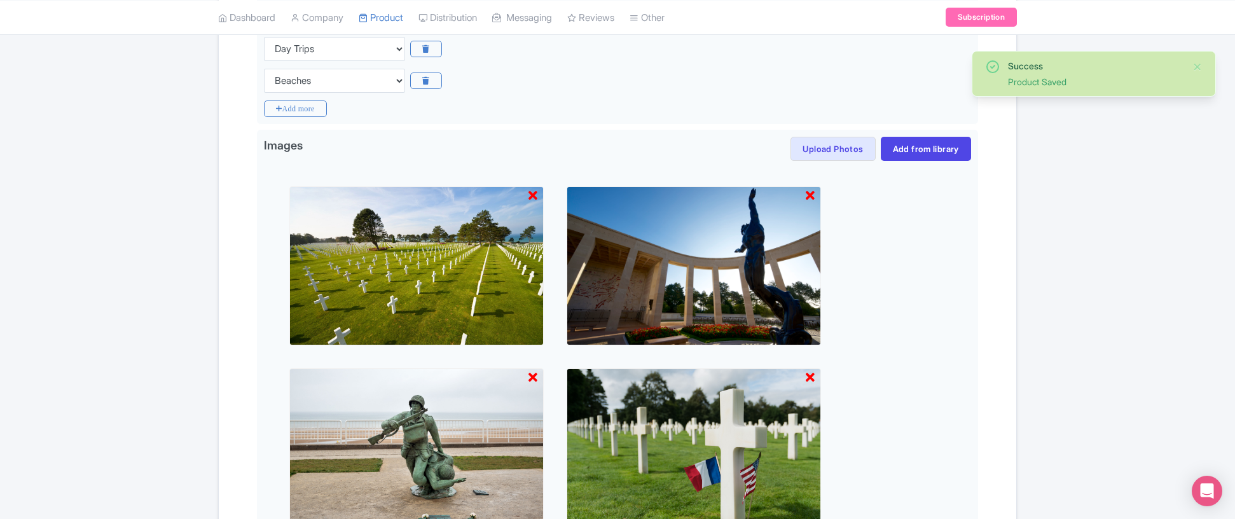
scroll to position [625, 0]
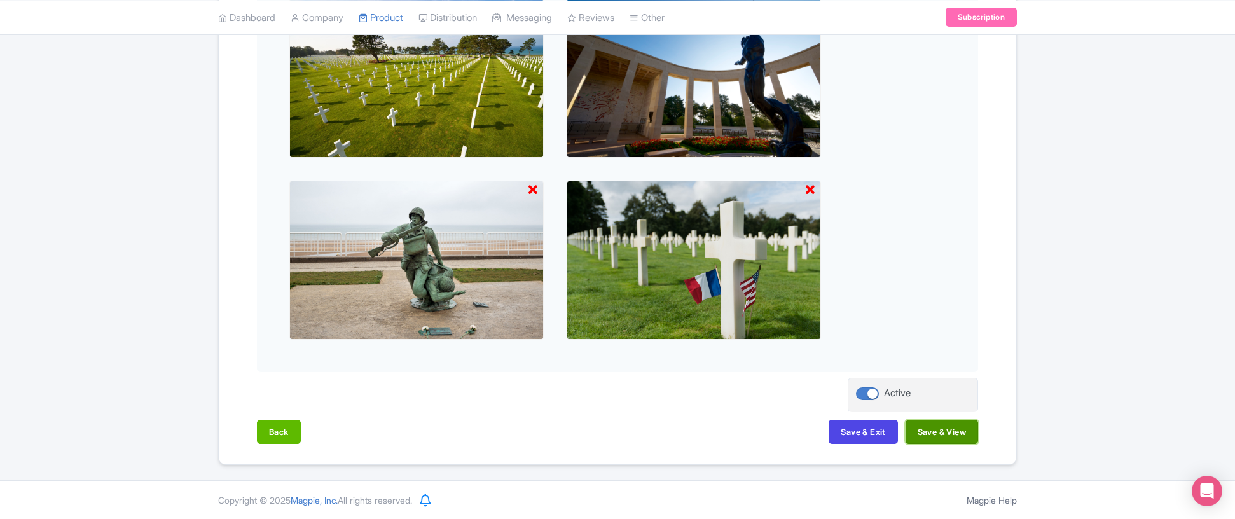
click at [946, 431] on button "Save & View" at bounding box center [942, 432] width 73 height 24
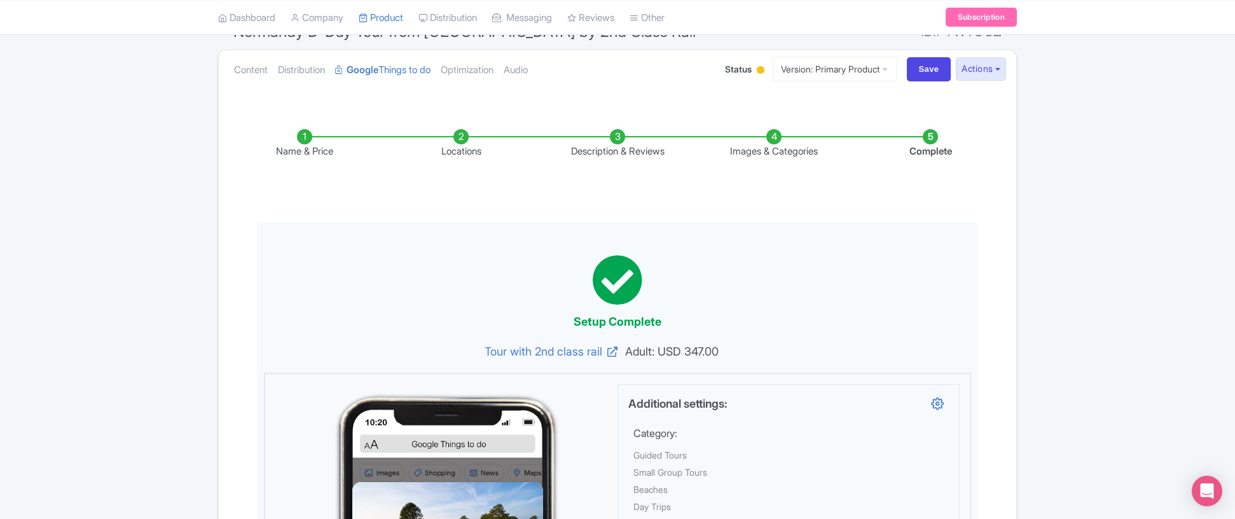
scroll to position [0, 0]
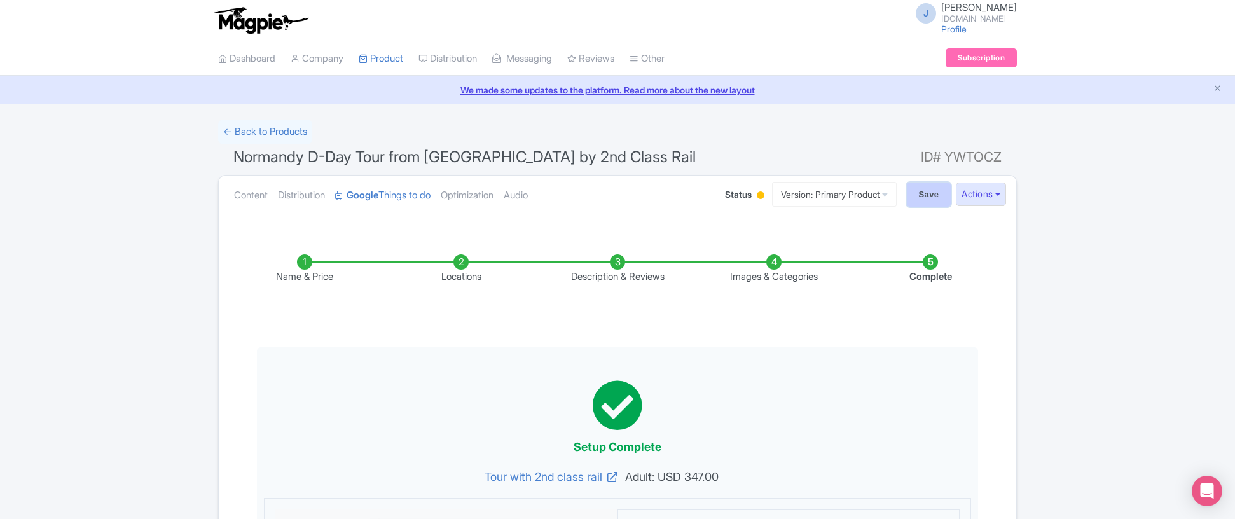
click at [929, 197] on input "Save" at bounding box center [929, 195] width 45 height 24
type input "Saving..."
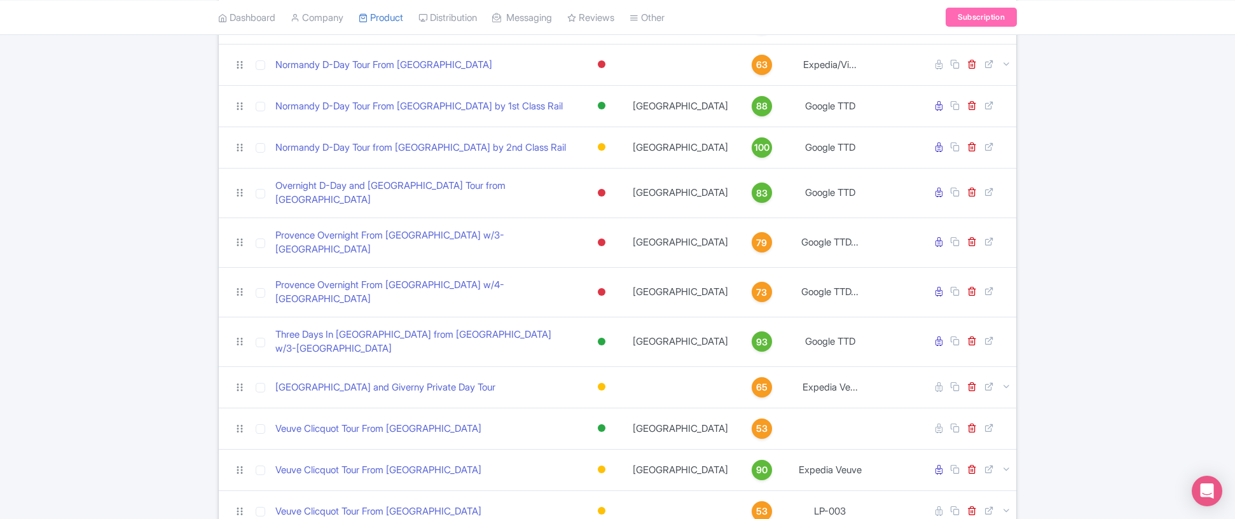
scroll to position [1881, 0]
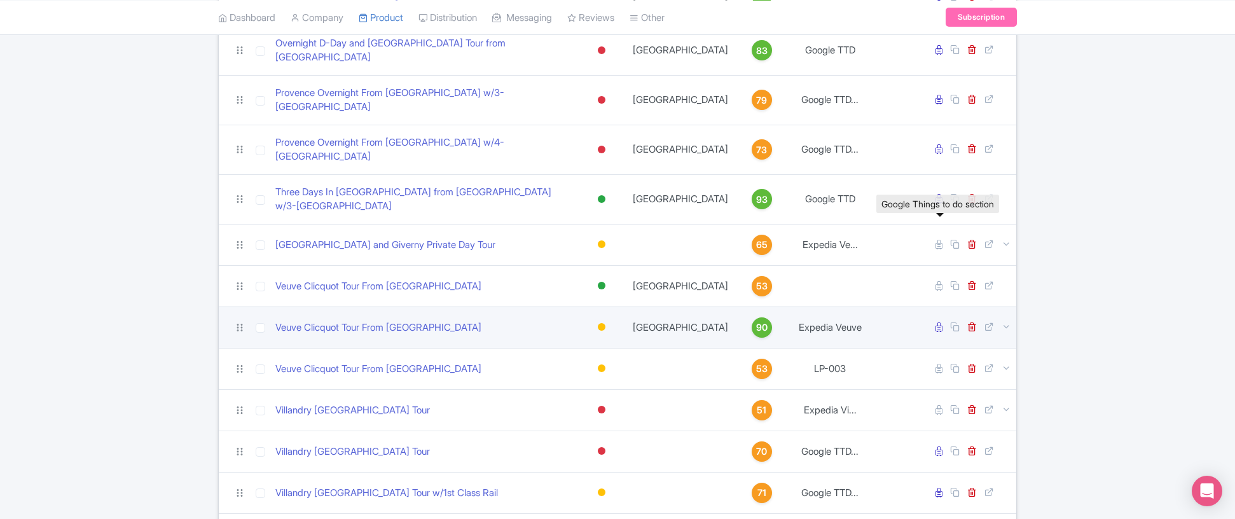
click at [938, 322] on icon at bounding box center [939, 327] width 7 height 10
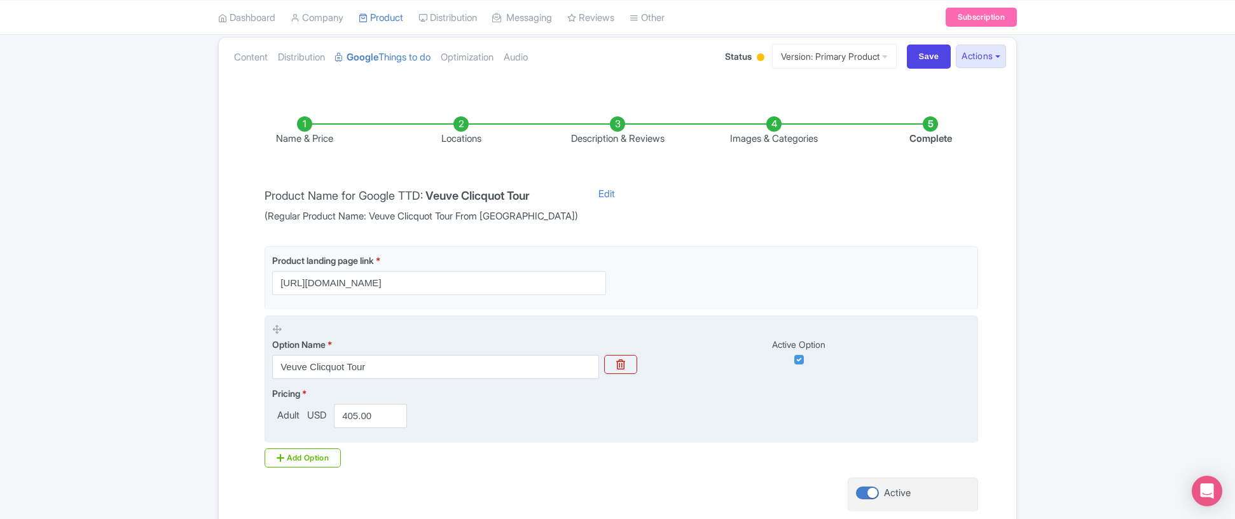
scroll to position [135, 0]
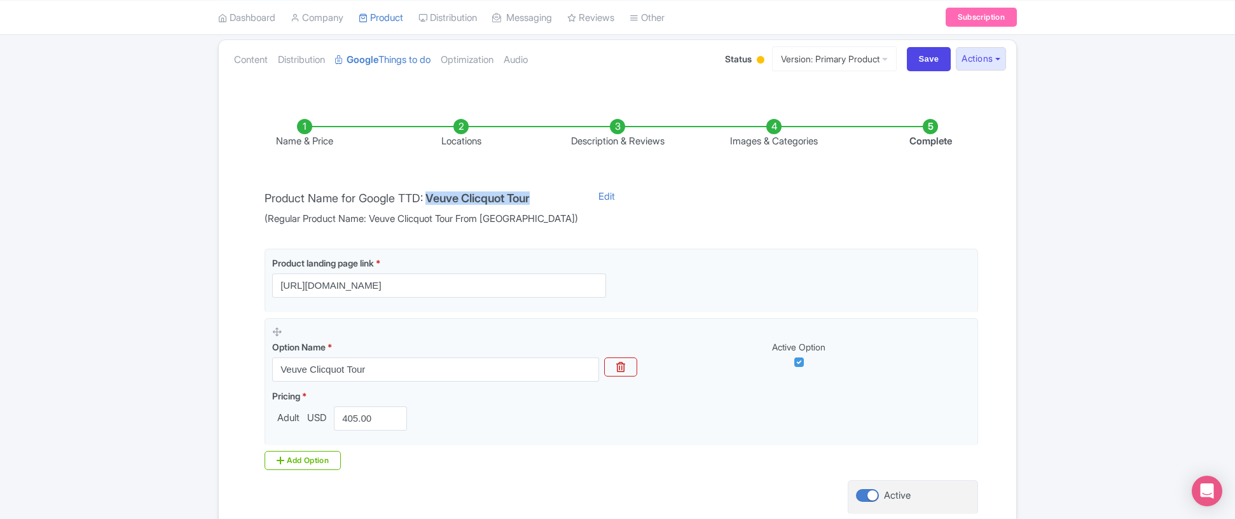
drag, startPoint x: 433, startPoint y: 198, endPoint x: 543, endPoint y: 202, distance: 110.1
click at [543, 202] on div "Product Name for Google TTD: Veuve Clicquot Tour (Regular Product Name: Veuve C…" at bounding box center [421, 208] width 329 height 37
copy h4 "Veuve Clicquot Tour"
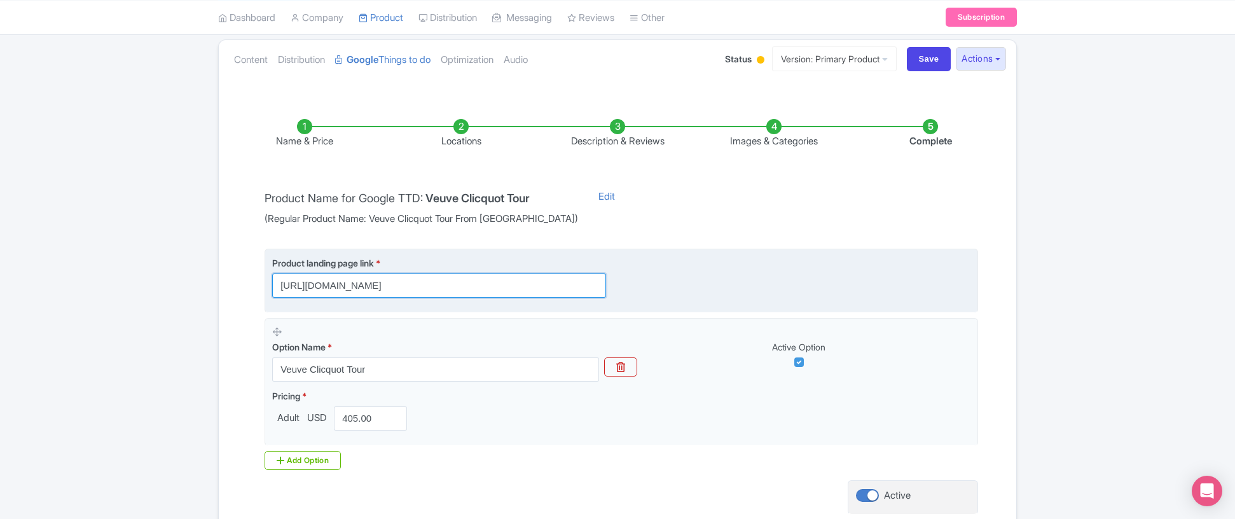
click at [413, 283] on input "https://linkparis.com/veuve-clicquot-champagne-day-tour/" at bounding box center [439, 286] width 334 height 24
paste input "?utm_source=GoogleAds&utm_medium=cpc&utm_campaign=things_to_do&utm_content=veuv…"
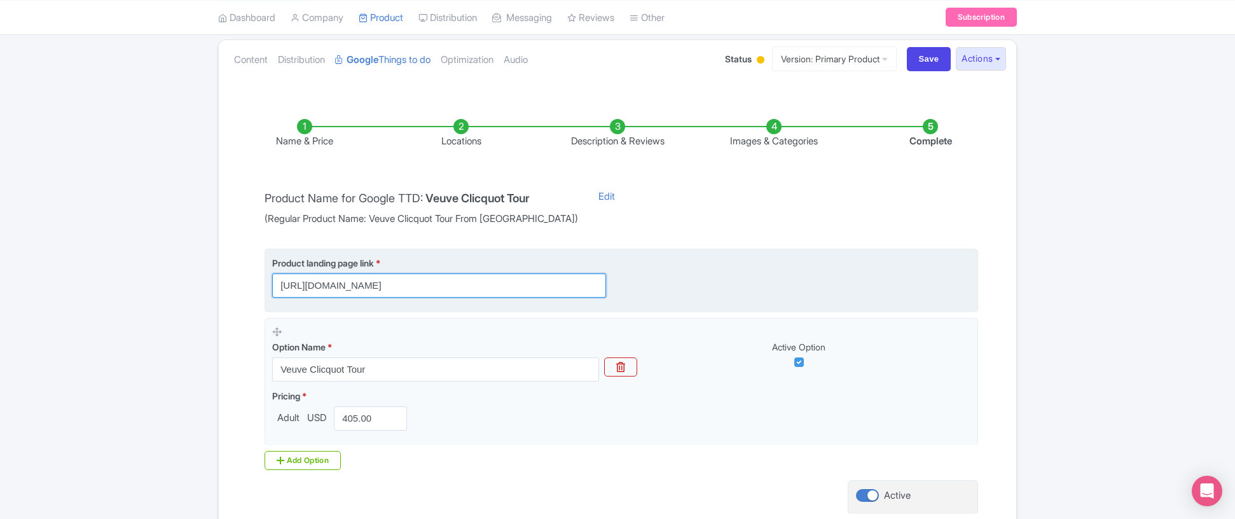
drag, startPoint x: 580, startPoint y: 285, endPoint x: 608, endPoint y: 286, distance: 28.0
click at [608, 286] on div "Product landing page link * https://linkparis.com/veuve-clicquot-champagne-day-…" at bounding box center [446, 276] width 349 height 41
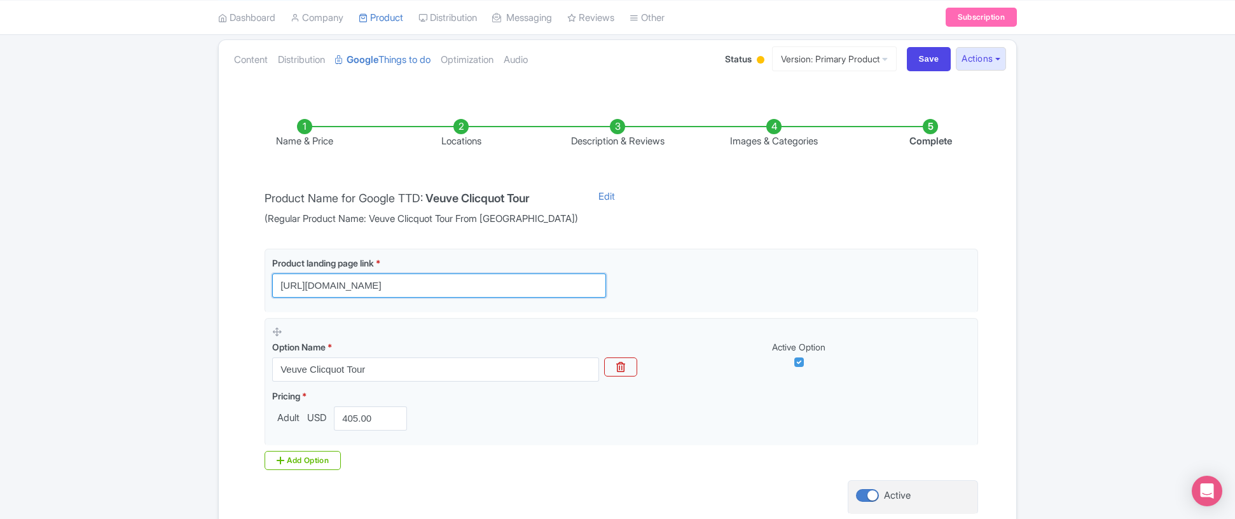
type input "https://linkparis.com/veuve-clicquot-champagne-day-tour/?utm_source=GoogleAds&u…"
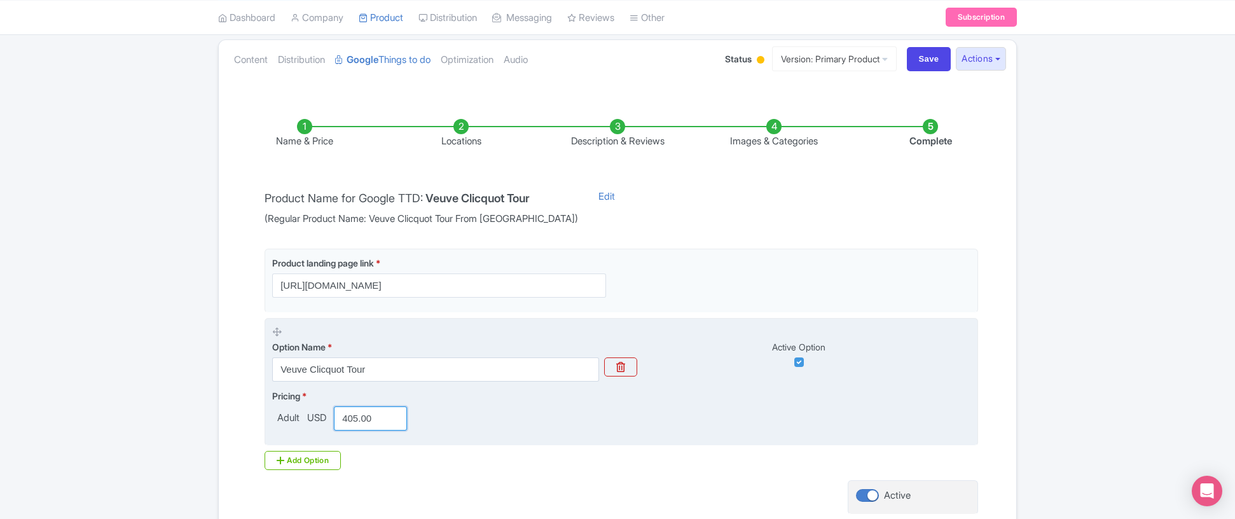
click at [368, 415] on input "405.00" at bounding box center [370, 418] width 73 height 24
type input "435.00"
click at [586, 440] on fieldset "Option Name * Veuve Clicquot Tour Active Option Pricing * Adult USD 435.00" at bounding box center [622, 382] width 714 height 128
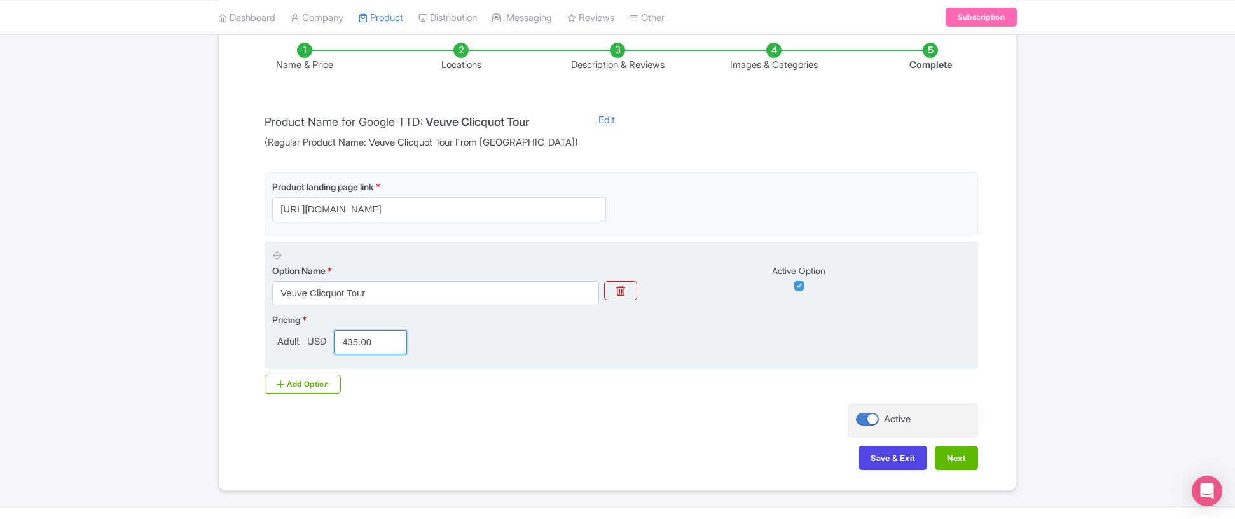
scroll to position [214, 0]
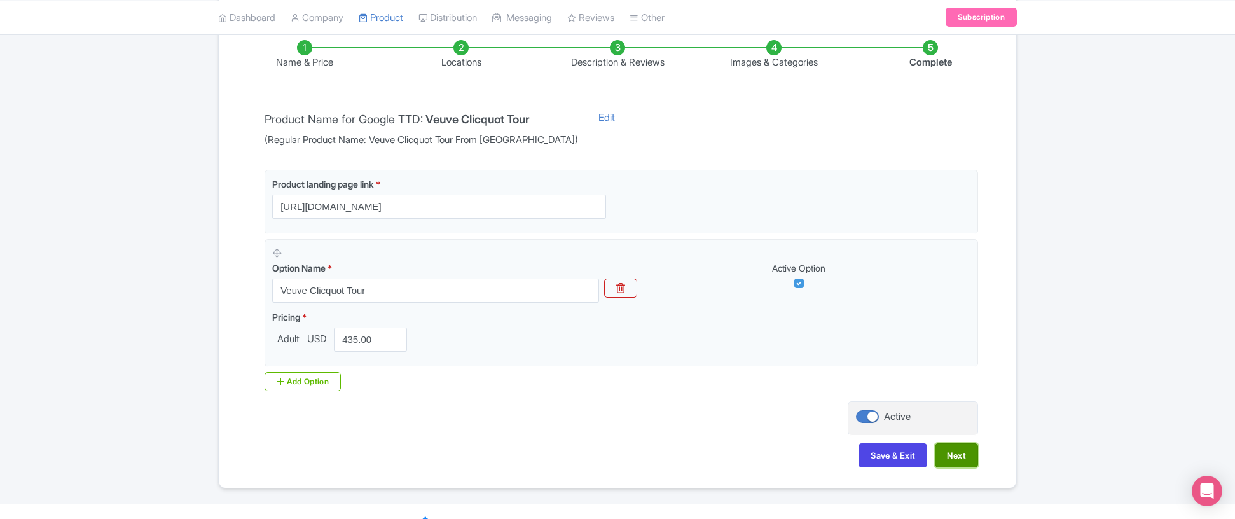
click at [944, 459] on button "Next" at bounding box center [956, 455] width 43 height 24
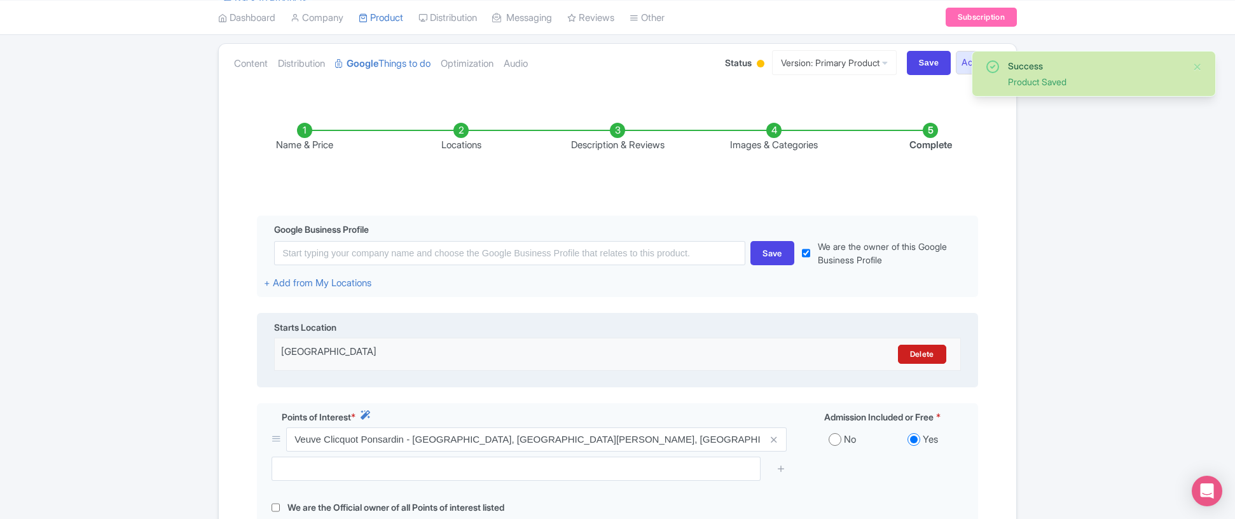
scroll to position [0, 0]
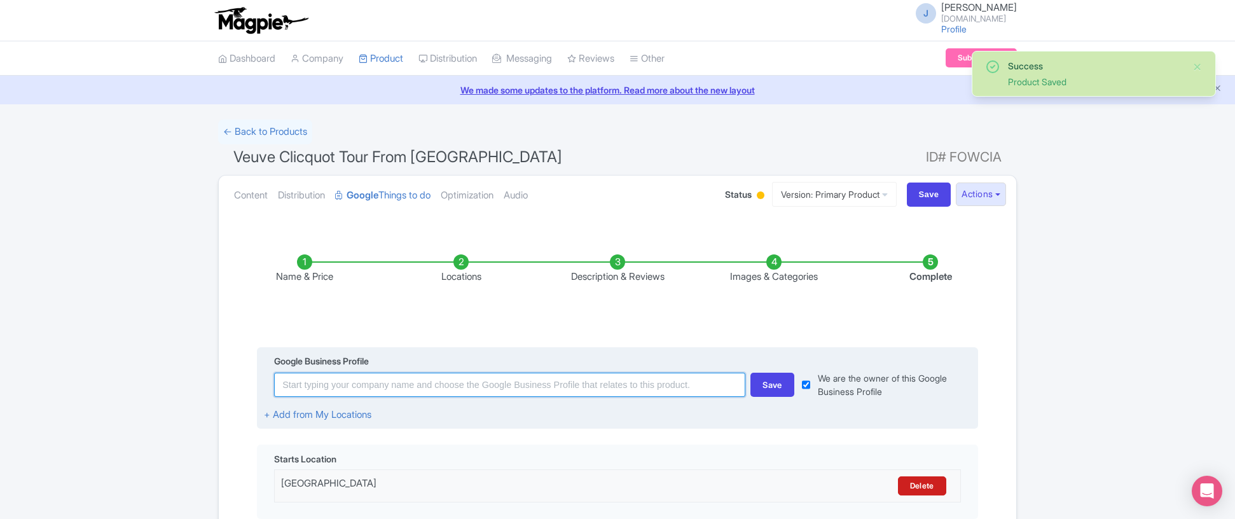
click at [486, 383] on input at bounding box center [509, 385] width 471 height 24
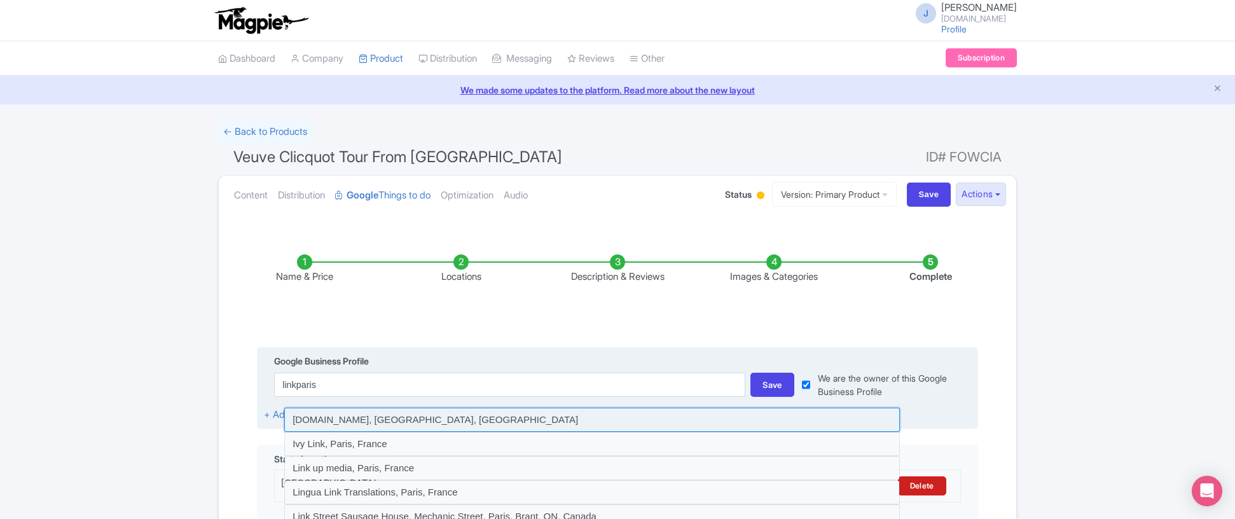
click at [409, 422] on input at bounding box center [592, 420] width 616 height 24
type input "LinkParis.com, Paris, France"
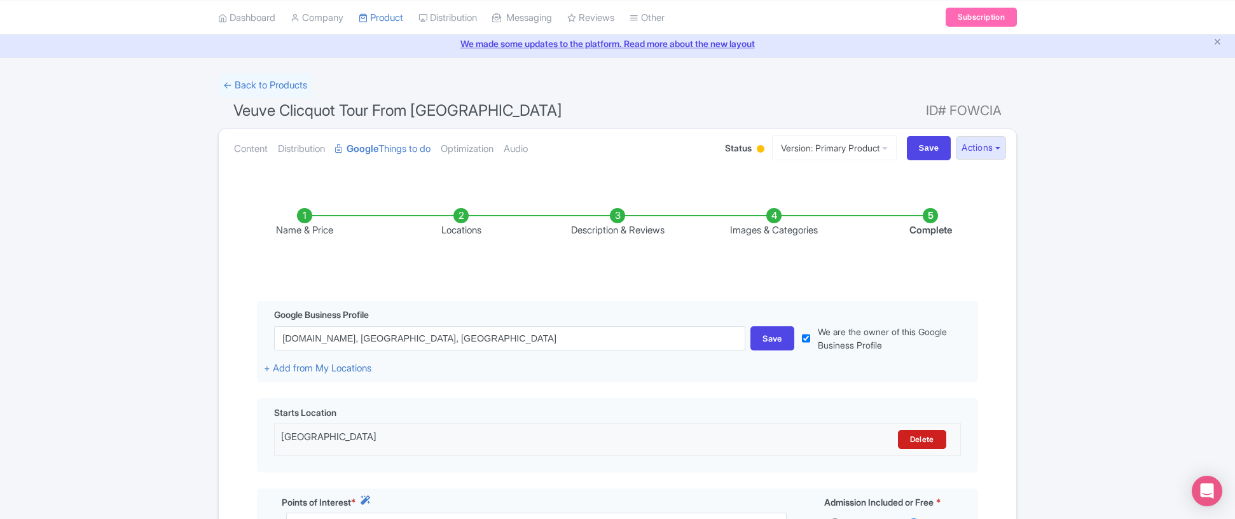
scroll to position [50, 0]
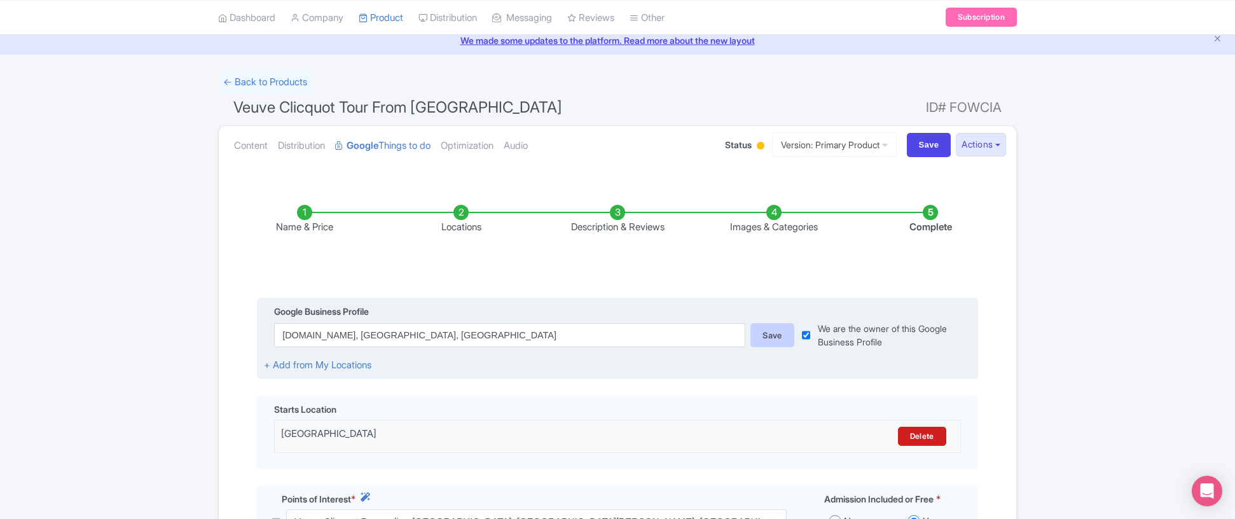
click at [768, 329] on div "Save" at bounding box center [773, 335] width 44 height 24
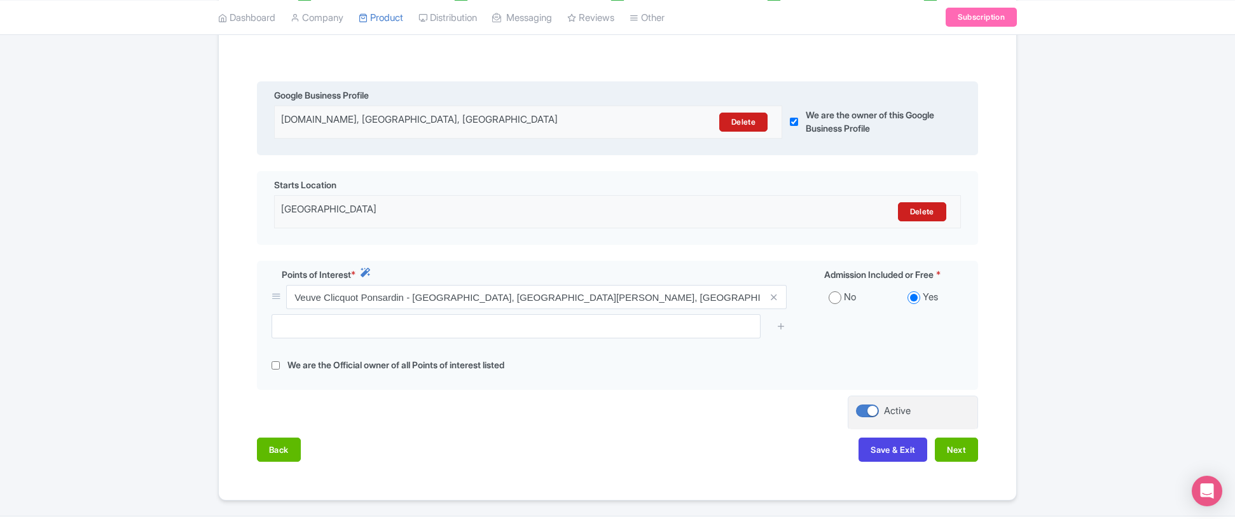
scroll to position [279, 0]
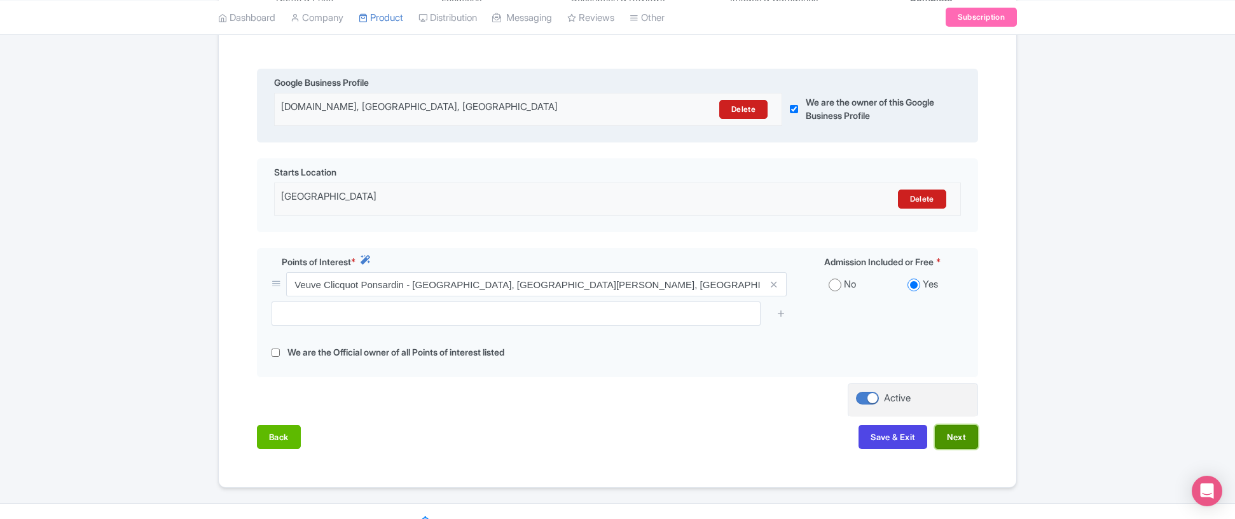
click at [961, 438] on button "Next" at bounding box center [956, 437] width 43 height 24
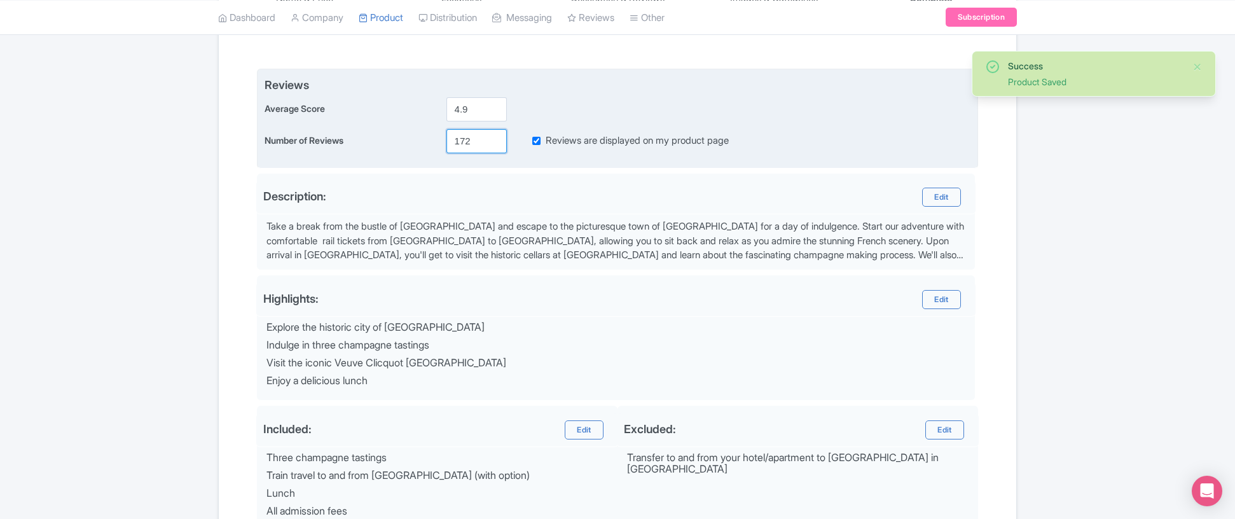
drag, startPoint x: 480, startPoint y: 144, endPoint x: 424, endPoint y: 132, distance: 57.4
click at [424, 132] on div "Number of Reviews 172 Reviews are displayed on my product page" at bounding box center [618, 141] width 706 height 24
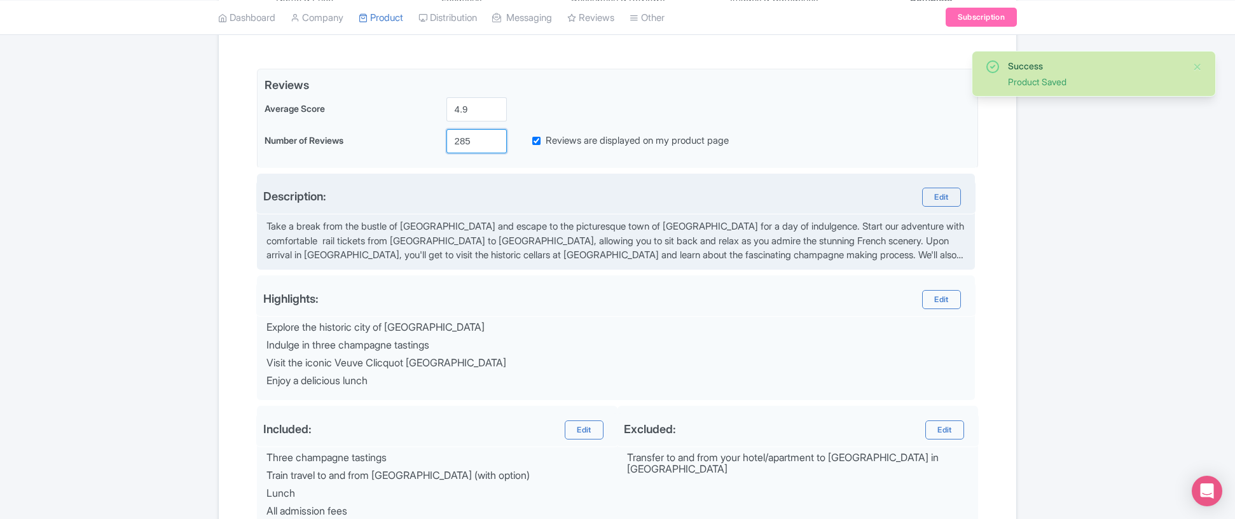
type input "285"
click at [570, 183] on div "Description: Edit" at bounding box center [615, 198] width 719 height 34
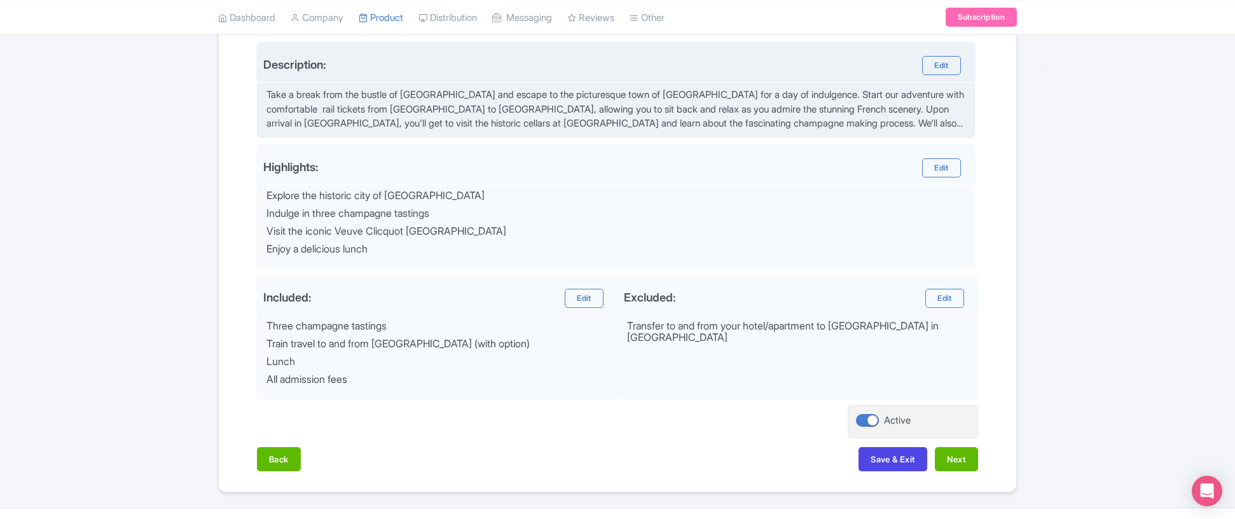
scroll to position [438, 0]
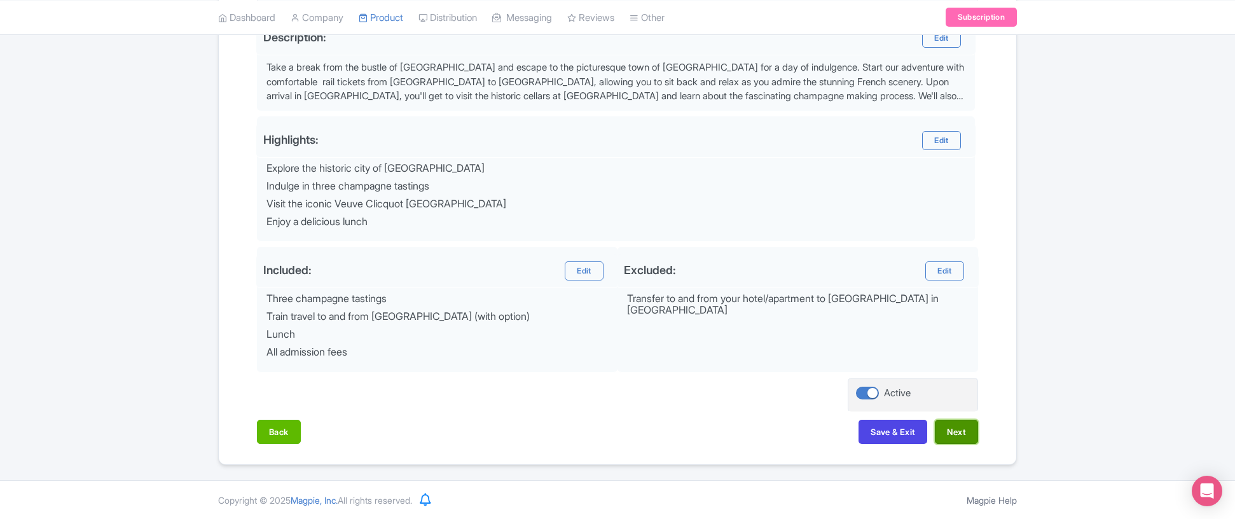
click at [952, 429] on button "Next" at bounding box center [956, 432] width 43 height 24
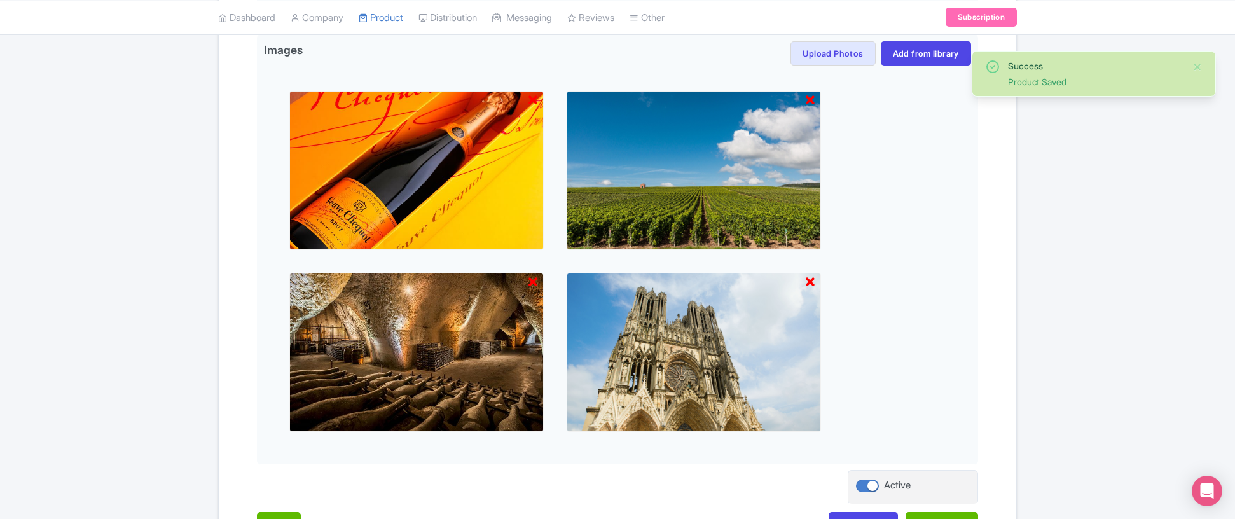
scroll to position [530, 0]
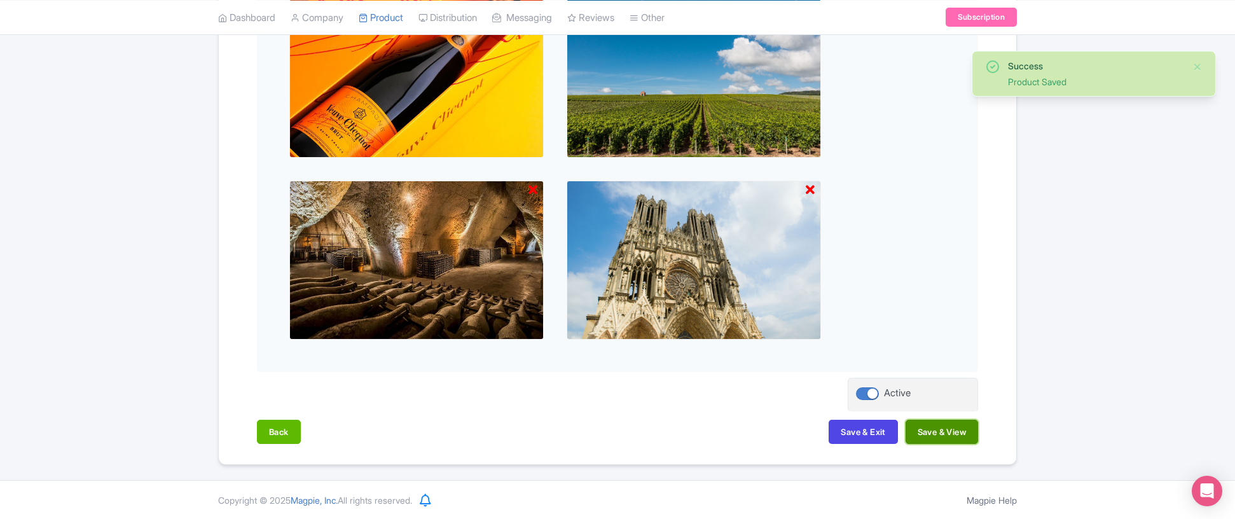
click at [937, 425] on button "Save & View" at bounding box center [942, 432] width 73 height 24
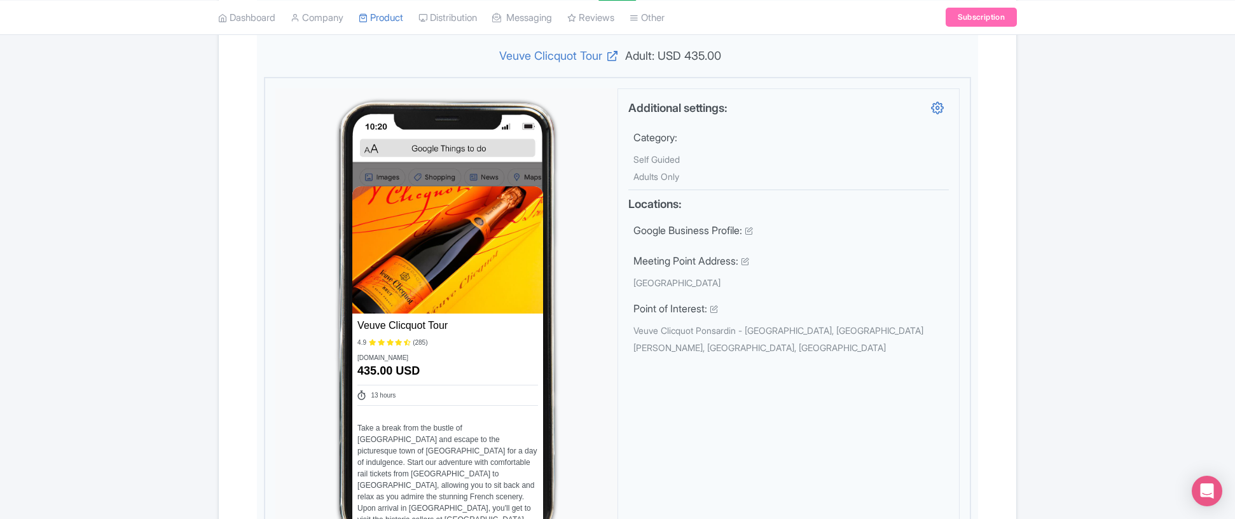
scroll to position [0, 0]
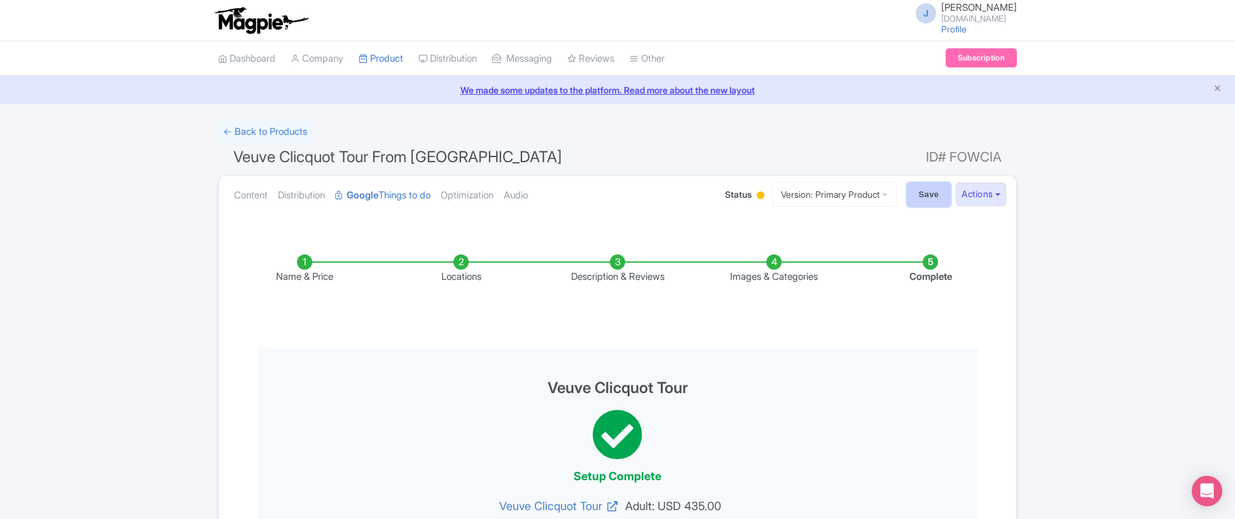
click at [927, 204] on input "Save" at bounding box center [929, 195] width 45 height 24
type input "Saving..."
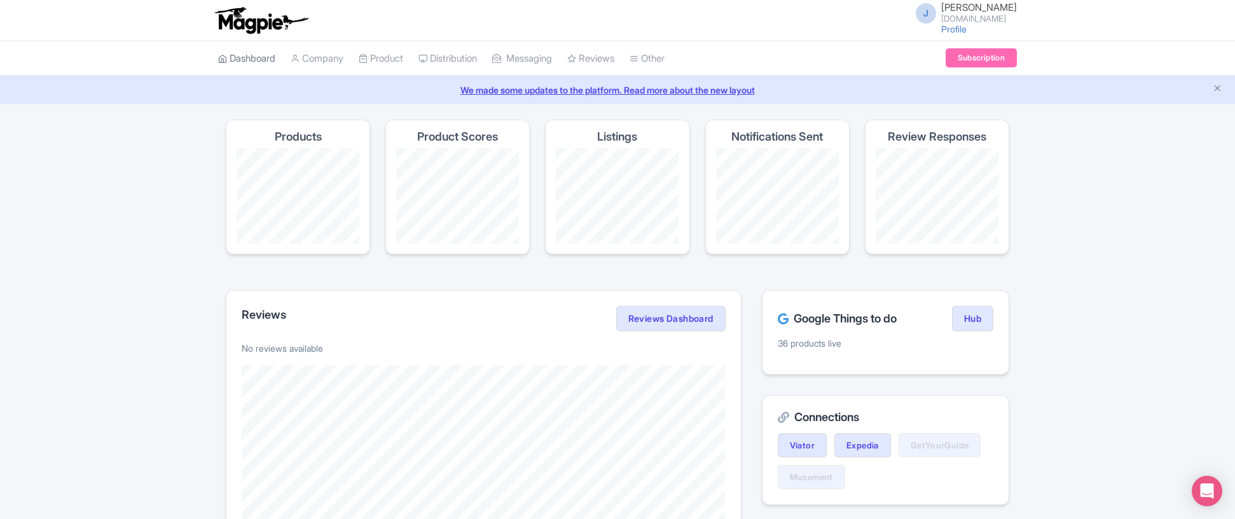
click at [250, 59] on link "Dashboard" at bounding box center [246, 58] width 57 height 35
click at [324, 59] on link "Company" at bounding box center [317, 58] width 53 height 35
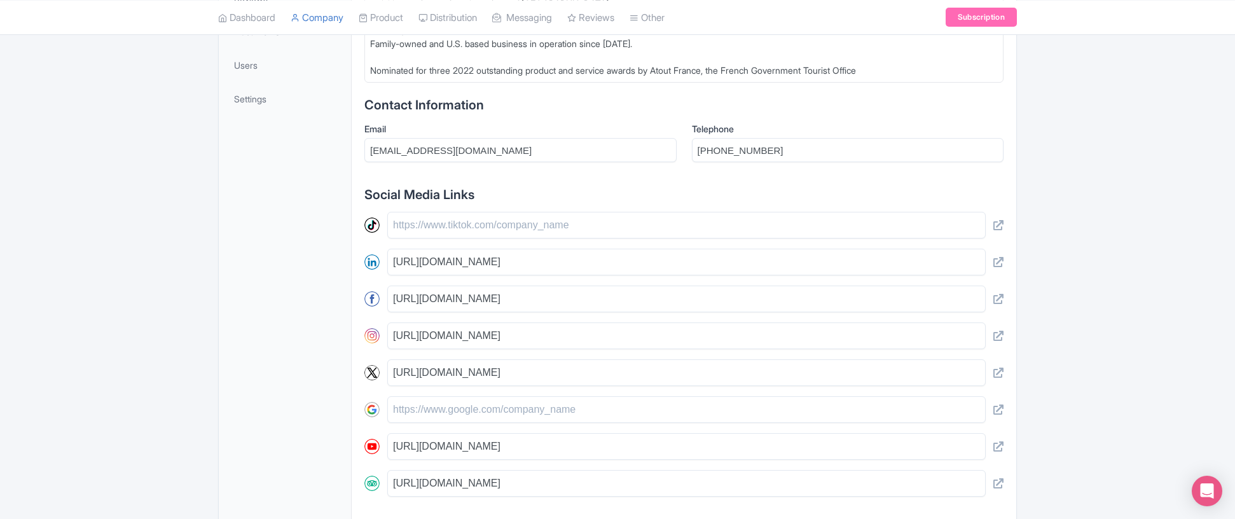
scroll to position [476, 0]
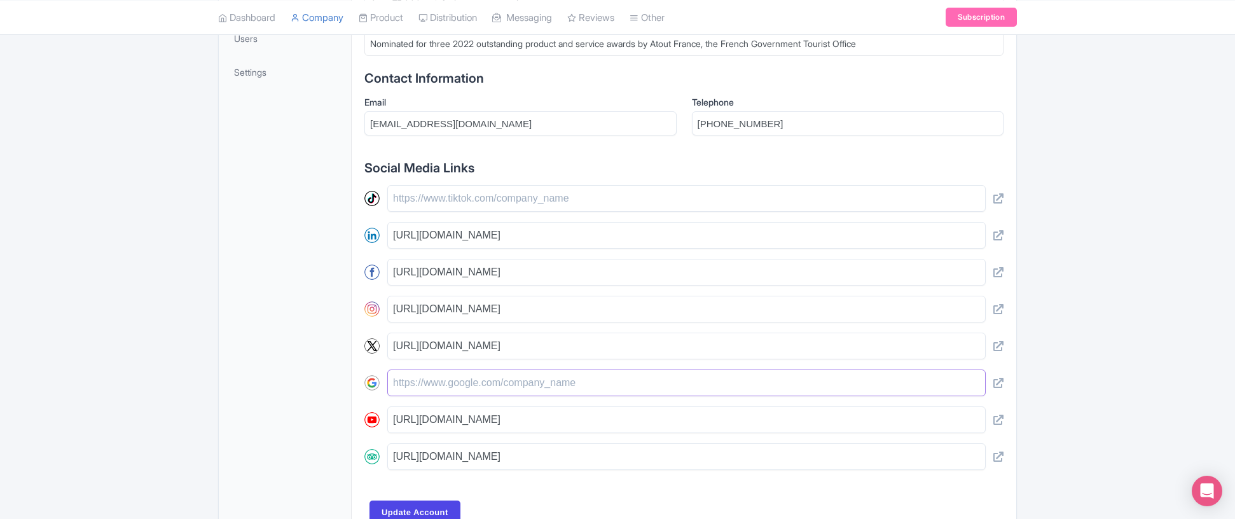
click at [552, 375] on input "text" at bounding box center [686, 383] width 599 height 27
drag, startPoint x: 596, startPoint y: 375, endPoint x: 394, endPoint y: 370, distance: 201.7
click at [394, 370] on input "text" at bounding box center [686, 383] width 599 height 27
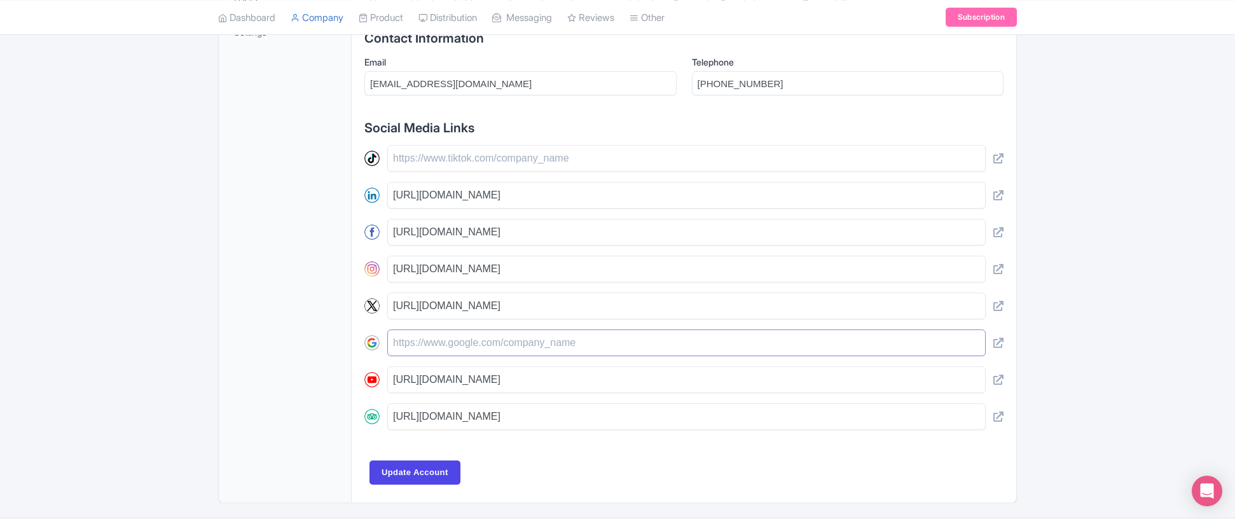
scroll to position [517, 0]
click at [997, 411] on icon at bounding box center [999, 416] width 10 height 10
click at [699, 403] on input "https://www.tripadvisor.com/Attraction_Review-g187182-d10436355-Reviews-Link_Pa…" at bounding box center [686, 416] width 599 height 27
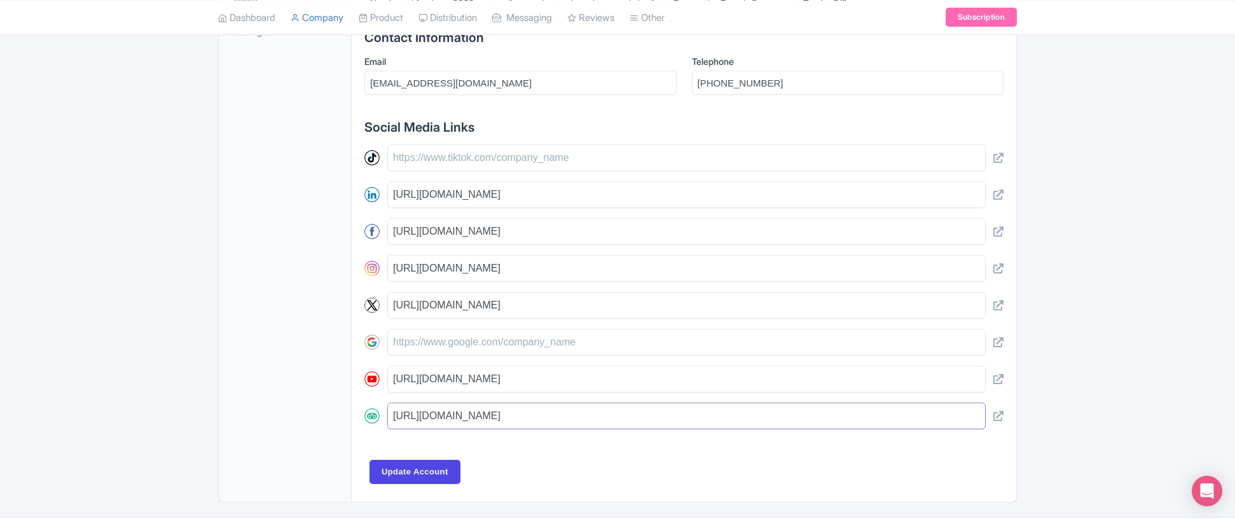
paste input "47-d10436355-Reviews-Link_Paris-Paris_Ile_de_France"
type input "[URL][DOMAIN_NAME]"
click at [429, 463] on input "Update Account" at bounding box center [415, 472] width 91 height 24
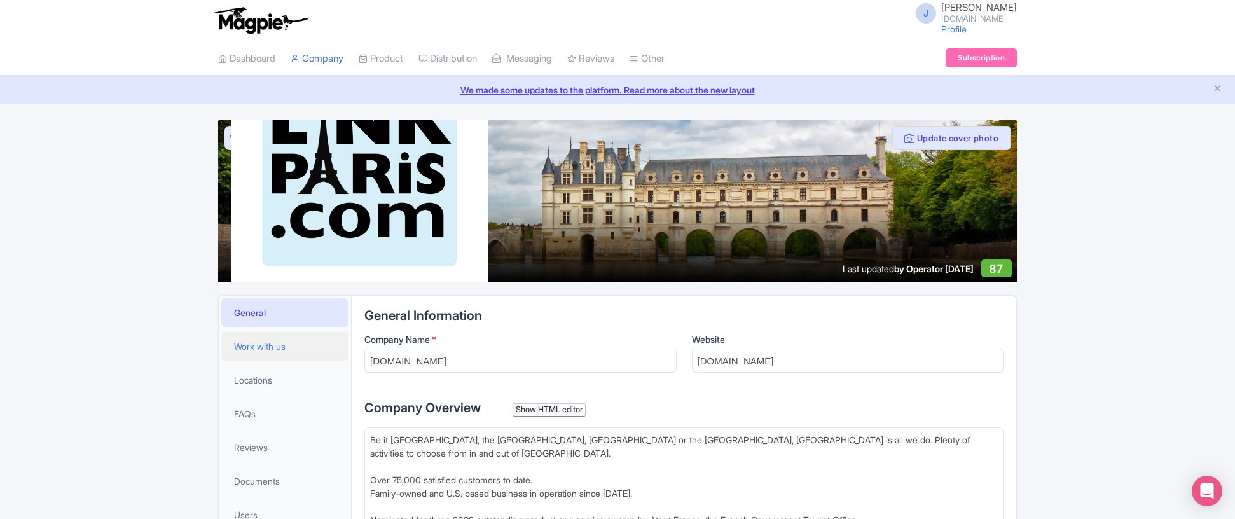
click at [286, 343] on span "Work with us" at bounding box center [260, 346] width 52 height 13
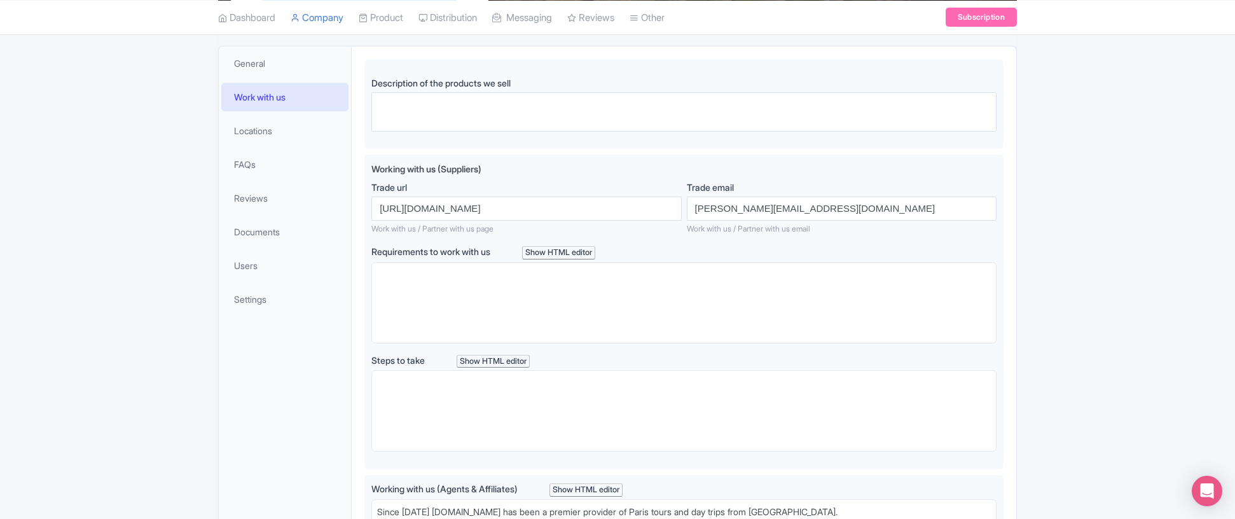
scroll to position [254, 0]
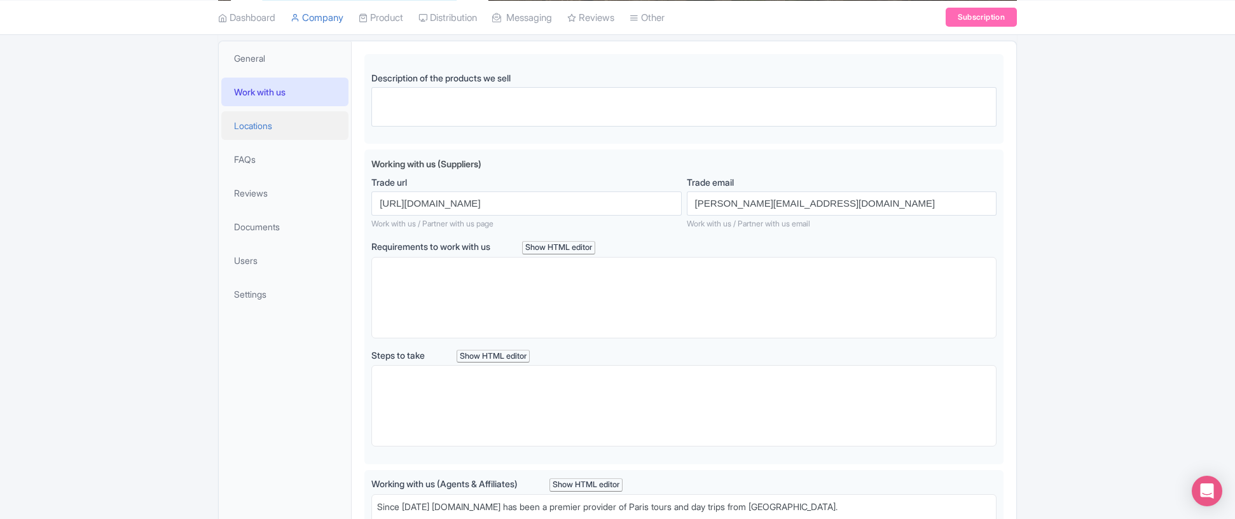
click at [267, 126] on span "Locations" at bounding box center [253, 125] width 38 height 13
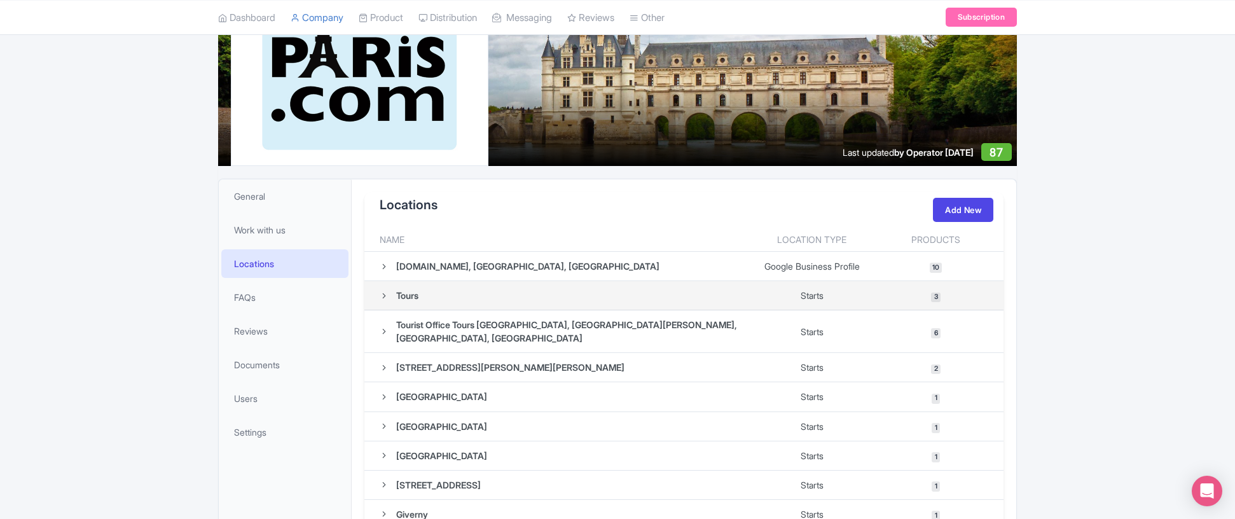
scroll to position [254, 0]
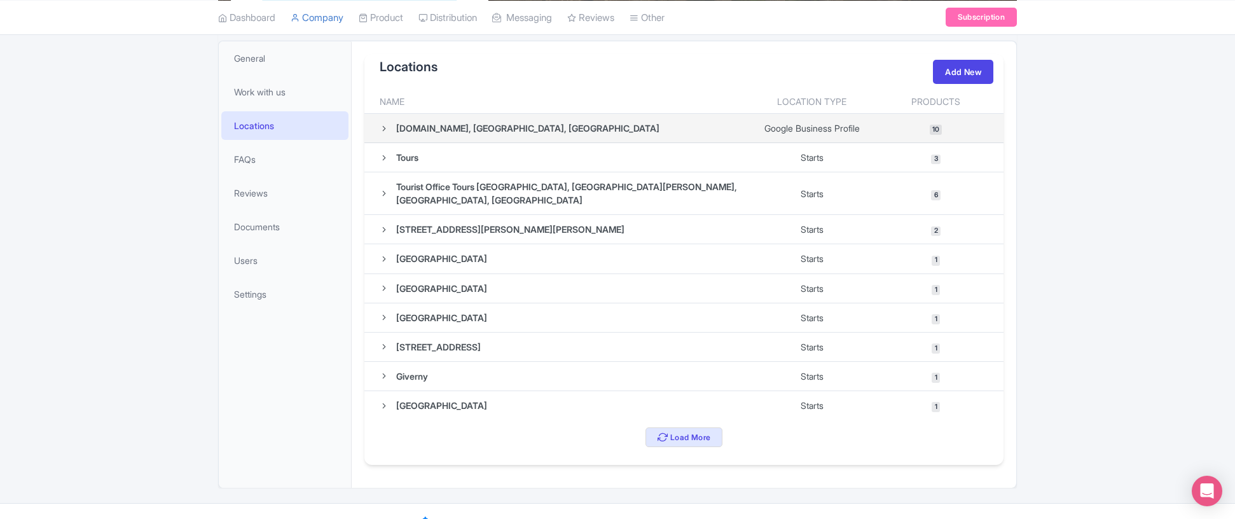
click at [385, 130] on icon at bounding box center [384, 128] width 9 height 9
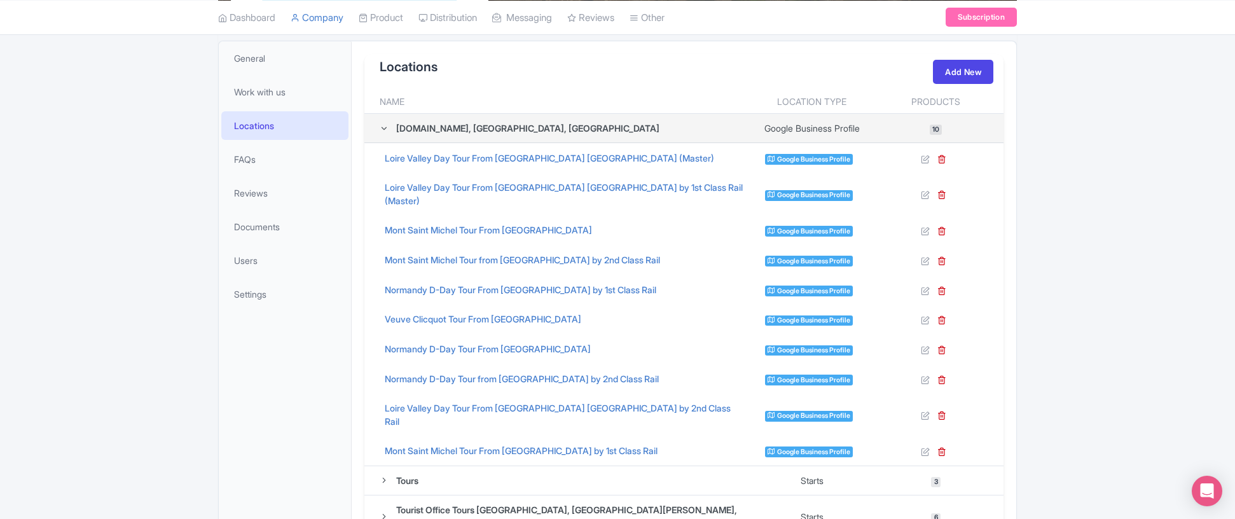
click at [385, 130] on icon at bounding box center [384, 128] width 9 height 9
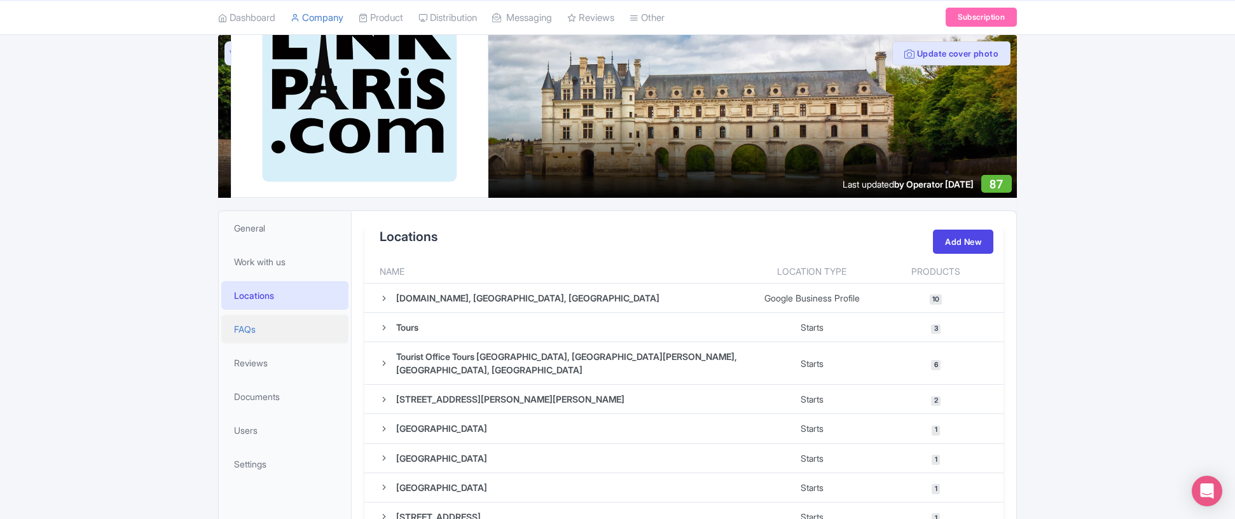
scroll to position [0, 0]
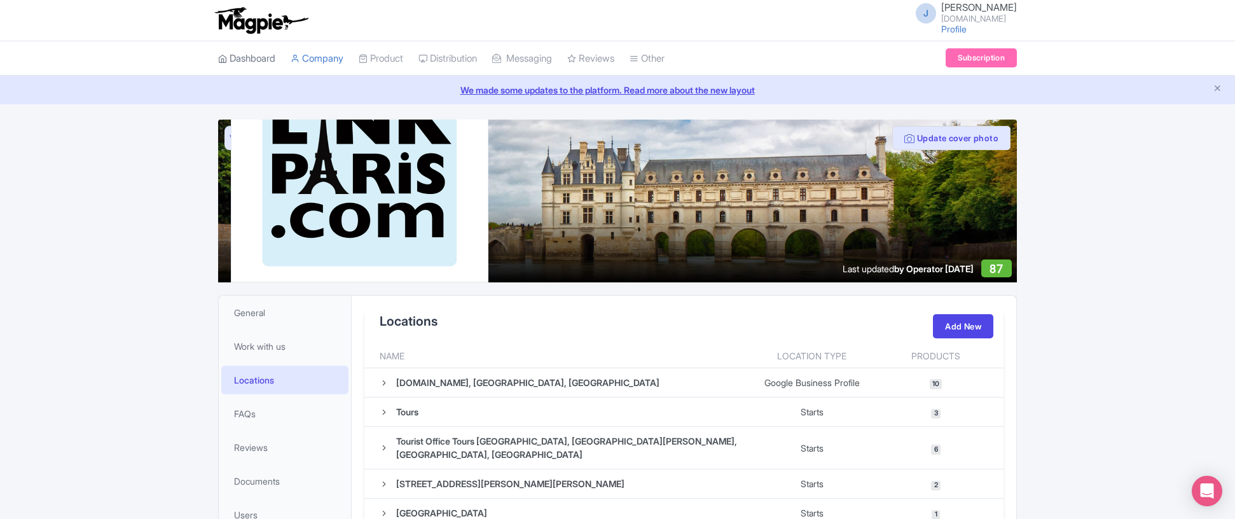
click at [263, 59] on link "Dashboard" at bounding box center [246, 58] width 57 height 35
